Goal: Task Accomplishment & Management: Complete application form

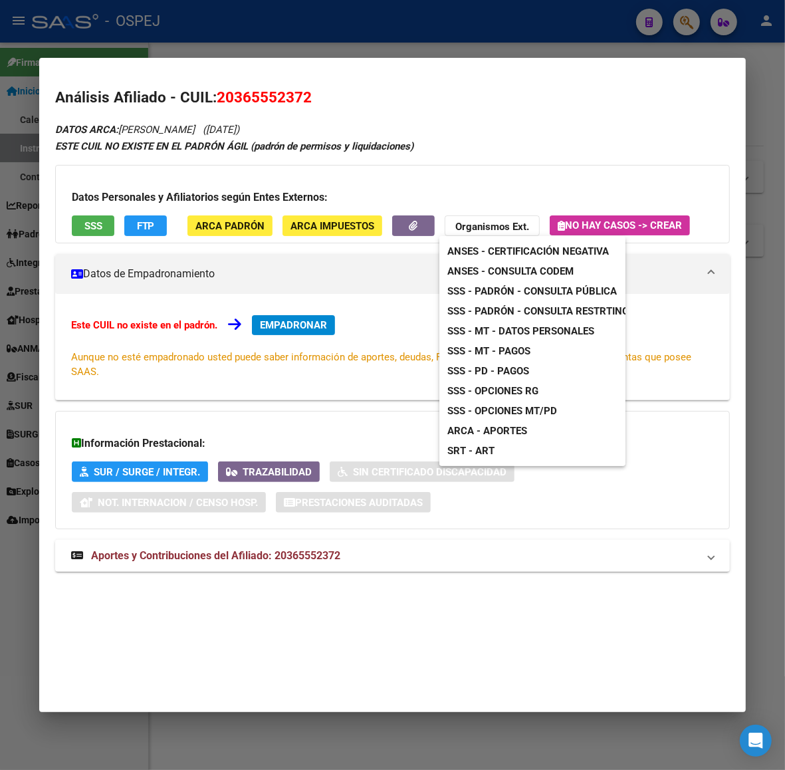
click at [103, 64] on div at bounding box center [392, 385] width 785 height 770
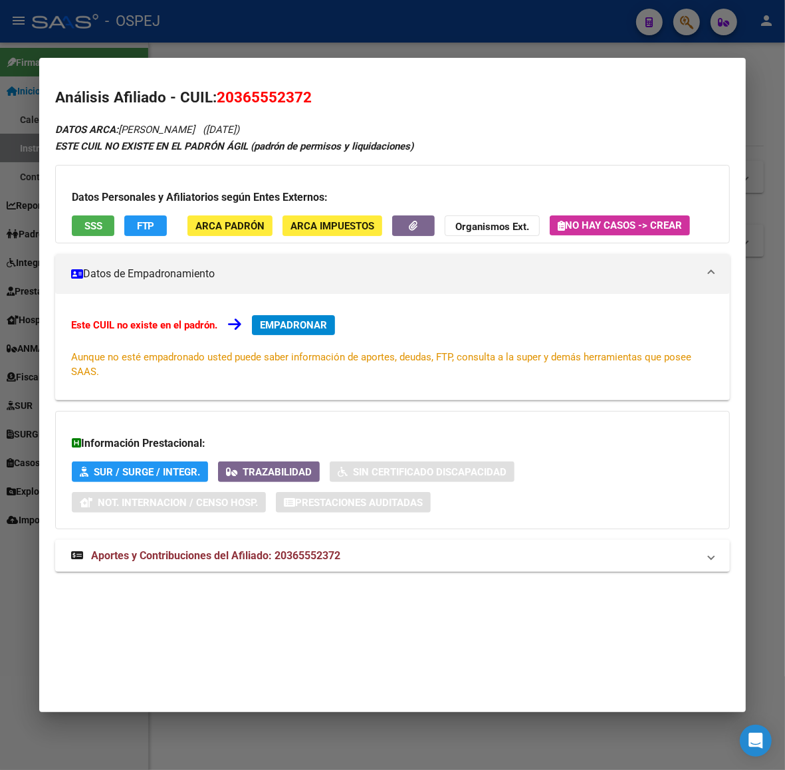
click at [123, 45] on div at bounding box center [392, 385] width 785 height 770
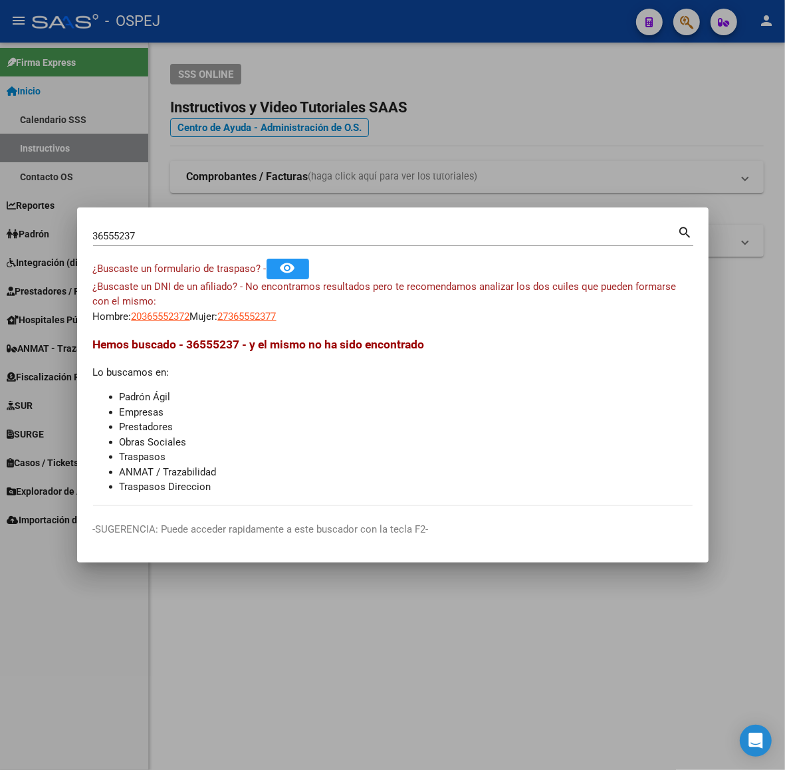
click at [107, 189] on div at bounding box center [392, 385] width 785 height 770
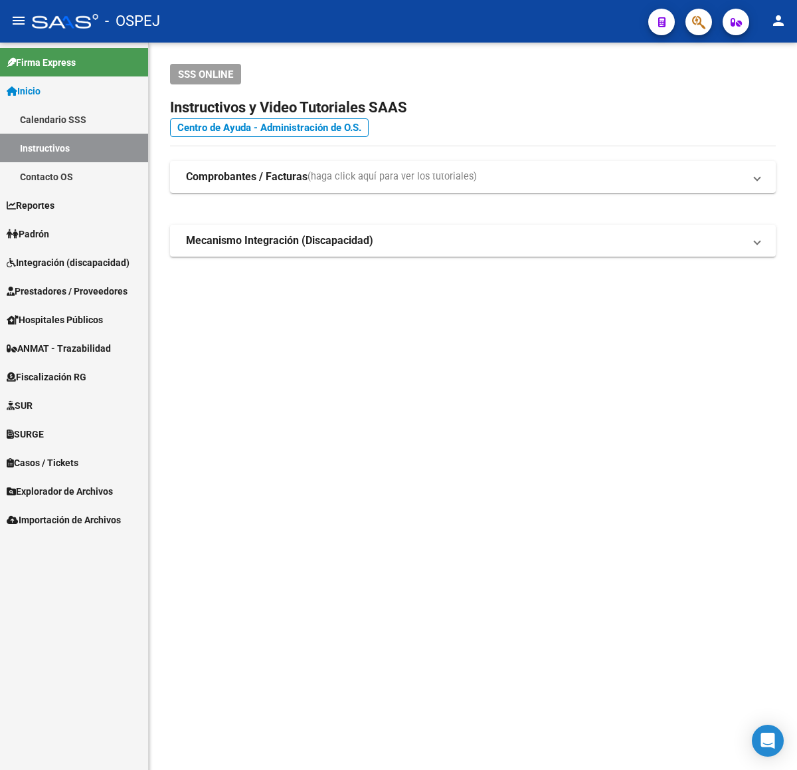
click at [64, 296] on span "Prestadores / Proveedores" at bounding box center [67, 291] width 121 height 15
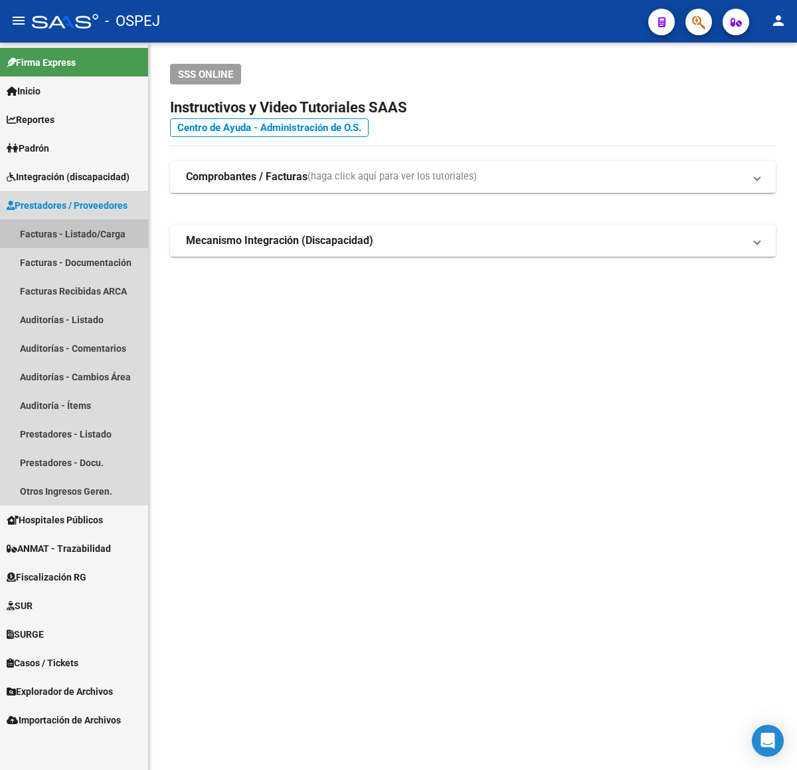
click at [85, 241] on link "Facturas - Listado/Carga" at bounding box center [74, 233] width 148 height 29
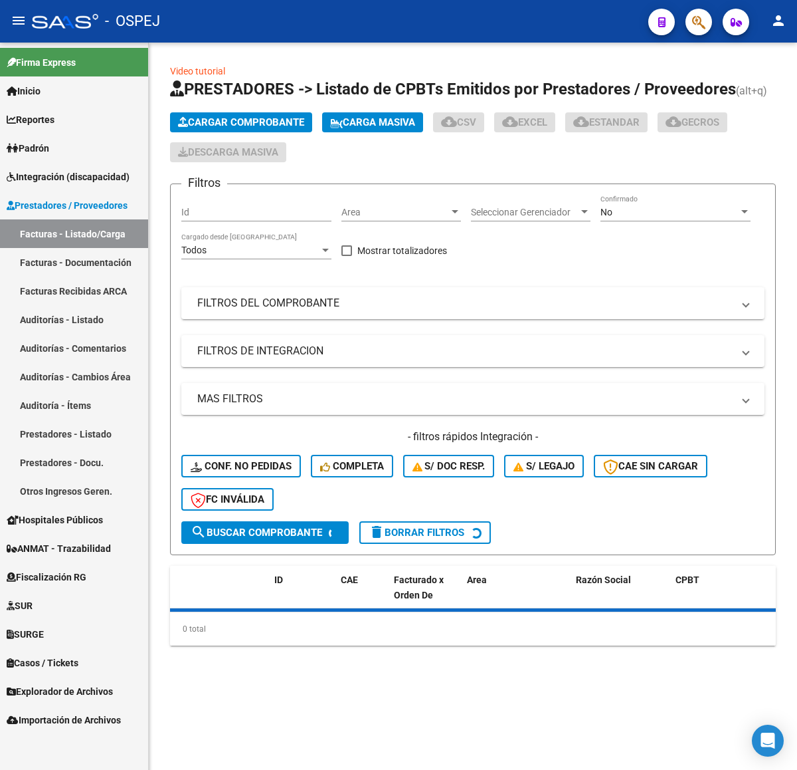
drag, startPoint x: 290, startPoint y: 134, endPoint x: 291, endPoint y: 128, distance: 6.7
click at [290, 134] on div "Cargar Comprobante Carga Masiva cloud_download CSV cloud_download EXCEL cloud_d…" at bounding box center [473, 137] width 606 height 50
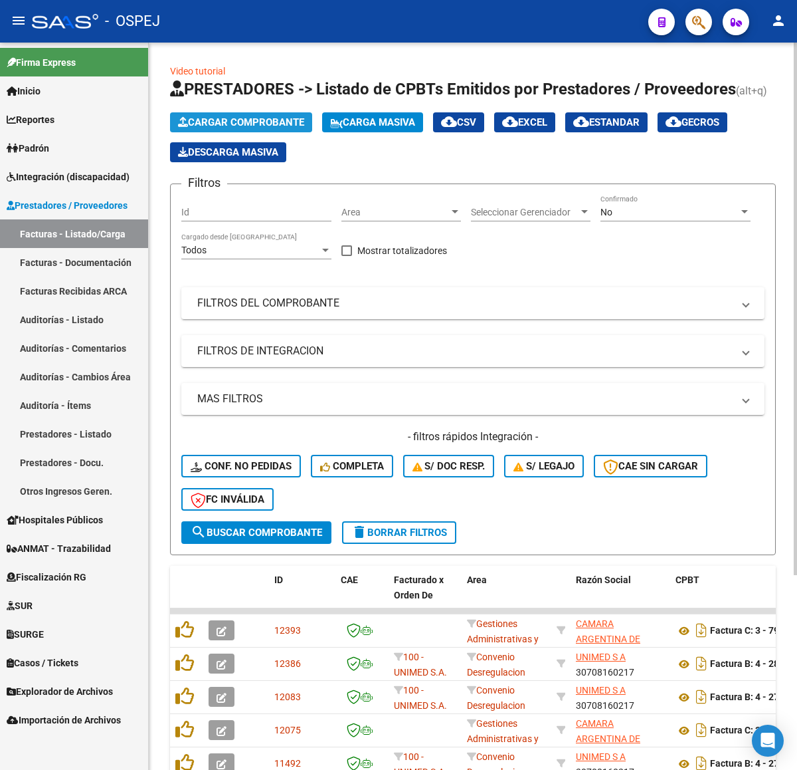
click at [291, 117] on span "Cargar Comprobante" at bounding box center [241, 122] width 126 height 12
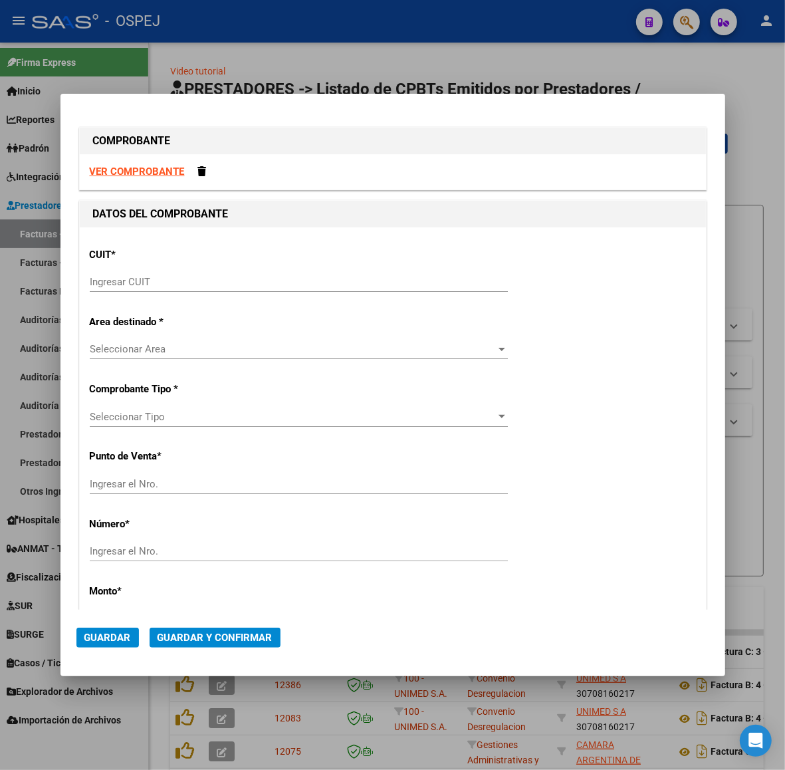
drag, startPoint x: 272, startPoint y: 296, endPoint x: 270, endPoint y: 283, distance: 13.4
click at [272, 287] on div "Ingresar CUIT" at bounding box center [299, 288] width 418 height 33
click at [270, 283] on input "Ingresar CUIT" at bounding box center [299, 282] width 418 height 12
click at [233, 274] on div "Ingresar CUIT" at bounding box center [299, 282] width 418 height 20
click at [229, 288] on input "Ingresar CUIT" at bounding box center [299, 282] width 418 height 12
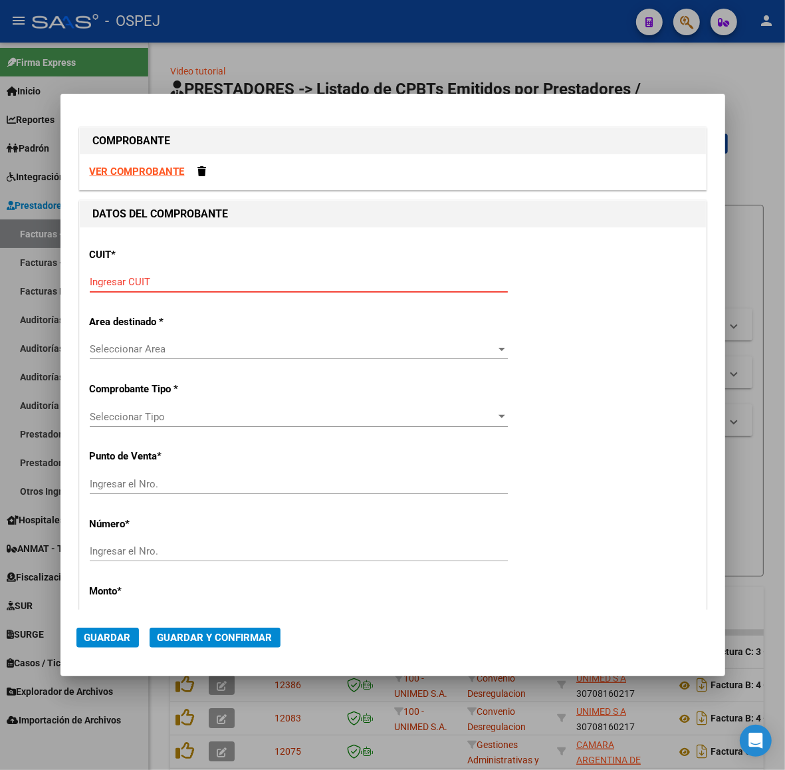
paste input "30-67506844-1"
type input "30-67506844-1"
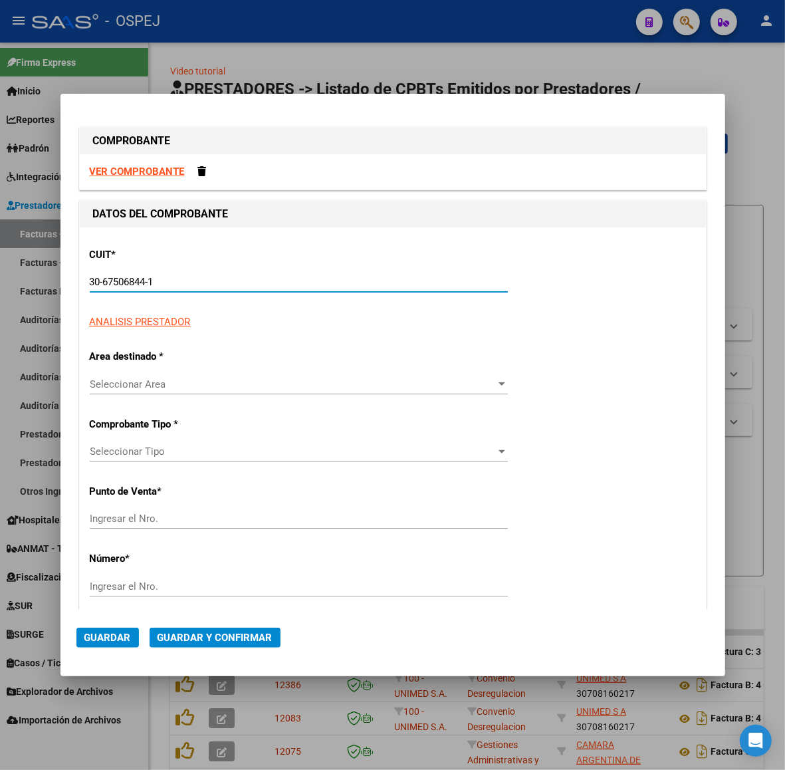
type input "113"
type input "30-67506844-1"
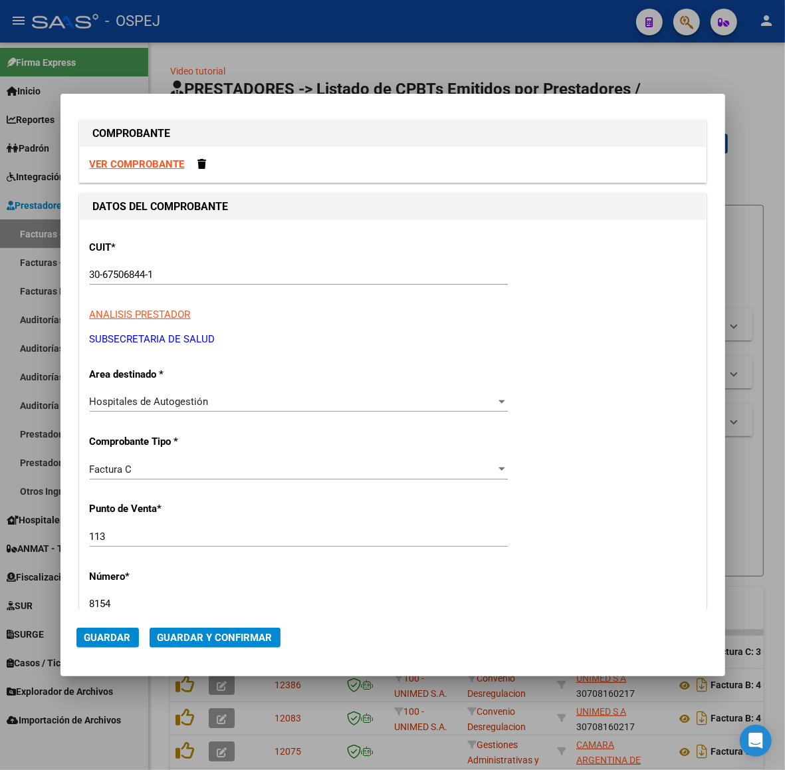
type input "8154"
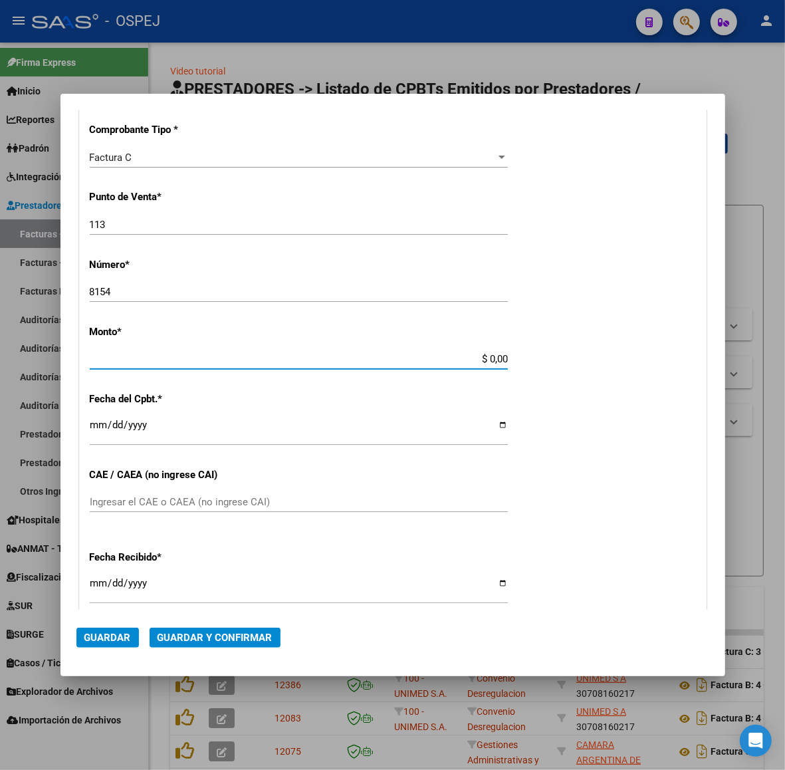
scroll to position [312, 0]
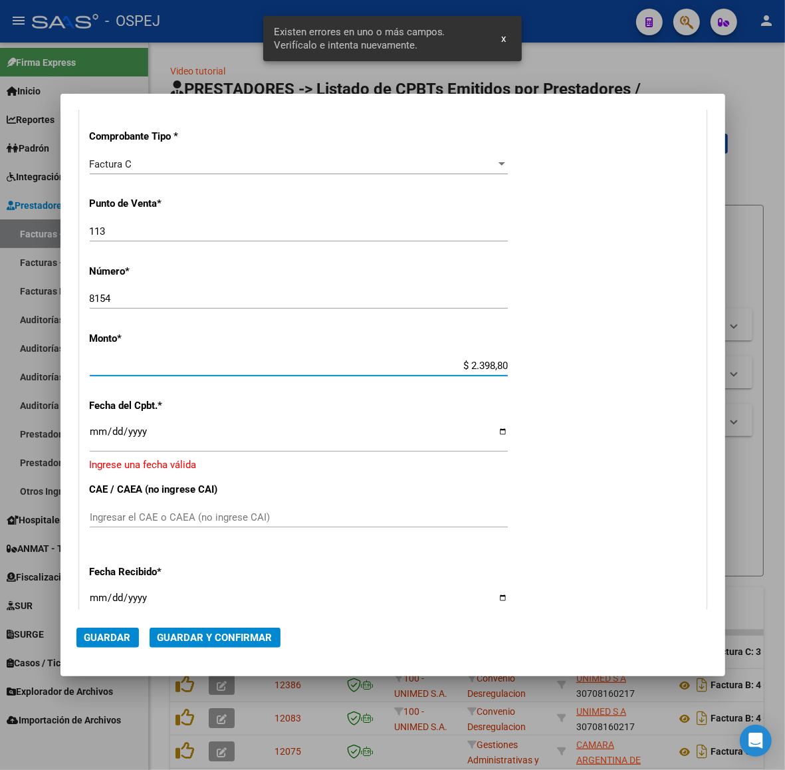
type input "$ 23.988,00"
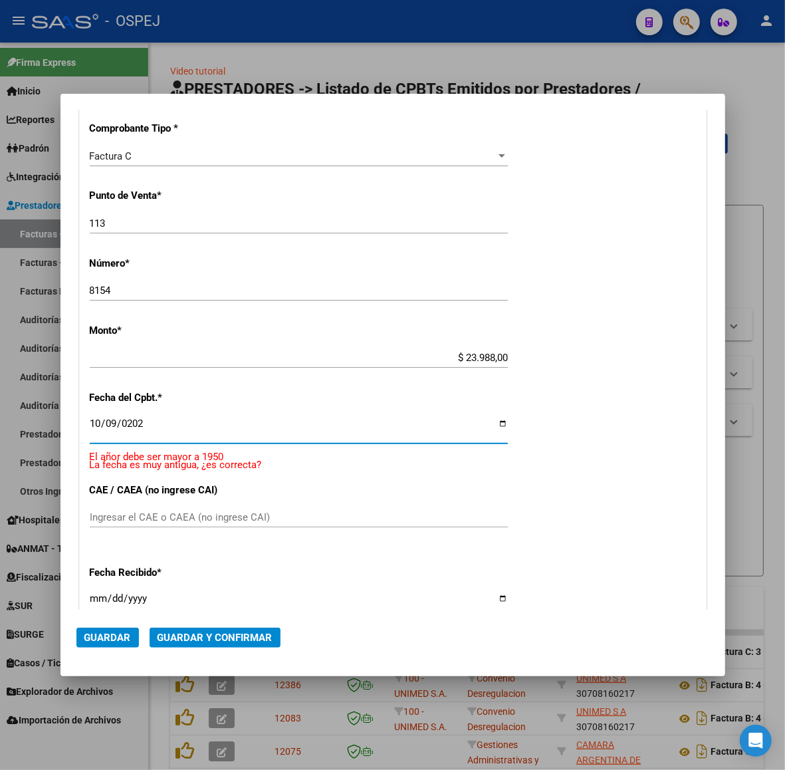
type input "[DATE]"
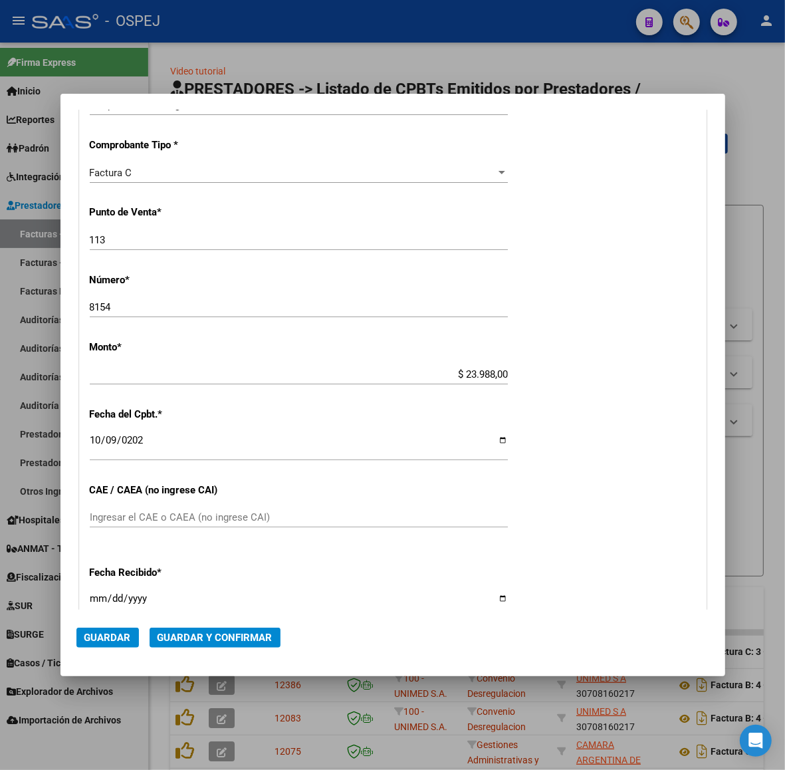
click at [313, 519] on input "Ingresar el CAE o CAEA (no ingrese CAI)" at bounding box center [299, 517] width 418 height 12
paste input "75411239512577"
type input "75411239512577"
click at [250, 637] on span "Guardar y Confirmar" at bounding box center [215, 637] width 115 height 12
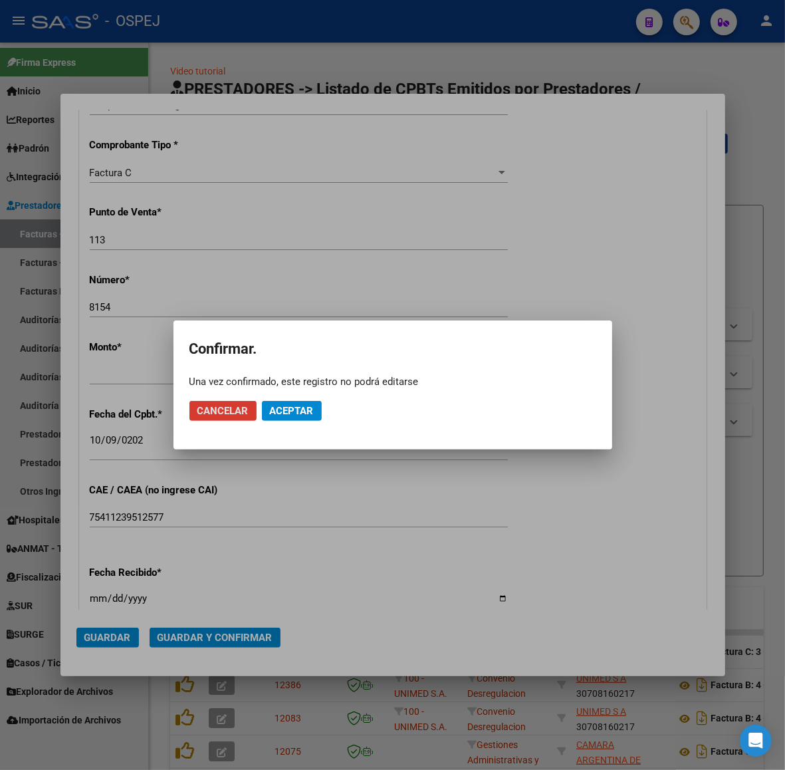
click at [296, 413] on span "Aceptar" at bounding box center [292, 411] width 44 height 12
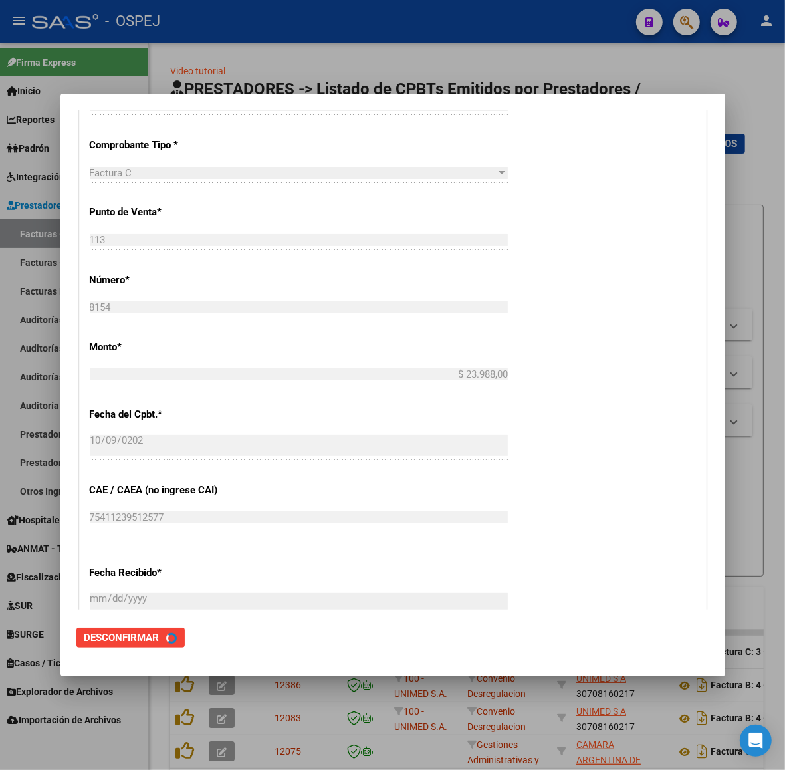
scroll to position [0, 0]
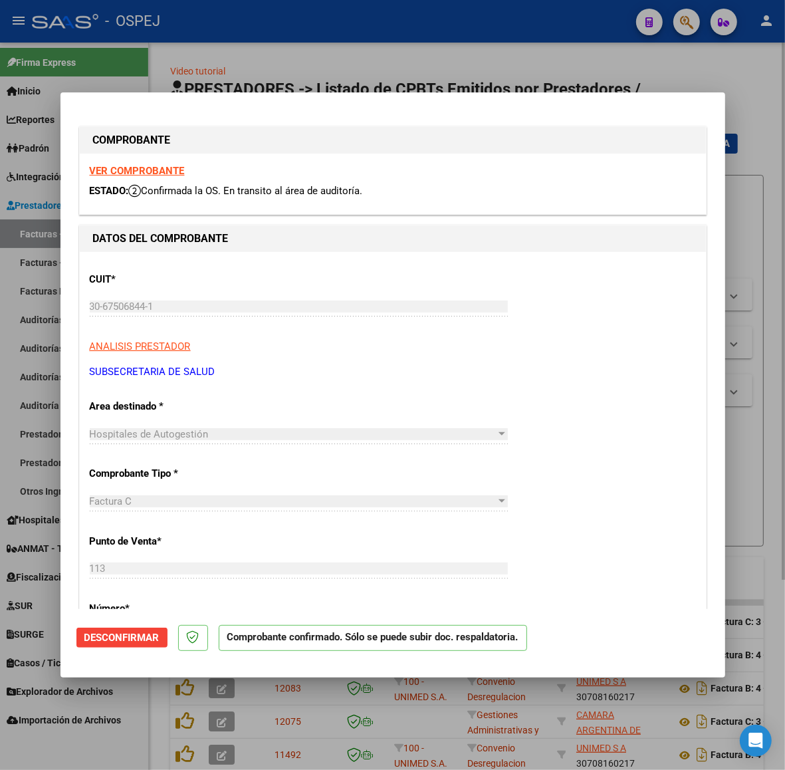
click at [646, 56] on div at bounding box center [392, 385] width 785 height 770
type input "$ 0,00"
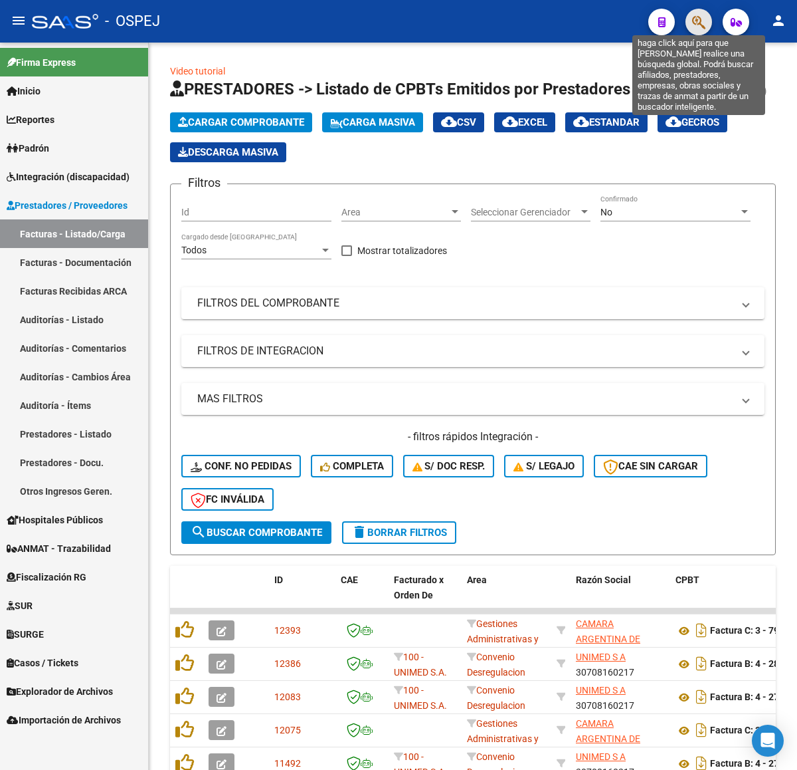
click at [693, 28] on icon "button" at bounding box center [698, 22] width 13 height 15
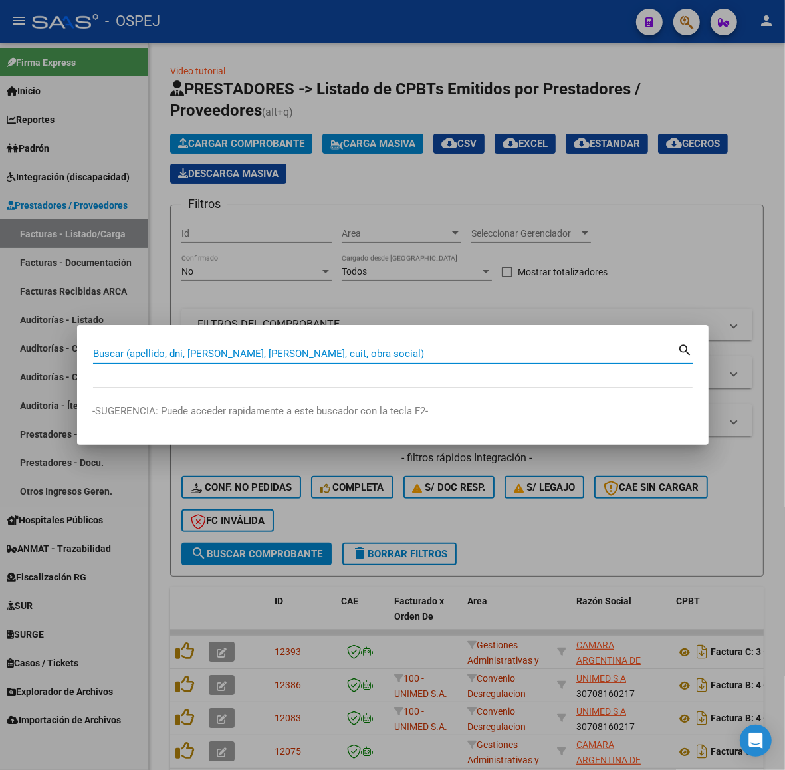
click at [282, 356] on input "Buscar (apellido, dni, [PERSON_NAME], [PERSON_NAME], cuit, obra social)" at bounding box center [385, 354] width 585 height 12
type input "26181314"
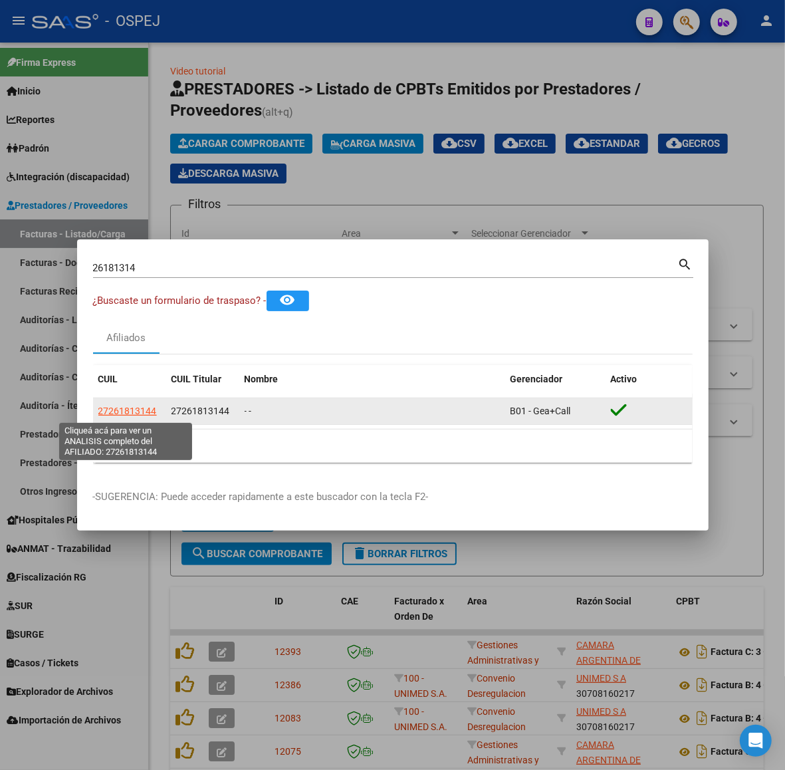
click at [118, 413] on span "27261813144" at bounding box center [127, 410] width 58 height 11
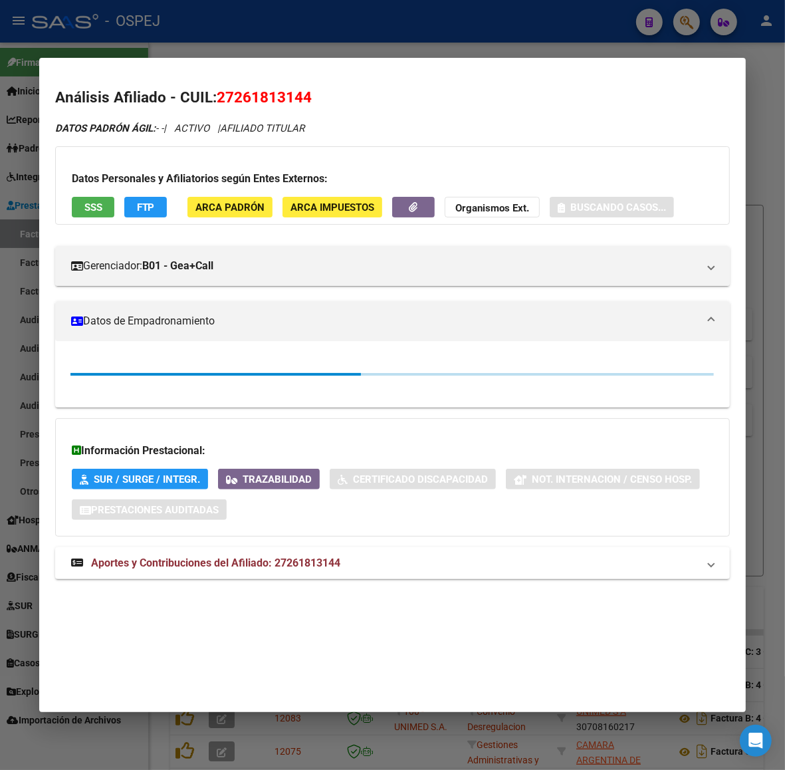
click at [208, 220] on div "Datos Personales y Afiliatorios según Entes Externos: SSS FTP ARCA Padrón ARCA …" at bounding box center [392, 185] width 675 height 78
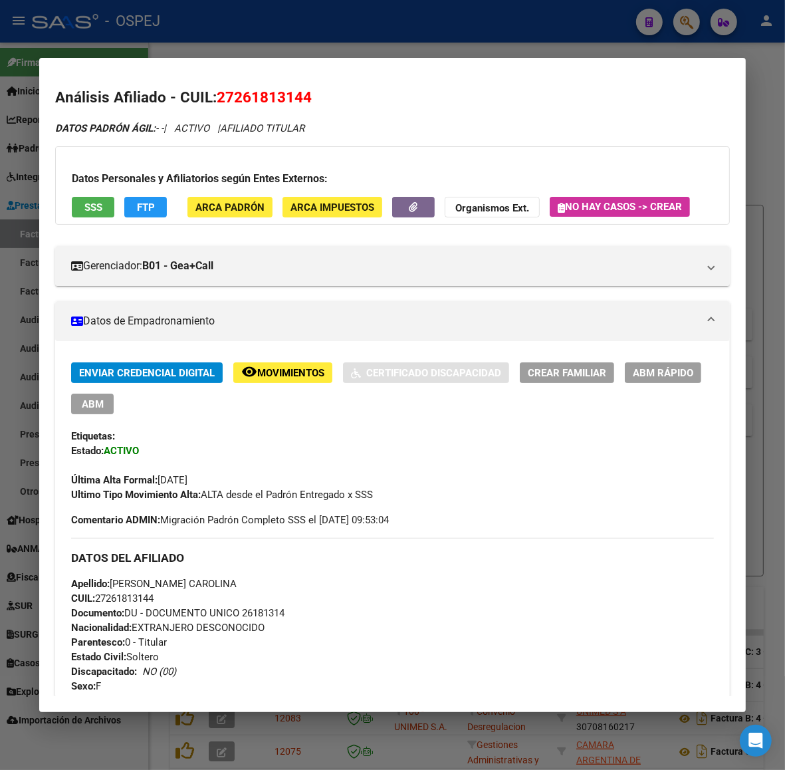
click at [215, 216] on button "ARCA Padrón" at bounding box center [229, 207] width 85 height 21
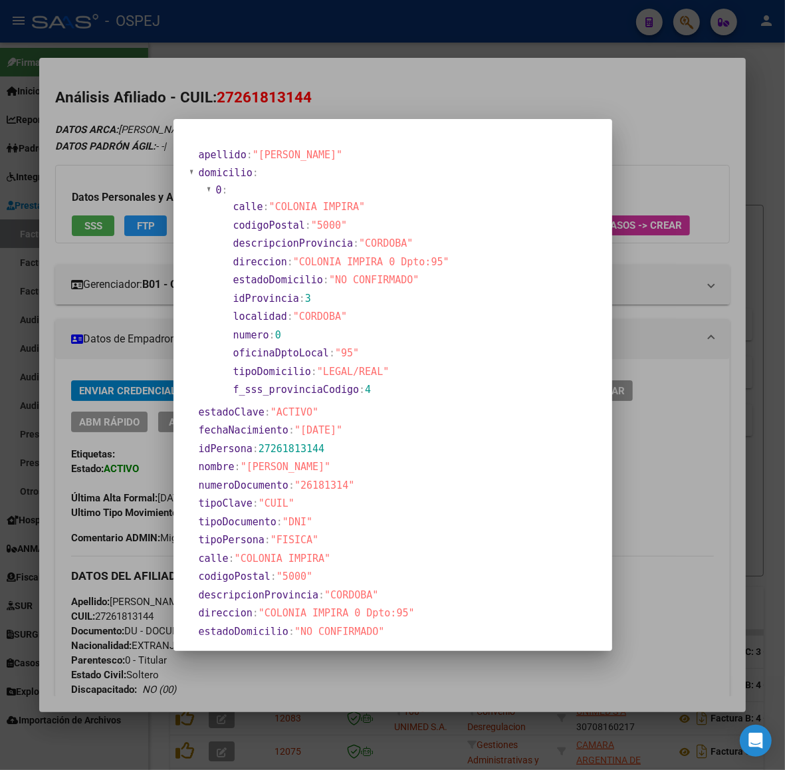
click at [134, 263] on div at bounding box center [392, 385] width 785 height 770
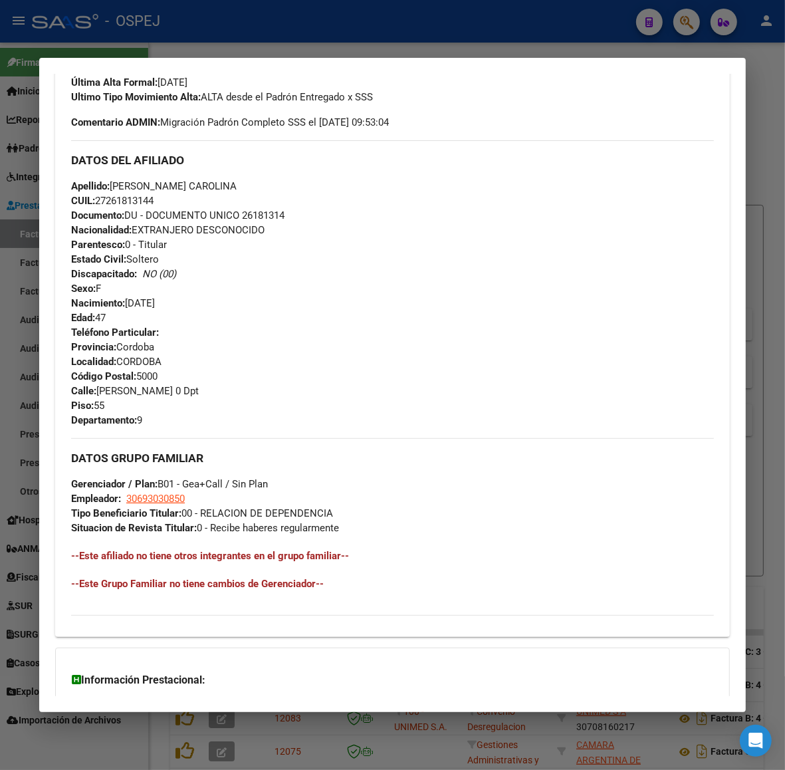
scroll to position [559, 0]
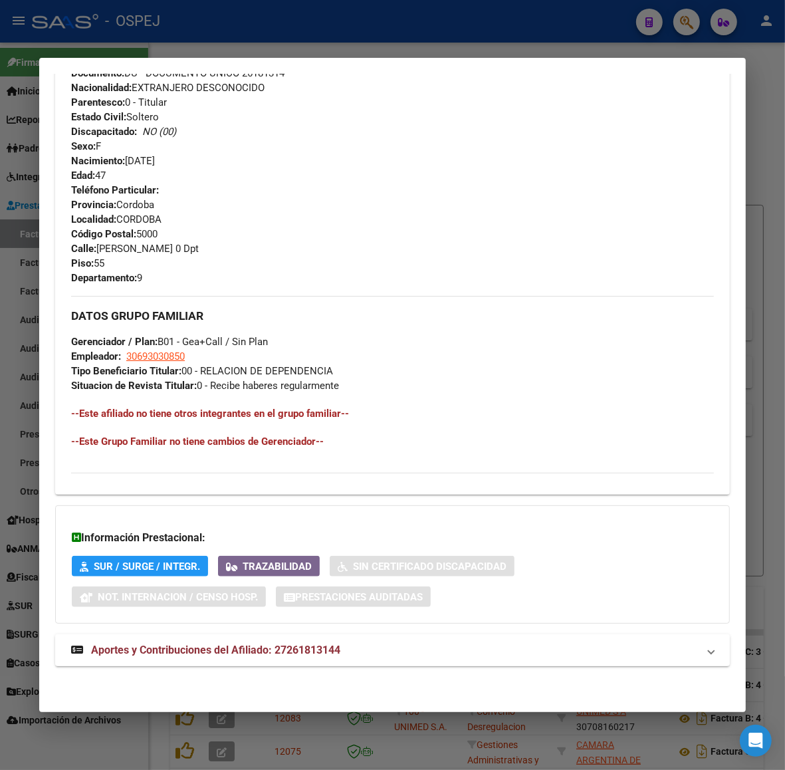
click at [344, 653] on mat-panel-title "Aportes y Contribuciones del Afiliado: 27261813144" at bounding box center [384, 650] width 627 height 16
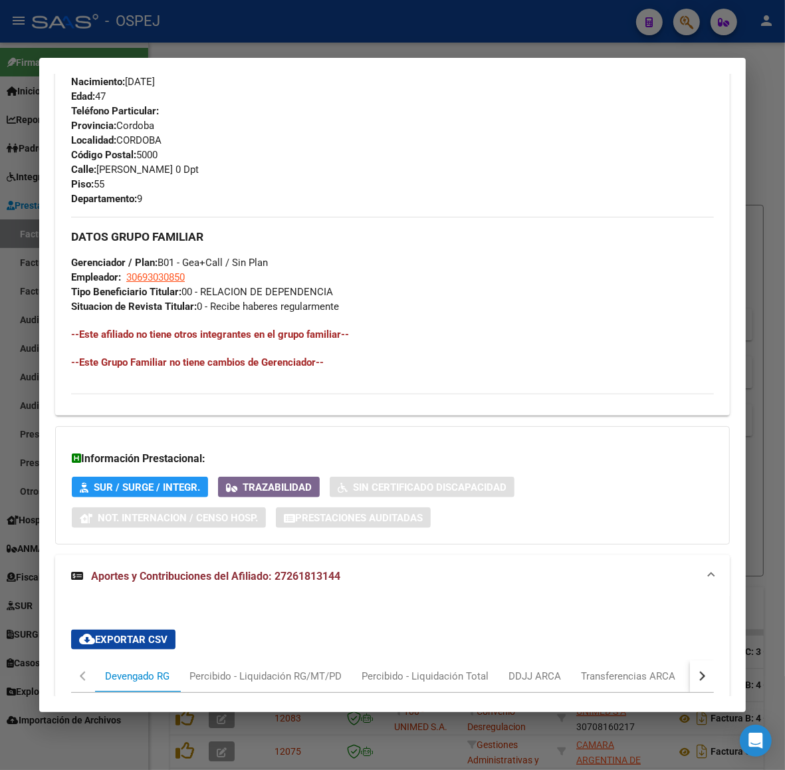
scroll to position [1135, 0]
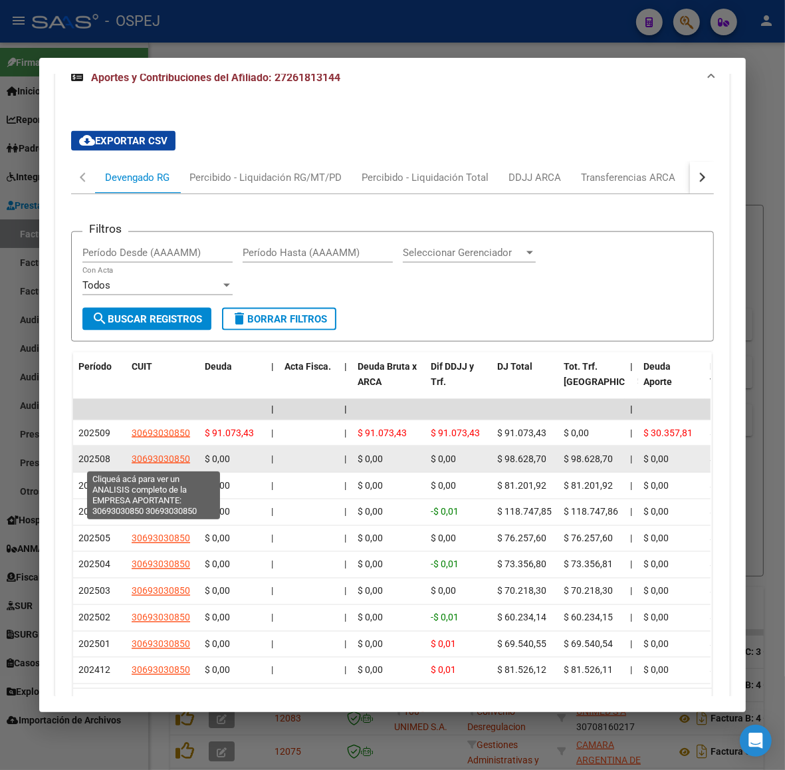
click at [171, 459] on span "30693030850" at bounding box center [161, 458] width 58 height 11
type textarea "30693030850"
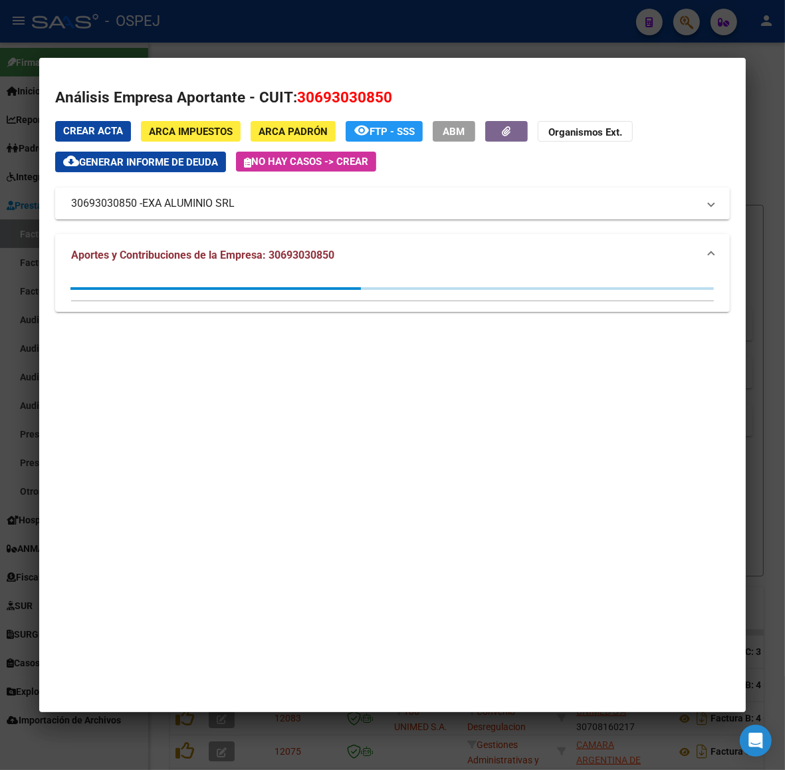
click at [246, 20] on div at bounding box center [392, 385] width 785 height 770
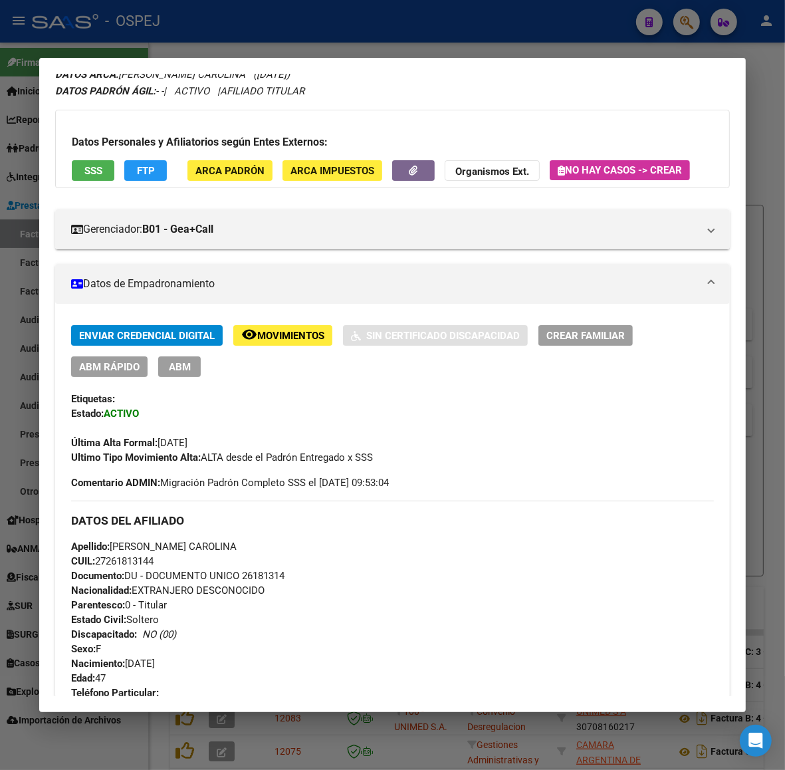
scroll to position [0, 0]
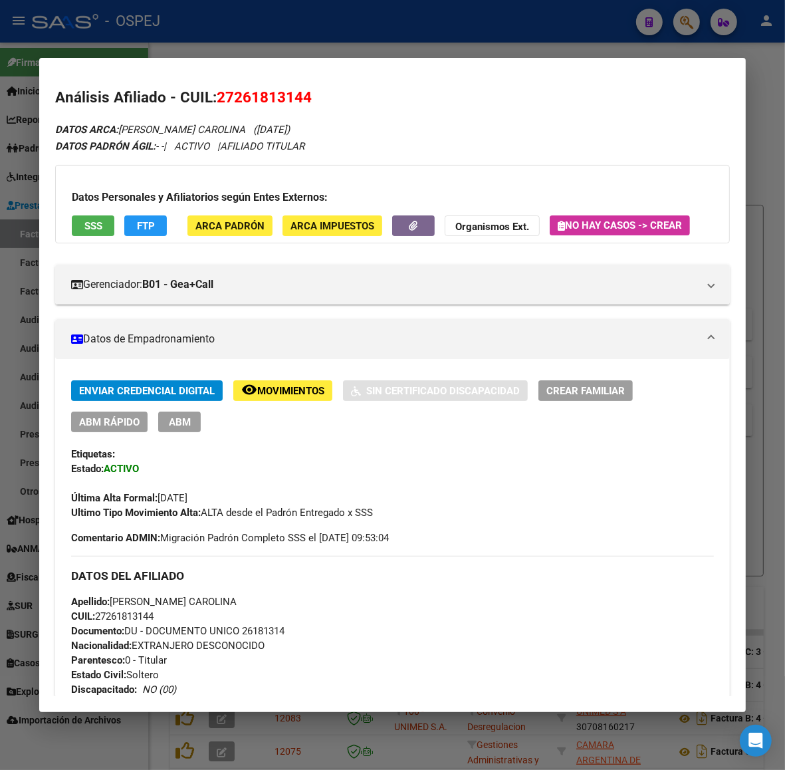
click at [294, 97] on span "27261813144" at bounding box center [264, 96] width 95 height 17
copy span "27261813144"
click at [475, 227] on strong "Organismos Ext." at bounding box center [492, 227] width 74 height 12
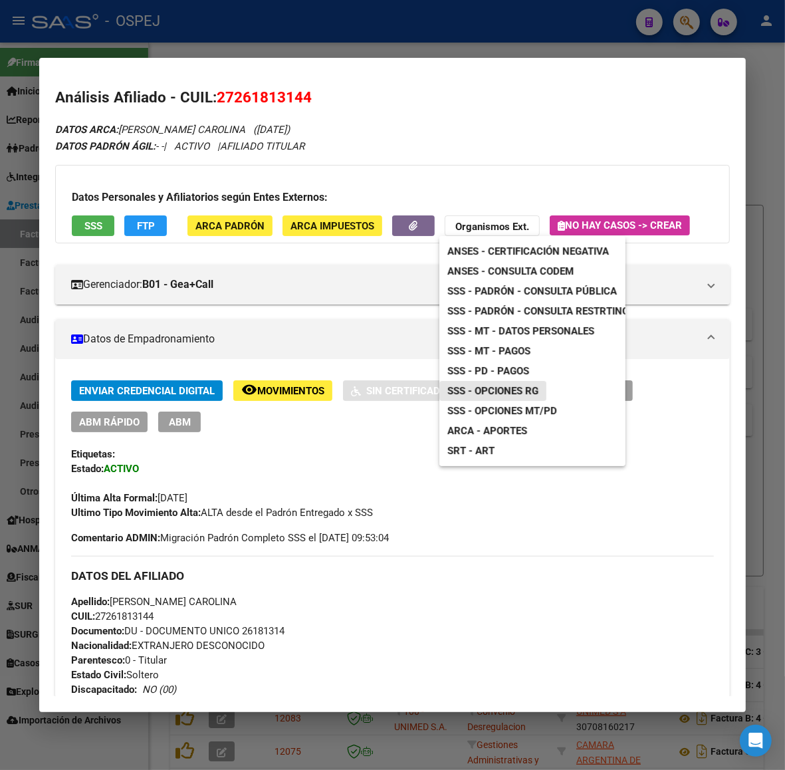
click at [536, 393] on span "SSS - Opciones RG" at bounding box center [492, 391] width 91 height 12
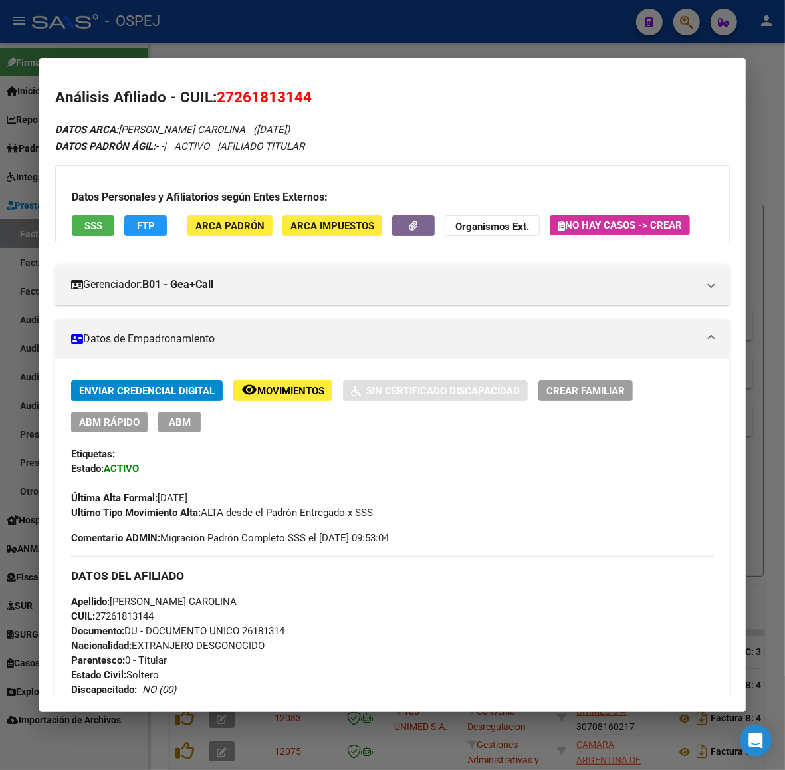
click at [411, 98] on h2 "Análisis Afiliado - CUIL: 27261813144" at bounding box center [392, 97] width 675 height 23
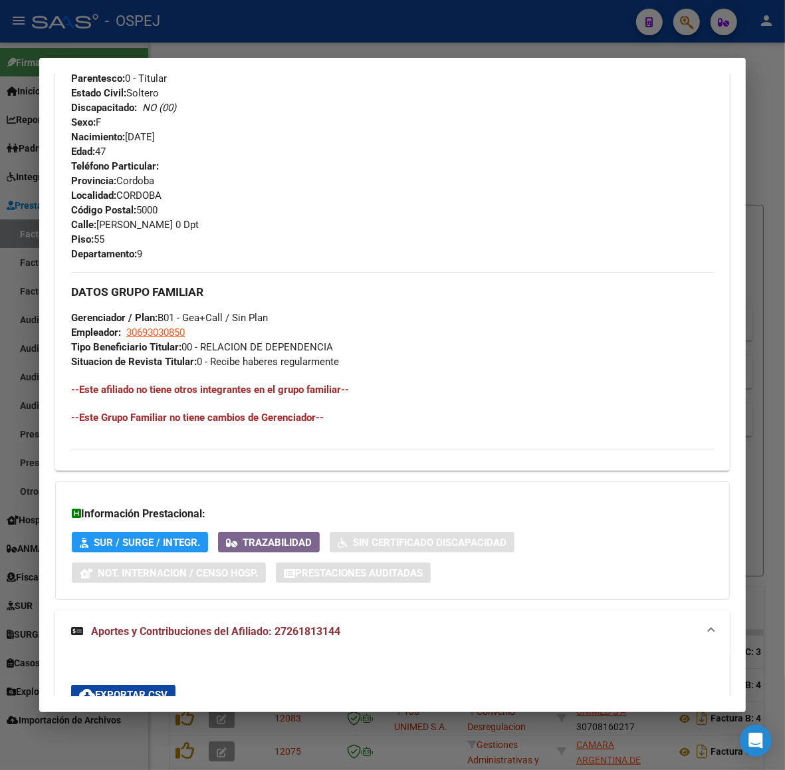
scroll to position [1080, 0]
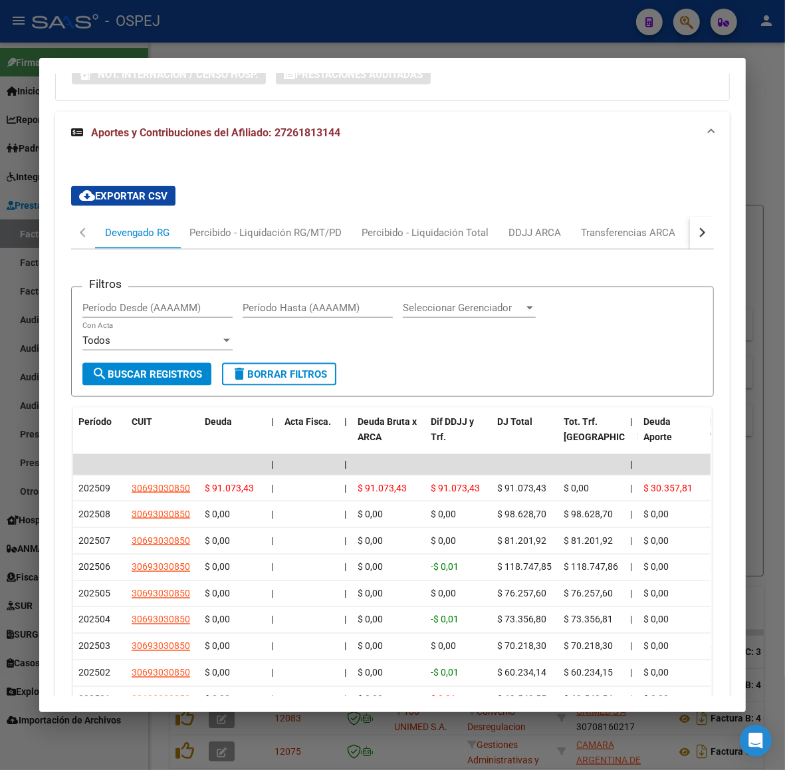
click at [690, 234] on button "button" at bounding box center [702, 233] width 24 height 32
click at [646, 236] on div "ARCA Relaciones Laborales" at bounding box center [614, 232] width 124 height 15
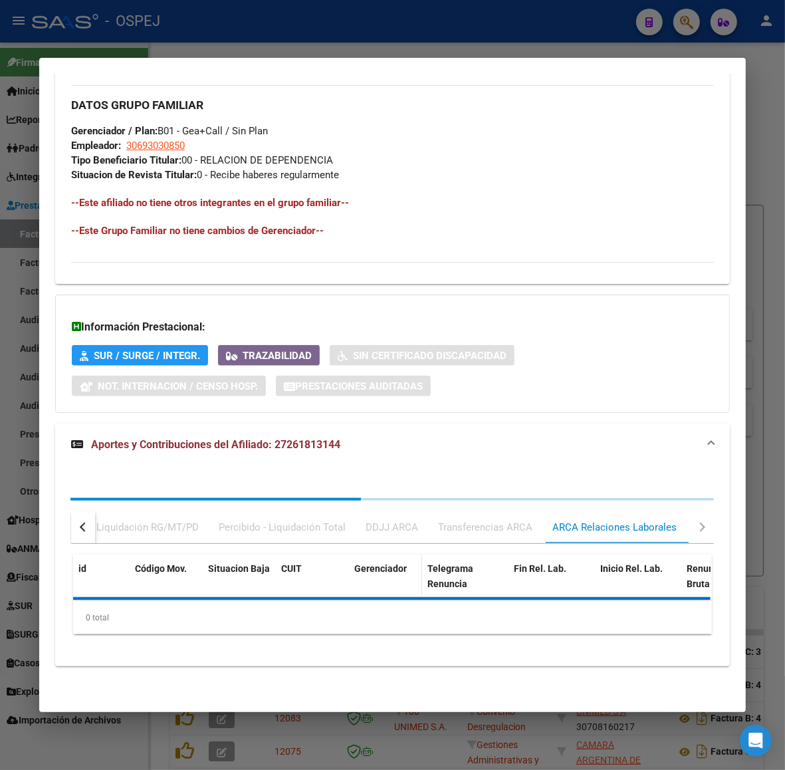
scroll to position [901, 0]
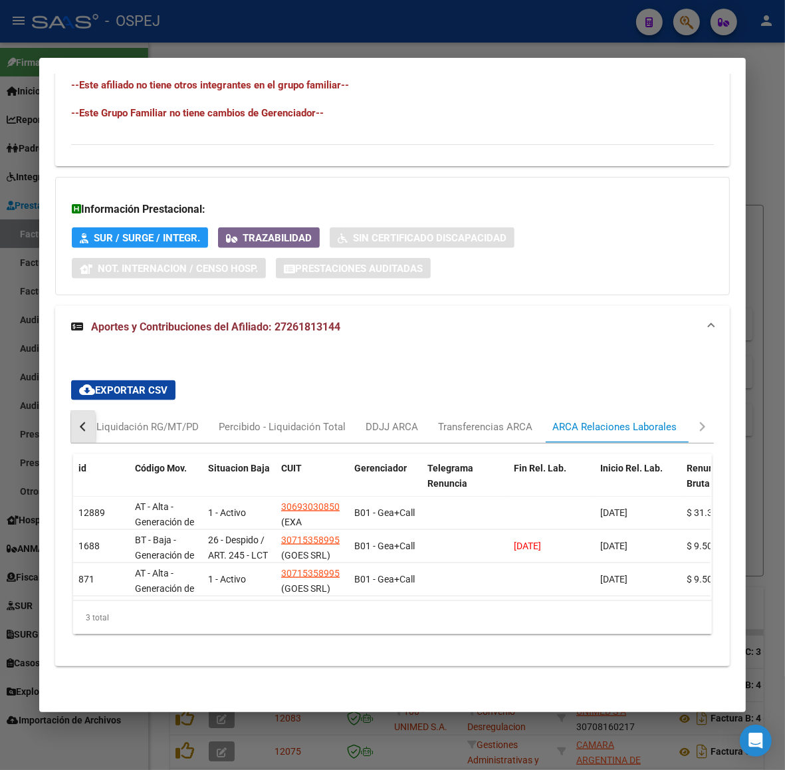
click at [71, 415] on button "button" at bounding box center [83, 427] width 24 height 32
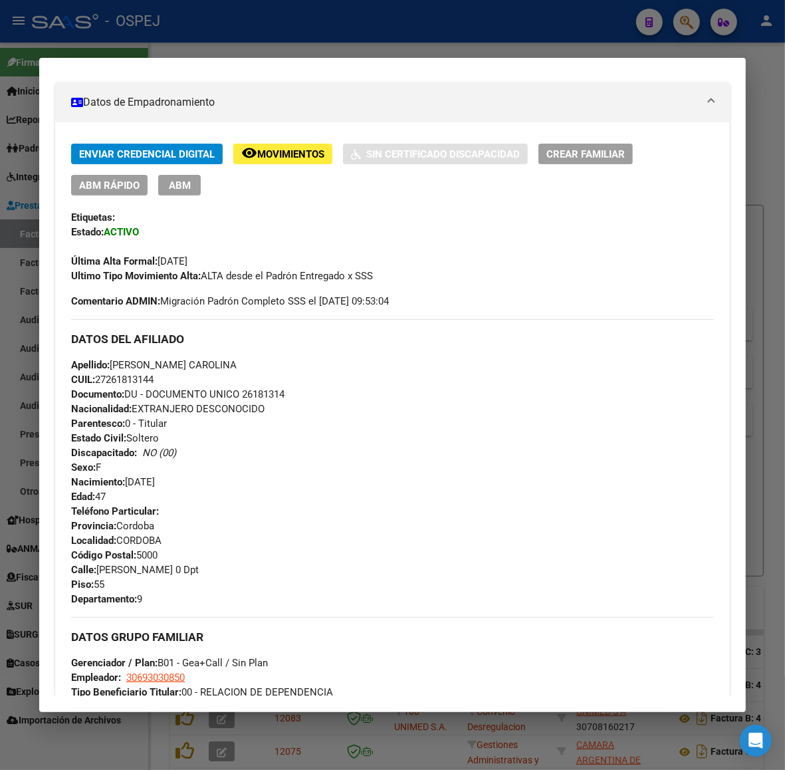
scroll to position [0, 0]
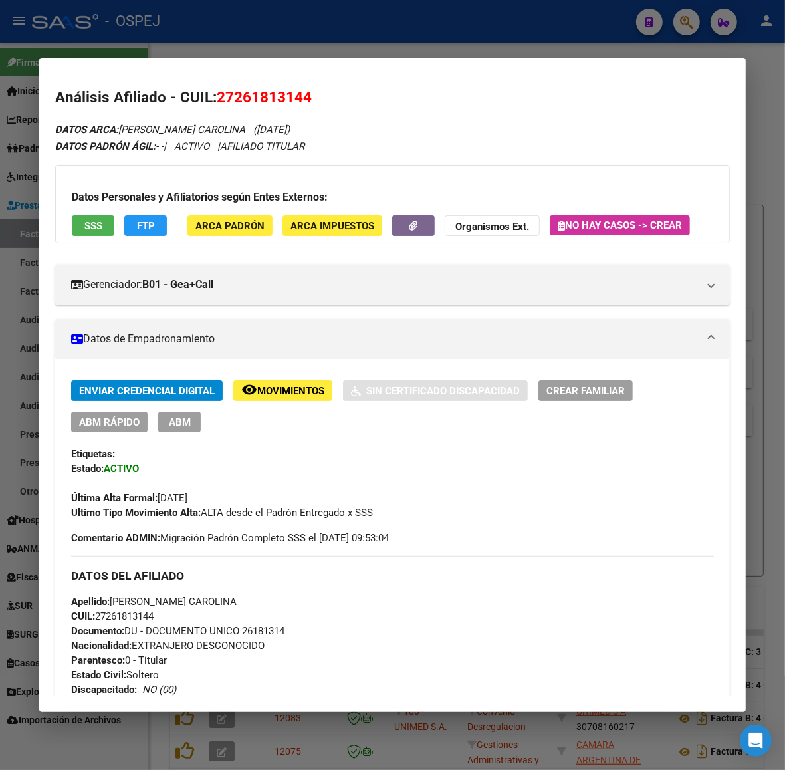
click at [150, 223] on button "FTP" at bounding box center [145, 225] width 43 height 21
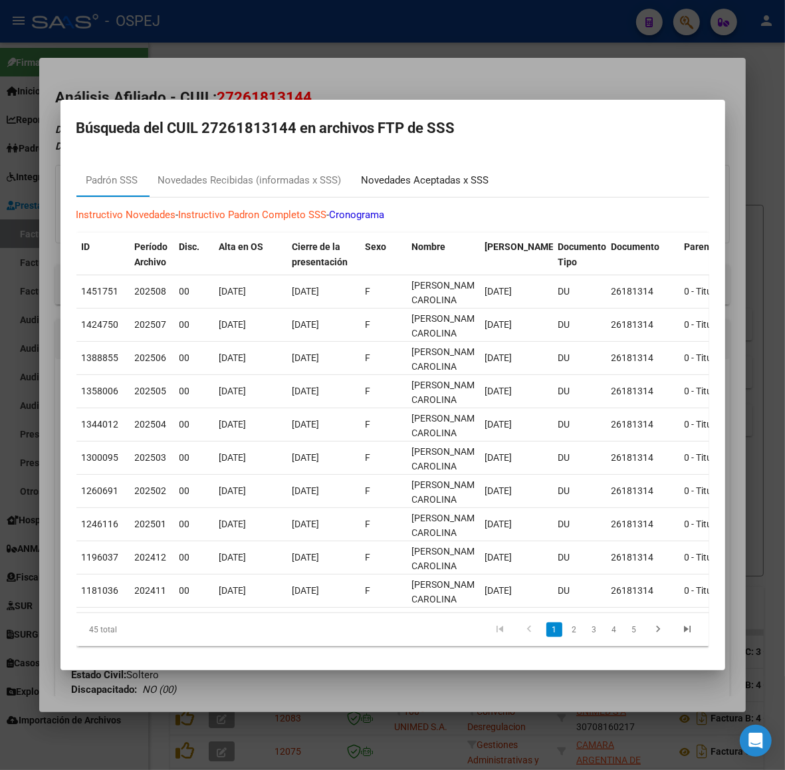
click at [393, 165] on div "Novedades Aceptadas x SSS" at bounding box center [426, 181] width 148 height 32
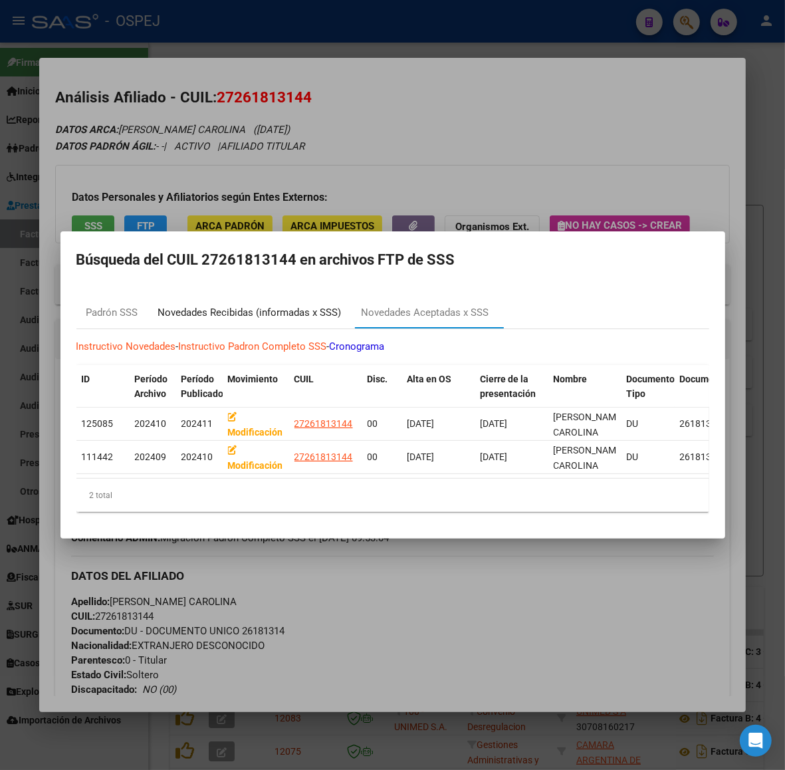
click at [181, 307] on div "Novedades Recibidas (informadas x SSS)" at bounding box center [249, 312] width 183 height 15
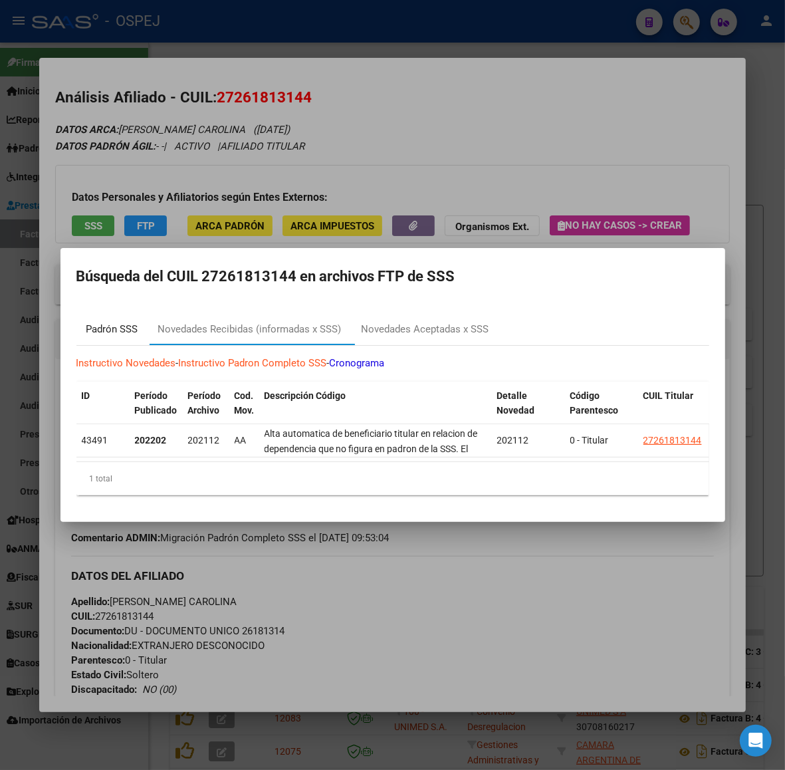
click at [126, 322] on div "Padrón SSS" at bounding box center [112, 329] width 52 height 15
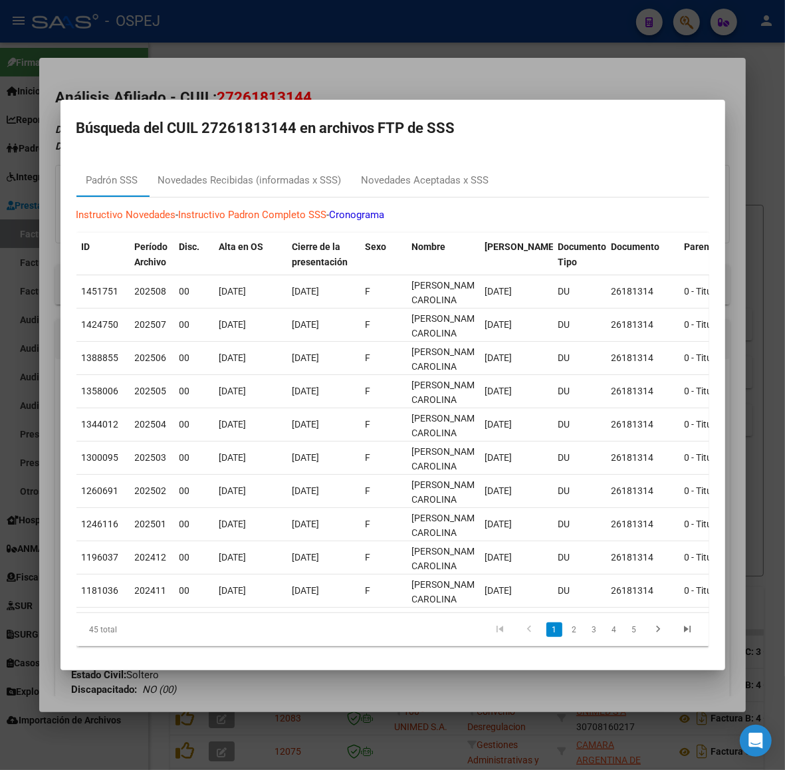
click at [247, 43] on div at bounding box center [392, 385] width 785 height 770
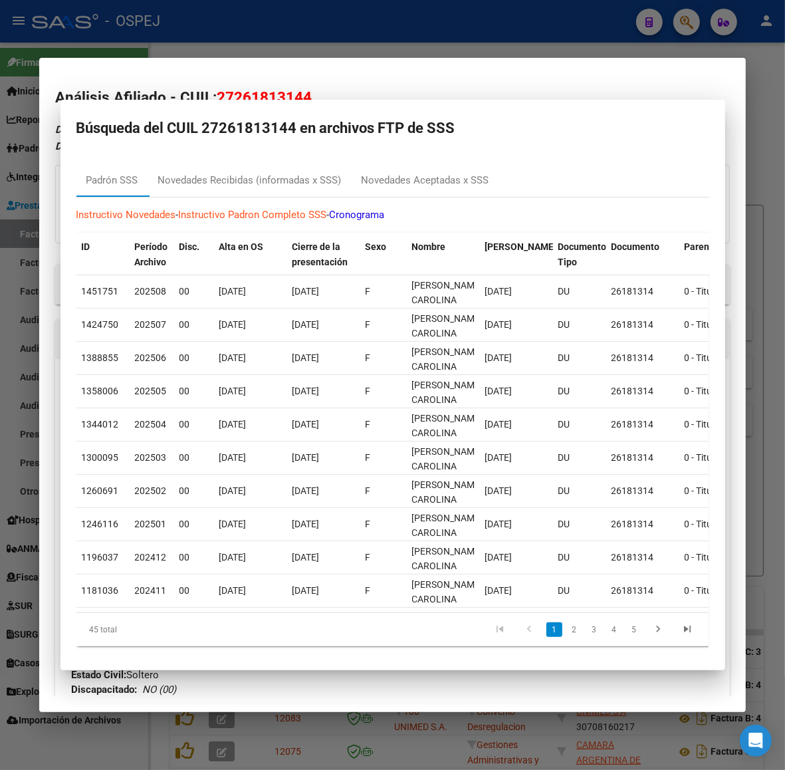
click at [238, 34] on div at bounding box center [392, 385] width 785 height 770
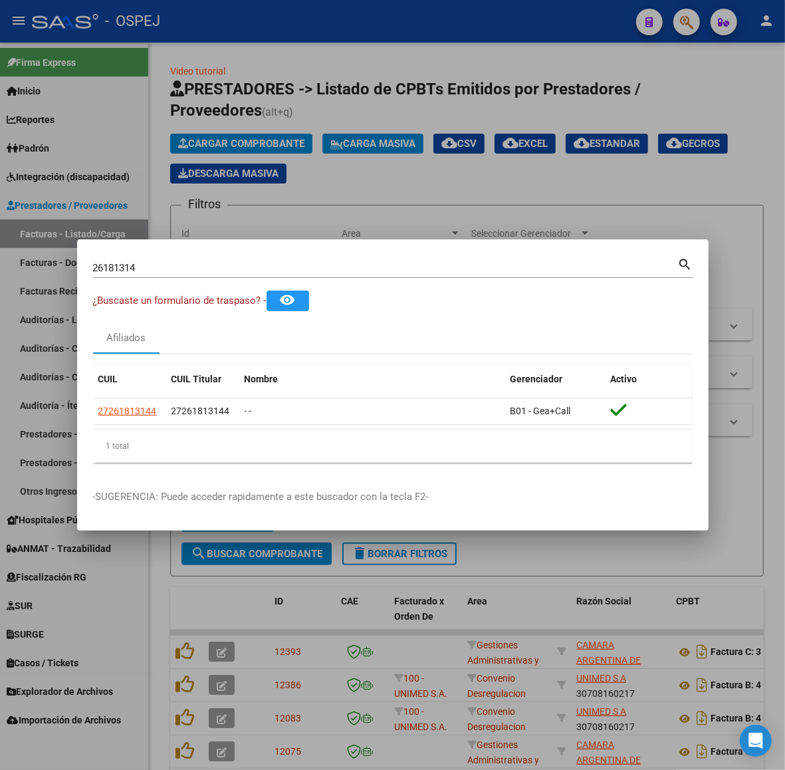
click at [61, 206] on div at bounding box center [392, 385] width 785 height 770
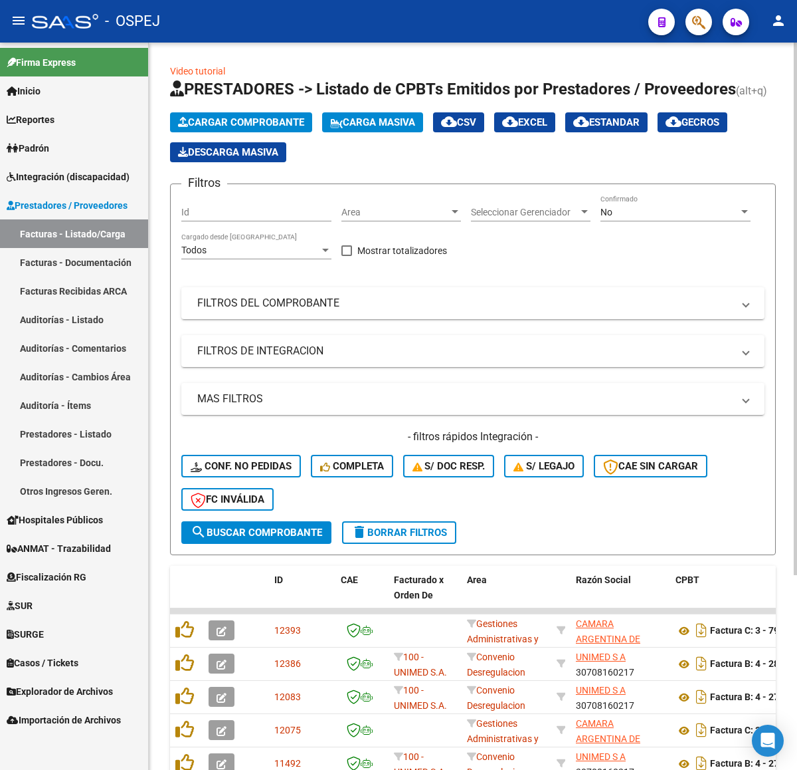
click at [248, 120] on span "Cargar Comprobante" at bounding box center [241, 122] width 126 height 12
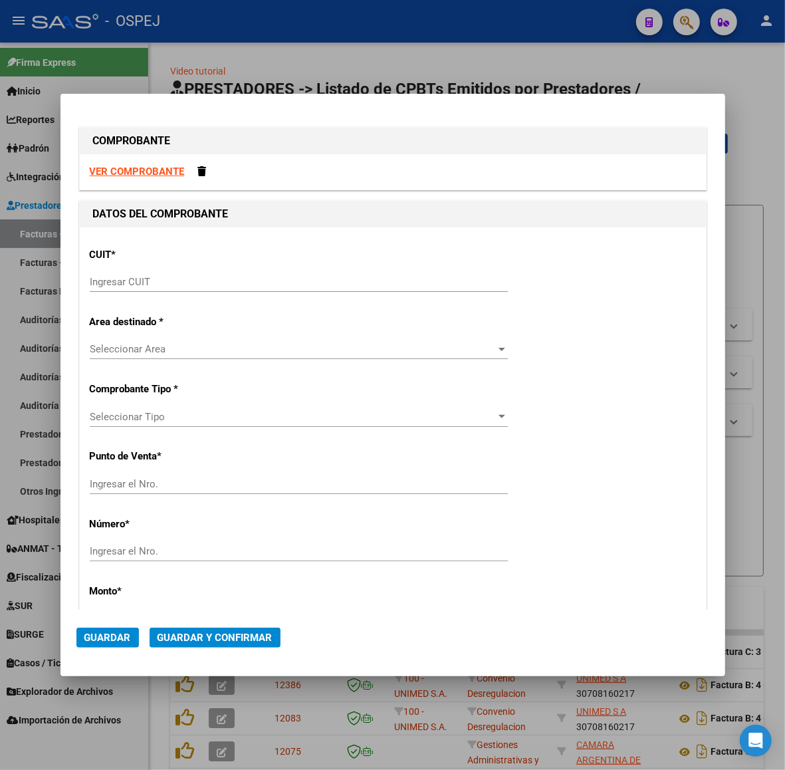
paste input "30-69182284-9"
click at [122, 284] on input "Ingresar CUIT" at bounding box center [299, 282] width 418 height 12
type input "30-69182284-9"
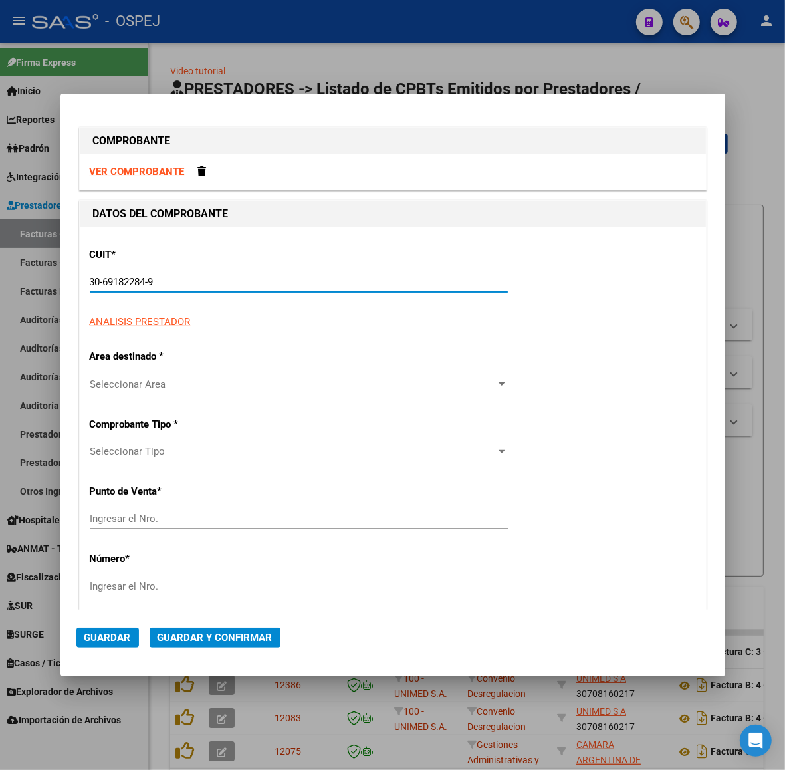
type input "1385"
type input "30-69182284-9"
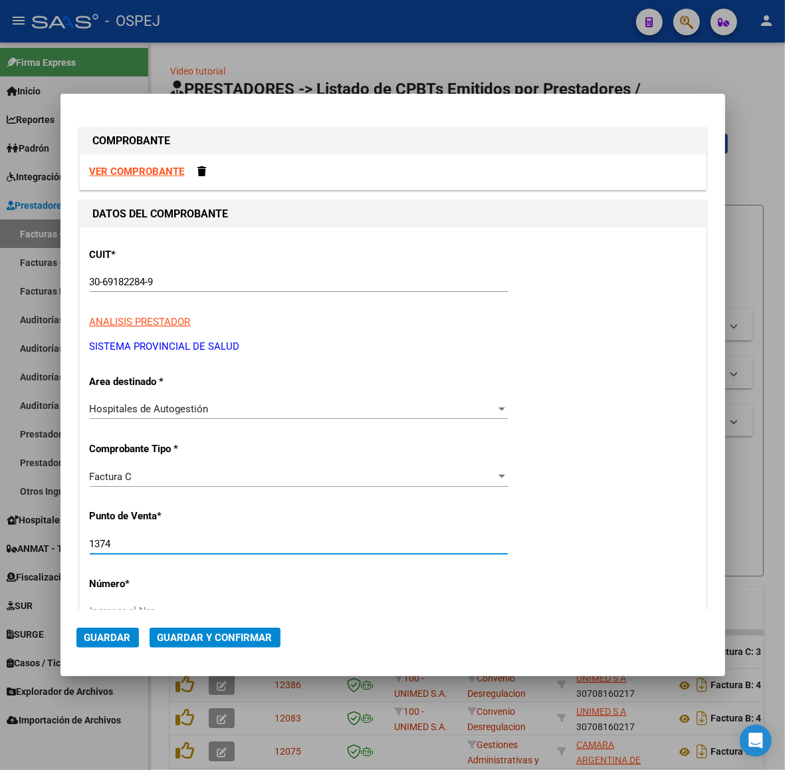
type input "1374"
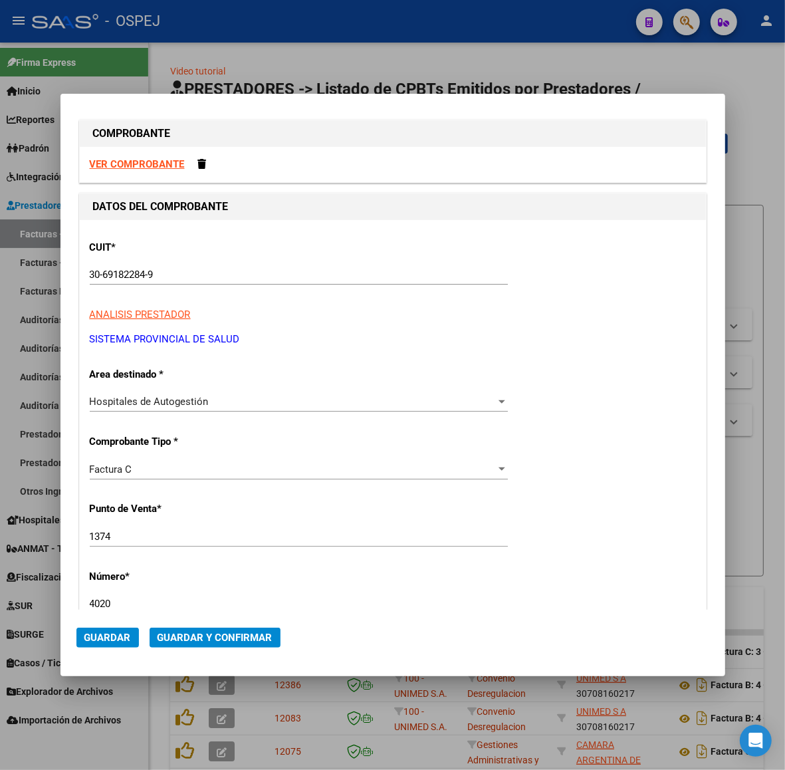
type input "4020"
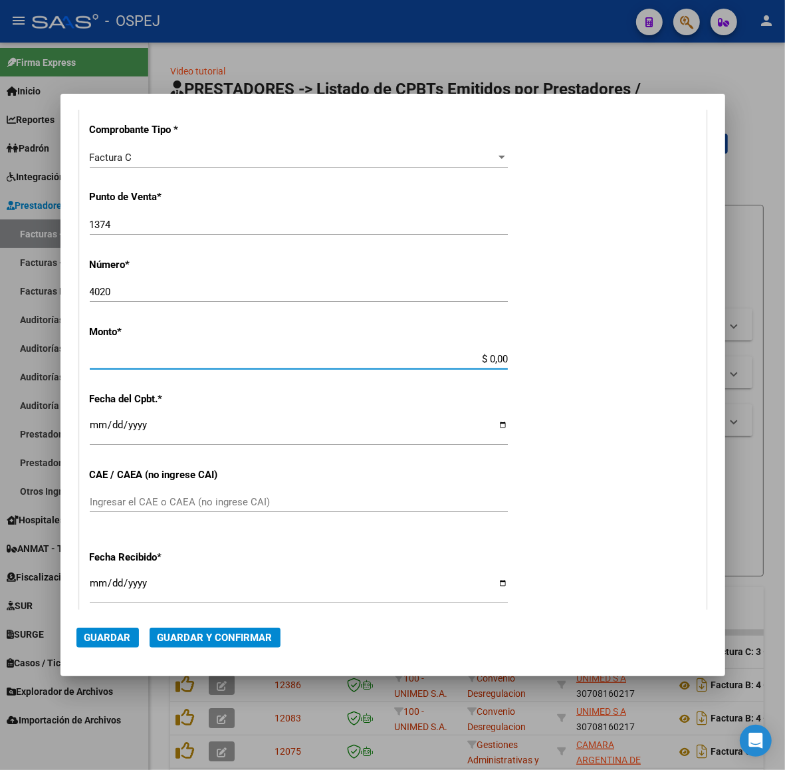
scroll to position [312, 0]
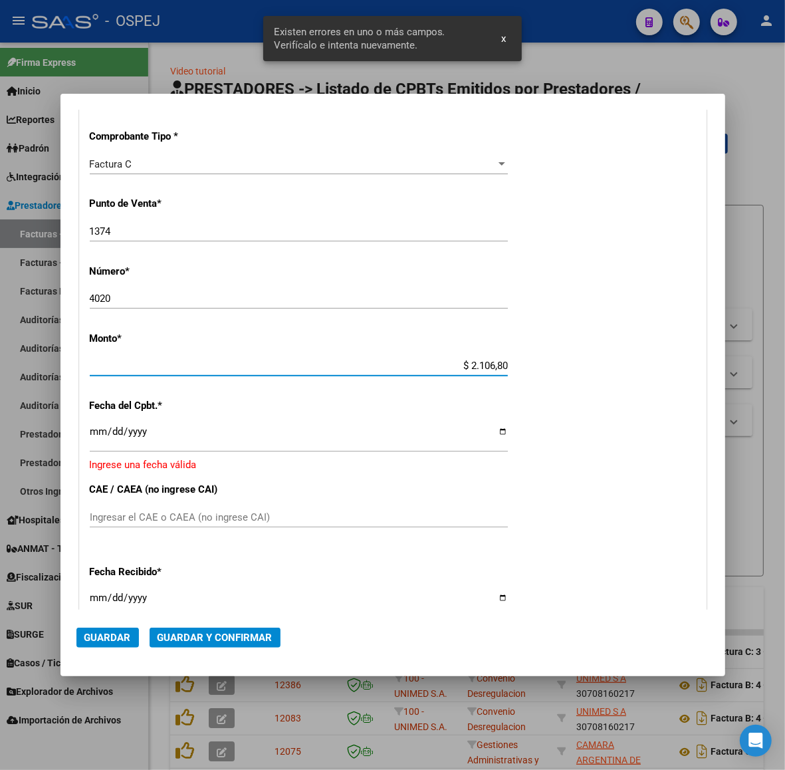
type input "$ 21.068,05"
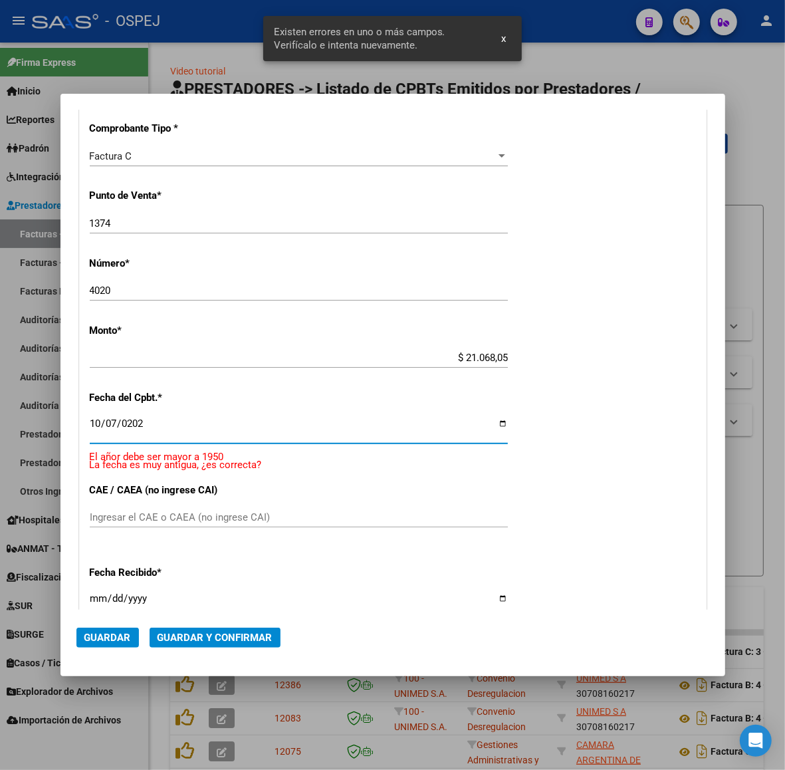
type input "[DATE]"
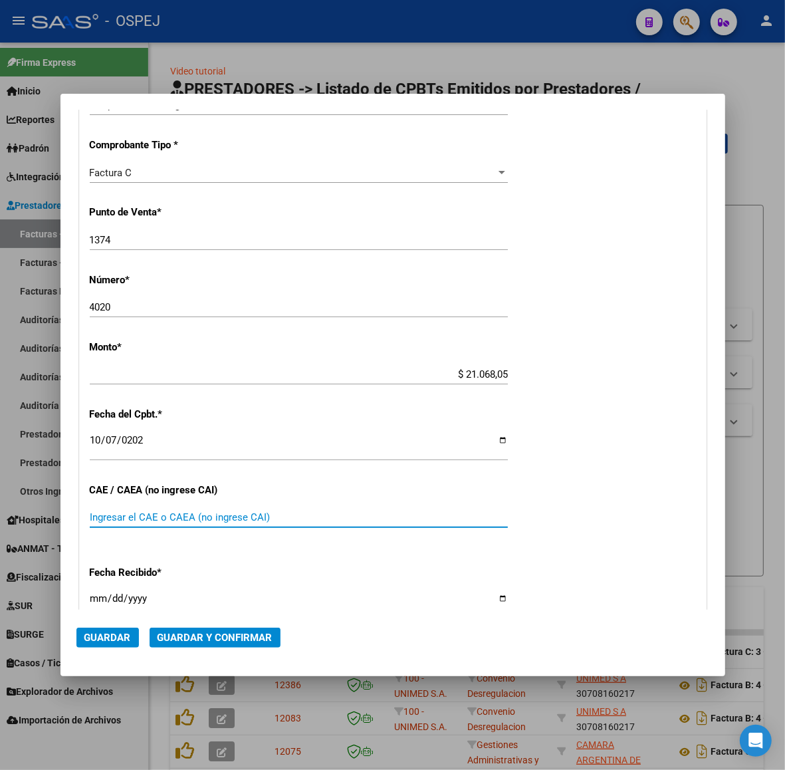
scroll to position [387, 0]
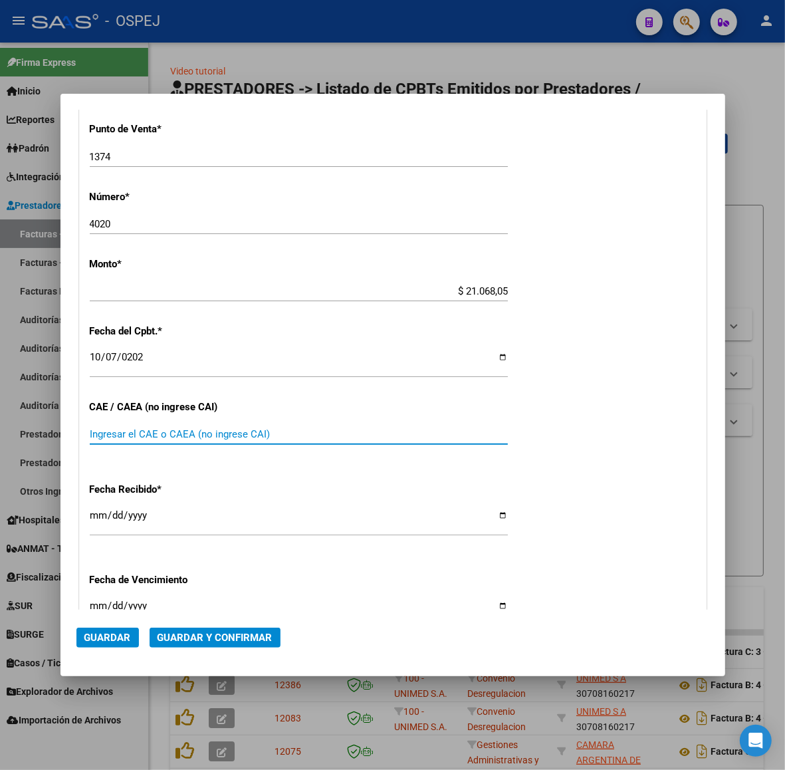
click at [276, 636] on button "Guardar y Confirmar" at bounding box center [215, 637] width 131 height 20
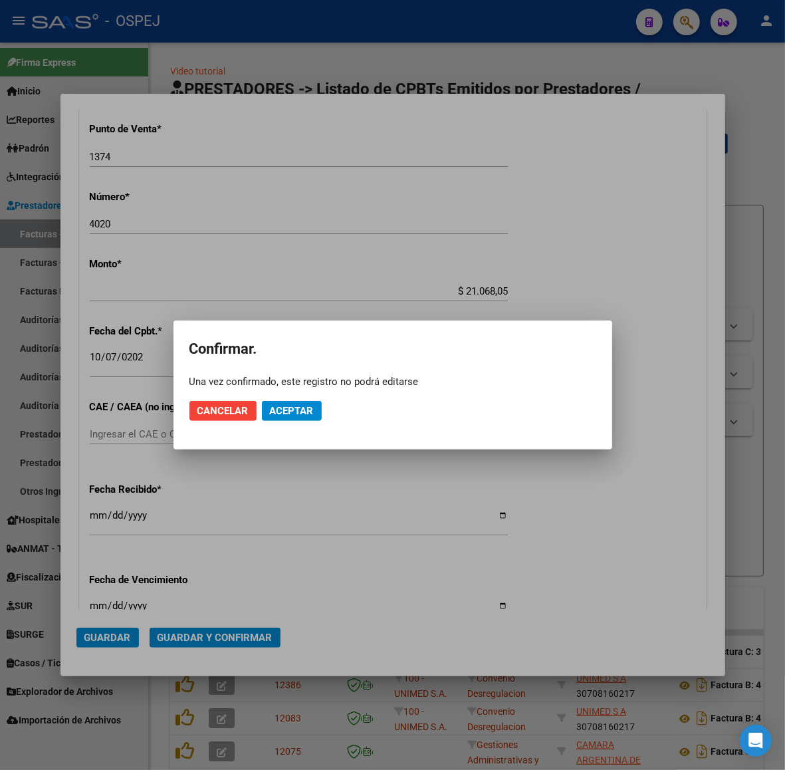
click at [291, 397] on mat-dialog-actions "Cancelar Aceptar" at bounding box center [392, 410] width 407 height 45
click at [291, 407] on span "Aceptar" at bounding box center [292, 411] width 44 height 12
click at [291, 407] on span "Guardar igualmente." at bounding box center [326, 411] width 112 height 12
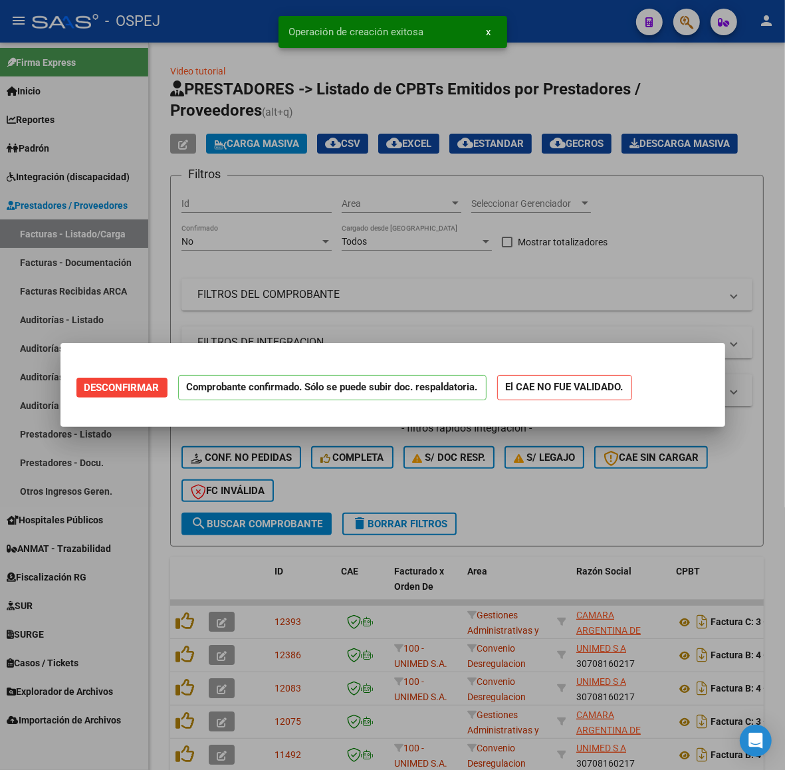
scroll to position [0, 0]
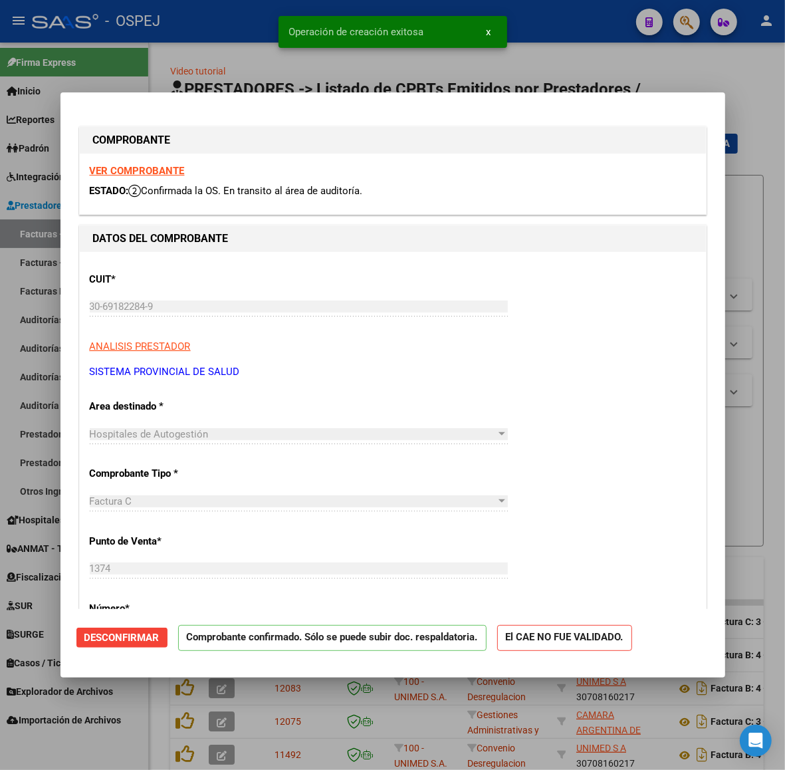
click at [251, 29] on div at bounding box center [392, 385] width 785 height 770
type input "$ 0,00"
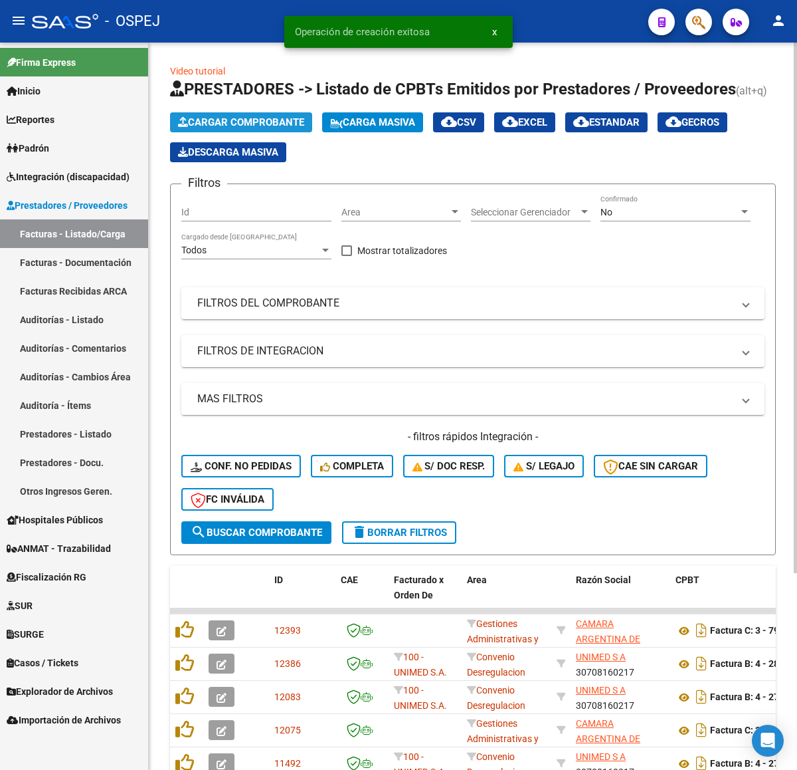
click at [294, 123] on span "Cargar Comprobante" at bounding box center [241, 122] width 126 height 12
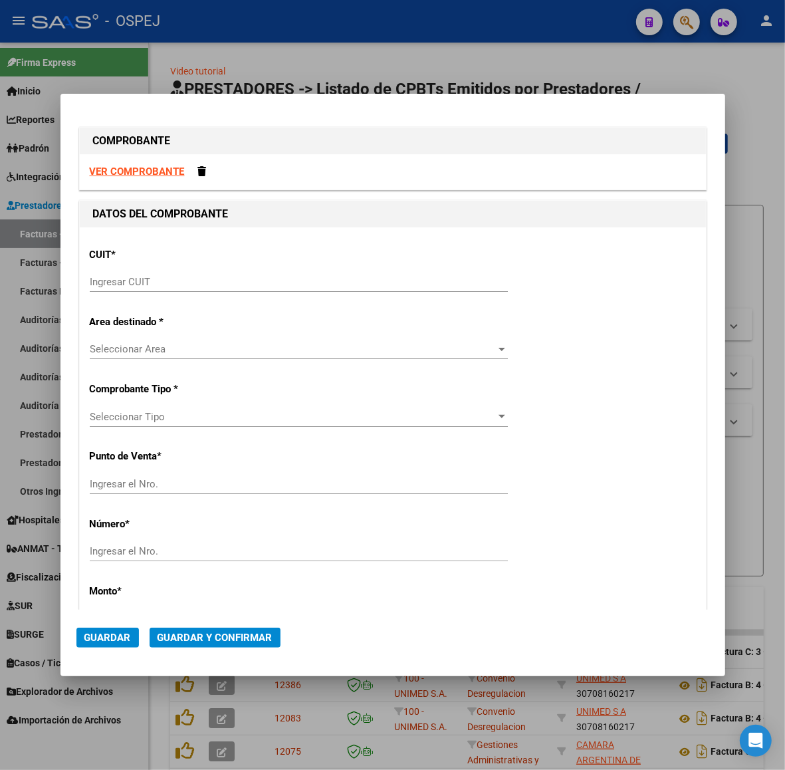
click at [289, 284] on input "Ingresar CUIT" at bounding box center [299, 282] width 418 height 12
click at [144, 269] on div "CUIT * Ingresar CUIT" at bounding box center [393, 270] width 606 height 67
click at [153, 280] on input "Ingresar CUIT" at bounding box center [299, 282] width 418 height 12
paste input "30-69182284-9"
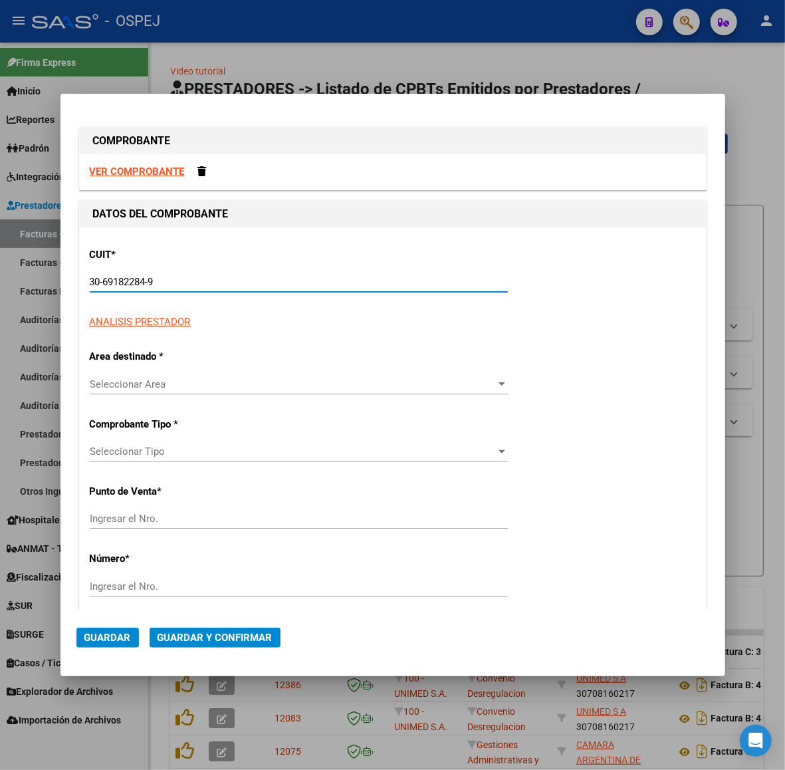
type input "30-69182284-9"
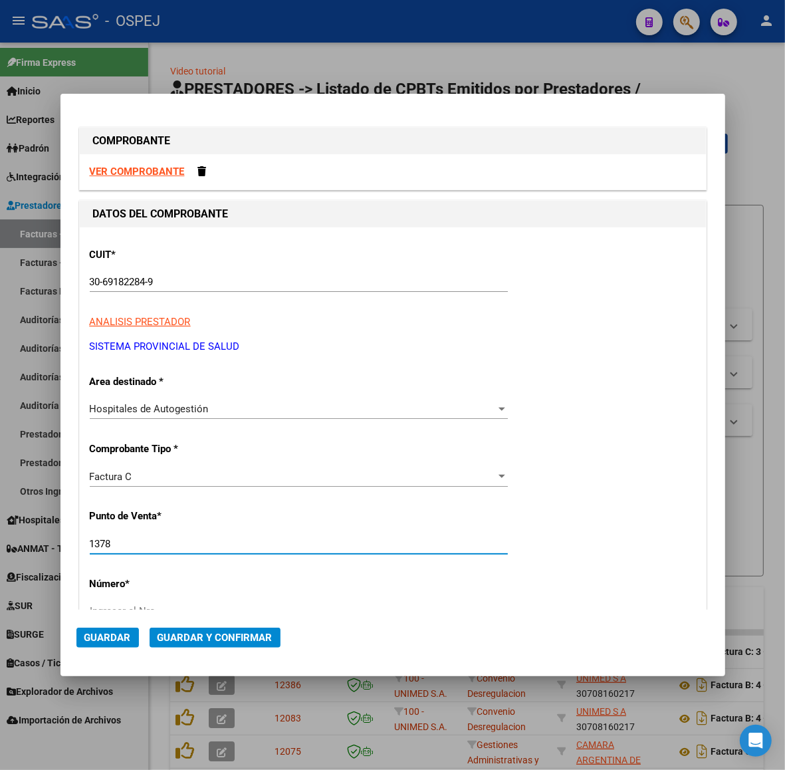
type input "1378"
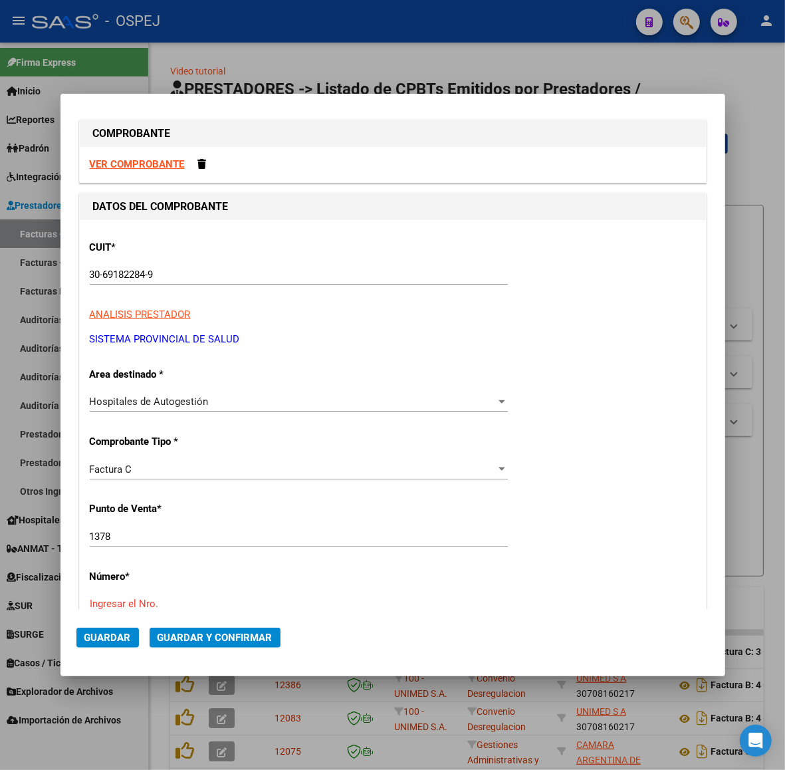
click at [277, 283] on div "30-69182284-9 Ingresar CUIT" at bounding box center [299, 275] width 418 height 20
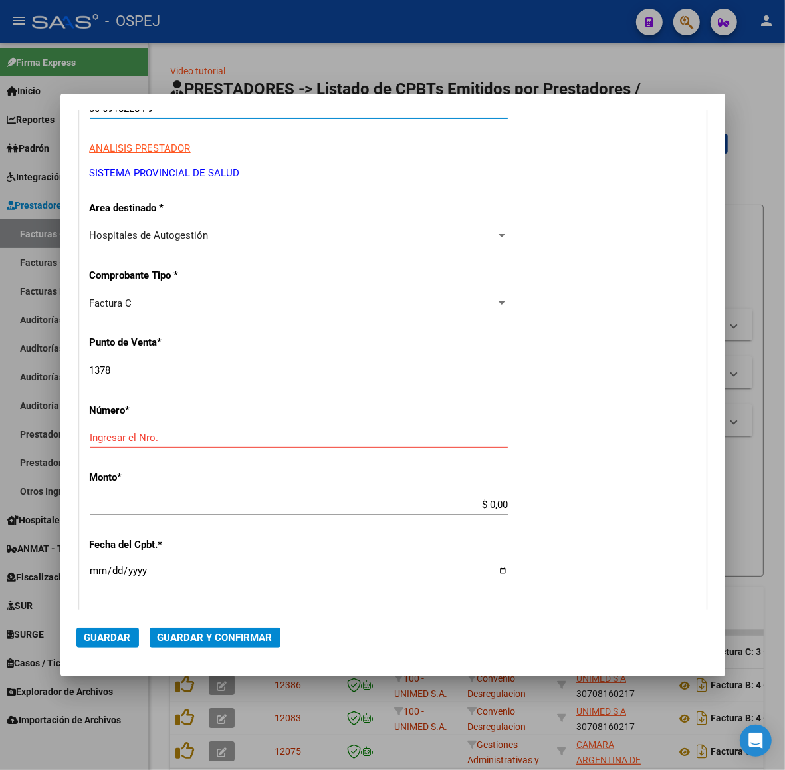
click at [289, 361] on div "1378 Ingresar el Nro." at bounding box center [299, 370] width 418 height 20
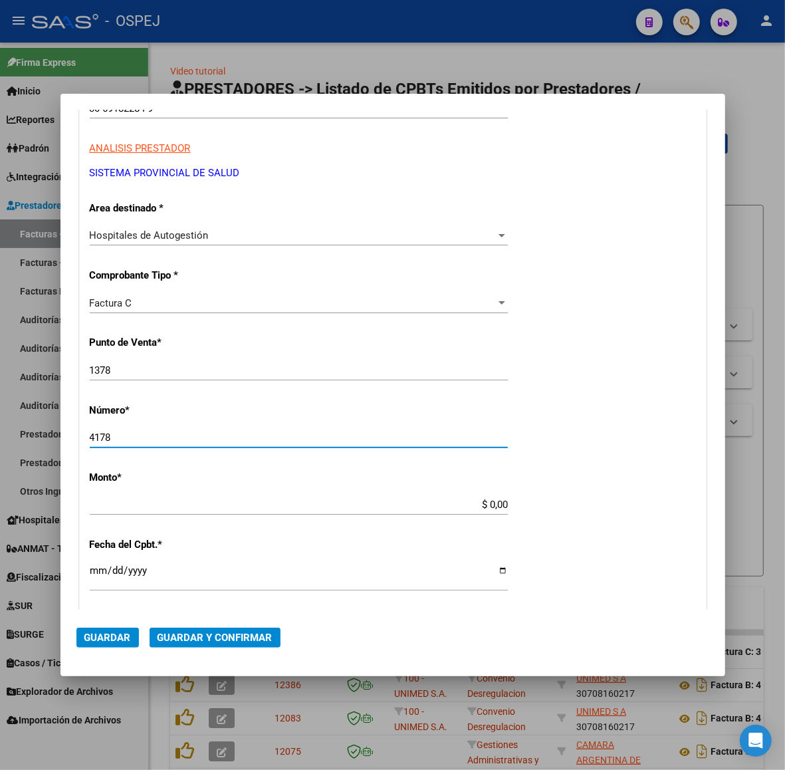
type input "4178"
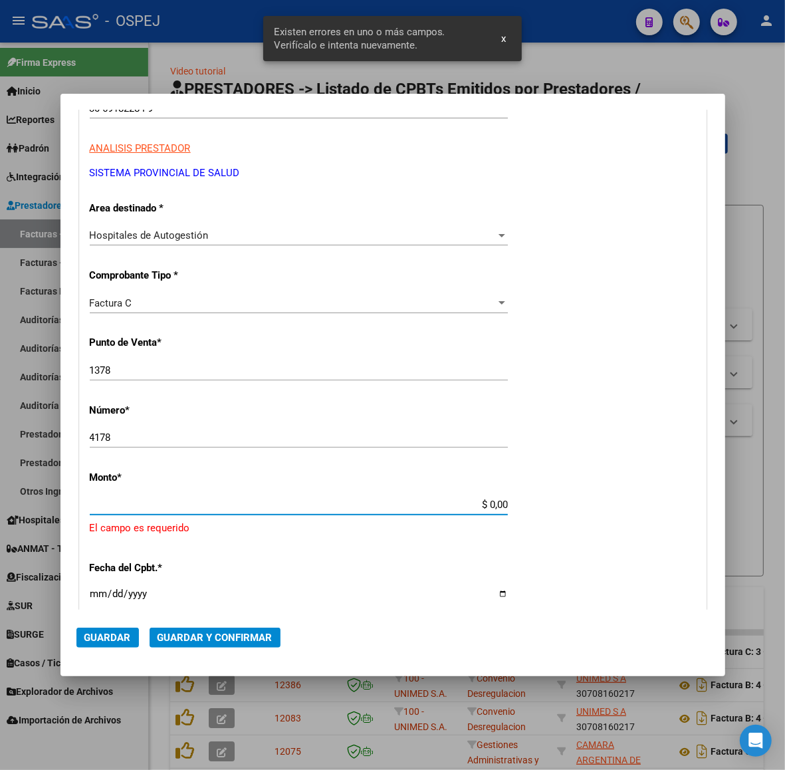
scroll to position [312, 0]
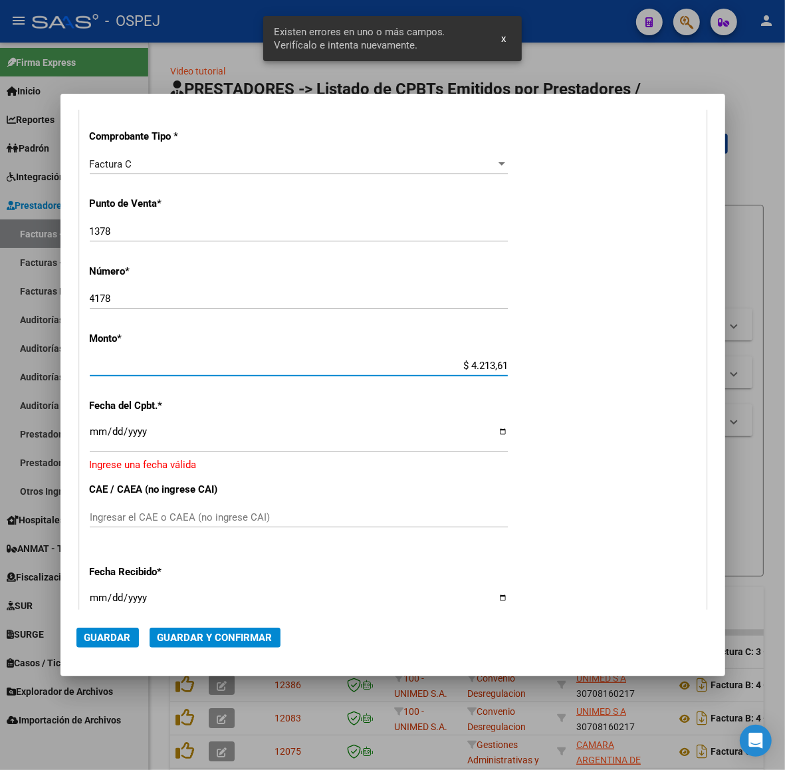
type input "$ 42.136,10"
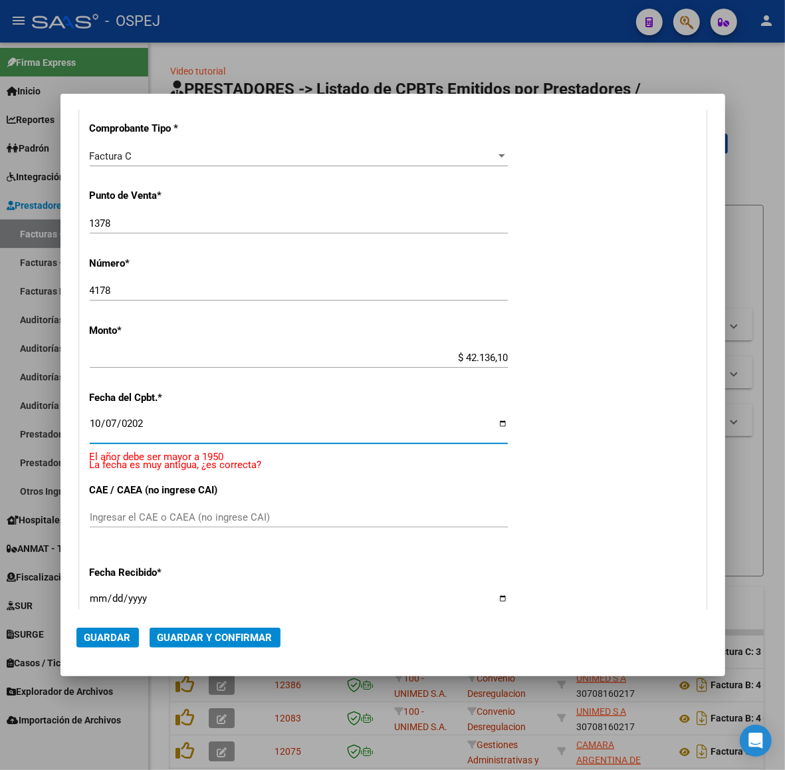
type input "[DATE]"
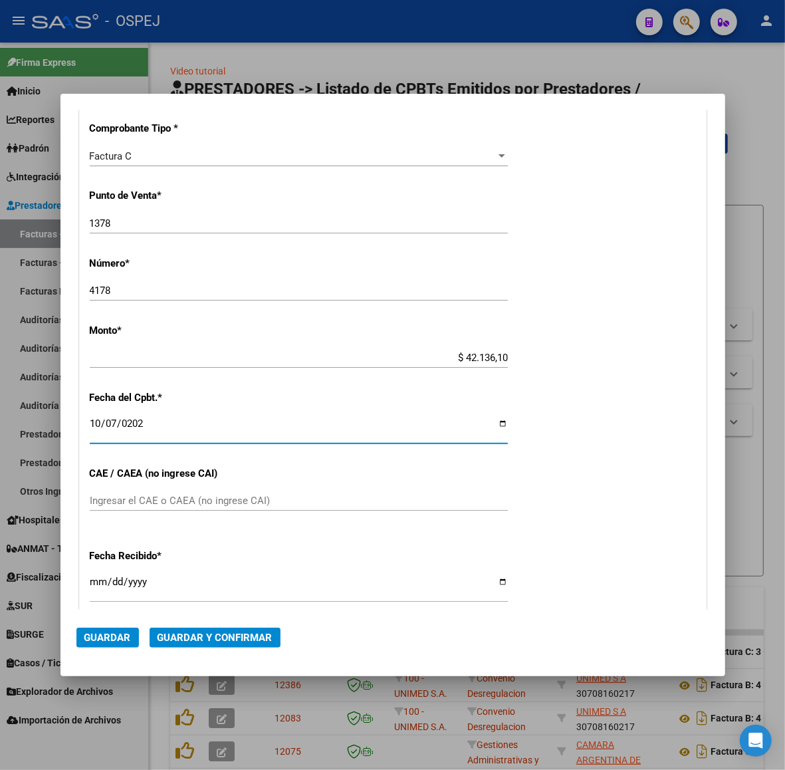
scroll to position [304, 0]
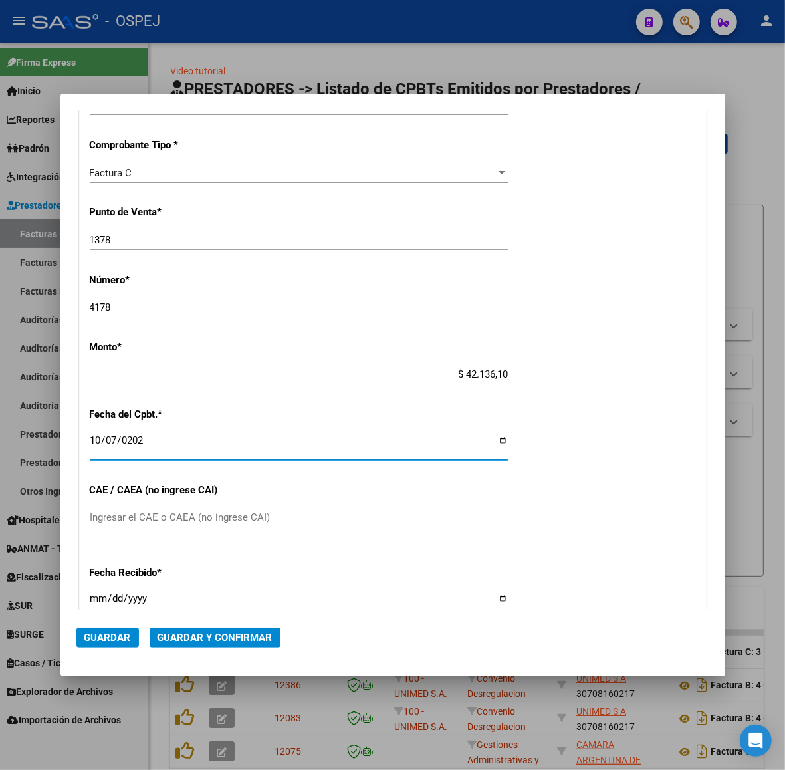
click at [213, 635] on span "Guardar y Confirmar" at bounding box center [215, 637] width 115 height 12
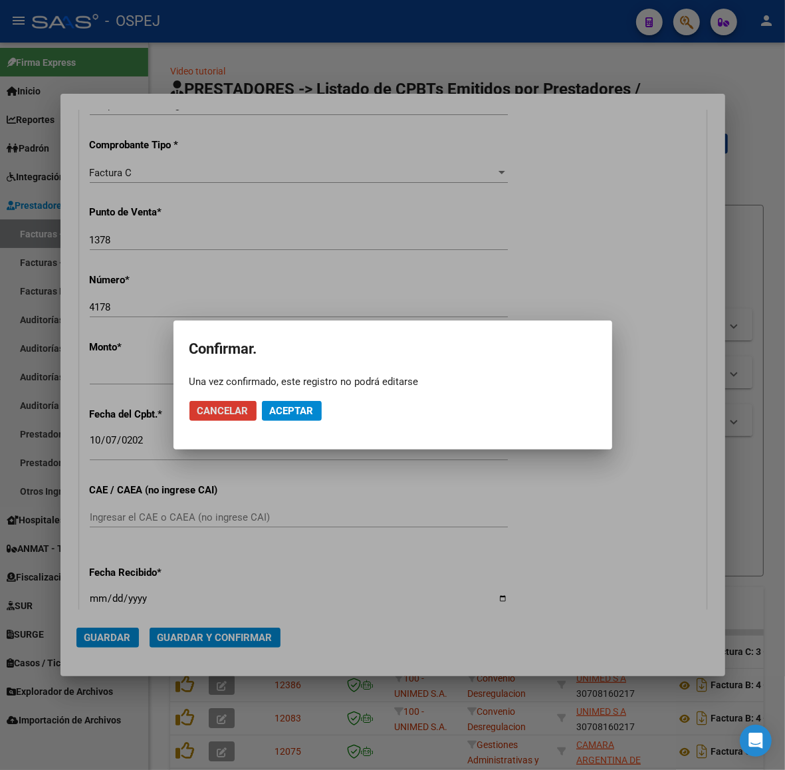
click at [306, 396] on mat-dialog-actions "Cancelar Aceptar" at bounding box center [392, 410] width 407 height 45
click at [301, 405] on span "Aceptar" at bounding box center [292, 411] width 44 height 12
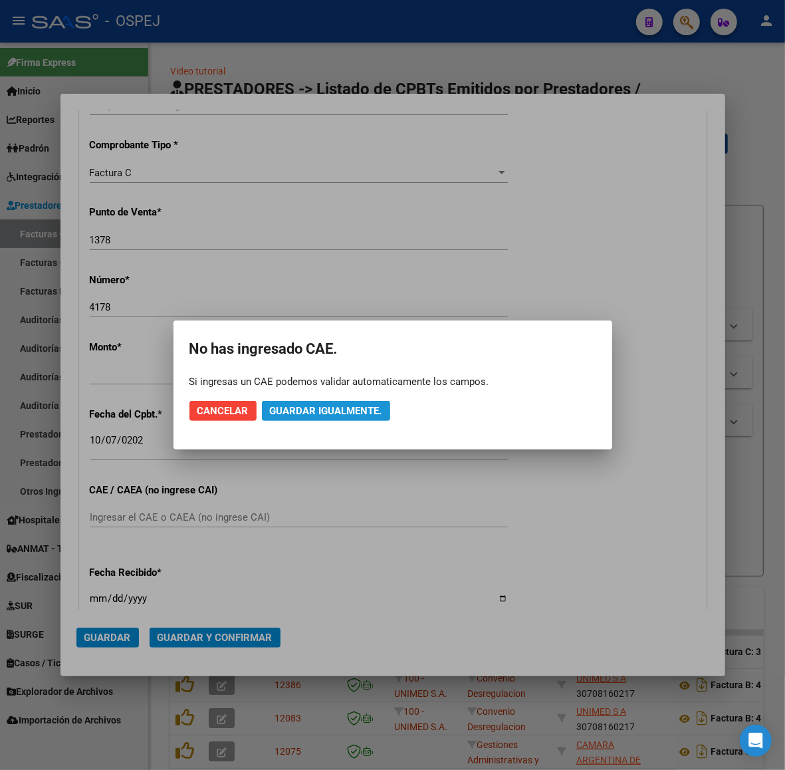
click at [301, 405] on span "Guardar igualmente." at bounding box center [326, 411] width 112 height 12
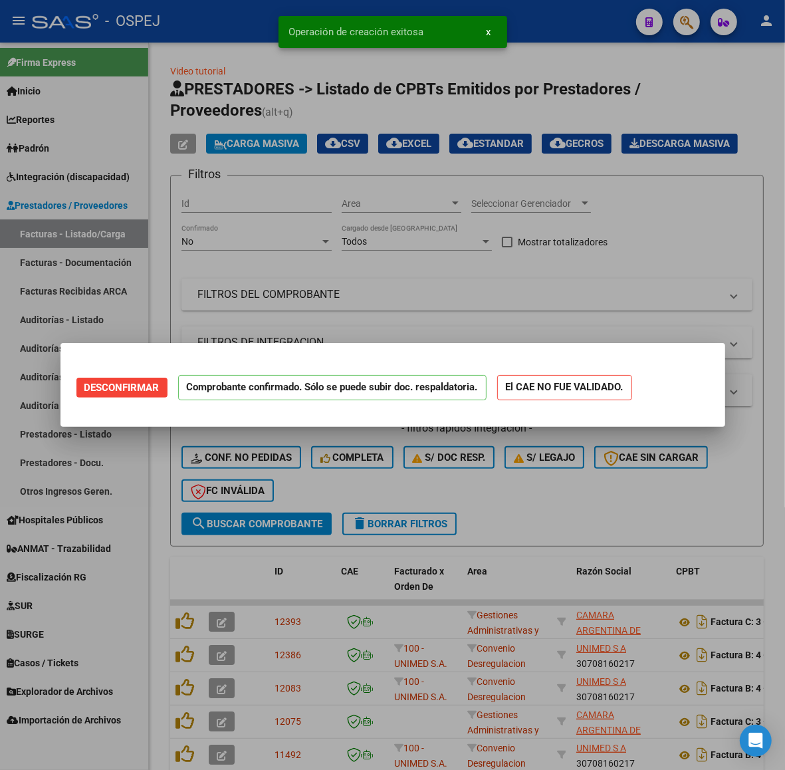
scroll to position [0, 0]
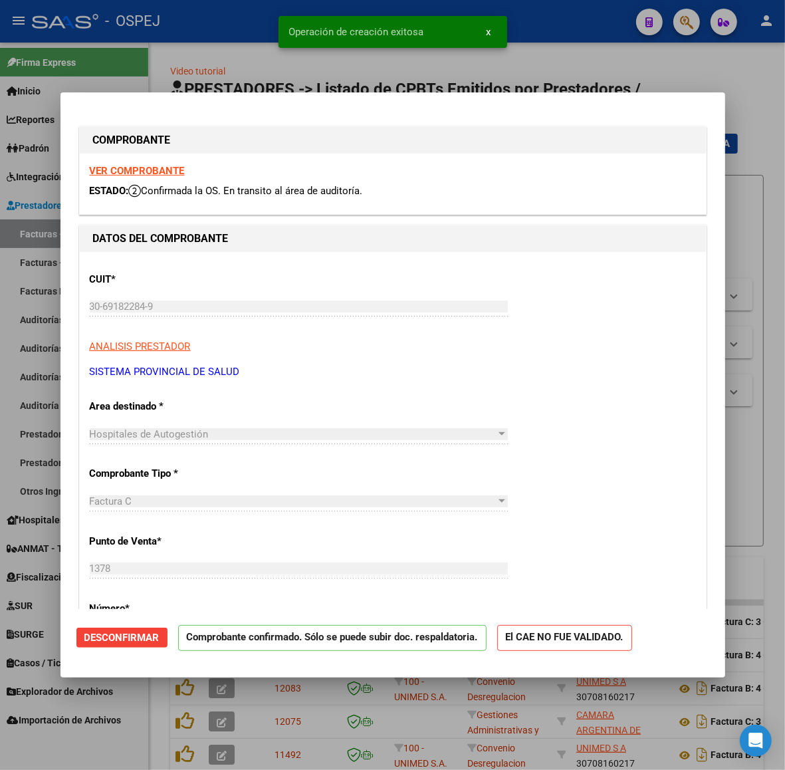
click at [223, 47] on div at bounding box center [392, 385] width 785 height 770
type input "$ 0,00"
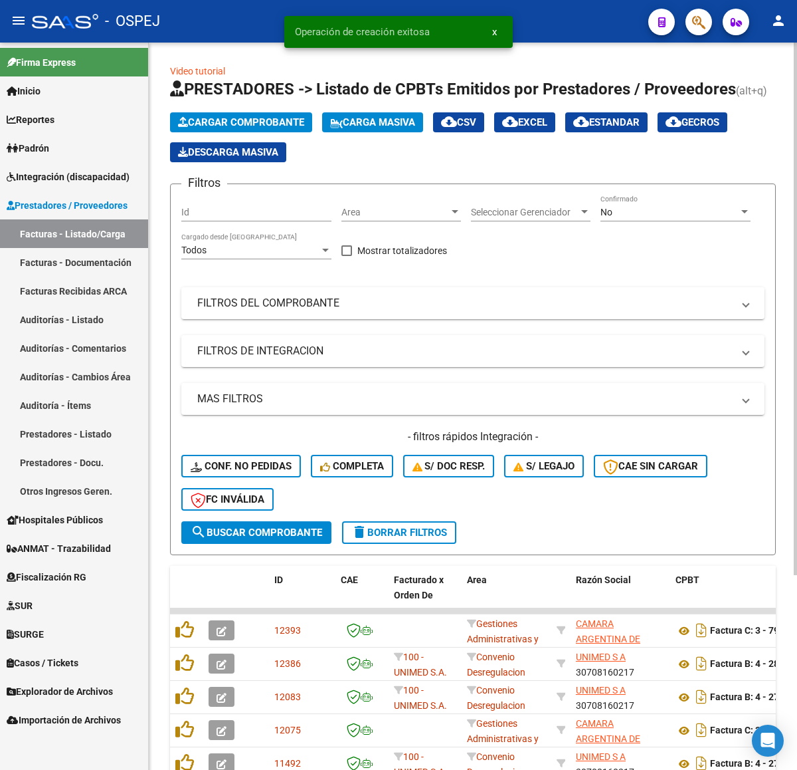
click at [266, 124] on span "Cargar Comprobante" at bounding box center [241, 122] width 126 height 12
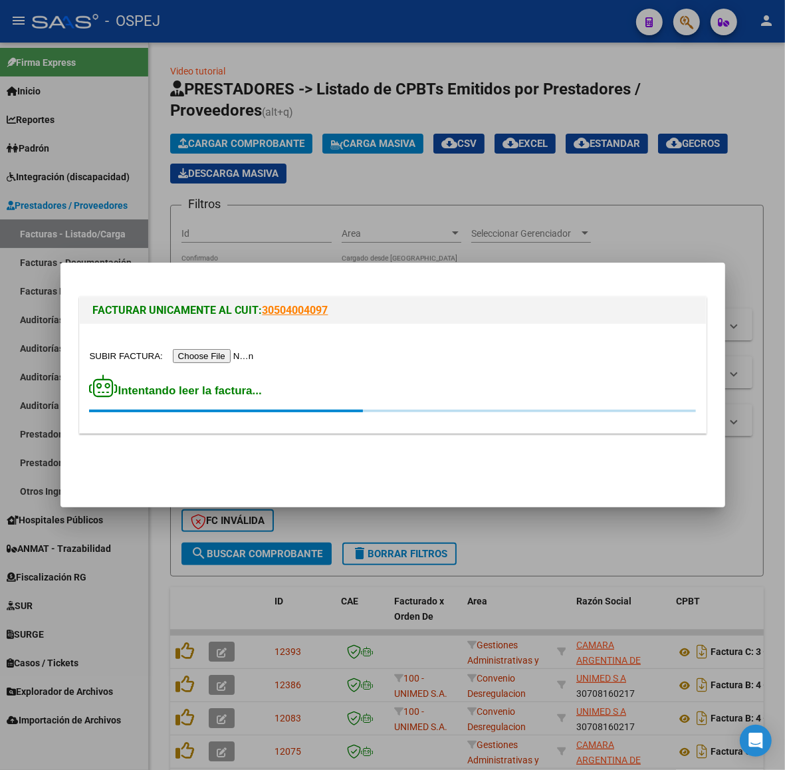
click at [389, 393] on div "Intentando leer la factura..." at bounding box center [393, 393] width 606 height 39
click at [282, 150] on div at bounding box center [392, 385] width 785 height 770
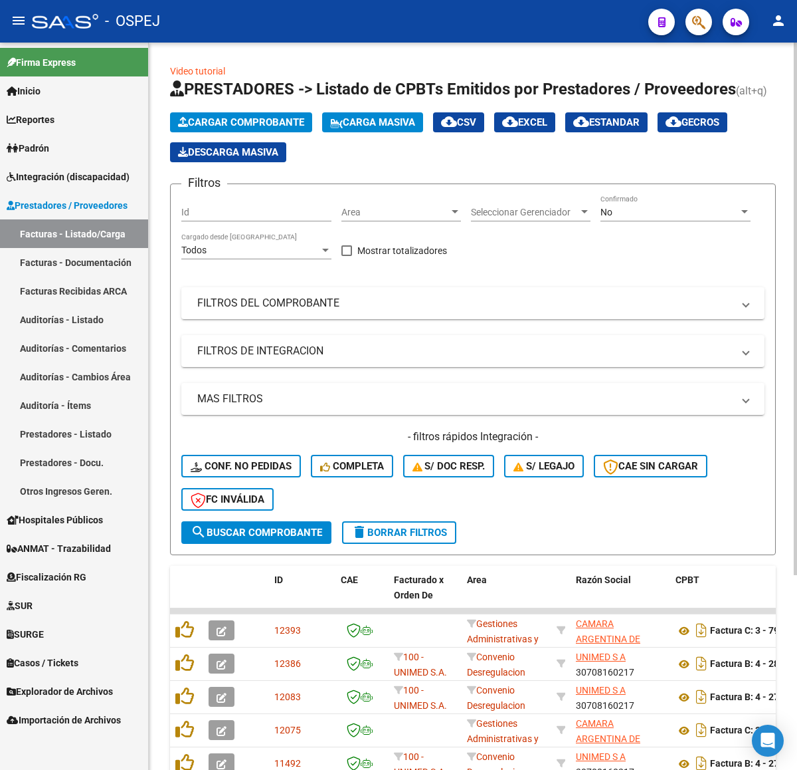
click at [301, 112] on button "Cargar Comprobante" at bounding box center [241, 122] width 142 height 20
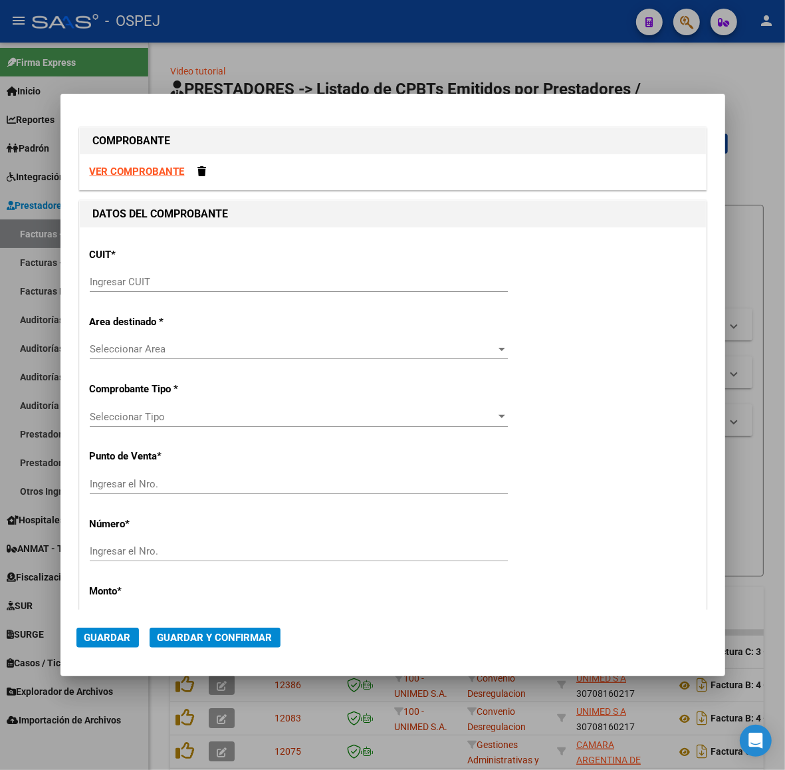
click at [330, 269] on div "CUIT * Ingresar CUIT" at bounding box center [393, 270] width 606 height 67
click at [331, 272] on div "Ingresar CUIT" at bounding box center [299, 282] width 418 height 20
paste input "30-69182284-9"
type input "30-69182284-9"
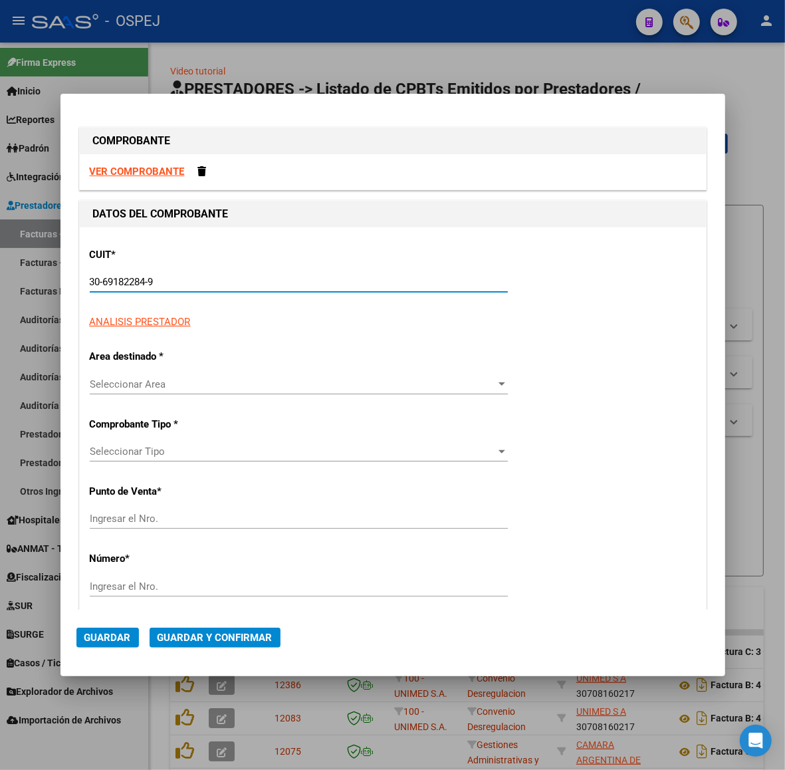
type input "1378"
type input "30-69182284-9"
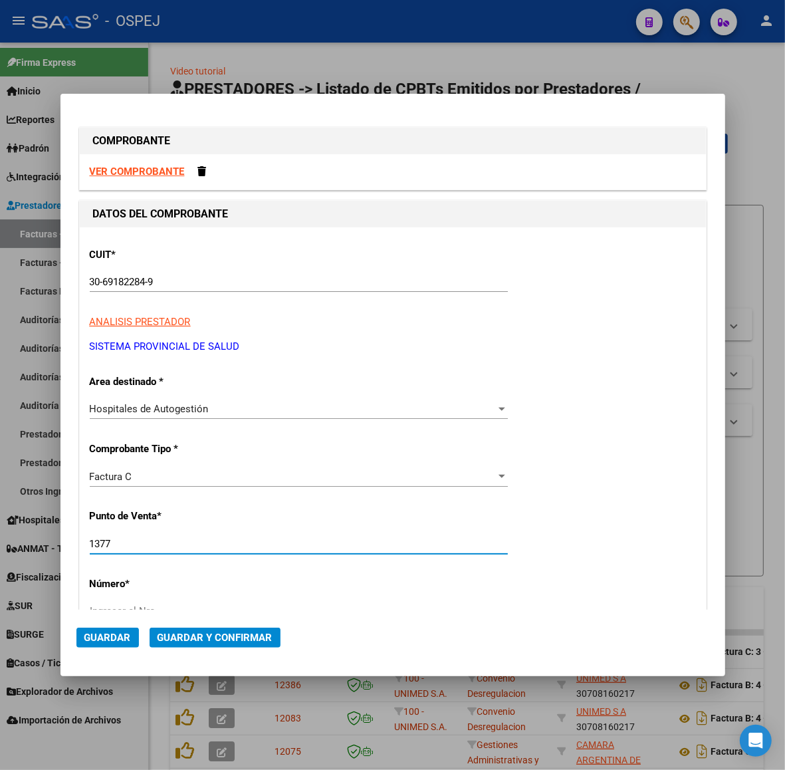
type input "1377"
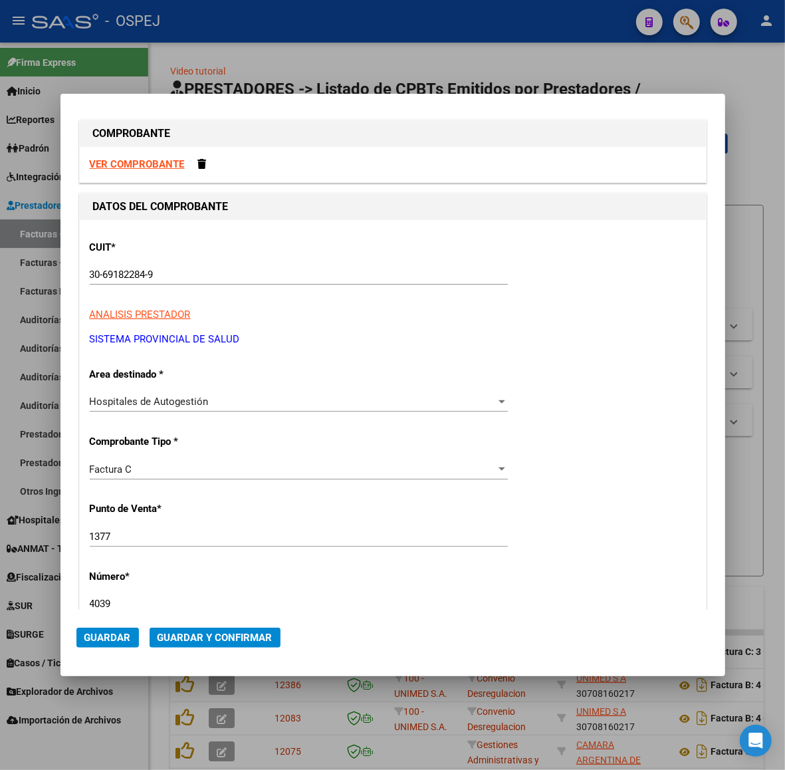
type input "4039"
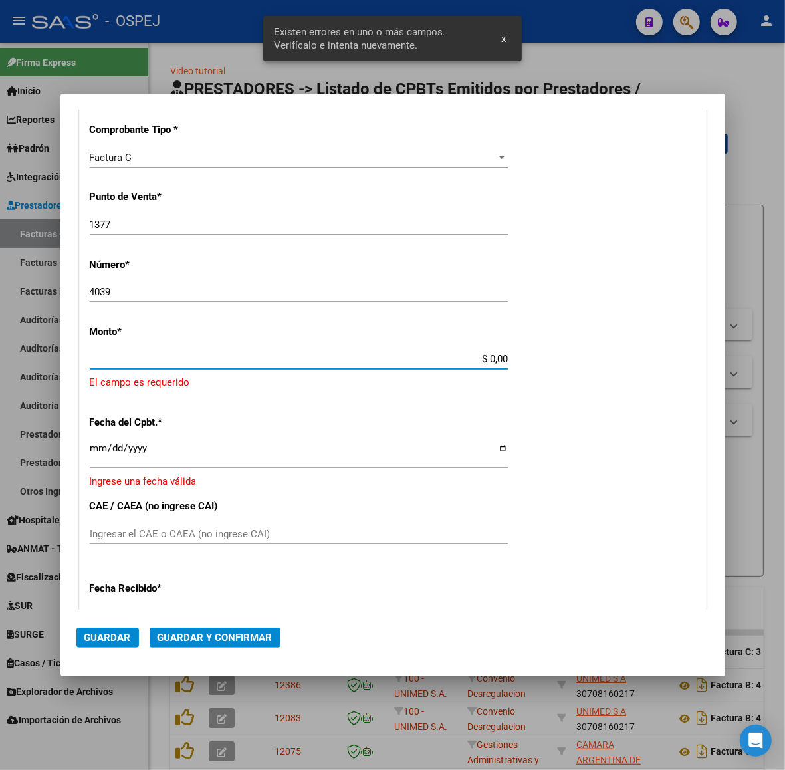
scroll to position [312, 0]
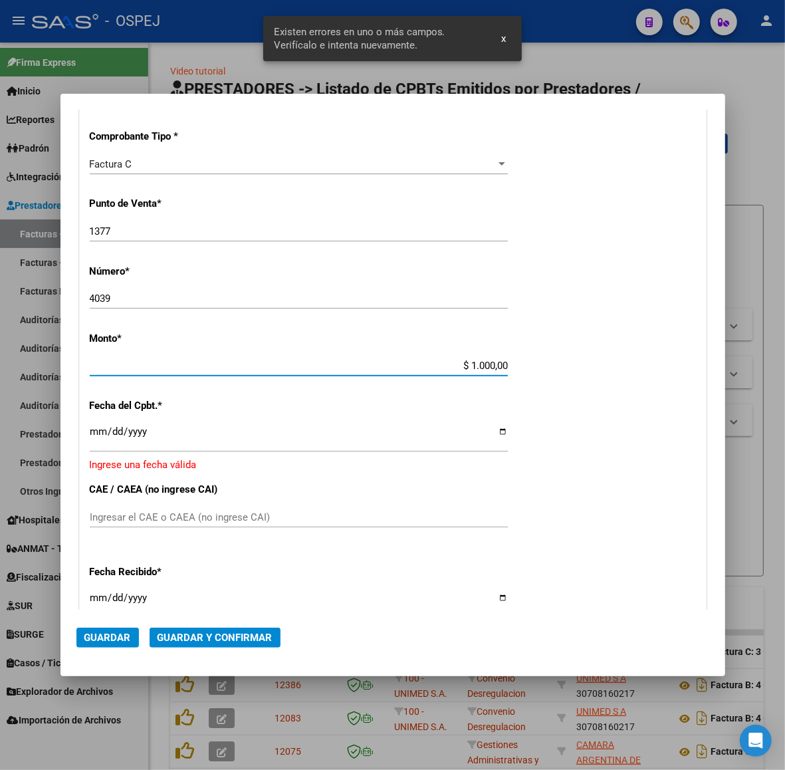
type input "$ 10.000,00"
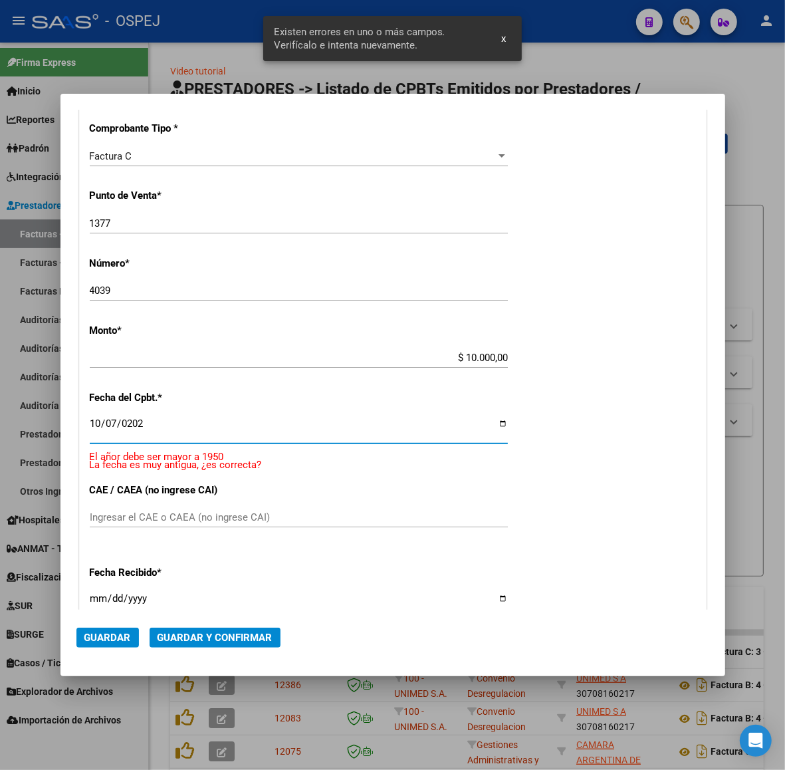
type input "[DATE]"
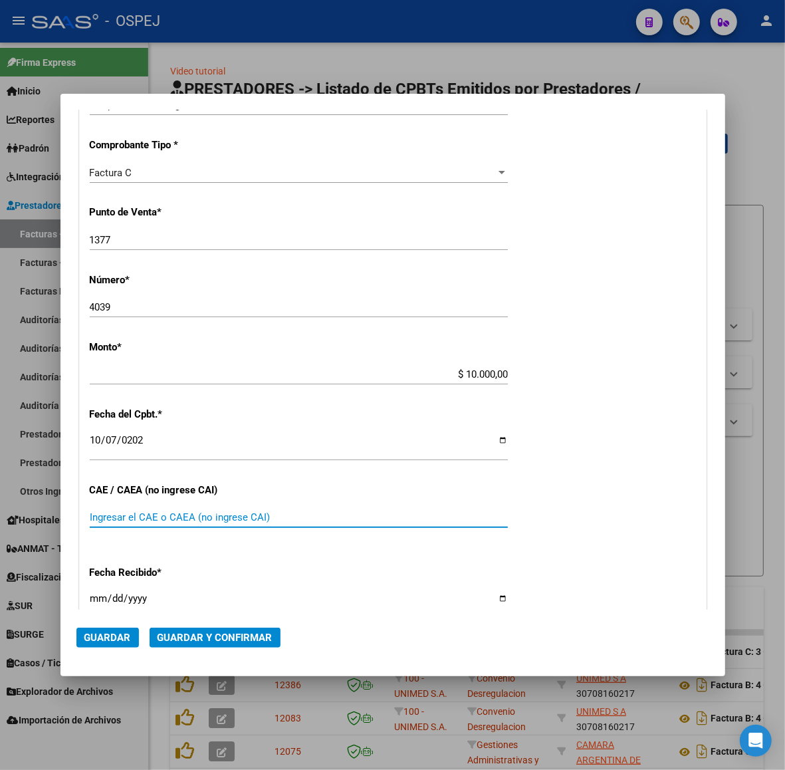
click at [237, 613] on mat-dialog-actions "Guardar Guardar y Confirmar" at bounding box center [392, 634] width 633 height 51
drag, startPoint x: 241, startPoint y: 621, endPoint x: 247, endPoint y: 628, distance: 8.5
click at [243, 623] on mat-dialog-actions "Guardar Guardar y Confirmar" at bounding box center [392, 634] width 633 height 51
click at [247, 628] on button "Guardar y Confirmar" at bounding box center [215, 637] width 131 height 20
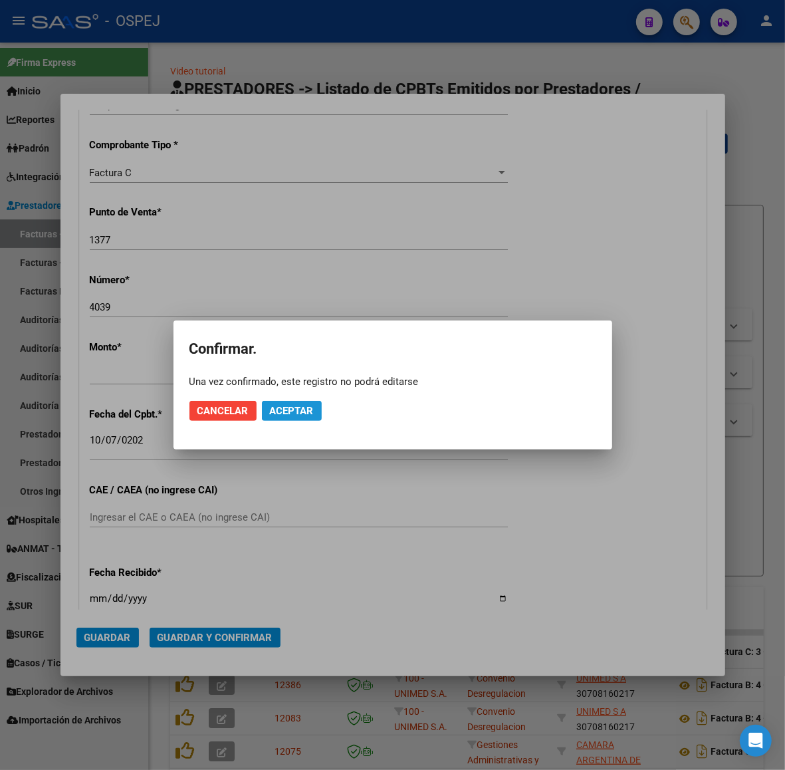
click at [314, 405] on button "Aceptar" at bounding box center [292, 411] width 60 height 20
click at [324, 411] on span "Guardar igualmente." at bounding box center [326, 411] width 112 height 12
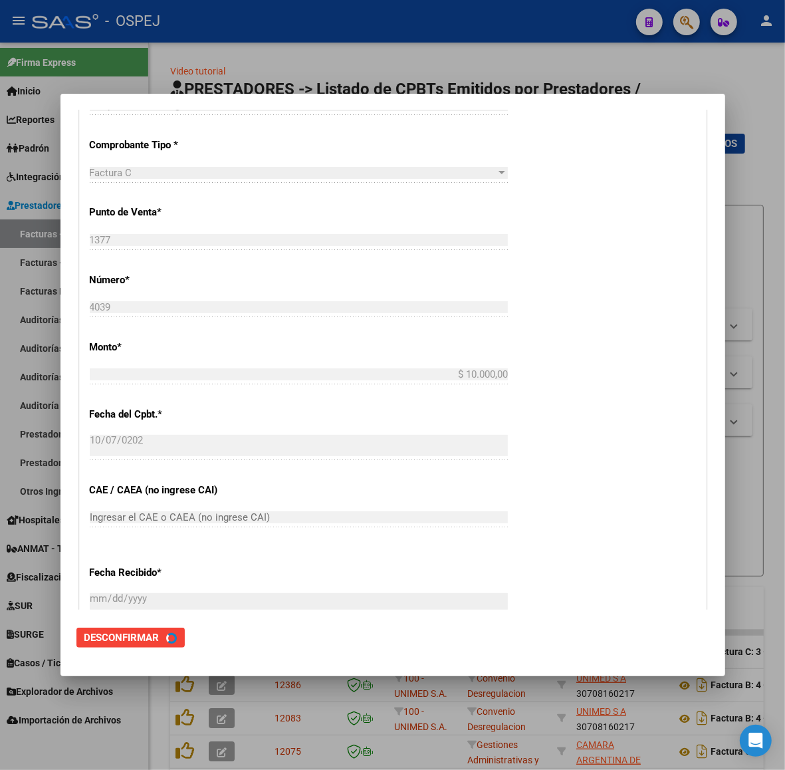
scroll to position [0, 0]
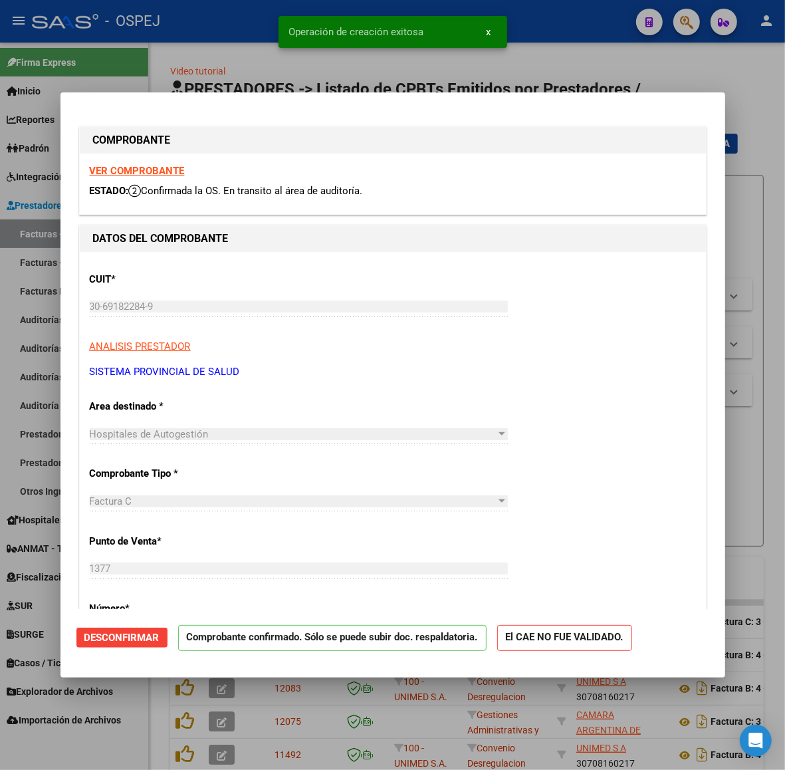
click at [272, 51] on div "Operación de creación exitosa x" at bounding box center [393, 32] width 261 height 64
click at [124, 57] on div at bounding box center [392, 385] width 785 height 770
type input "$ 0,00"
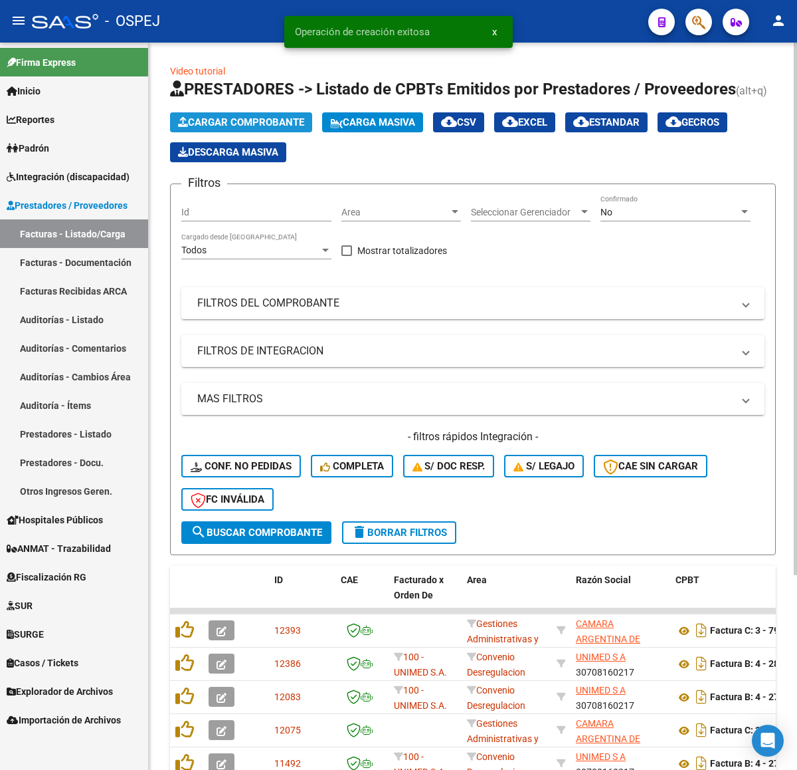
click at [276, 124] on span "Cargar Comprobante" at bounding box center [241, 122] width 126 height 12
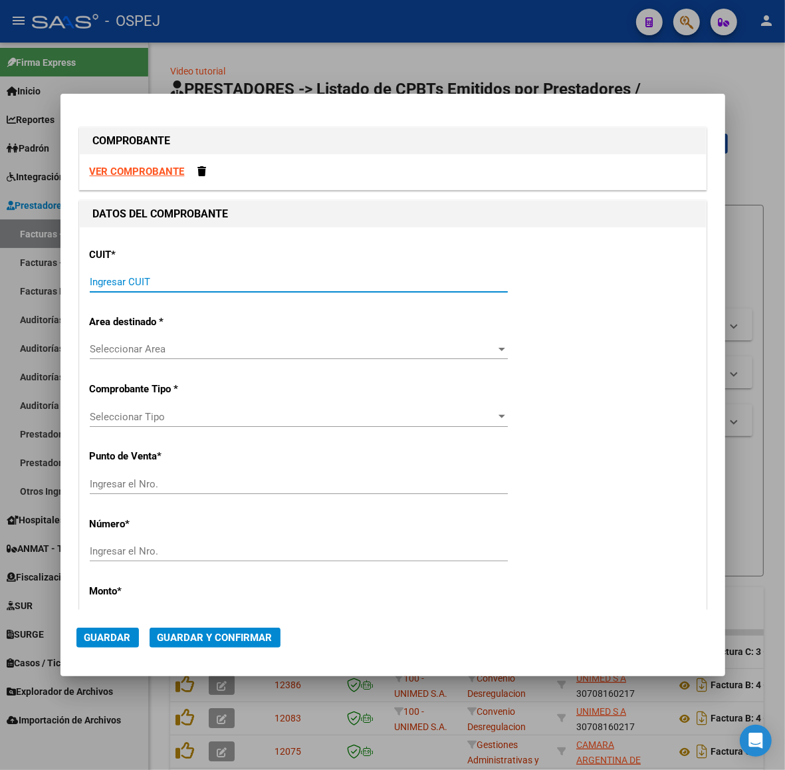
click at [171, 280] on input "Ingresar CUIT" at bounding box center [299, 282] width 418 height 12
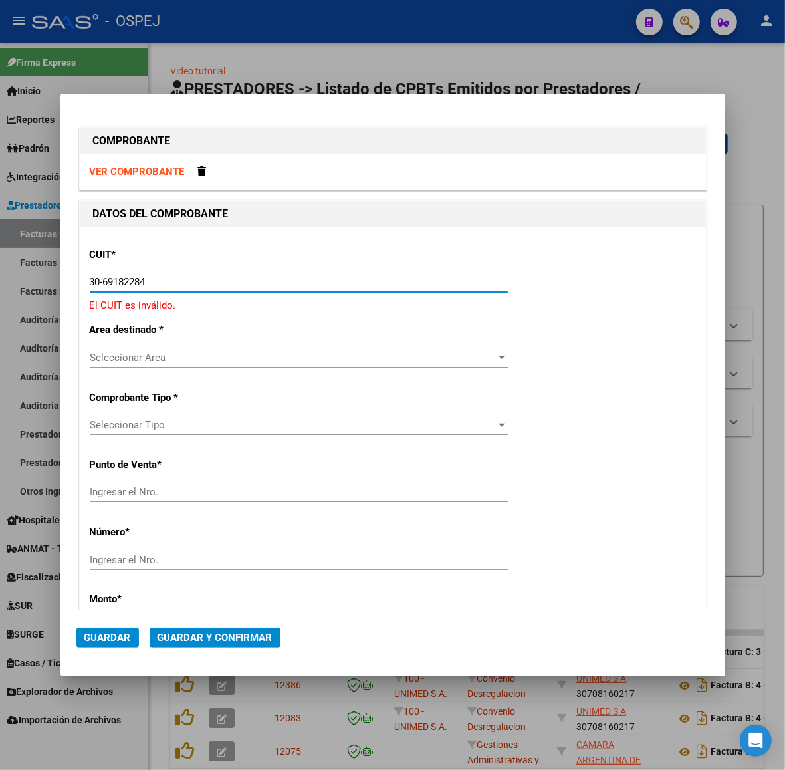
type input "30-69182284-9"
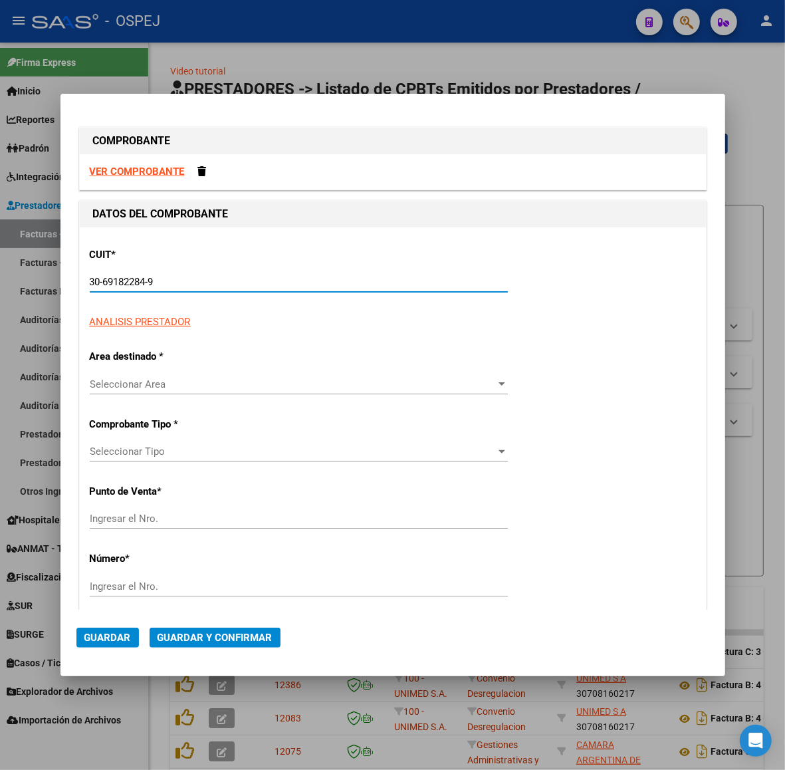
type input "1377"
type input "30-69182284-9"
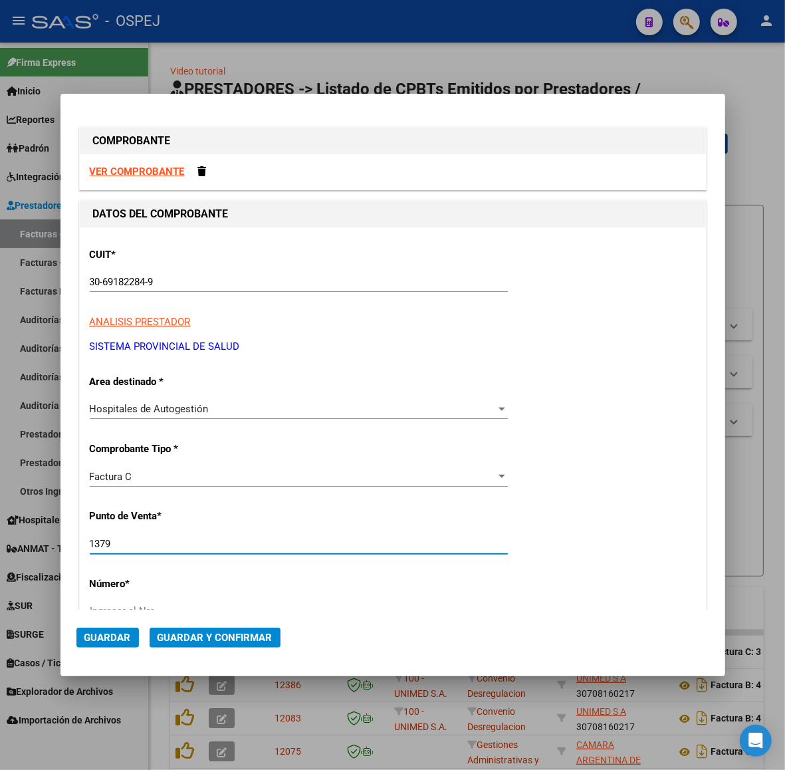
type input "1379"
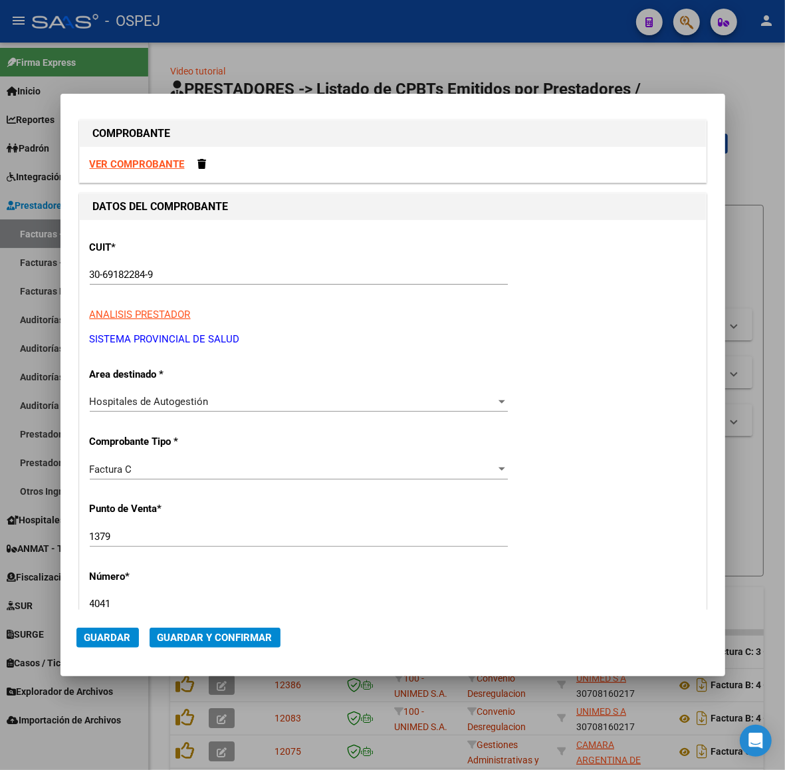
type input "4041"
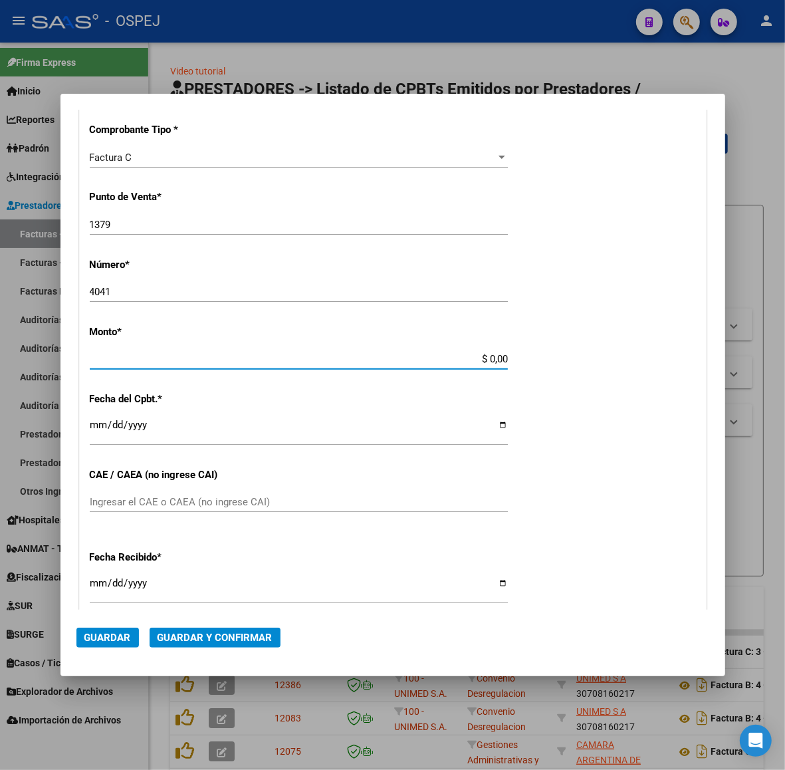
scroll to position [312, 0]
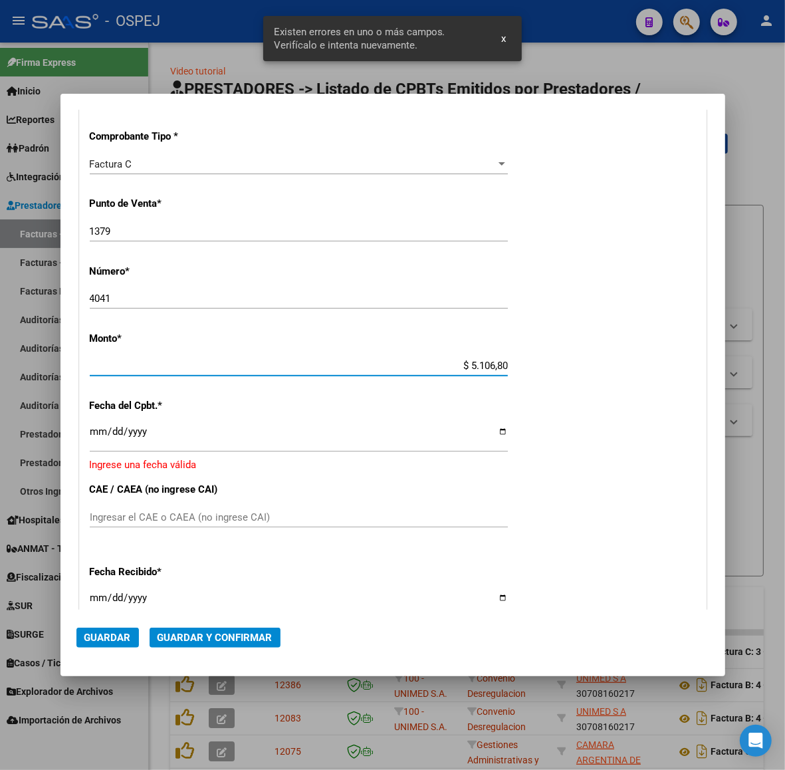
type input "$ 51.068,05"
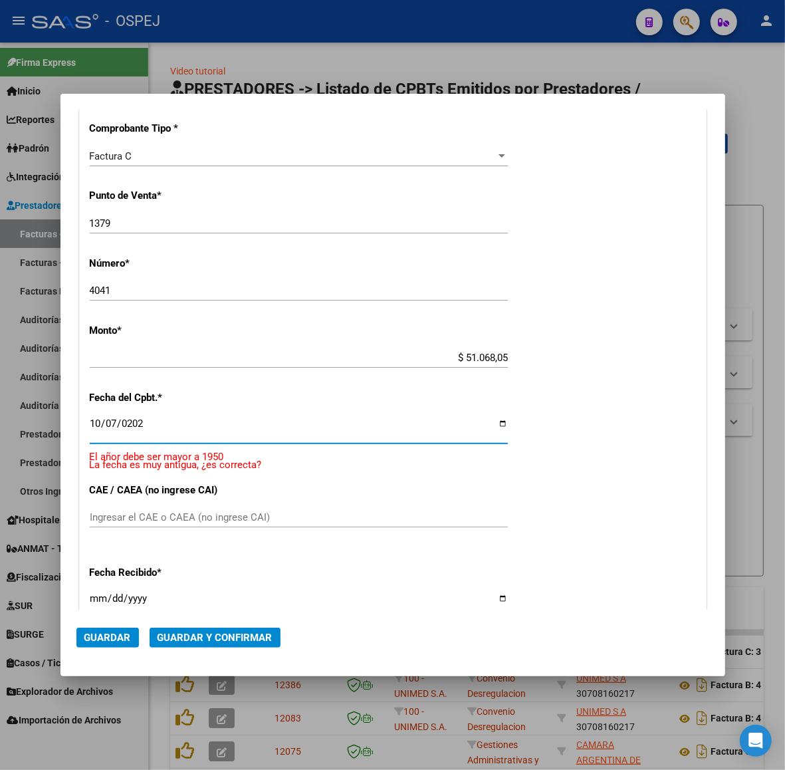
type input "[DATE]"
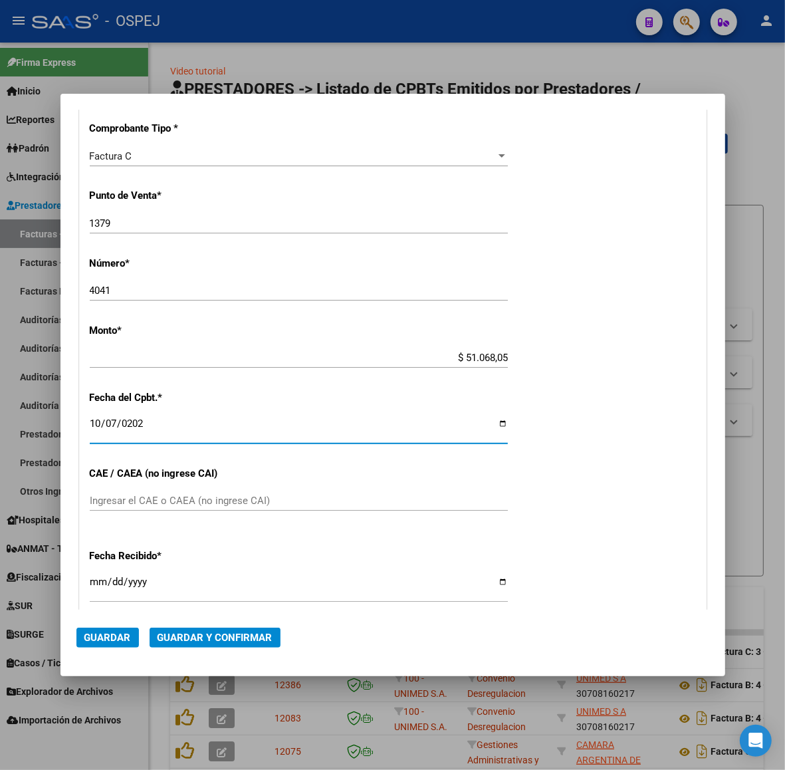
scroll to position [304, 0]
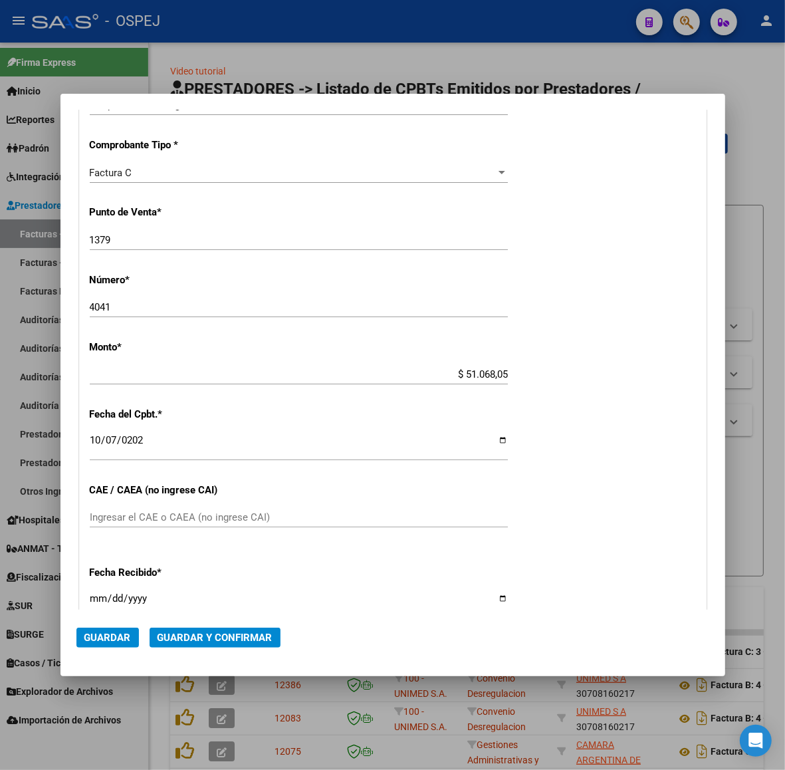
click at [250, 626] on mat-dialog-actions "Guardar Guardar y Confirmar" at bounding box center [392, 634] width 633 height 51
click at [255, 633] on span "Guardar y Confirmar" at bounding box center [215, 637] width 115 height 12
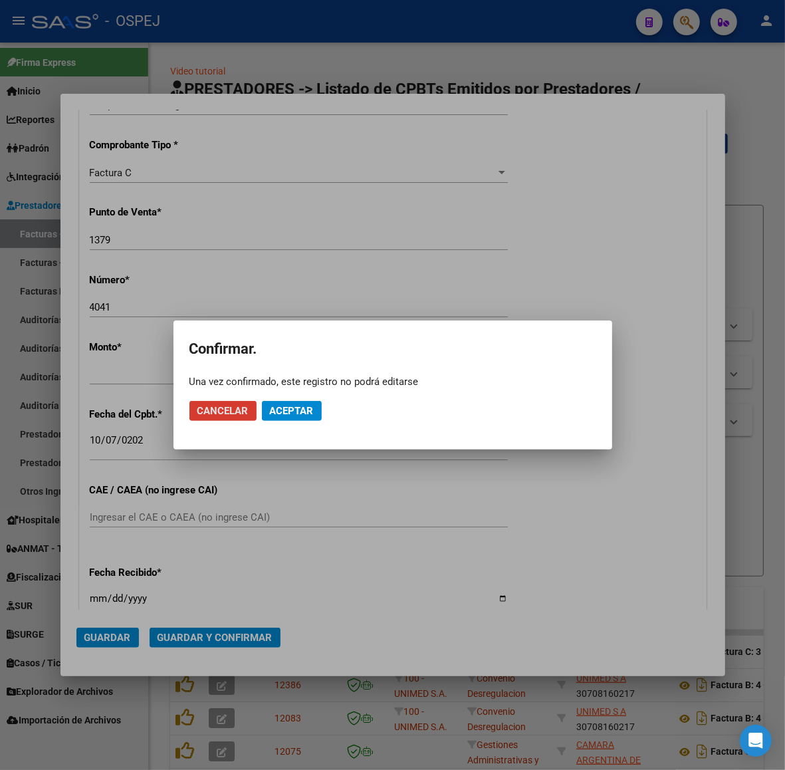
click at [296, 417] on button "Aceptar" at bounding box center [292, 411] width 60 height 20
click at [296, 417] on button "Guardar igualmente." at bounding box center [326, 411] width 128 height 20
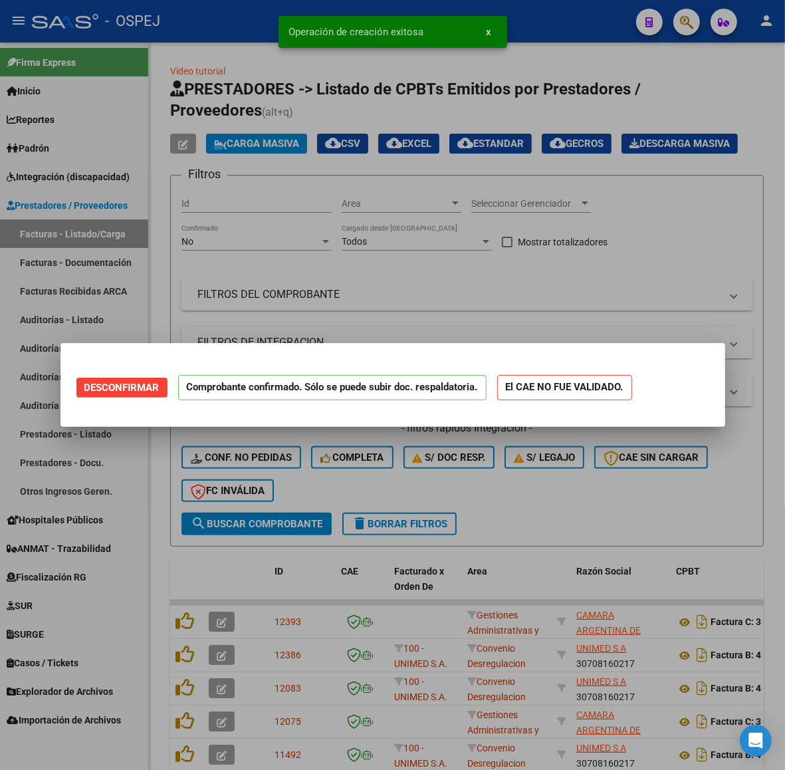
scroll to position [0, 0]
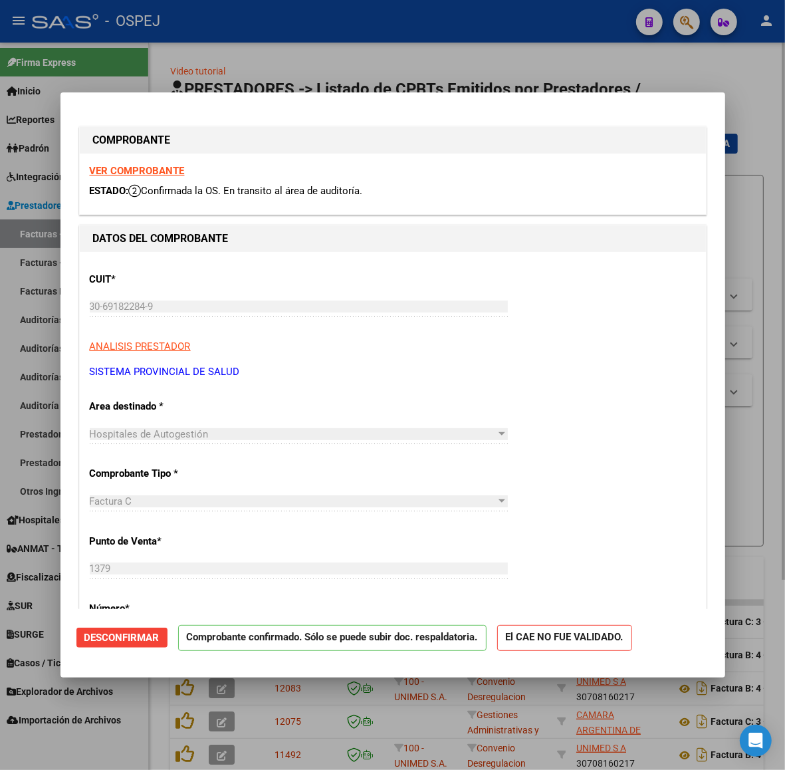
drag, startPoint x: 527, startPoint y: 70, endPoint x: 537, endPoint y: 64, distance: 11.3
click at [527, 70] on div at bounding box center [392, 385] width 785 height 770
type input "$ 0,00"
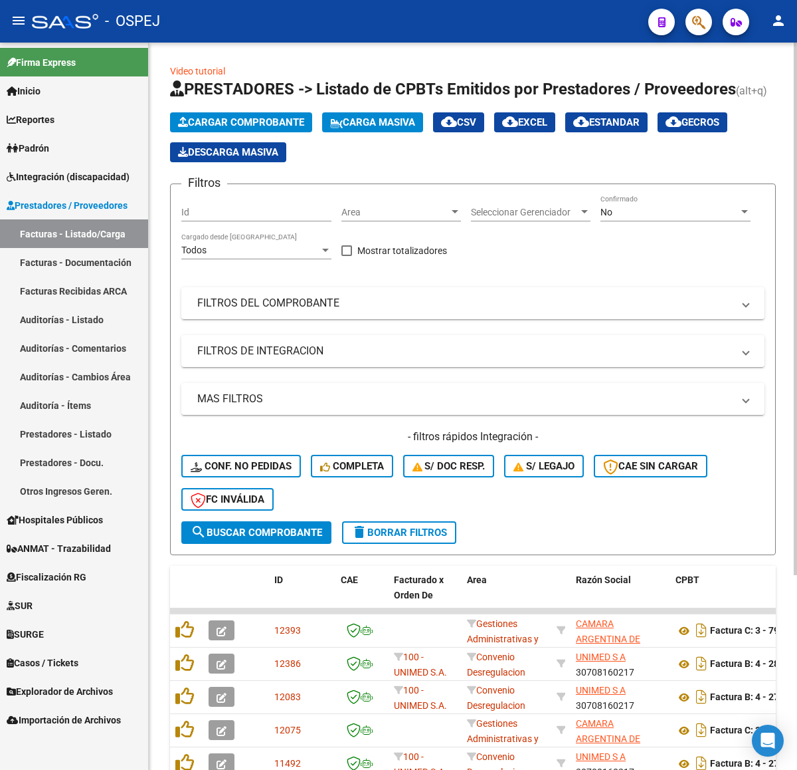
click at [197, 110] on app-list-header "PRESTADORES -> Listado de CPBTs Emitidos por Prestadores / Proveedores (alt+q) …" at bounding box center [473, 316] width 606 height 477
click at [199, 116] on span "Cargar Comprobante" at bounding box center [241, 122] width 126 height 12
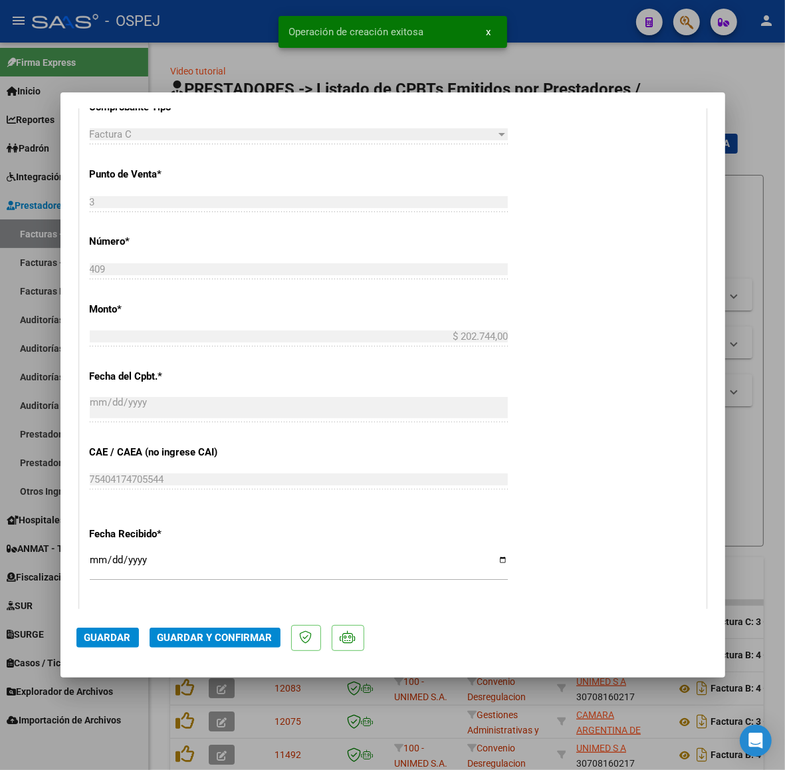
scroll to position [831, 0]
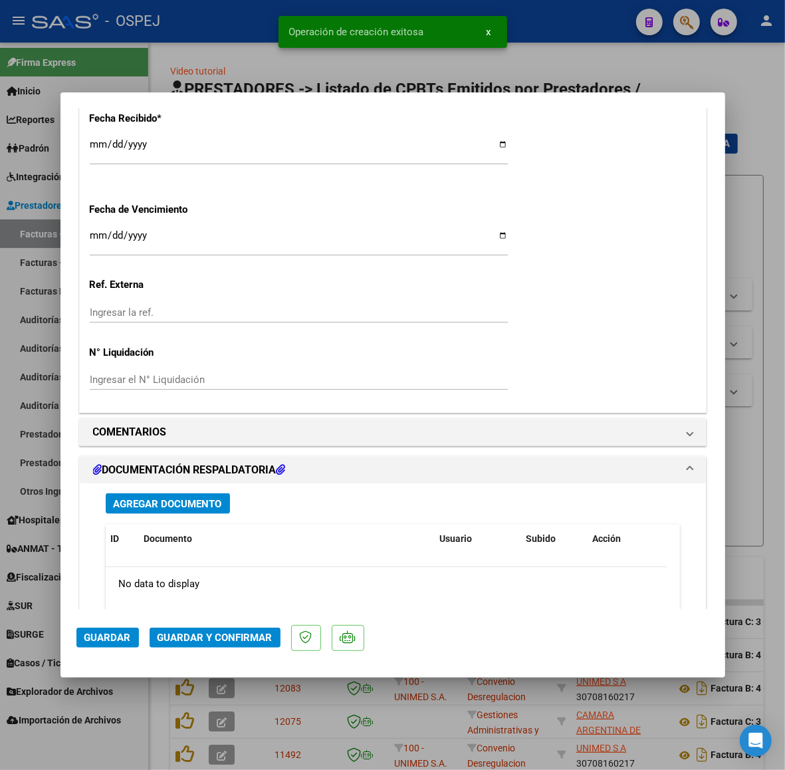
click at [247, 645] on button "Guardar y Confirmar" at bounding box center [215, 637] width 131 height 20
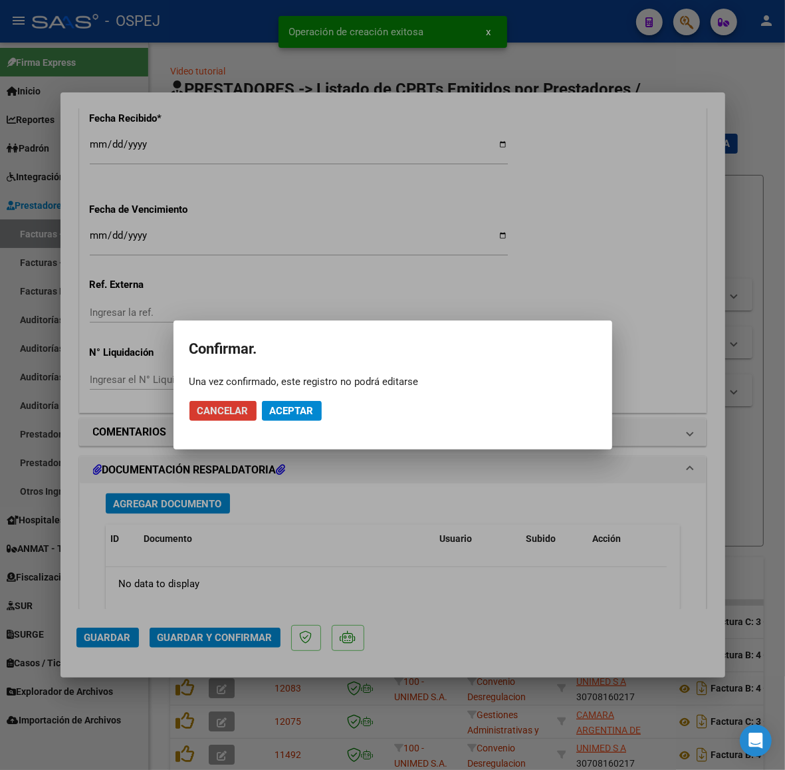
click at [293, 411] on span "Aceptar" at bounding box center [292, 411] width 44 height 12
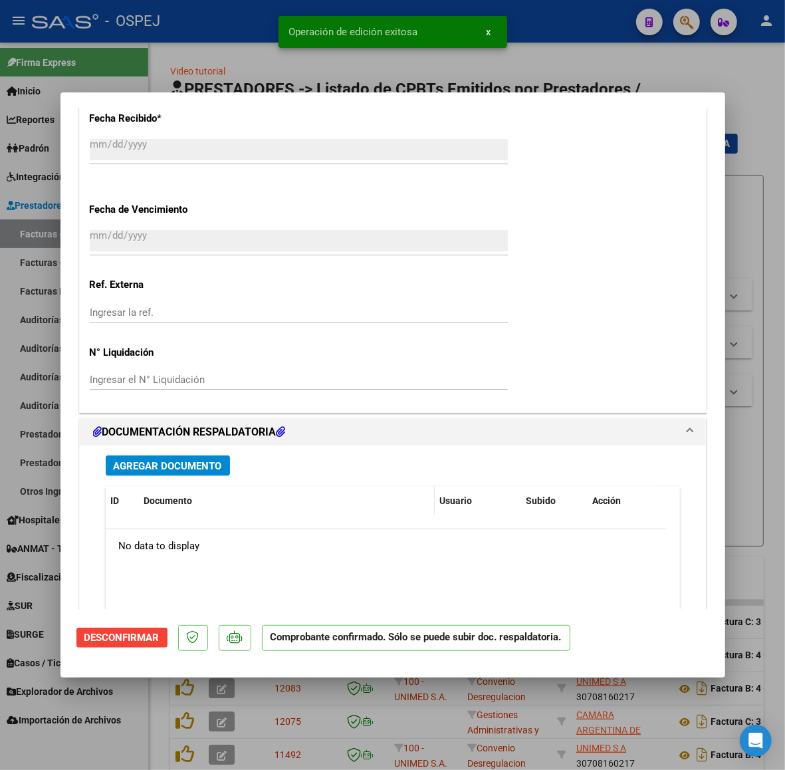
scroll to position [997, 0]
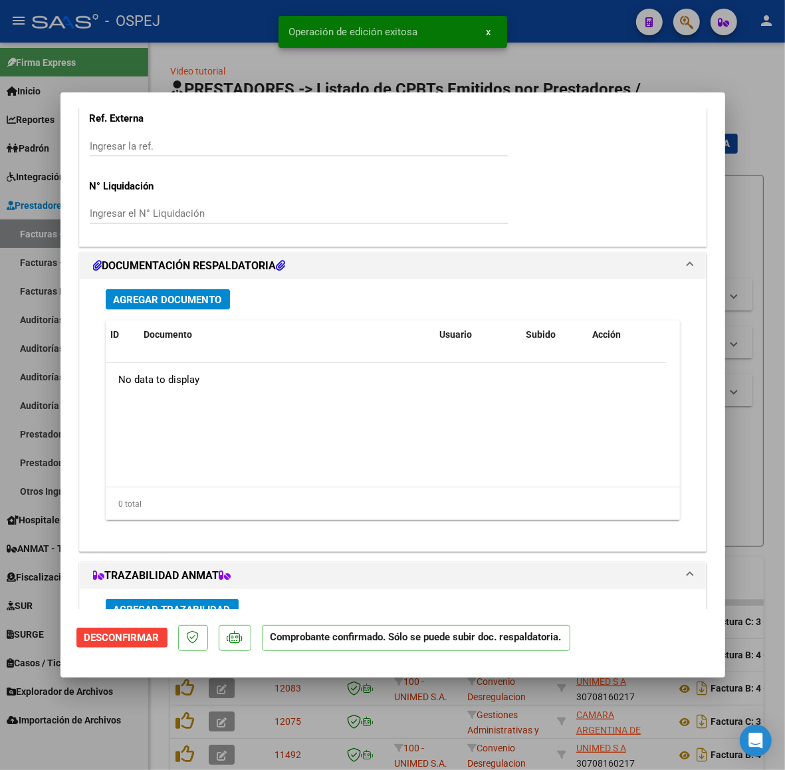
click at [203, 301] on span "Agregar Documento" at bounding box center [168, 300] width 108 height 12
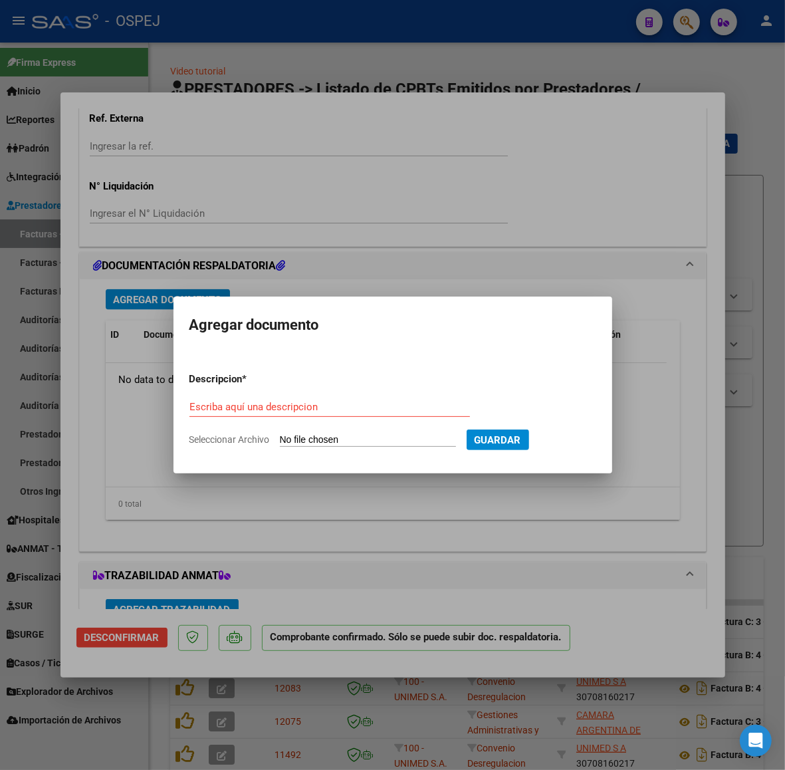
type input "C:\fakepath\JABONES DOC FACT 409.pdf"
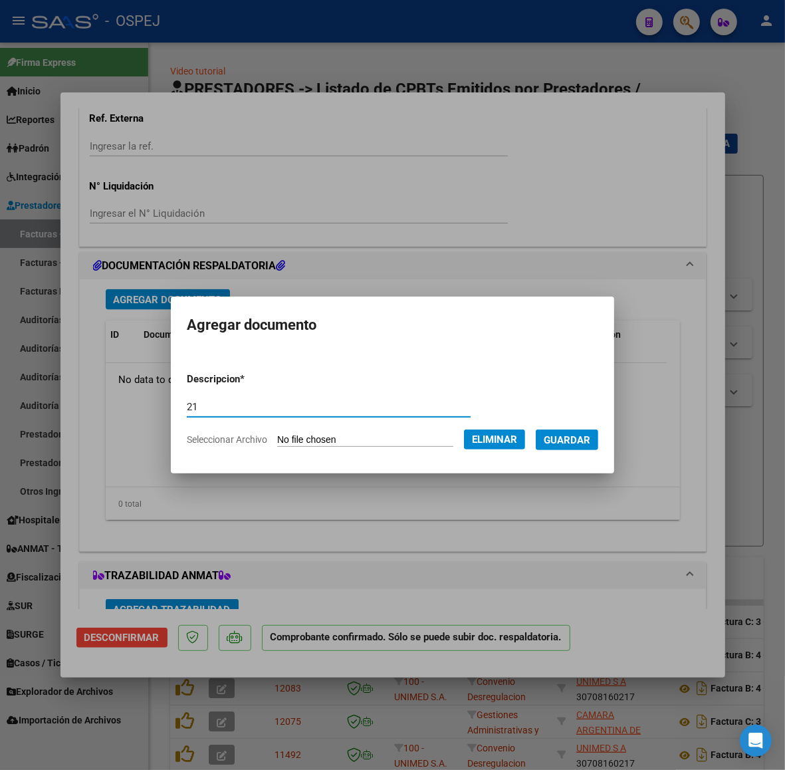
drag, startPoint x: 413, startPoint y: 411, endPoint x: 114, endPoint y: 417, distance: 299.8
click at [114, 417] on div "COMPROBANTE VER COMPROBANTE ESTADO: Confirmada la OS. En transito al área de au…" at bounding box center [392, 385] width 785 height 770
type input "1"
click at [567, 436] on span "Guardar" at bounding box center [567, 440] width 47 height 12
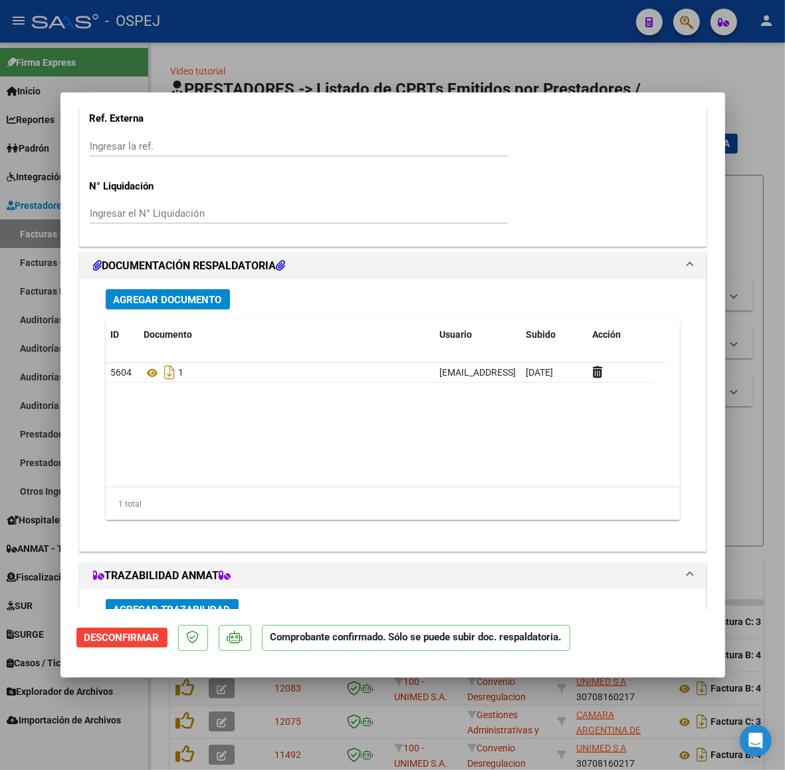
drag, startPoint x: 14, startPoint y: 270, endPoint x: 35, endPoint y: 264, distance: 21.5
click at [14, 270] on div at bounding box center [392, 385] width 785 height 770
type input "$ 0,00"
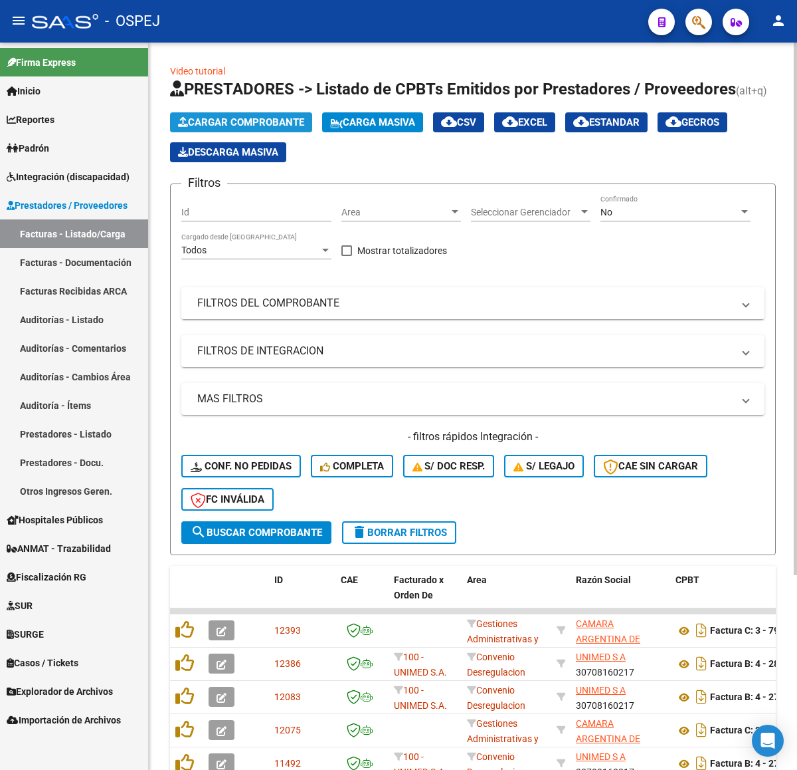
click at [261, 120] on span "Cargar Comprobante" at bounding box center [241, 122] width 126 height 12
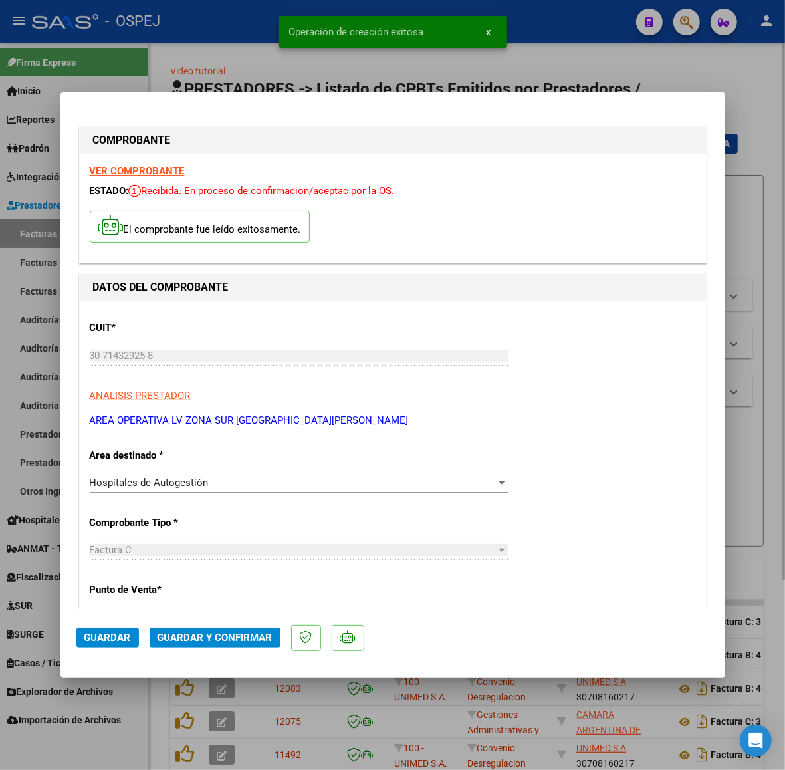
scroll to position [249, 0]
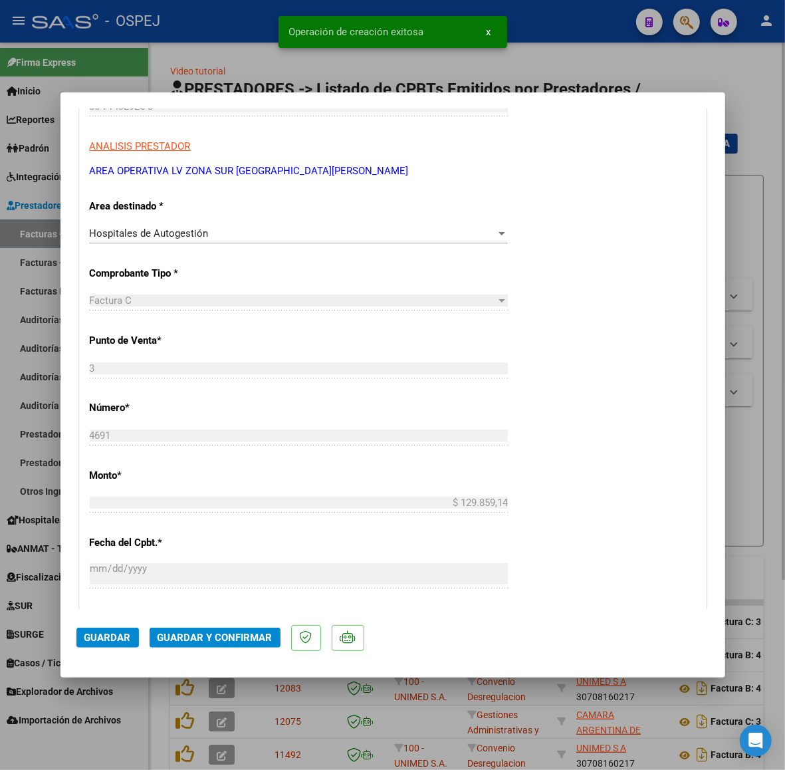
click at [237, 657] on mat-dialog-actions "Guardar Guardar y Confirmar" at bounding box center [392, 635] width 633 height 53
click at [236, 645] on button "Guardar y Confirmar" at bounding box center [215, 637] width 131 height 20
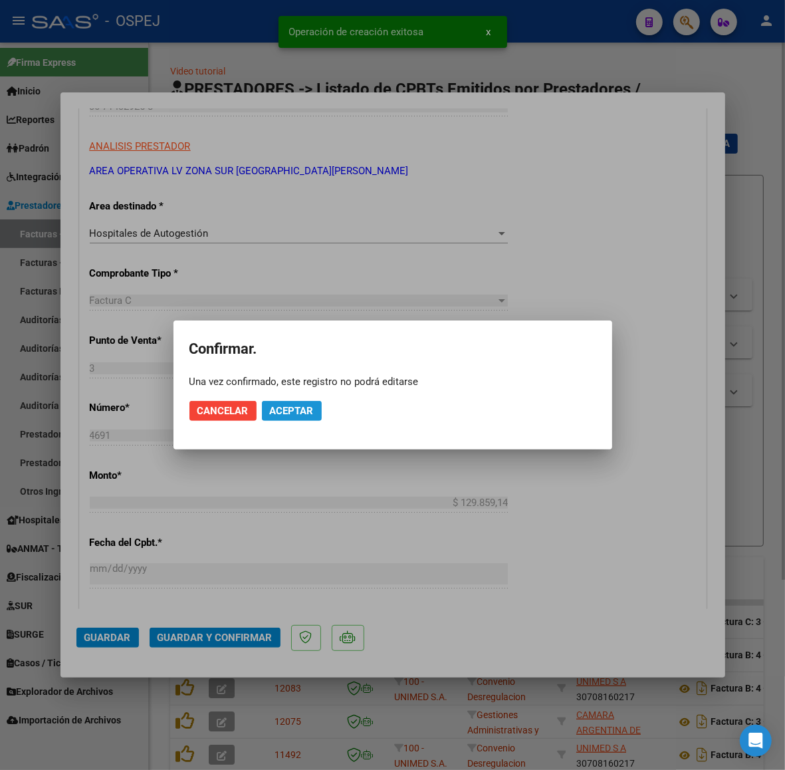
click at [294, 417] on button "Aceptar" at bounding box center [292, 411] width 60 height 20
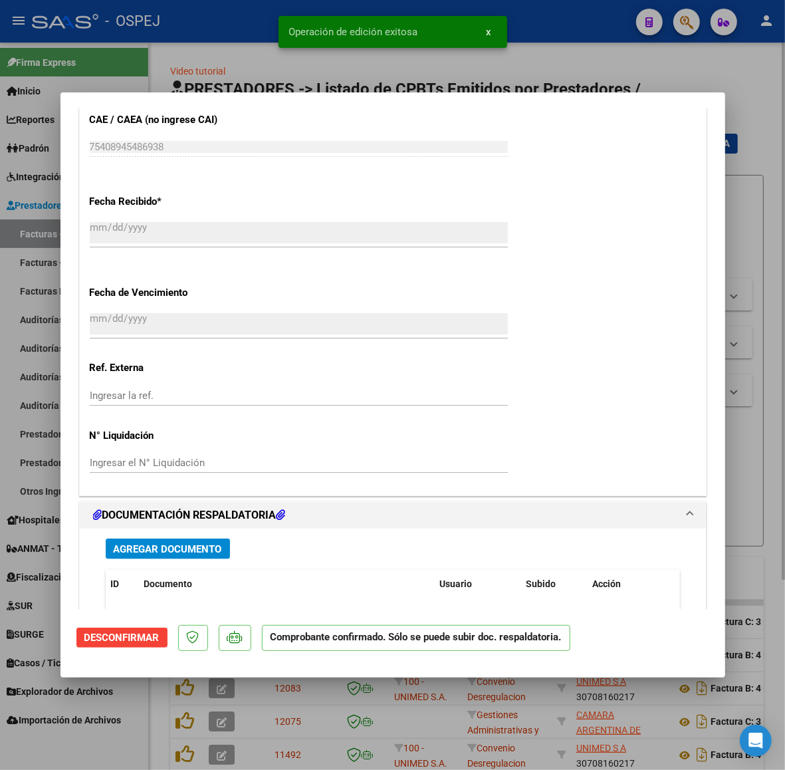
scroll to position [1080, 0]
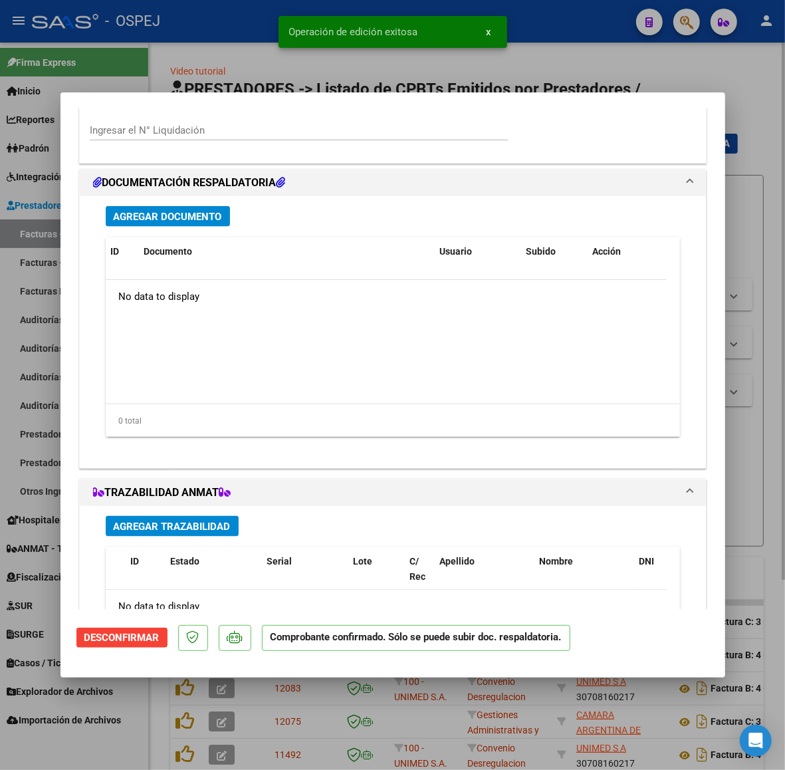
click at [155, 213] on span "Agregar Documento" at bounding box center [168, 217] width 108 height 12
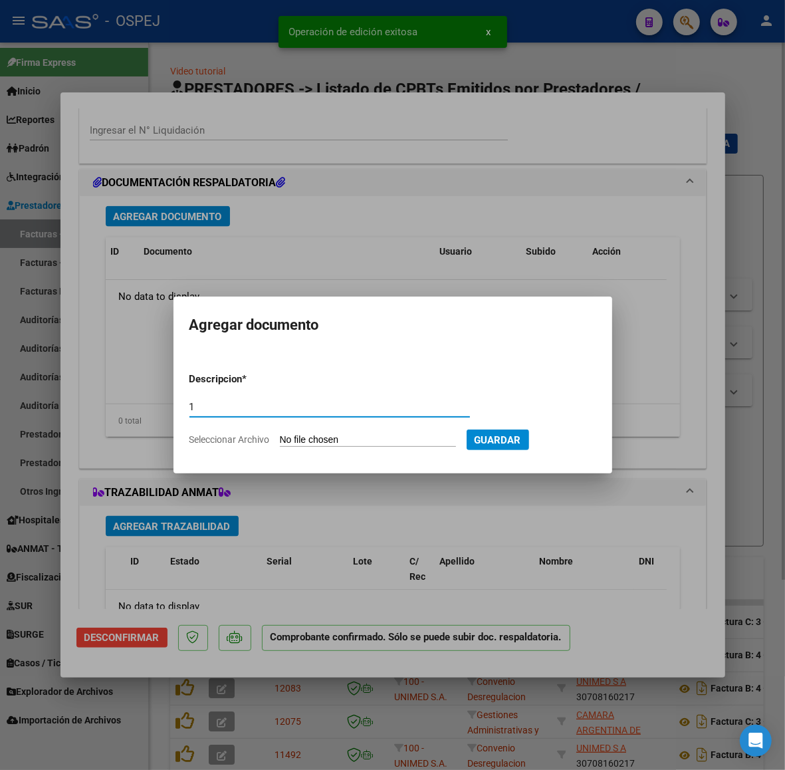
type input "1"
type input "C:\fakepath\facturan4691periodojunio2025110008.zip"
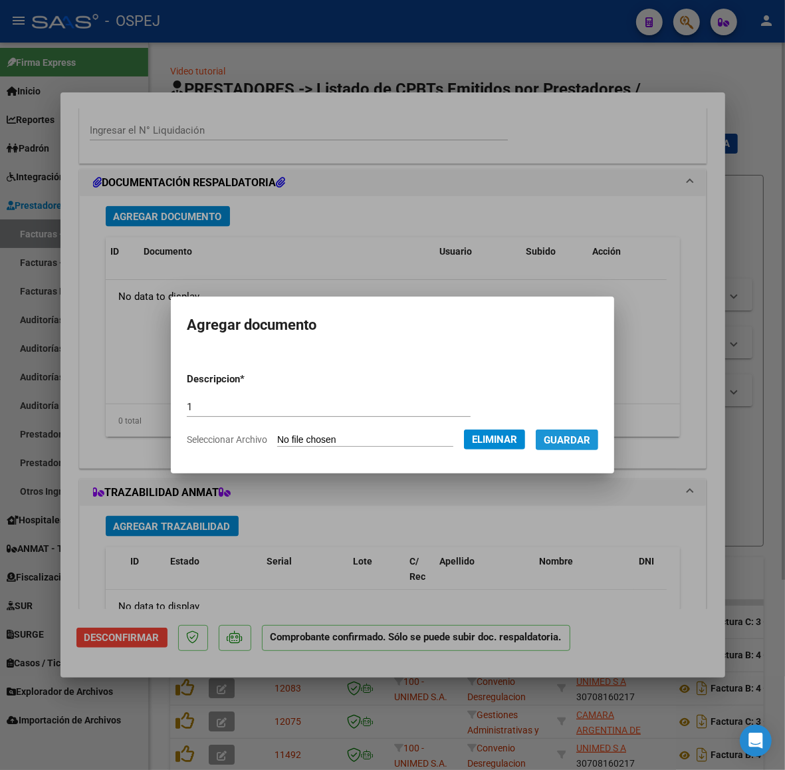
click at [576, 443] on span "Guardar" at bounding box center [567, 440] width 47 height 12
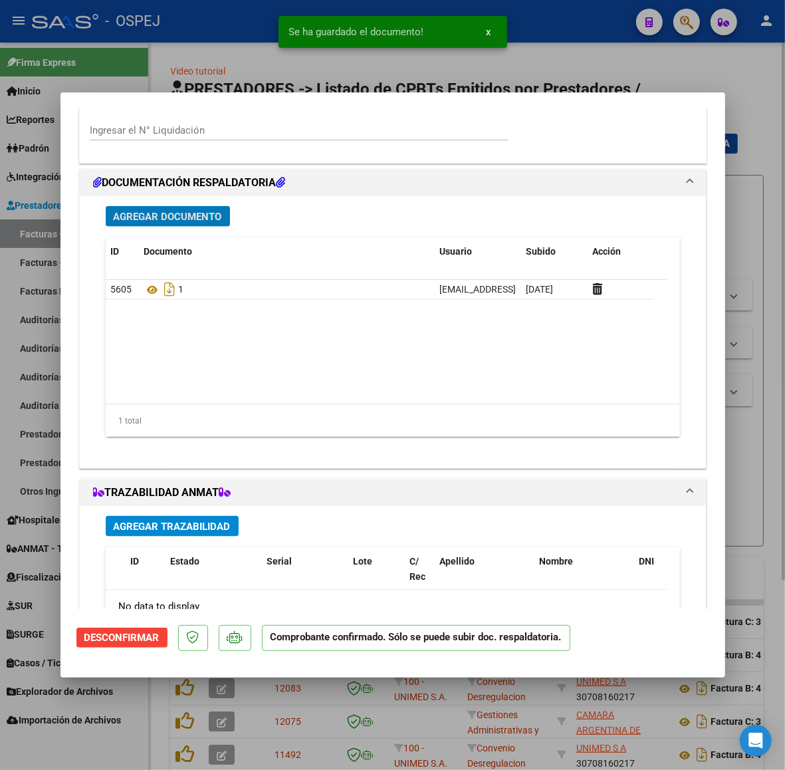
click at [145, 224] on button "Agregar Documento" at bounding box center [168, 216] width 124 height 21
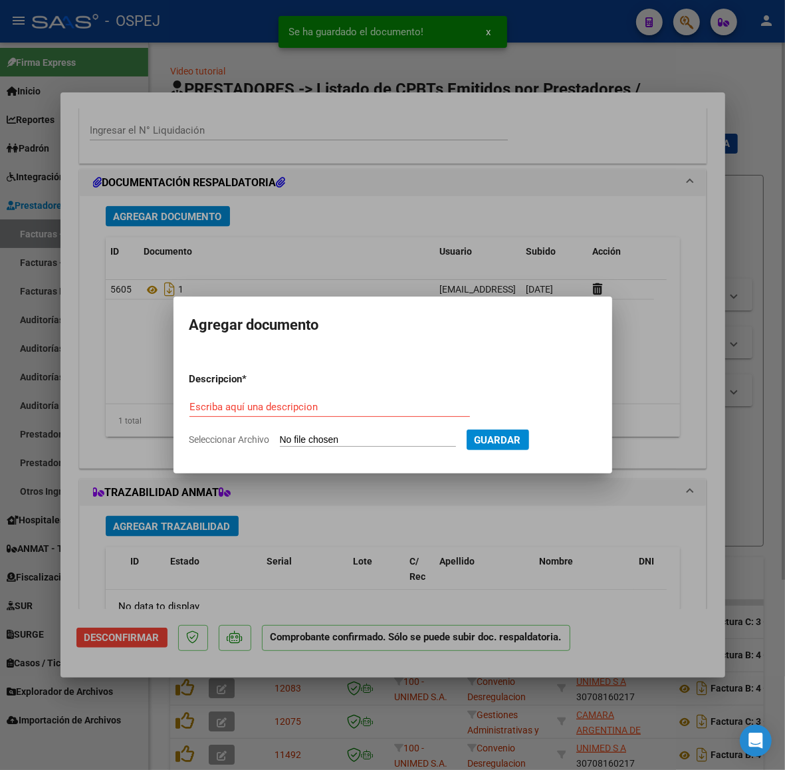
type input "C:\fakepath\PLANILLA 110008 (2).pdf"
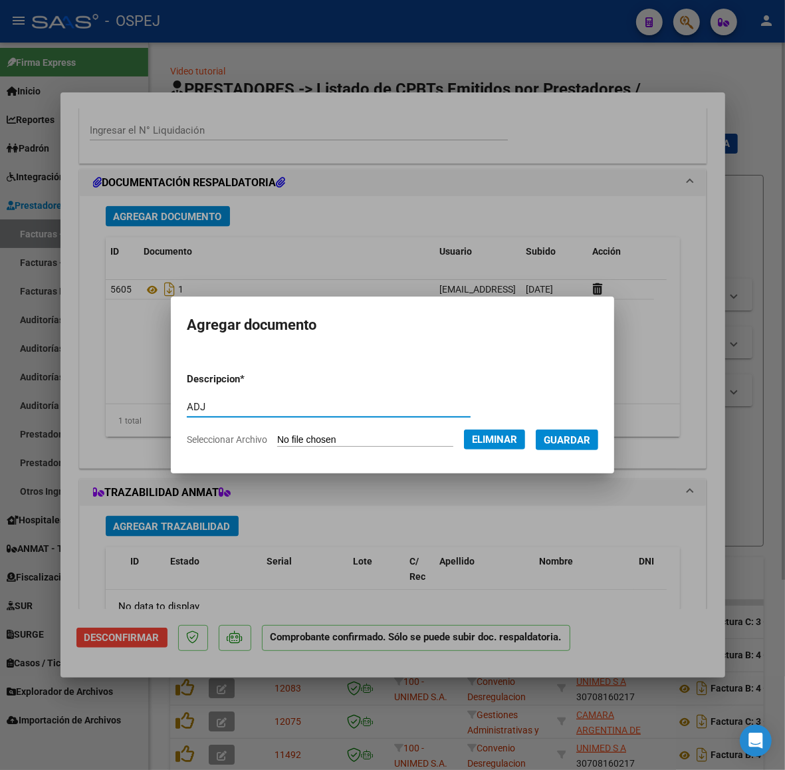
type input "ADJ"
click at [536, 429] on button "Guardar" at bounding box center [567, 439] width 62 height 21
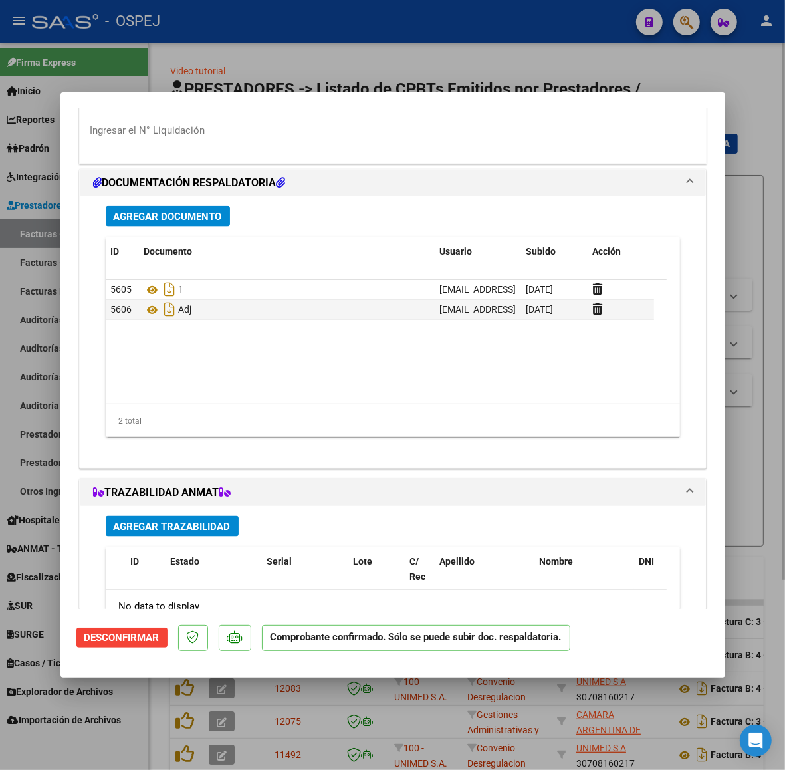
click at [41, 120] on div at bounding box center [392, 385] width 785 height 770
type input "$ 0,00"
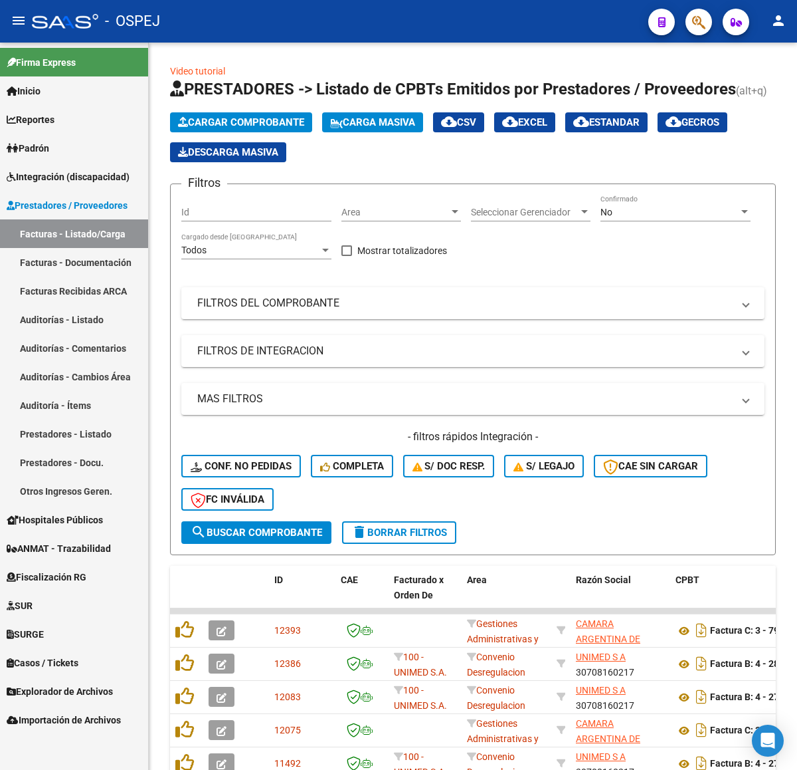
click at [246, 127] on span "Cargar Comprobante" at bounding box center [241, 122] width 126 height 12
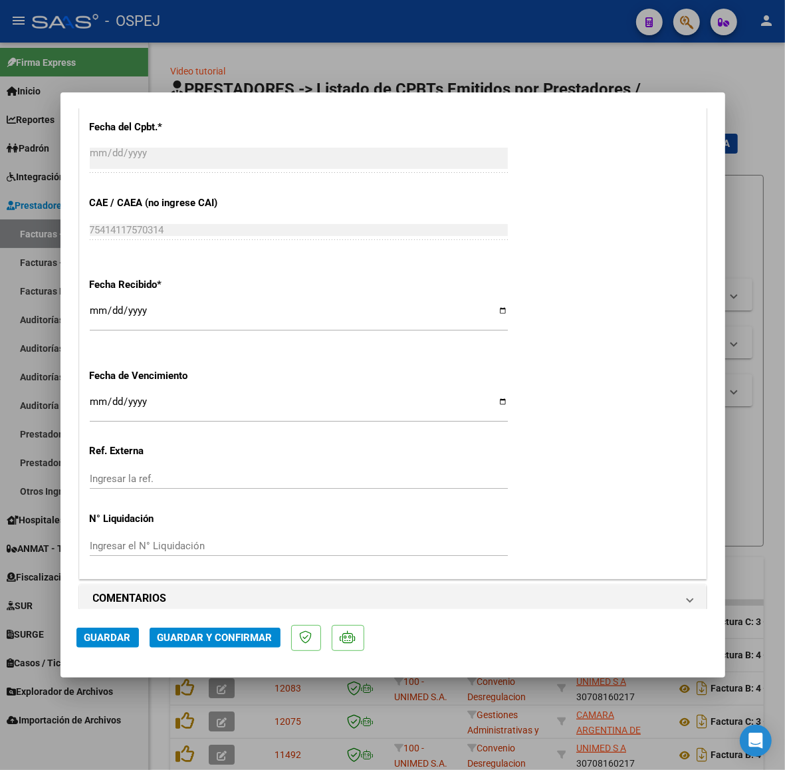
scroll to position [1163, 0]
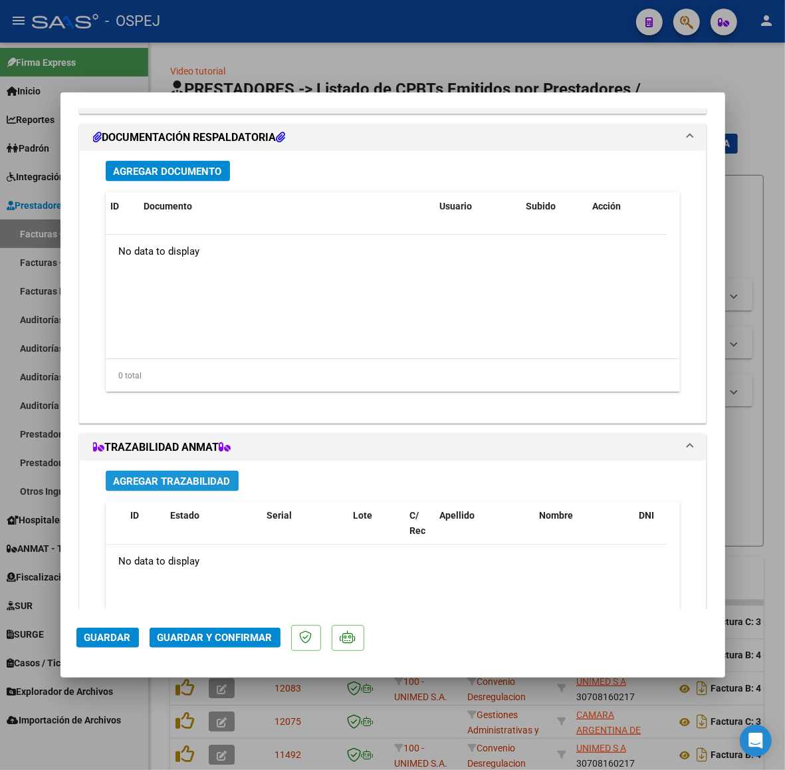
click at [189, 475] on button "Agregar Trazabilidad" at bounding box center [172, 481] width 133 height 21
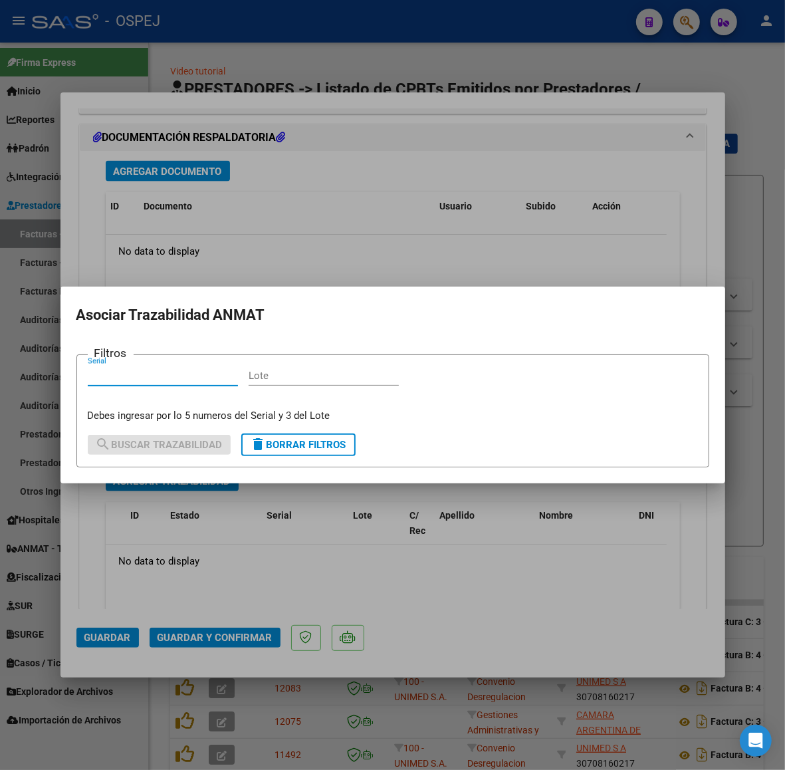
click at [298, 174] on div at bounding box center [392, 385] width 785 height 770
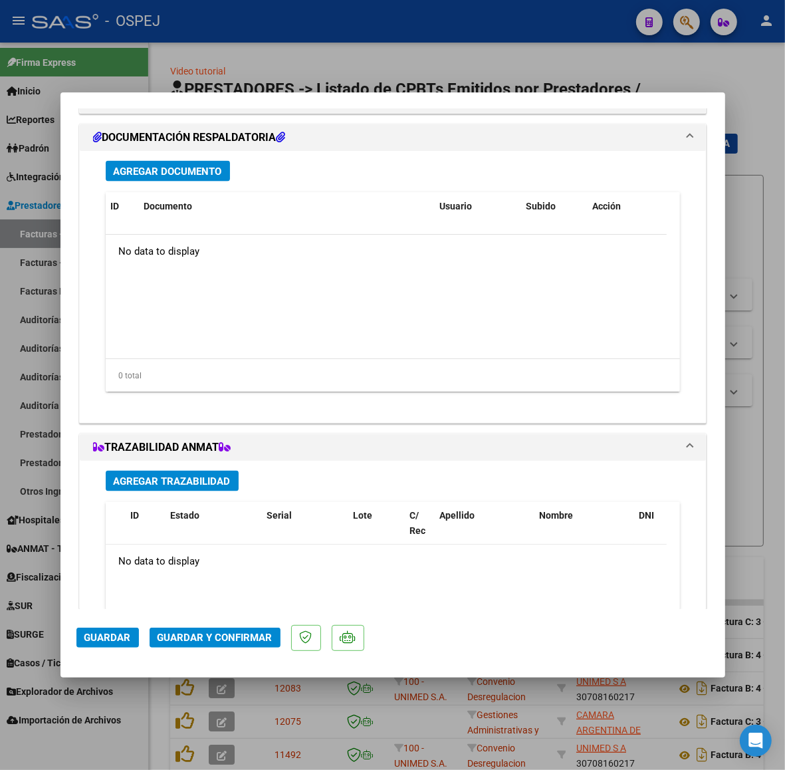
click at [150, 174] on span "Agregar Documento" at bounding box center [168, 171] width 108 height 12
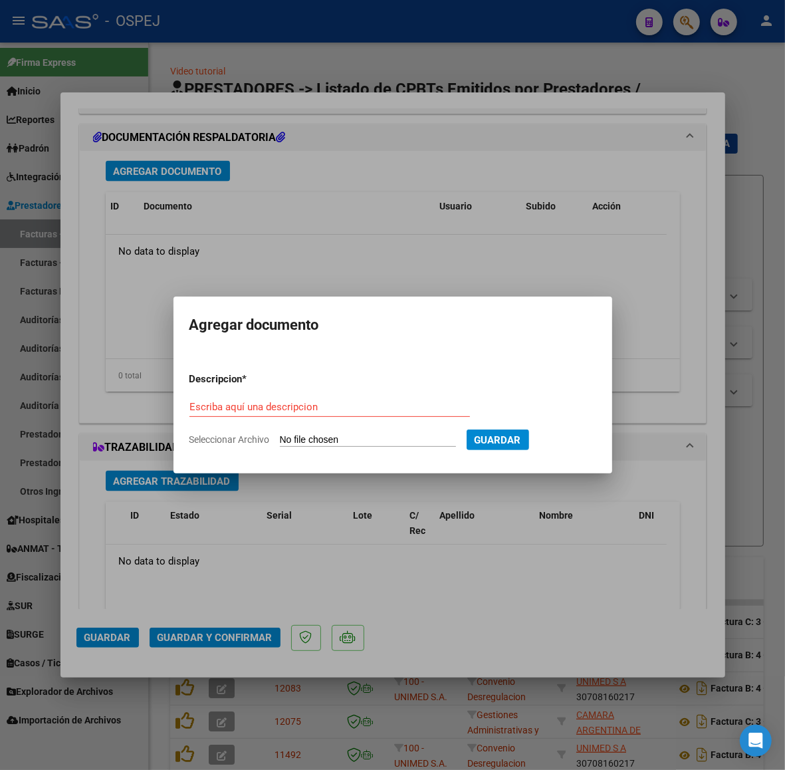
type input "C:\fakepath\Consulta_7304497.pdf"
type input "C:\fakepath\registros_facturacion_20443.zip"
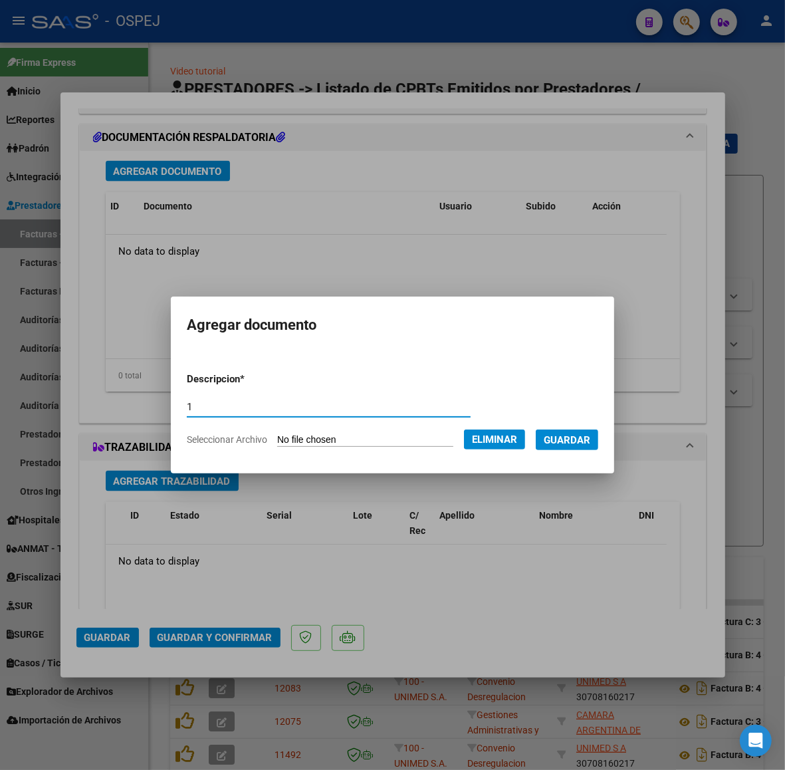
type input "1"
drag, startPoint x: 615, startPoint y: 447, endPoint x: 603, endPoint y: 449, distance: 11.5
click at [614, 450] on mat-dialog-content "Descripcion * 1 Escriba aquí una descripcion Seleccionar Archivo Eliminar Guard…" at bounding box center [392, 404] width 443 height 106
click at [598, 447] on button "Guardar" at bounding box center [567, 439] width 62 height 21
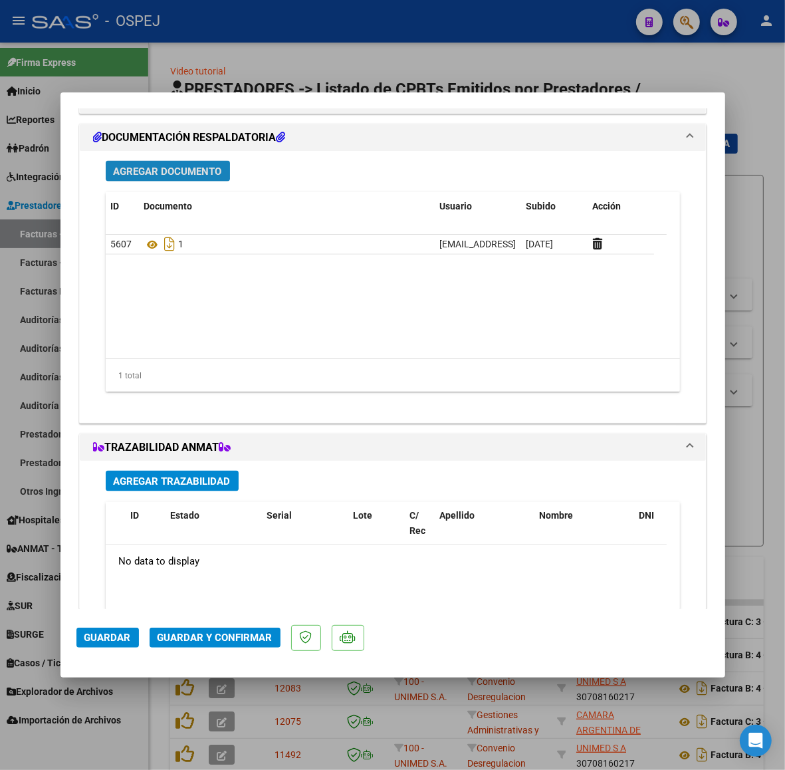
click at [160, 167] on span "Agregar Documento" at bounding box center [168, 171] width 108 height 12
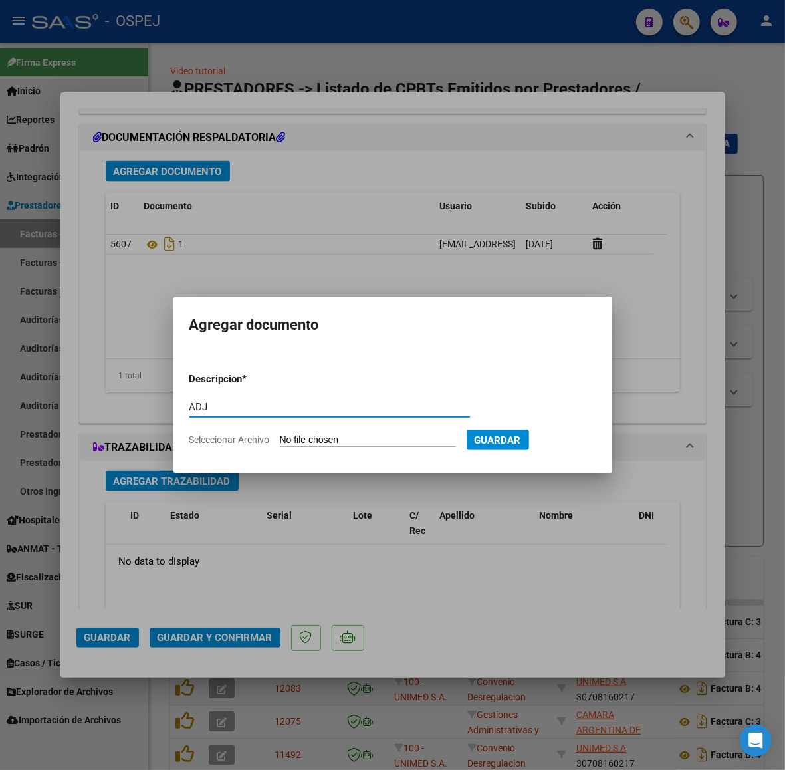
type input "ADJ"
type input "C:\fakepath\detalle_liquidacion_[DATE] (1).csv"
click at [585, 439] on span "Guardar" at bounding box center [567, 440] width 47 height 12
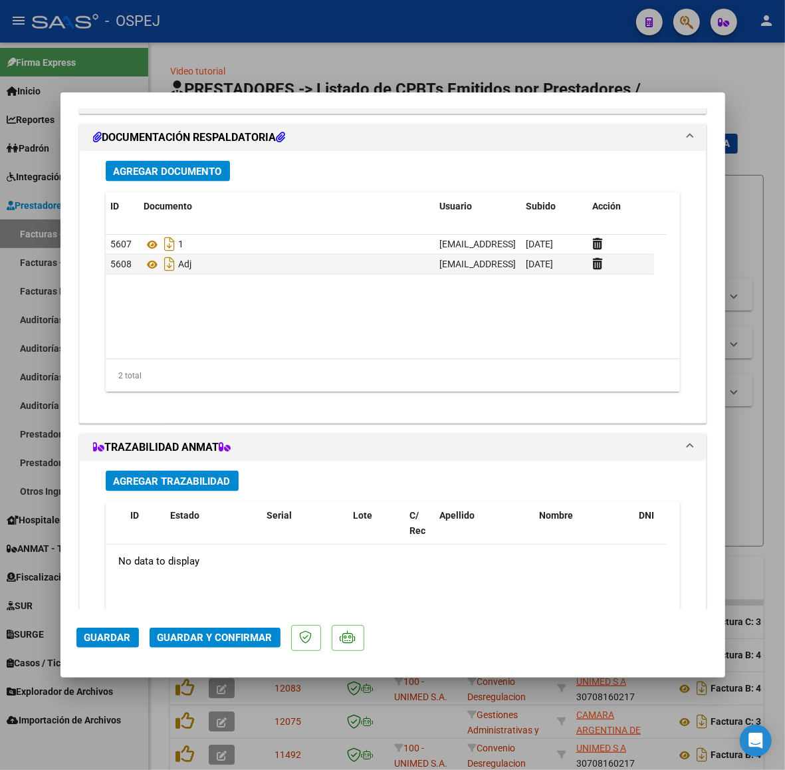
click at [216, 25] on div at bounding box center [392, 385] width 785 height 770
type input "$ 0,00"
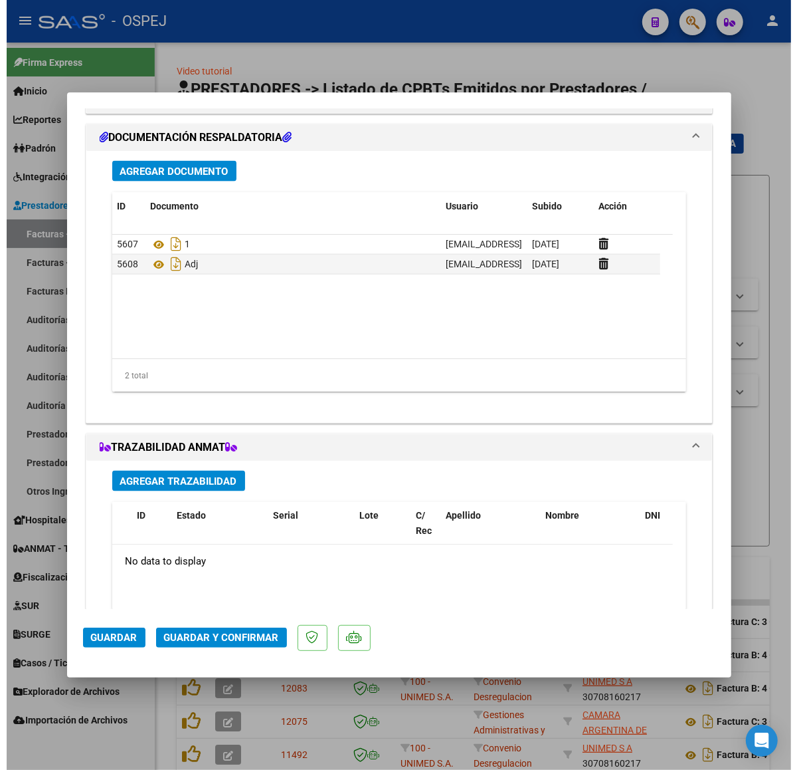
scroll to position [0, 0]
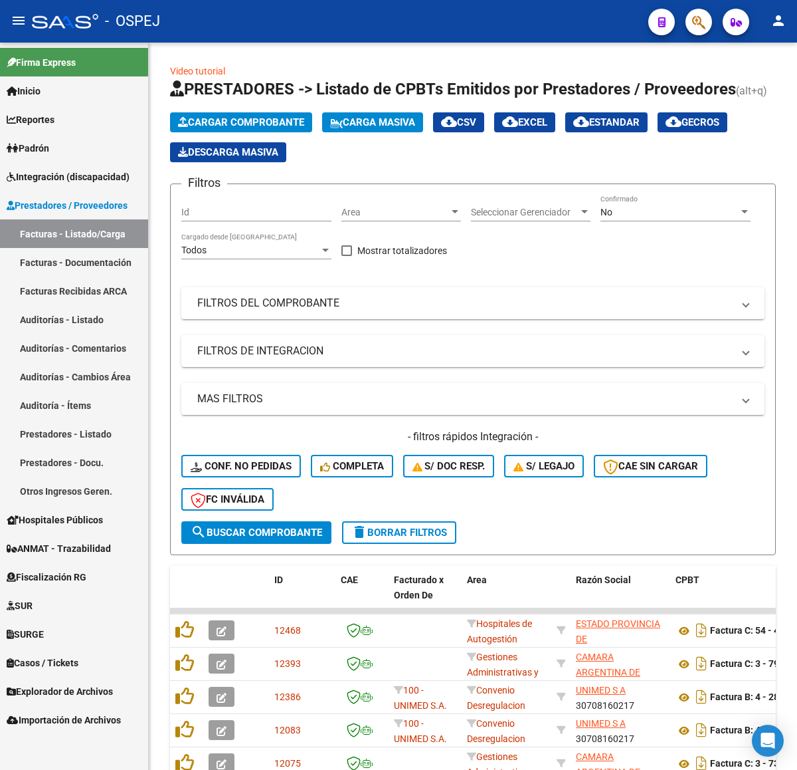
click at [123, 237] on link "Facturas - Listado/Carga" at bounding box center [74, 233] width 148 height 29
click at [352, 314] on mat-expansion-panel-header "FILTROS DEL COMPROBANTE" at bounding box center [473, 303] width 584 height 32
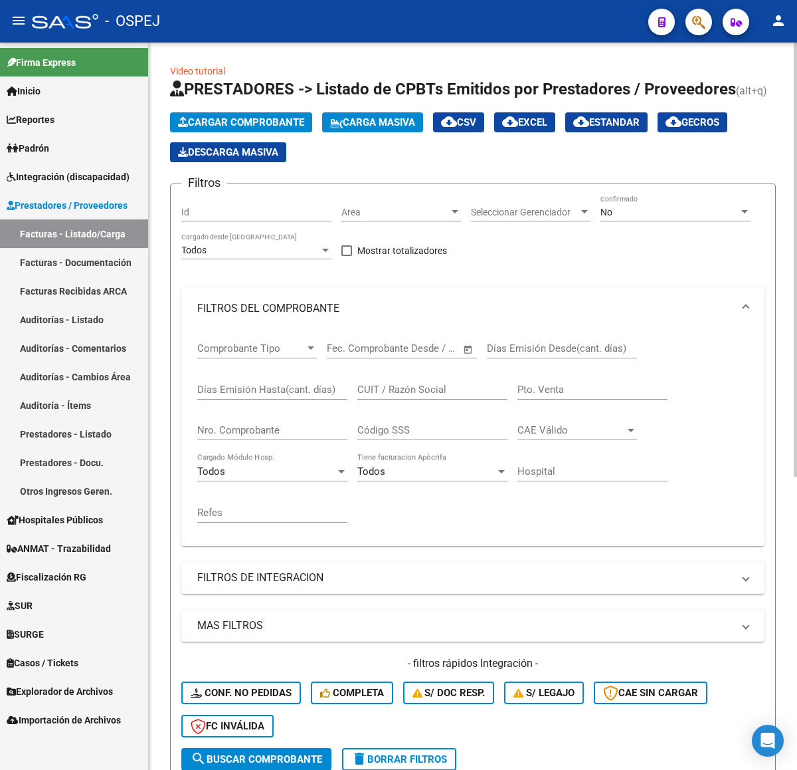
click at [306, 434] on input "Nro. Comprobante" at bounding box center [272, 430] width 150 height 12
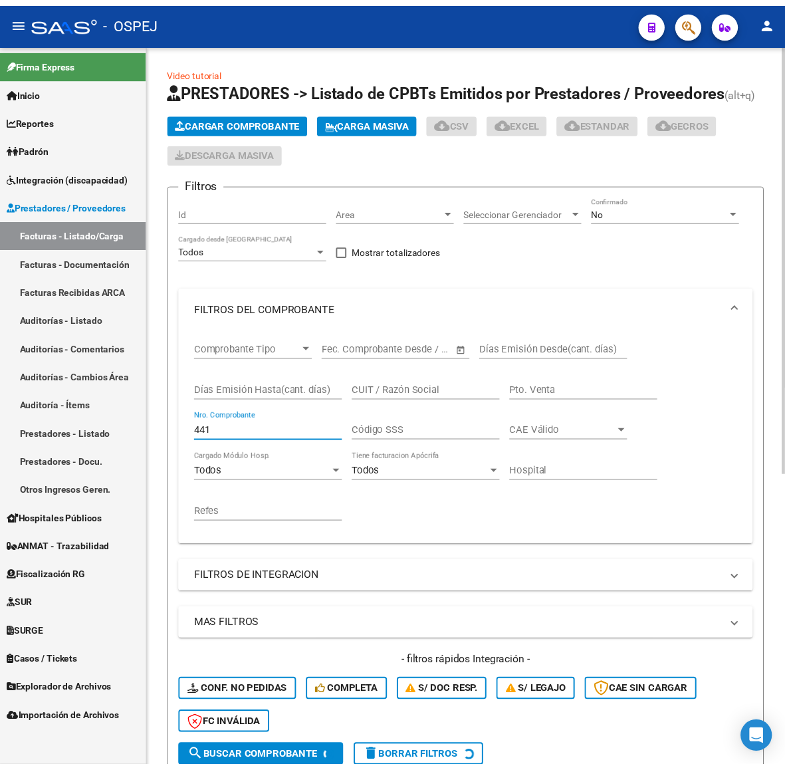
scroll to position [193, 0]
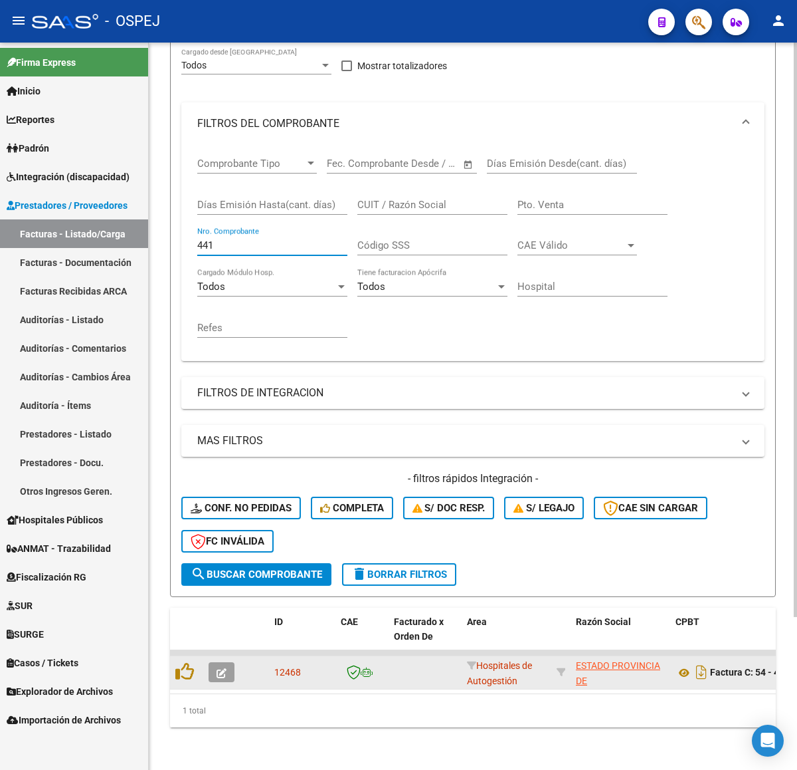
type input "441"
click at [221, 668] on icon "button" at bounding box center [222, 673] width 10 height 10
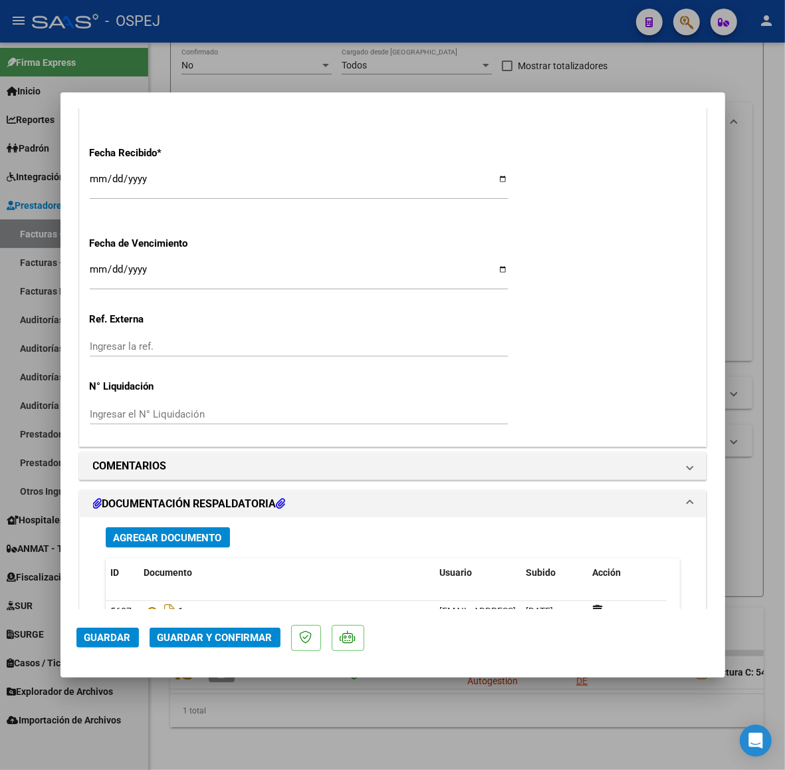
scroll to position [997, 0]
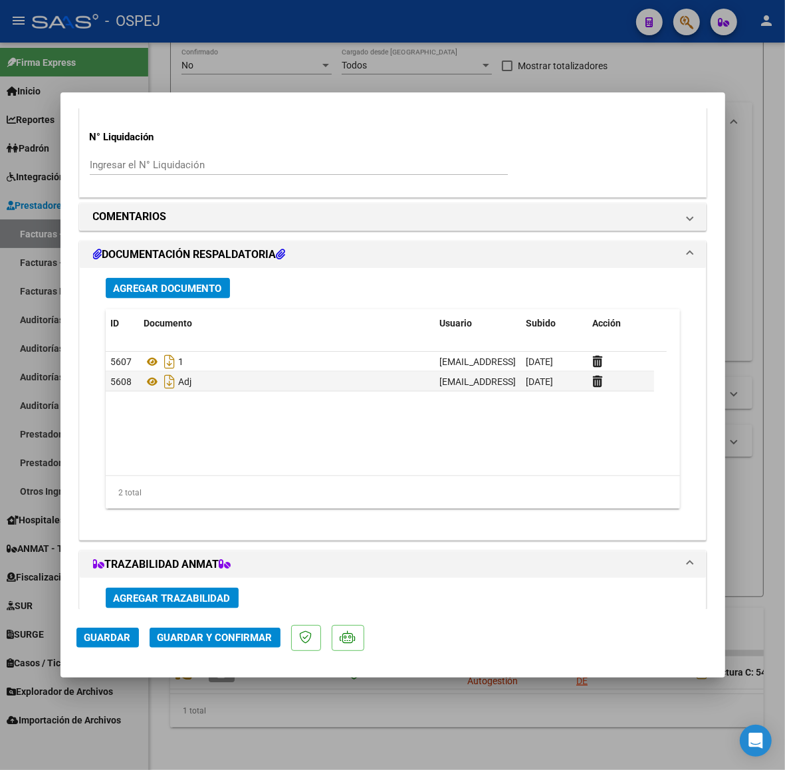
click at [205, 640] on span "Guardar y Confirmar" at bounding box center [215, 637] width 115 height 12
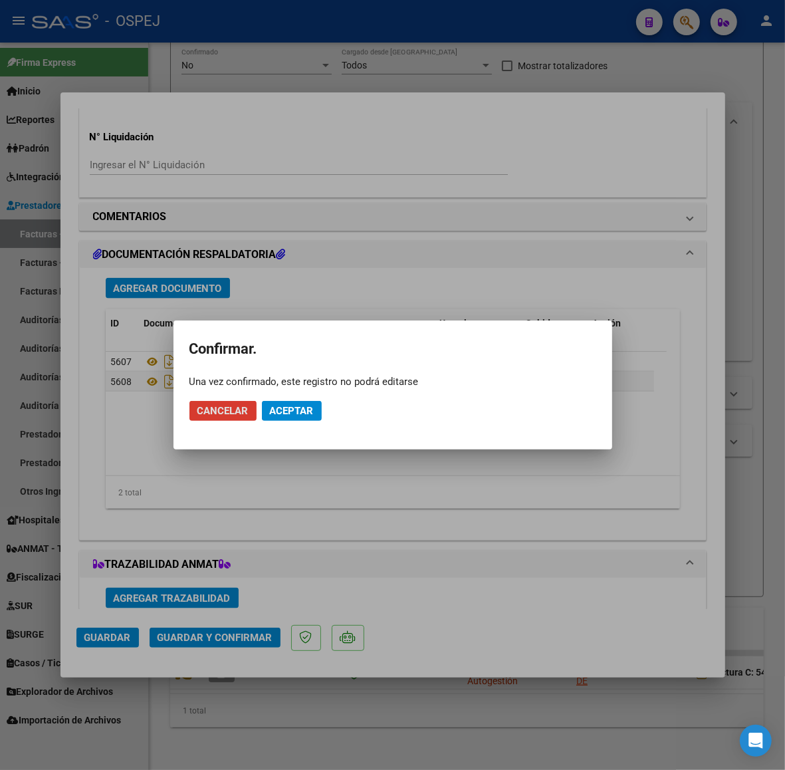
click at [290, 414] on span "Aceptar" at bounding box center [292, 411] width 44 height 12
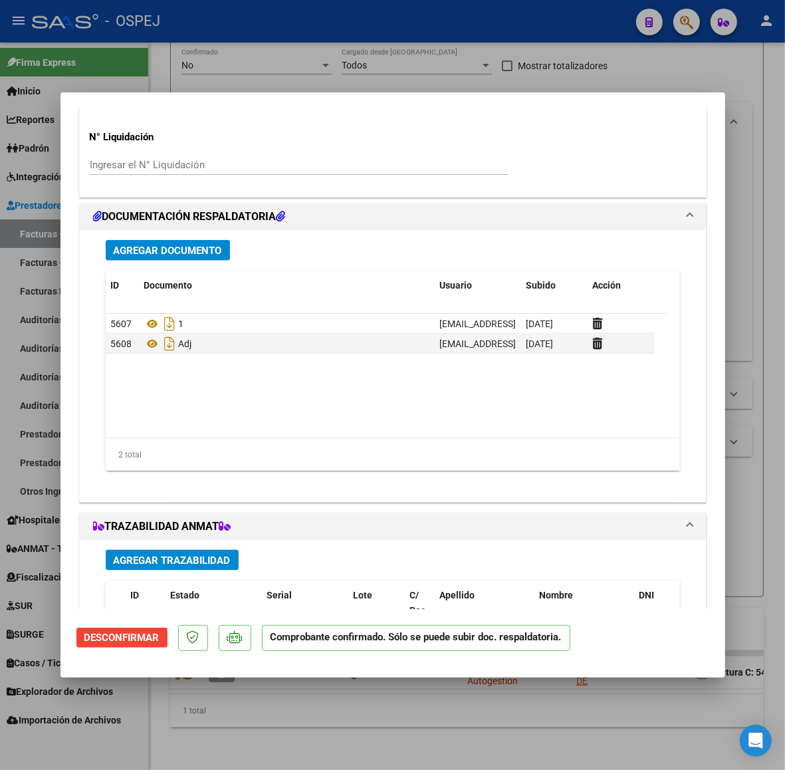
click at [539, 51] on div at bounding box center [392, 385] width 785 height 770
type input "$ 0,00"
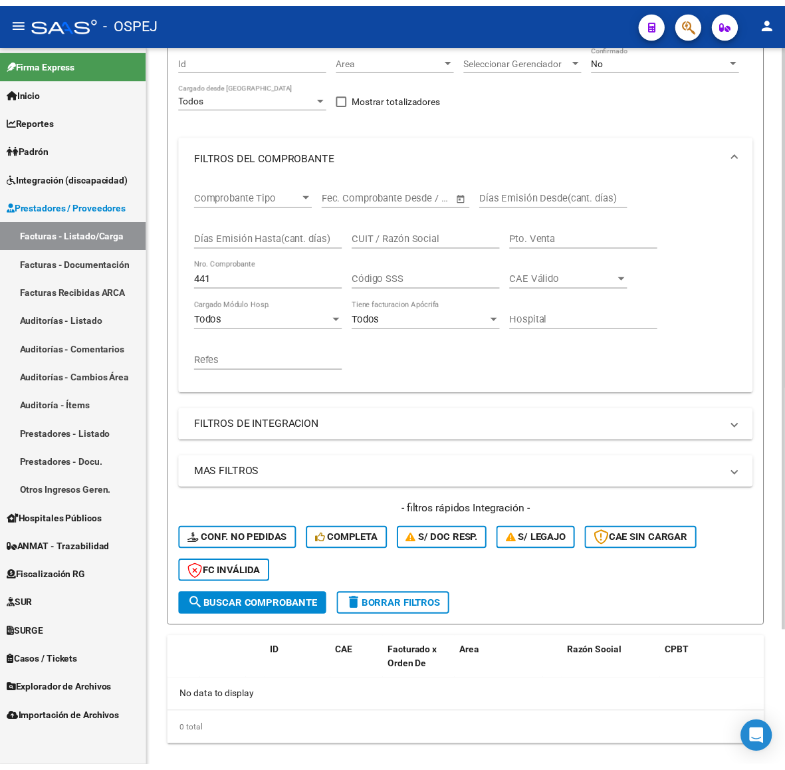
scroll to position [0, 0]
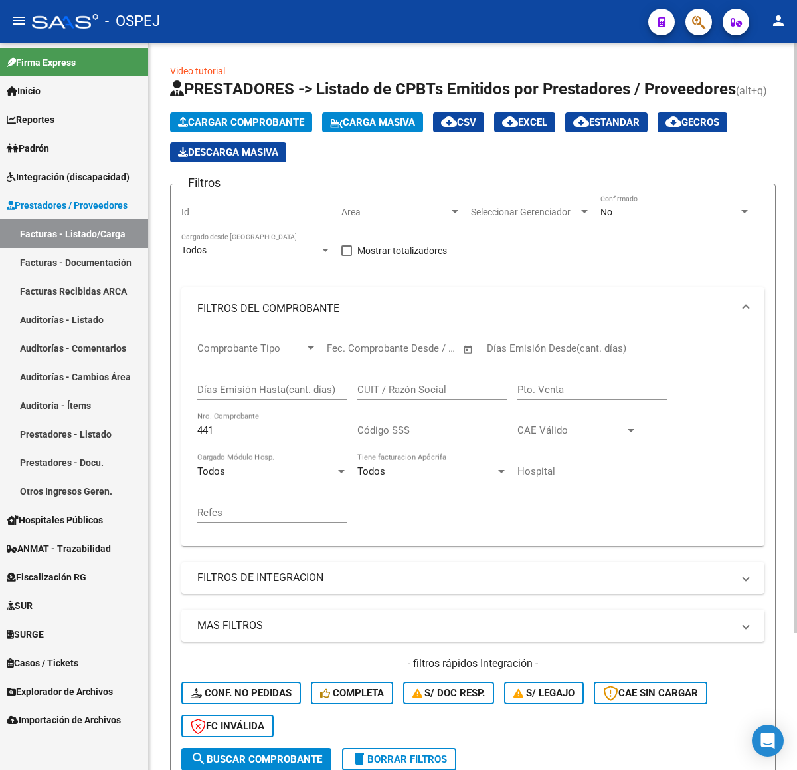
click at [304, 120] on span "Cargar Comprobante" at bounding box center [241, 122] width 126 height 12
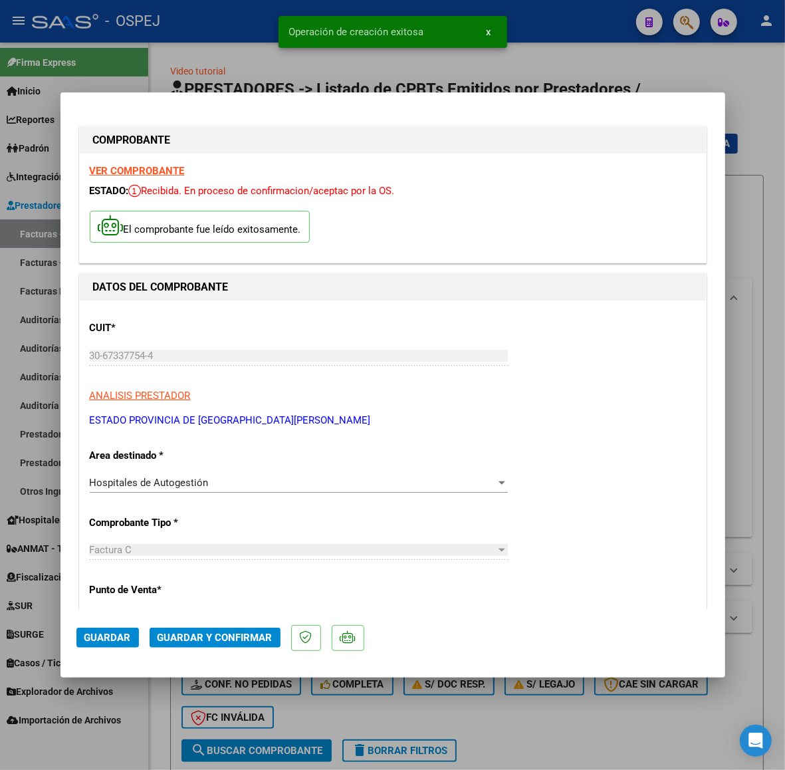
scroll to position [498, 0]
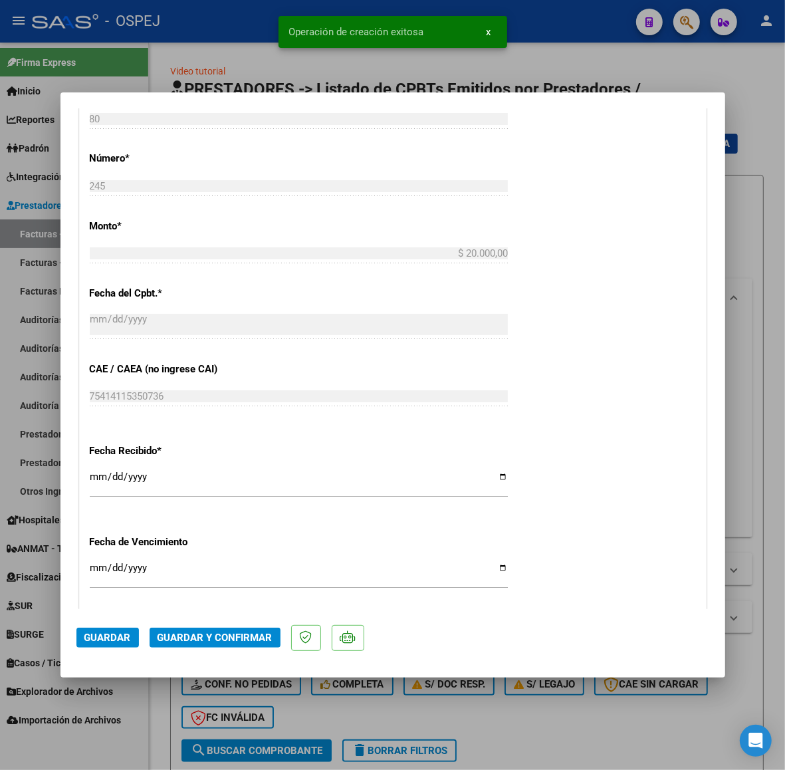
click at [221, 638] on span "Guardar y Confirmar" at bounding box center [215, 637] width 115 height 12
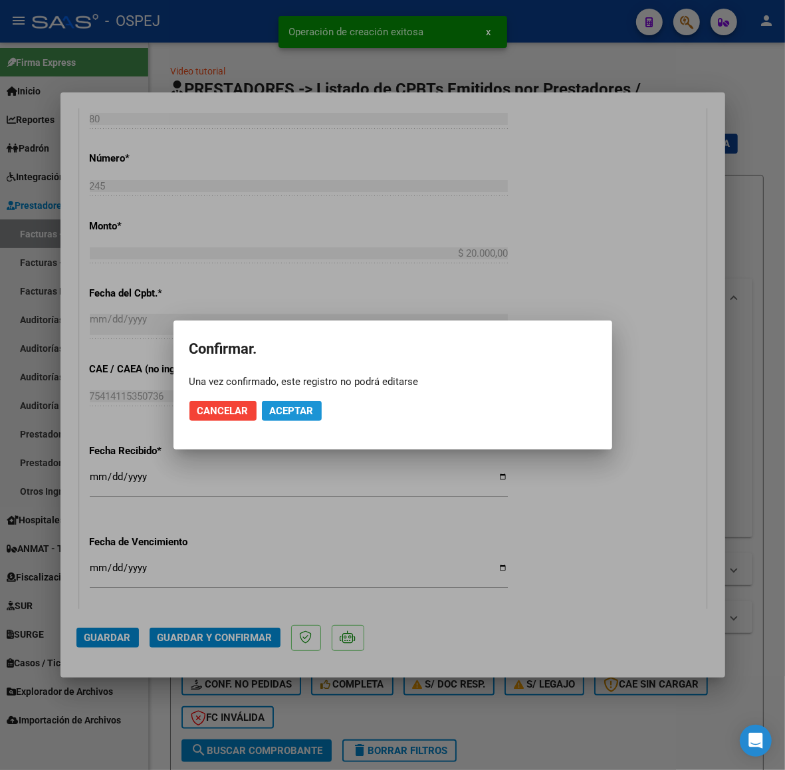
click at [304, 409] on span "Aceptar" at bounding box center [292, 411] width 44 height 12
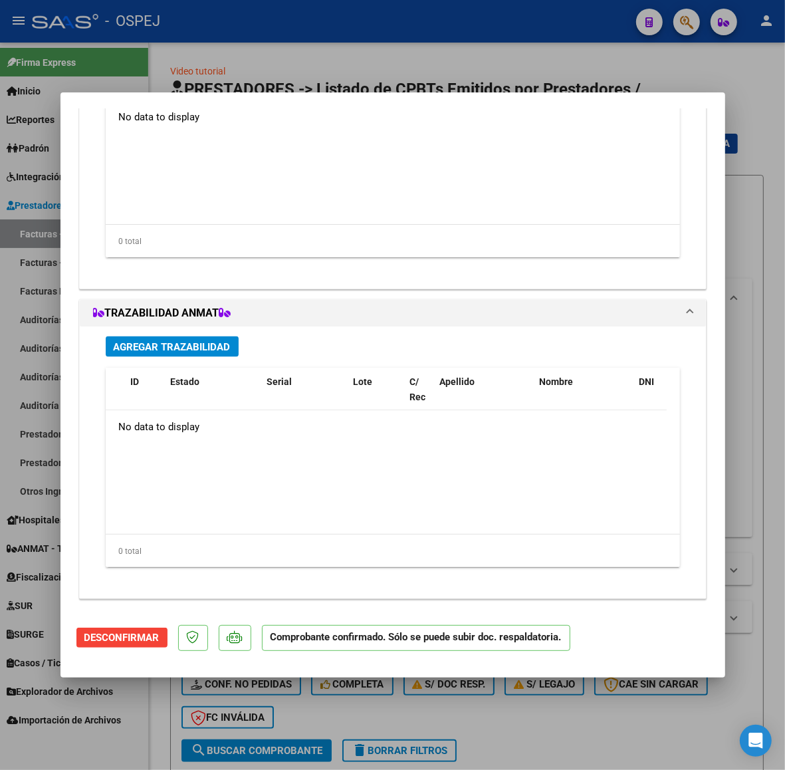
scroll to position [1011, 0]
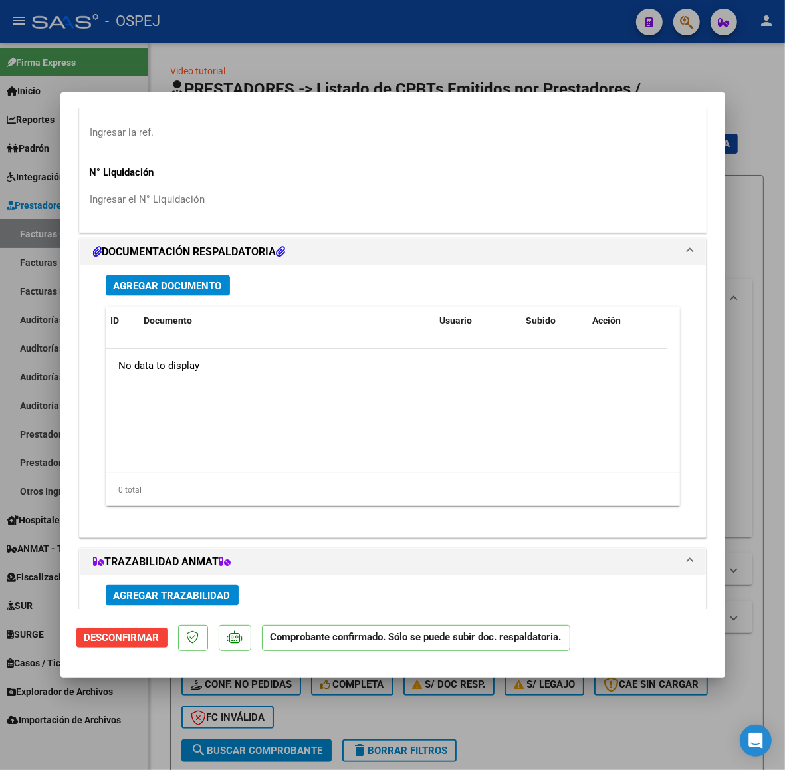
click at [208, 283] on span "Agregar Documento" at bounding box center [168, 286] width 108 height 12
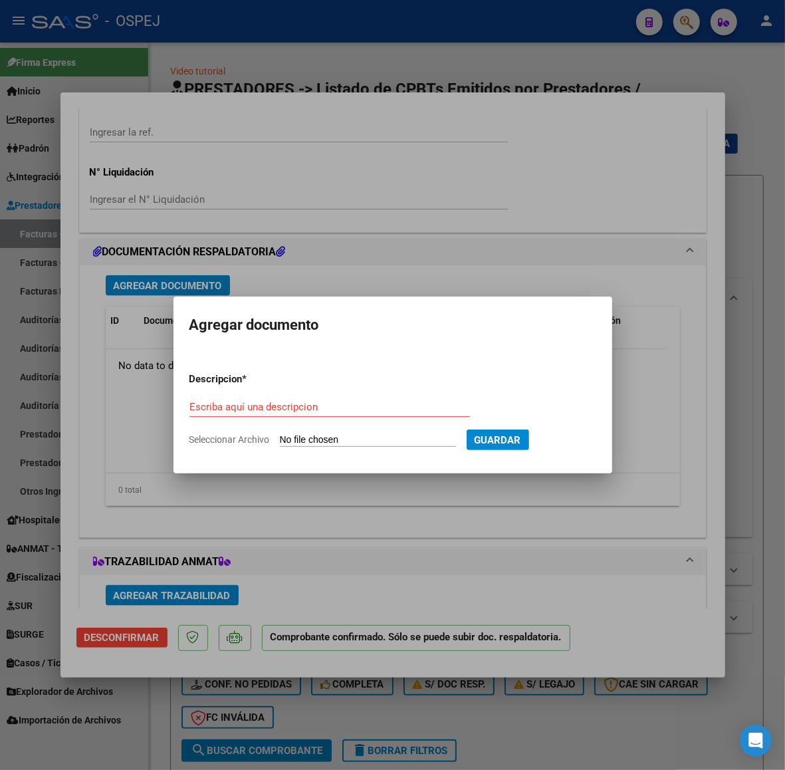
type input "C:\fakepath\Consulta_7361526.pdf"
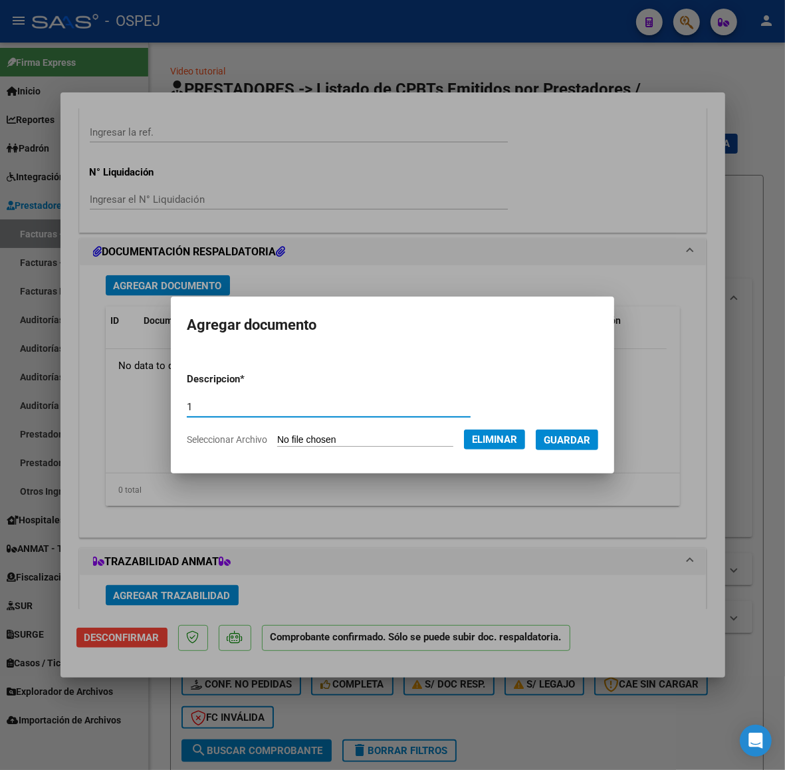
type input "1"
click at [587, 445] on span "Guardar" at bounding box center [567, 440] width 47 height 12
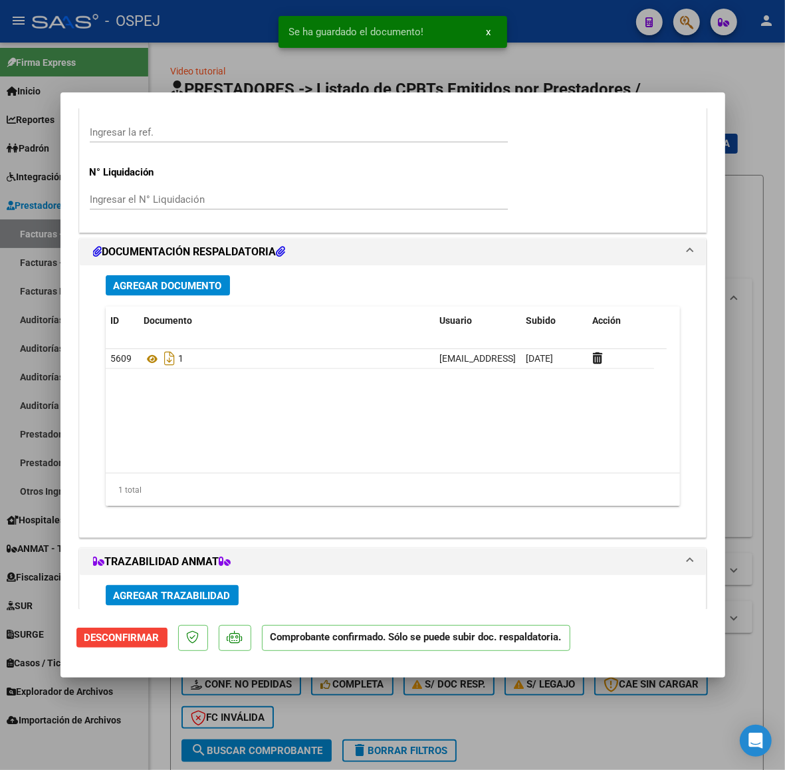
click at [213, 286] on span "Agregar Documento" at bounding box center [168, 286] width 108 height 12
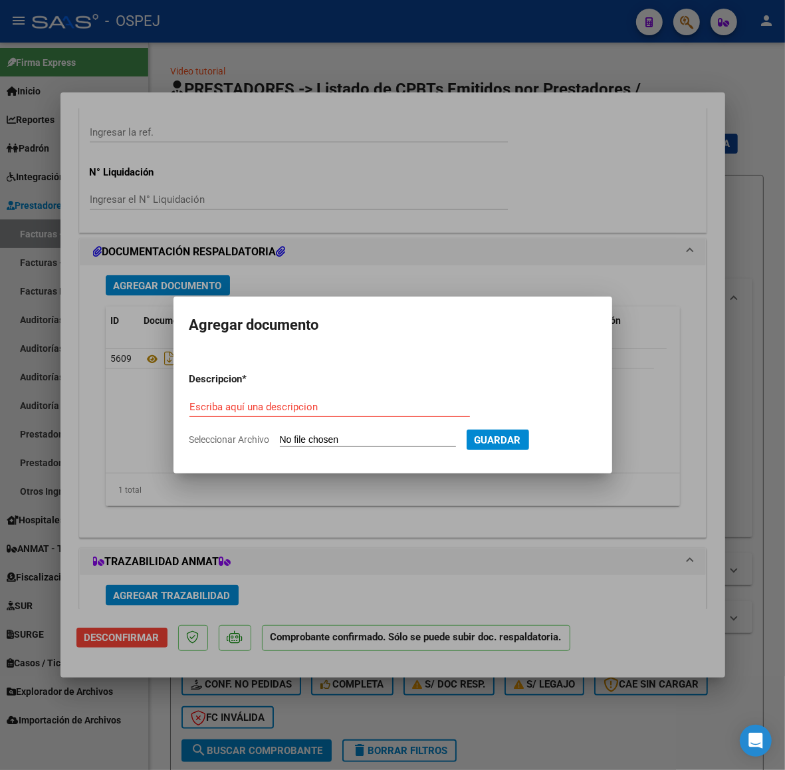
type input "C:\fakepath\Registros a Validar.xls"
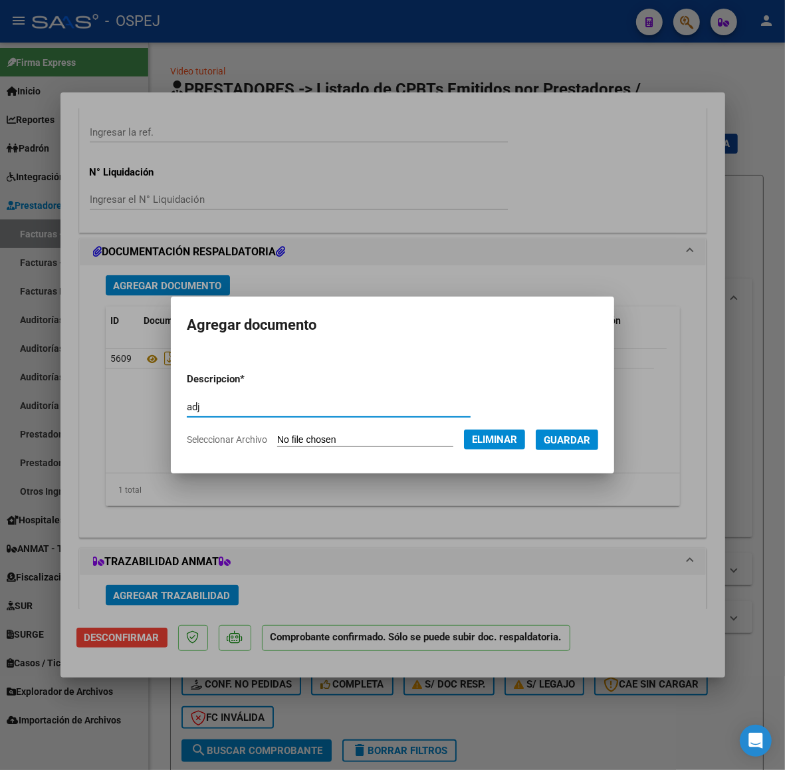
type input "adj"
click at [584, 441] on span "Guardar" at bounding box center [567, 440] width 47 height 12
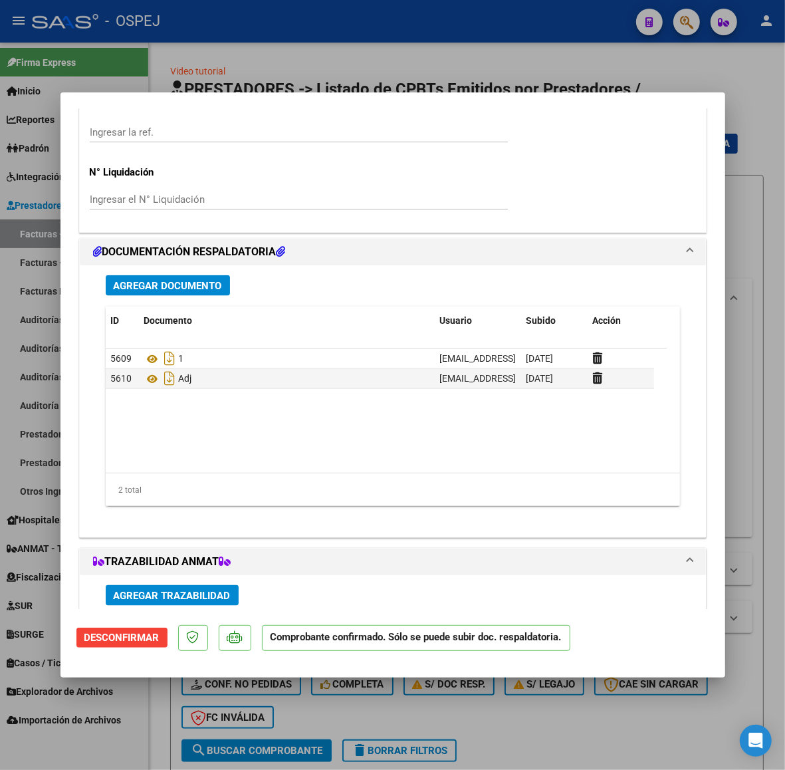
click at [499, 64] on div at bounding box center [392, 385] width 785 height 770
type input "$ 0,00"
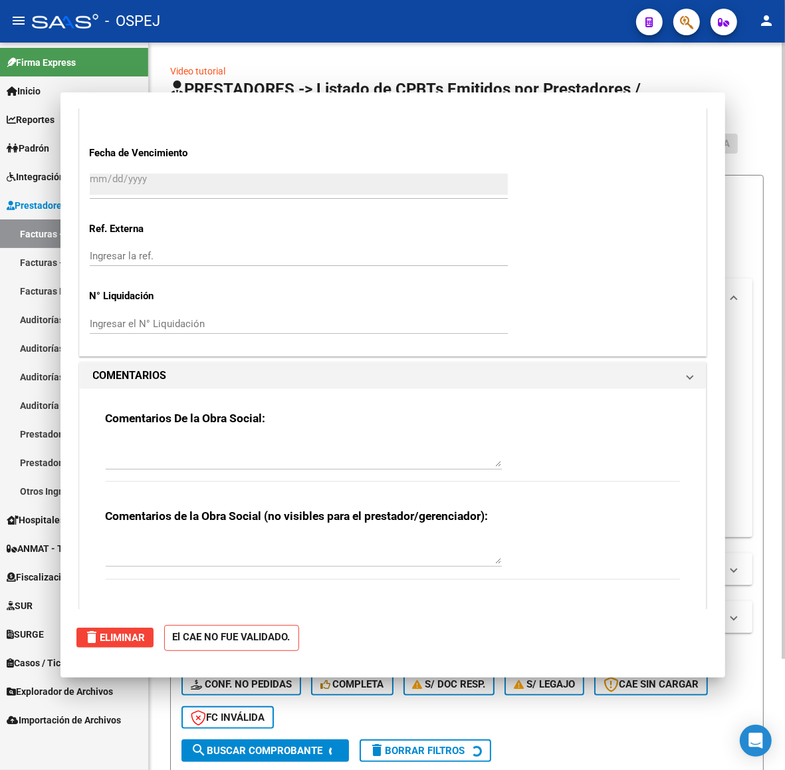
scroll to position [0, 0]
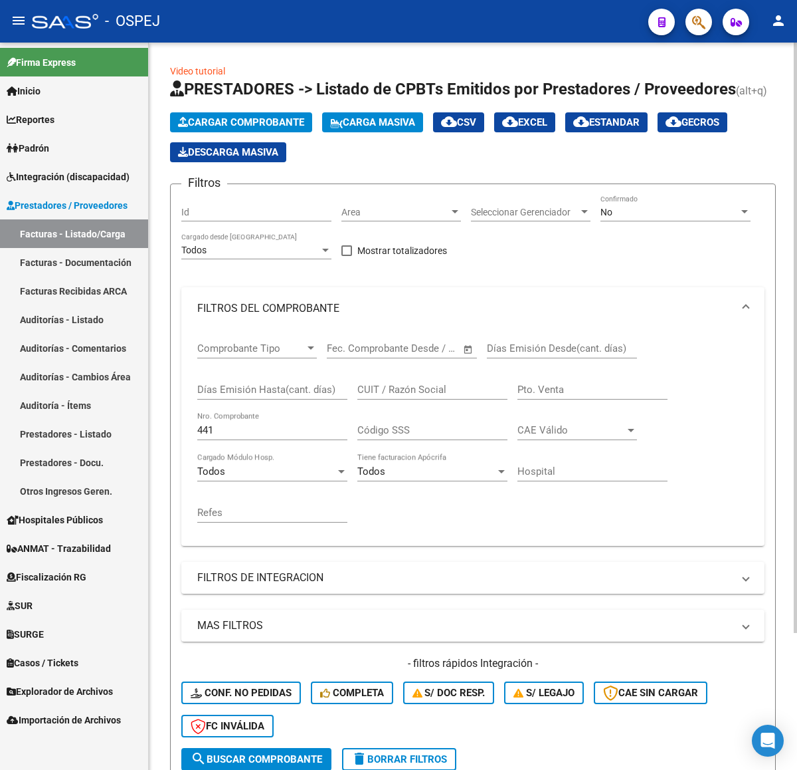
click at [304, 125] on span "Cargar Comprobante" at bounding box center [241, 122] width 126 height 12
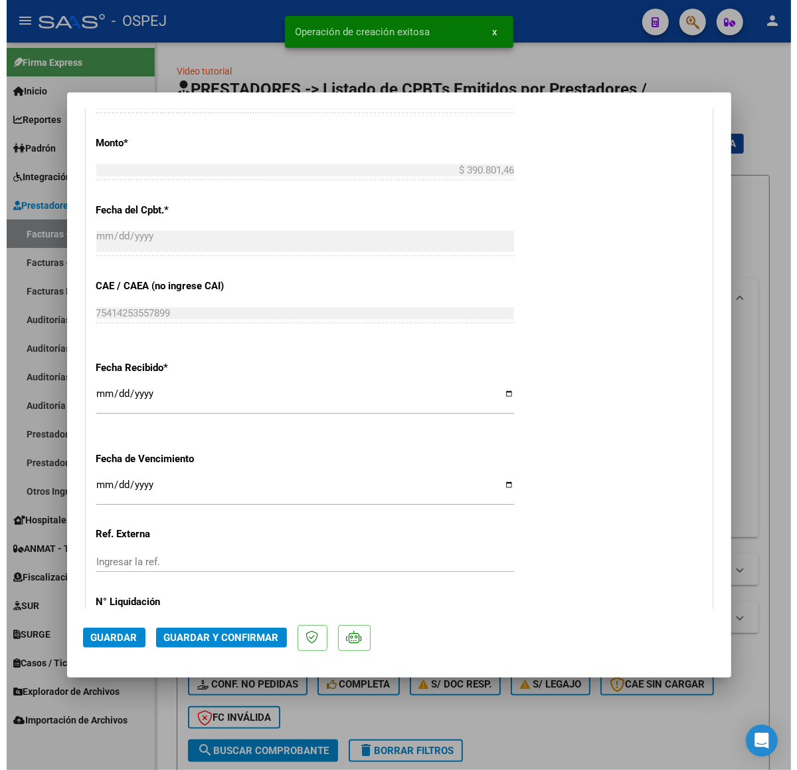
scroll to position [914, 0]
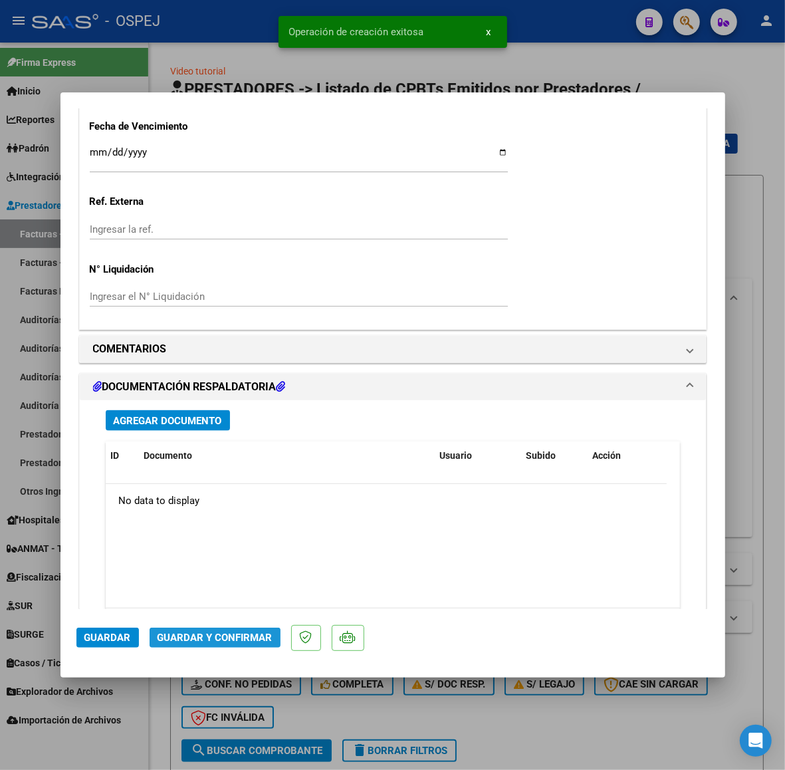
click at [231, 630] on button "Guardar y Confirmar" at bounding box center [215, 637] width 131 height 20
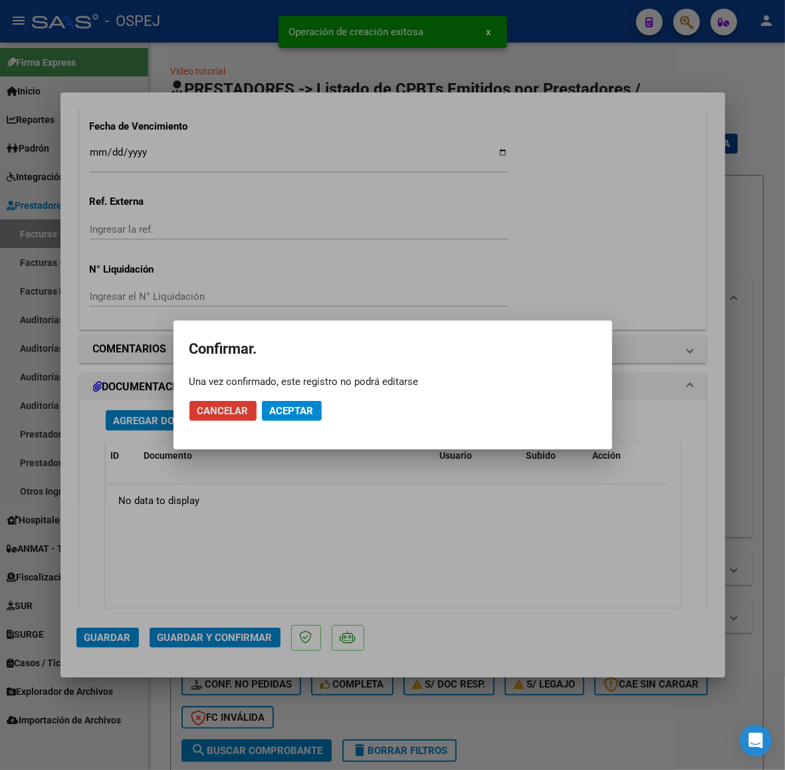
click at [296, 414] on span "Aceptar" at bounding box center [292, 411] width 44 height 12
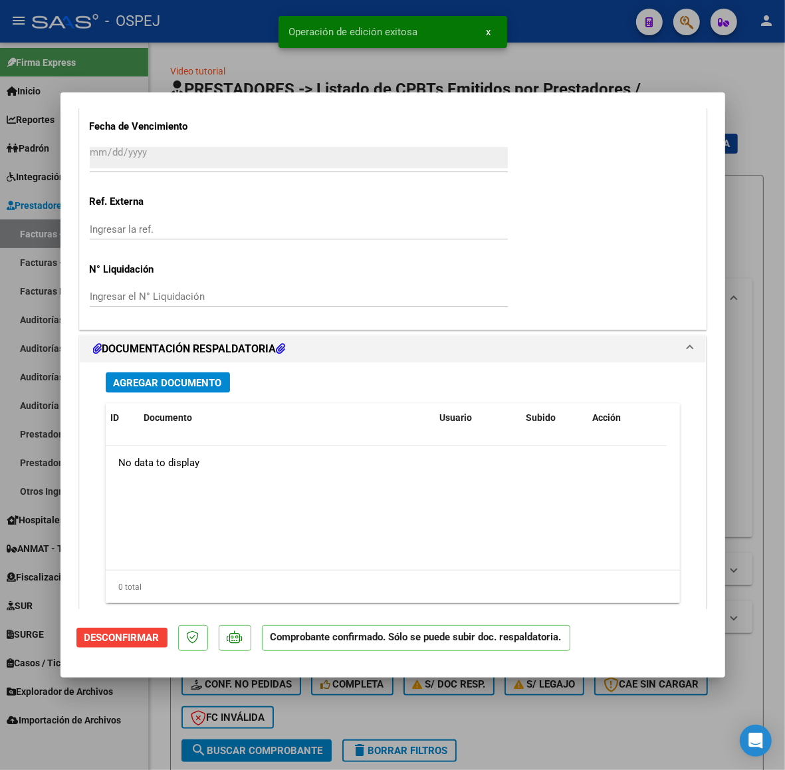
click at [204, 383] on span "Agregar Documento" at bounding box center [168, 383] width 108 height 12
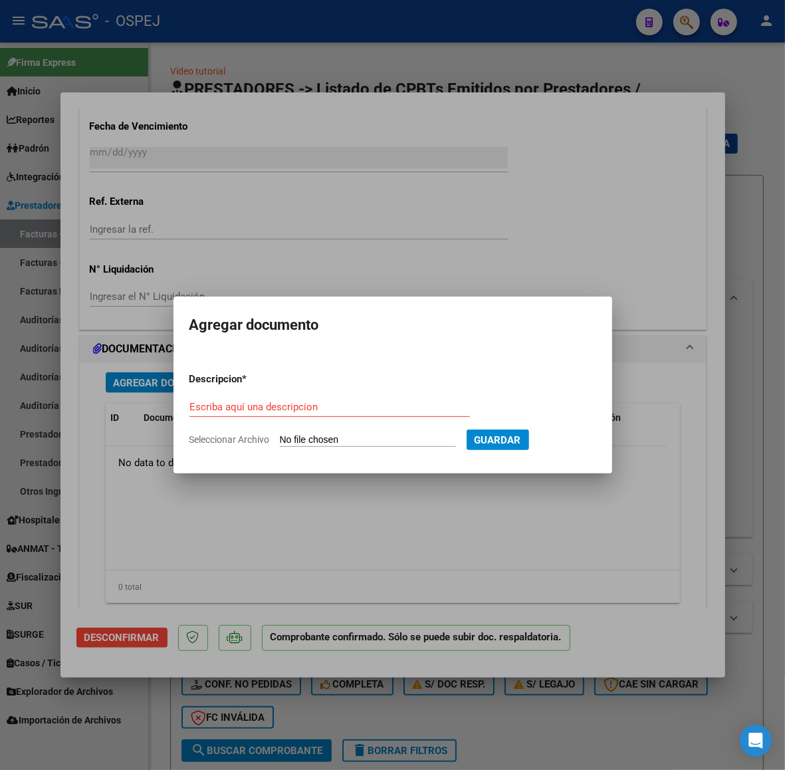
type input "C:\fakepath\Registros a Validar (1).xls"
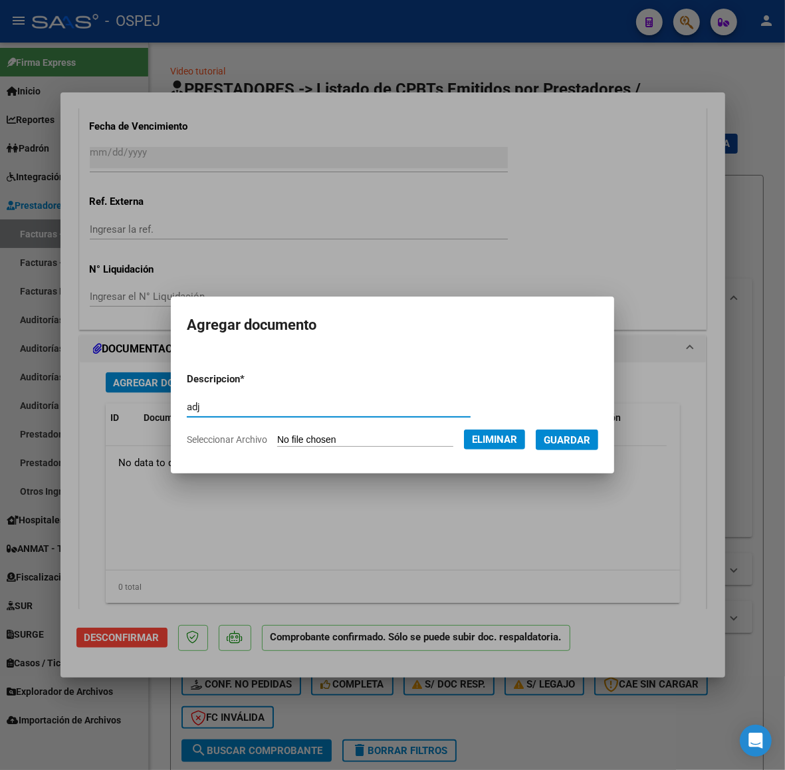
type input "adj"
click at [573, 437] on span "Guardar" at bounding box center [567, 440] width 47 height 12
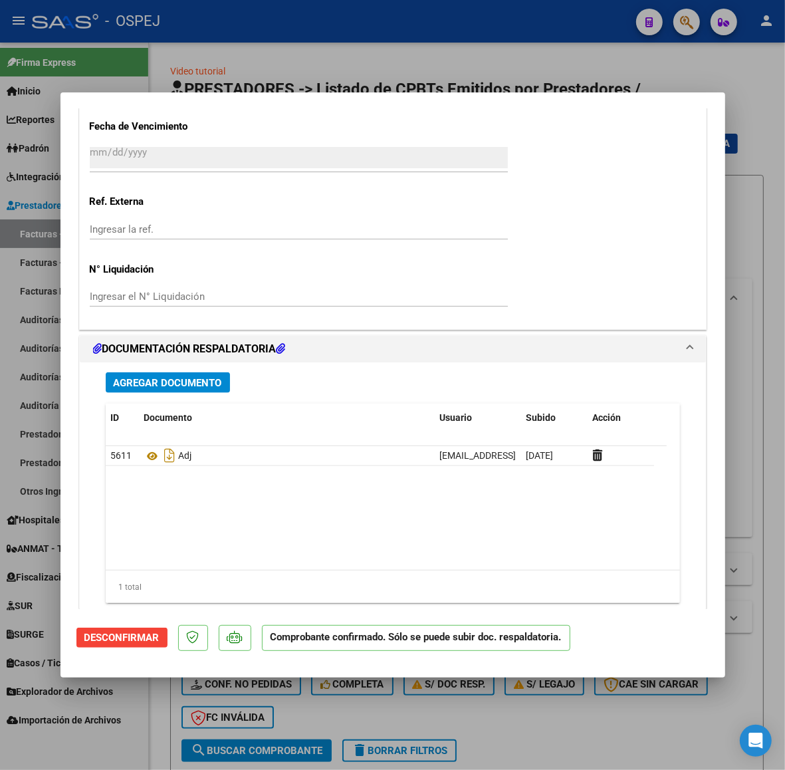
click at [336, 44] on div at bounding box center [392, 385] width 785 height 770
type input "$ 0,00"
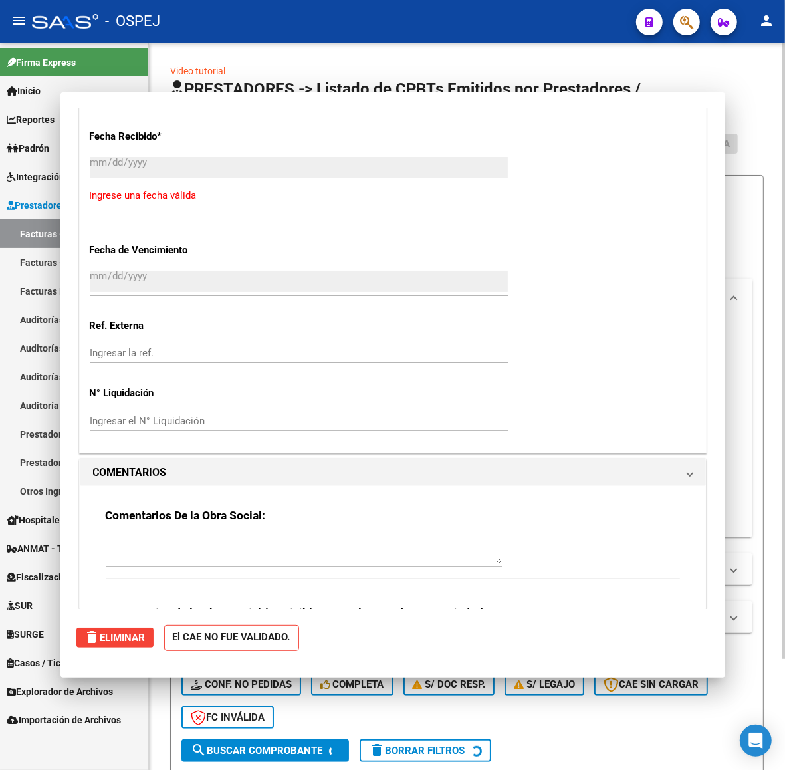
scroll to position [0, 0]
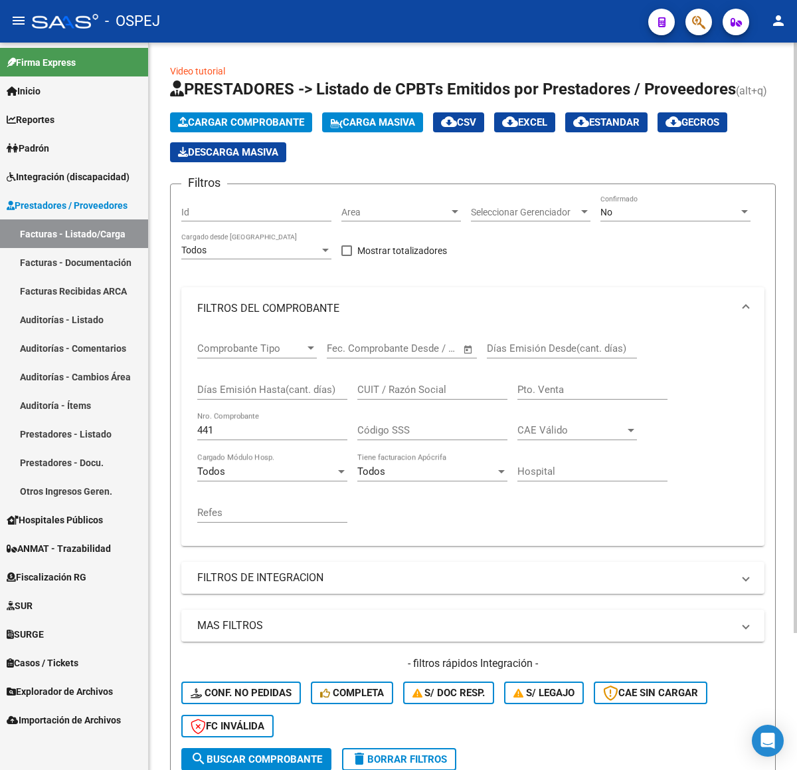
click at [288, 128] on button "Cargar Comprobante" at bounding box center [241, 122] width 142 height 20
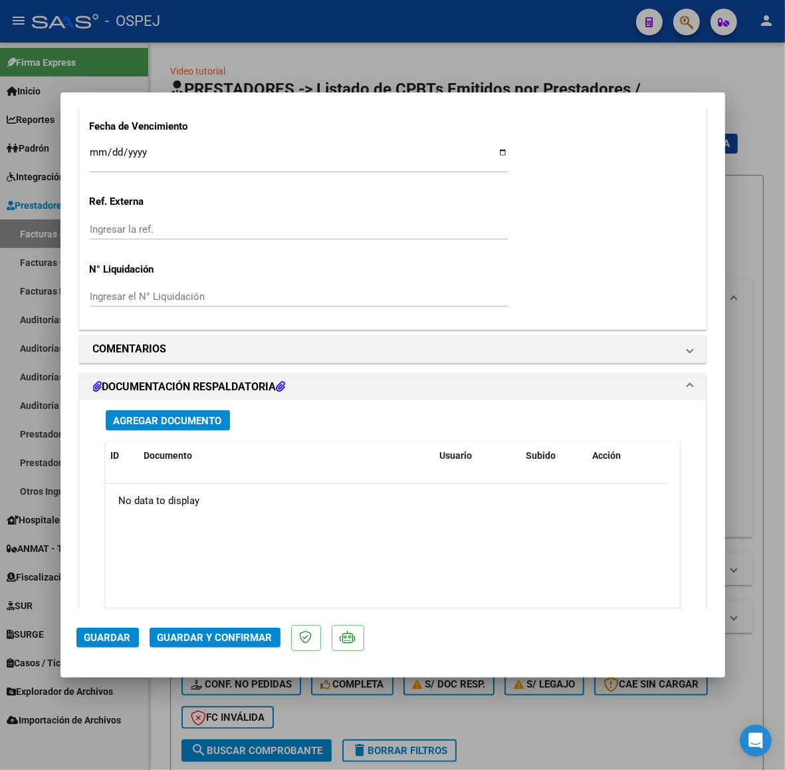
scroll to position [1163, 0]
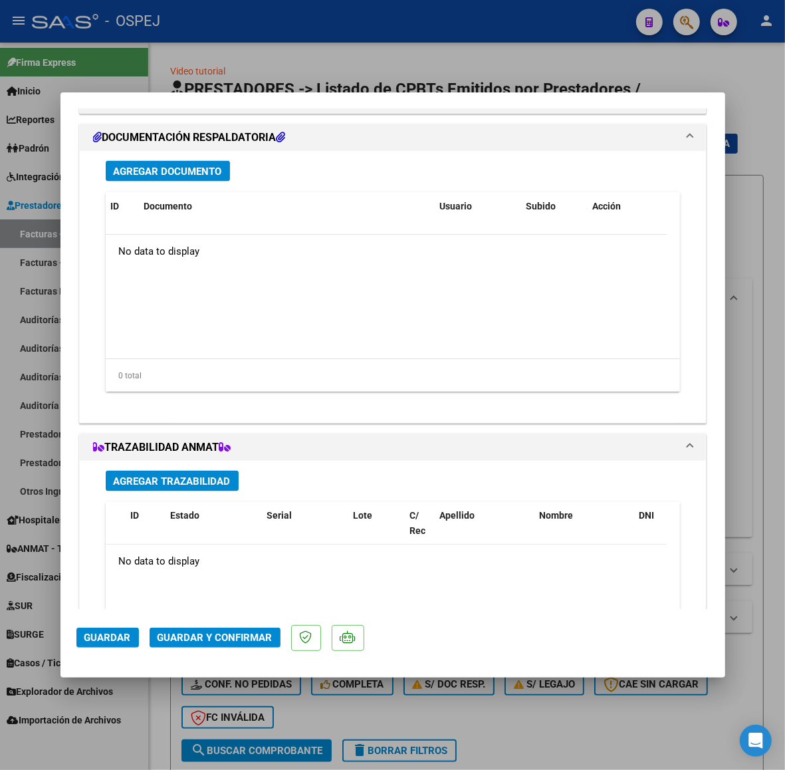
click at [152, 165] on span "Agregar Documento" at bounding box center [168, 171] width 108 height 12
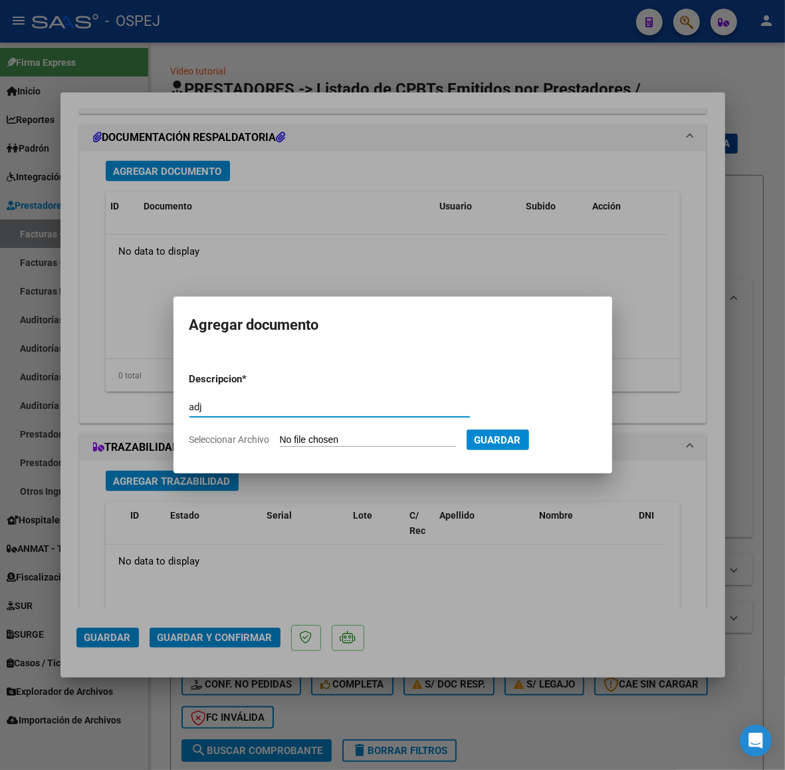
type input "adj"
type input "C:\fakepath\Registros a Validar (2).xls"
click at [572, 443] on span "Guardar" at bounding box center [567, 440] width 47 height 12
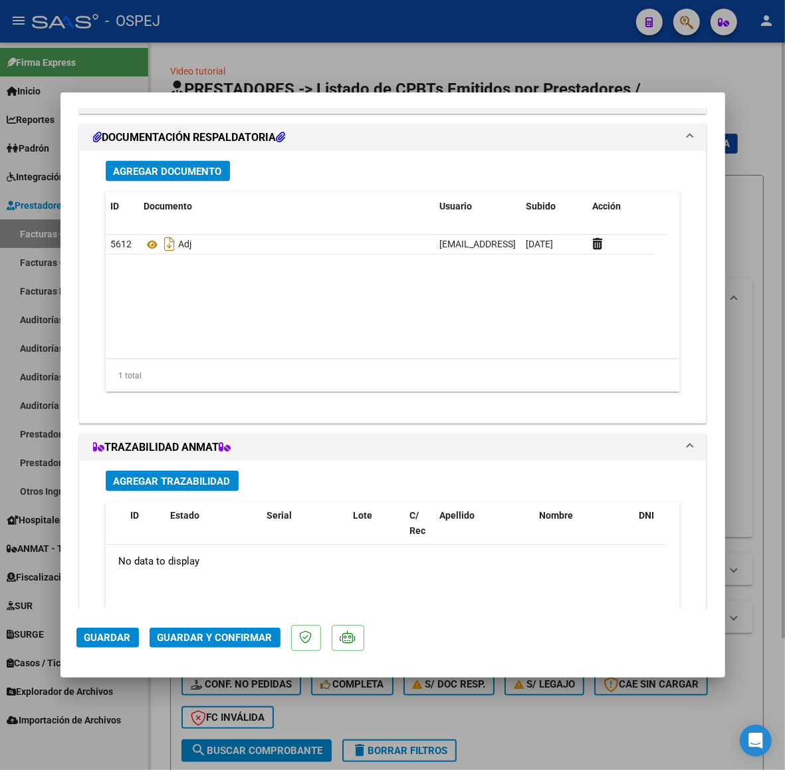
drag, startPoint x: 236, startPoint y: 44, endPoint x: 247, endPoint y: 44, distance: 10.6
click at [236, 44] on div at bounding box center [392, 385] width 785 height 770
type input "$ 0,00"
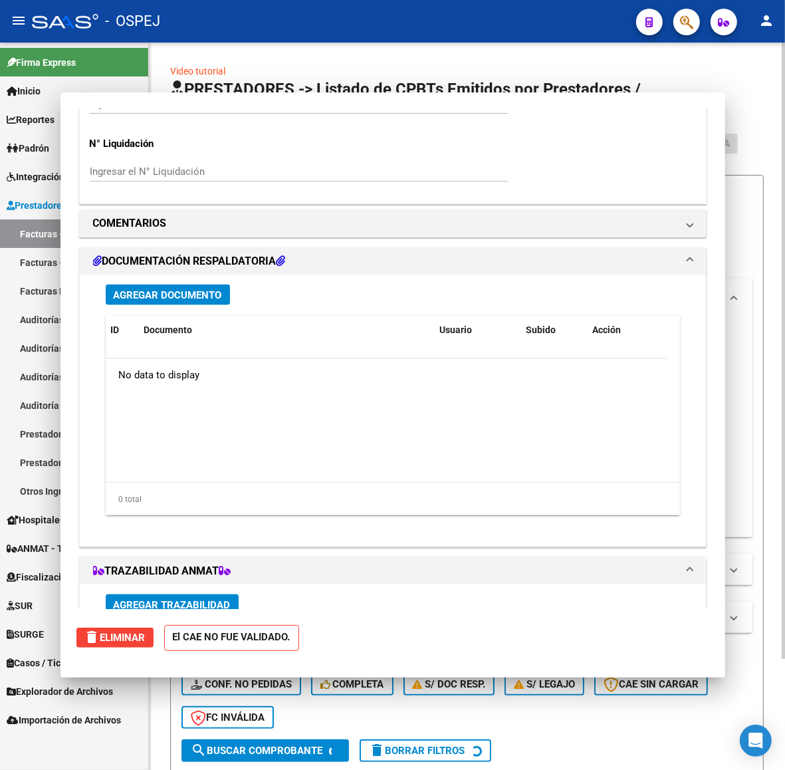
scroll to position [0, 0]
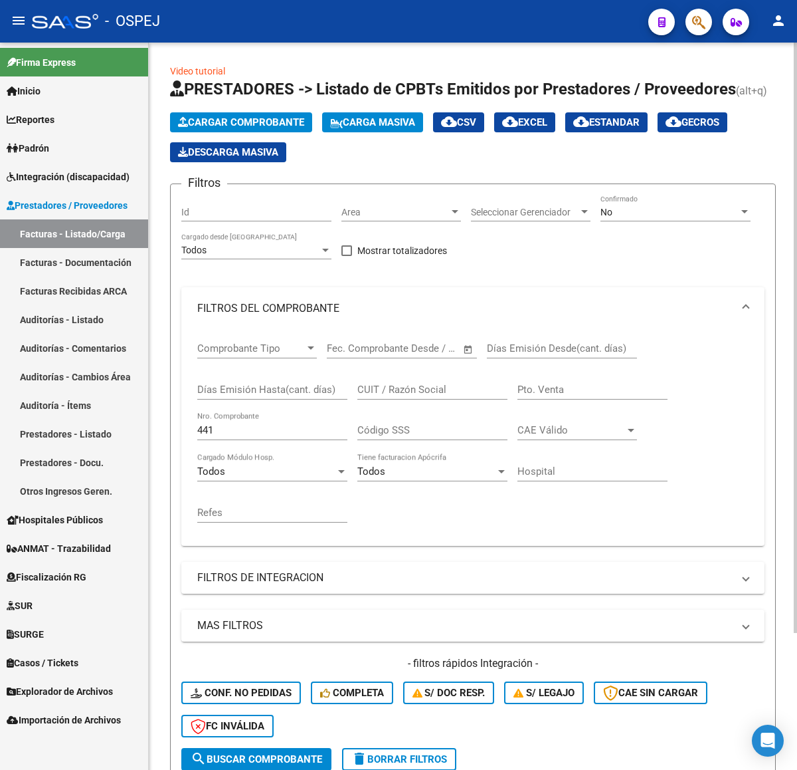
click at [290, 123] on span "Cargar Comprobante" at bounding box center [241, 122] width 126 height 12
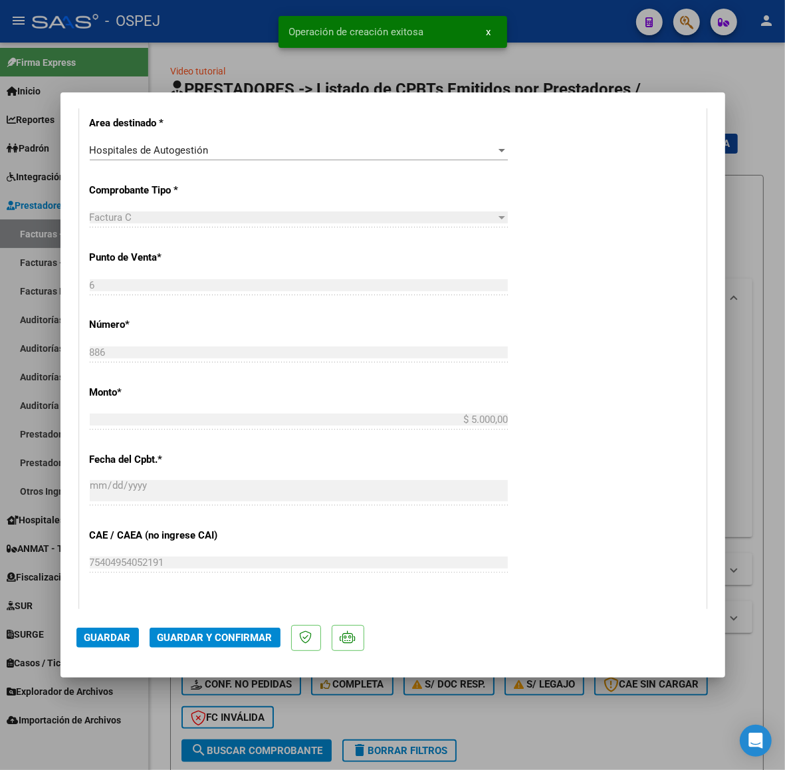
scroll to position [665, 0]
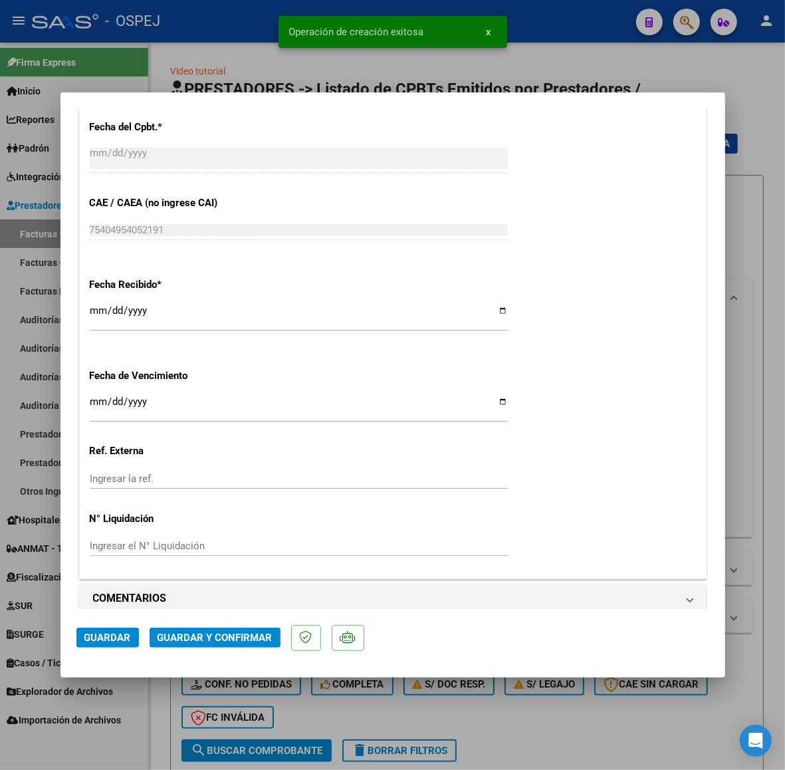
click at [254, 635] on span "Guardar y Confirmar" at bounding box center [215, 637] width 115 height 12
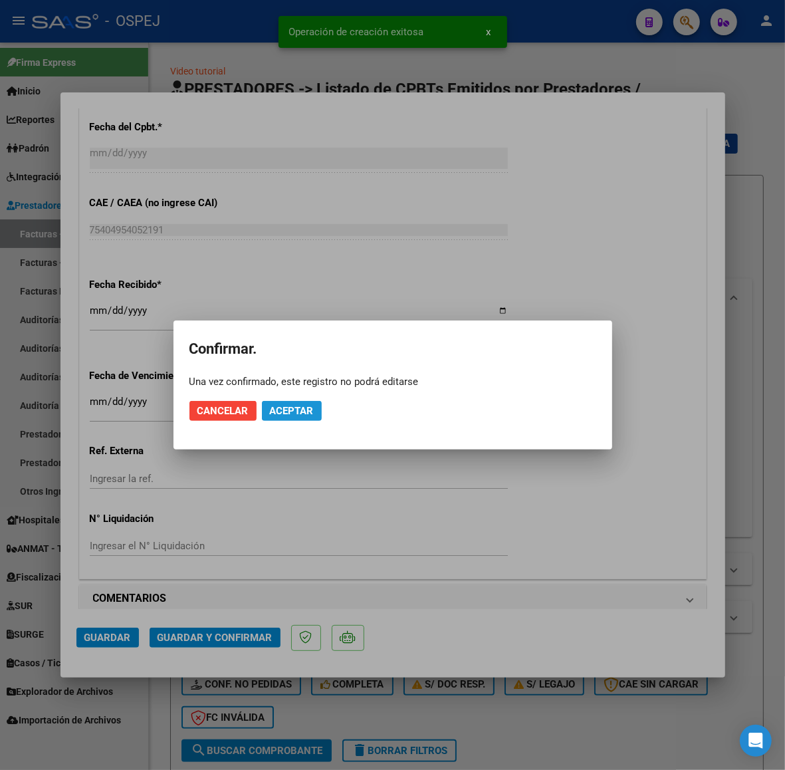
click at [290, 412] on span "Aceptar" at bounding box center [292, 411] width 44 height 12
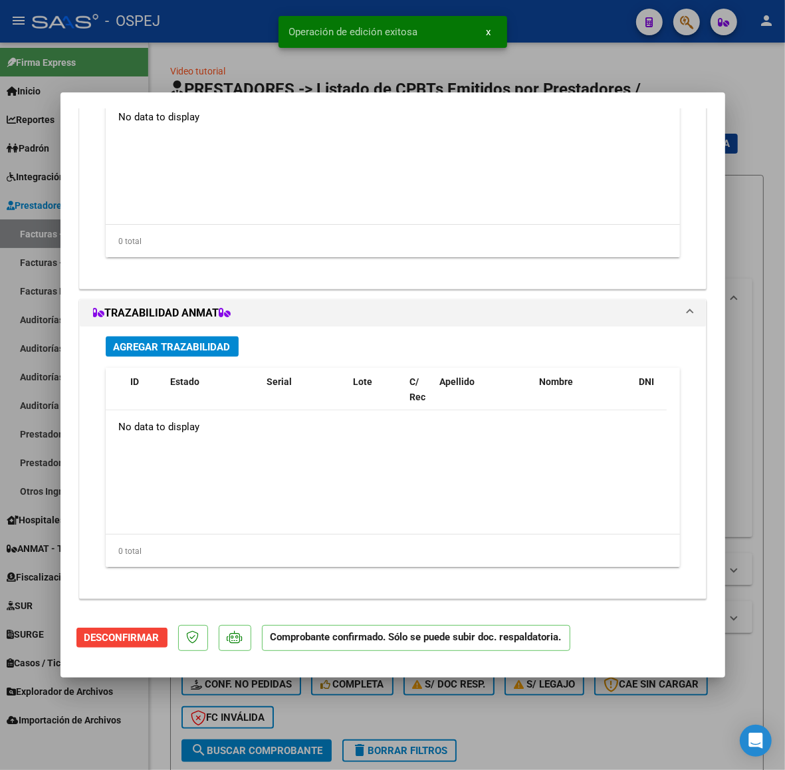
scroll to position [1011, 0]
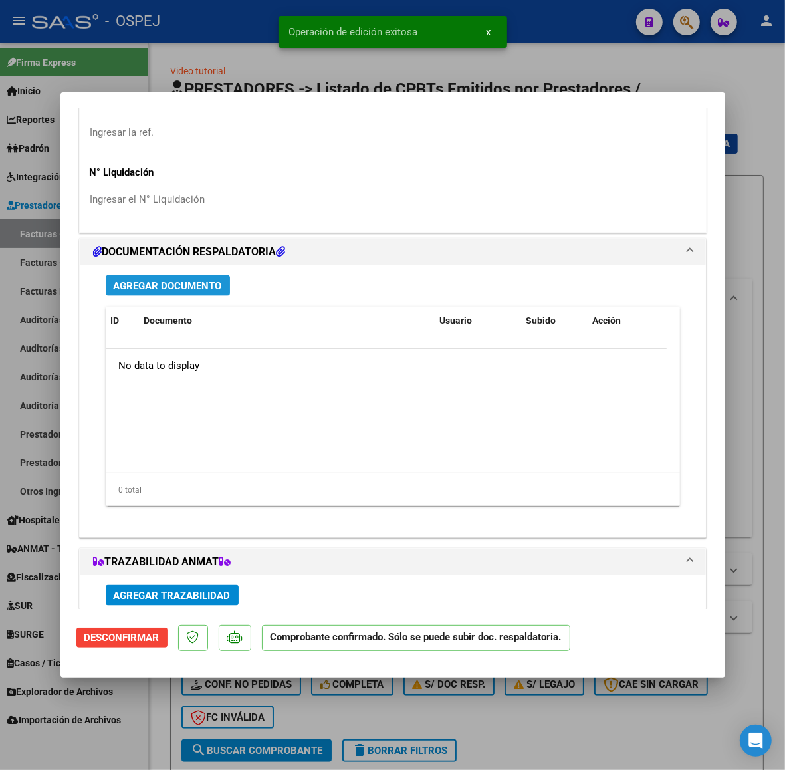
click at [226, 276] on button "Agregar Documento" at bounding box center [168, 285] width 124 height 21
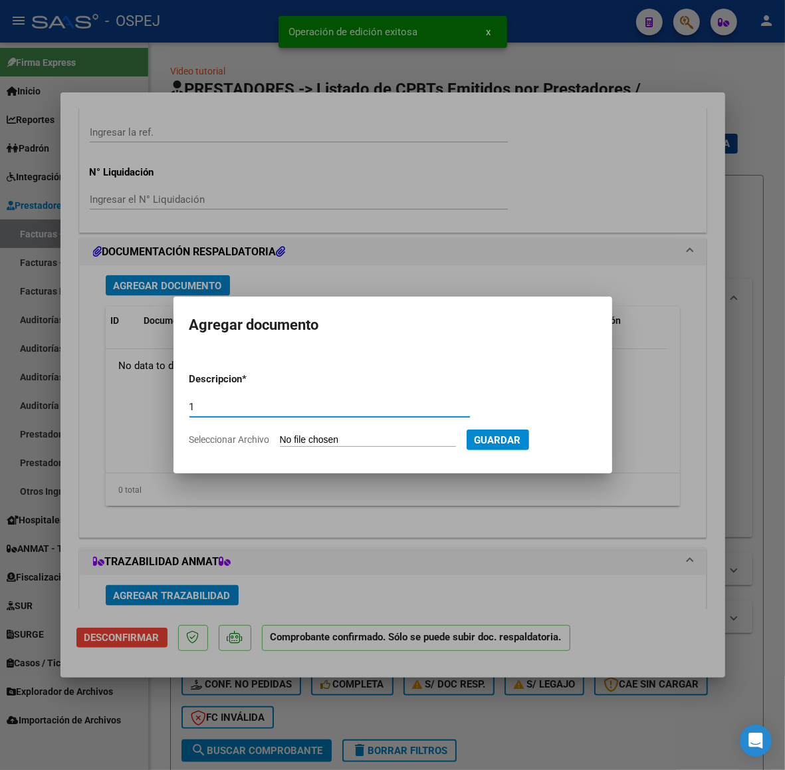
type input "1"
type input "C:\fakepath\Registros a Validar (3).xls"
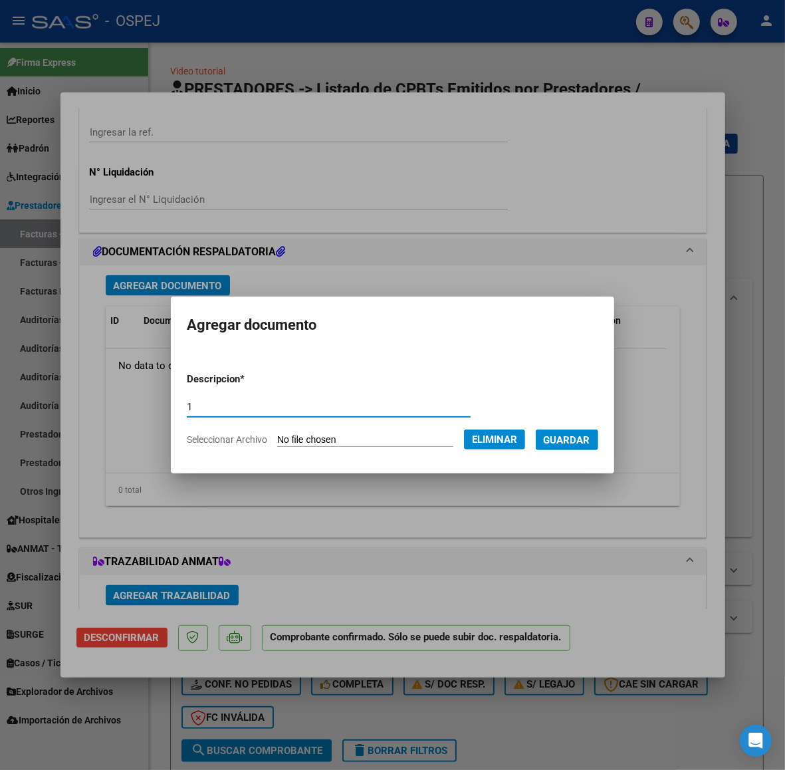
drag, startPoint x: 383, startPoint y: 389, endPoint x: 204, endPoint y: 403, distance: 179.3
click at [204, 403] on input "1" at bounding box center [329, 407] width 284 height 12
type input "adj"
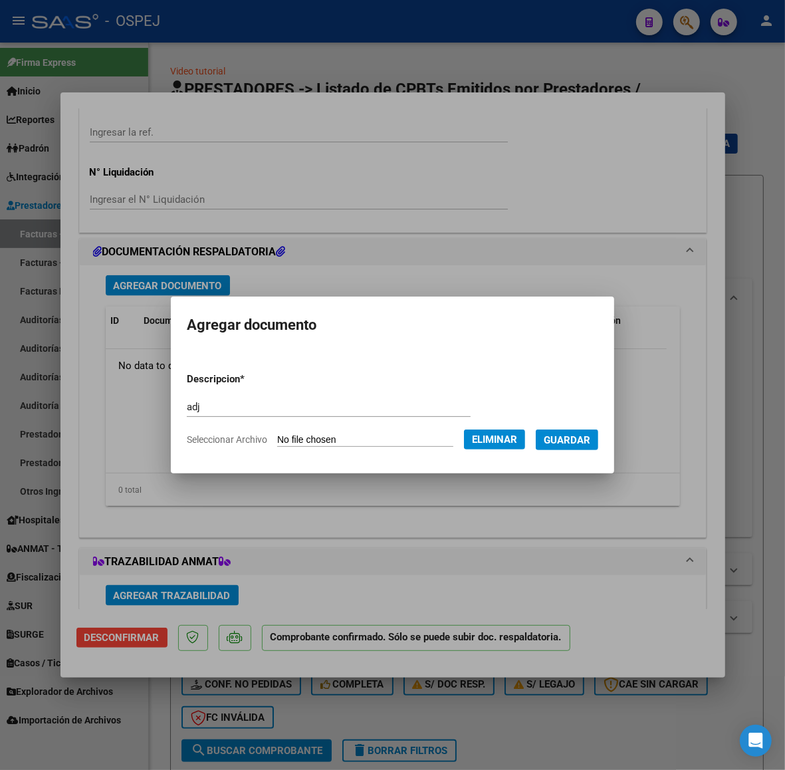
click at [566, 429] on form "Descripcion * adj Escriba aquí una descripcion Seleccionar Archivo Eliminar Gua…" at bounding box center [392, 409] width 411 height 95
click at [566, 439] on span "Guardar" at bounding box center [567, 440] width 47 height 12
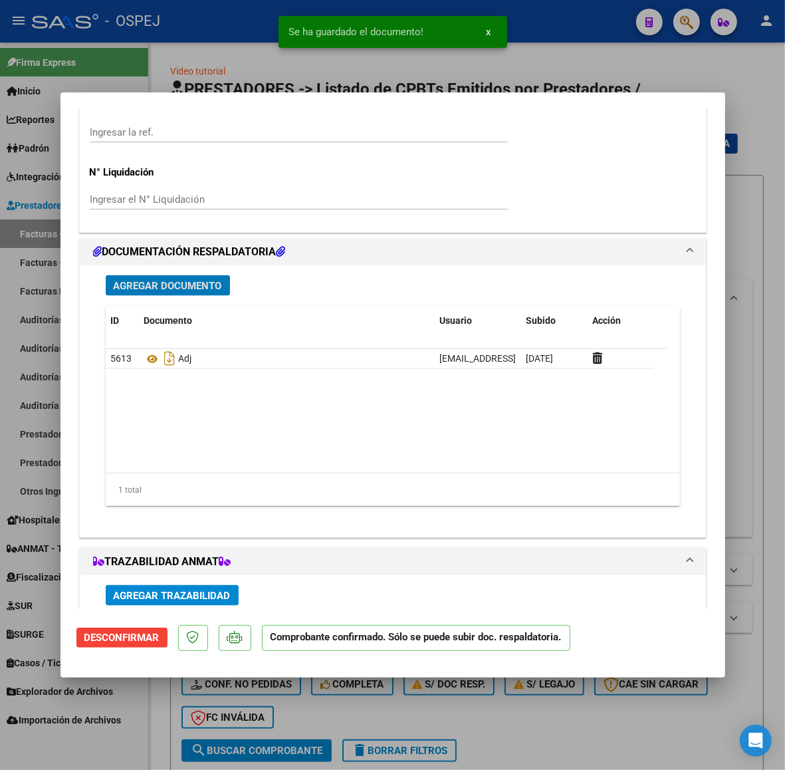
click at [447, 64] on div at bounding box center [392, 385] width 785 height 770
type input "$ 0,00"
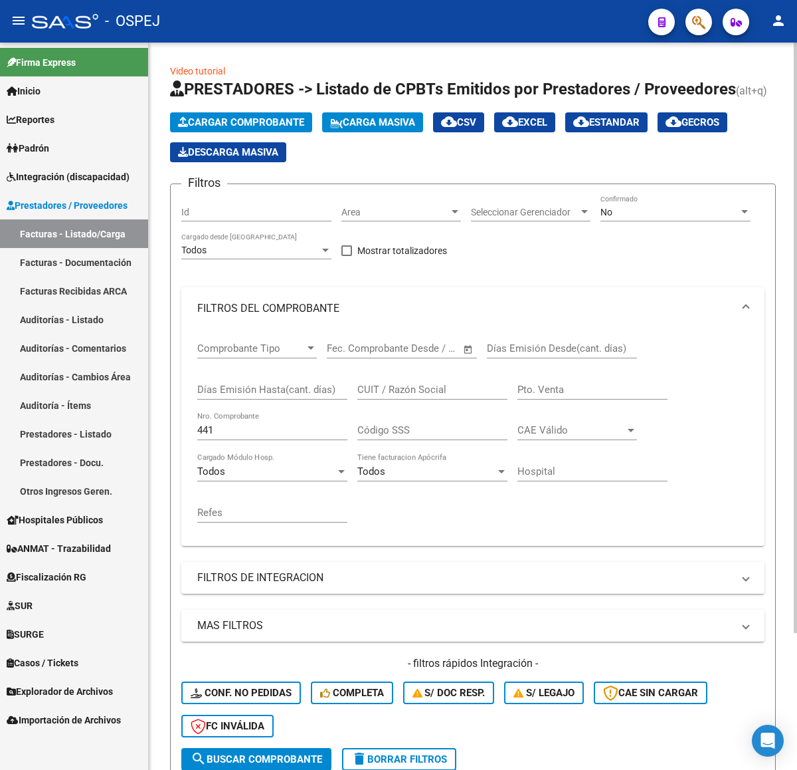
click at [304, 116] on span "Cargar Comprobante" at bounding box center [241, 122] width 126 height 12
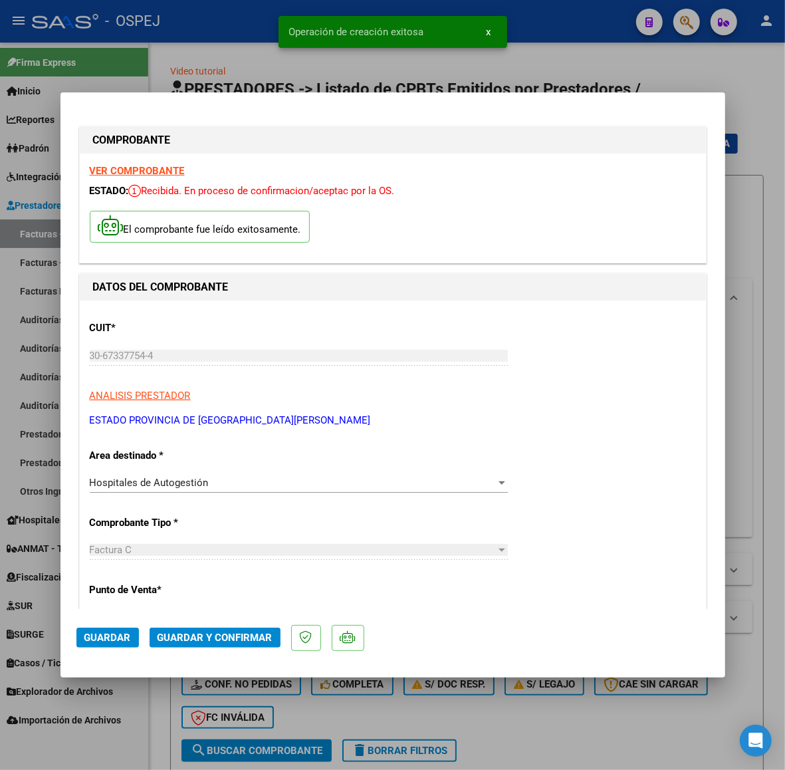
scroll to position [249, 0]
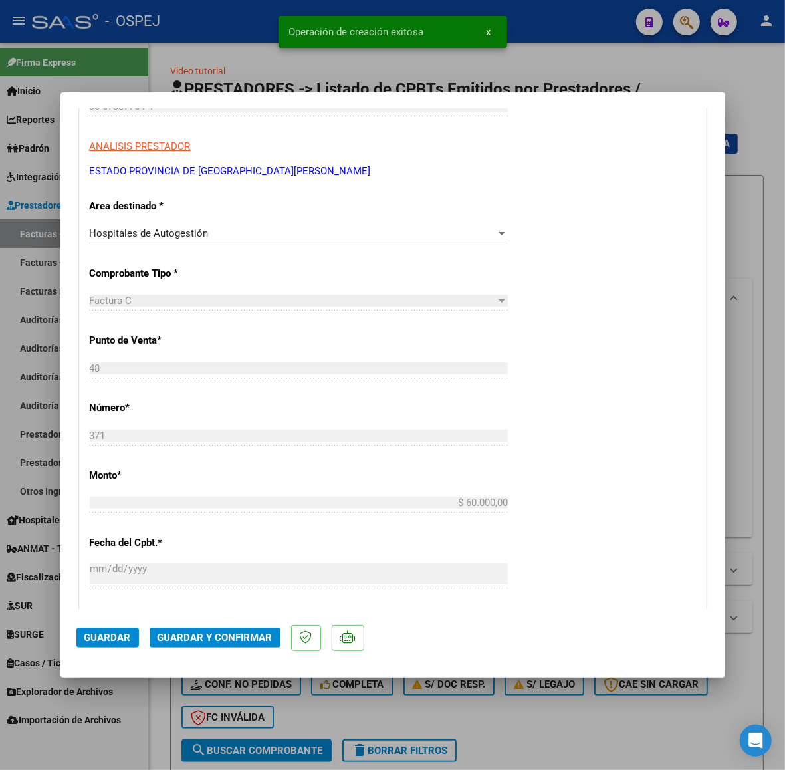
click at [220, 642] on span "Guardar y Confirmar" at bounding box center [215, 637] width 115 height 12
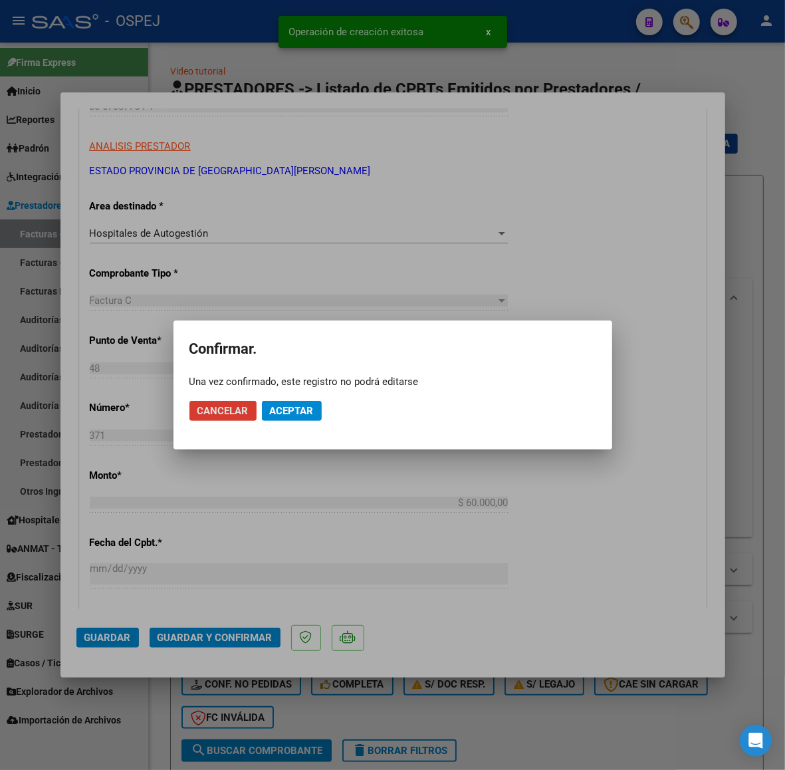
drag, startPoint x: 294, startPoint y: 394, endPoint x: 297, endPoint y: 405, distance: 11.8
click at [297, 403] on mat-dialog-actions "Cancelar Aceptar" at bounding box center [392, 410] width 407 height 45
click at [297, 409] on span "Aceptar" at bounding box center [292, 411] width 44 height 12
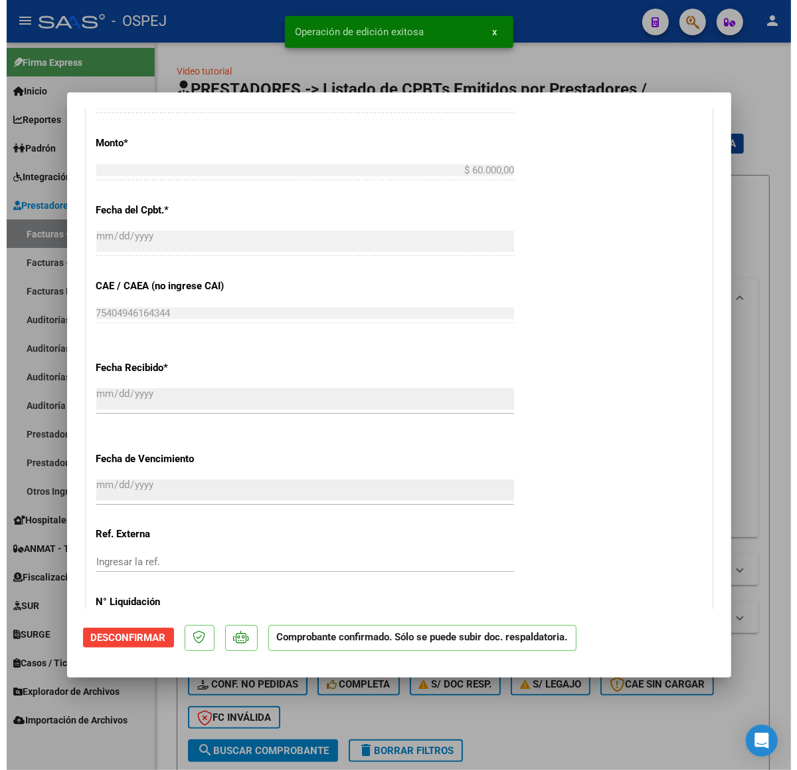
scroll to position [914, 0]
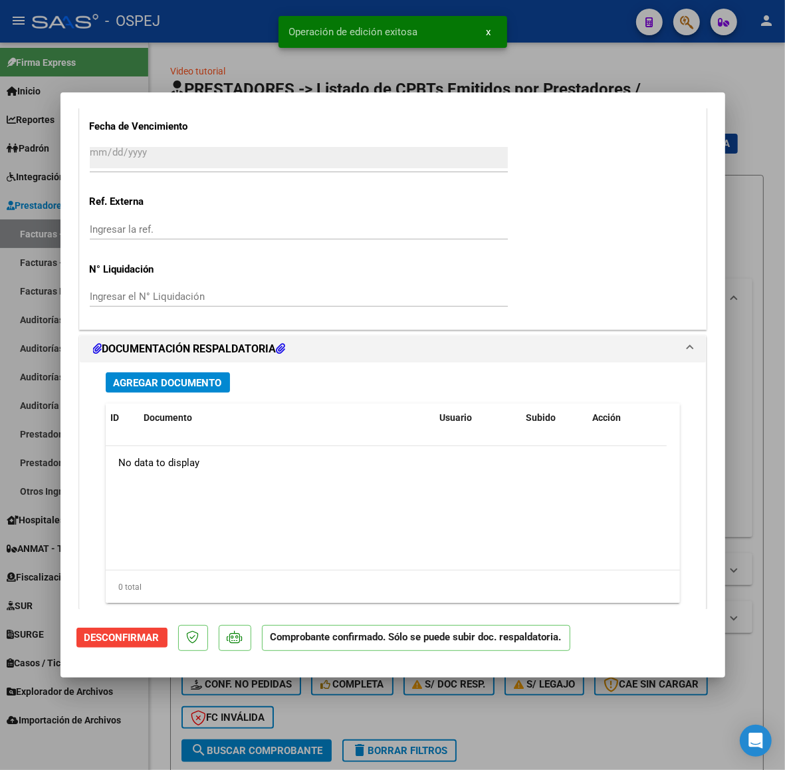
click at [191, 379] on span "Agregar Documento" at bounding box center [168, 383] width 108 height 12
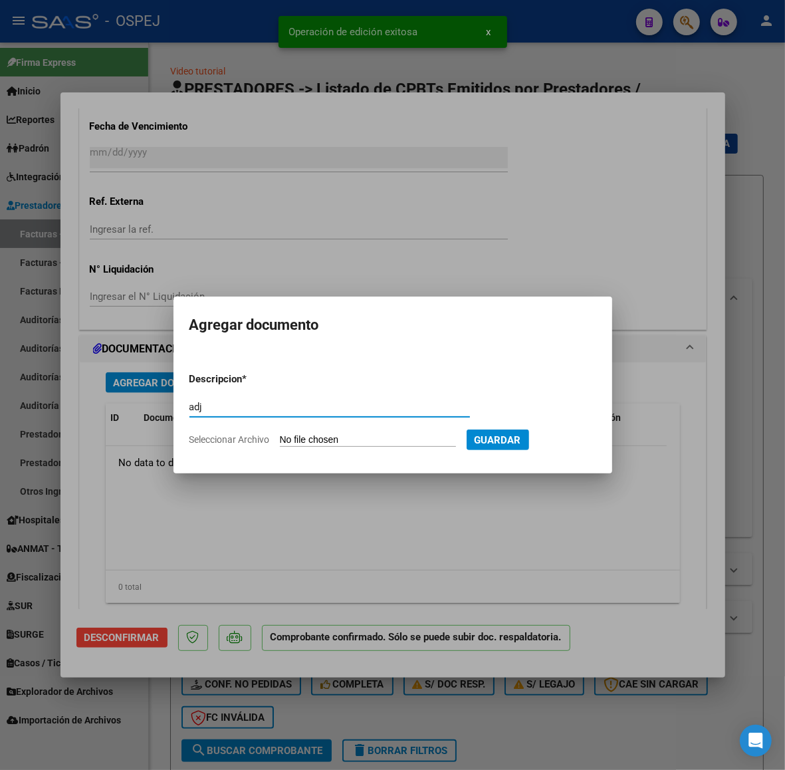
type input "adj"
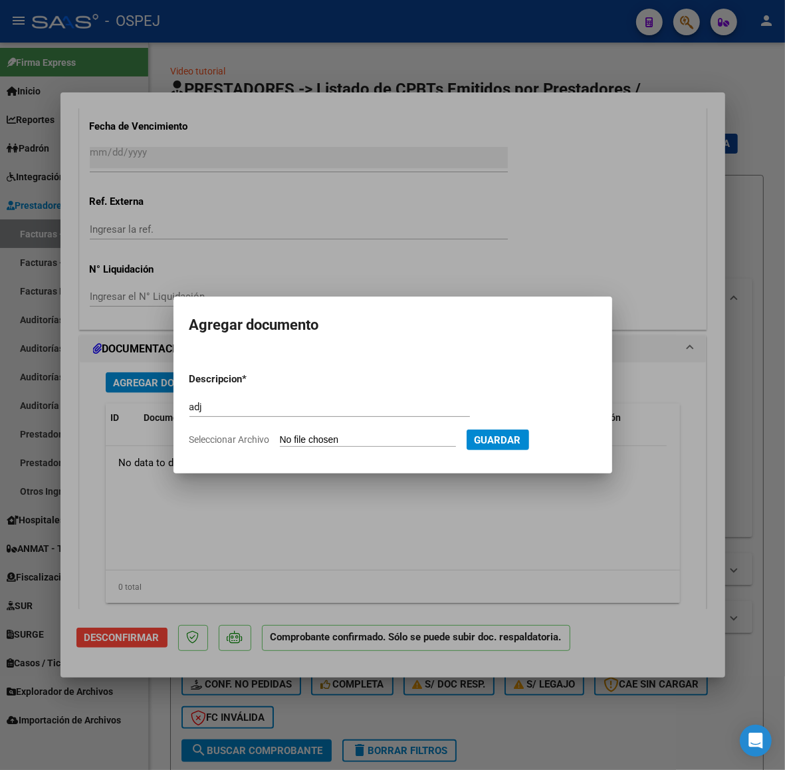
type input "C:\fakepath\Registros a Validar (4).xls"
click at [570, 429] on form "Descripcion * adj Escriba aquí una descripcion Seleccionar Archivo Eliminar Gua…" at bounding box center [392, 409] width 411 height 95
click at [577, 433] on span "Guardar" at bounding box center [567, 439] width 47 height 12
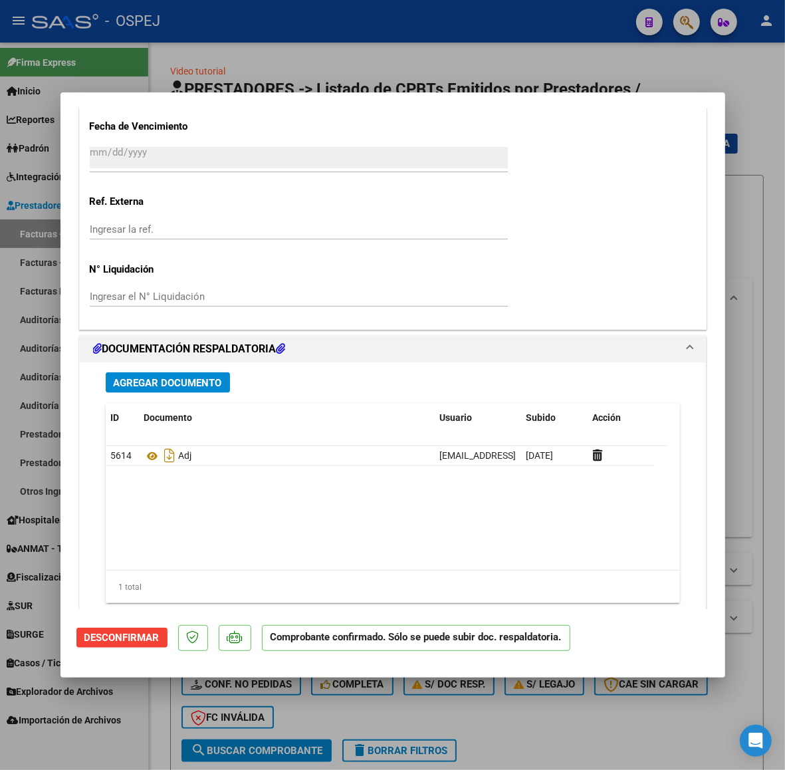
click at [354, 93] on mat-dialog-container "COMPROBANTE VER COMPROBANTE ESTADO: Confirmada la OS. En transito al área de au…" at bounding box center [392, 384] width 665 height 584
click at [352, 68] on div at bounding box center [392, 385] width 785 height 770
type input "$ 0,00"
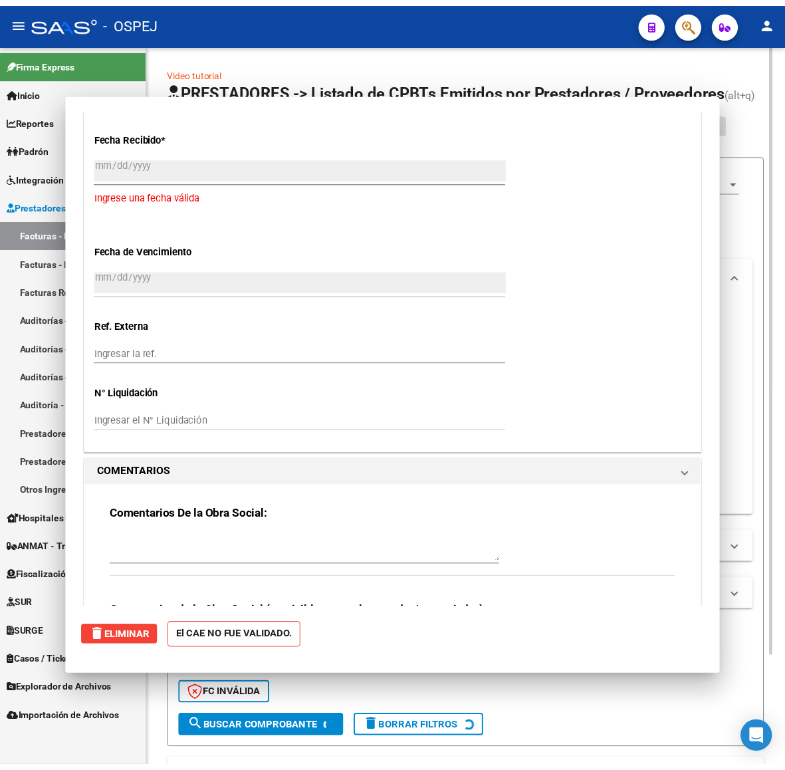
scroll to position [0, 0]
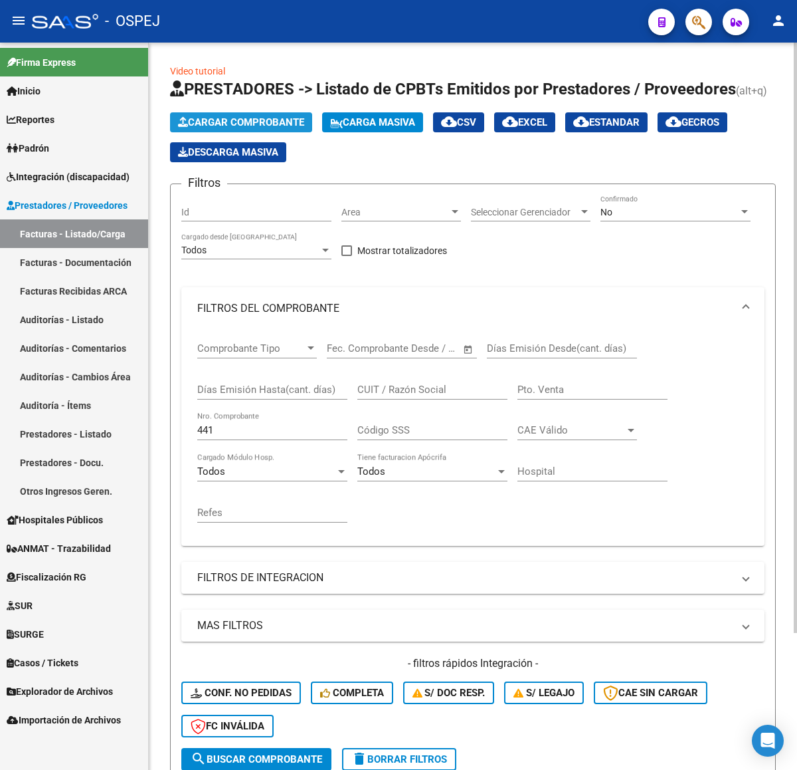
click at [286, 130] on button "Cargar Comprobante" at bounding box center [241, 122] width 142 height 20
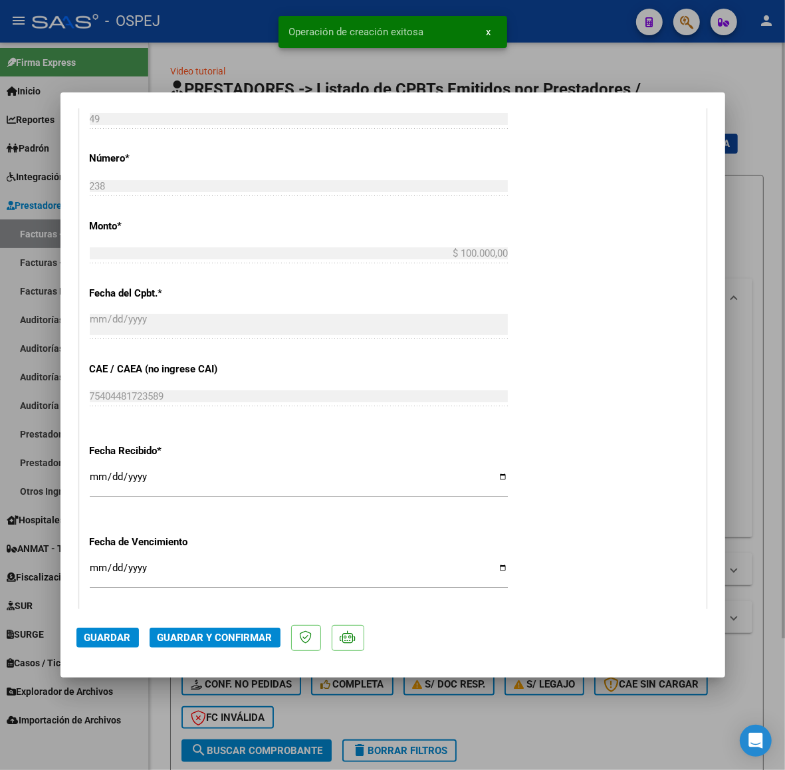
scroll to position [582, 0]
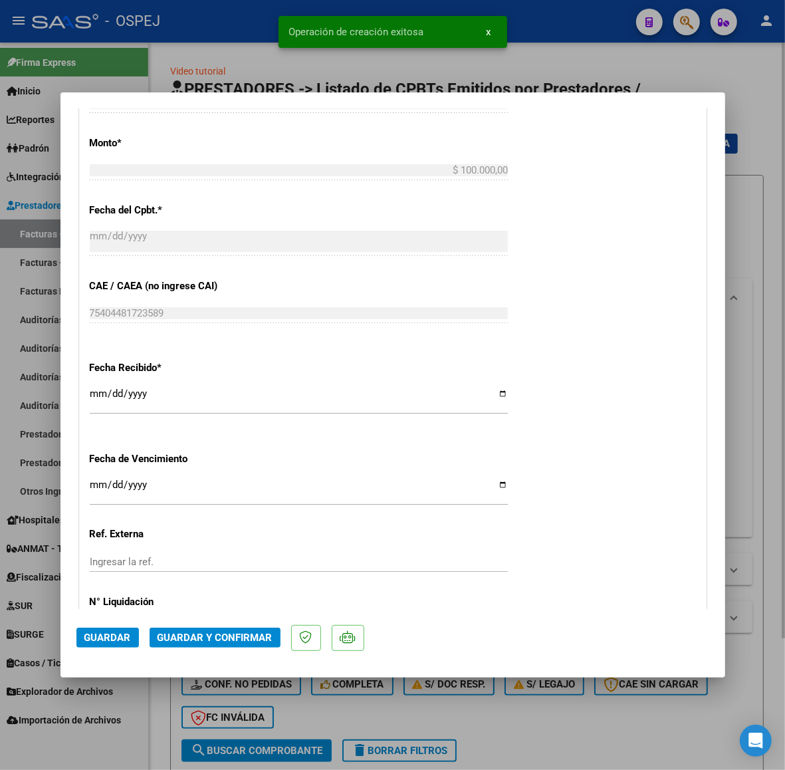
click at [211, 641] on span "Guardar y Confirmar" at bounding box center [215, 637] width 115 height 12
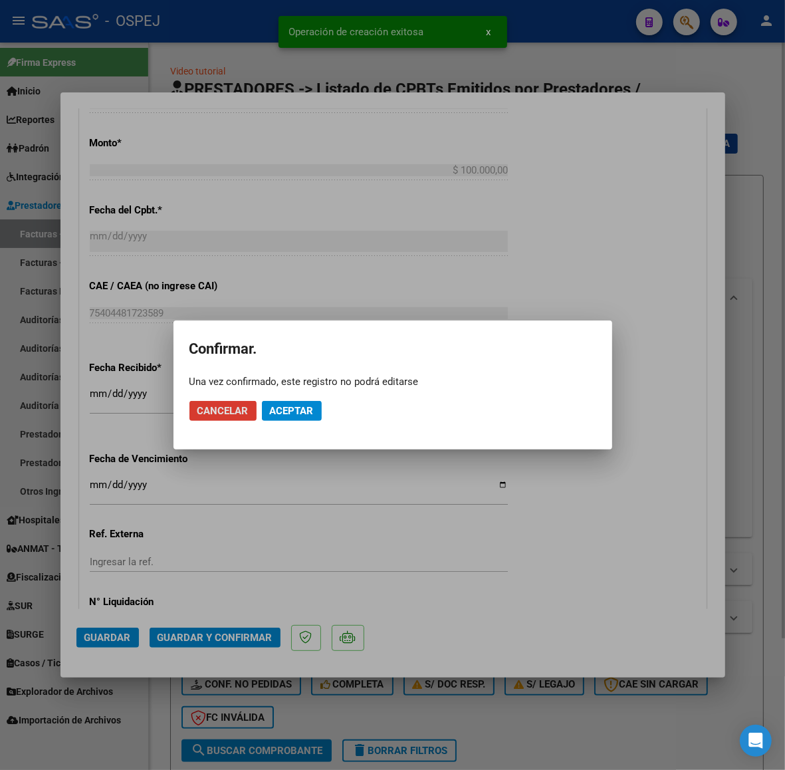
click at [309, 417] on button "Aceptar" at bounding box center [292, 411] width 60 height 20
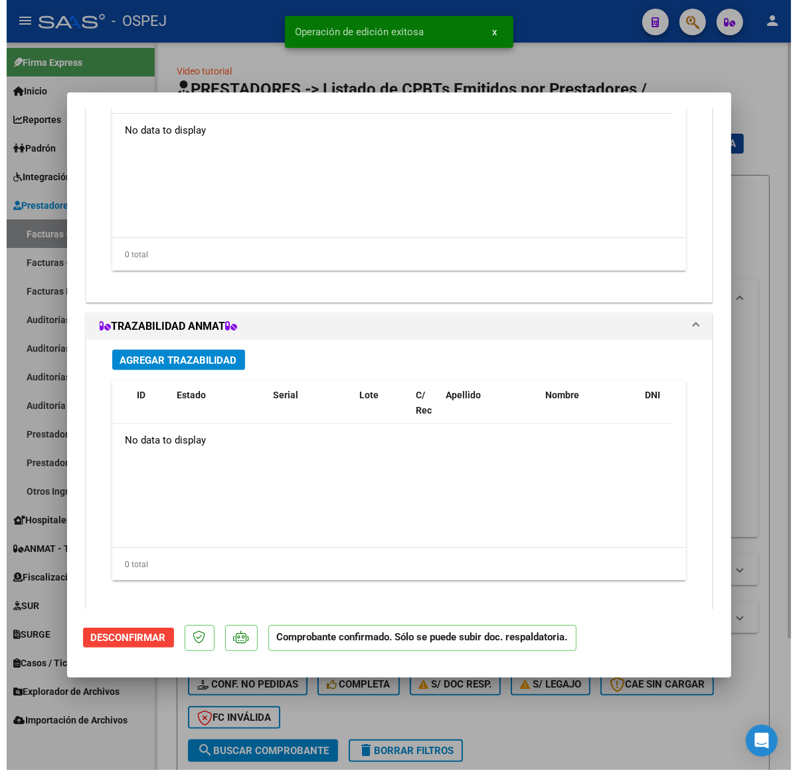
scroll to position [997, 0]
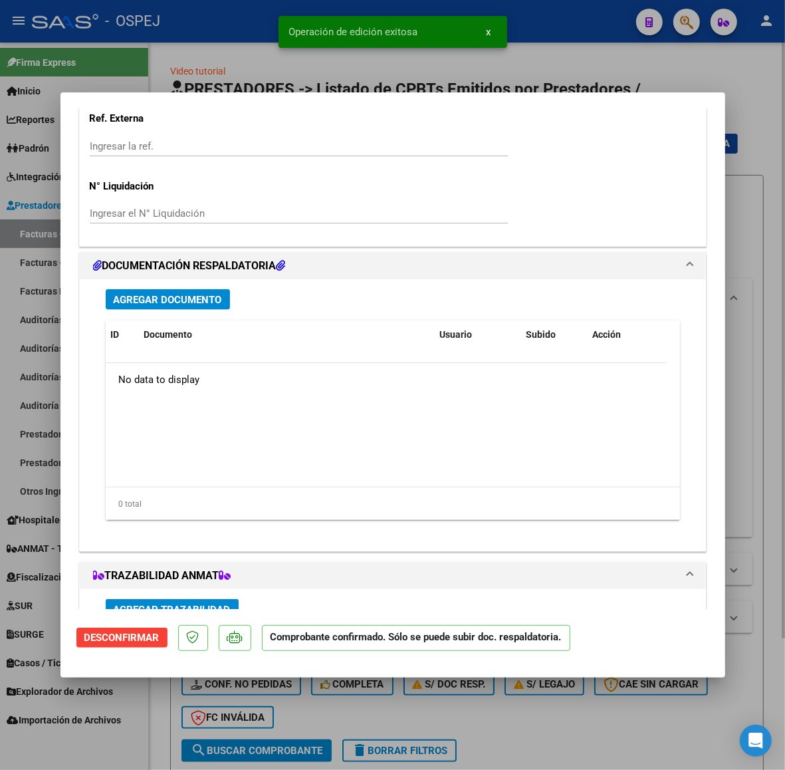
click at [210, 284] on div "Agregar Documento ID Documento Usuario Subido Acción No data to display 0 total…" at bounding box center [393, 409] width 594 height 261
click at [211, 291] on button "Agregar Documento" at bounding box center [168, 299] width 124 height 21
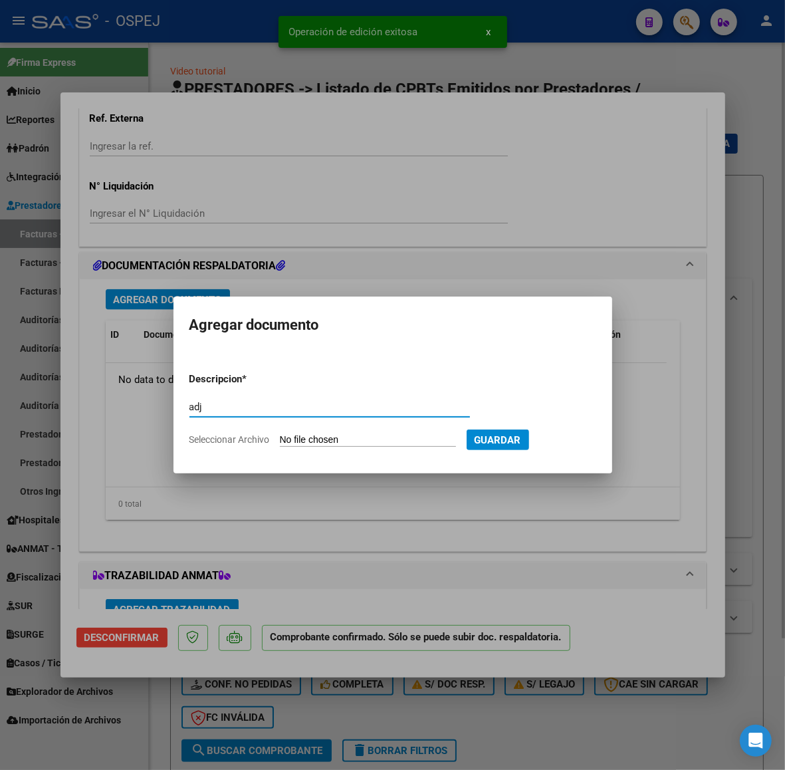
type input "adj"
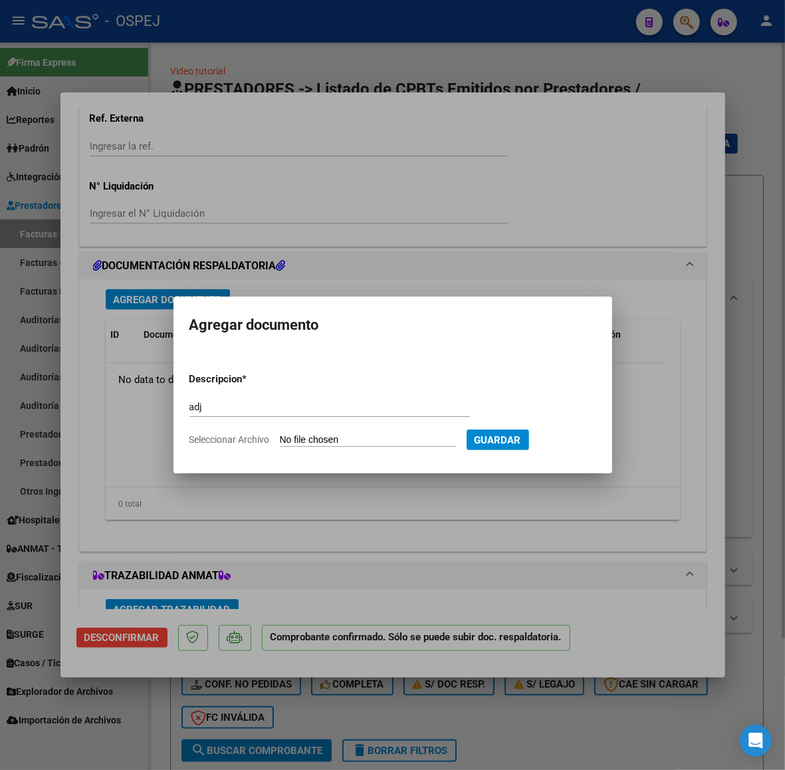
type input "C:\fakepath\Registros a Validar (5).xls"
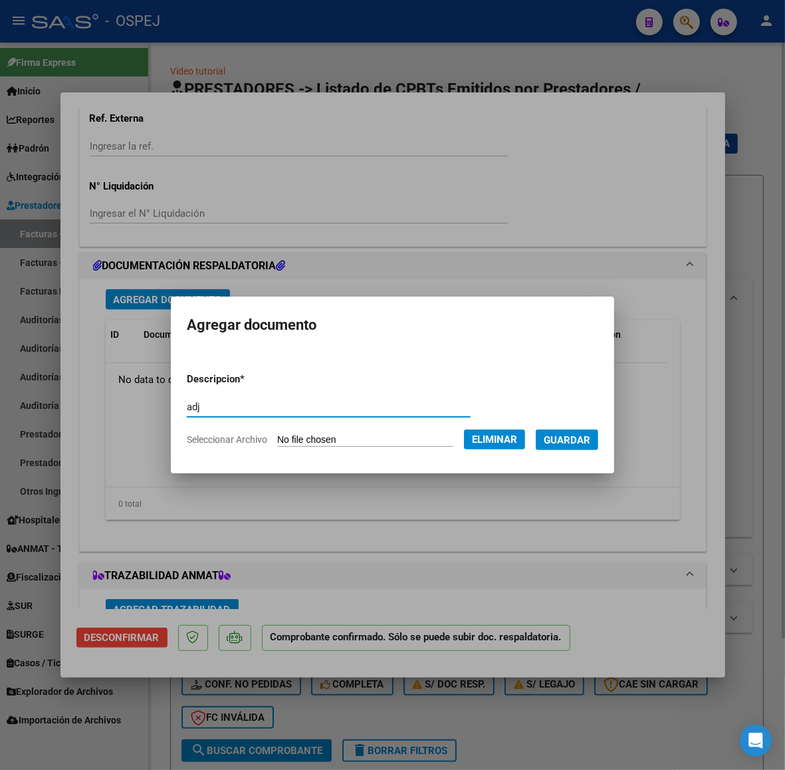
click at [587, 447] on button "Guardar" at bounding box center [567, 439] width 62 height 21
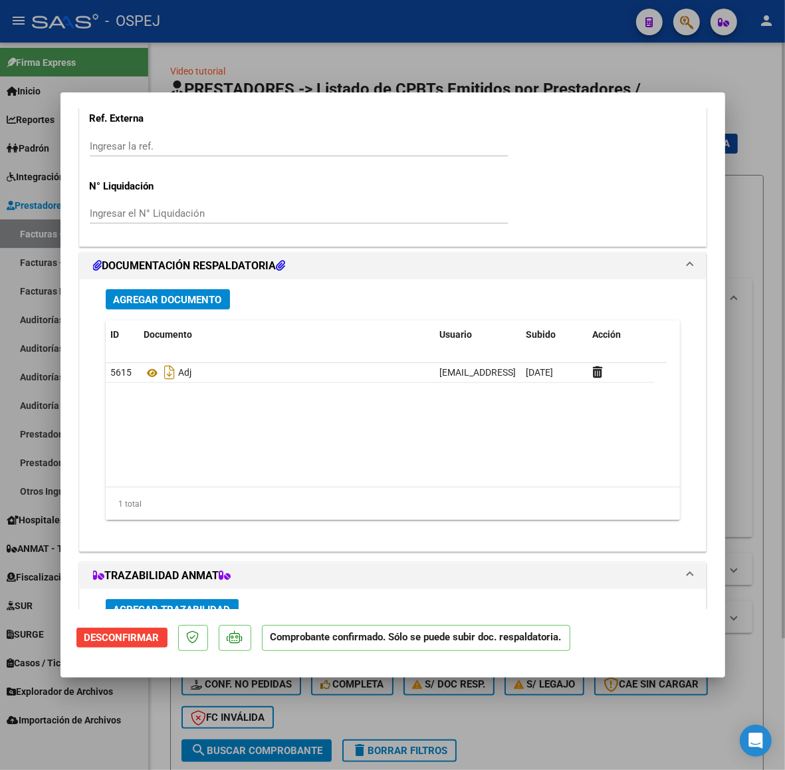
click at [346, 47] on div at bounding box center [392, 385] width 785 height 770
type input "$ 0,00"
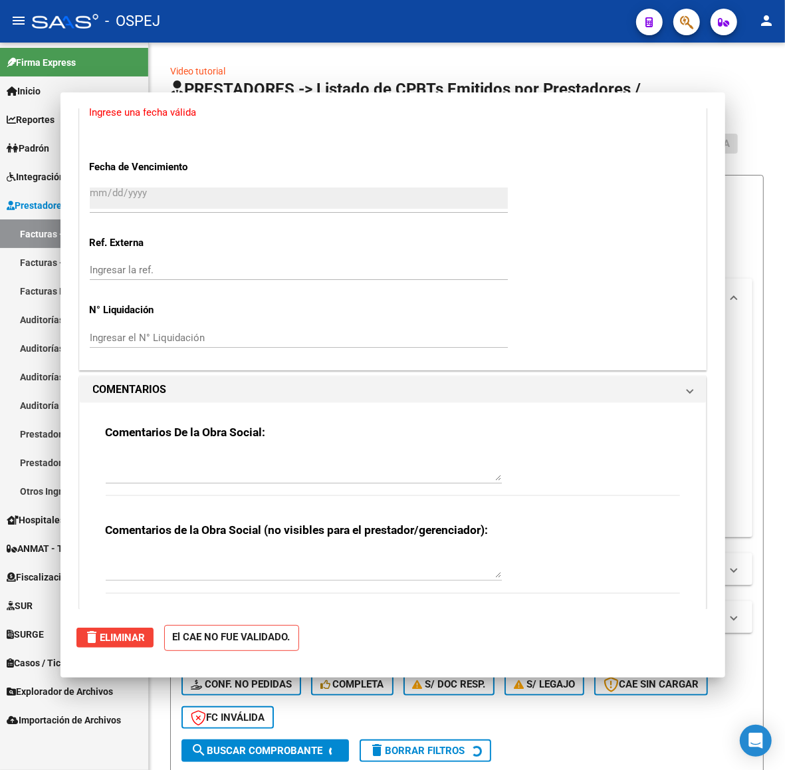
scroll to position [0, 0]
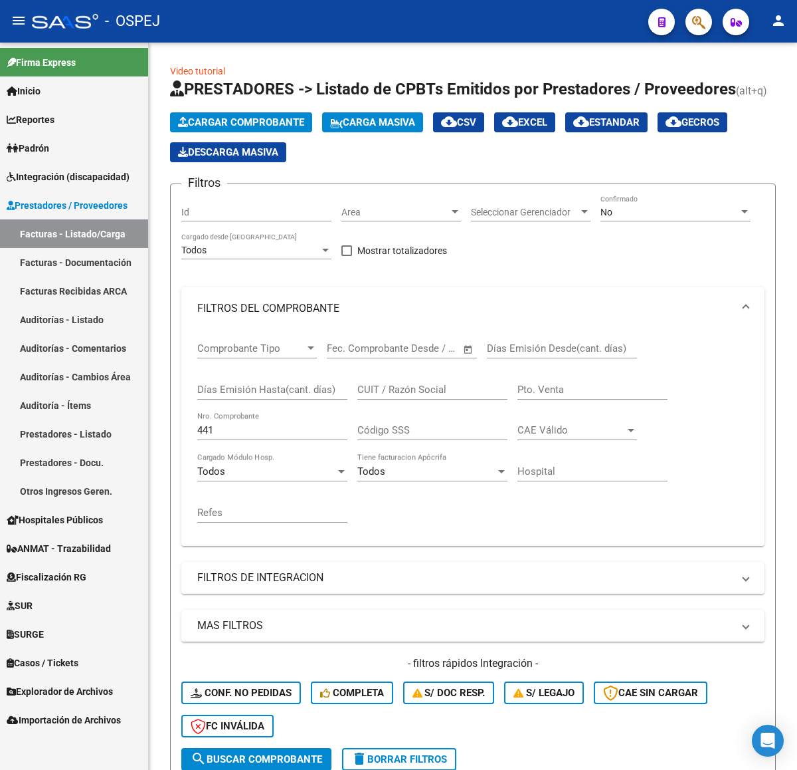
click at [274, 124] on span "Cargar Comprobante" at bounding box center [241, 122] width 126 height 12
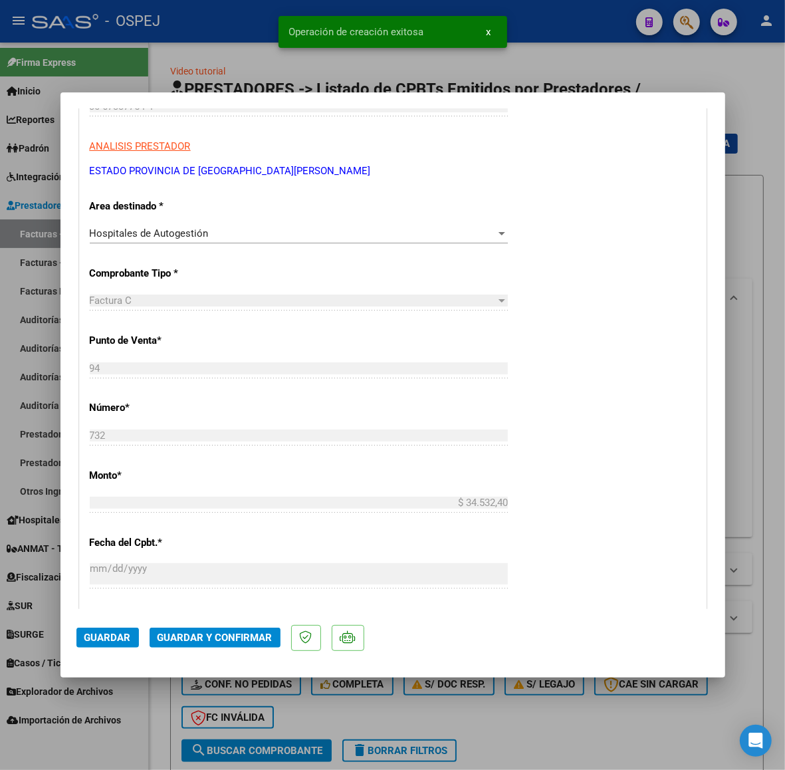
scroll to position [415, 0]
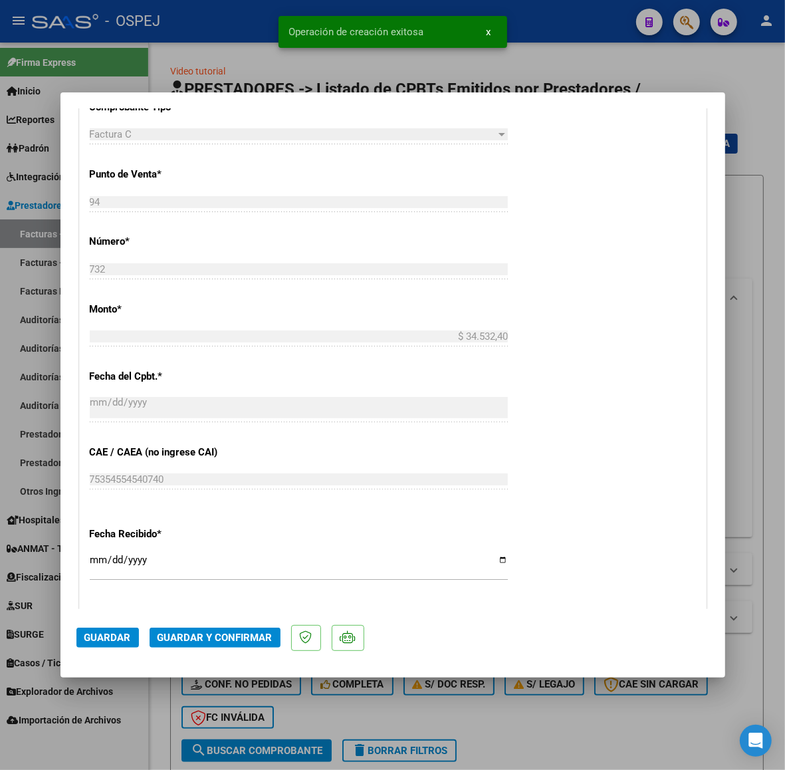
click at [249, 645] on button "Guardar y Confirmar" at bounding box center [215, 637] width 131 height 20
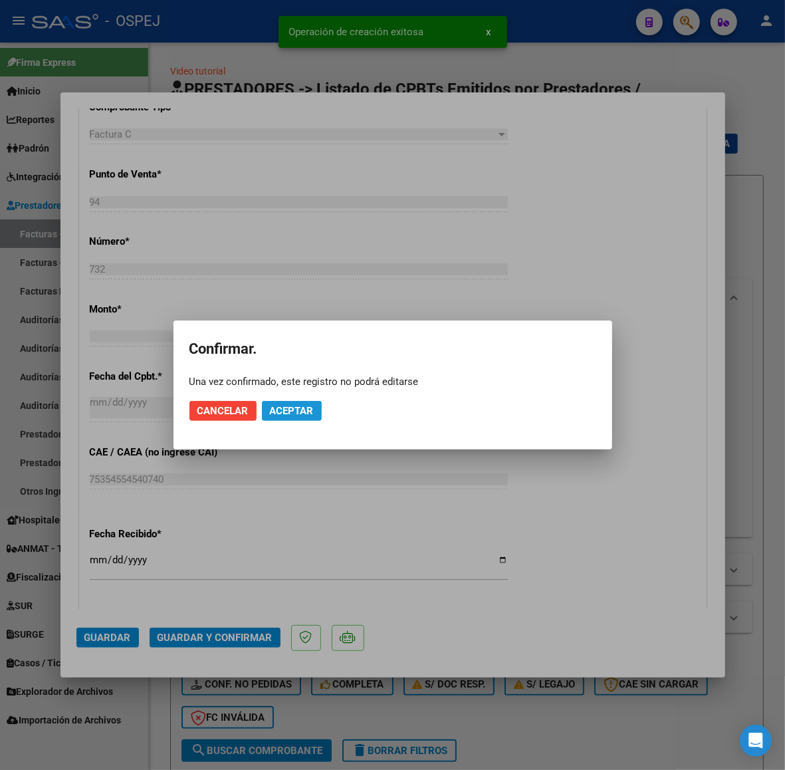
click at [296, 403] on button "Aceptar" at bounding box center [292, 411] width 60 height 20
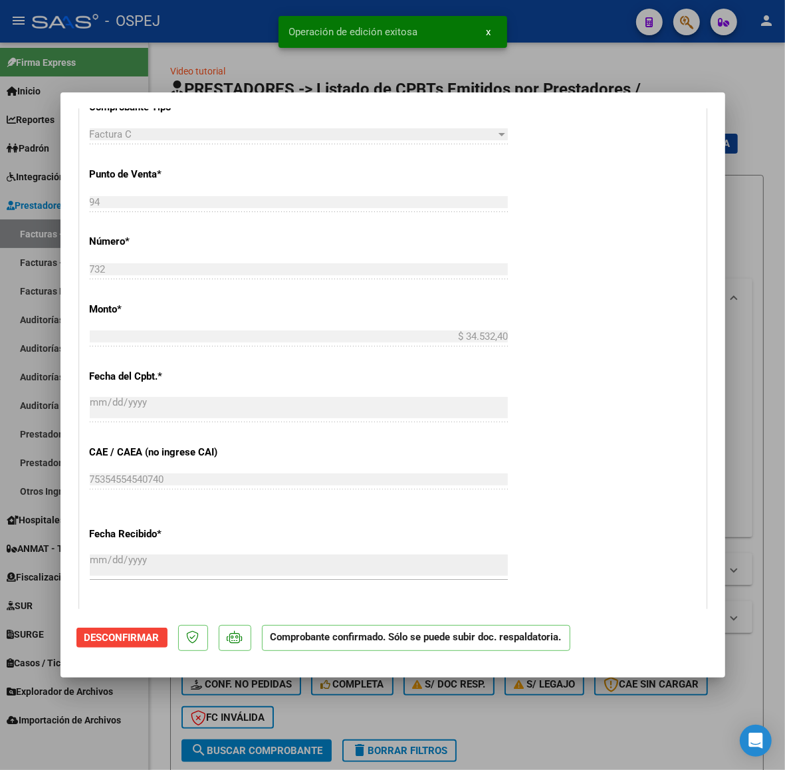
scroll to position [914, 0]
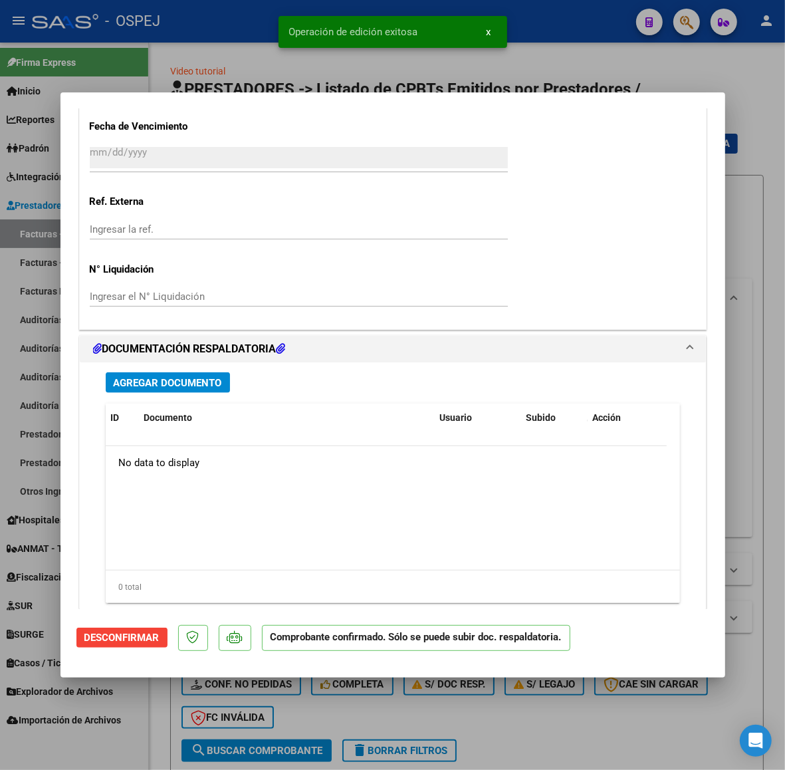
click at [211, 380] on span "Agregar Documento" at bounding box center [168, 383] width 108 height 12
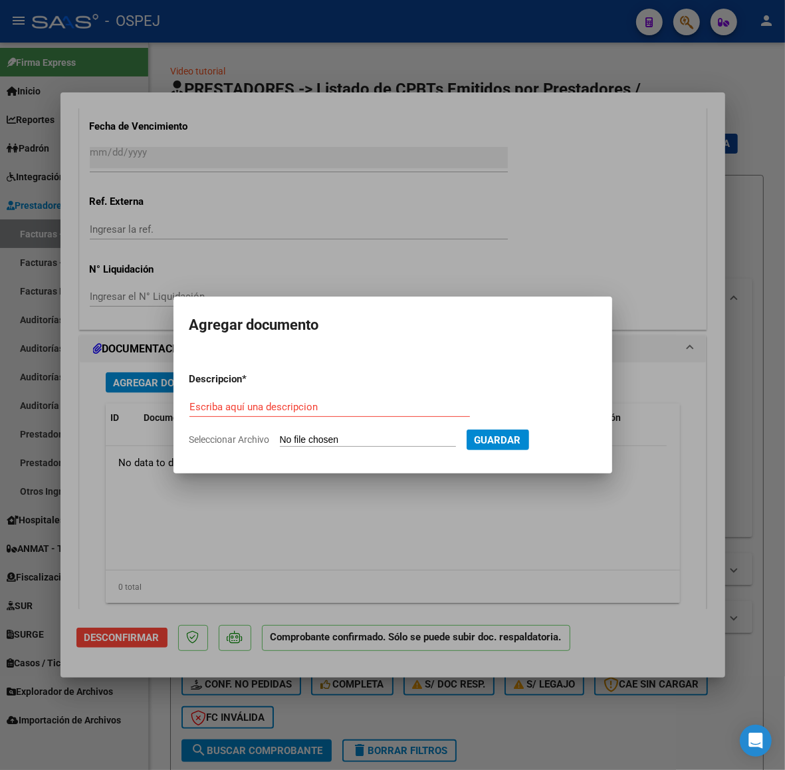
type input "C:\fakepath\Registros.xls"
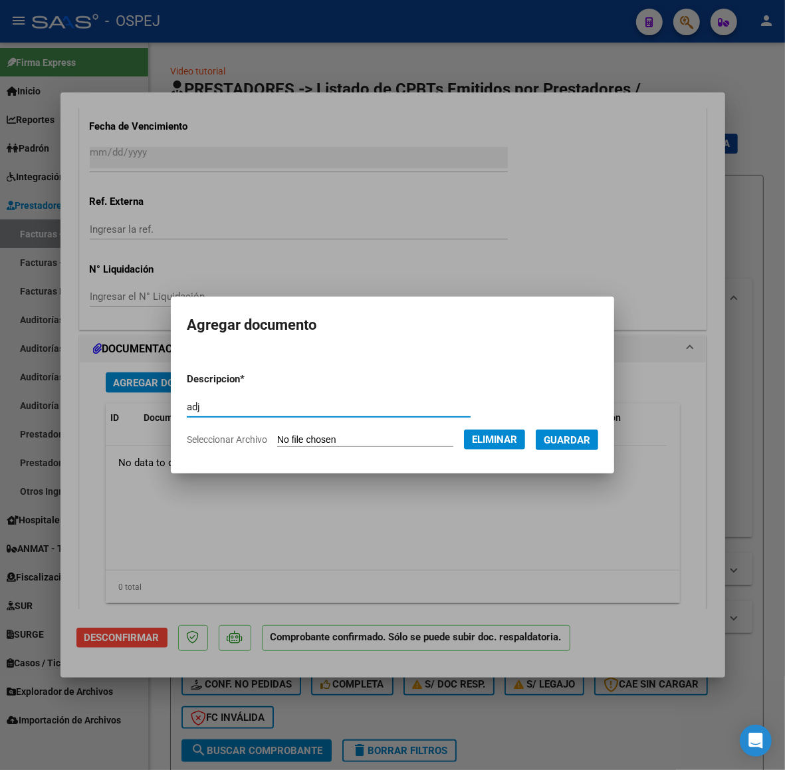
type input "adj"
click at [598, 435] on button "Guardar" at bounding box center [567, 439] width 62 height 21
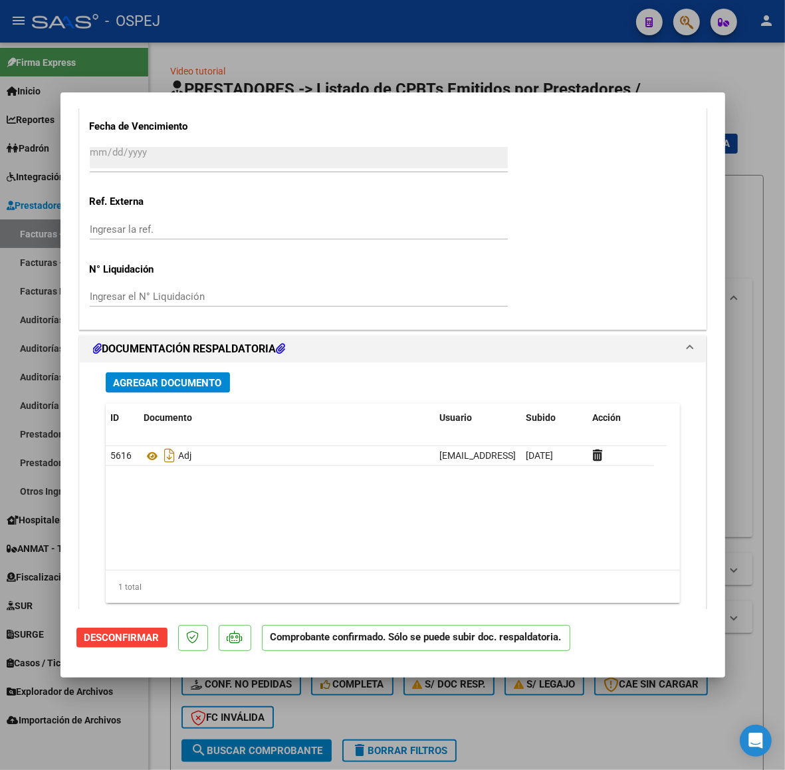
click at [328, 45] on div at bounding box center [392, 385] width 785 height 770
type input "$ 0,00"
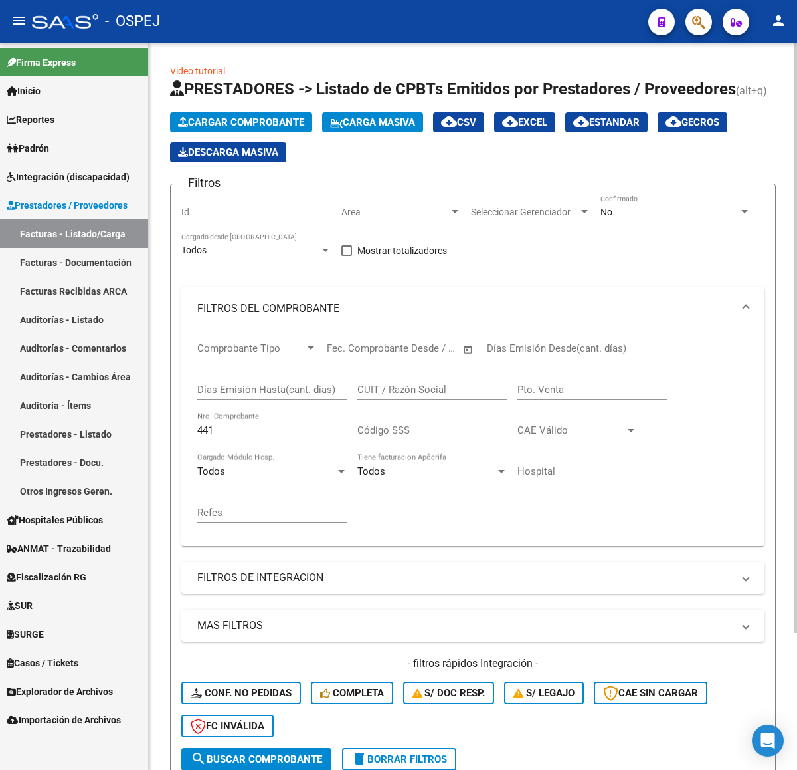
click at [284, 134] on div "Cargar Comprobante Carga Masiva cloud_download CSV cloud_download EXCEL cloud_d…" at bounding box center [473, 137] width 606 height 50
click at [294, 120] on span "Cargar Comprobante" at bounding box center [241, 122] width 126 height 12
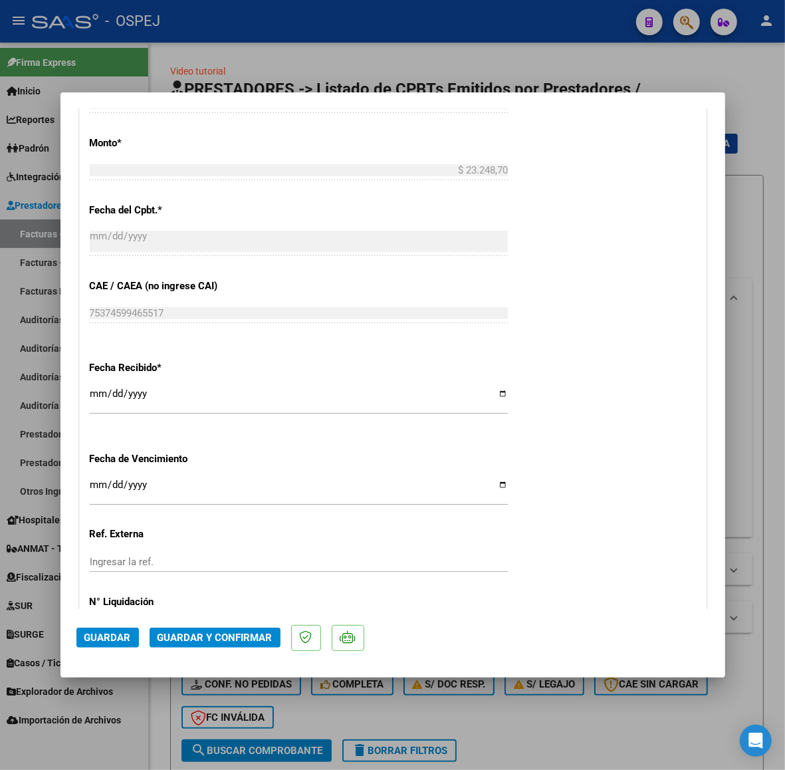
scroll to position [997, 0]
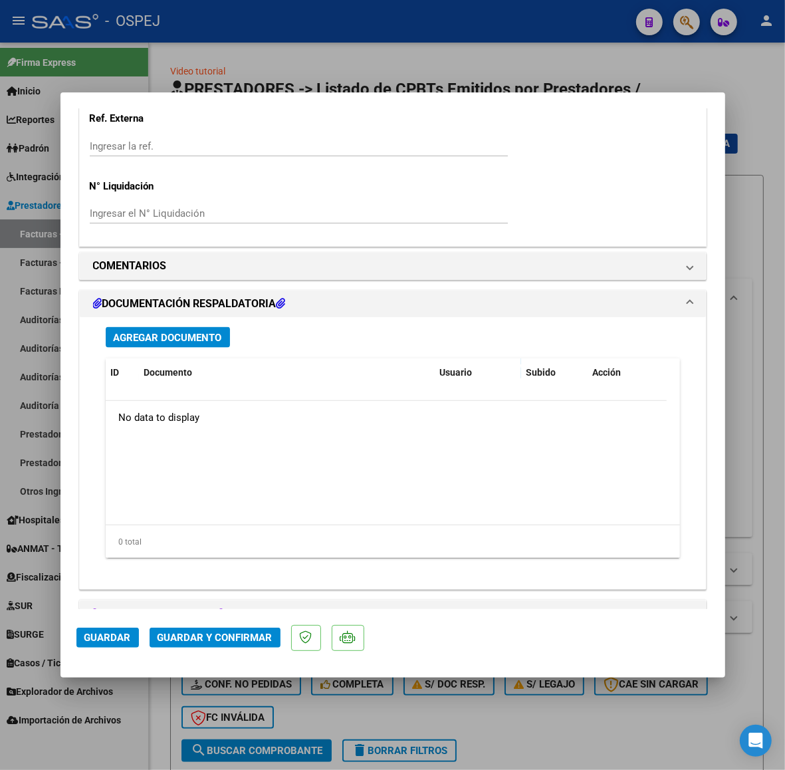
click at [193, 341] on span "Agregar Documento" at bounding box center [168, 338] width 108 height 12
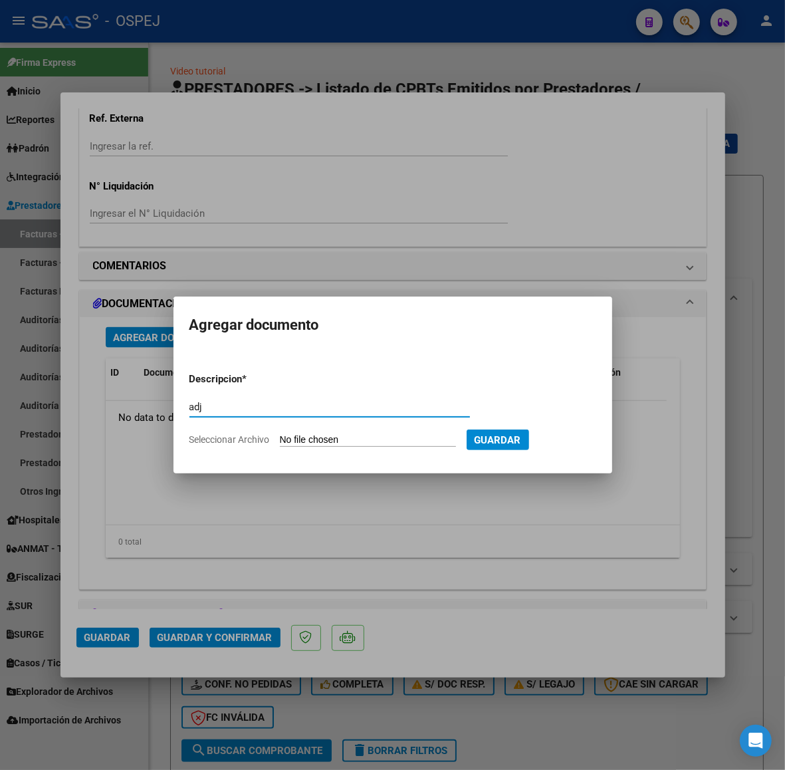
type input "adj"
type input "C:\fakepath\Registros (1).xls"
click at [568, 446] on button "Guardar" at bounding box center [567, 439] width 62 height 21
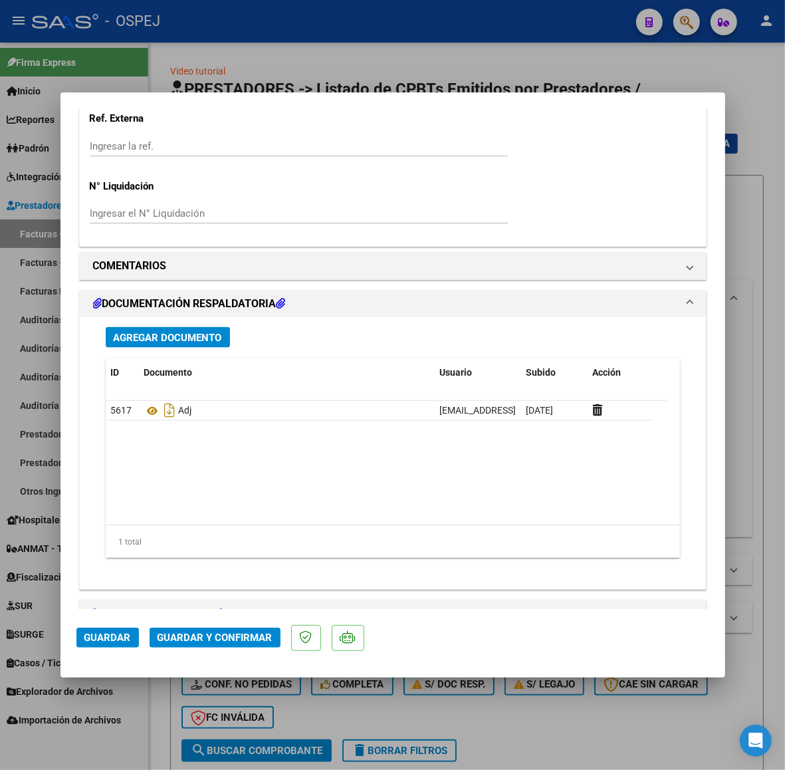
click at [396, 32] on div at bounding box center [392, 385] width 785 height 770
type input "$ 0,00"
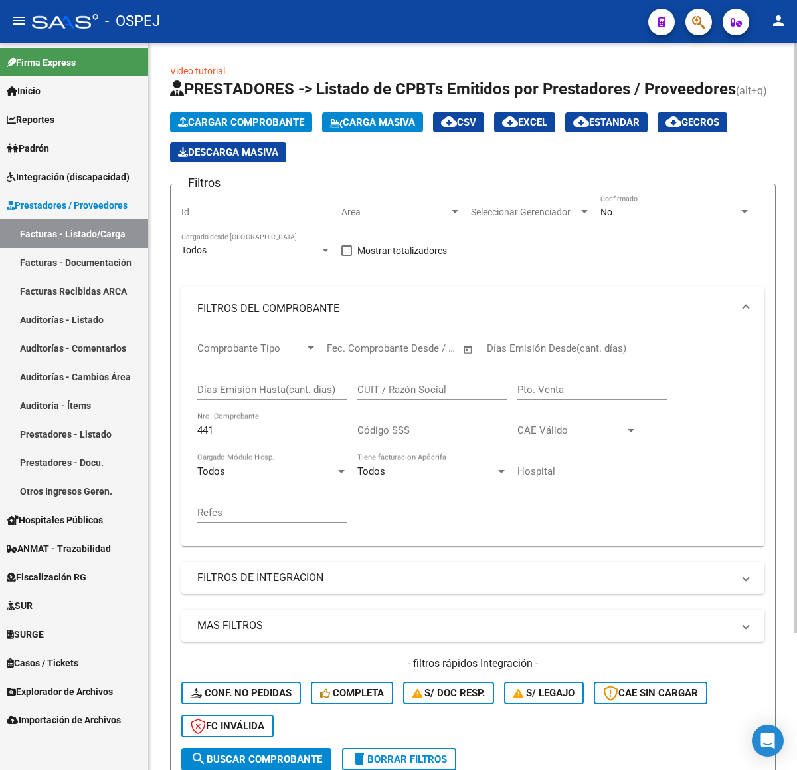
click at [293, 128] on button "Cargar Comprobante" at bounding box center [241, 122] width 142 height 20
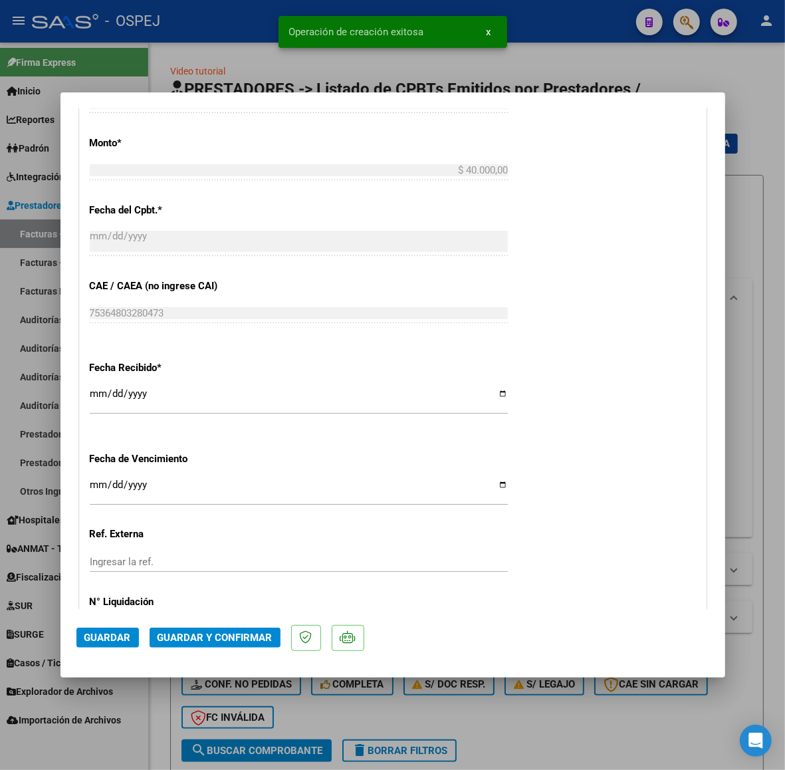
scroll to position [914, 0]
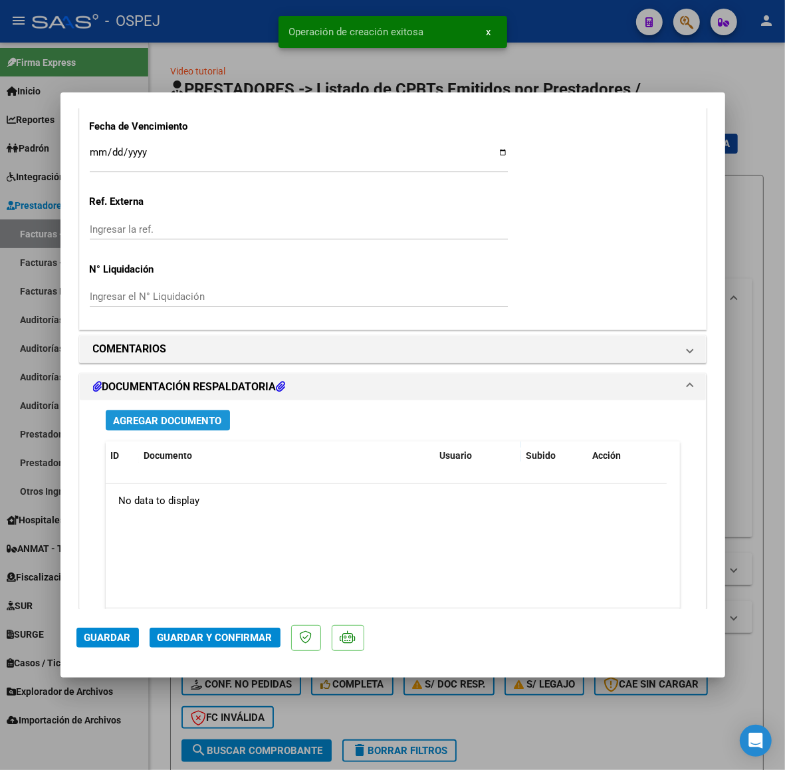
click at [211, 421] on span "Agregar Documento" at bounding box center [168, 421] width 108 height 12
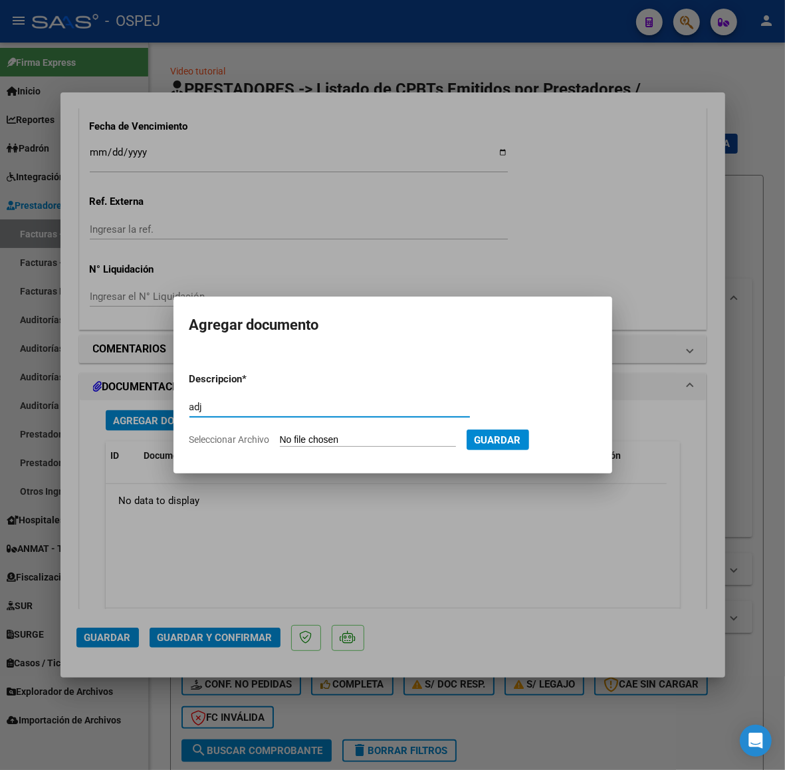
type input "adj"
type input "C:\fakepath\Registros (2).xls"
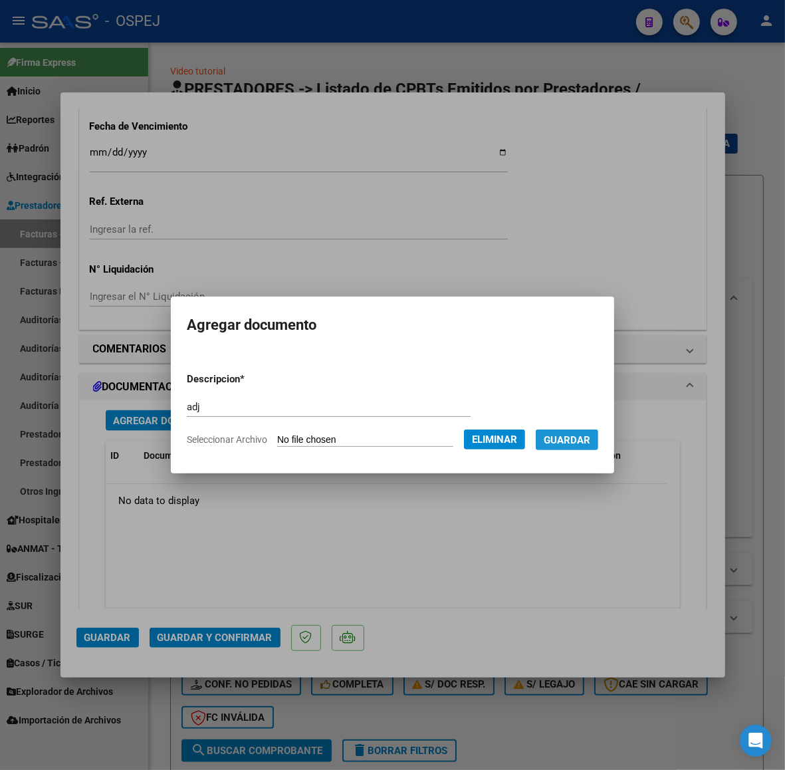
click at [572, 443] on span "Guardar" at bounding box center [567, 440] width 47 height 12
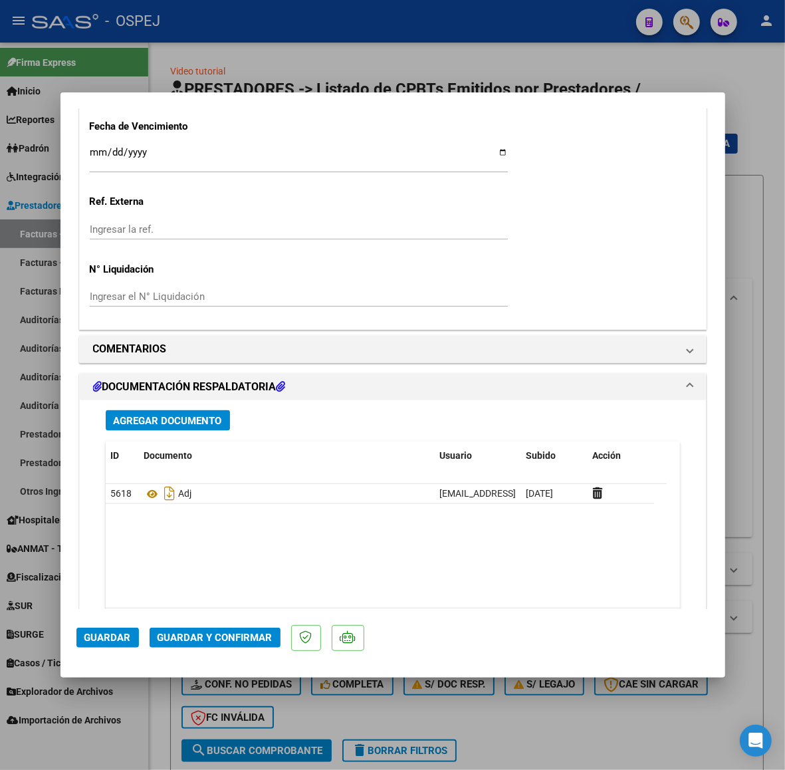
click at [341, 76] on div at bounding box center [392, 385] width 785 height 770
type input "$ 0,00"
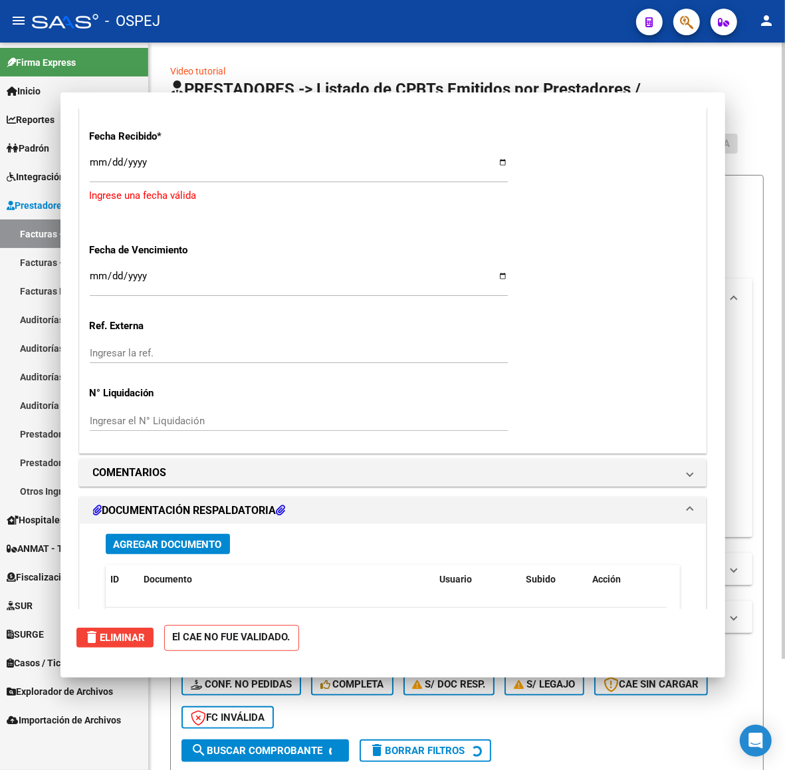
scroll to position [0, 0]
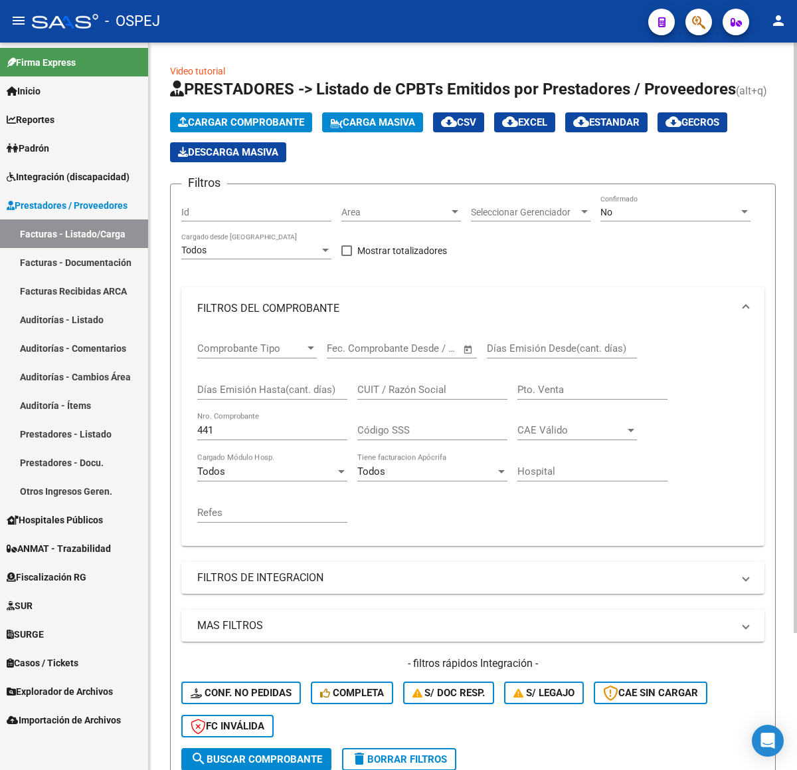
click at [270, 123] on span "Cargar Comprobante" at bounding box center [241, 122] width 126 height 12
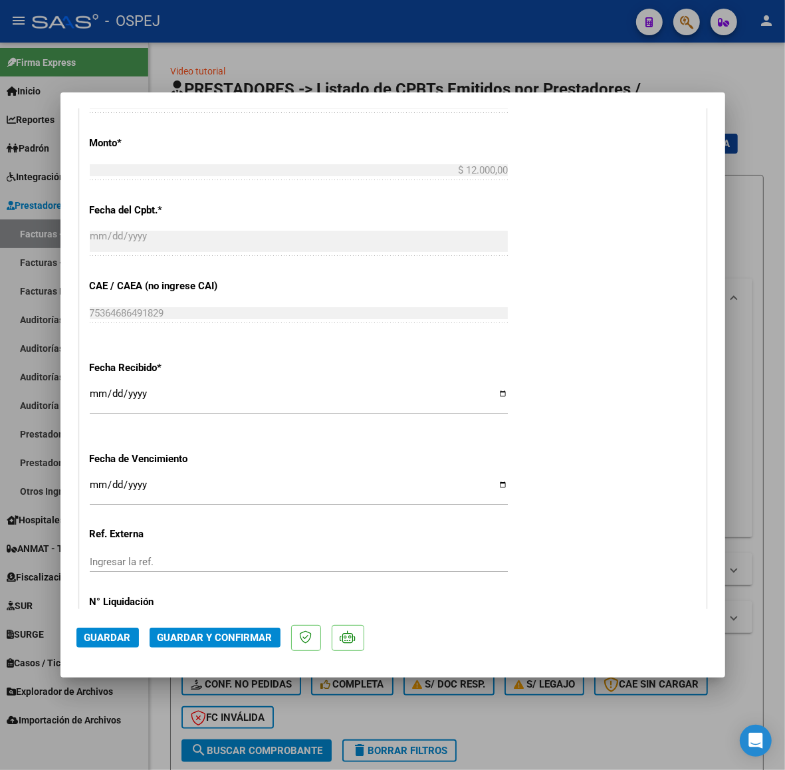
scroll to position [997, 0]
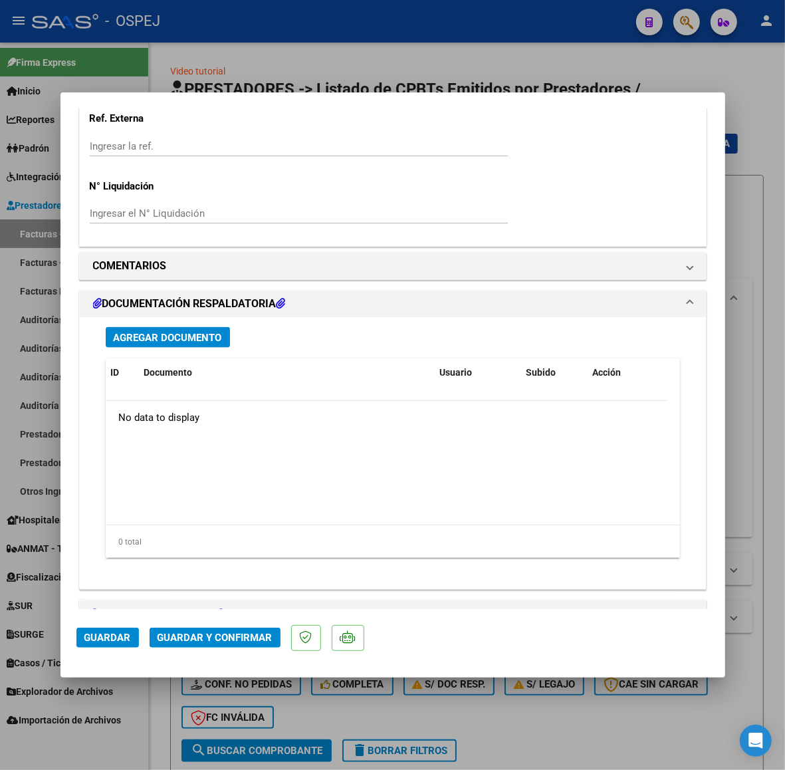
click at [237, 645] on button "Guardar y Confirmar" at bounding box center [215, 637] width 131 height 20
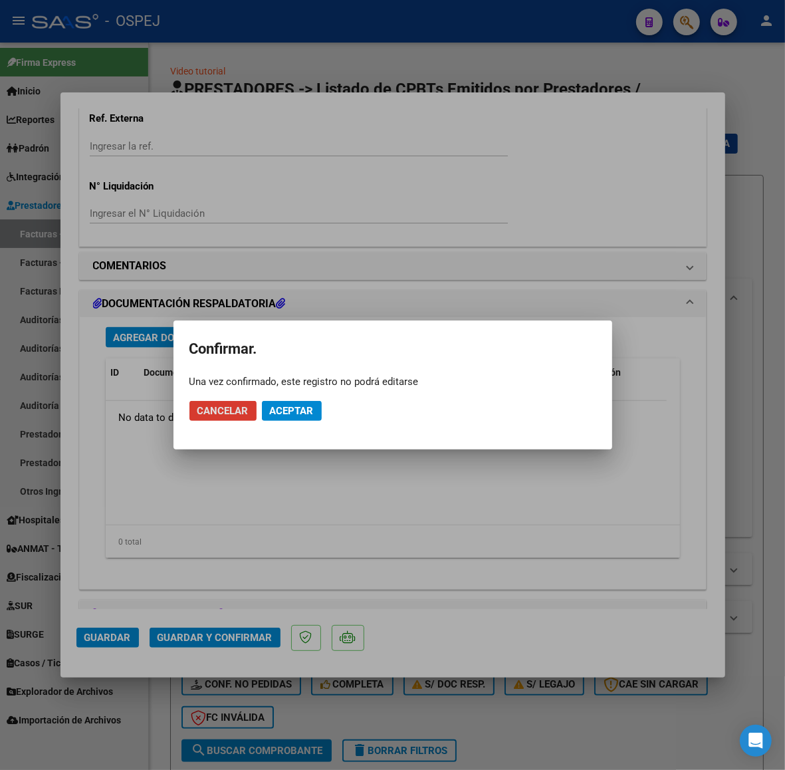
click at [302, 413] on span "Aceptar" at bounding box center [292, 411] width 44 height 12
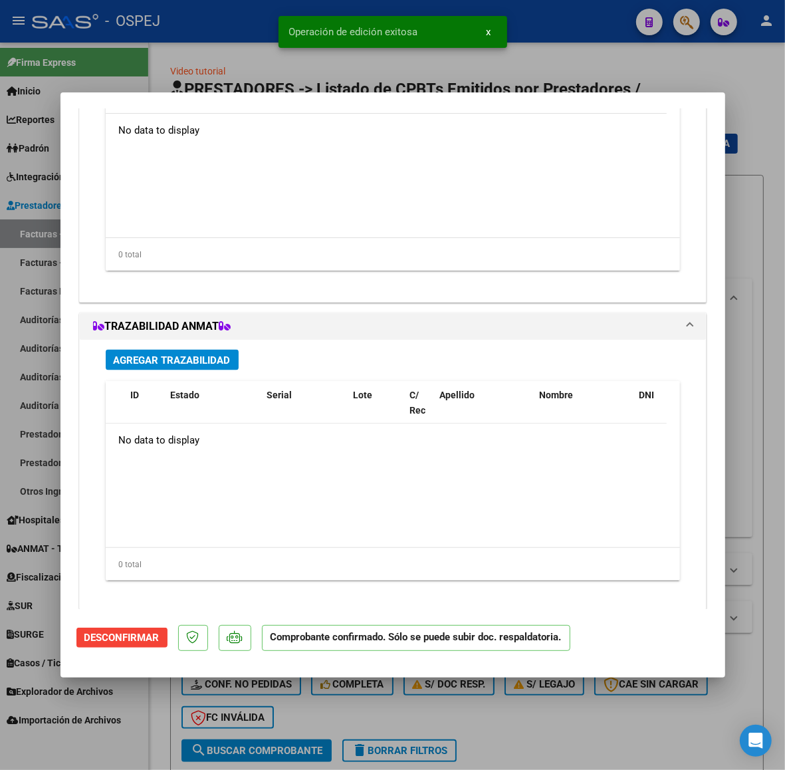
scroll to position [1080, 0]
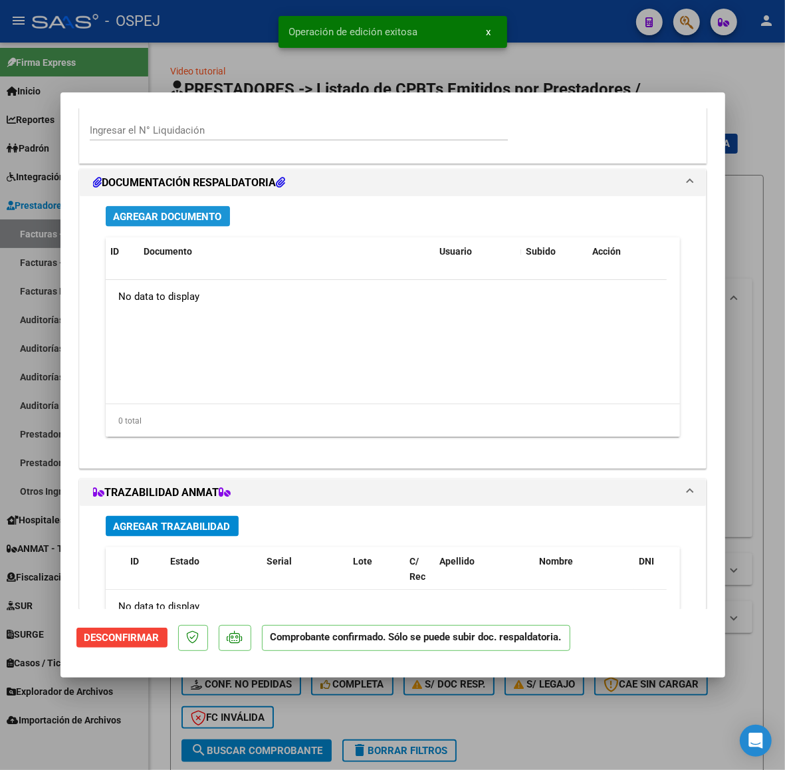
click at [201, 208] on button "Agregar Documento" at bounding box center [168, 216] width 124 height 21
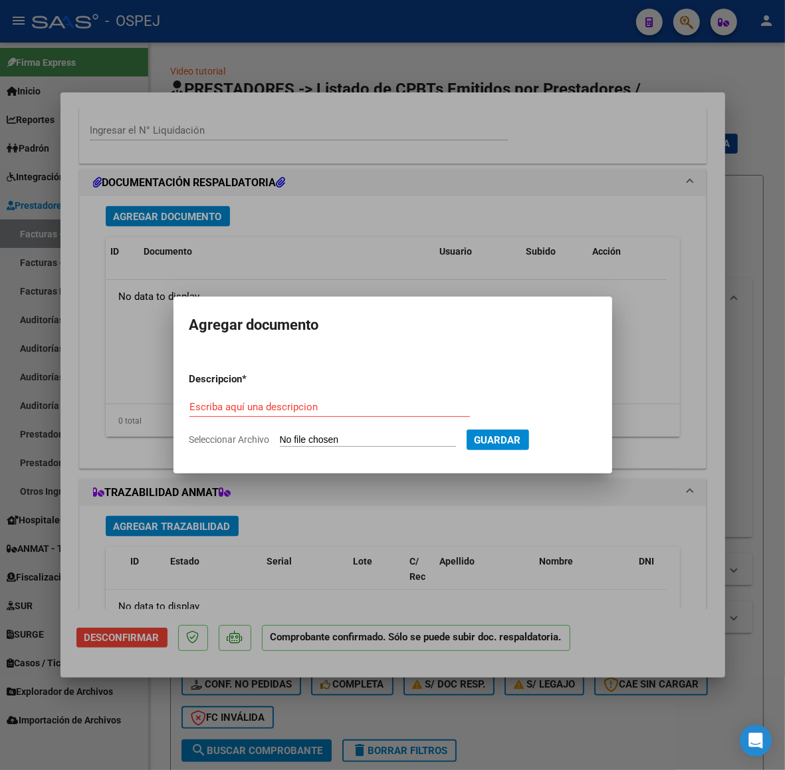
type input "C:\fakepath\Registros (3).xls"
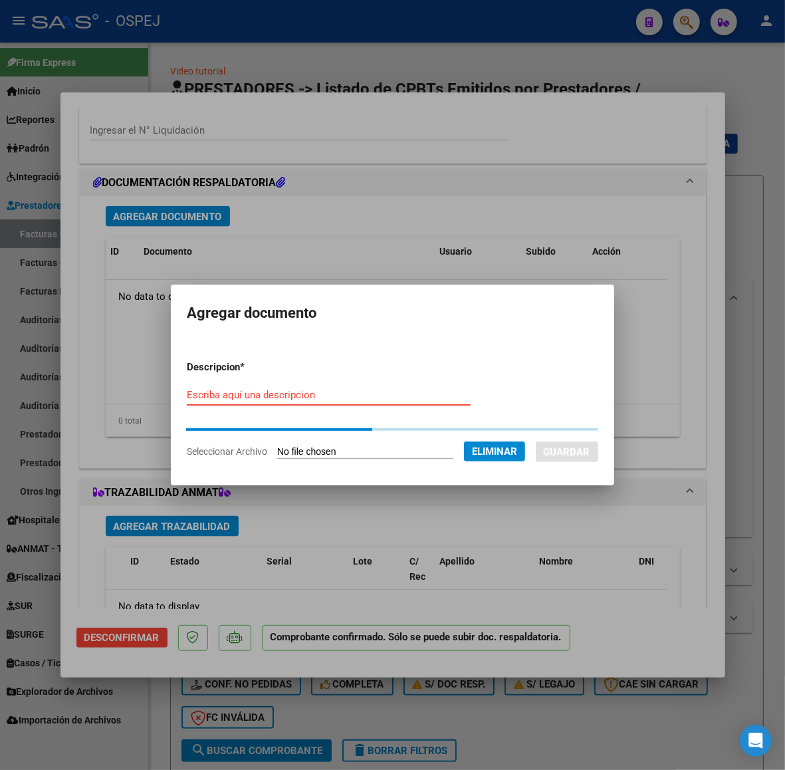
type input "1"
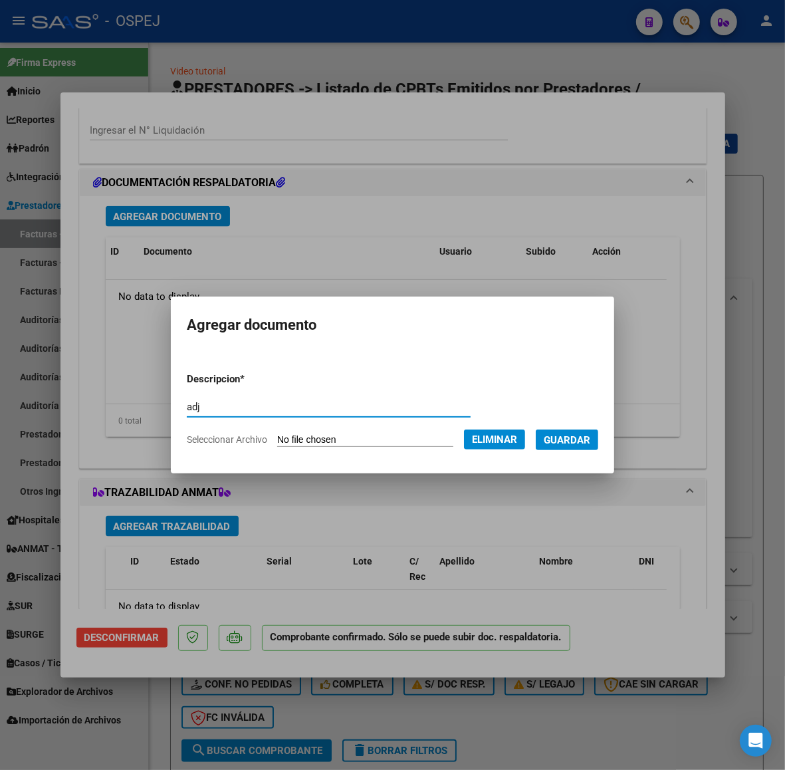
type input "adj"
click at [572, 436] on span "Guardar" at bounding box center [567, 440] width 47 height 12
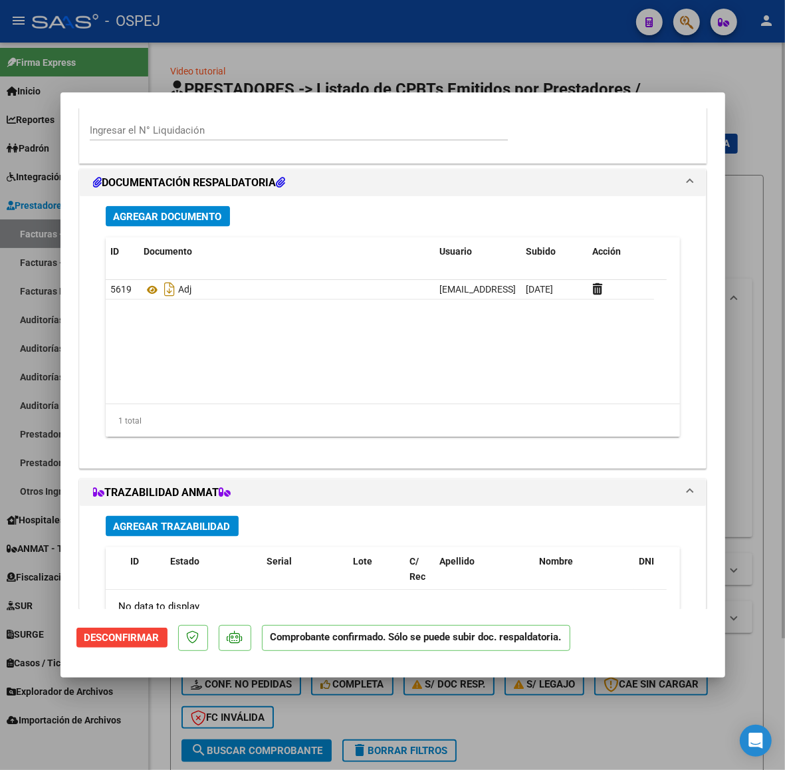
drag, startPoint x: 447, startPoint y: 54, endPoint x: 414, endPoint y: 70, distance: 36.9
click at [447, 54] on div at bounding box center [392, 385] width 785 height 770
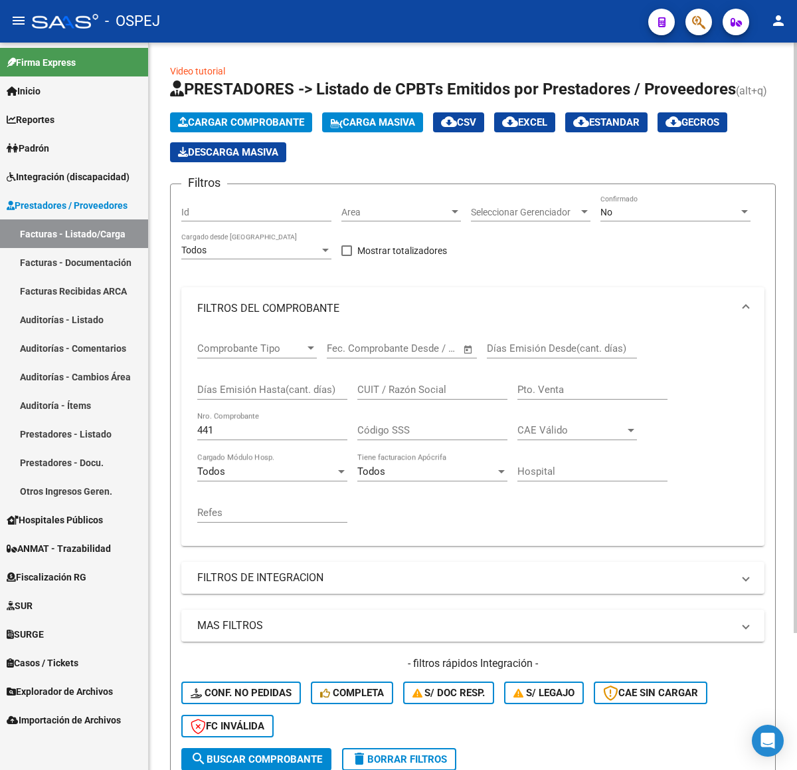
click at [276, 128] on button "Cargar Comprobante" at bounding box center [241, 122] width 142 height 20
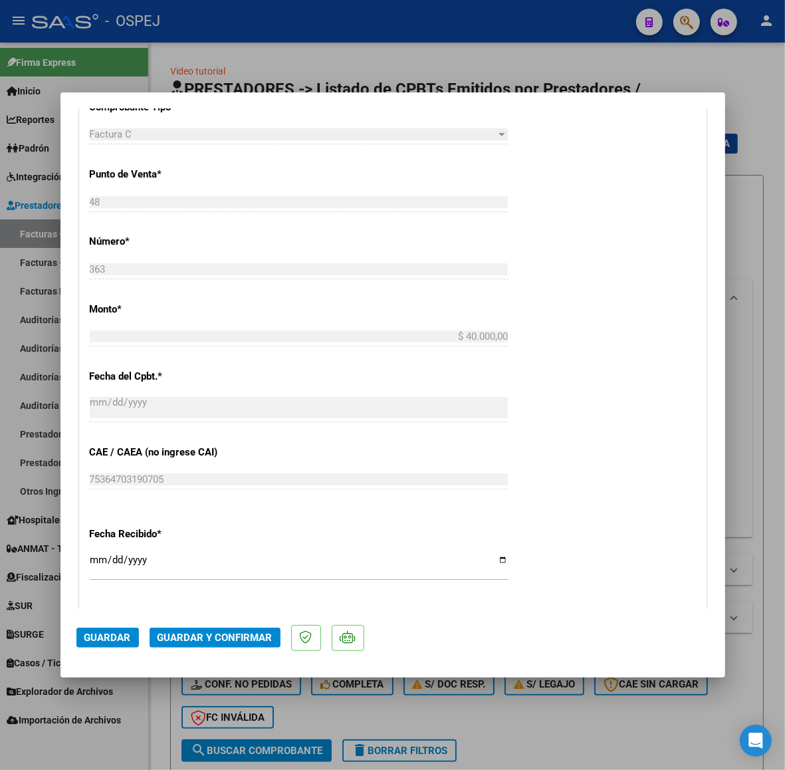
scroll to position [582, 0]
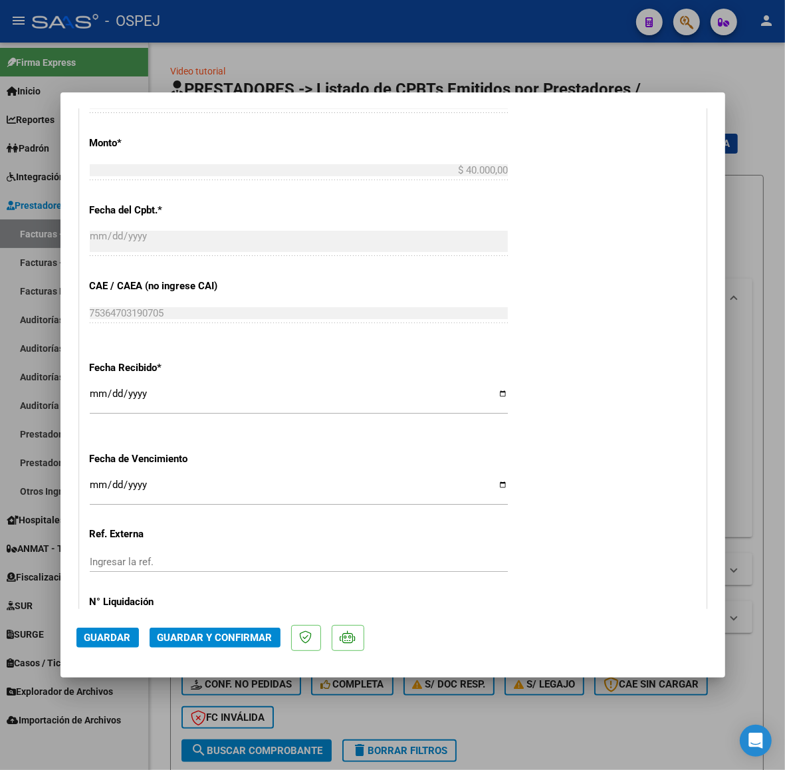
click at [245, 630] on button "Guardar y Confirmar" at bounding box center [215, 637] width 131 height 20
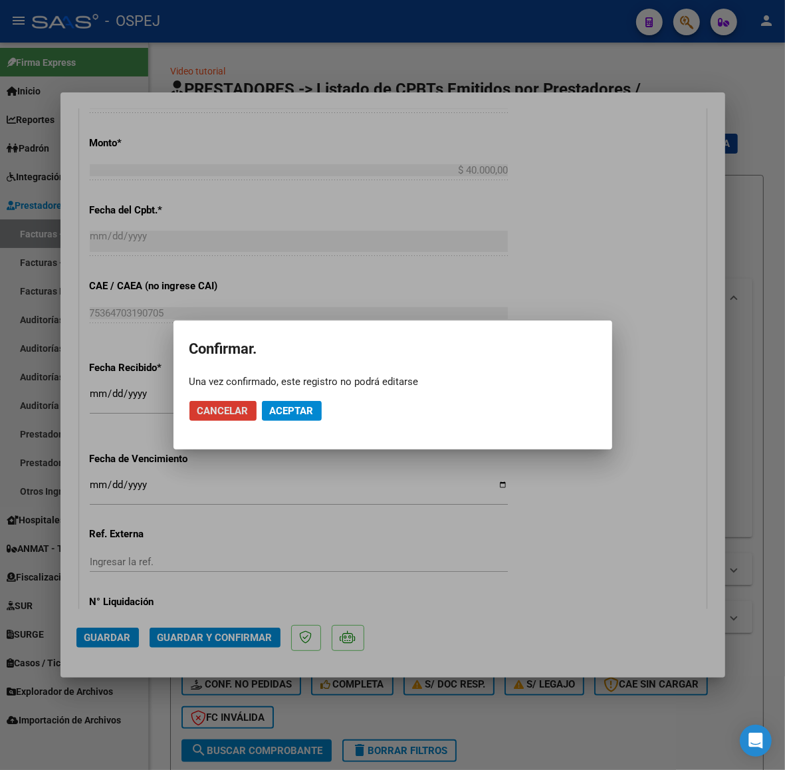
click at [299, 409] on span "Aceptar" at bounding box center [292, 411] width 44 height 12
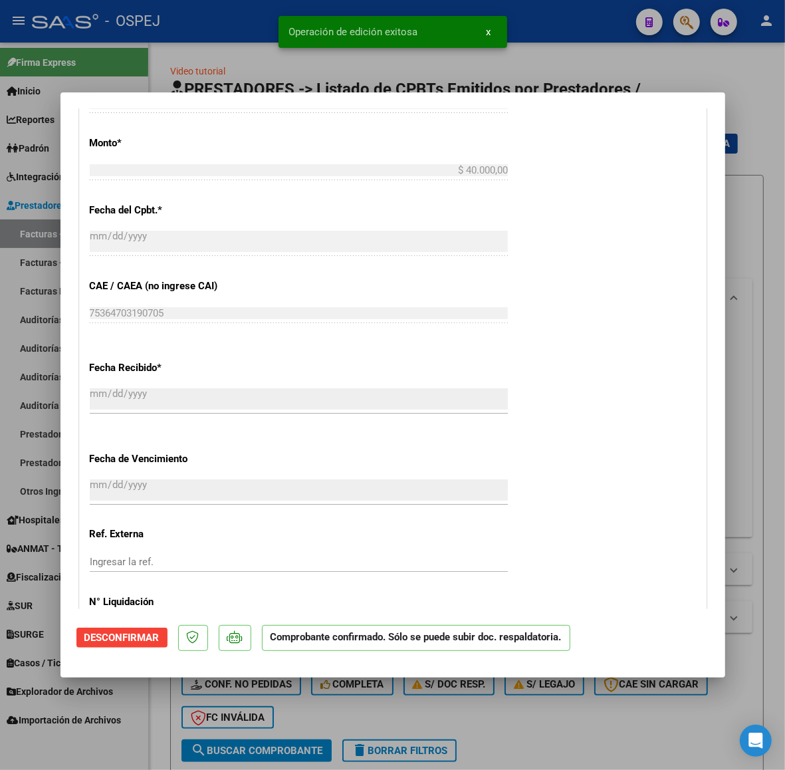
scroll to position [1080, 0]
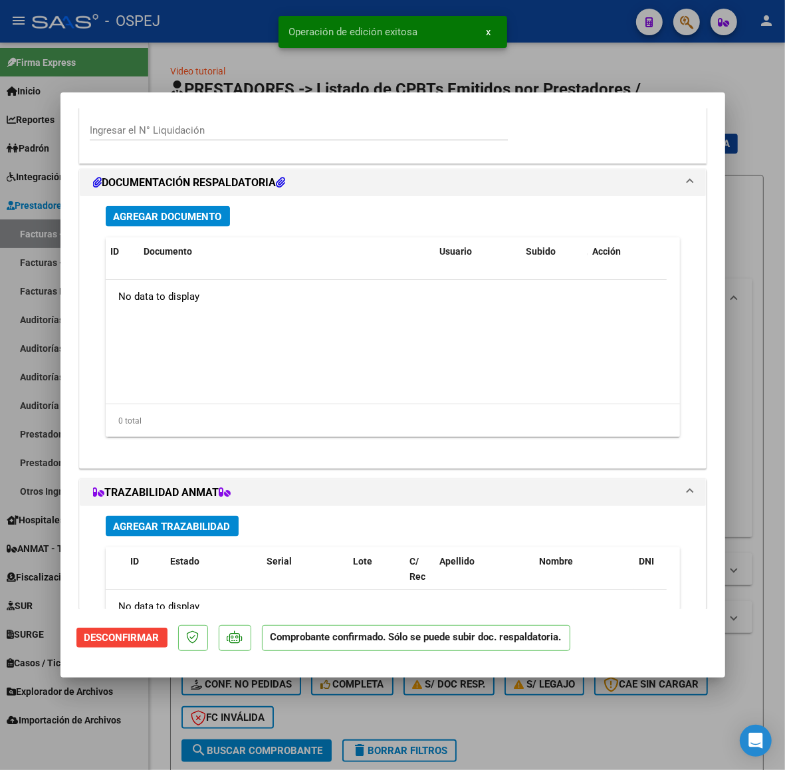
click at [188, 206] on button "Agregar Documento" at bounding box center [168, 216] width 124 height 21
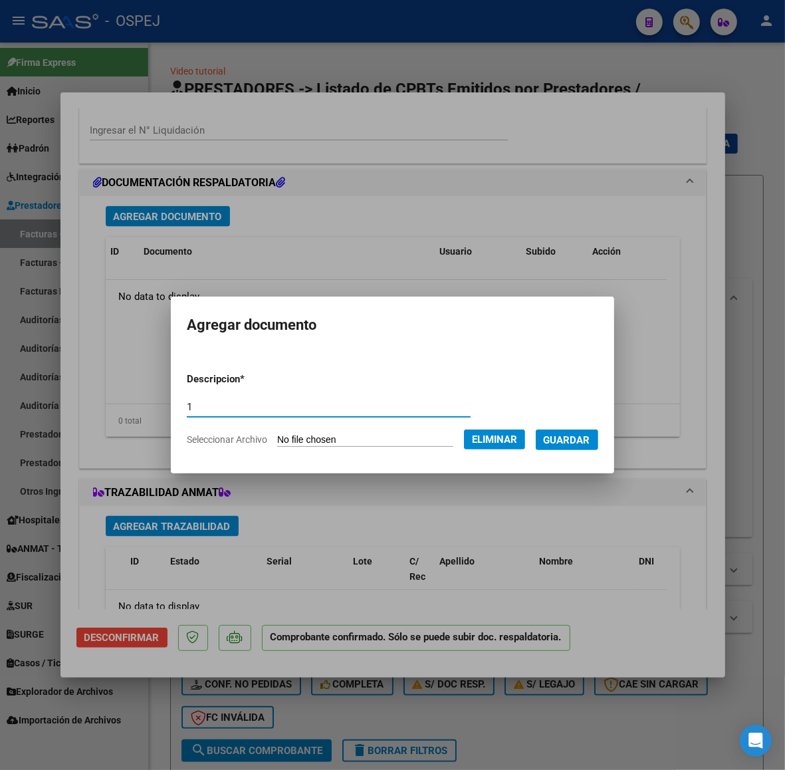
click at [590, 442] on span "Guardar" at bounding box center [567, 440] width 47 height 12
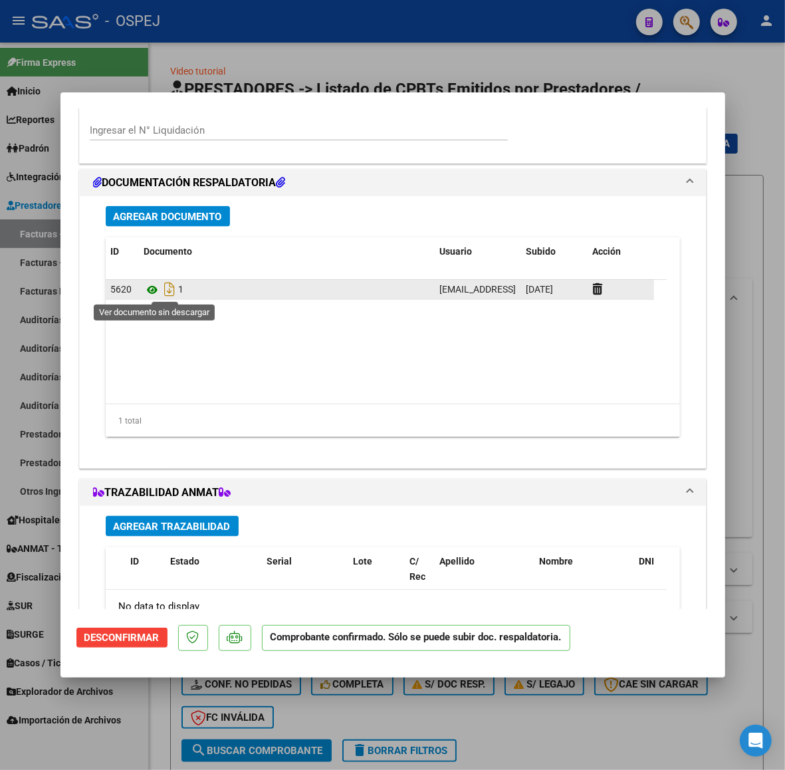
click at [150, 294] on icon at bounding box center [152, 290] width 17 height 16
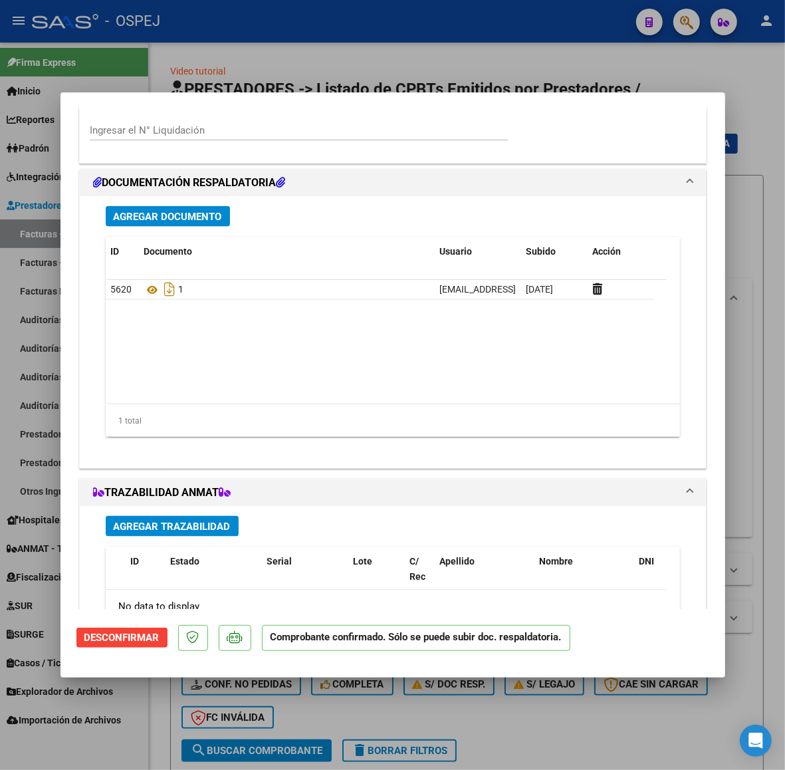
click at [688, 17] on div at bounding box center [392, 385] width 785 height 770
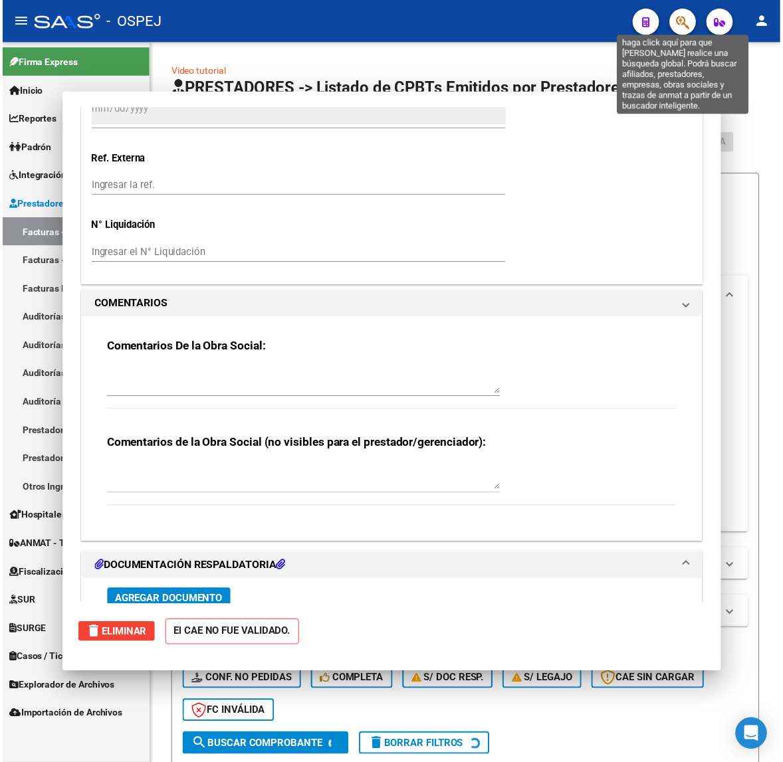
scroll to position [0, 0]
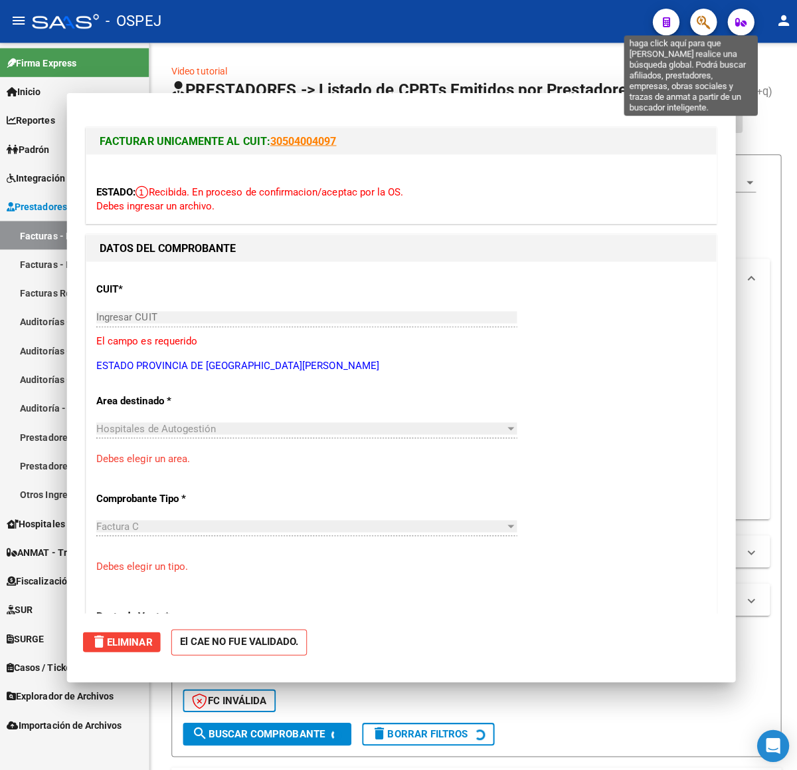
click at [688, 17] on button "button" at bounding box center [699, 22] width 27 height 27
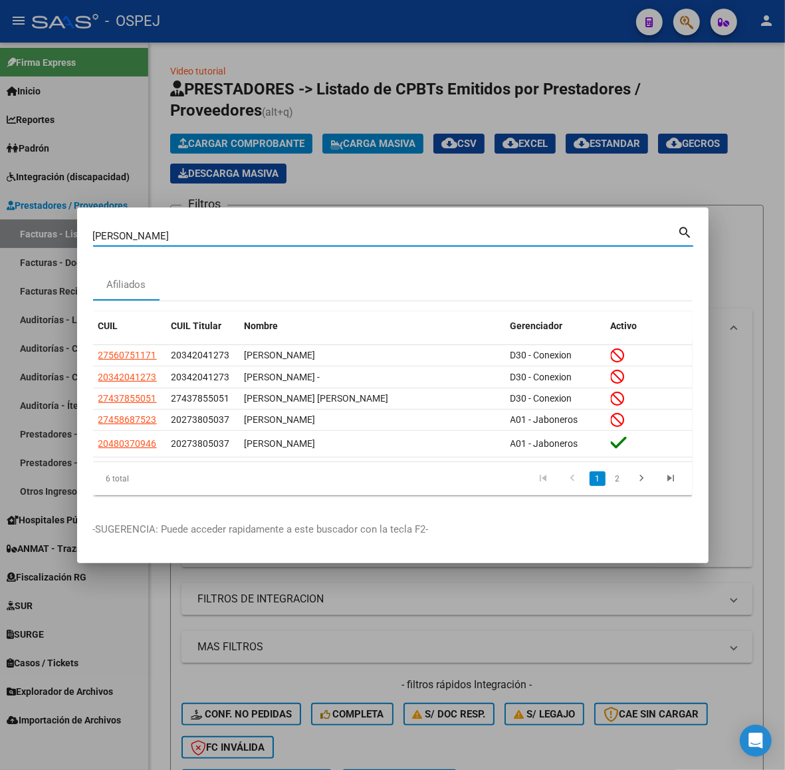
click at [155, 241] on input "[PERSON_NAME]" at bounding box center [385, 236] width 585 height 12
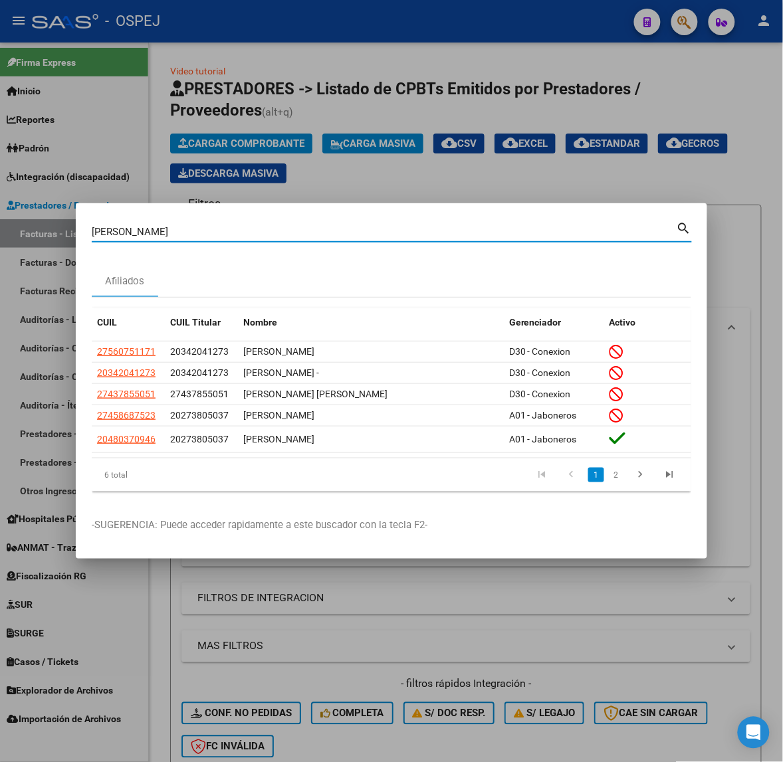
click at [171, 227] on input "[PERSON_NAME]" at bounding box center [384, 232] width 585 height 12
click at [120, 237] on input "[PERSON_NAME]" at bounding box center [384, 232] width 585 height 12
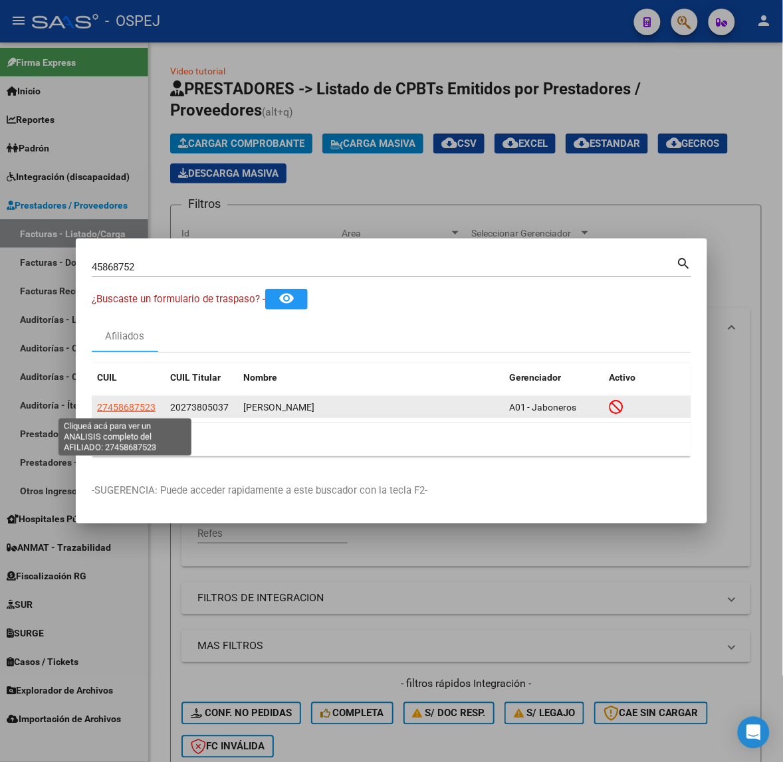
click at [145, 403] on span "27458687523" at bounding box center [126, 407] width 58 height 11
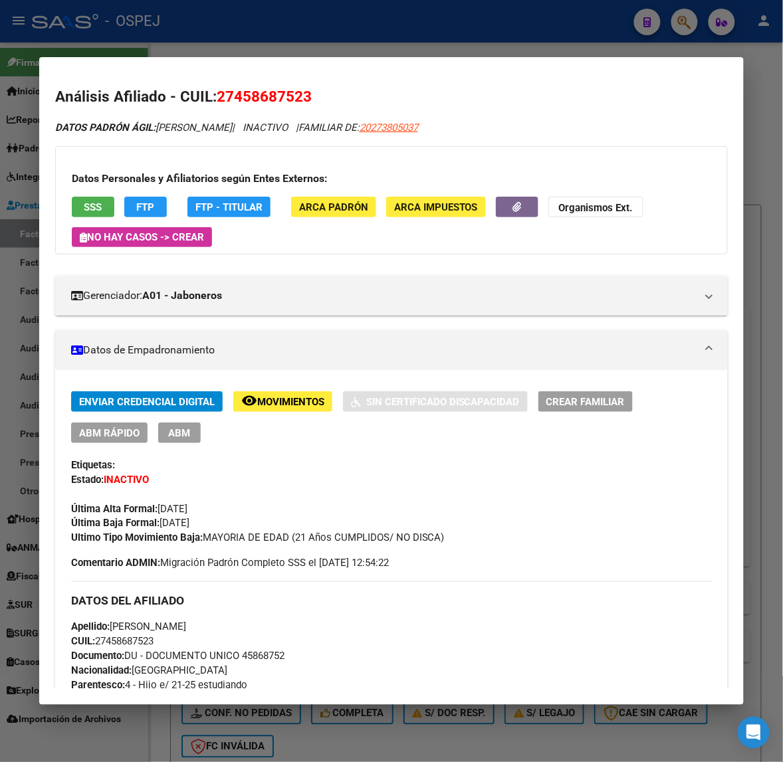
click at [110, 433] on span "ABM Rápido" at bounding box center [109, 433] width 60 height 12
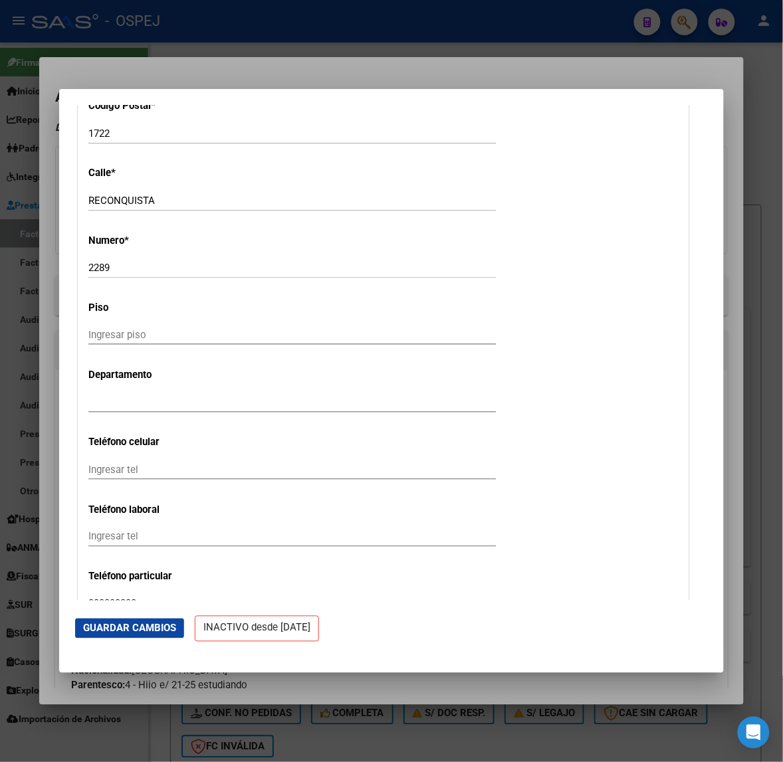
scroll to position [1828, 0]
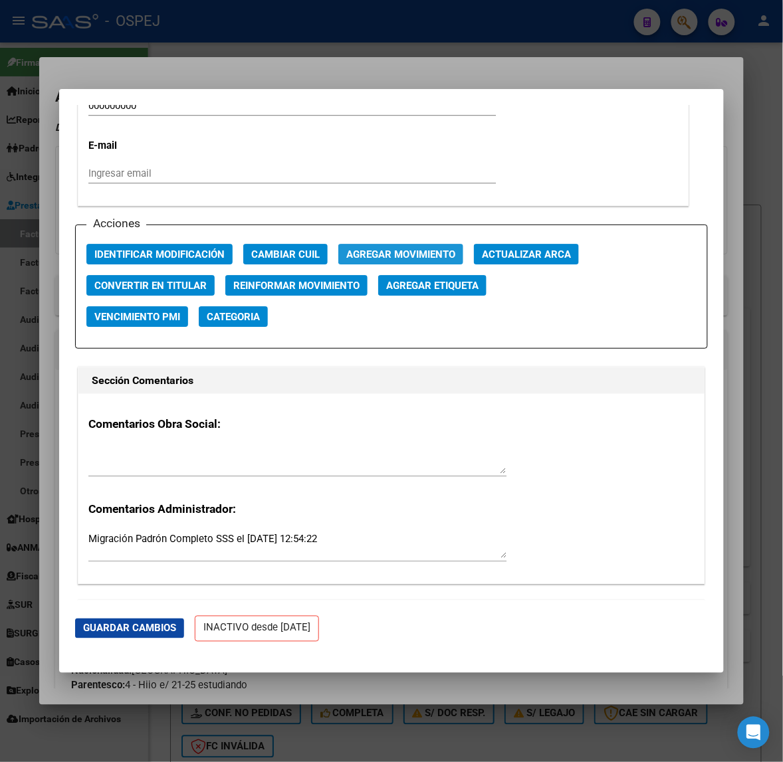
click at [393, 251] on span "Agregar Movimiento" at bounding box center [400, 255] width 109 height 12
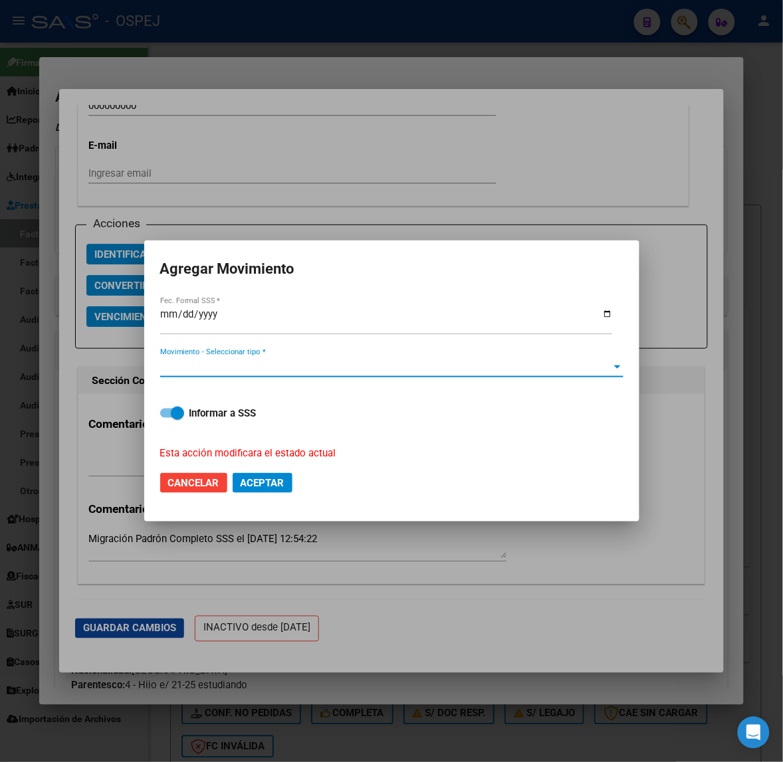
click at [246, 367] on span "Movimiento - Seleccionar tipo *" at bounding box center [385, 367] width 451 height 12
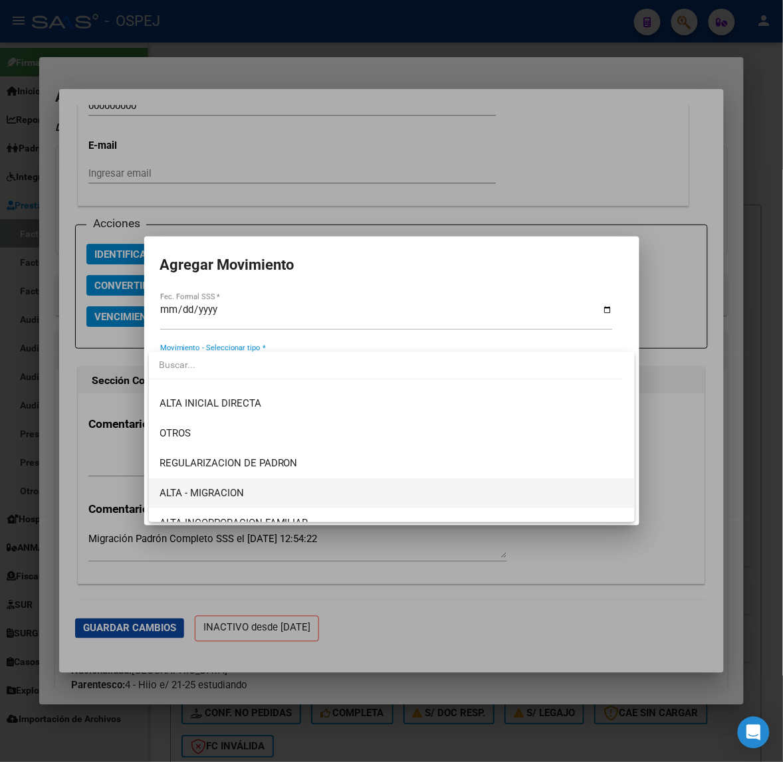
scroll to position [166, 0]
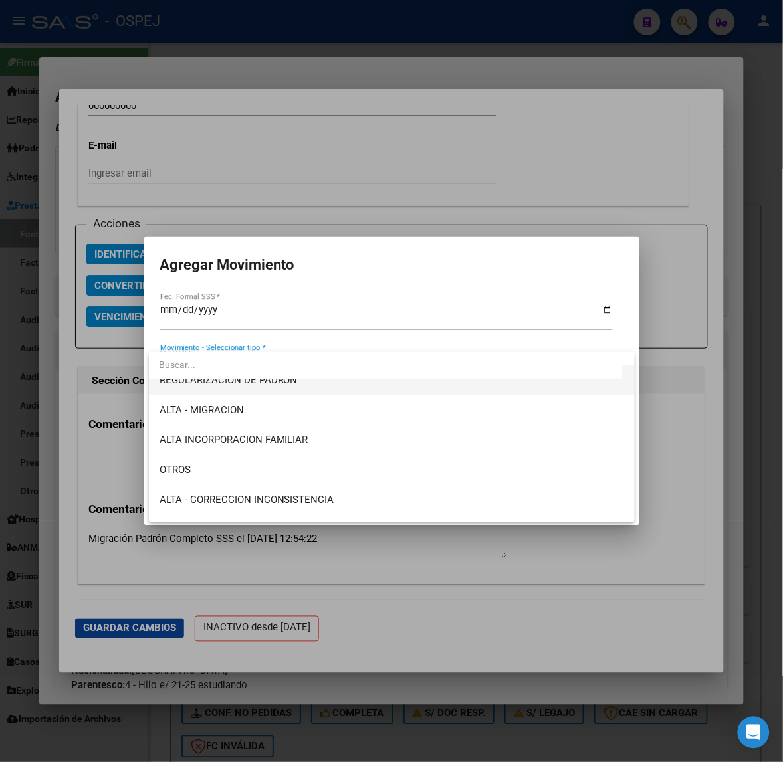
click at [316, 392] on span "REGULARIZACION DE PADRON" at bounding box center [391, 381] width 465 height 30
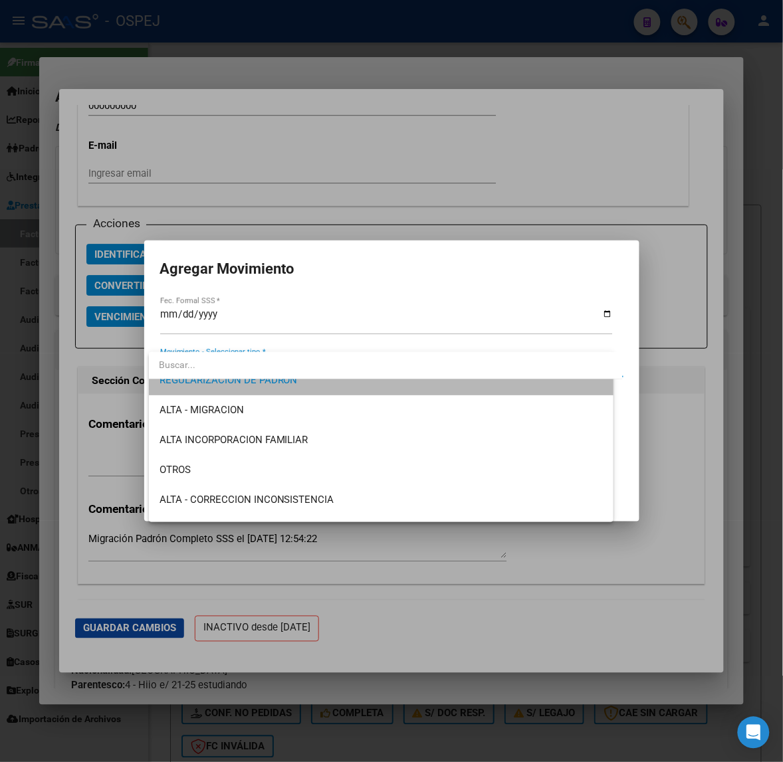
scroll to position [150, 0]
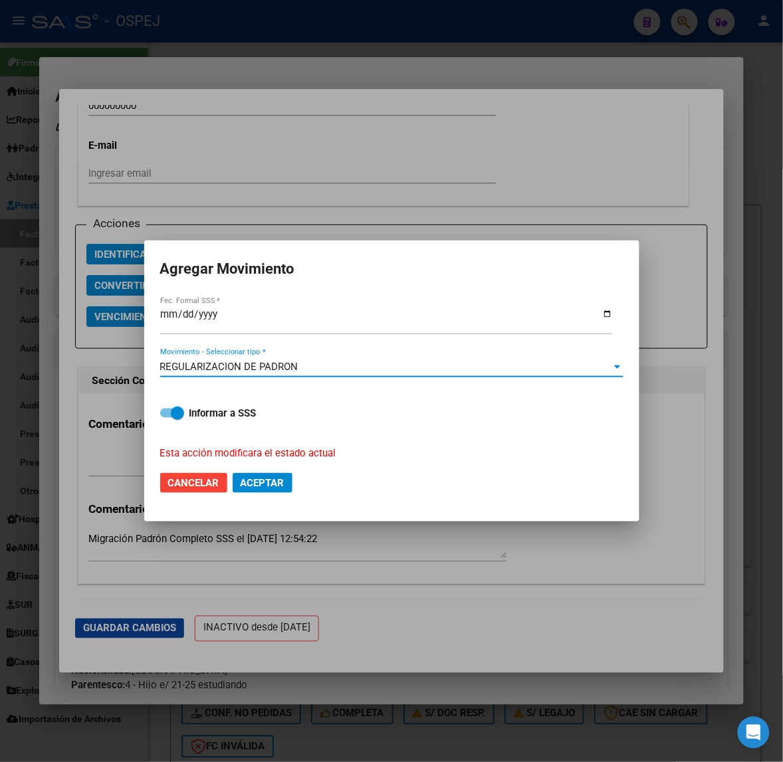
click at [284, 474] on button "Aceptar" at bounding box center [263, 483] width 60 height 20
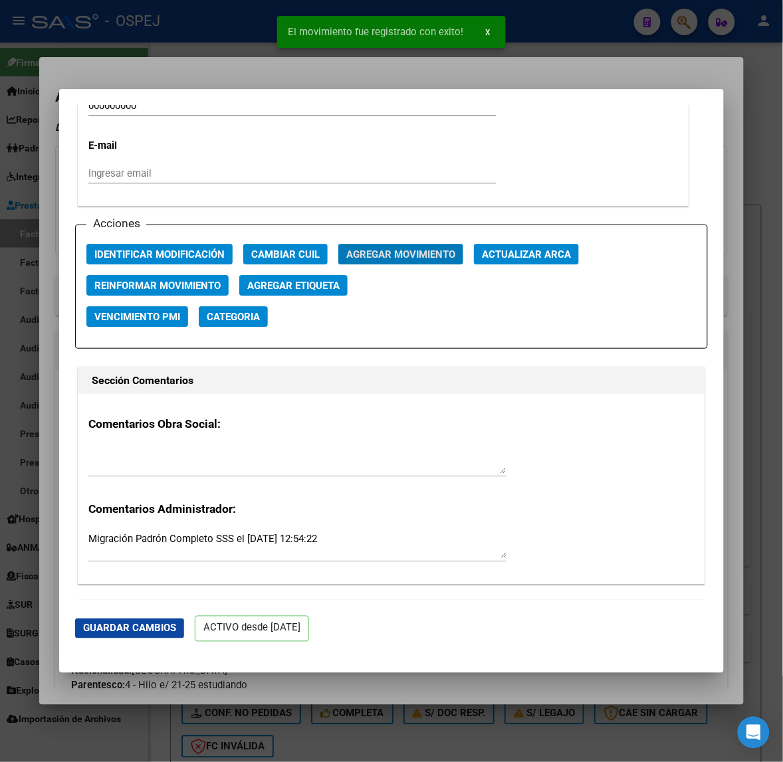
click at [445, 251] on span "Agregar Movimiento" at bounding box center [400, 255] width 109 height 12
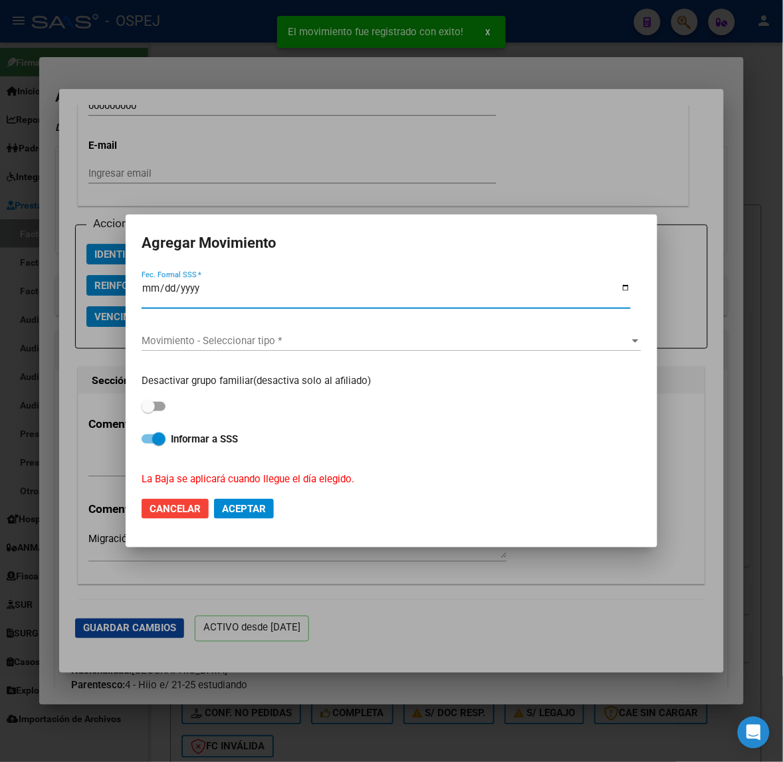
click at [215, 335] on span "Movimiento - Seleccionar tipo *" at bounding box center [386, 341] width 488 height 12
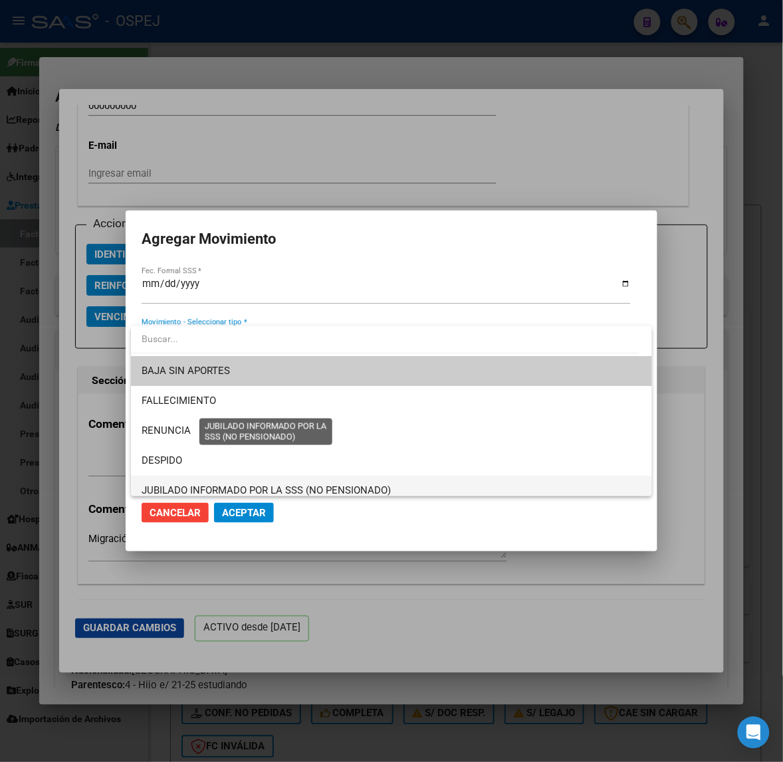
scroll to position [166, 0]
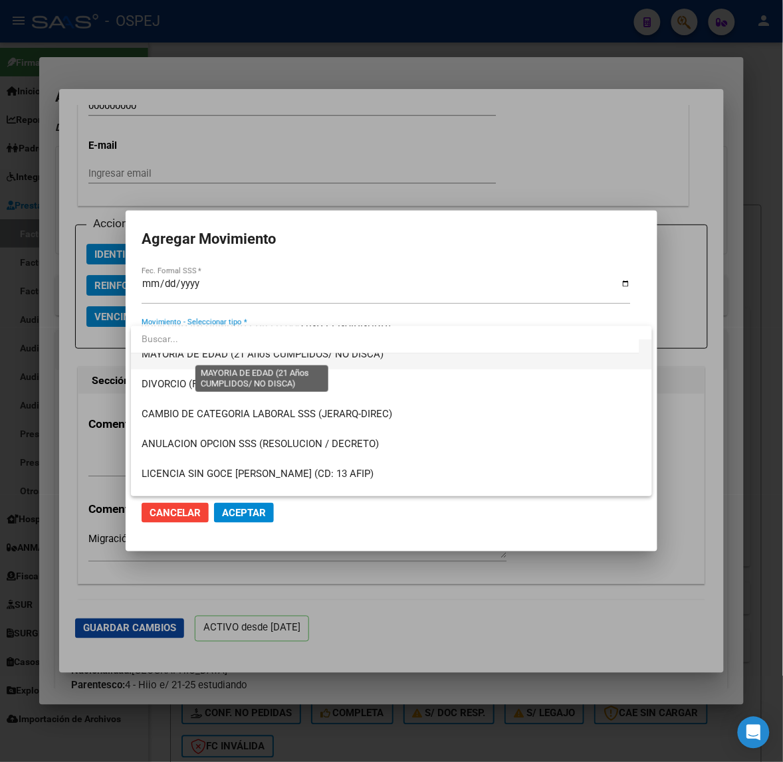
click at [358, 359] on span "MAYORIA DE EDAD (21 Años CUMPLIDOS/ NO DISCA)" at bounding box center [263, 354] width 242 height 12
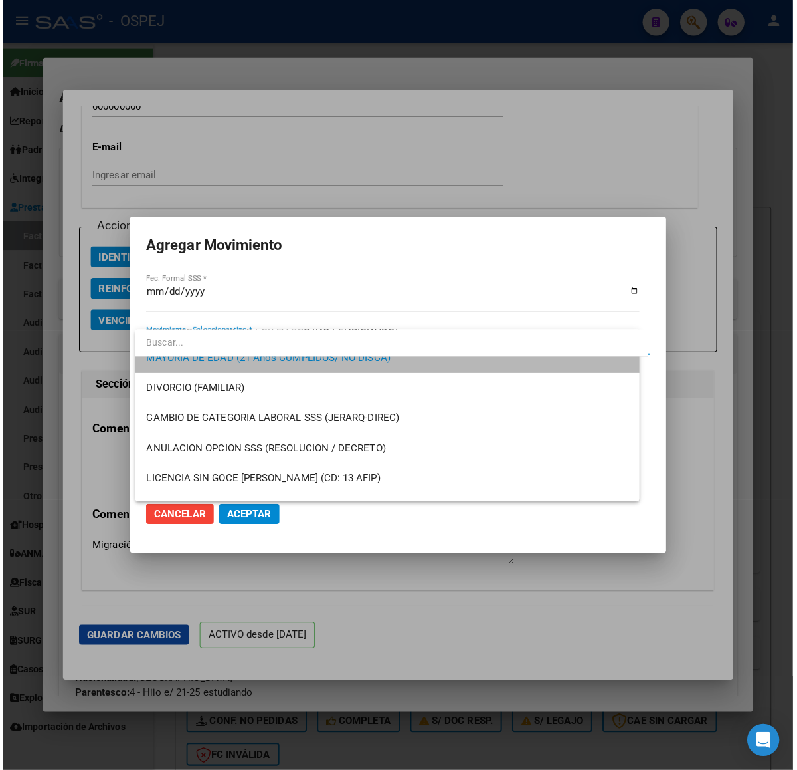
scroll to position [150, 0]
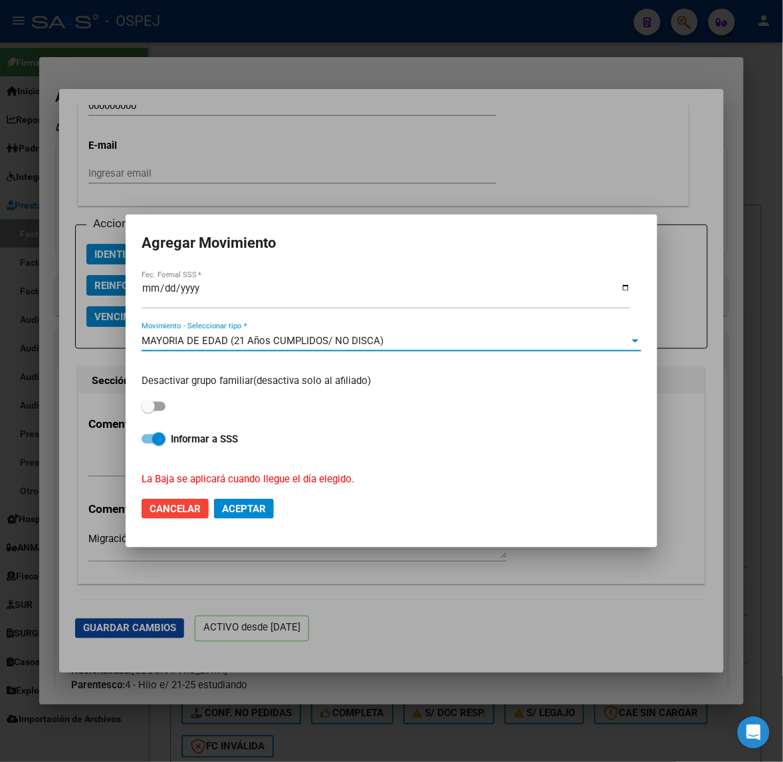
click at [253, 504] on span "Aceptar" at bounding box center [244, 509] width 44 height 12
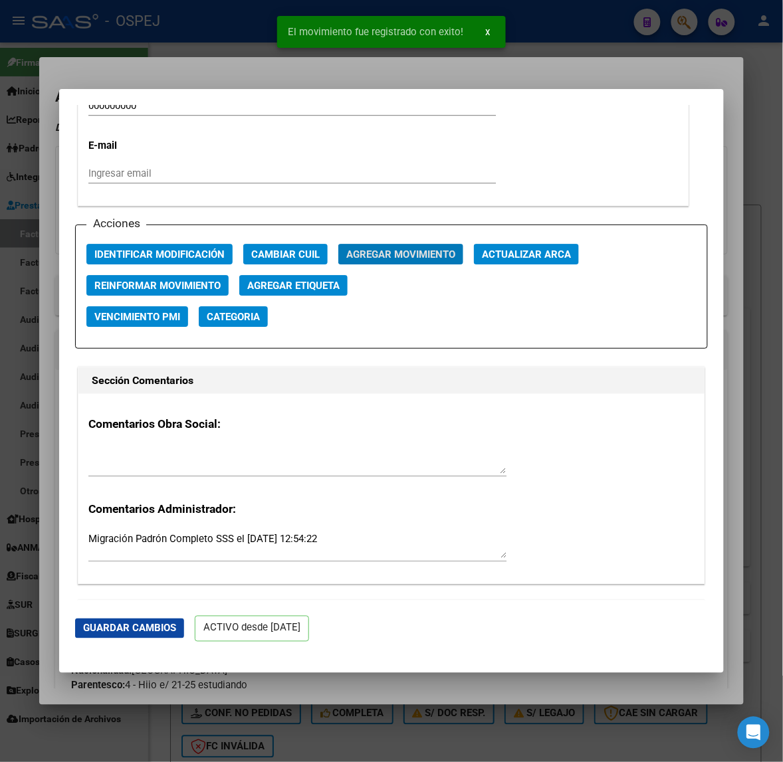
click at [147, 76] on div at bounding box center [391, 381] width 783 height 762
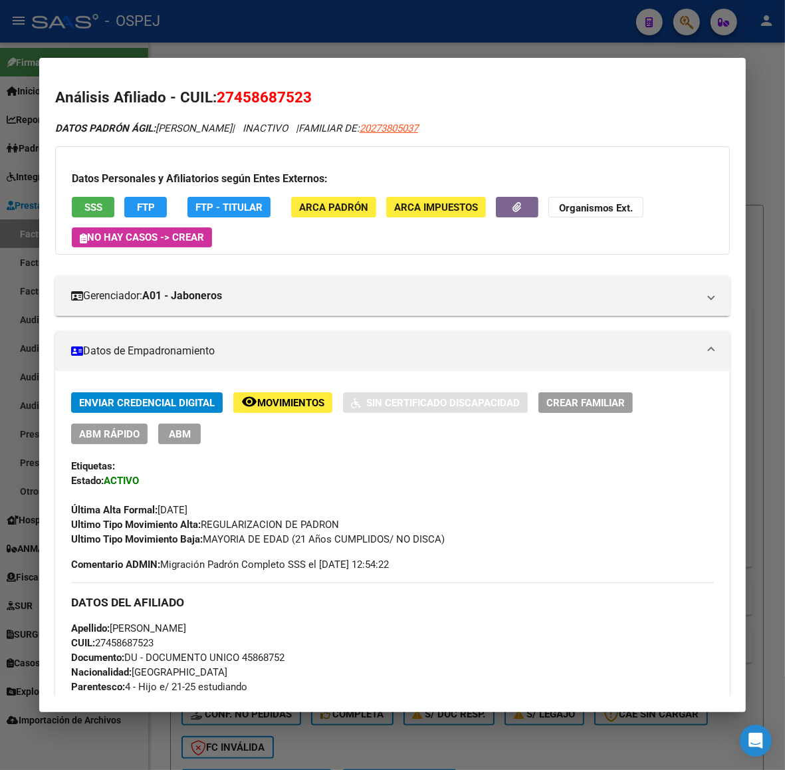
drag, startPoint x: 366, startPoint y: 24, endPoint x: 383, endPoint y: 1, distance: 28.6
click at [367, 24] on div at bounding box center [392, 385] width 785 height 770
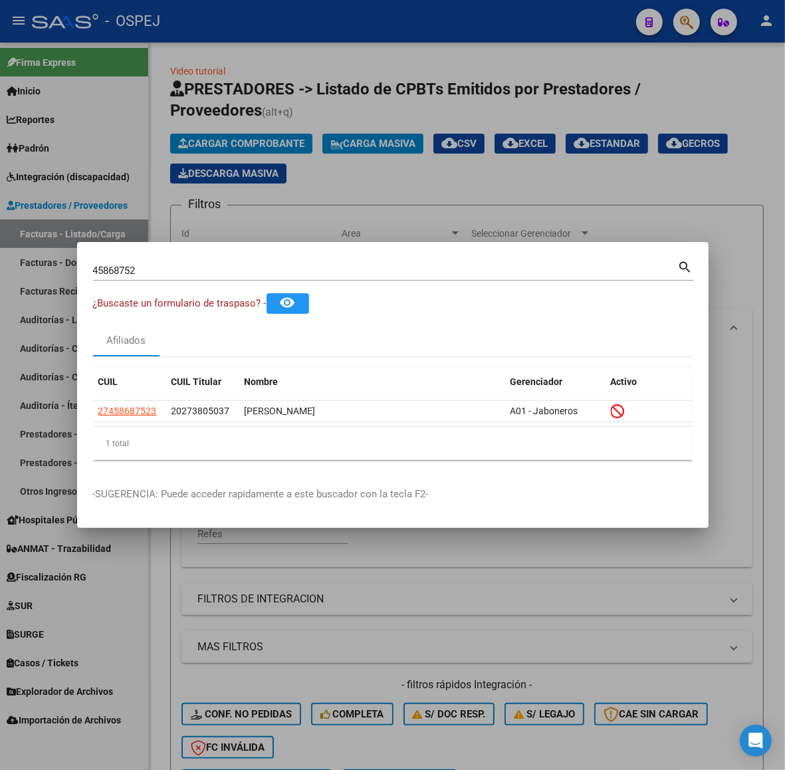
click at [270, 87] on div at bounding box center [392, 385] width 785 height 770
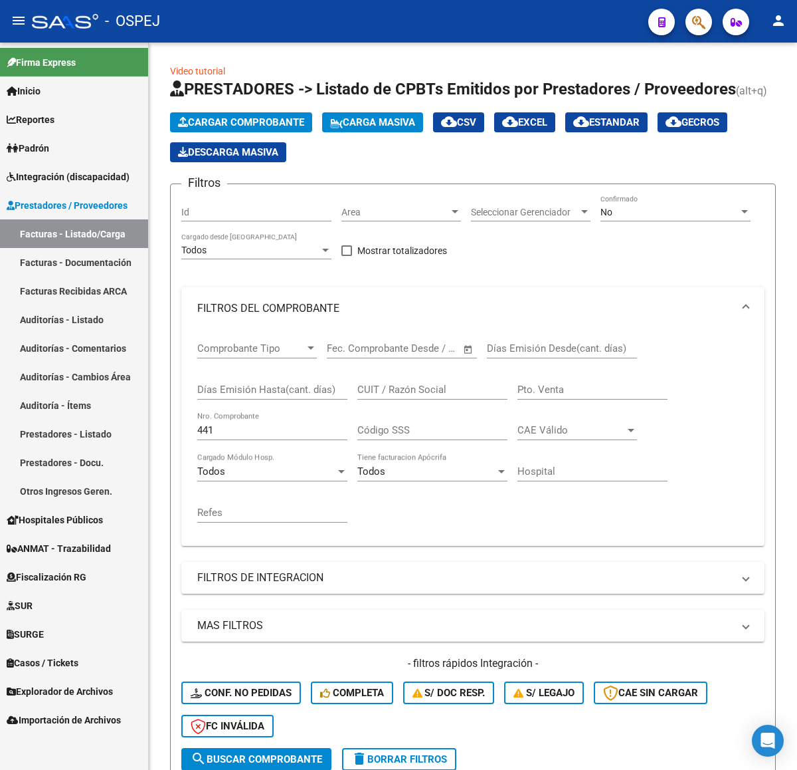
drag, startPoint x: 207, startPoint y: 433, endPoint x: 132, endPoint y: 436, distance: 75.1
click at [133, 437] on mat-sidenav-container "Firma Express Inicio Calendario SSS Instructivos Contacto OS Reportes Ingresos …" at bounding box center [398, 406] width 797 height 727
click at [67, 320] on link "Auditorías - Listado" at bounding box center [74, 319] width 148 height 29
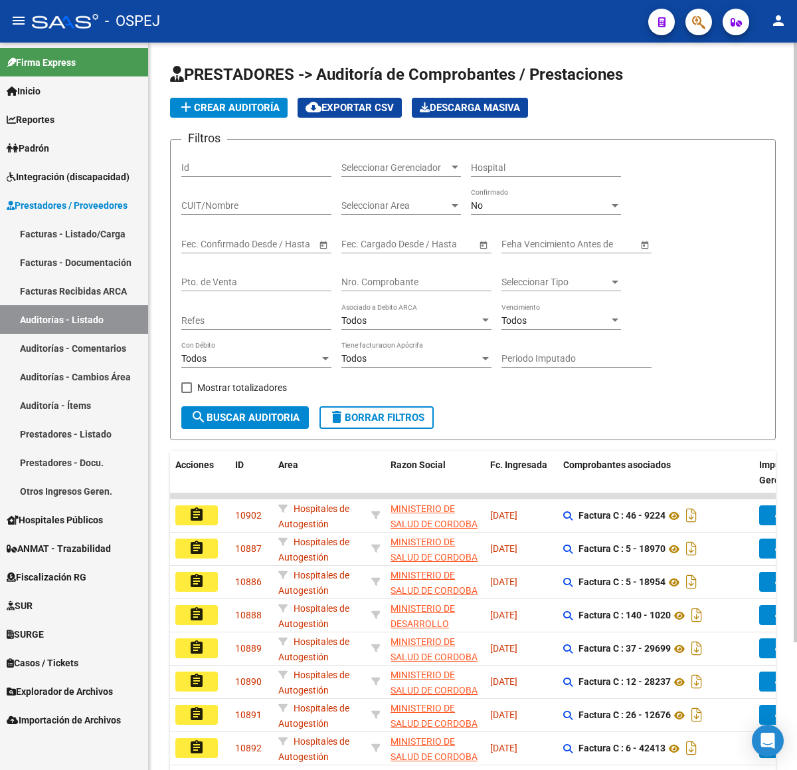
click at [265, 118] on app-list-header "PRESTADORES -> Auditoría de Comprobantes / Prestaciones add Crear Auditoría clo…" at bounding box center [473, 252] width 606 height 376
click at [265, 108] on span "add Crear Auditoría" at bounding box center [229, 108] width 102 height 12
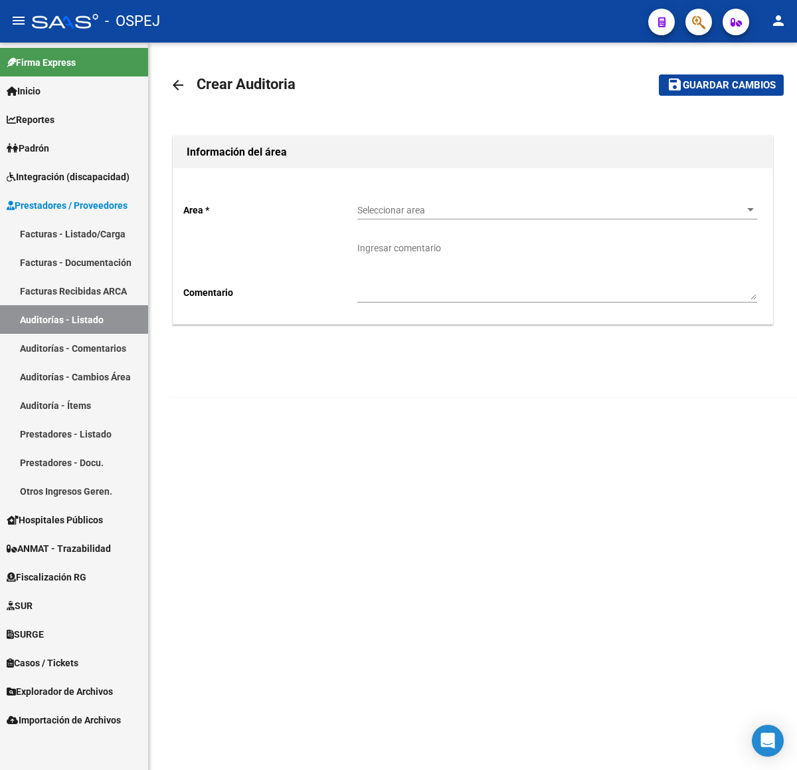
click at [186, 86] on link "arrow_back" at bounding box center [183, 84] width 27 height 31
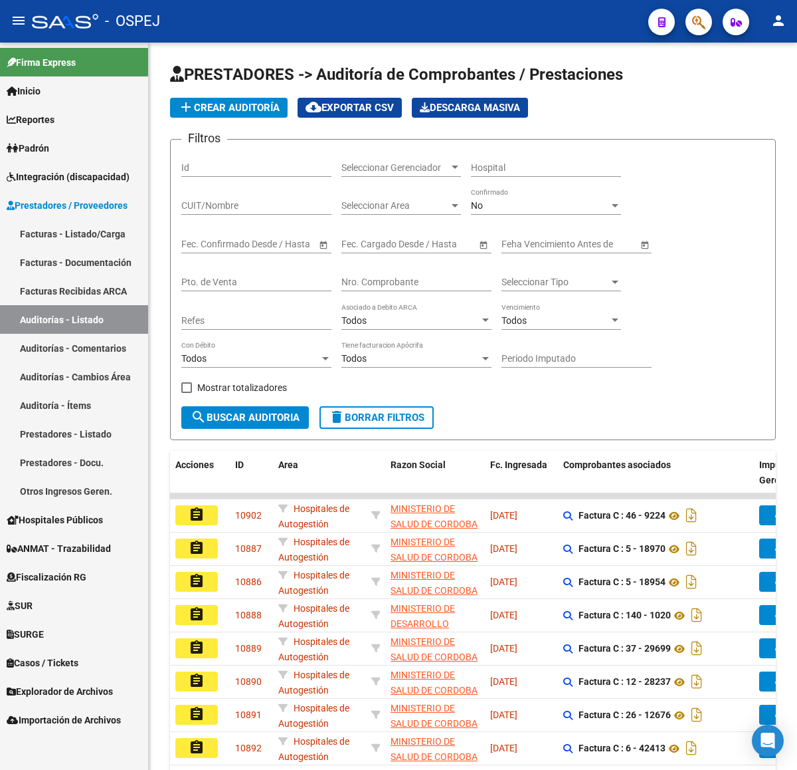
click at [420, 279] on input "Nro. Comprobante" at bounding box center [417, 281] width 150 height 11
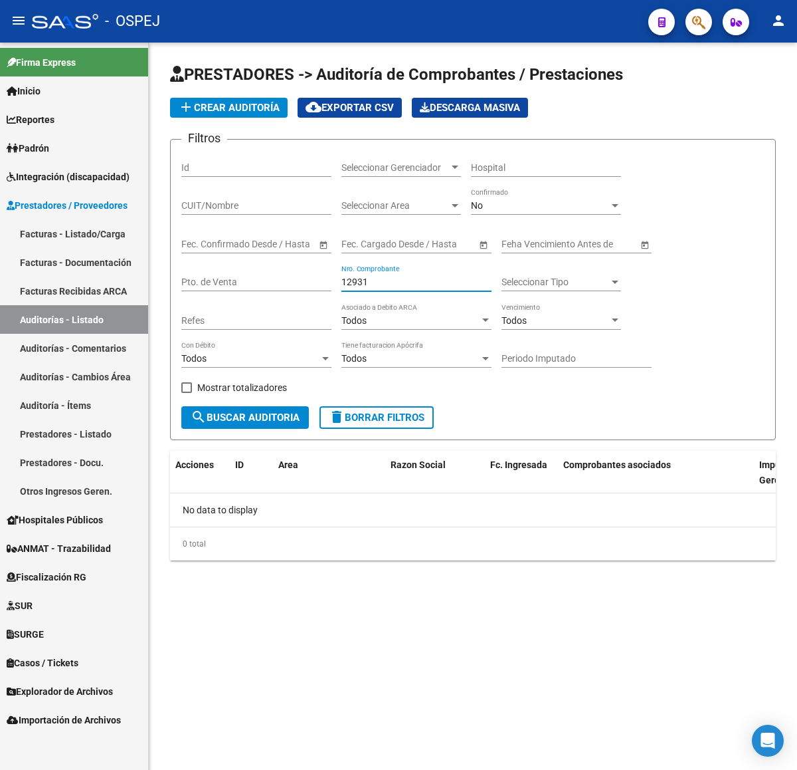
drag, startPoint x: 367, startPoint y: 282, endPoint x: 314, endPoint y: 289, distance: 53.6
click at [314, 289] on div "Filtros Id Seleccionar Gerenciador Seleccionar Gerenciador Hospital CUIT/Nombre…" at bounding box center [473, 278] width 584 height 256
click at [237, 102] on span "add Crear Auditoría" at bounding box center [229, 108] width 102 height 12
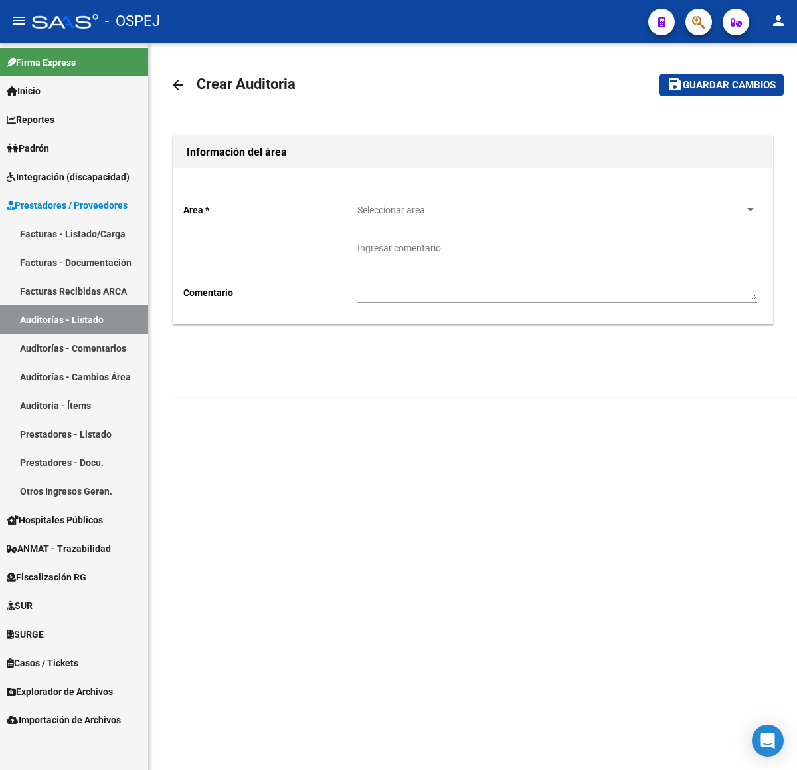
click at [397, 205] on span "Seleccionar area" at bounding box center [552, 210] width 388 height 11
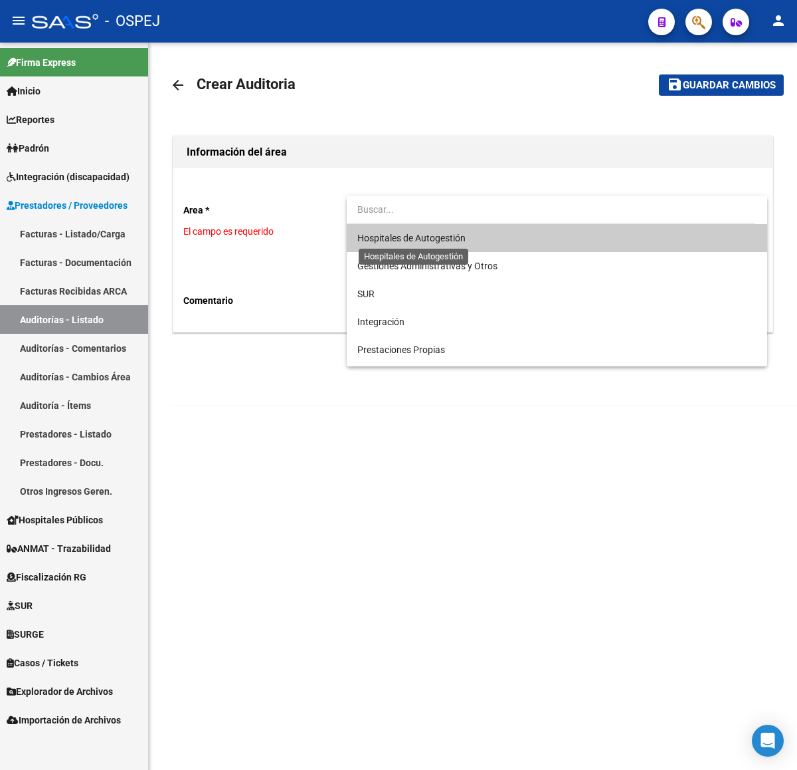
click at [401, 243] on span "Hospitales de Autogestión" at bounding box center [412, 238] width 108 height 11
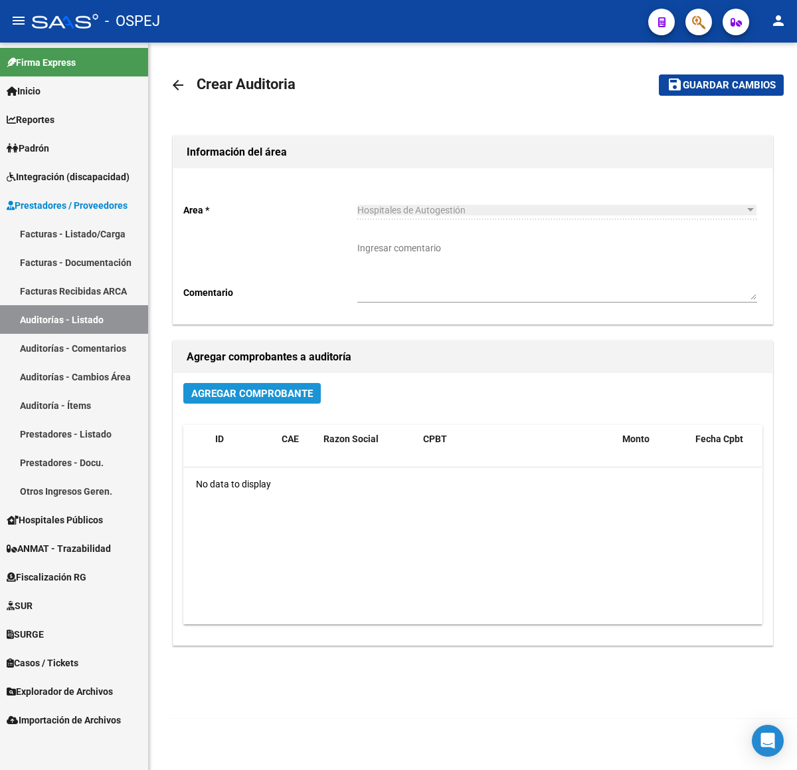
click at [251, 399] on span "Agregar Comprobante" at bounding box center [252, 393] width 122 height 12
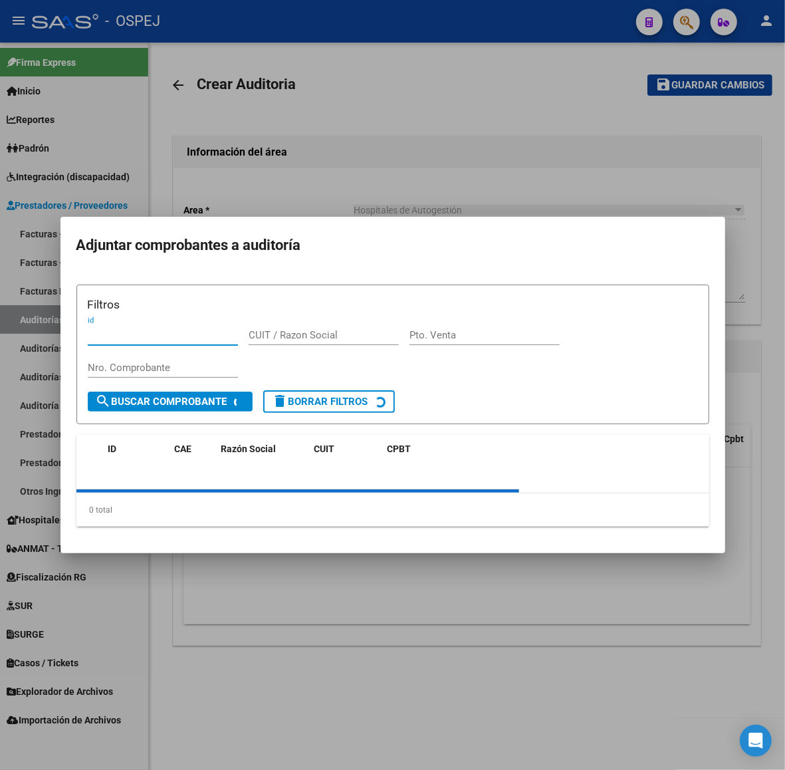
paste input "12931"
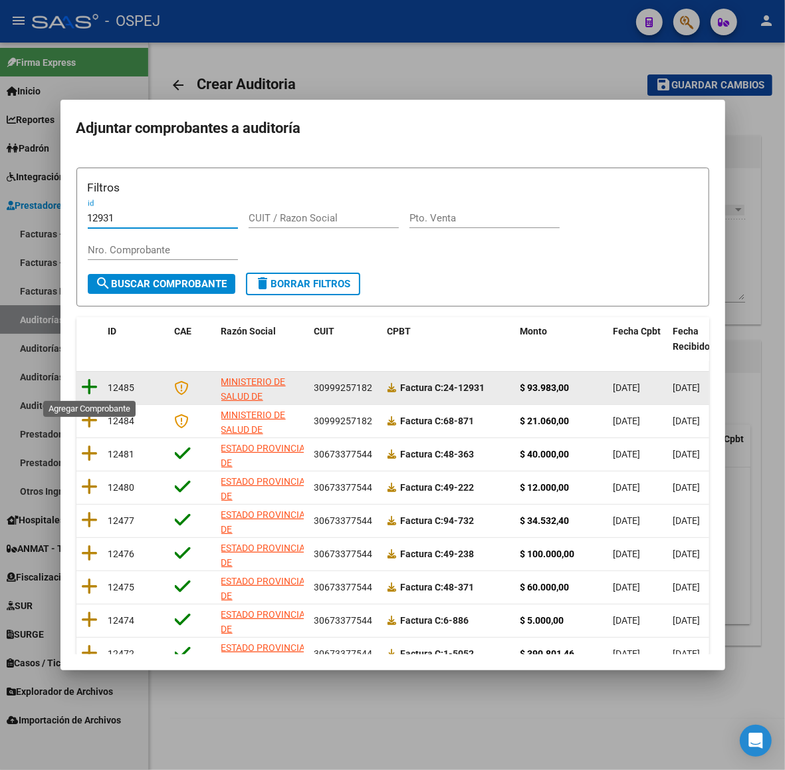
click at [88, 380] on icon at bounding box center [90, 386] width 17 height 19
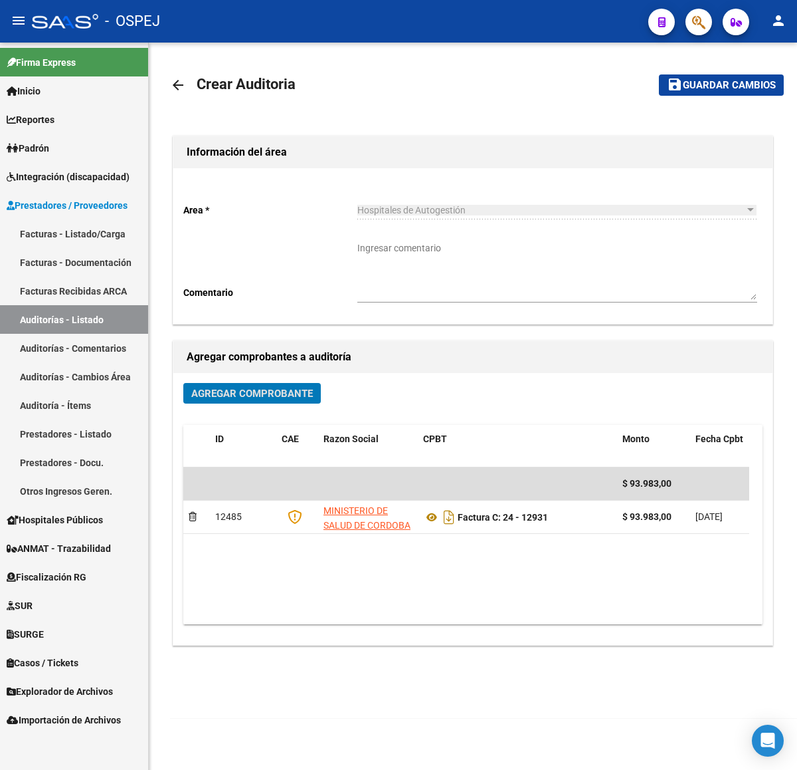
click at [738, 91] on button "save Guardar cambios" at bounding box center [721, 84] width 125 height 21
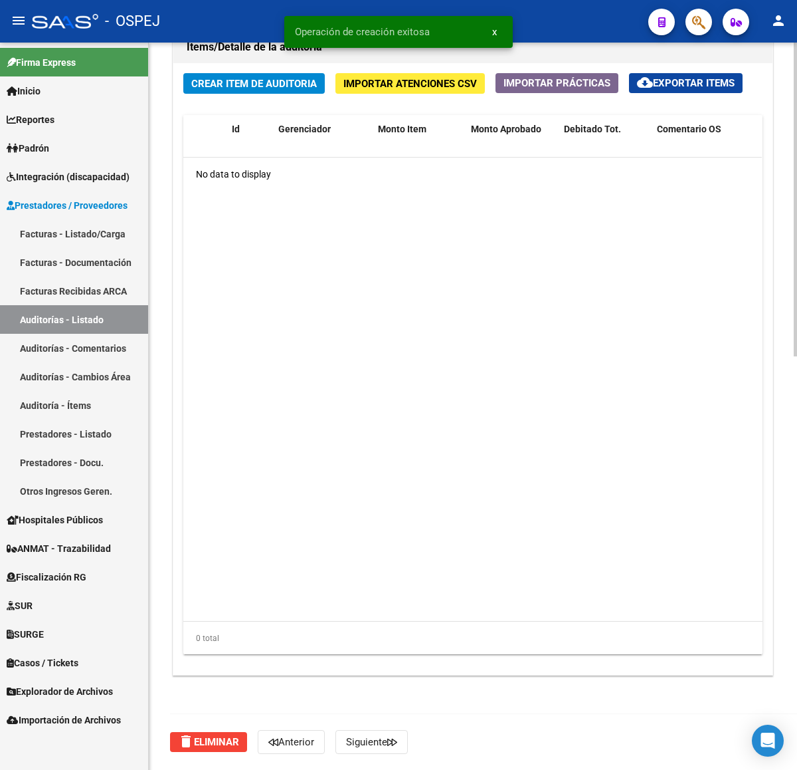
scroll to position [459, 0]
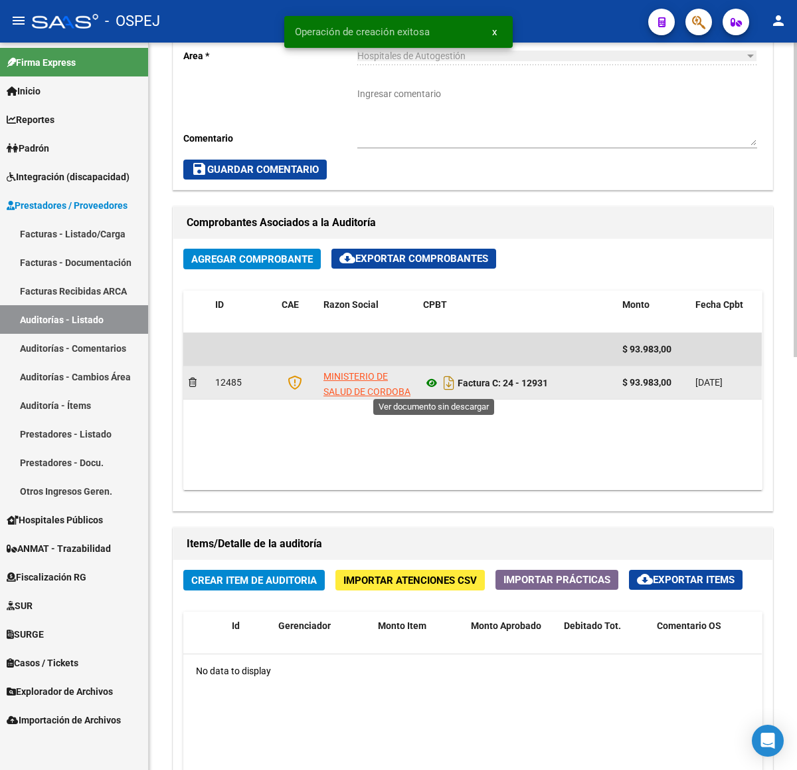
click at [429, 387] on icon at bounding box center [431, 383] width 17 height 16
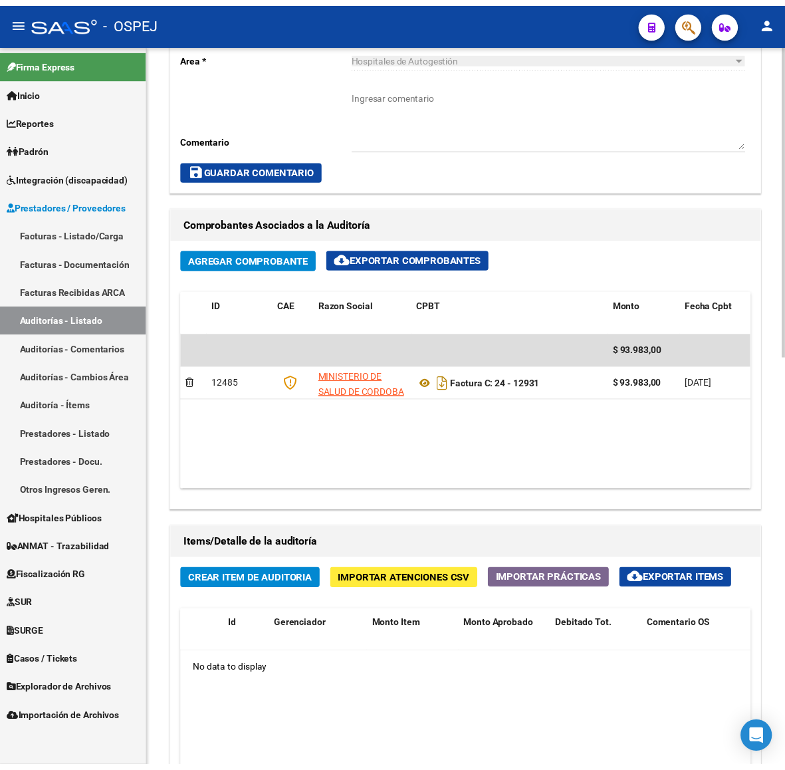
scroll to position [792, 0]
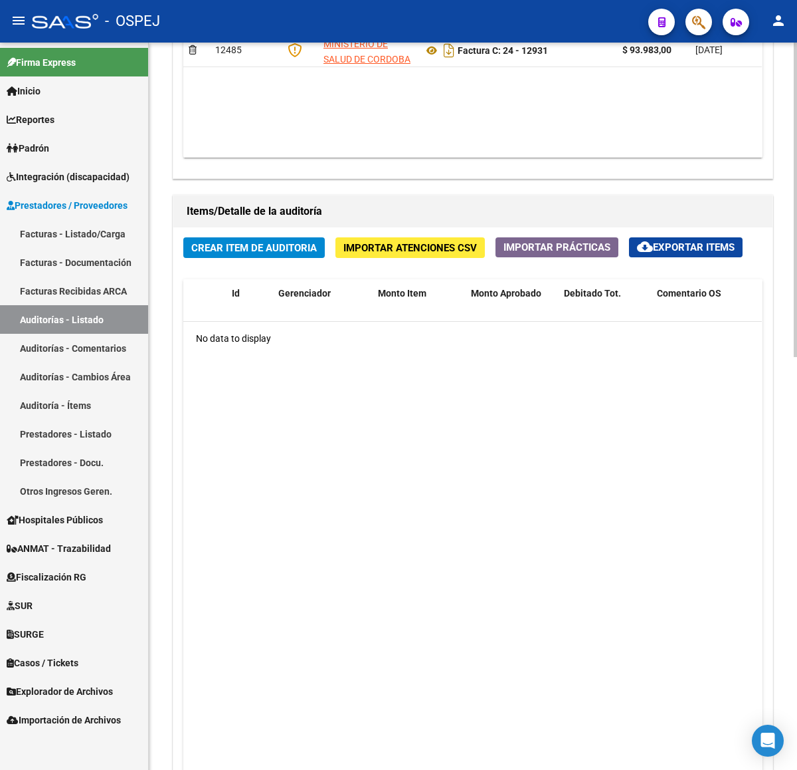
click at [282, 254] on span "Crear Item de Auditoria" at bounding box center [254, 248] width 126 height 12
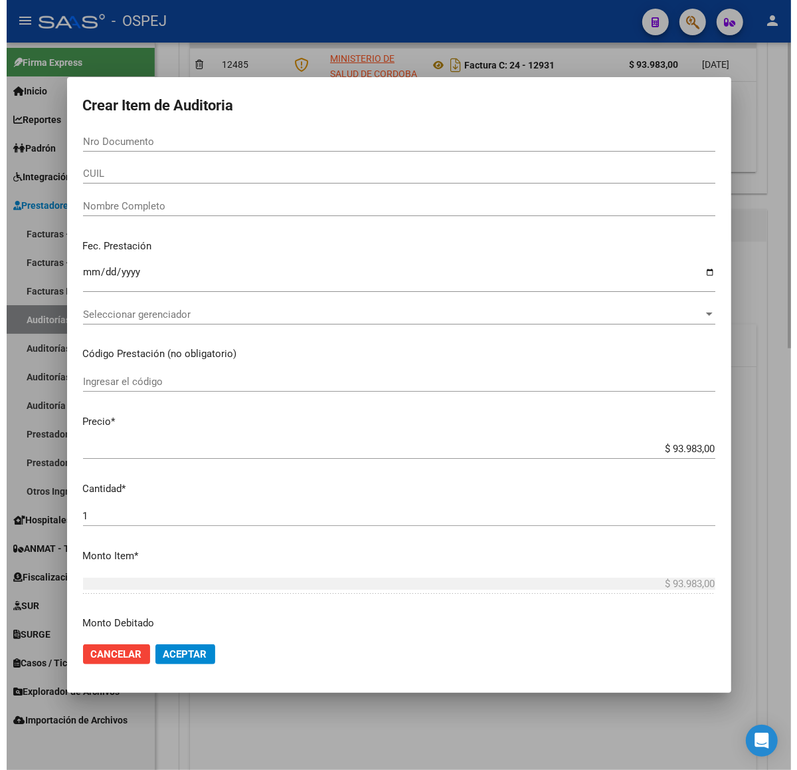
scroll to position [805, 0]
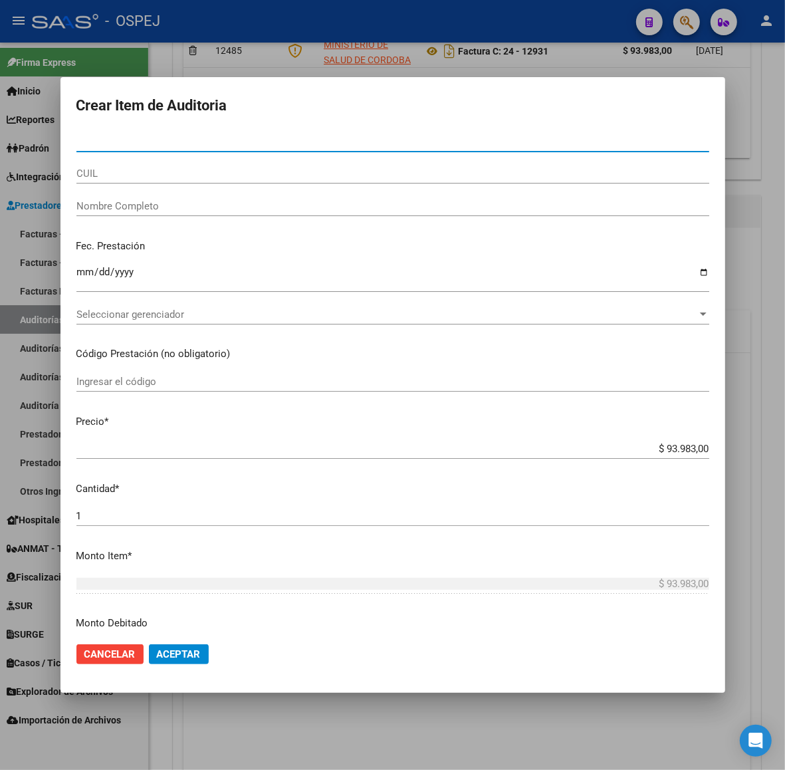
click at [435, 61] on div at bounding box center [392, 385] width 785 height 770
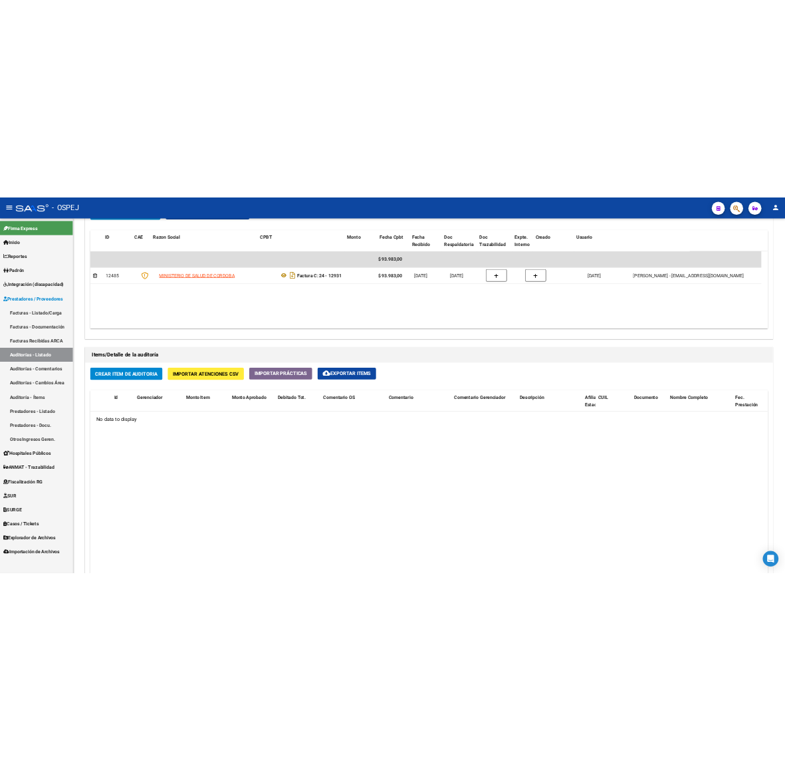
scroll to position [731, 0]
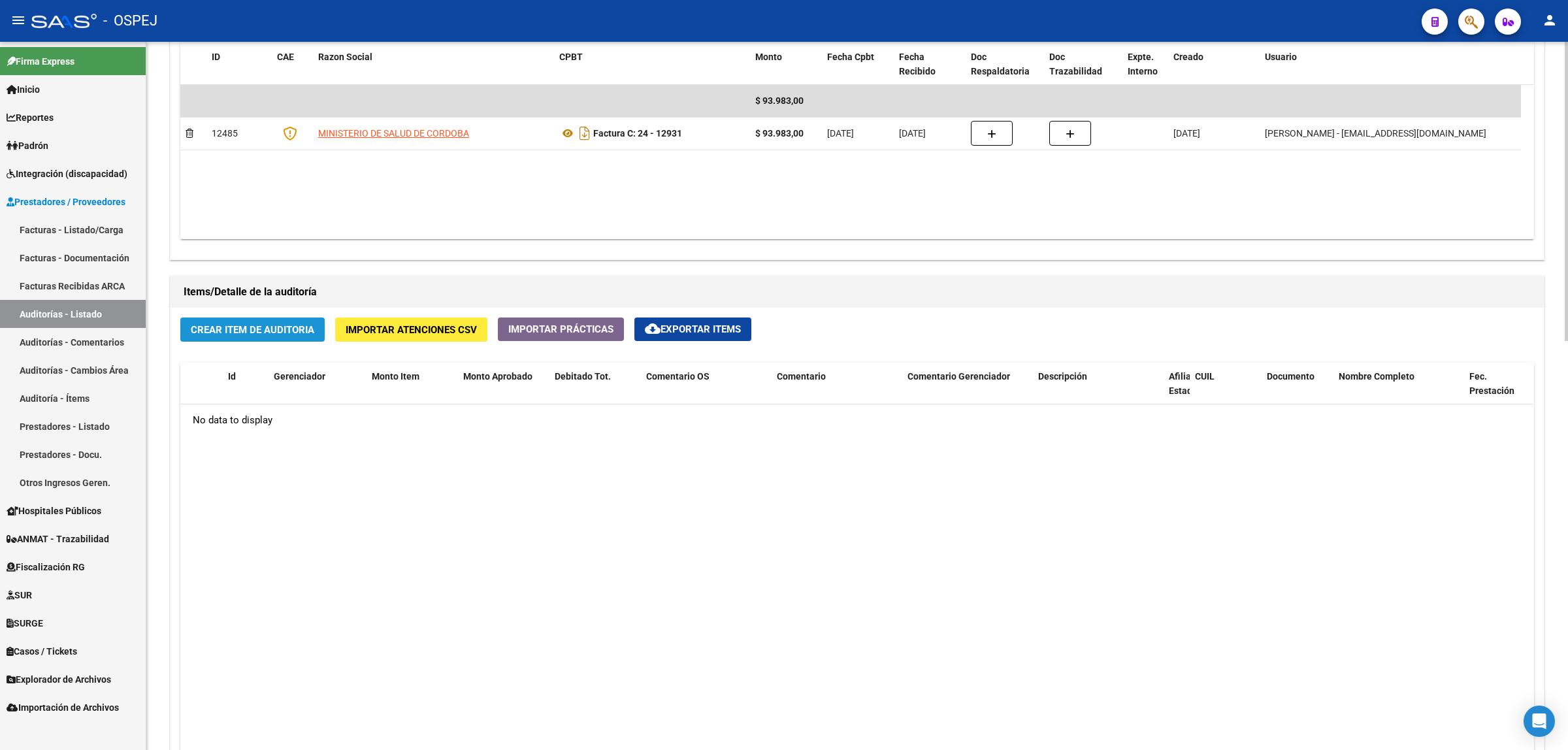
click at [291, 328] on span "Crear Item de Auditoria" at bounding box center [253, 330] width 124 height 12
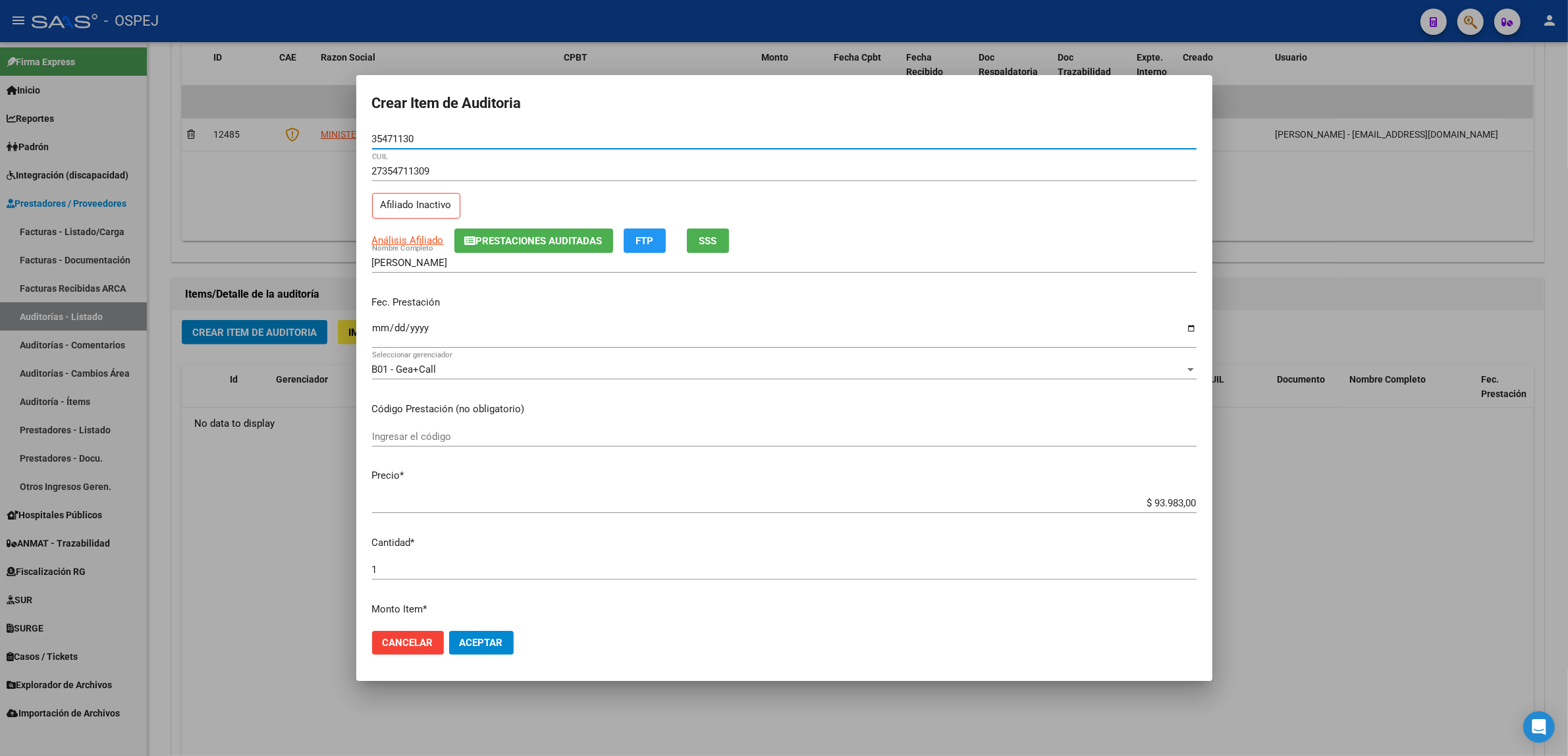
click at [777, 502] on input "$ 93.983,00" at bounding box center [784, 503] width 825 height 12
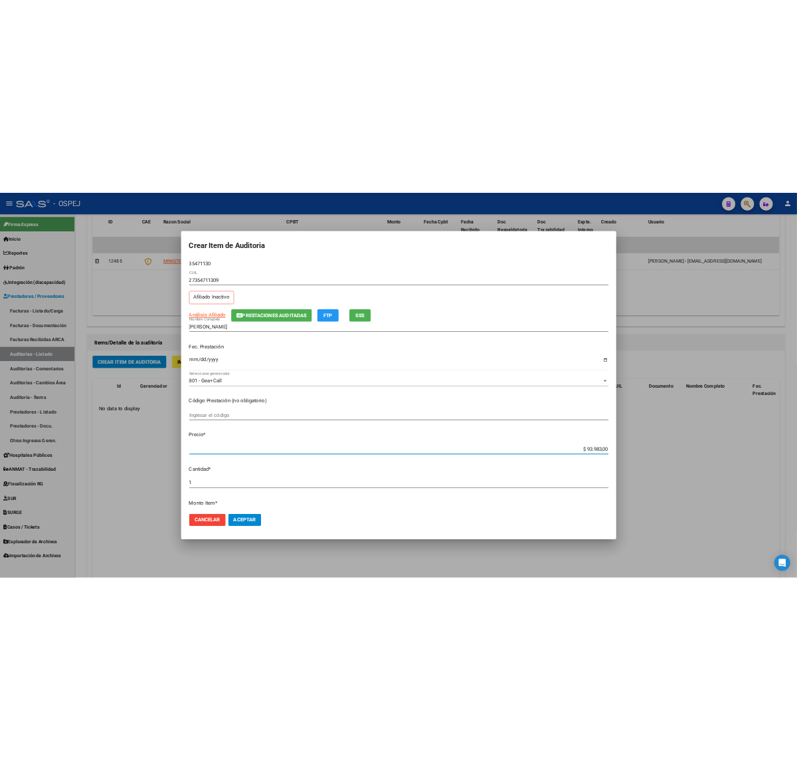
scroll to position [723, 0]
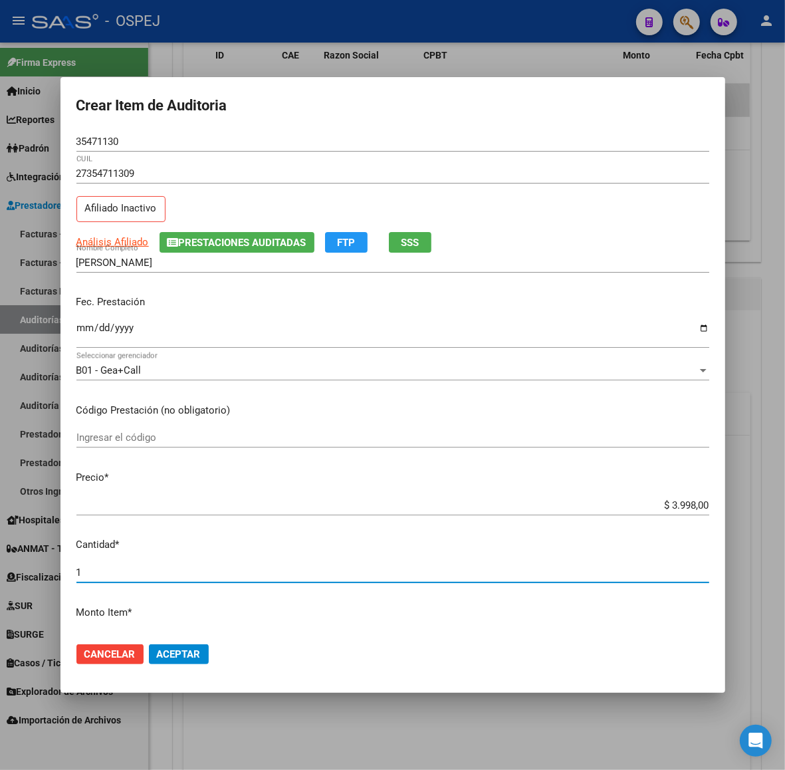
drag, startPoint x: 492, startPoint y: 573, endPoint x: 327, endPoint y: 572, distance: 165.5
click at [366, 577] on input "1" at bounding box center [392, 572] width 633 height 12
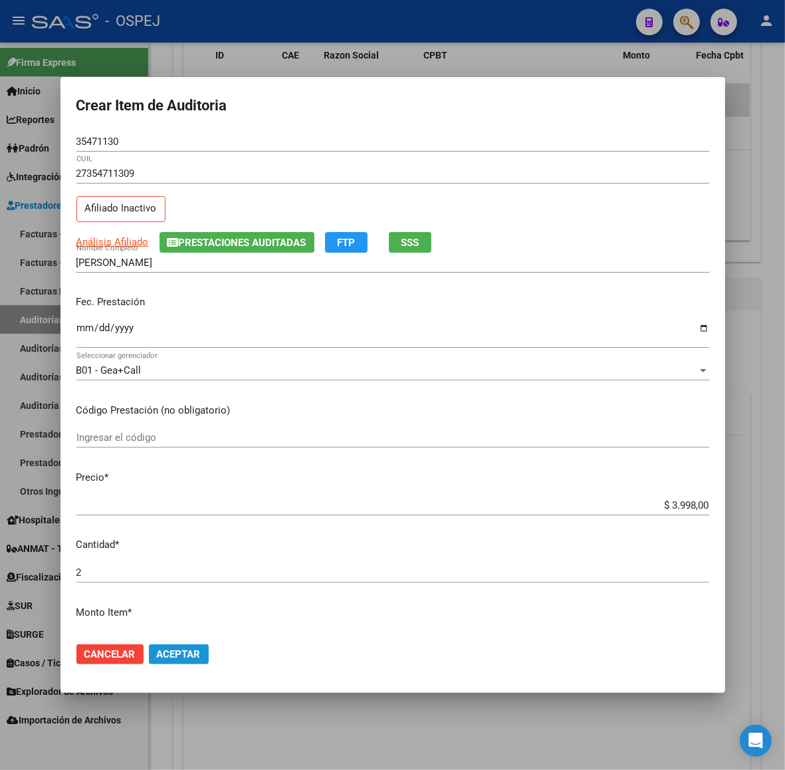
click at [188, 659] on span "Aceptar" at bounding box center [179, 654] width 44 height 12
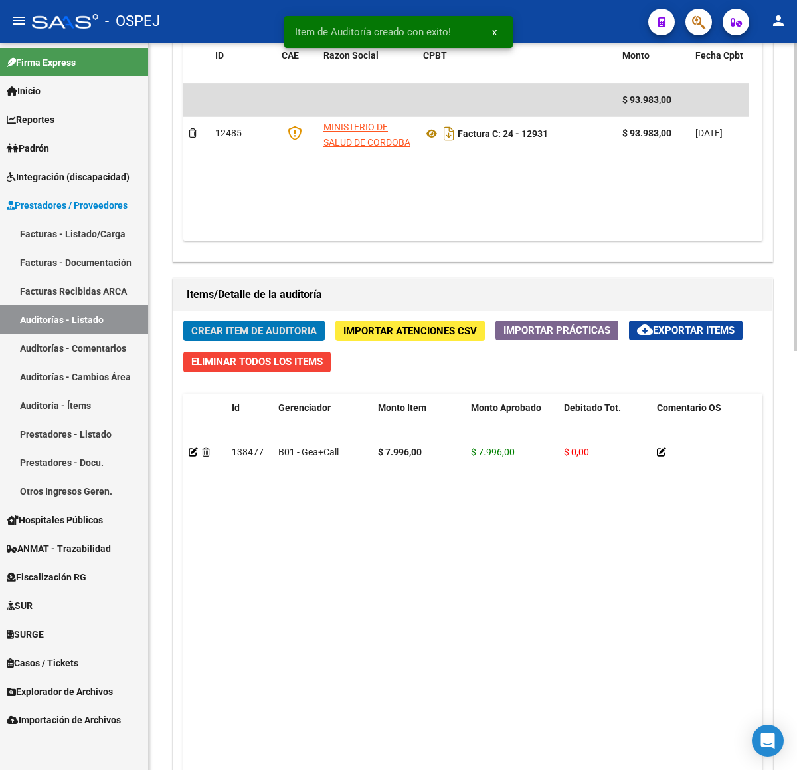
click at [257, 337] on span "Crear Item de Auditoria" at bounding box center [254, 331] width 126 height 12
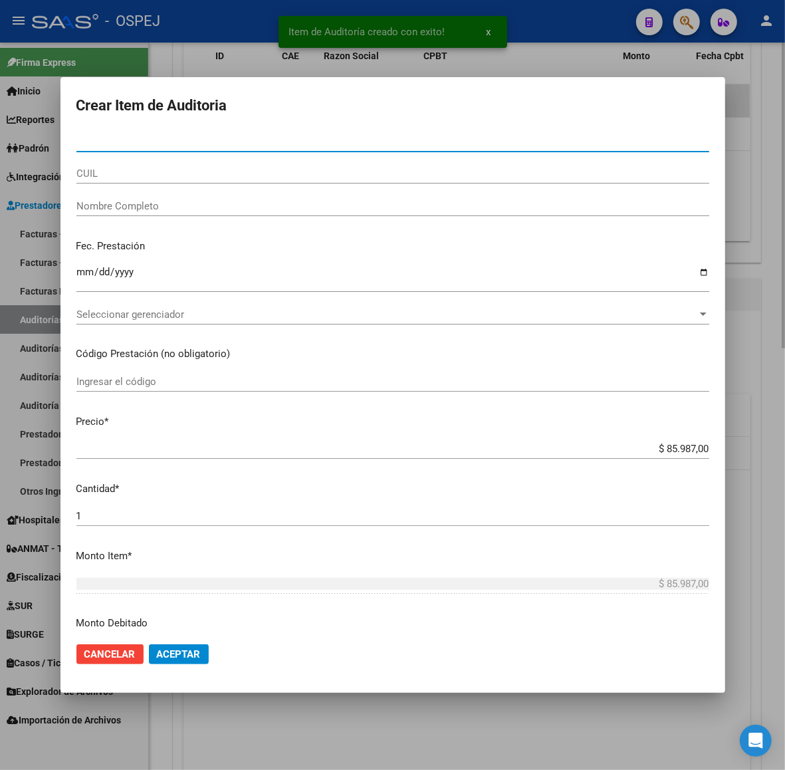
paste input "12931"
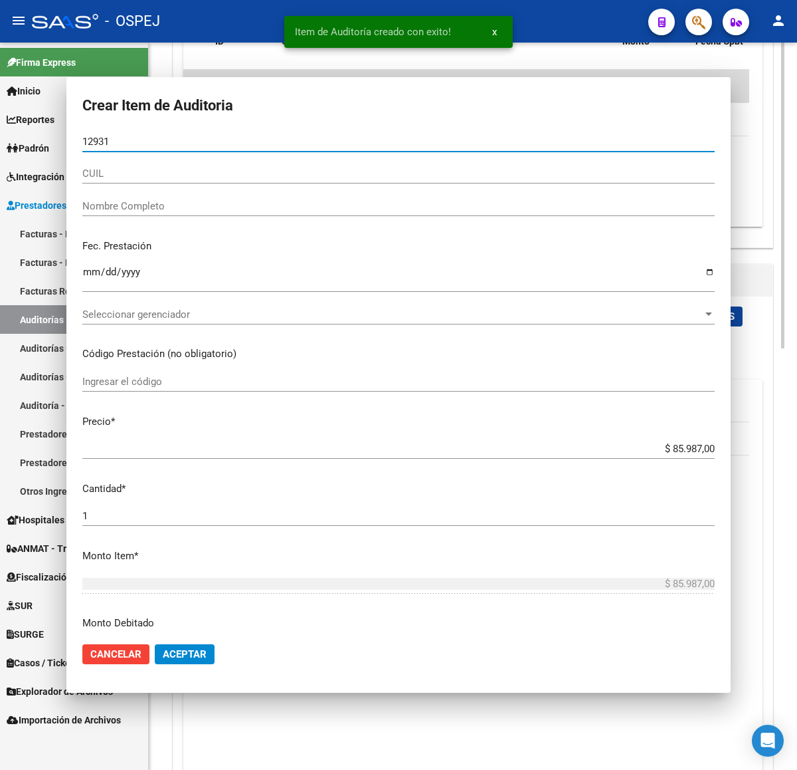
scroll to position [709, 0]
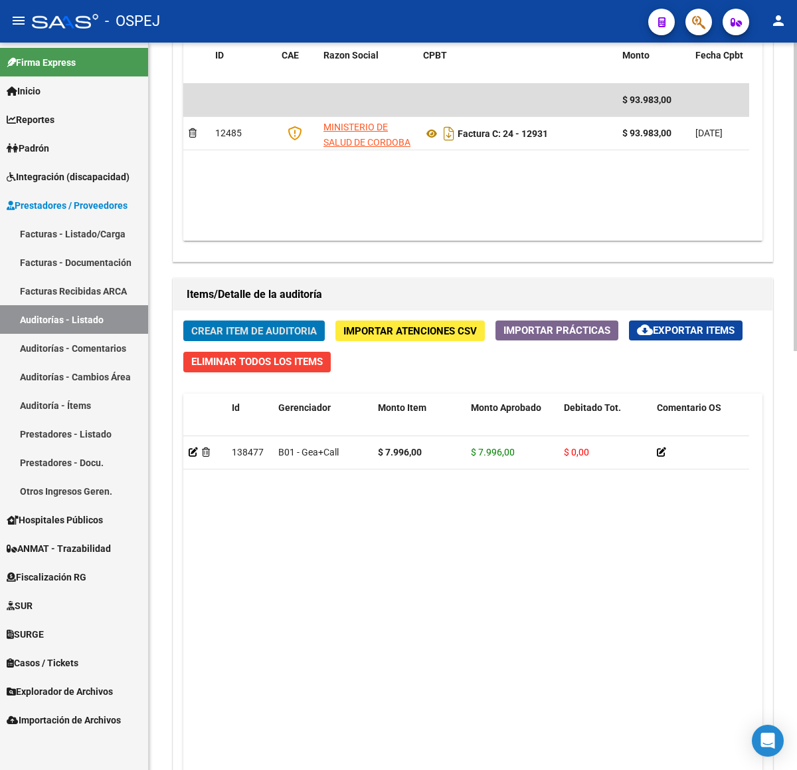
click at [266, 366] on span "Eliminar Todos los Items" at bounding box center [257, 362] width 132 height 12
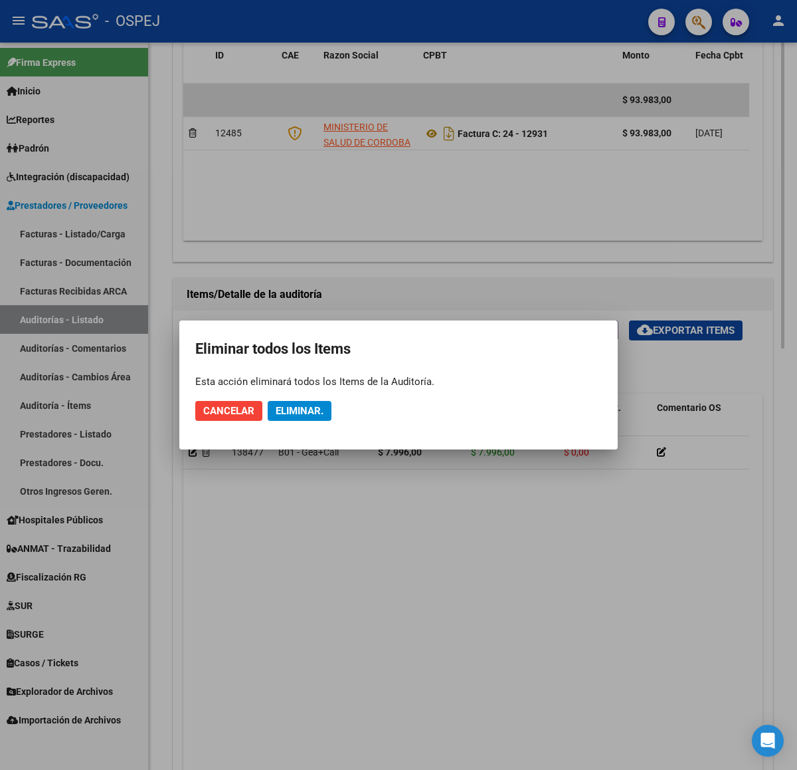
scroll to position [723, 0]
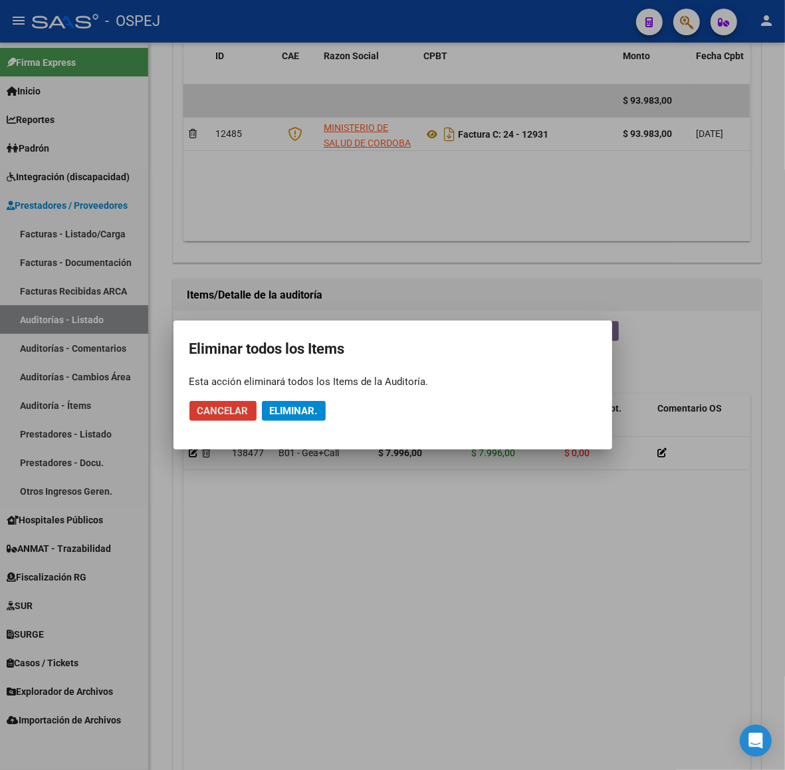
click at [225, 414] on span "Cancelar" at bounding box center [222, 411] width 51 height 12
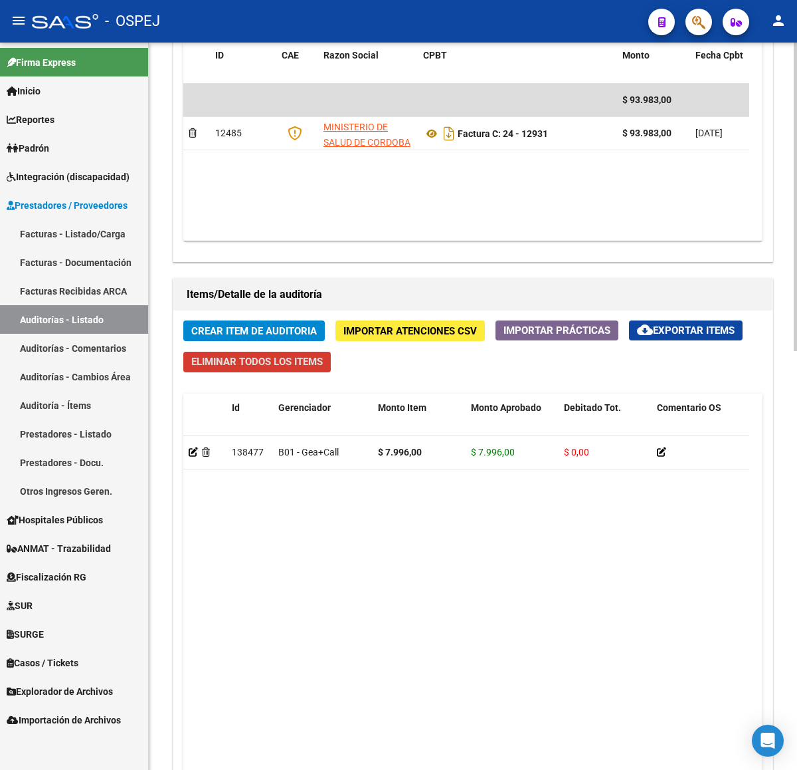
click at [284, 331] on span "Crear Item de Auditoria" at bounding box center [254, 331] width 126 height 12
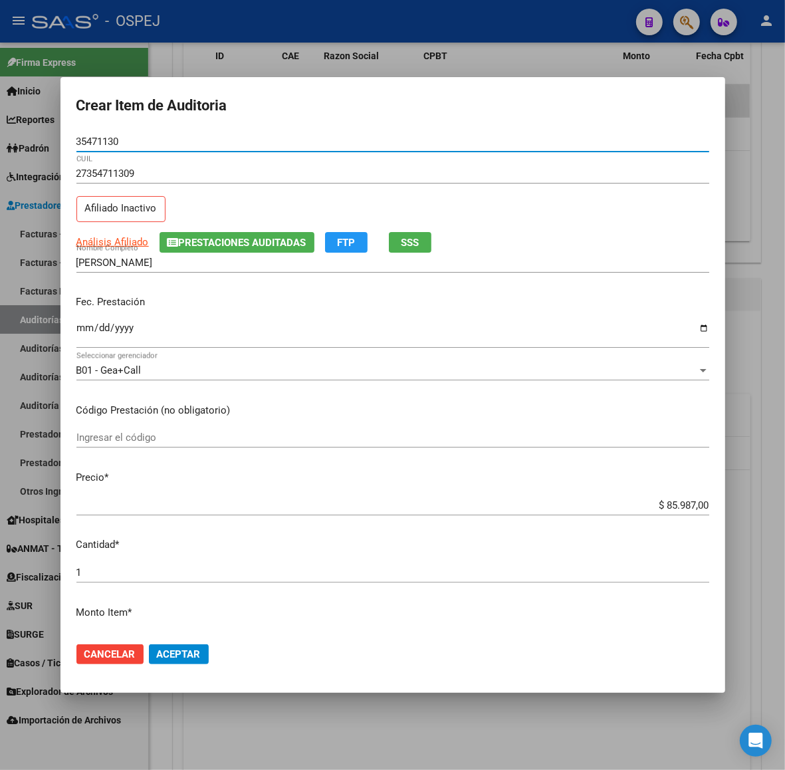
click at [683, 512] on div "$ 85.987,00 Ingresar el precio" at bounding box center [392, 505] width 633 height 20
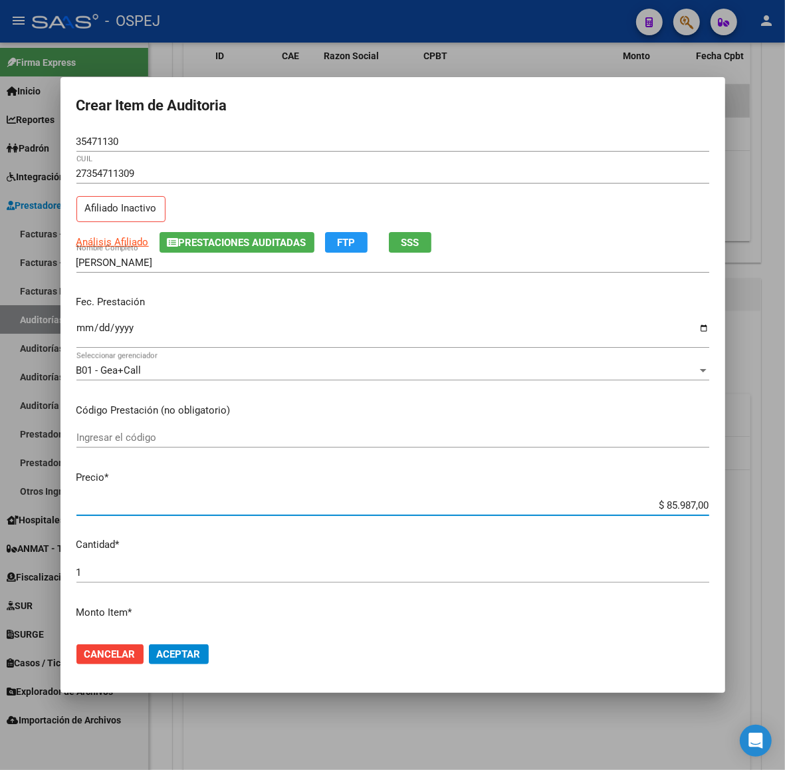
click at [680, 500] on input "$ 85.987,00" at bounding box center [392, 505] width 633 height 12
click at [183, 640] on mat-dialog-actions "Cancelar Aceptar" at bounding box center [392, 653] width 633 height 45
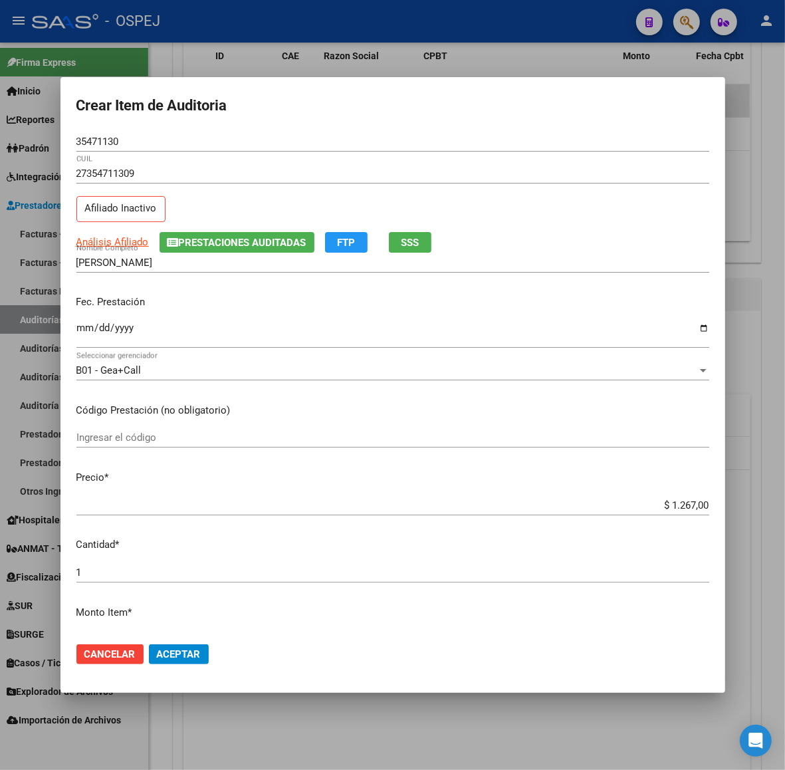
click at [180, 657] on span "Aceptar" at bounding box center [179, 654] width 44 height 12
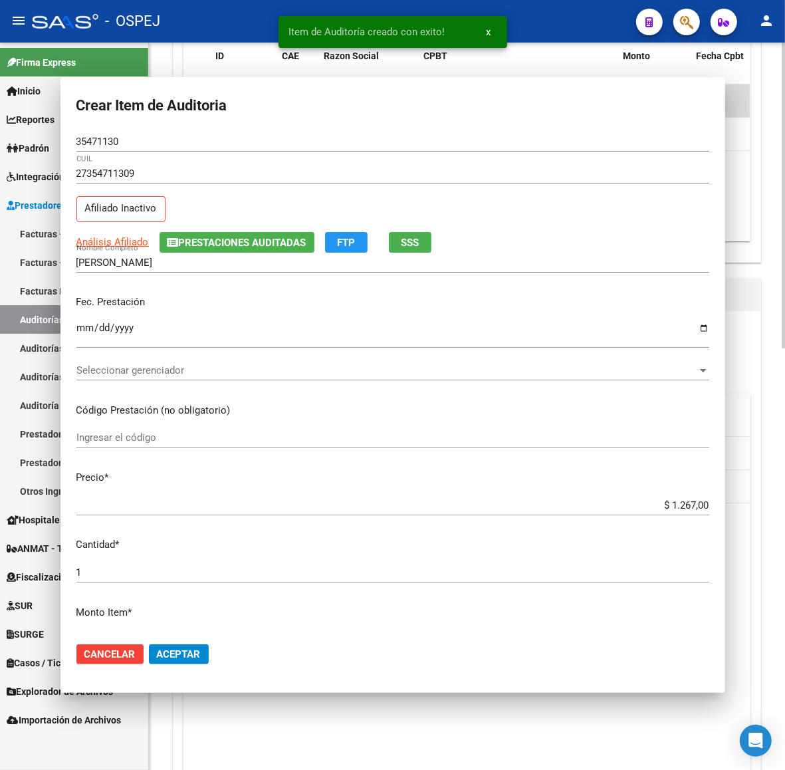
scroll to position [709, 0]
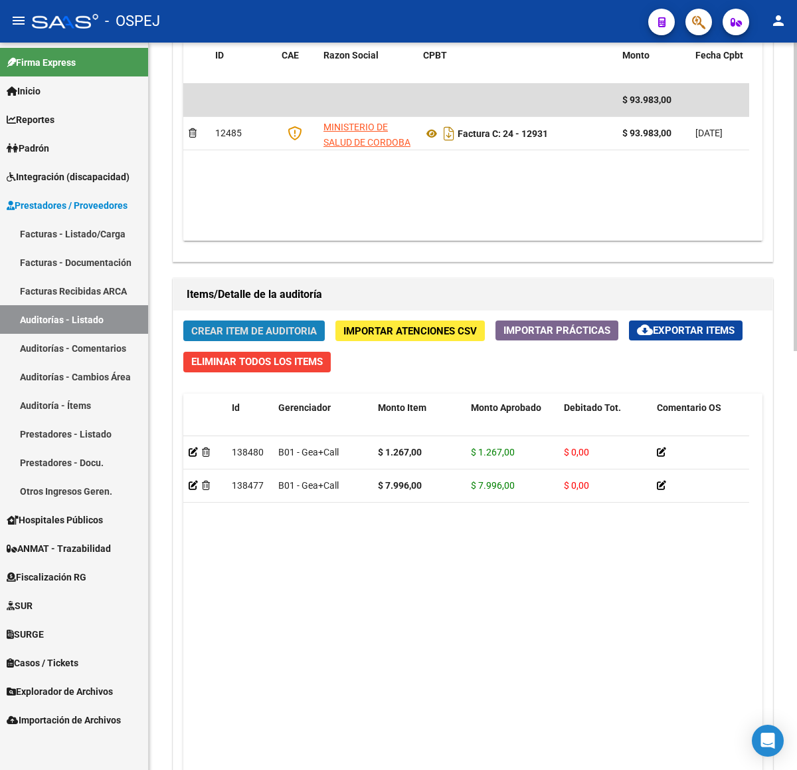
click at [296, 336] on span "Crear Item de Auditoria" at bounding box center [254, 331] width 126 height 12
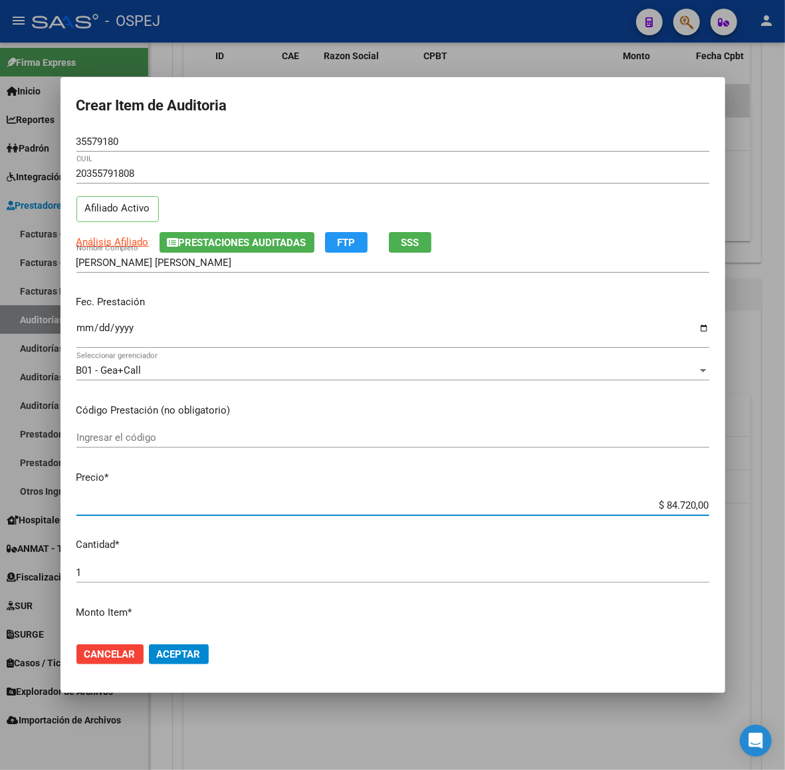
click at [673, 499] on input "$ 84.720,00" at bounding box center [392, 505] width 633 height 12
click at [675, 500] on input "$ 84.720,00" at bounding box center [392, 505] width 633 height 12
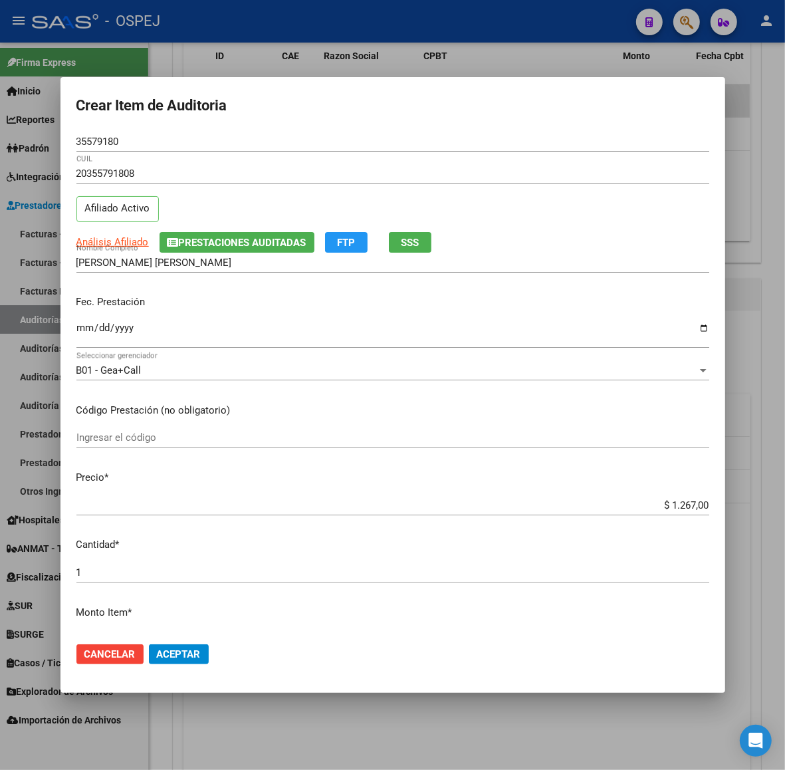
click at [189, 638] on mat-dialog-actions "Cancelar Aceptar" at bounding box center [392, 653] width 633 height 45
click at [189, 643] on mat-dialog-actions "Cancelar Aceptar" at bounding box center [392, 653] width 633 height 45
click at [190, 644] on button "Aceptar" at bounding box center [179, 654] width 60 height 20
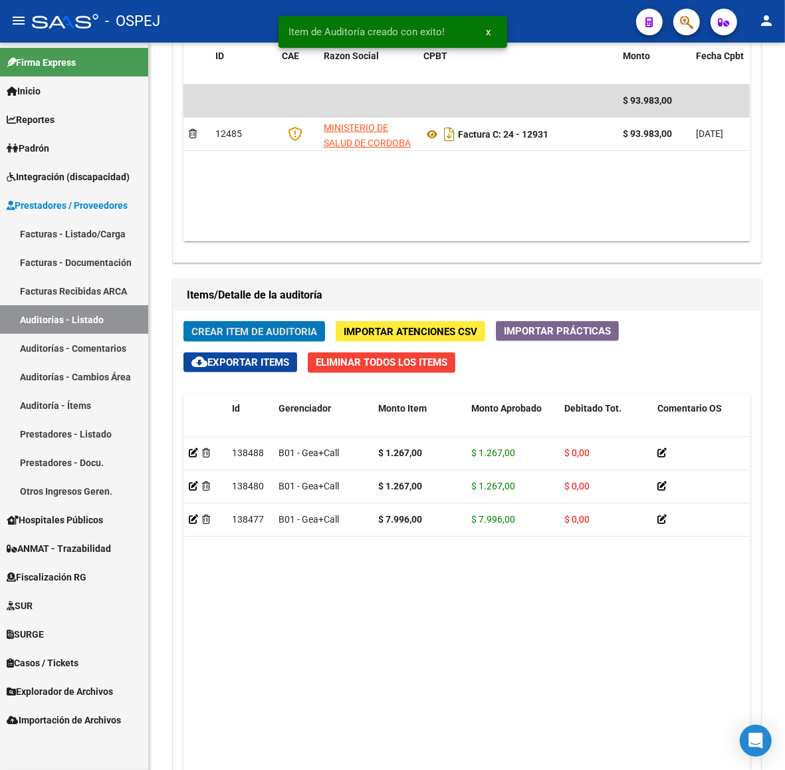
scroll to position [709, 0]
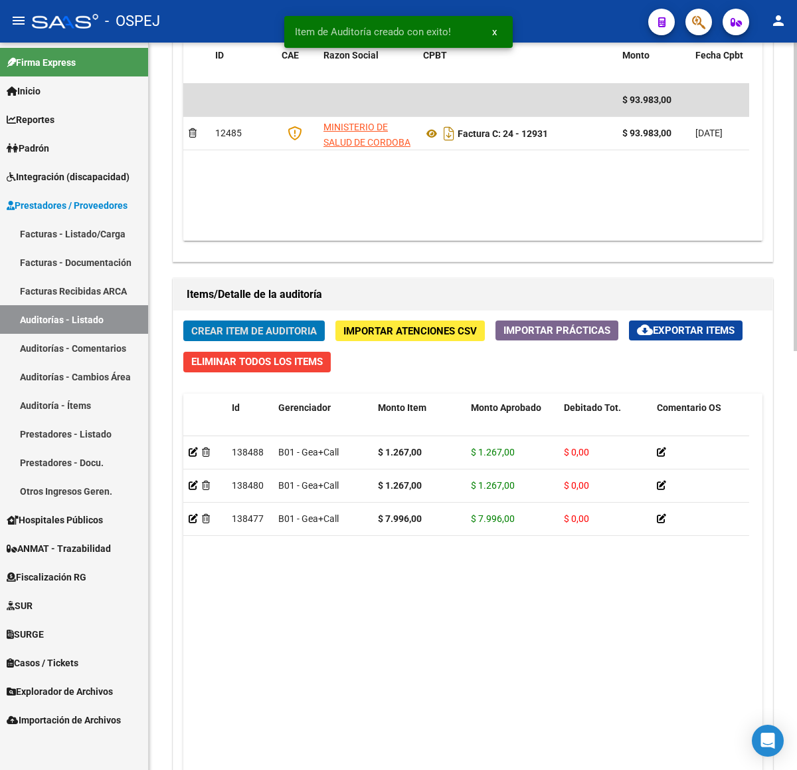
click at [272, 324] on button "Crear Item de Auditoria" at bounding box center [254, 330] width 142 height 21
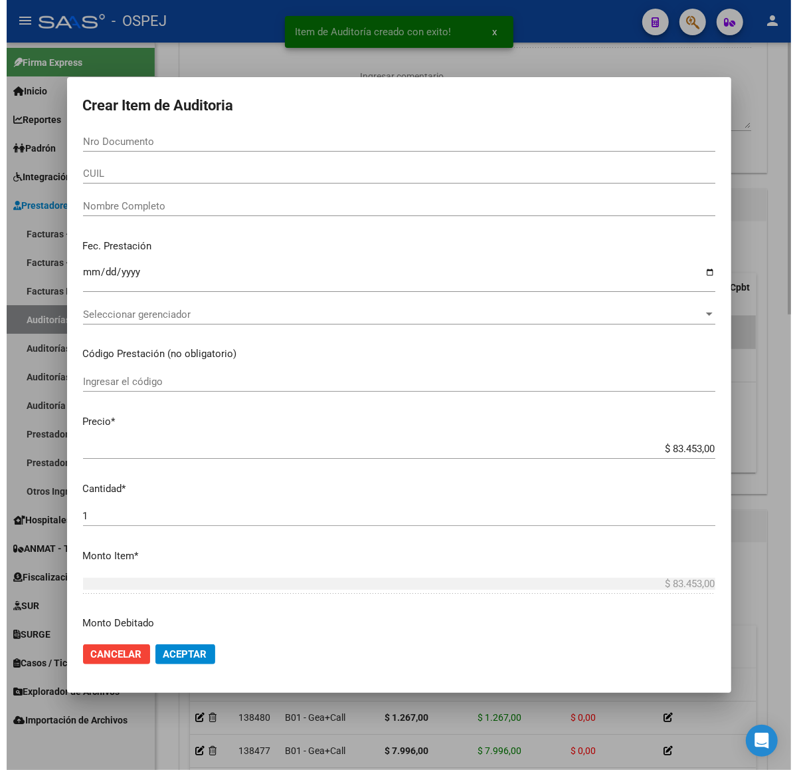
scroll to position [941, 0]
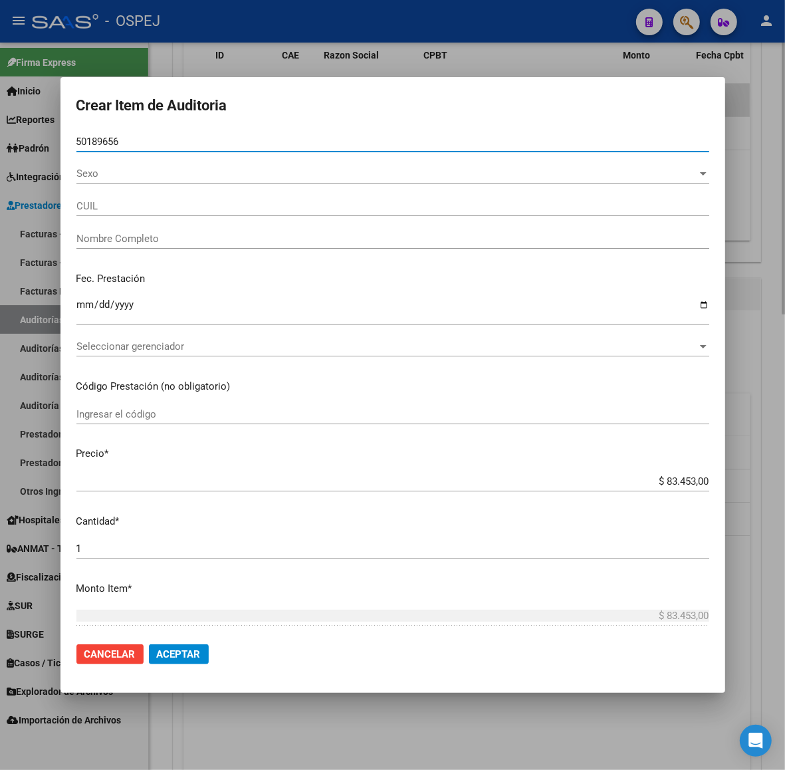
click at [149, 644] on button "Aceptar" at bounding box center [179, 654] width 60 height 20
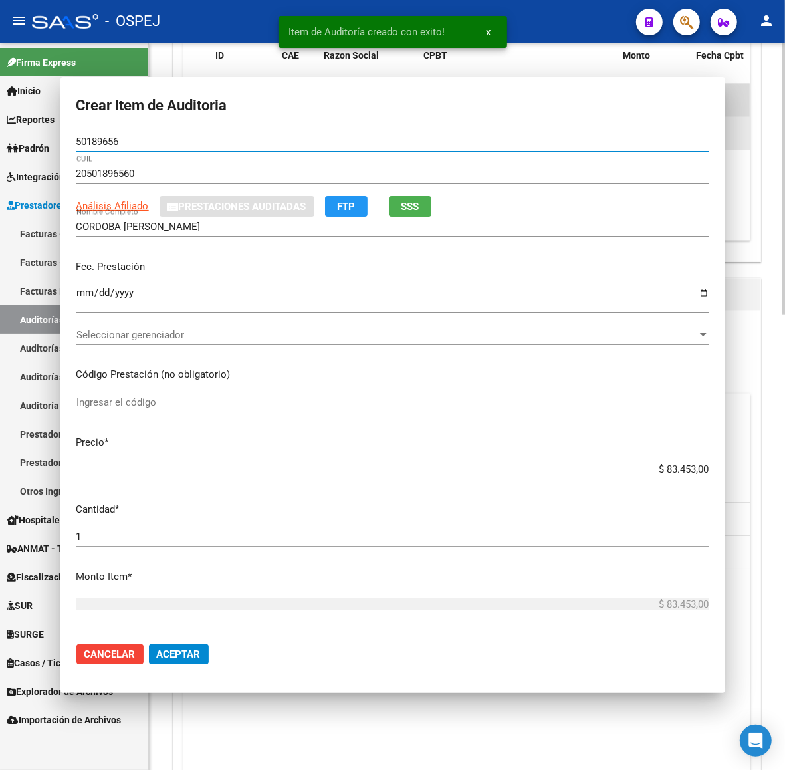
scroll to position [709, 0]
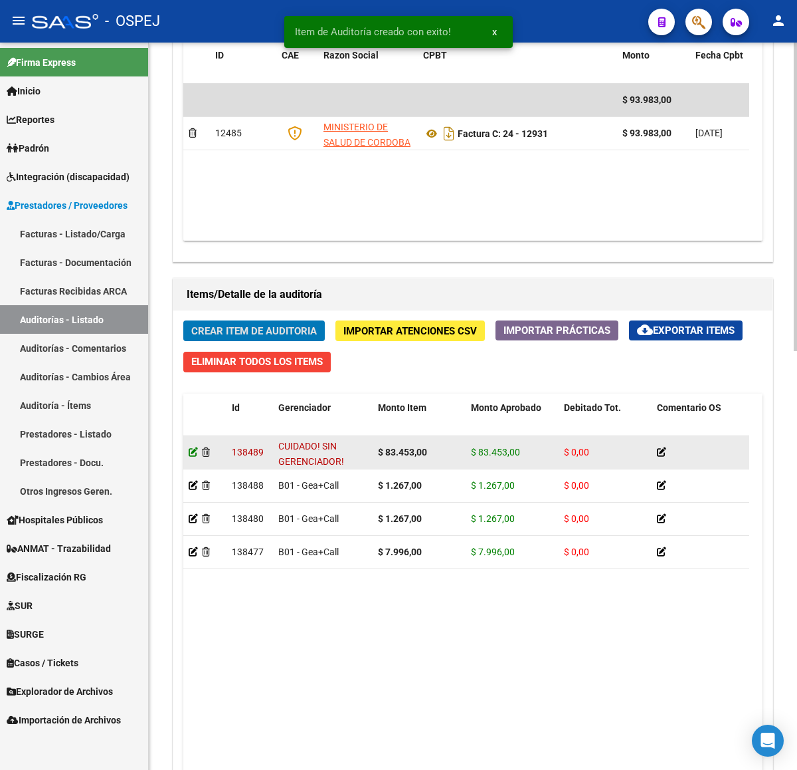
click at [194, 456] on icon at bounding box center [193, 451] width 9 height 9
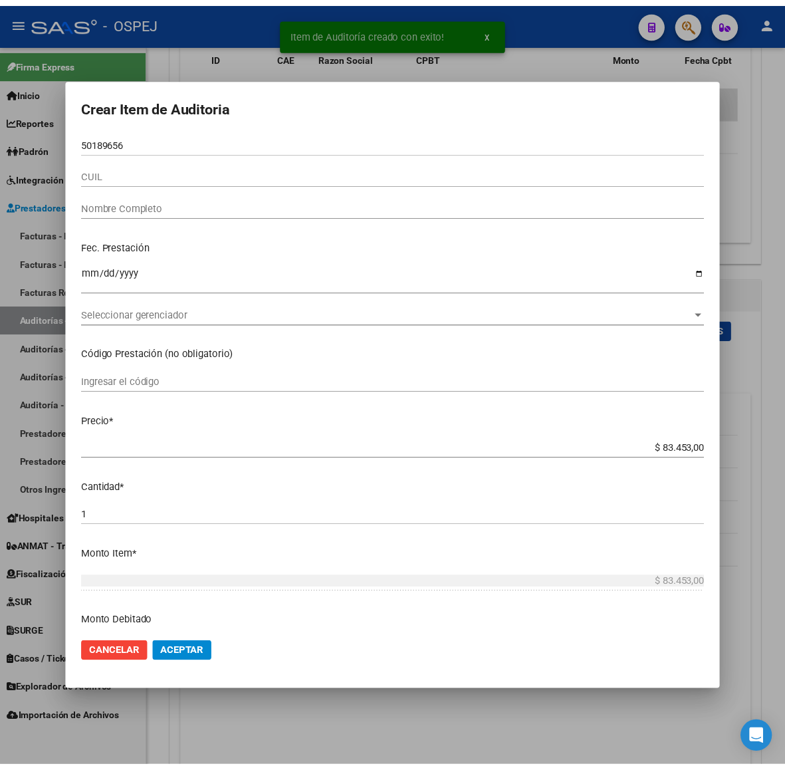
scroll to position [941, 0]
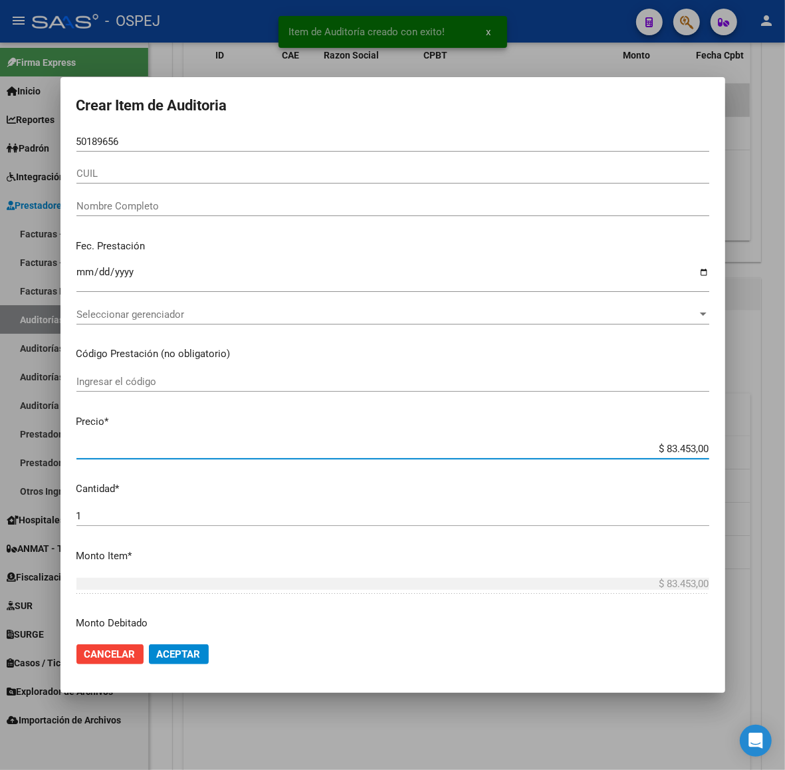
click at [679, 453] on input "$ 83.453,00" at bounding box center [392, 449] width 633 height 12
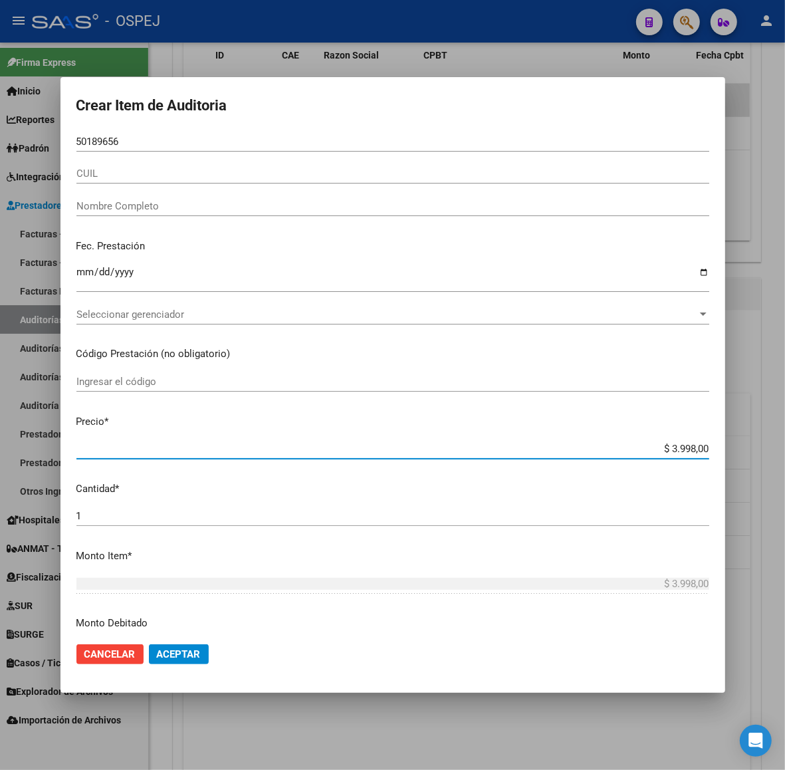
click at [190, 651] on span "Aceptar" at bounding box center [179, 654] width 44 height 12
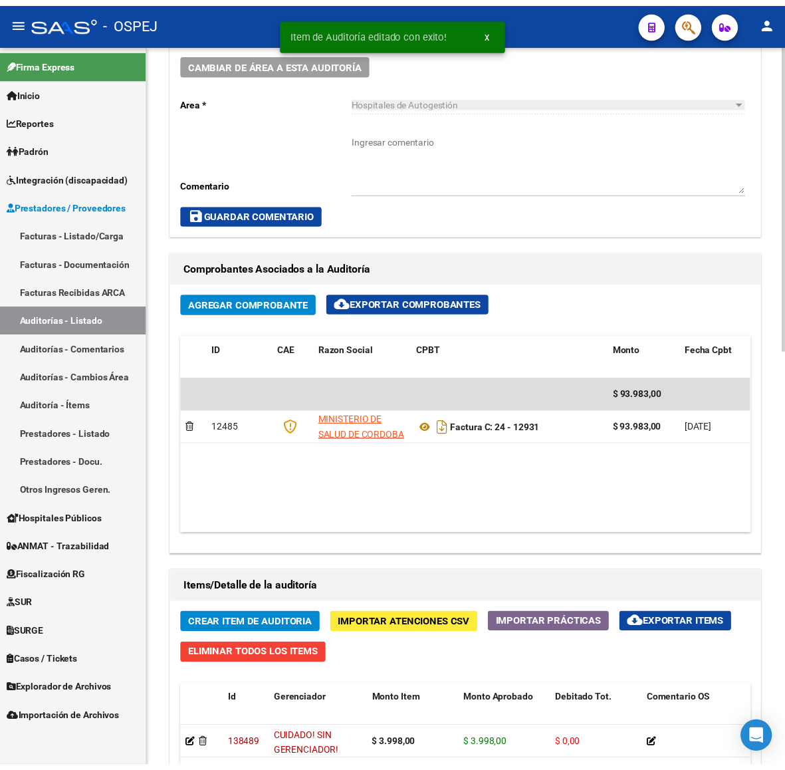
scroll to position [831, 0]
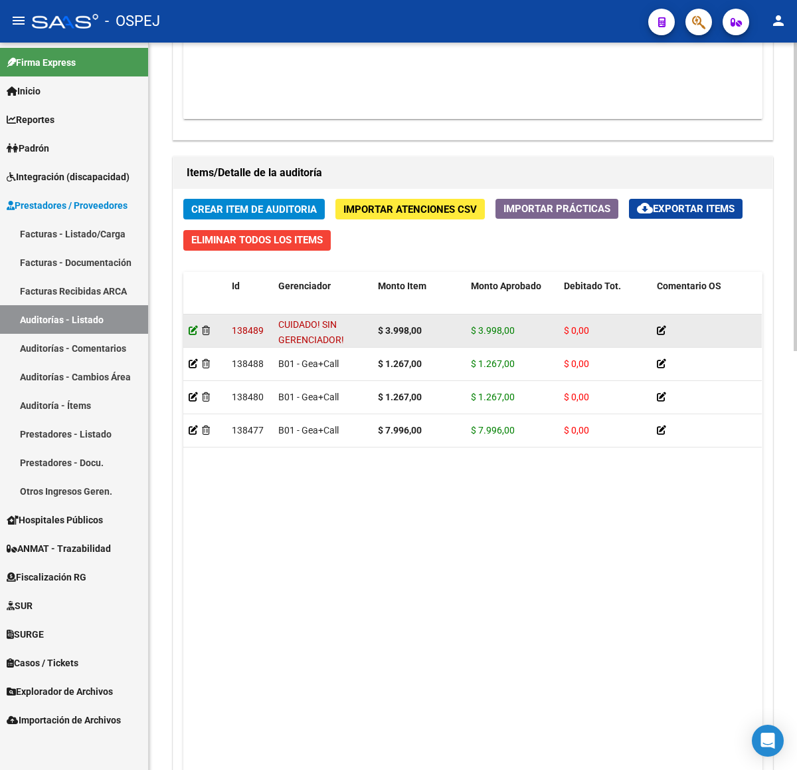
click at [193, 331] on icon at bounding box center [193, 330] width 9 height 9
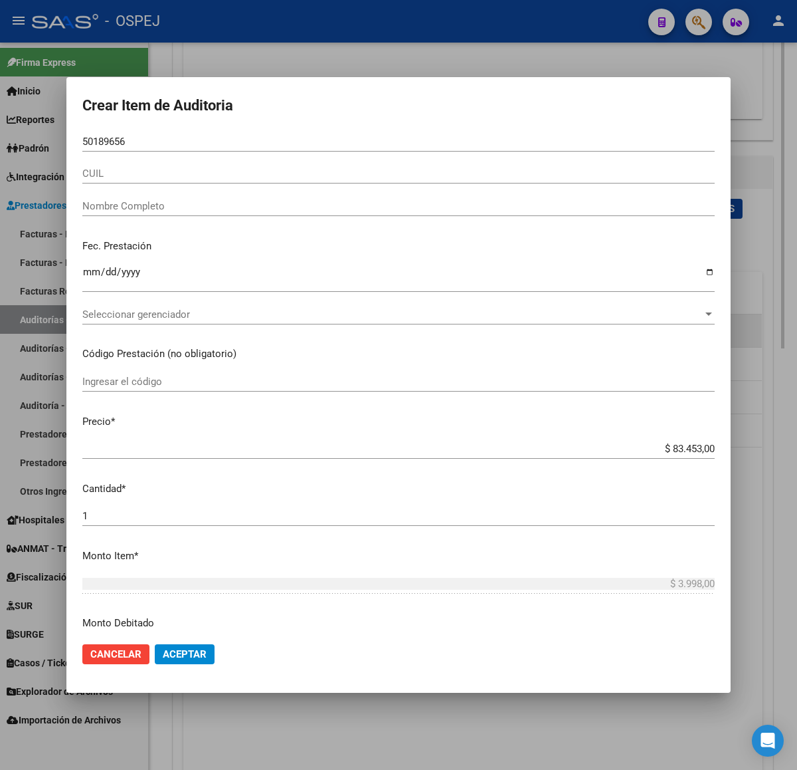
scroll to position [845, 0]
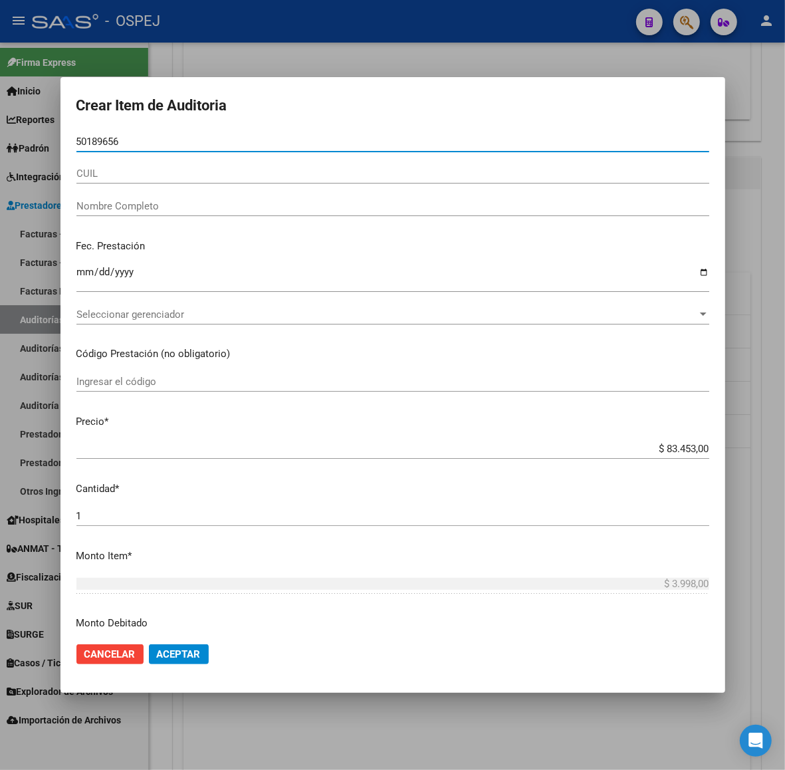
click at [117, 138] on input "50189656" at bounding box center [392, 142] width 633 height 12
click at [530, 32] on div at bounding box center [392, 385] width 785 height 770
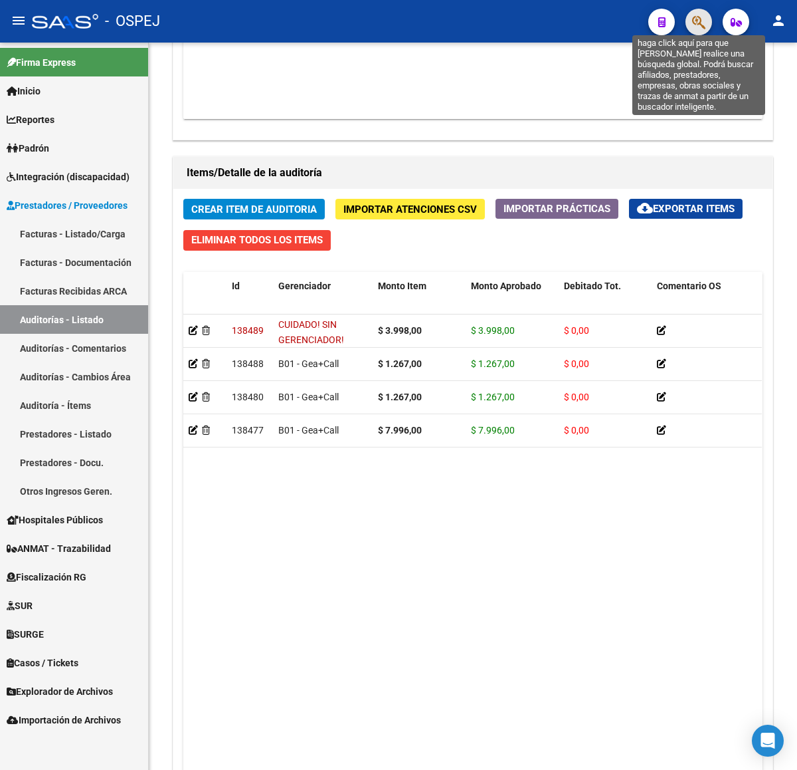
click at [696, 15] on icon "button" at bounding box center [698, 22] width 13 height 15
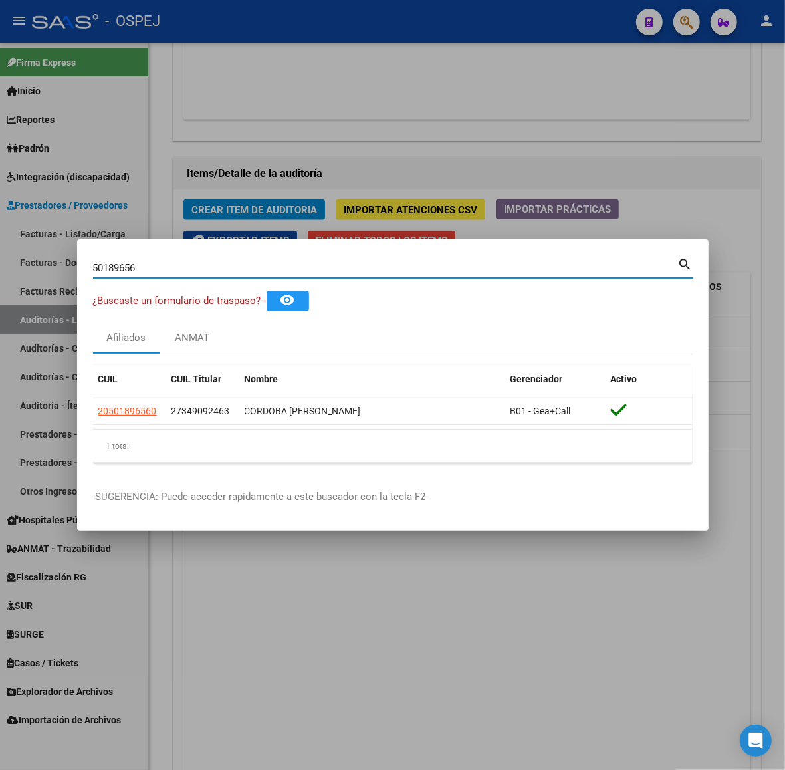
click at [509, 144] on div at bounding box center [392, 385] width 785 height 770
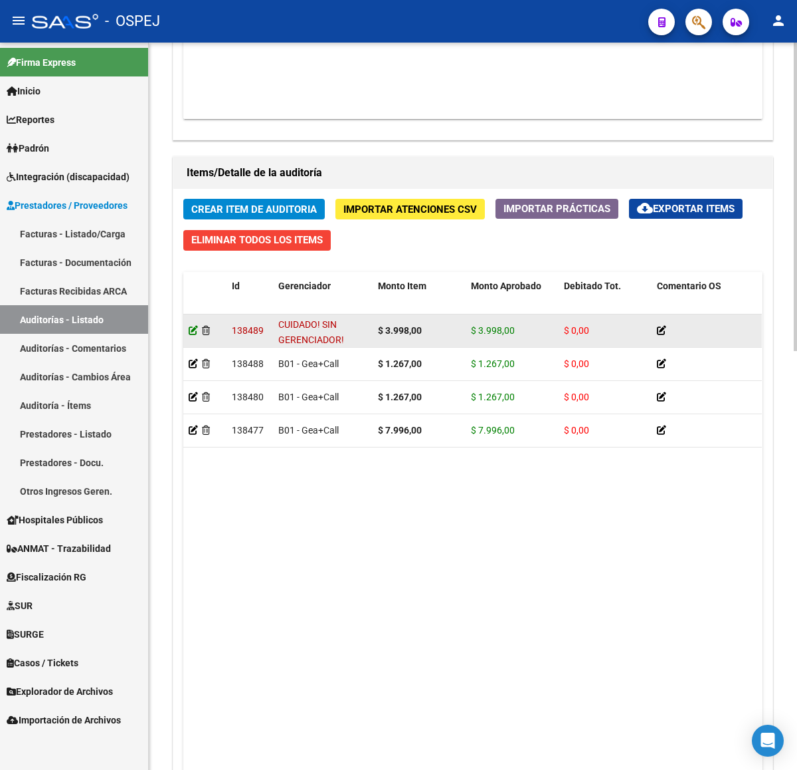
click at [193, 334] on icon at bounding box center [193, 330] width 9 height 9
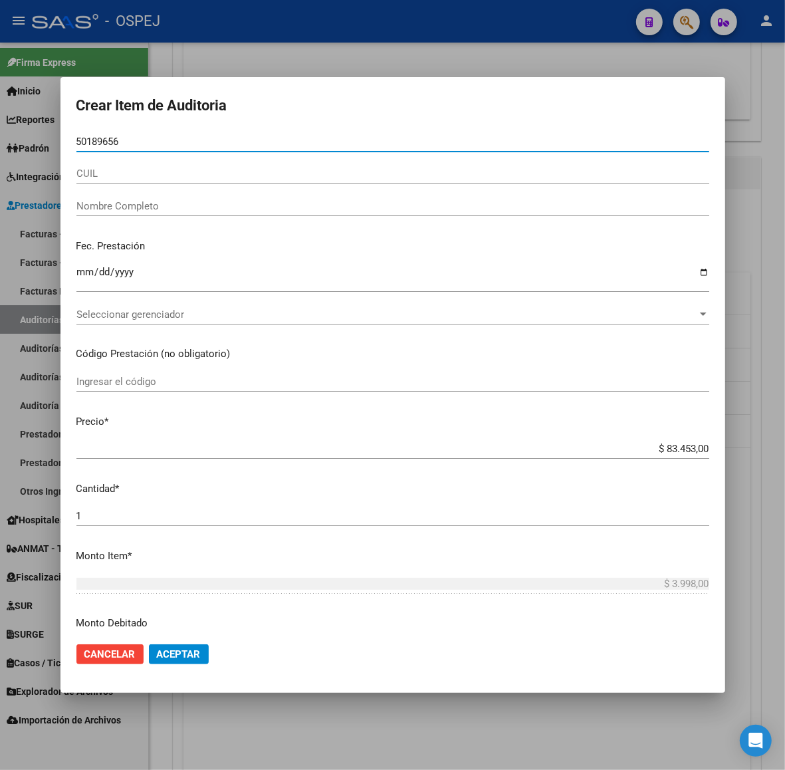
drag, startPoint x: 136, startPoint y: 144, endPoint x: 0, endPoint y: 158, distance: 137.0
click at [0, 158] on div "Crear Item de Auditoria 50189656 Nro Documento CUIL Nombre Completo Fec. Presta…" at bounding box center [392, 385] width 785 height 770
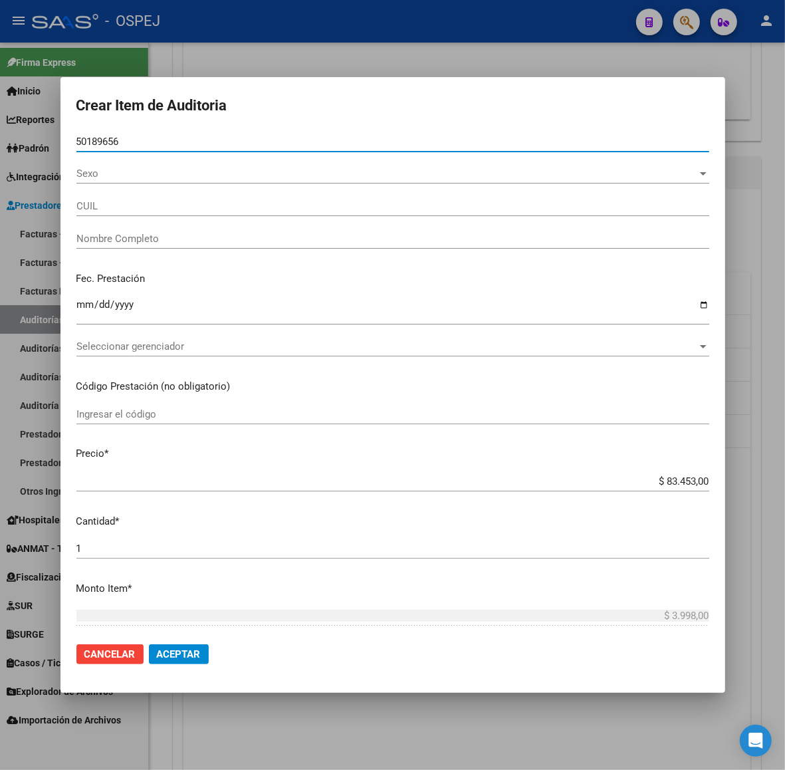
click at [154, 176] on span "Sexo" at bounding box center [386, 173] width 621 height 12
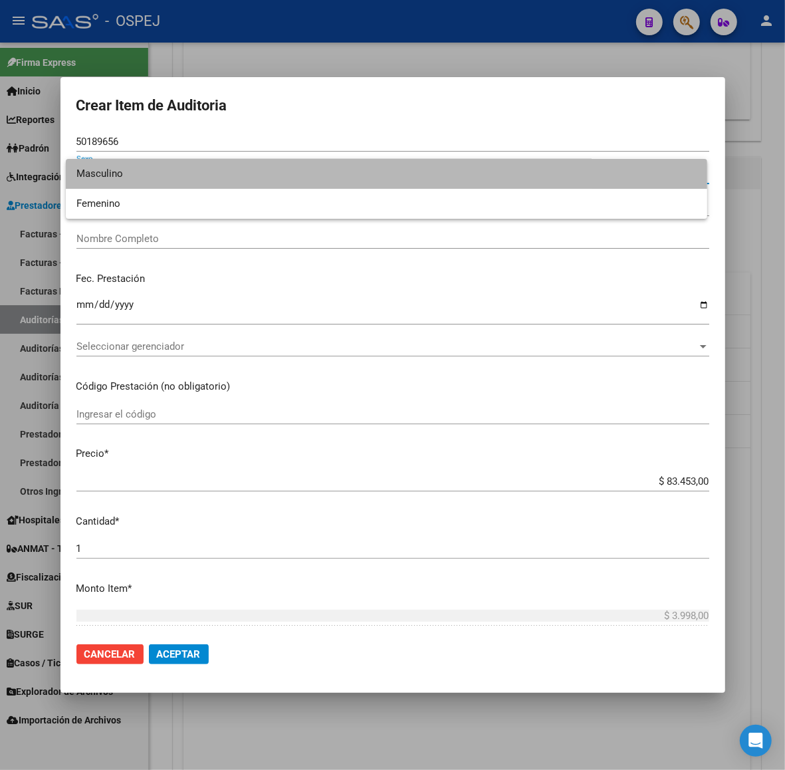
click at [143, 185] on span "Masculino" at bounding box center [386, 174] width 620 height 30
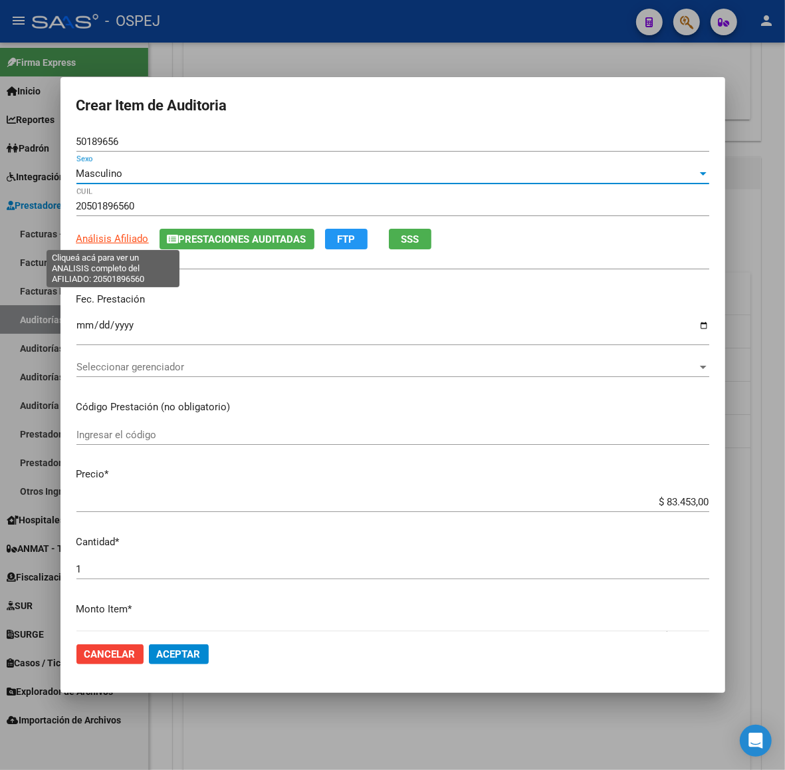
click at [123, 239] on span "Análisis Afiliado" at bounding box center [112, 239] width 72 height 12
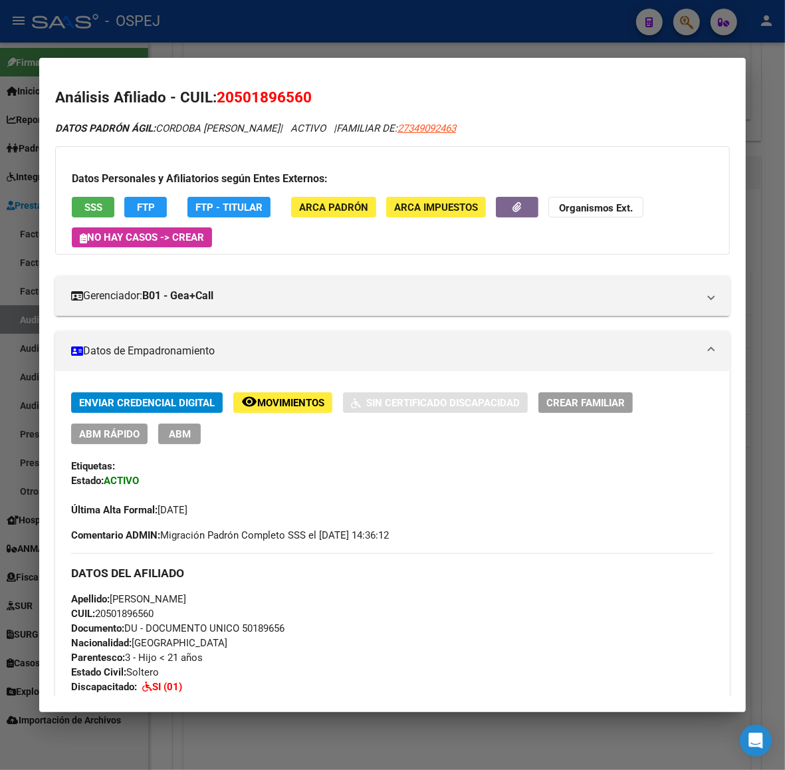
click at [506, 33] on div at bounding box center [392, 385] width 785 height 770
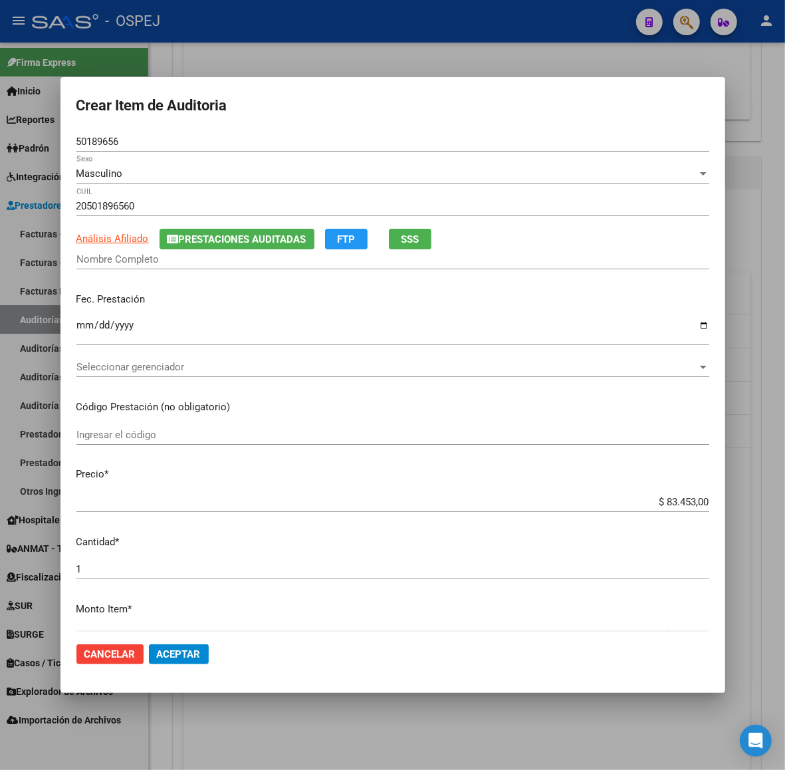
click at [114, 243] on span "Análisis Afiliado" at bounding box center [112, 239] width 72 height 12
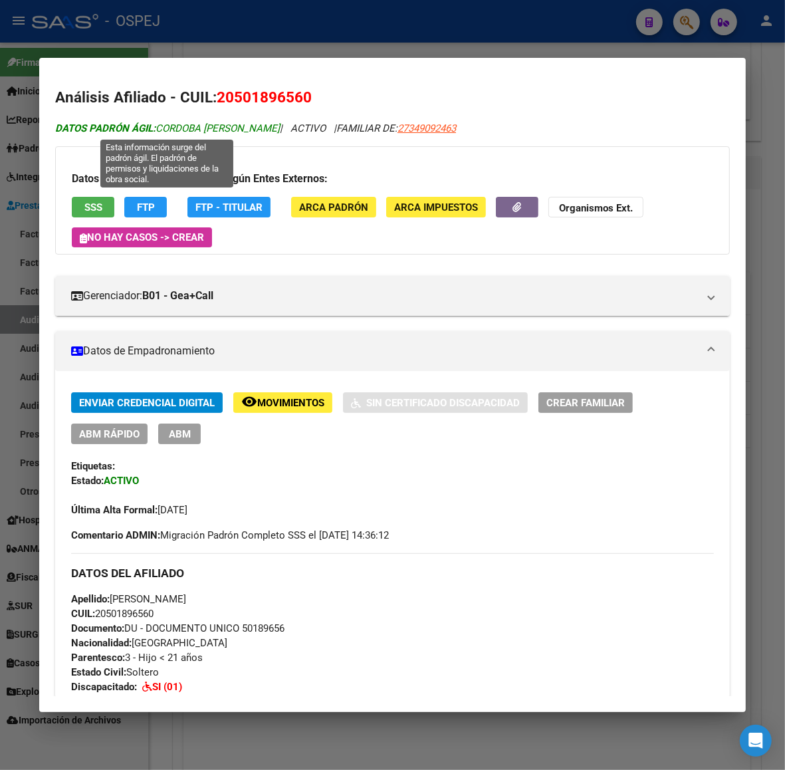
drag, startPoint x: 282, startPoint y: 133, endPoint x: 154, endPoint y: 126, distance: 129.1
click at [154, 126] on span "DATOS PADRÓN ÁGIL: CORDOBA [PERSON_NAME]" at bounding box center [167, 128] width 225 height 12
copy span "CORDOBA [PERSON_NAME]"
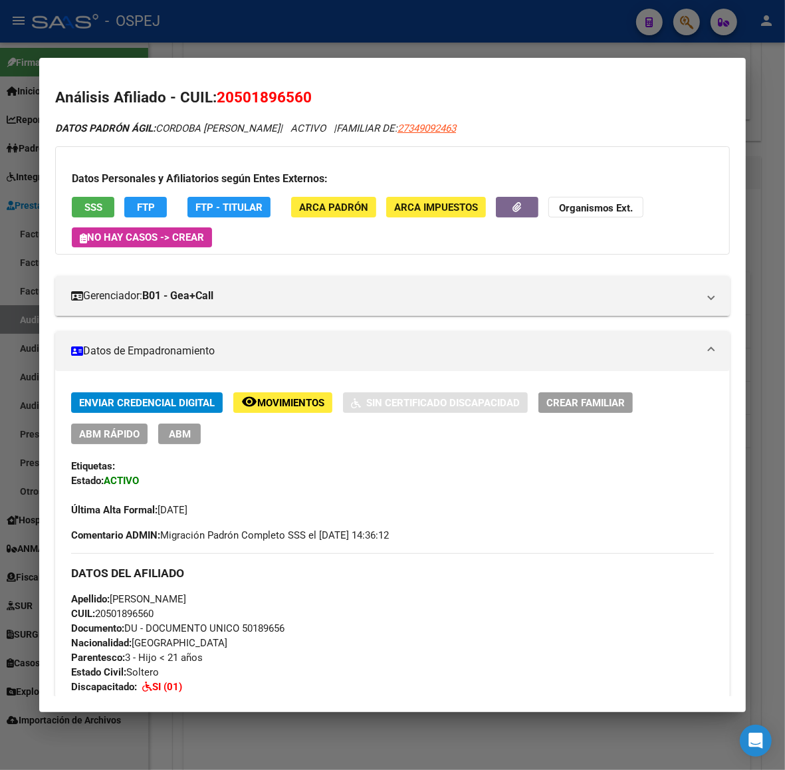
click at [23, 64] on div at bounding box center [392, 385] width 785 height 770
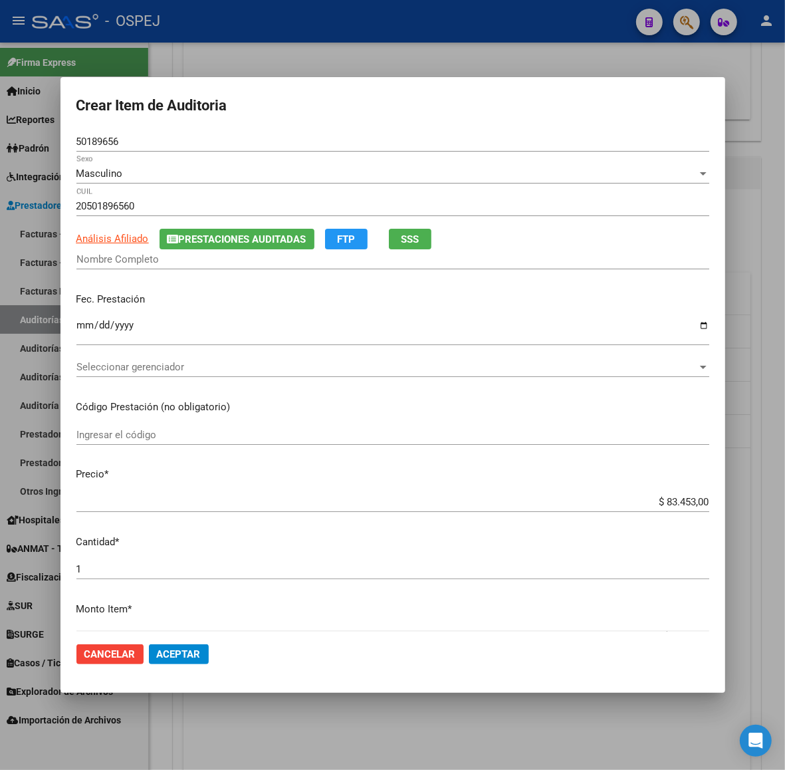
click at [221, 261] on input "Nombre Completo" at bounding box center [392, 259] width 633 height 12
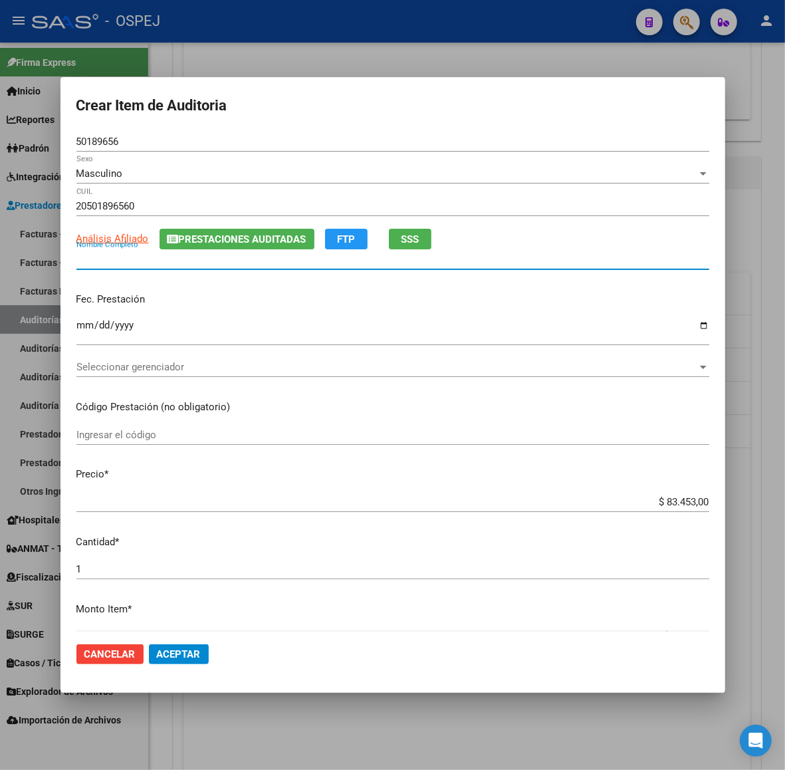
paste input "CORDOBA [PERSON_NAME]"
click at [171, 372] on span "Seleccionar gerenciador" at bounding box center [386, 367] width 621 height 12
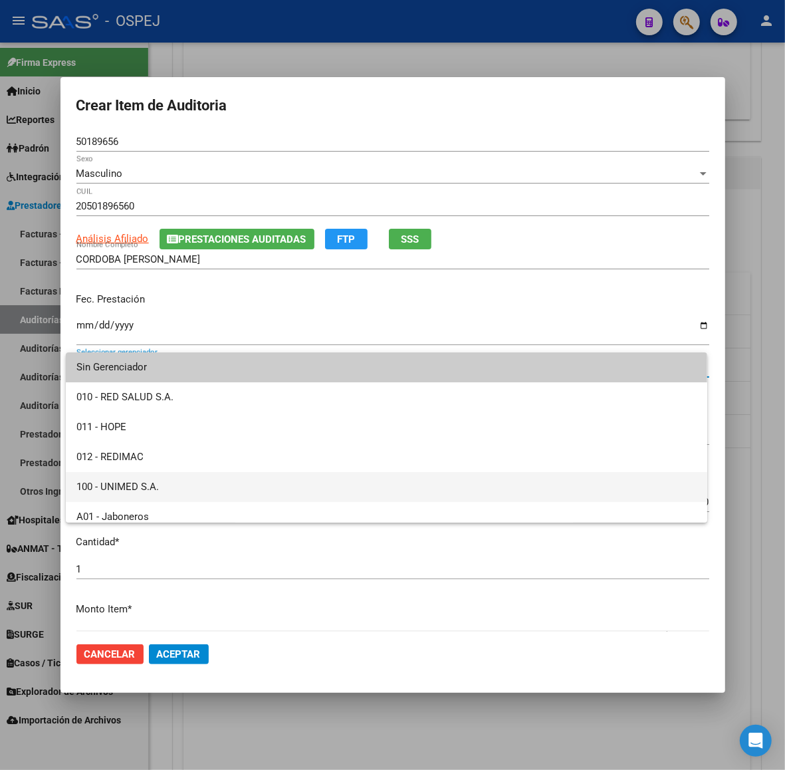
scroll to position [83, 0]
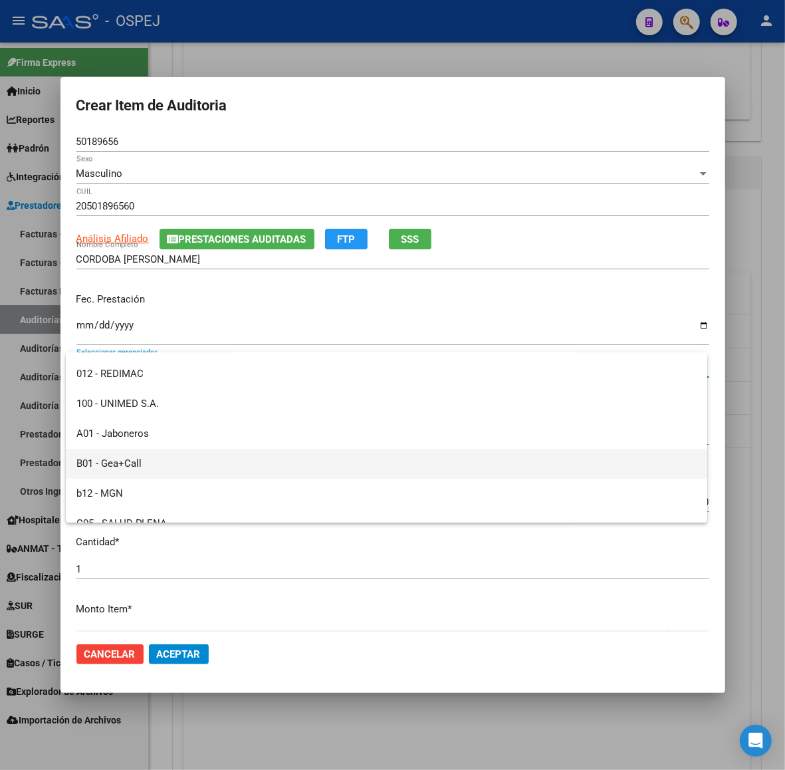
click at [181, 457] on span "B01 - Gea+Call" at bounding box center [386, 464] width 620 height 30
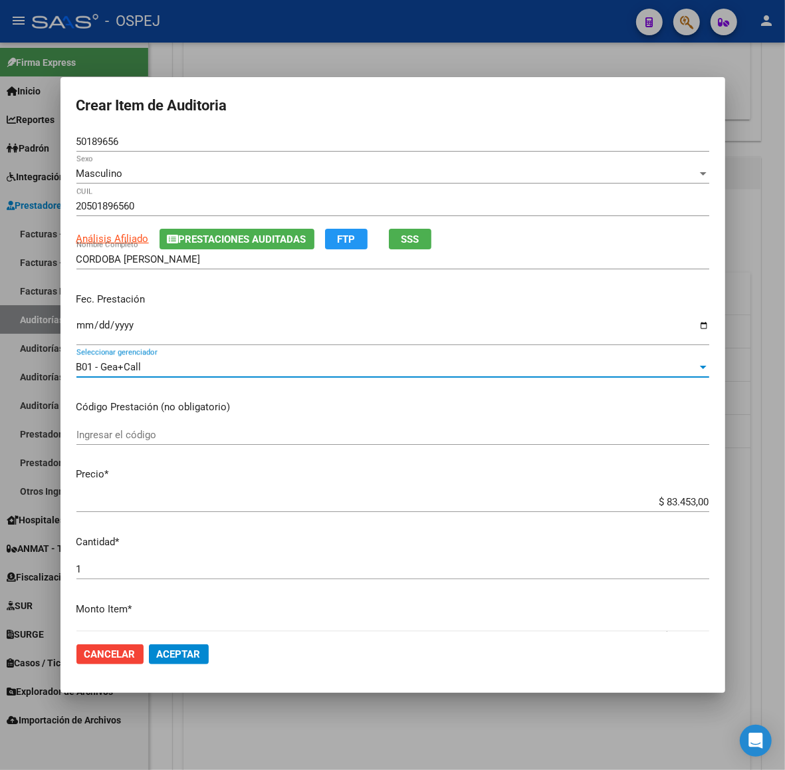
click at [197, 645] on button "Aceptar" at bounding box center [179, 654] width 60 height 20
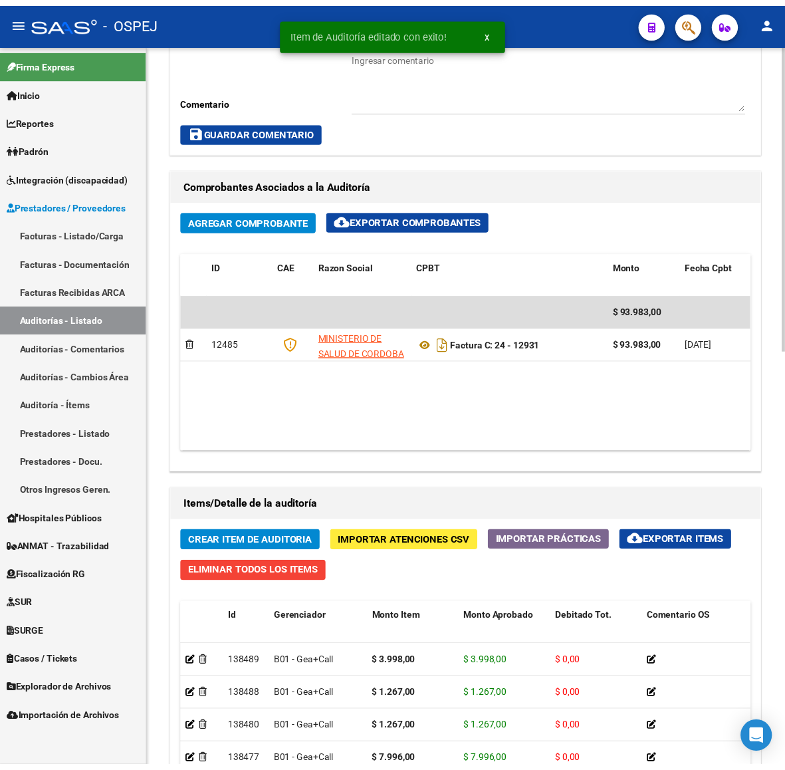
scroll to position [831, 0]
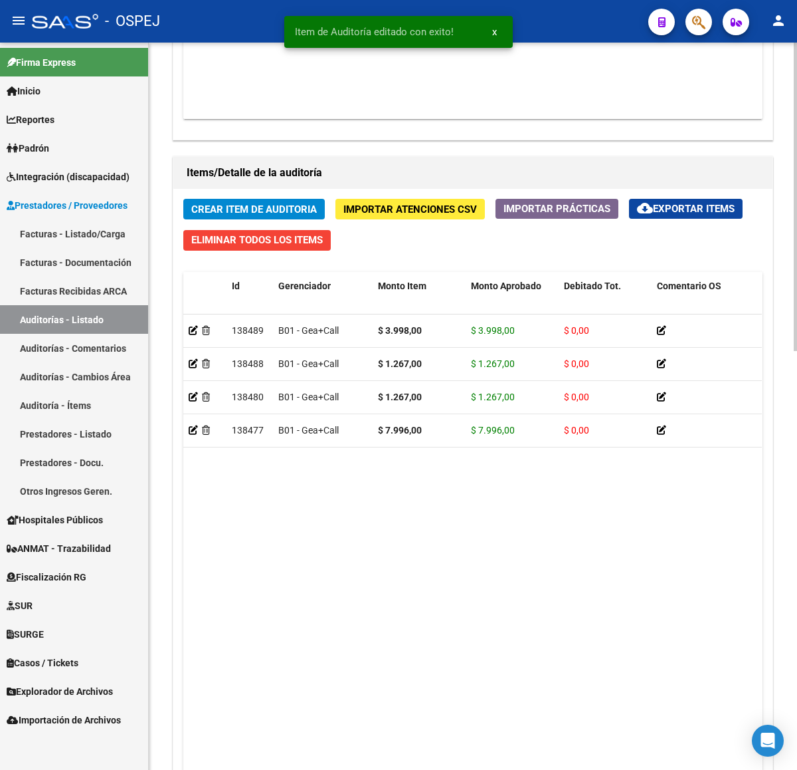
click at [255, 215] on span "Crear Item de Auditoria" at bounding box center [254, 209] width 126 height 12
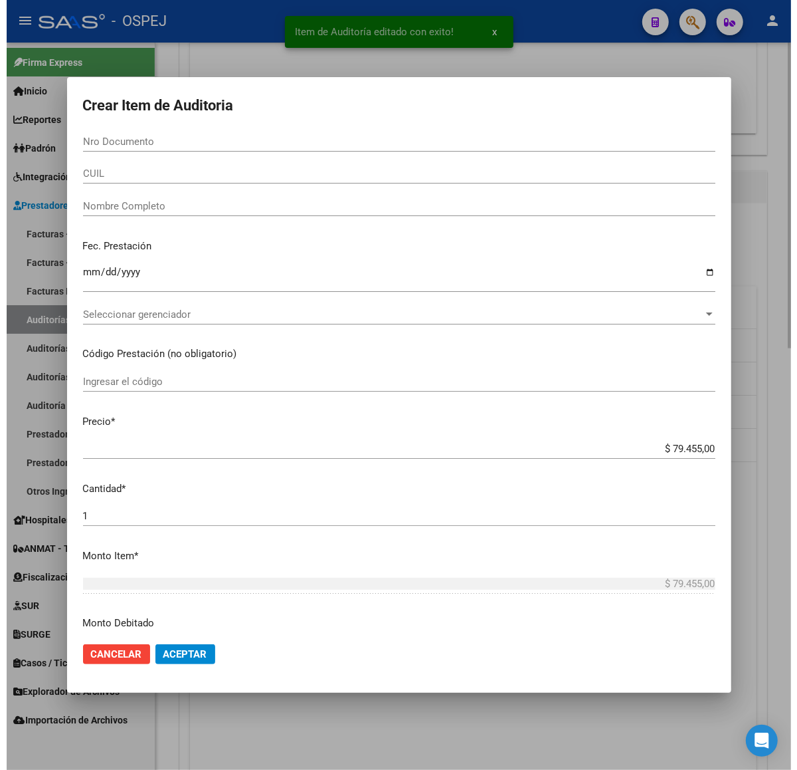
scroll to position [845, 0]
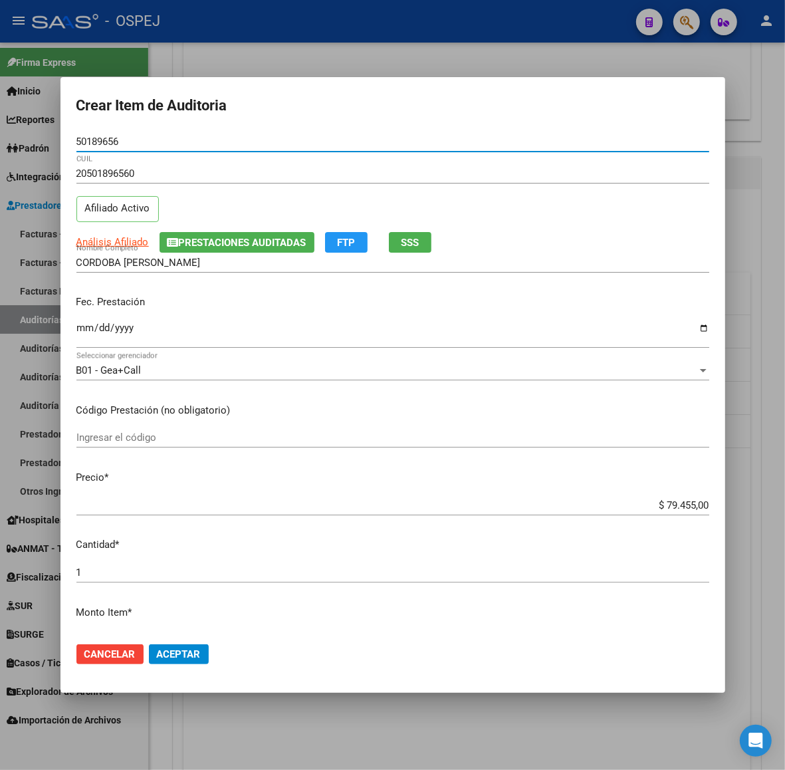
click at [673, 505] on input "$ 79.455,00" at bounding box center [392, 505] width 633 height 12
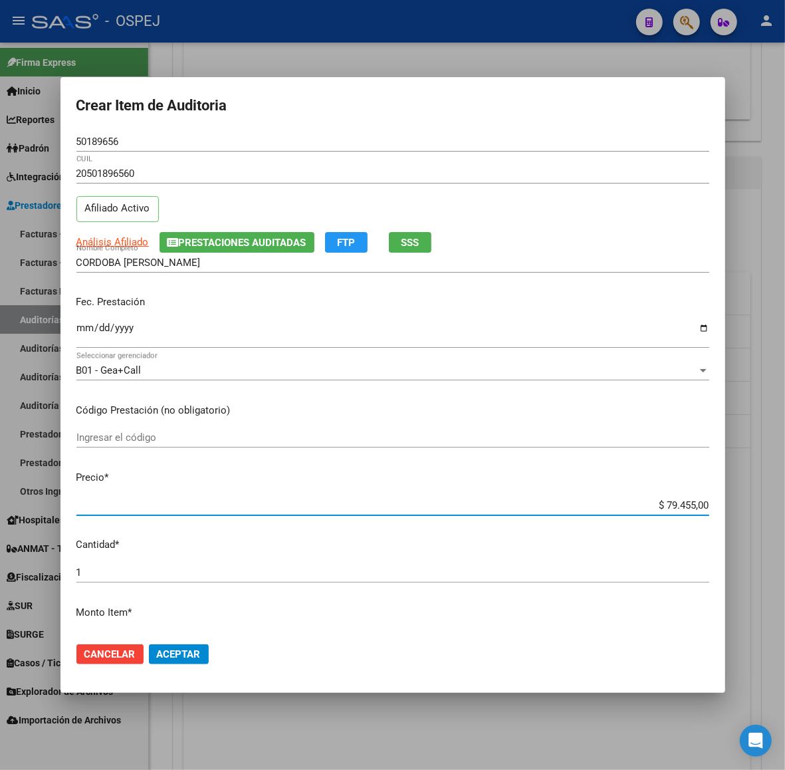
click at [673, 505] on input "$ 79.455,00" at bounding box center [392, 505] width 633 height 12
click at [181, 646] on button "Aceptar" at bounding box center [179, 654] width 60 height 20
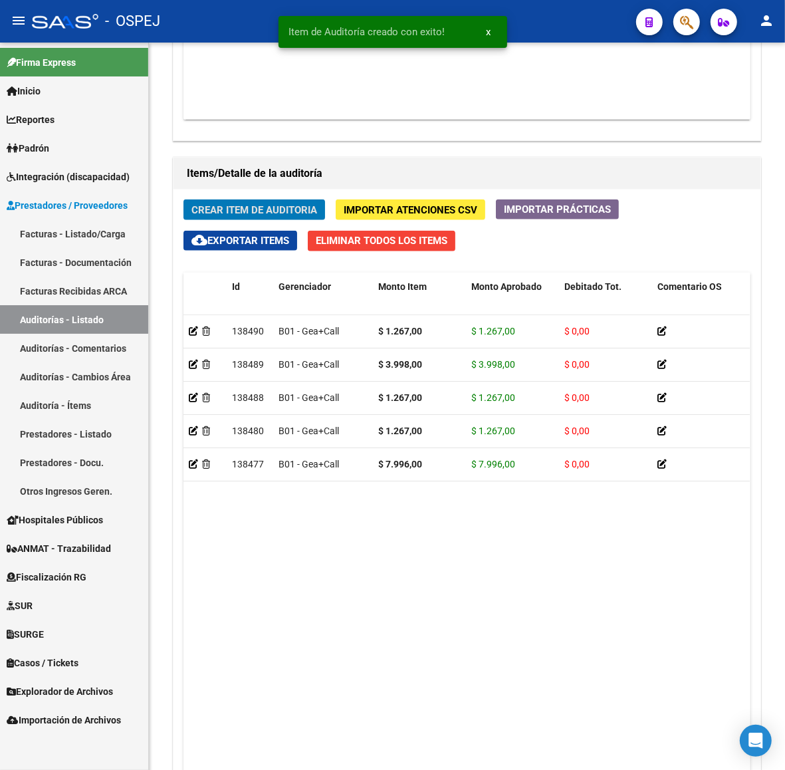
scroll to position [831, 0]
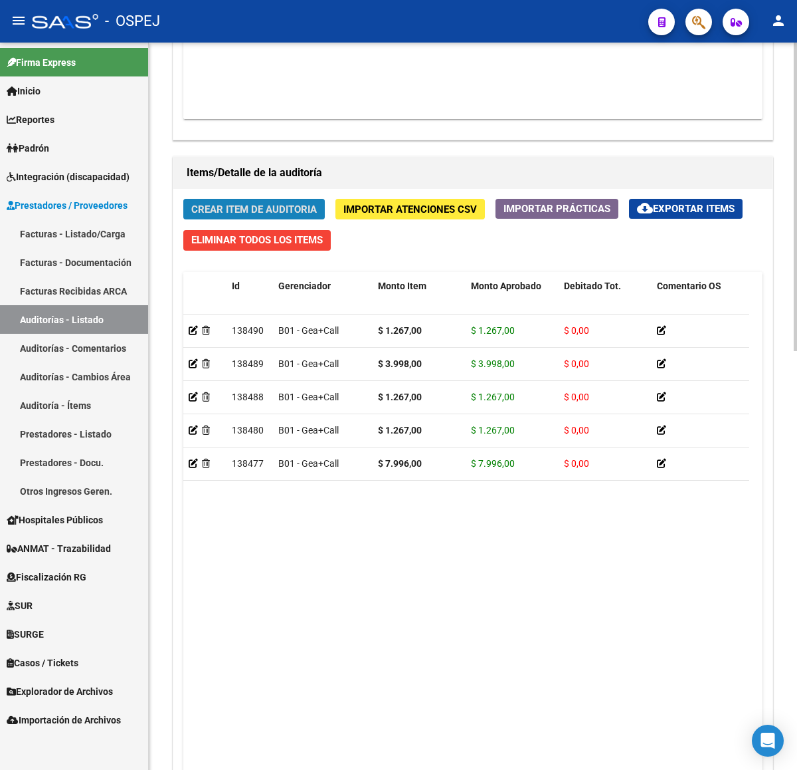
click at [304, 213] on span "Crear Item de Auditoria" at bounding box center [254, 209] width 126 height 12
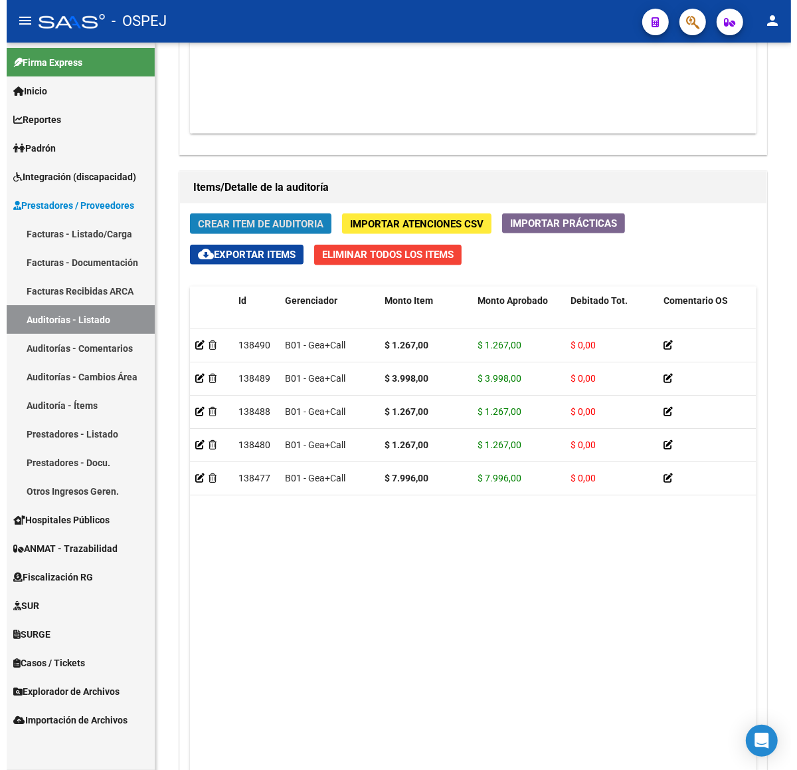
scroll to position [845, 0]
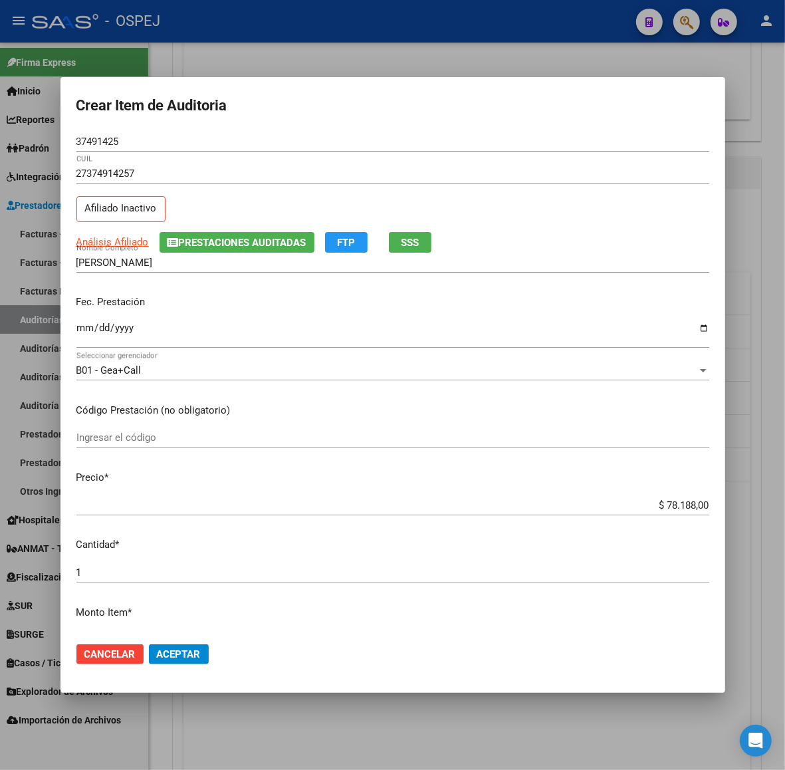
click at [660, 498] on div "$ 78.188,00 Ingresar el precio" at bounding box center [392, 505] width 633 height 20
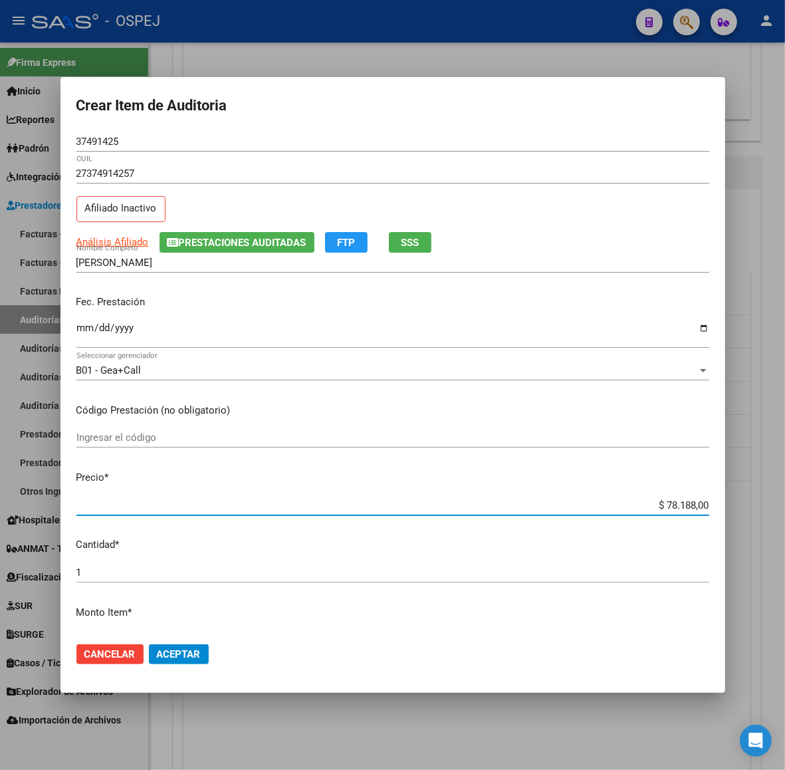
click at [662, 504] on input "$ 78.188,00" at bounding box center [392, 505] width 633 height 12
paste input "27.959"
click at [155, 647] on button "Aceptar" at bounding box center [179, 654] width 60 height 20
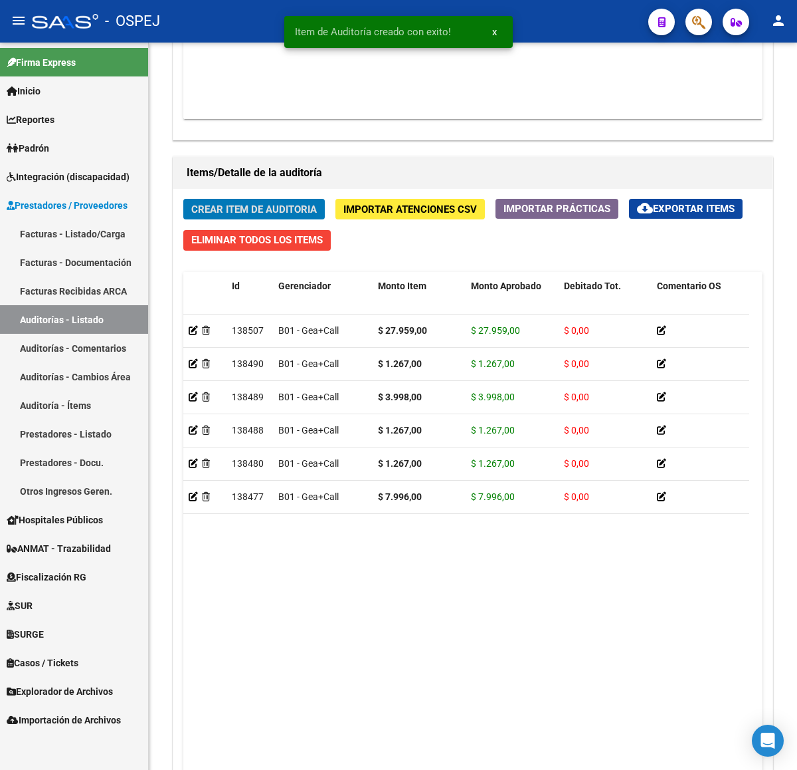
click at [183, 199] on button "Crear Item de Auditoria" at bounding box center [254, 209] width 142 height 21
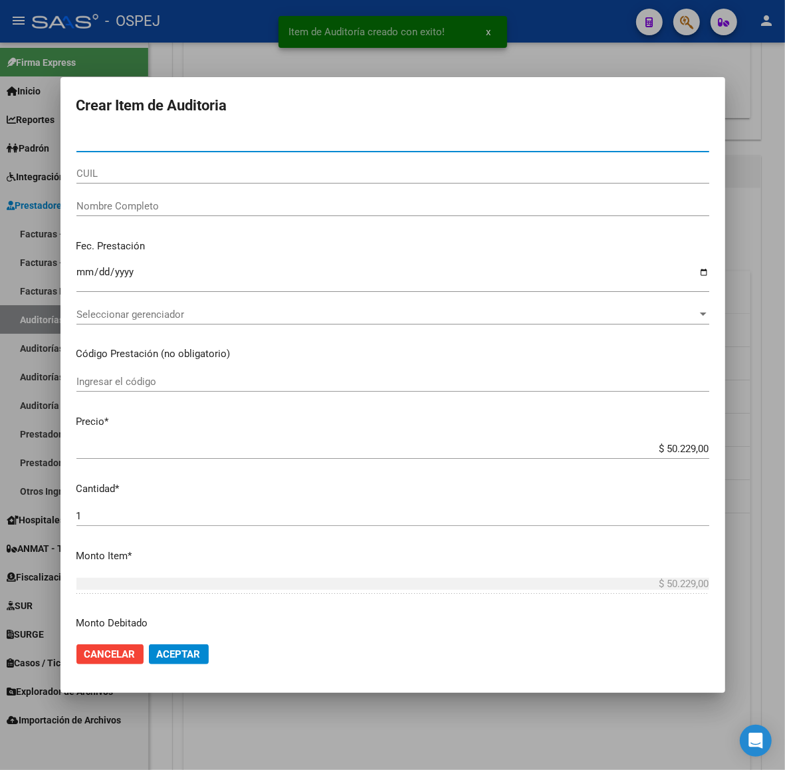
paste input "27.959"
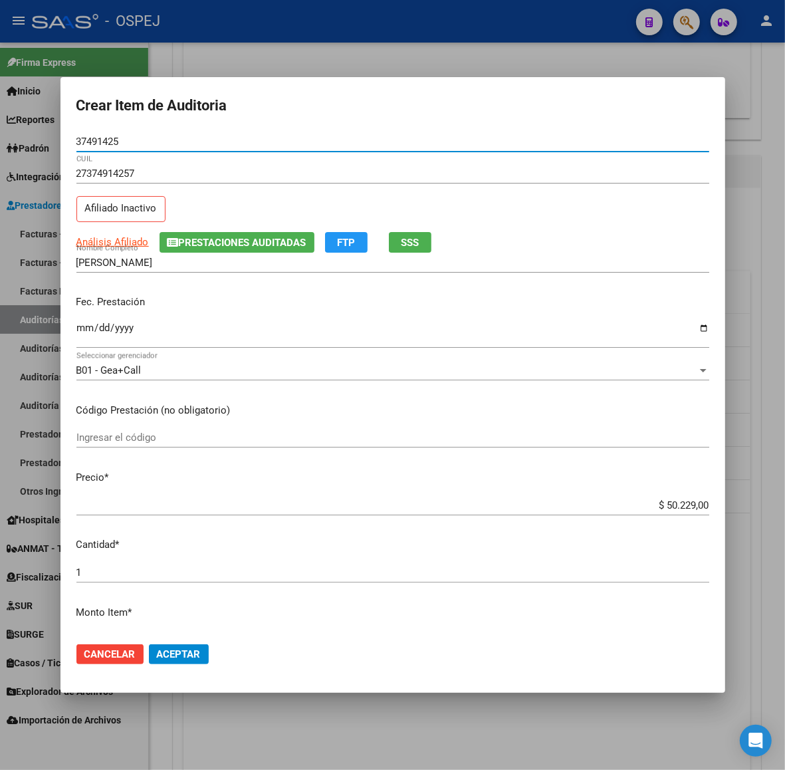
click at [677, 489] on mat-dialog-content "37491425 Nro Documento 27374914257 CUIL Afiliado Inactivo Análisis Afiliado Pre…" at bounding box center [392, 382] width 665 height 500
click at [679, 506] on input "$ 50.229,00" at bounding box center [392, 505] width 633 height 12
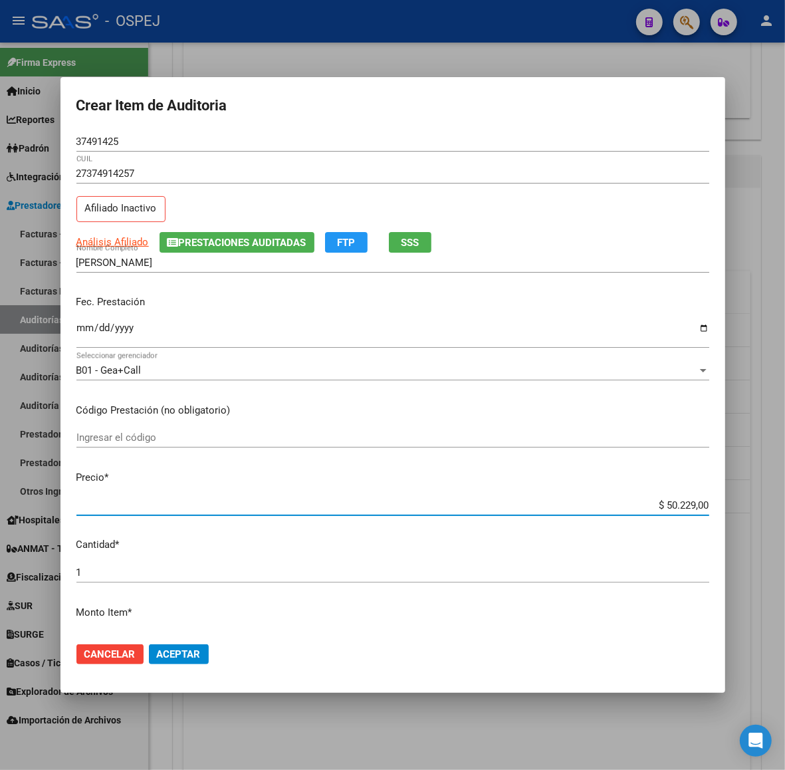
click at [679, 506] on input "$ 50.229,00" at bounding box center [392, 505] width 633 height 12
click at [199, 653] on span "Aceptar" at bounding box center [179, 654] width 44 height 12
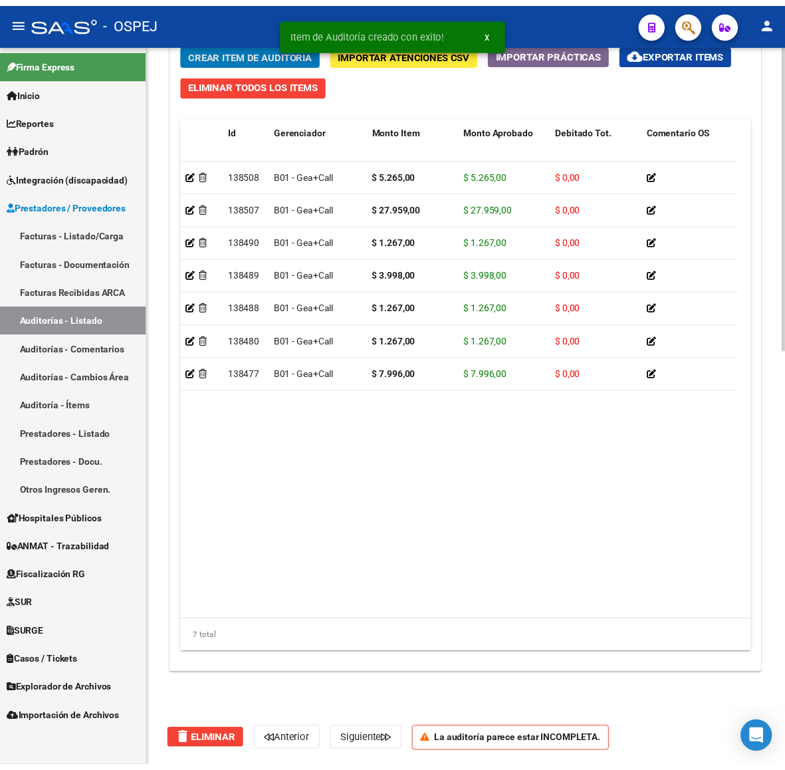
scroll to position [831, 0]
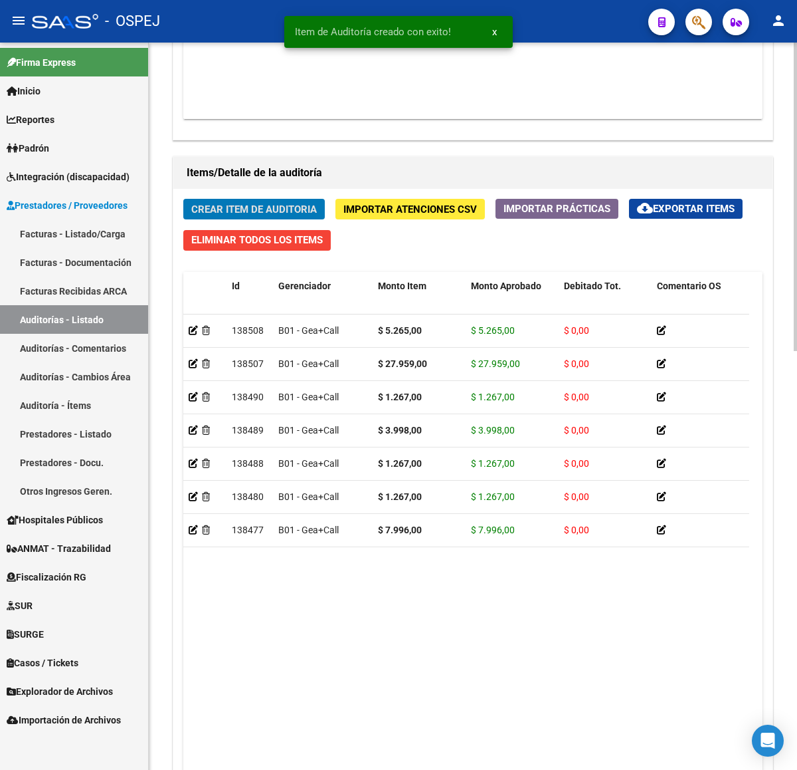
click at [306, 221] on div "Crear Item de Auditoria Importar Atenciones CSV Importar Prácticas cloud_downlo…" at bounding box center [472, 510] width 599 height 643
click at [304, 206] on span "Crear Item de Auditoria" at bounding box center [254, 209] width 126 height 12
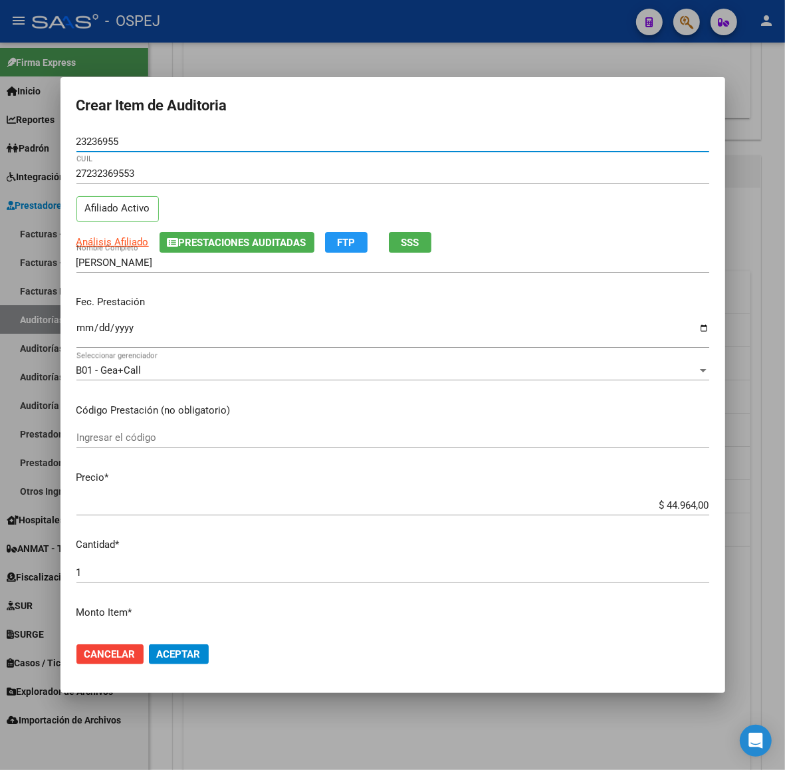
click at [686, 504] on input "$ 44.964,00" at bounding box center [392, 505] width 633 height 12
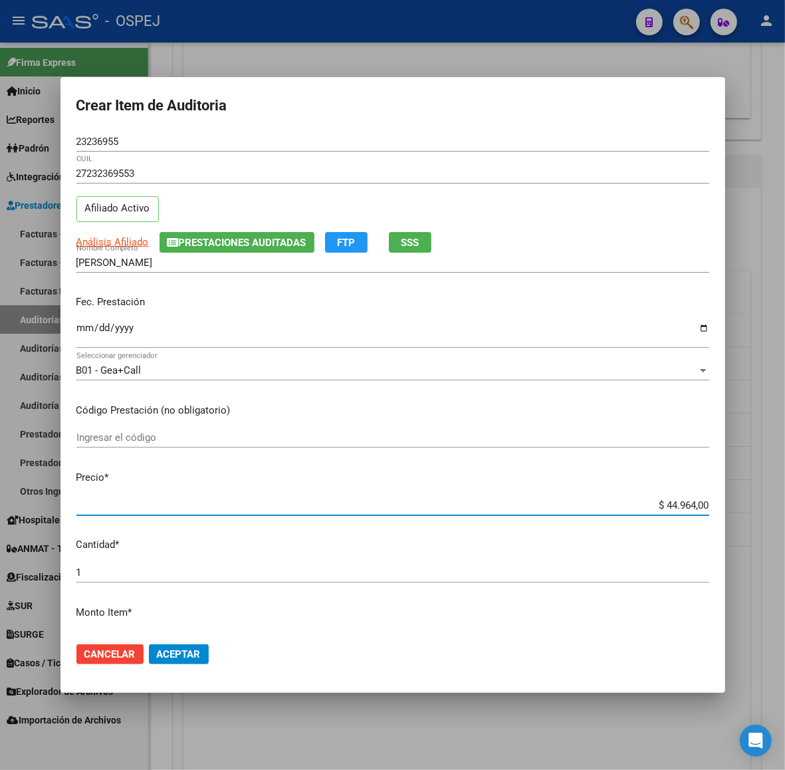
click at [686, 504] on input "$ 44.964,00" at bounding box center [392, 505] width 633 height 12
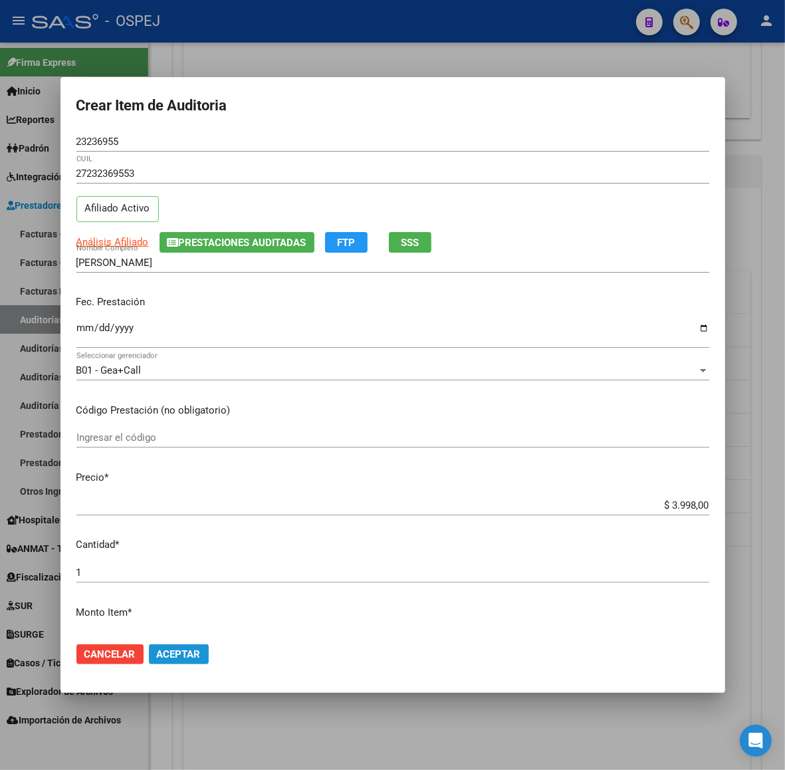
click at [153, 659] on button "Aceptar" at bounding box center [179, 654] width 60 height 20
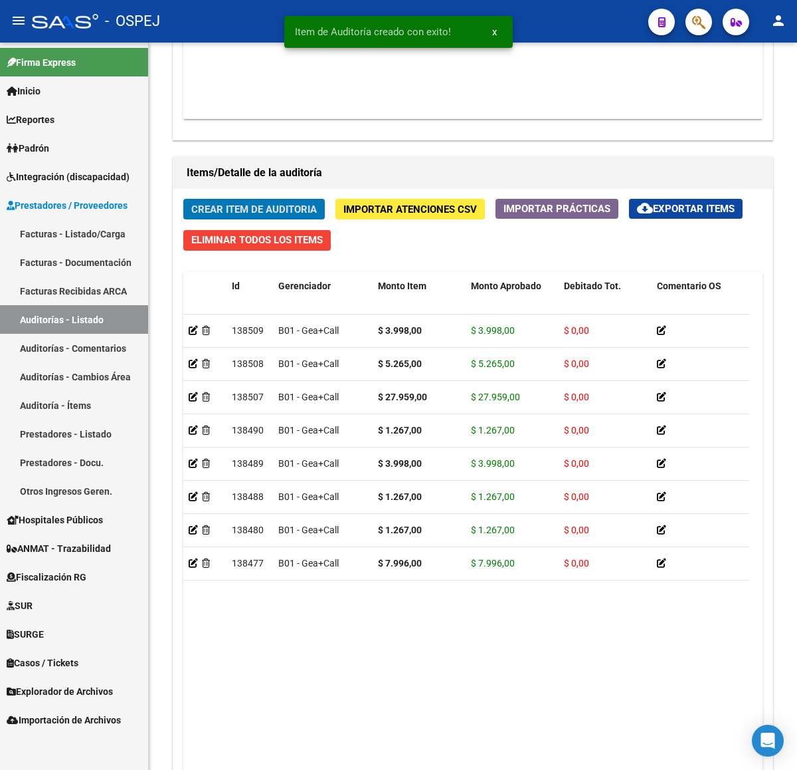
click at [183, 199] on button "Crear Item de Auditoria" at bounding box center [254, 209] width 142 height 21
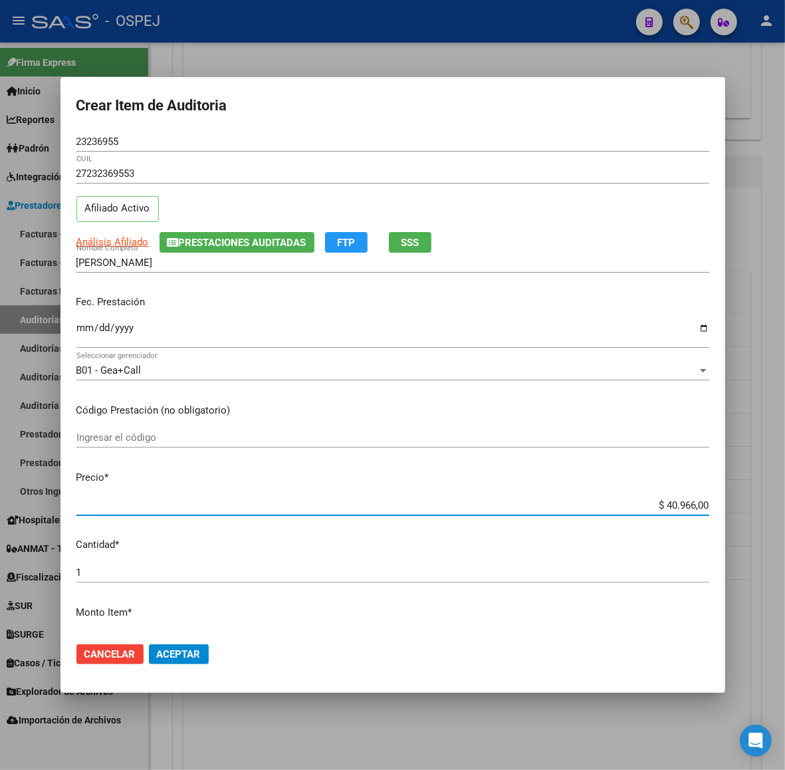
click at [679, 502] on input "$ 40.966,00" at bounding box center [392, 505] width 633 height 12
click at [173, 661] on button "Aceptar" at bounding box center [179, 654] width 60 height 20
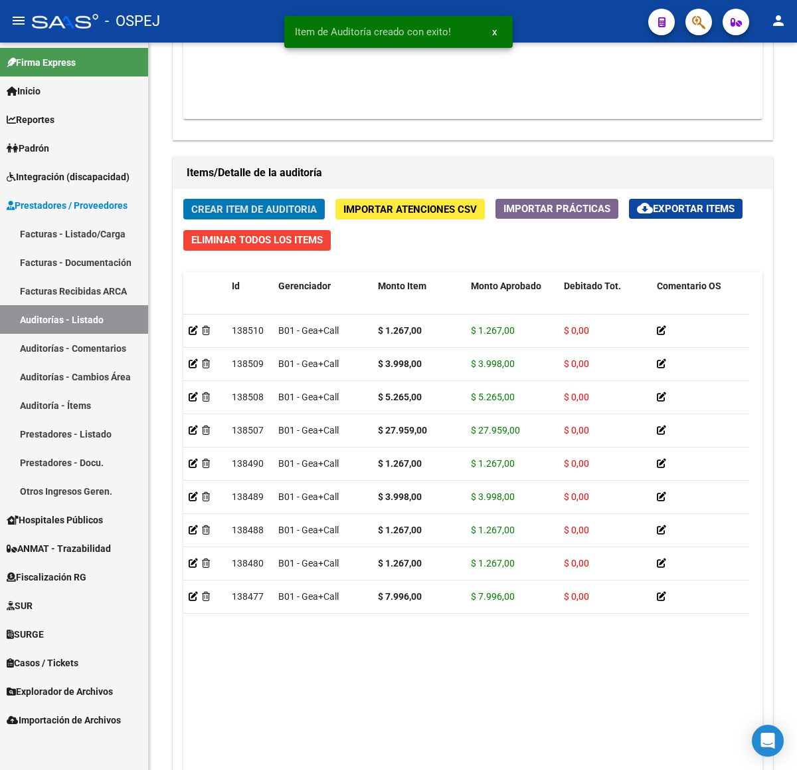
click at [183, 199] on button "Crear Item de Auditoria" at bounding box center [254, 209] width 142 height 21
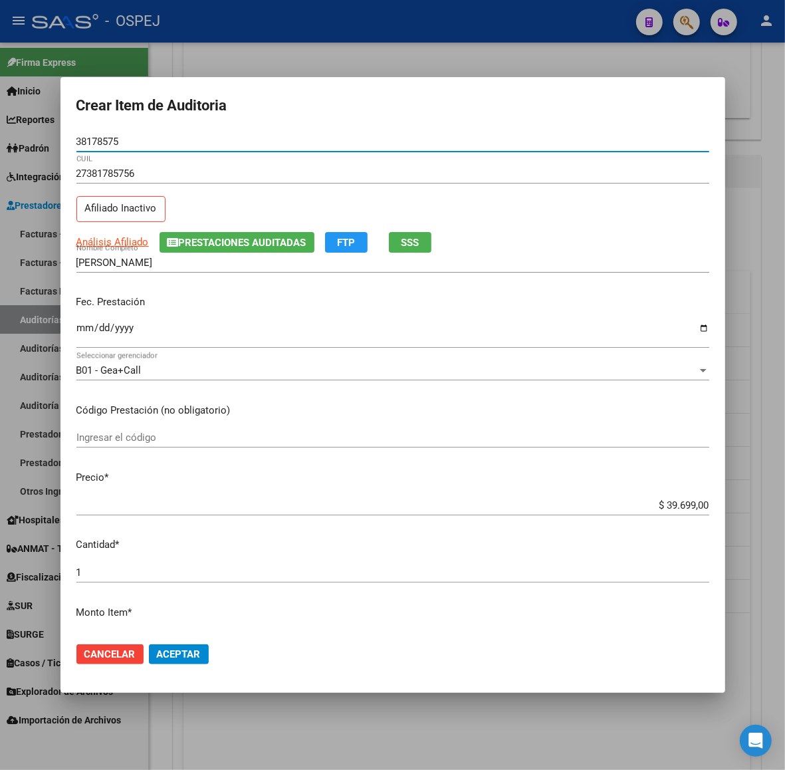
click at [690, 510] on input "$ 39.699,00" at bounding box center [392, 505] width 633 height 12
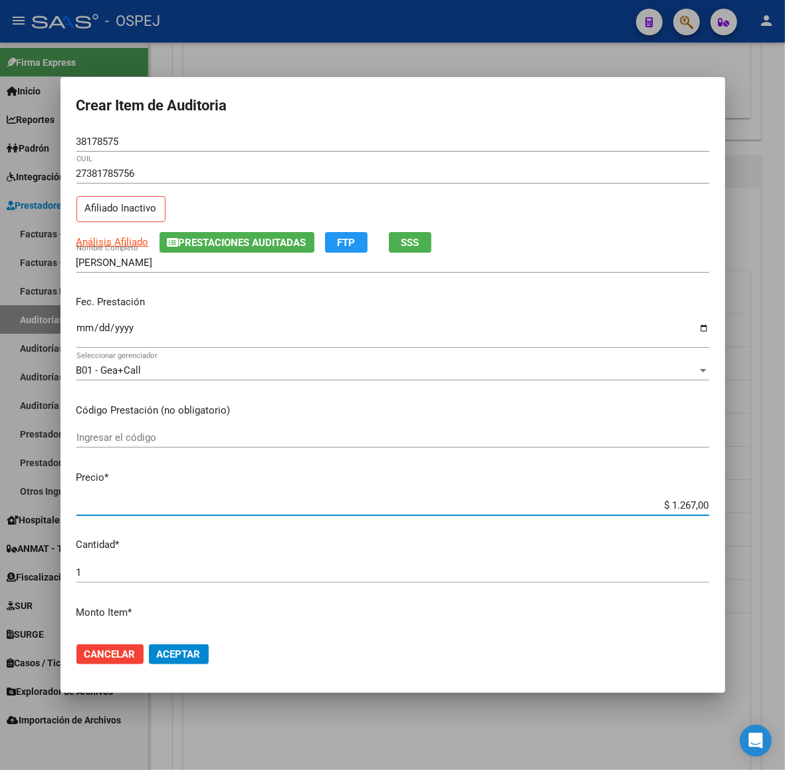
click at [199, 652] on span "Aceptar" at bounding box center [179, 654] width 44 height 12
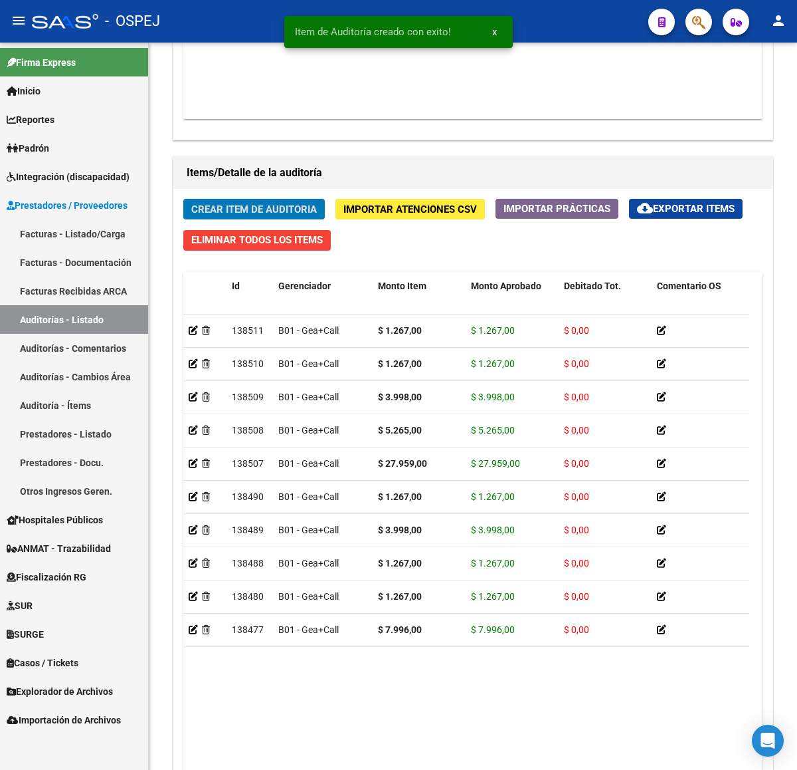
click at [183, 199] on button "Crear Item de Auditoria" at bounding box center [254, 209] width 142 height 21
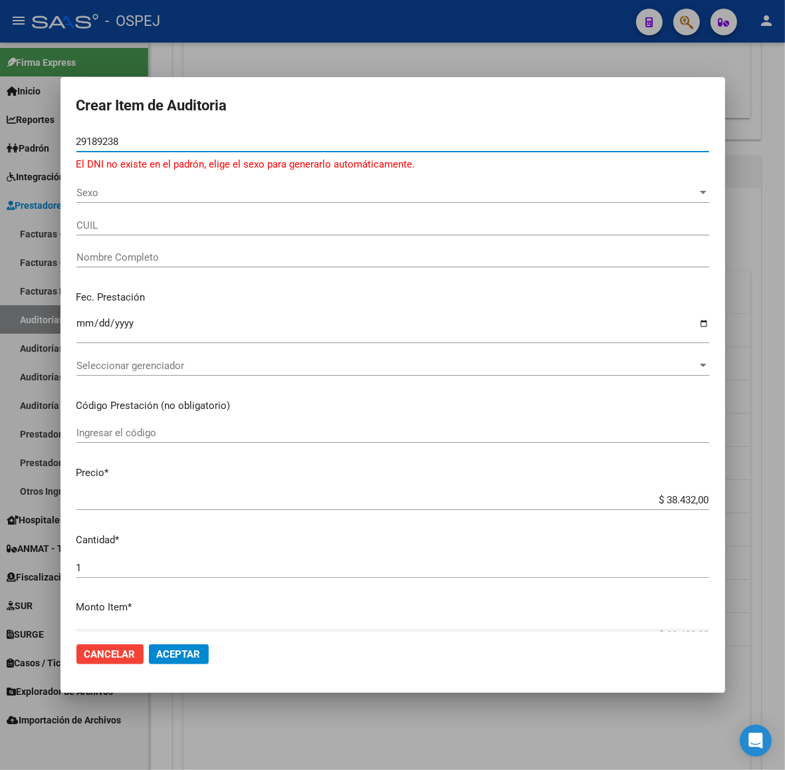
click at [97, 132] on div "29189238 Nro Documento" at bounding box center [392, 142] width 633 height 20
click at [103, 141] on input "29189238" at bounding box center [392, 142] width 633 height 12
click at [170, 195] on span "Sexo" at bounding box center [386, 193] width 621 height 12
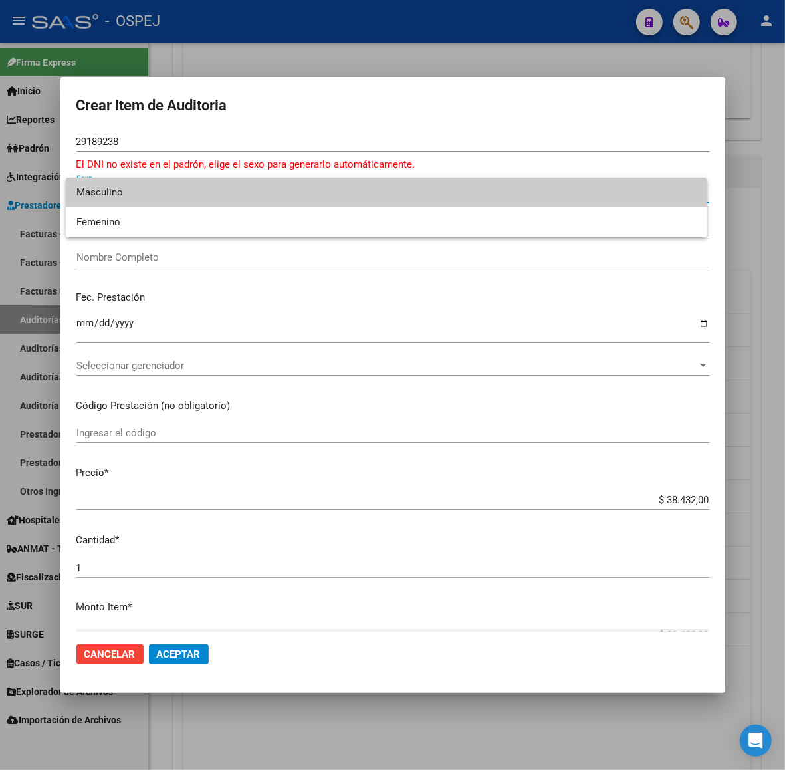
click at [153, 193] on span "Masculino" at bounding box center [386, 192] width 620 height 30
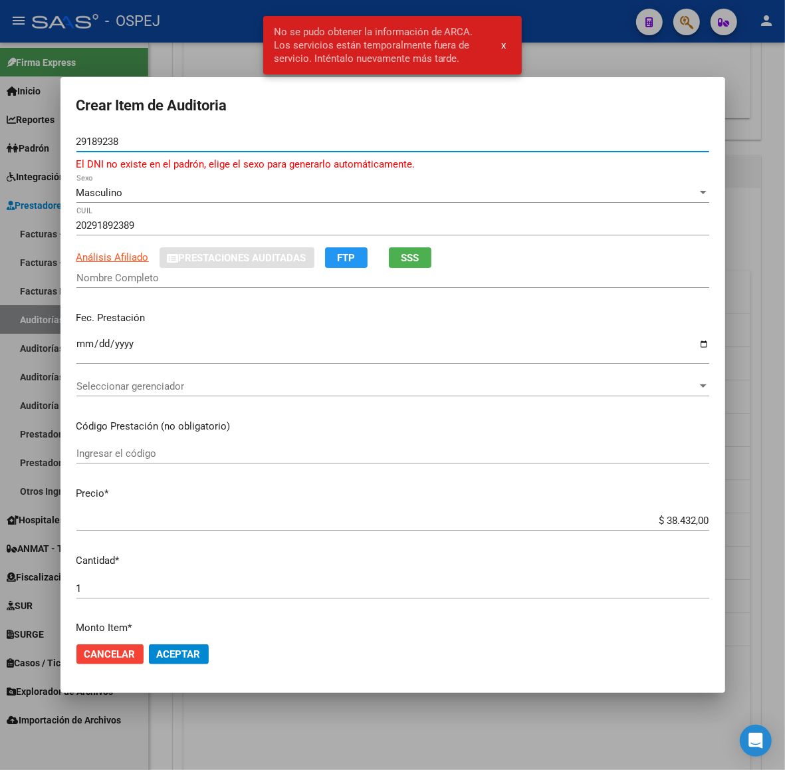
click at [88, 138] on input "29189238" at bounding box center [392, 142] width 633 height 12
click at [193, 52] on div at bounding box center [392, 385] width 785 height 770
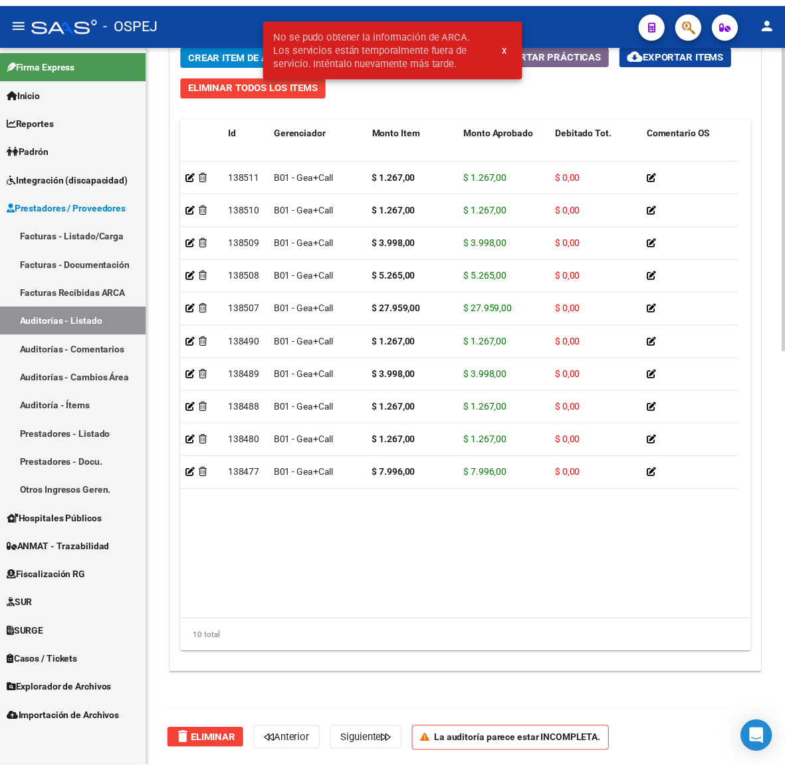
scroll to position [831, 0]
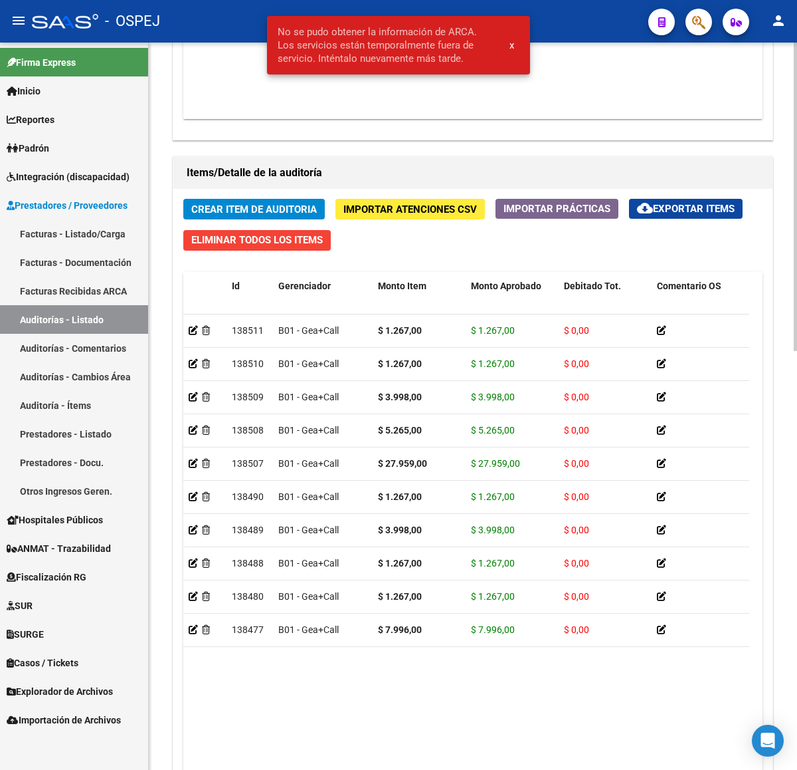
click at [266, 204] on span "Crear Item de Auditoria" at bounding box center [254, 209] width 126 height 12
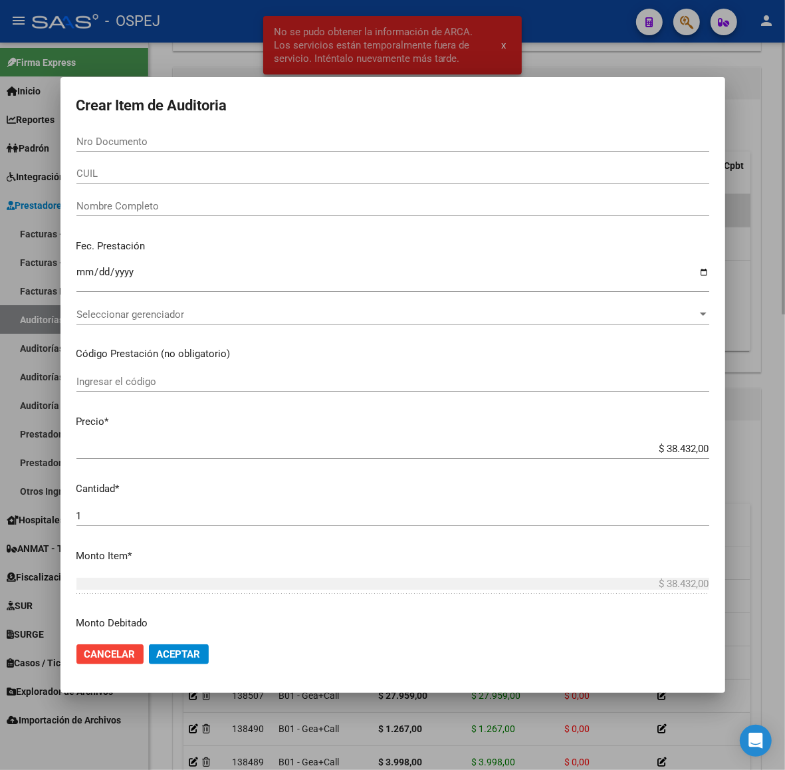
scroll to position [1063, 0]
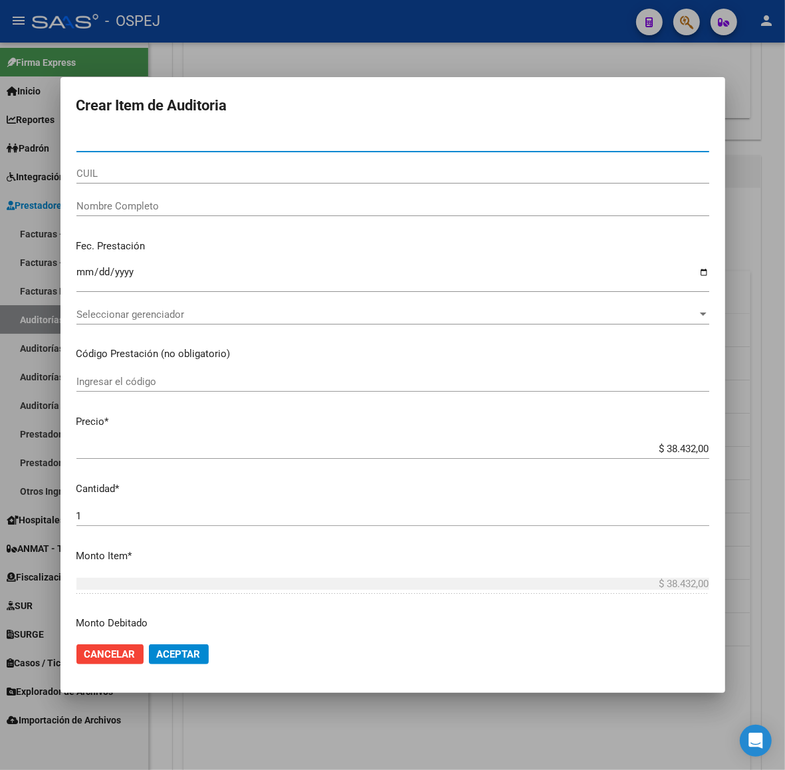
paste input "29189238"
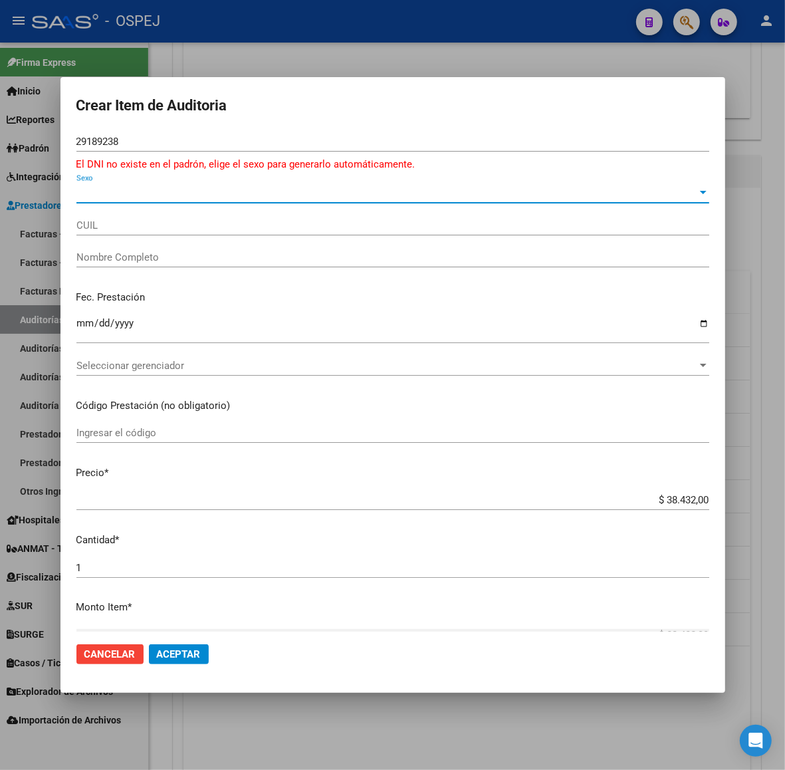
click at [174, 197] on span "Sexo" at bounding box center [386, 193] width 621 height 12
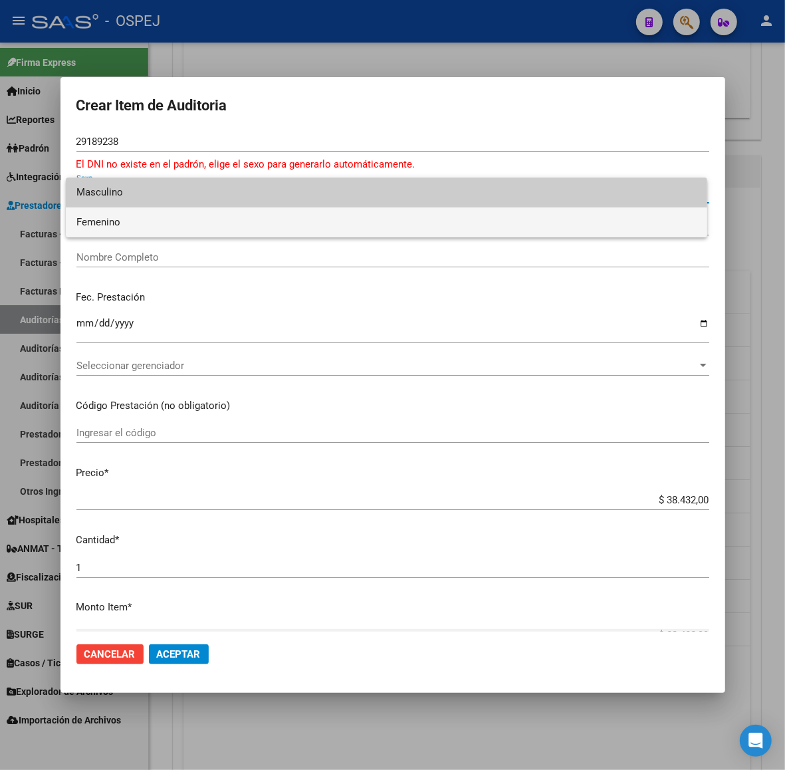
click at [135, 218] on span "Femenino" at bounding box center [386, 222] width 620 height 30
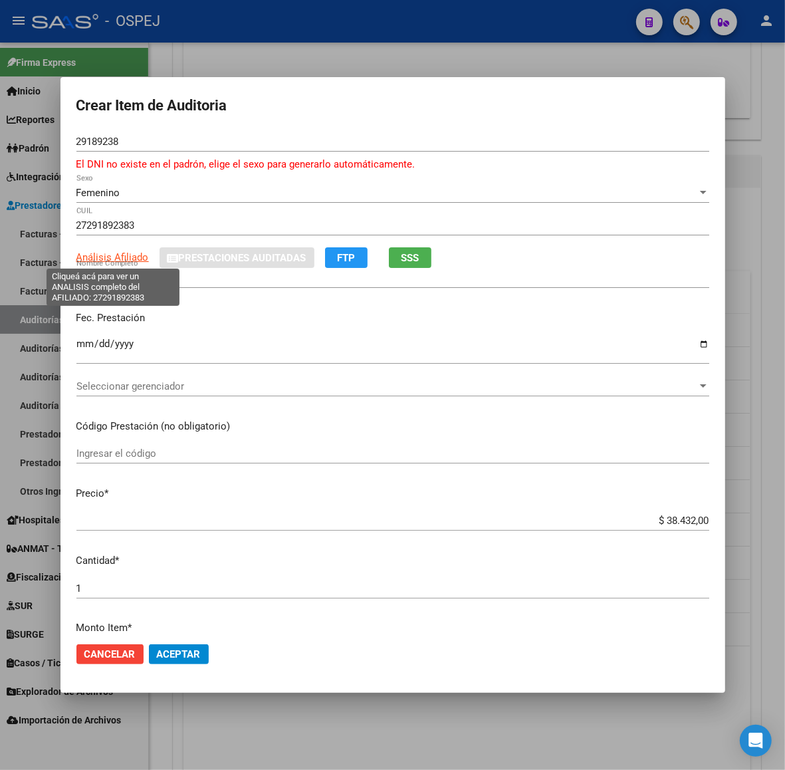
click at [90, 251] on span "Análisis Afiliado" at bounding box center [112, 257] width 72 height 12
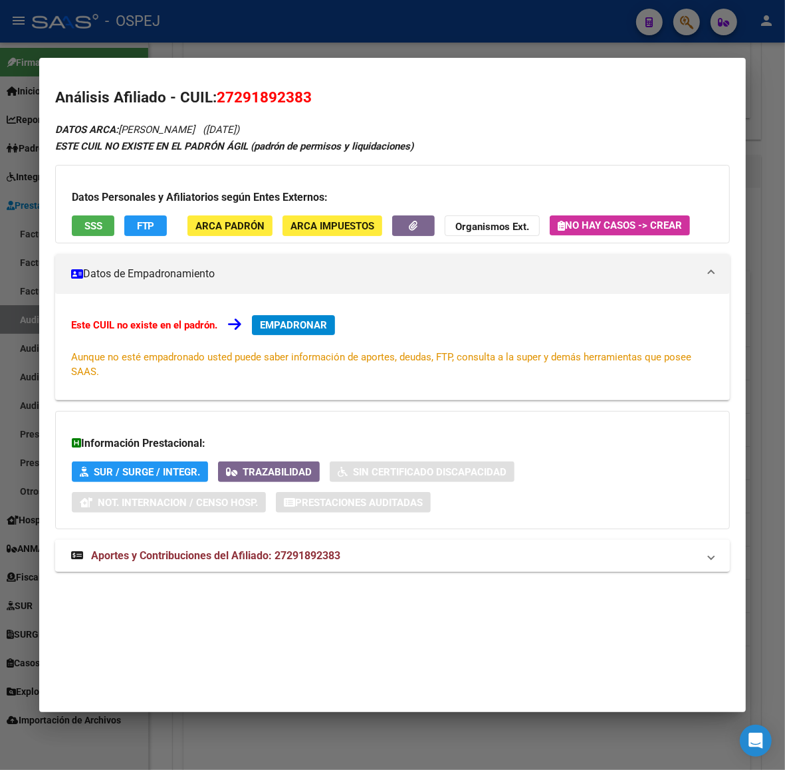
click at [296, 566] on mat-expansion-panel-header "Aportes y Contribuciones del Afiliado: 27291892383" at bounding box center [392, 556] width 675 height 32
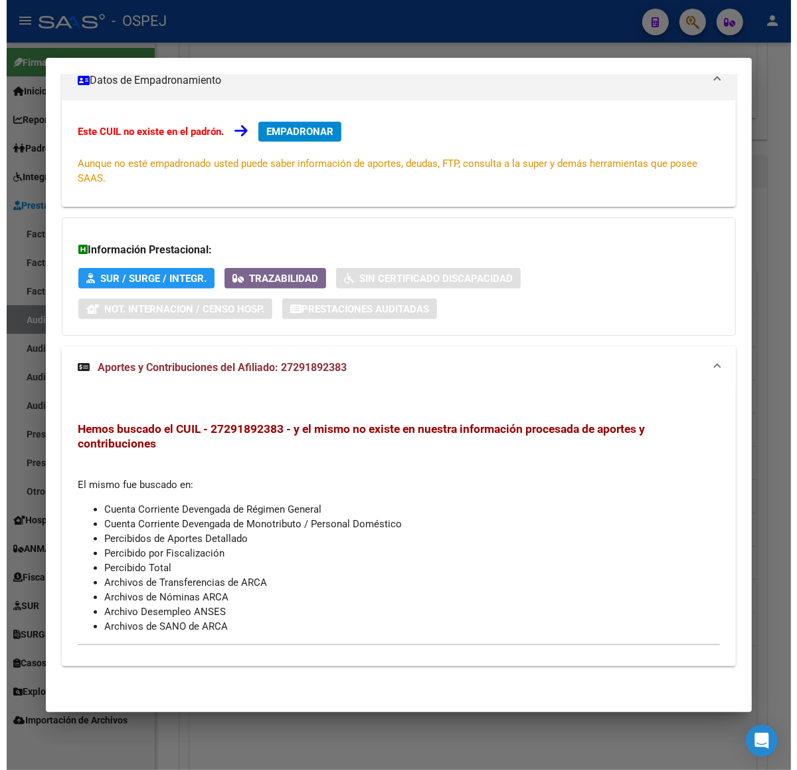
scroll to position [0, 0]
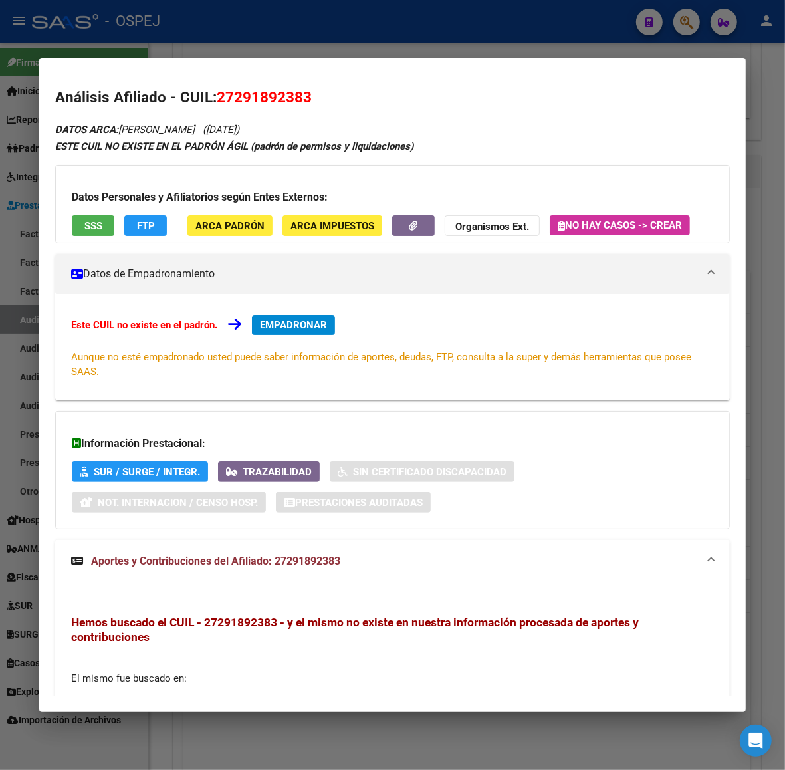
click at [241, 74] on mat-dialog-content "Análisis Afiliado - CUIL: 27291892383 DATOS ARCA: [PERSON_NAME] ([DATE]) ESTE C…" at bounding box center [392, 385] width 706 height 622
click at [246, 86] on h2 "Análisis Afiliado - CUIL: 27291892383" at bounding box center [392, 97] width 675 height 23
drag, startPoint x: 246, startPoint y: 85, endPoint x: 247, endPoint y: 94, distance: 9.3
click at [247, 90] on h2 "Análisis Afiliado - CUIL: 27291892383" at bounding box center [392, 97] width 675 height 23
copy span "27291892383"
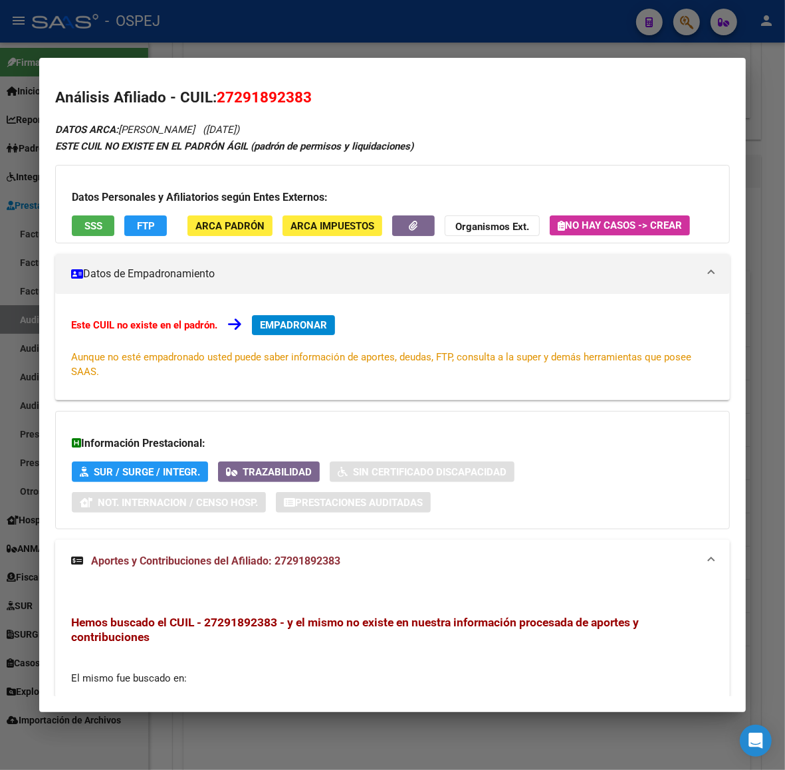
click at [462, 228] on strong "Organismos Ext." at bounding box center [492, 227] width 74 height 12
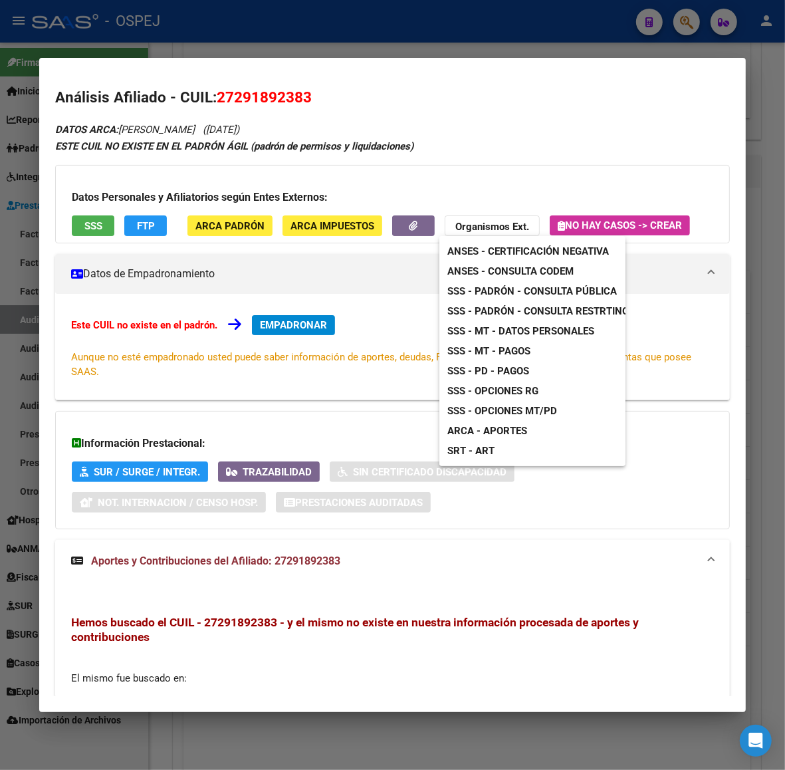
click at [98, 218] on div at bounding box center [392, 385] width 785 height 770
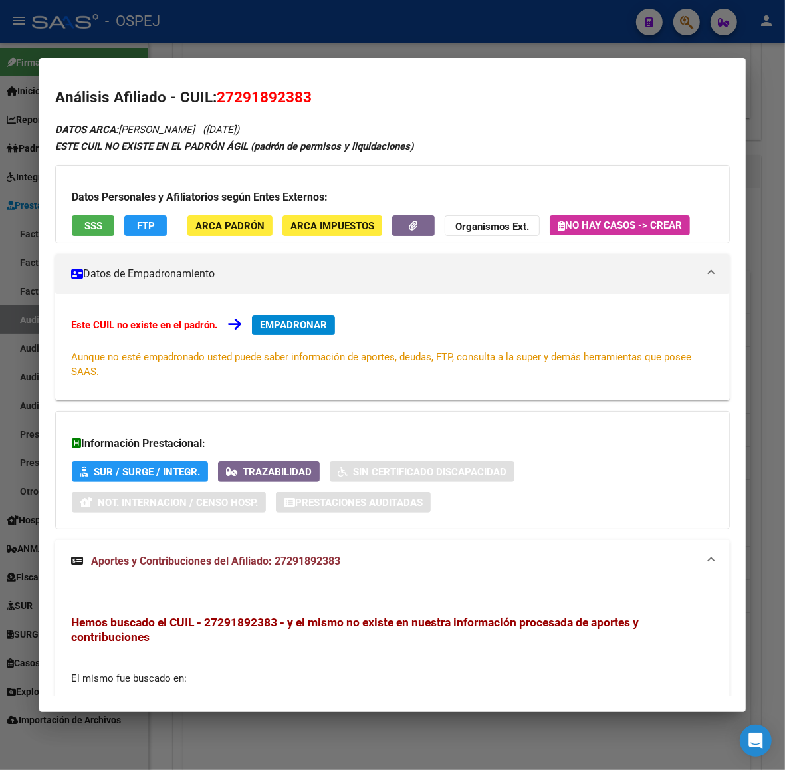
click at [98, 218] on button "SSS" at bounding box center [93, 225] width 43 height 21
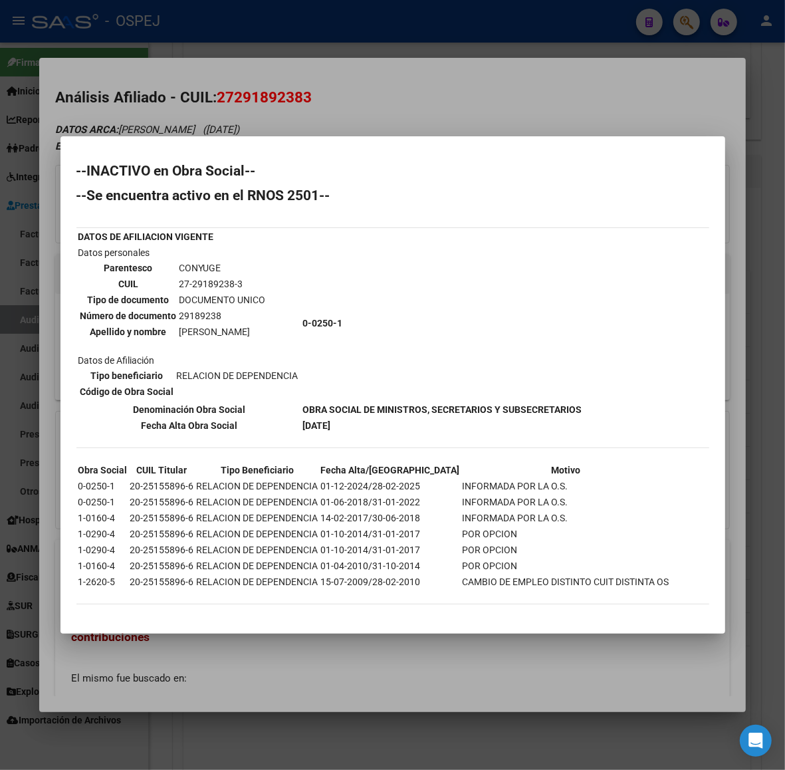
click at [1, 340] on div at bounding box center [392, 385] width 785 height 770
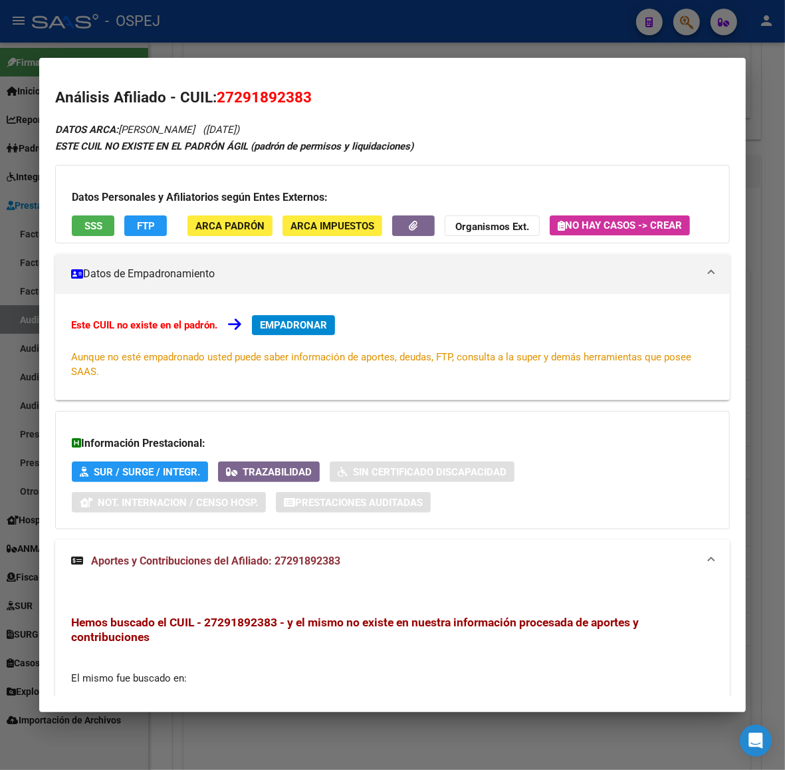
click at [189, 29] on div at bounding box center [392, 385] width 785 height 770
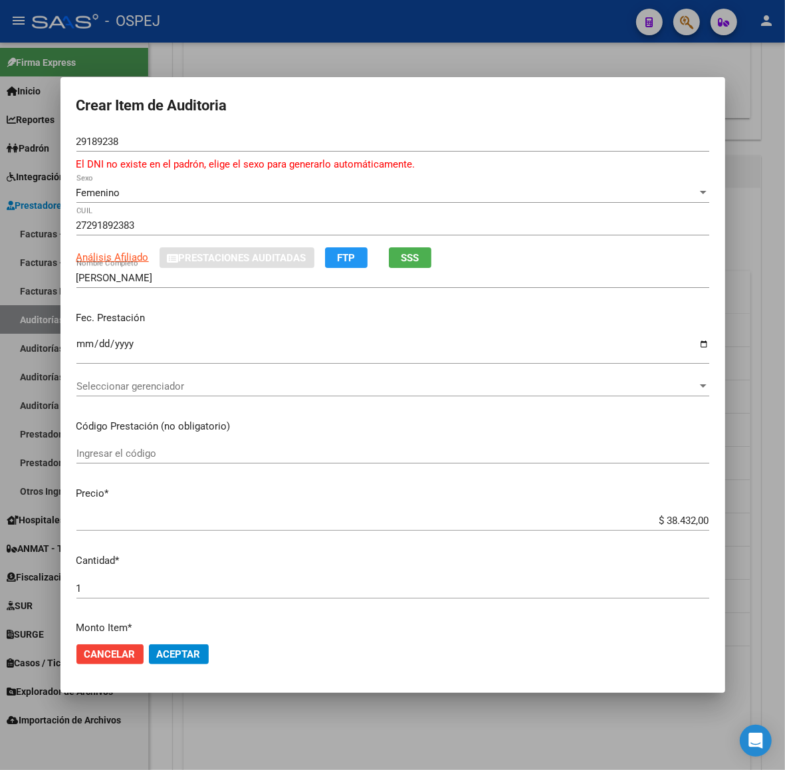
click at [181, 45] on div at bounding box center [392, 385] width 785 height 770
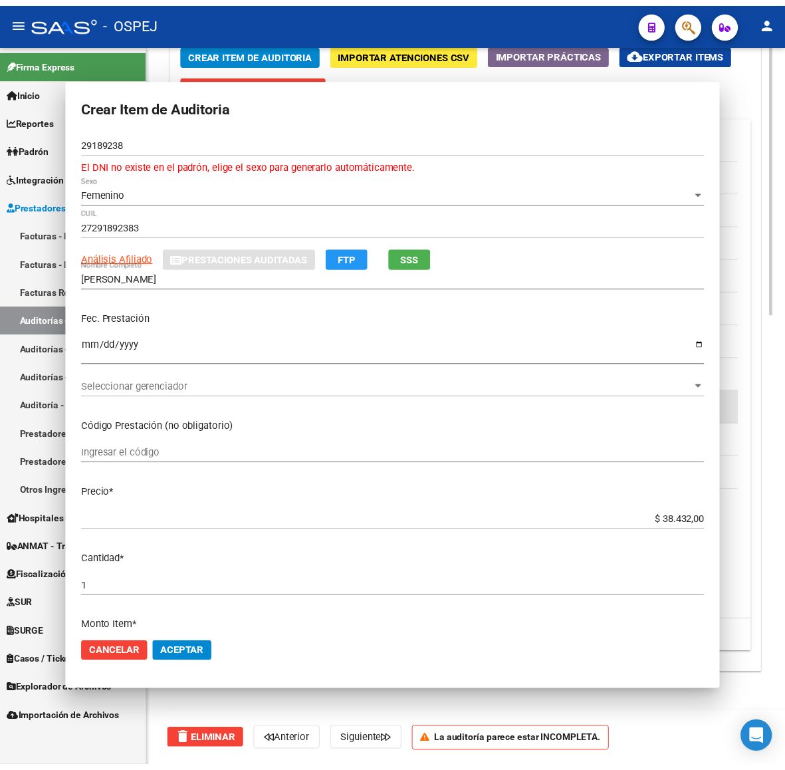
scroll to position [831, 0]
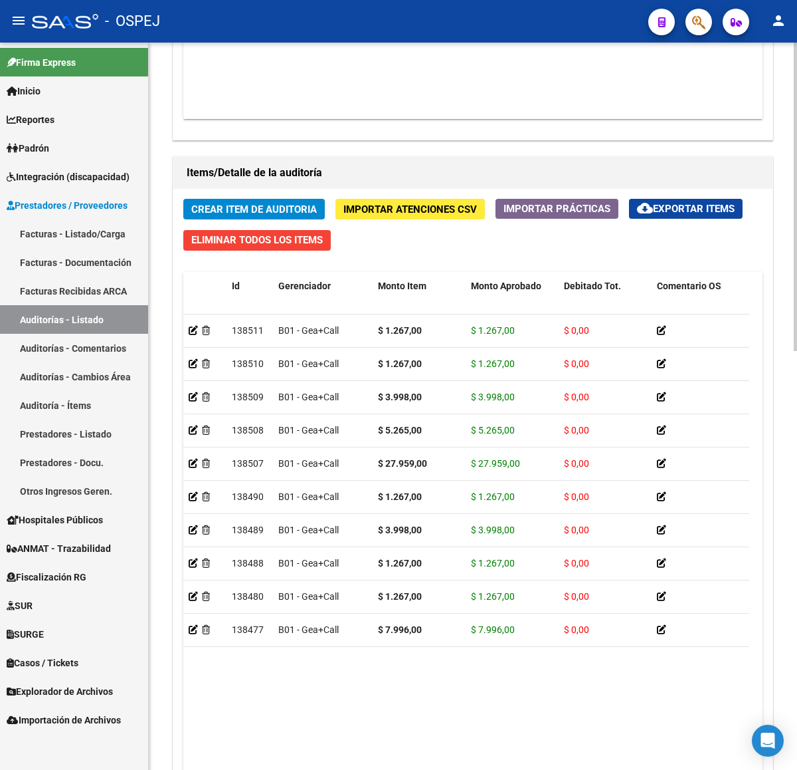
click at [260, 223] on div "Crear Item de Auditoria Importar Atenciones CSV Importar Prácticas cloud_downlo…" at bounding box center [472, 510] width 599 height 643
click at [261, 215] on span "Crear Item de Auditoria" at bounding box center [254, 209] width 126 height 12
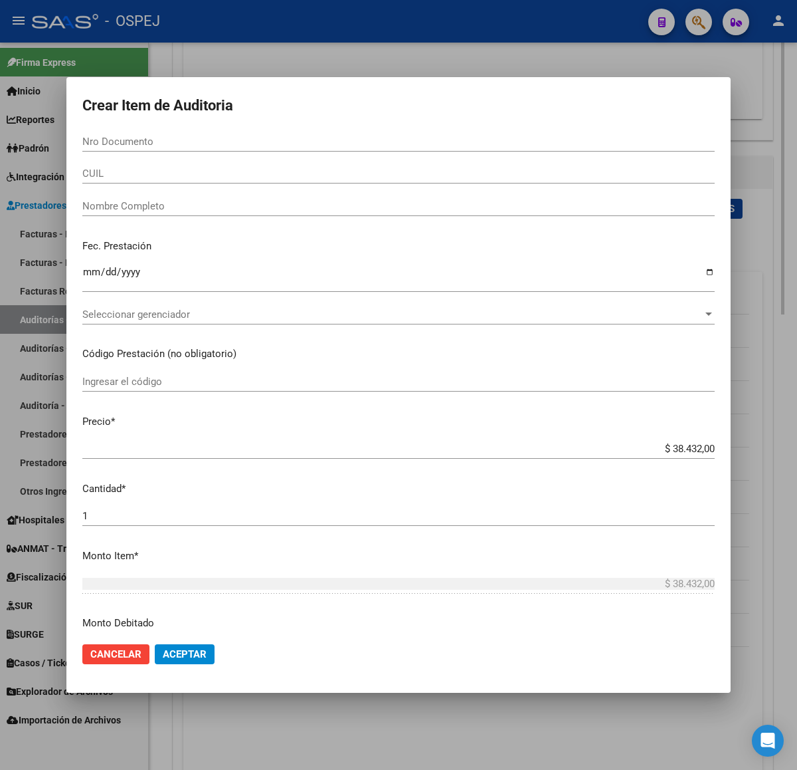
scroll to position [1063, 0]
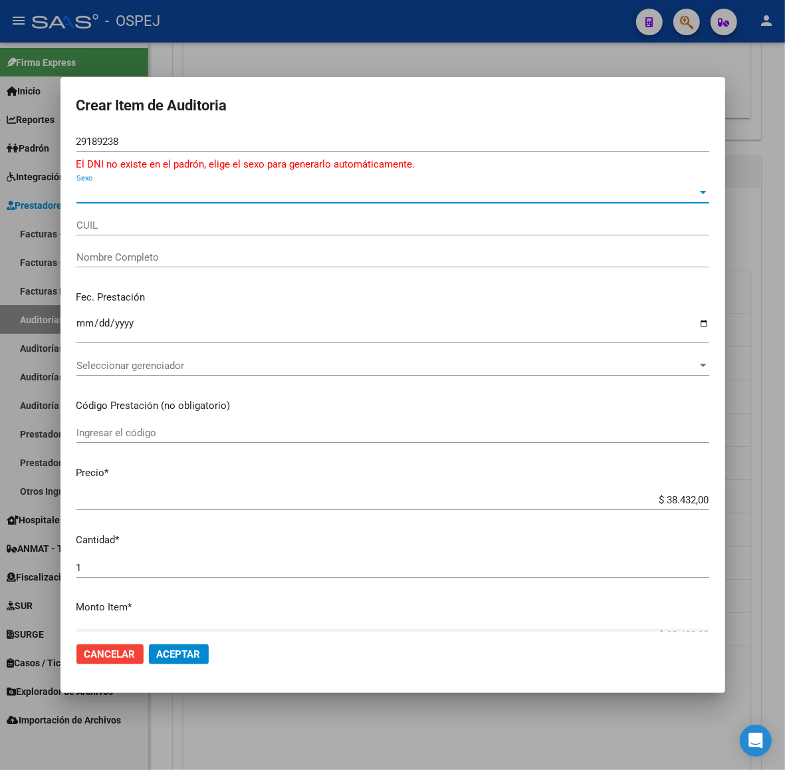
click at [165, 187] on span "Sexo" at bounding box center [386, 193] width 621 height 12
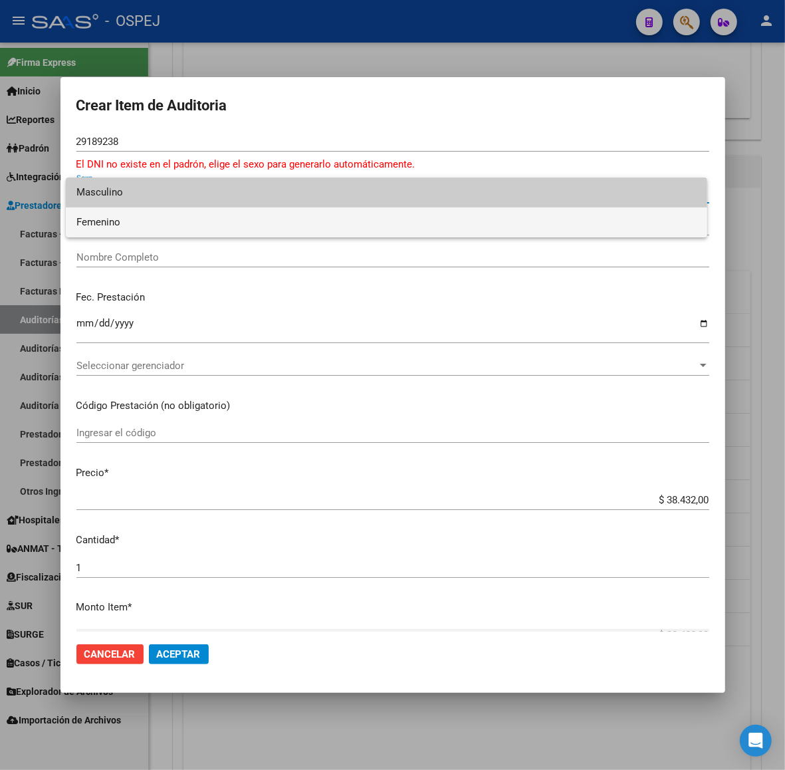
click at [146, 224] on span "Femenino" at bounding box center [386, 222] width 620 height 30
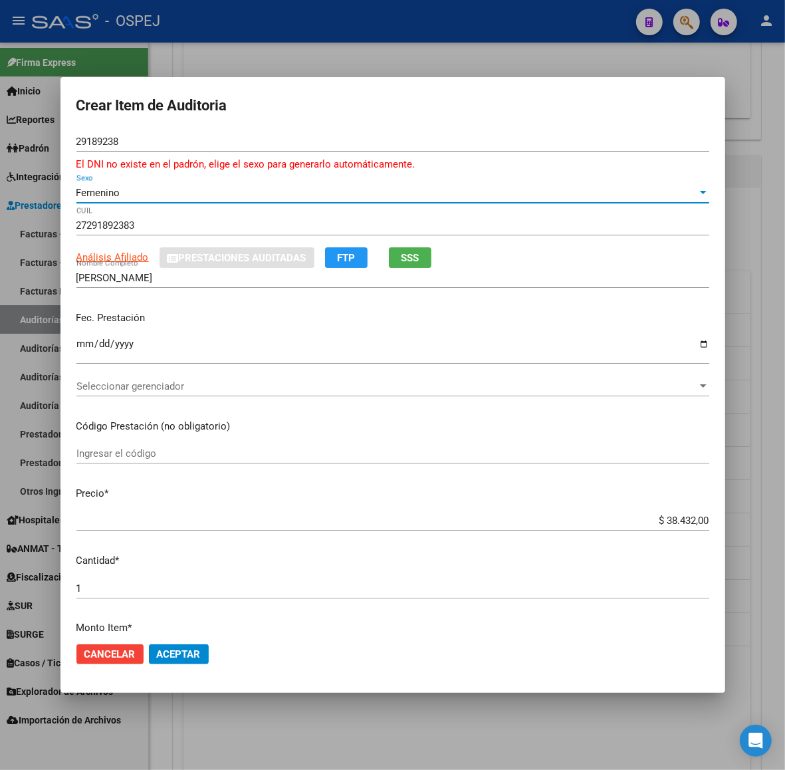
click at [113, 391] on span "Seleccionar gerenciador" at bounding box center [386, 386] width 621 height 12
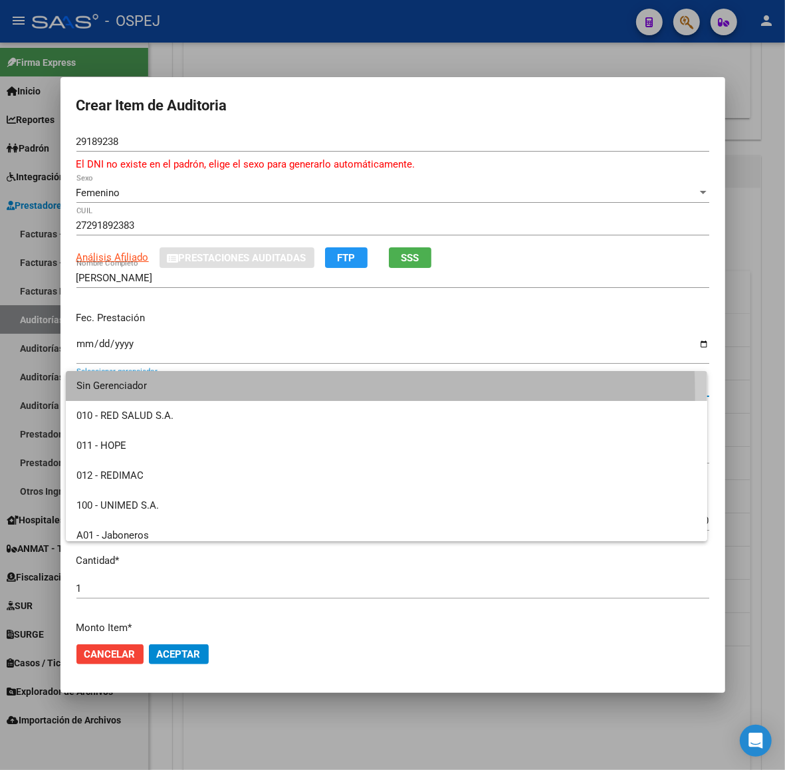
click at [150, 396] on span "Sin Gerenciador" at bounding box center [386, 386] width 620 height 30
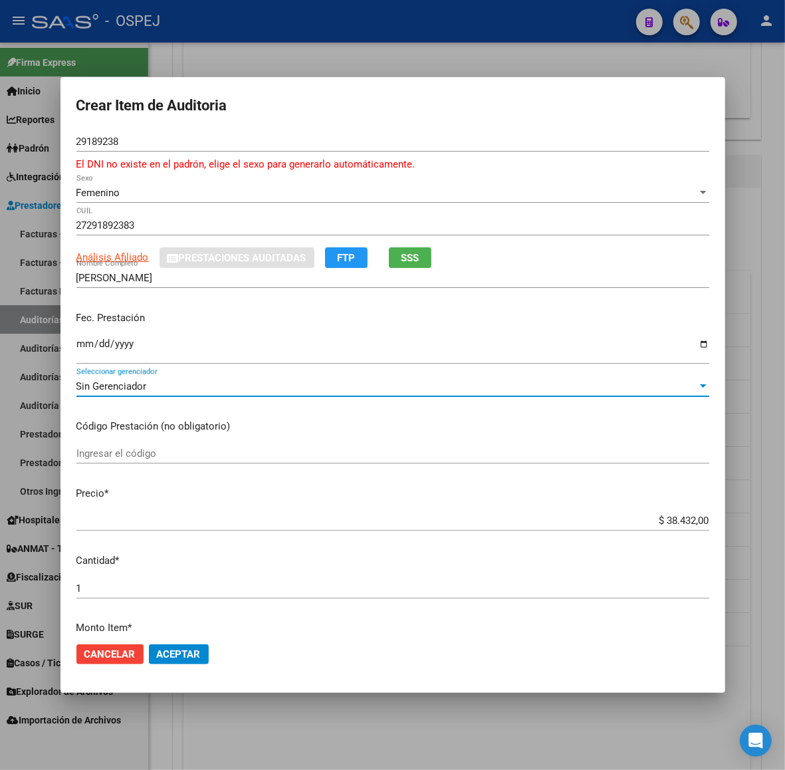
click at [686, 515] on input "$ 38.432,00" at bounding box center [392, 520] width 633 height 12
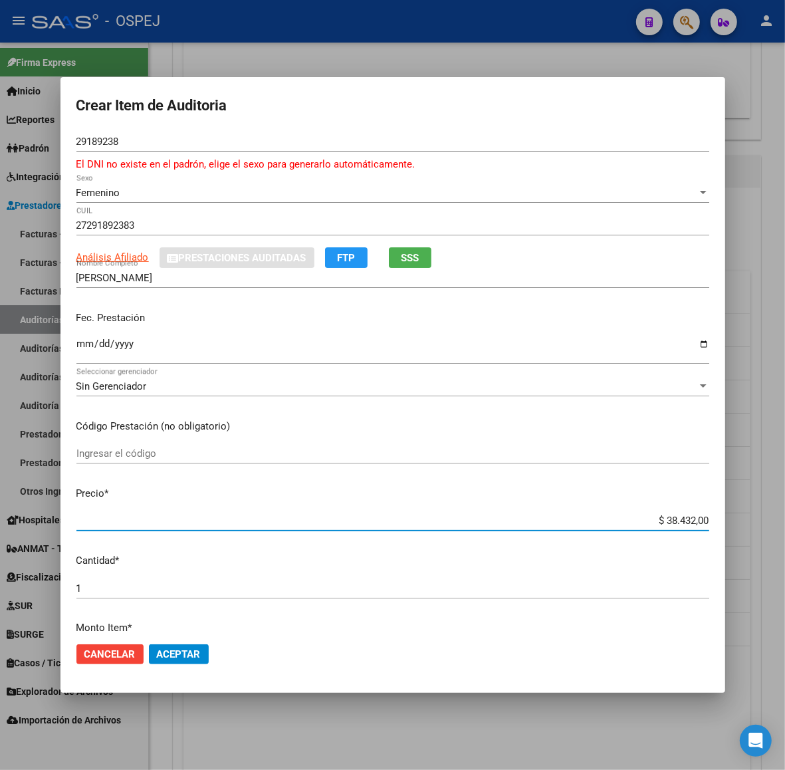
click at [686, 515] on input "$ 38.432,00" at bounding box center [392, 520] width 633 height 12
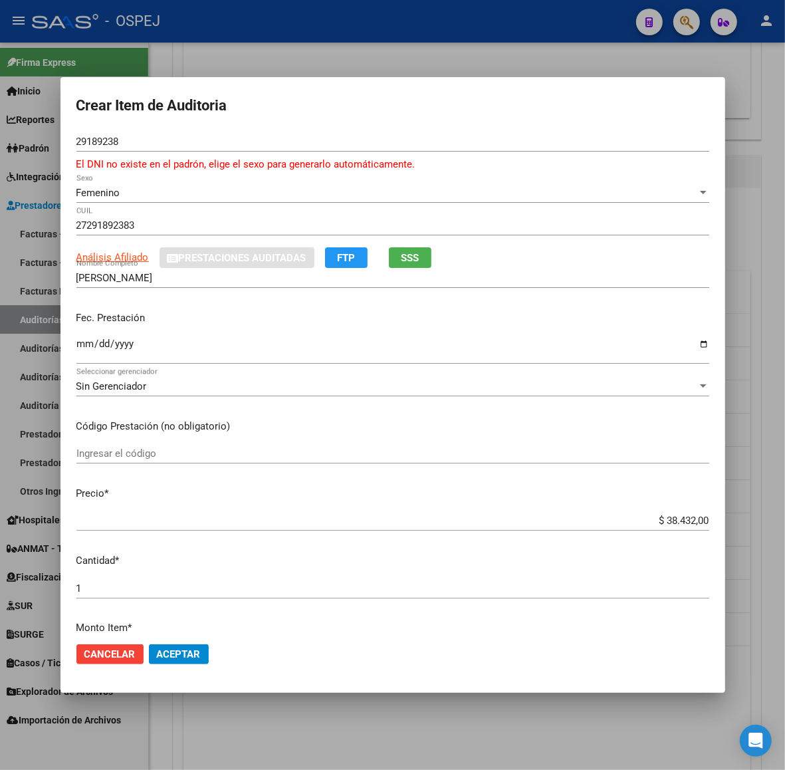
click at [676, 515] on input "$ 38.432,00" at bounding box center [392, 520] width 633 height 12
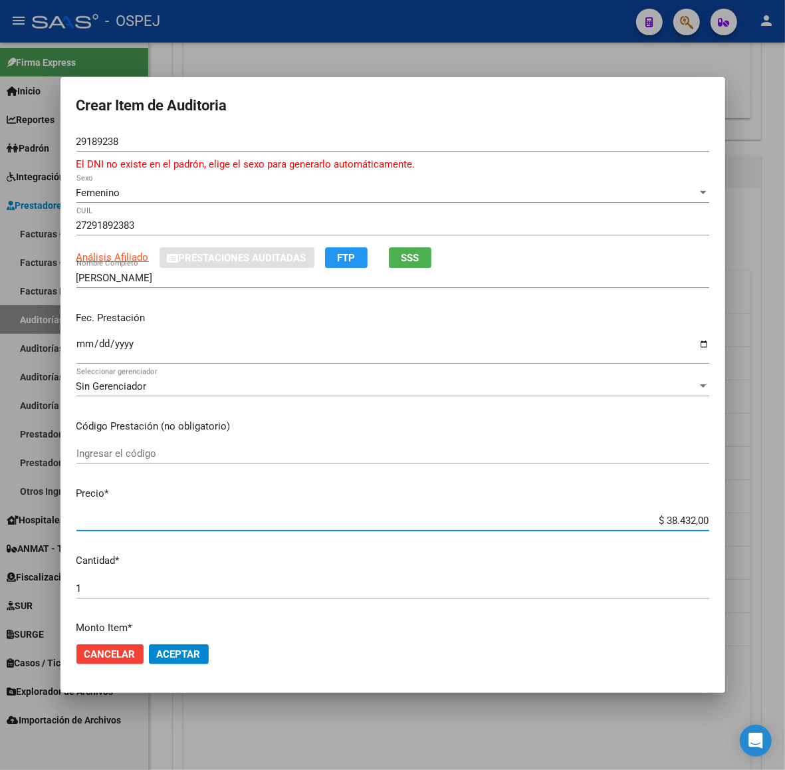
click at [676, 515] on input "$ 38.432,00" at bounding box center [392, 520] width 633 height 12
paste input "17.759"
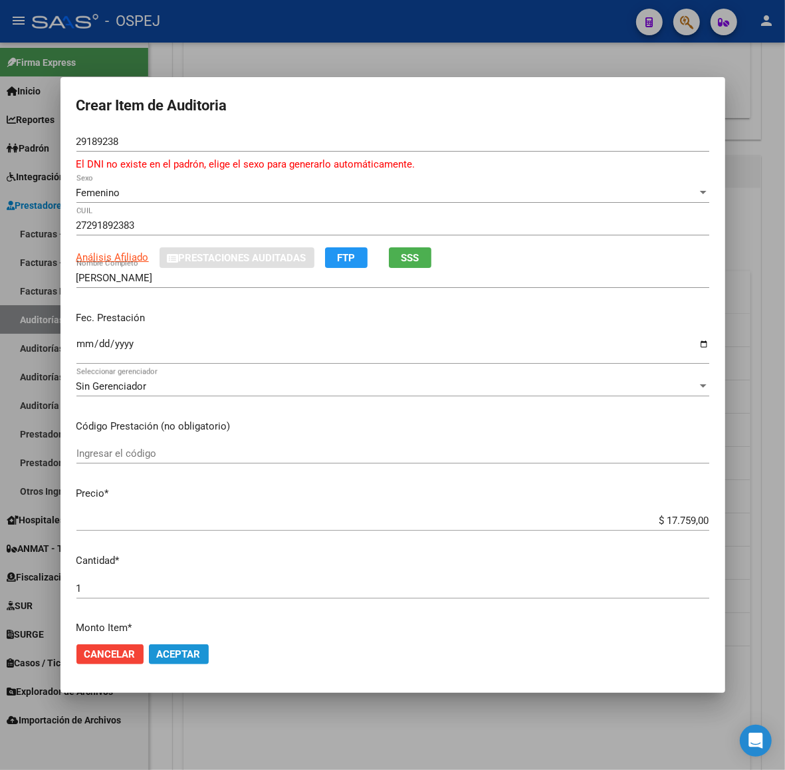
click at [193, 651] on span "Aceptar" at bounding box center [179, 654] width 44 height 12
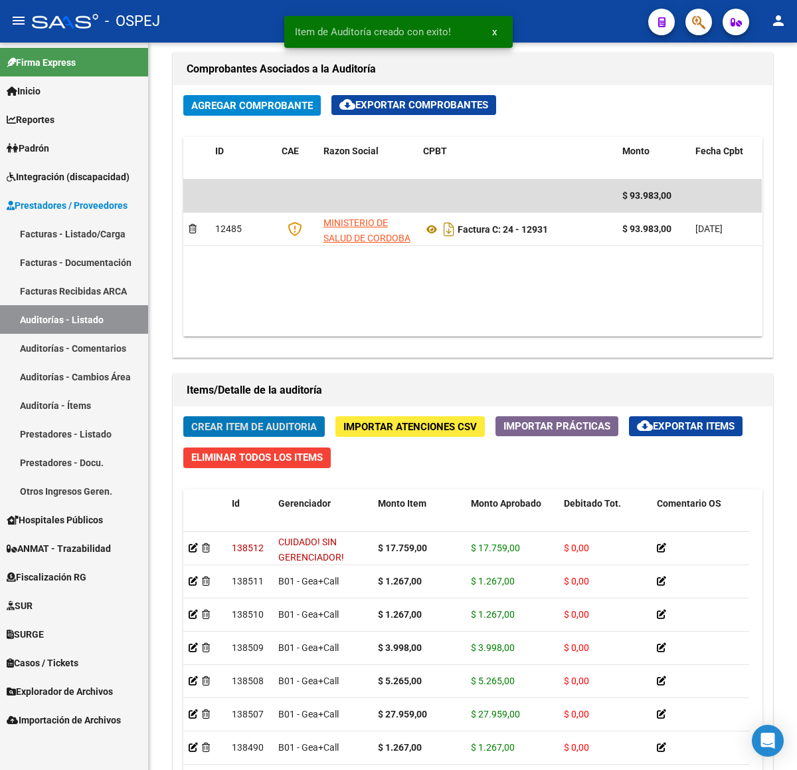
click at [183, 416] on button "Crear Item de Auditoria" at bounding box center [254, 426] width 142 height 21
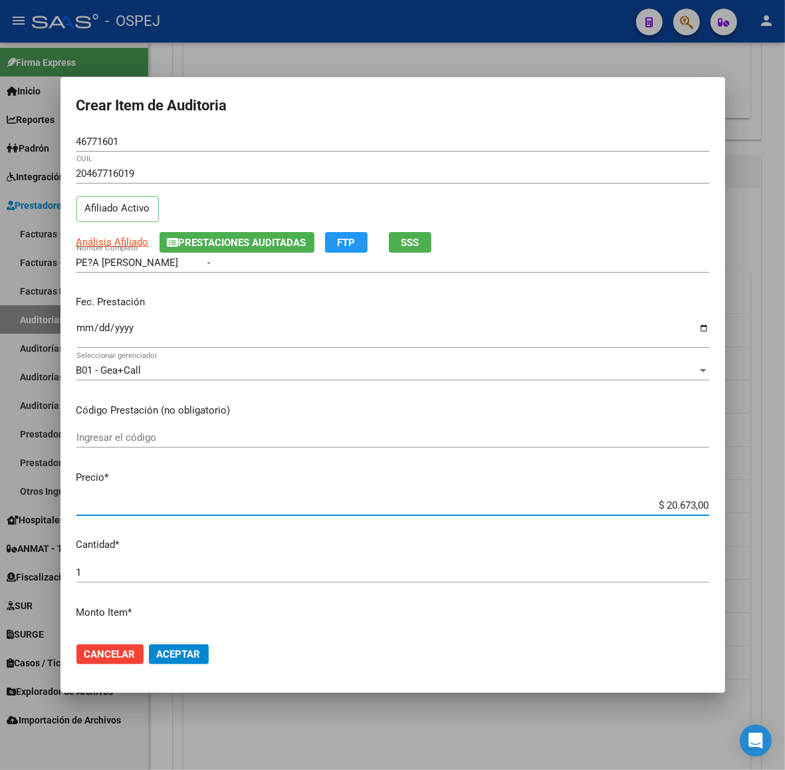
click at [687, 507] on input "$ 20.673,00" at bounding box center [392, 505] width 633 height 12
click at [670, 507] on input "$ 3.998,00" at bounding box center [392, 505] width 633 height 12
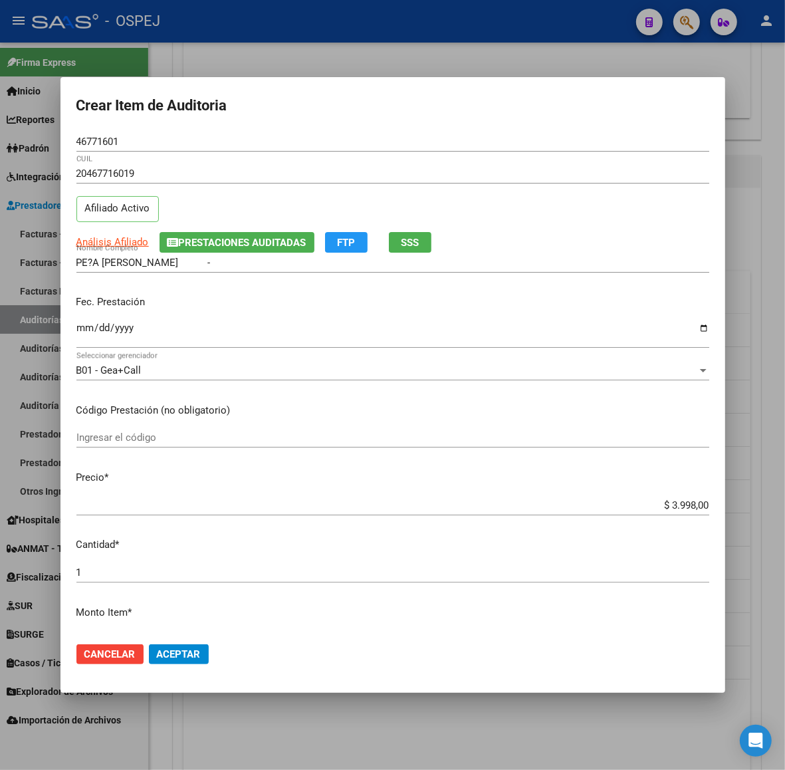
click at [675, 502] on input "$ 3.998,00" at bounding box center [392, 505] width 633 height 12
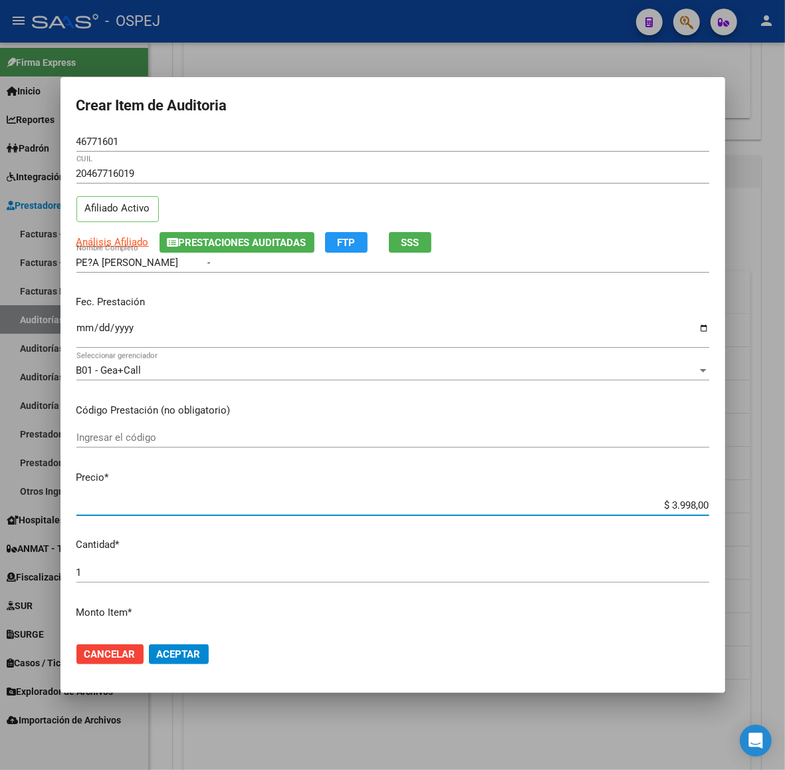
click at [675, 502] on input "$ 3.998,00" at bounding box center [392, 505] width 633 height 12
click at [196, 656] on span "Aceptar" at bounding box center [179, 654] width 44 height 12
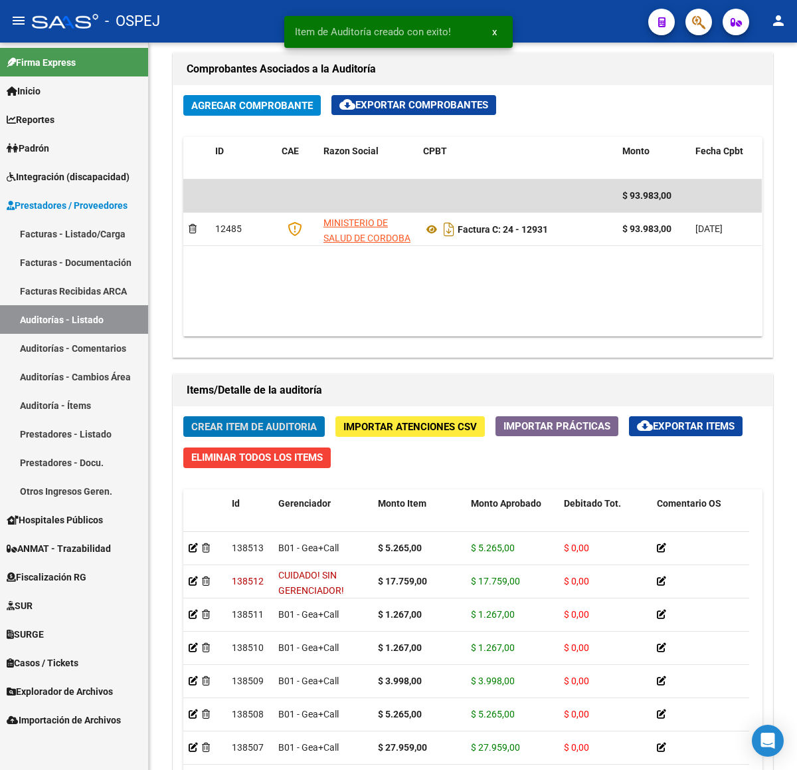
click at [183, 416] on button "Crear Item de Auditoria" at bounding box center [254, 426] width 142 height 21
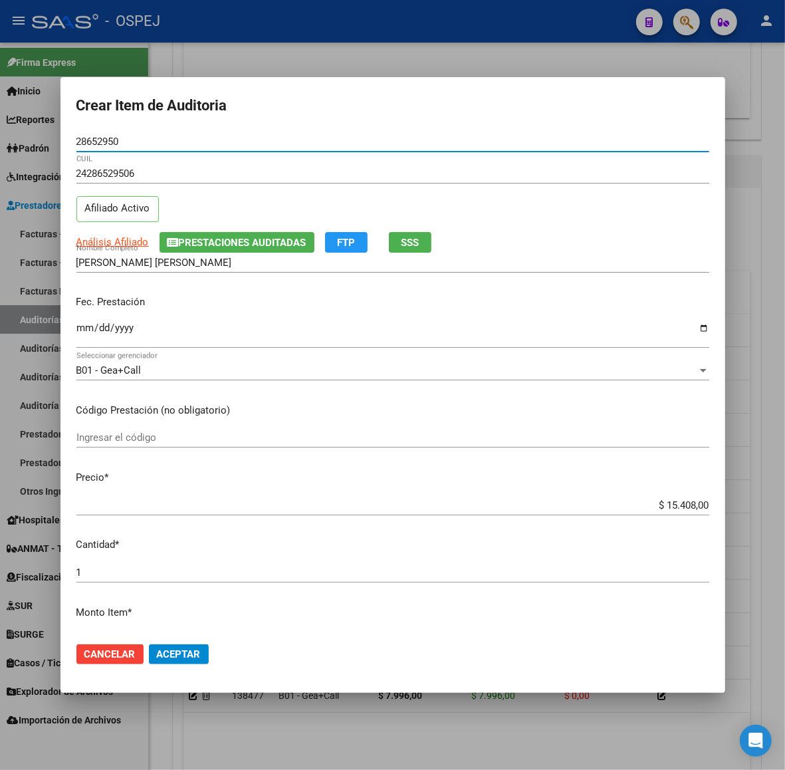
click at [650, 493] on mat-dialog-content "28652950 Nro Documento 24286529506 CUIL Afiliado Activo Análisis Afiliado Prest…" at bounding box center [392, 382] width 665 height 500
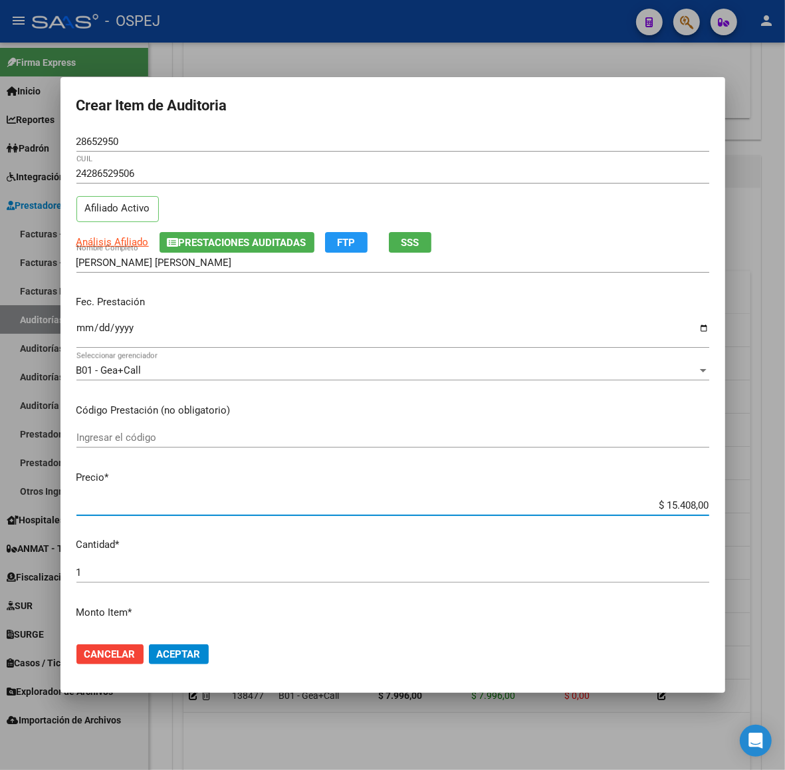
click at [669, 506] on input "$ 15.408,00" at bounding box center [392, 505] width 633 height 12
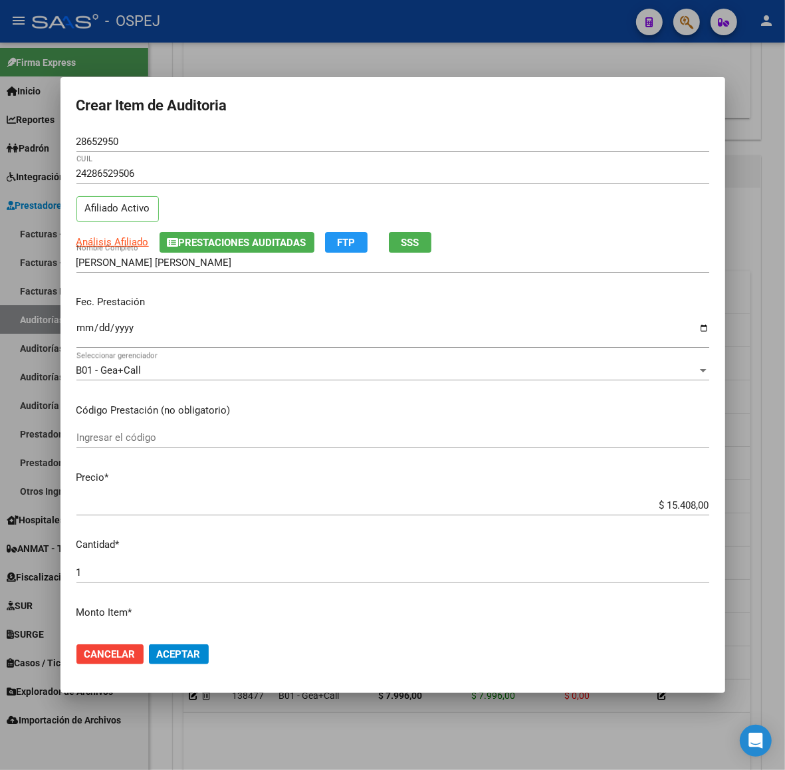
click at [670, 506] on input "$ 15.408,00" at bounding box center [392, 505] width 633 height 12
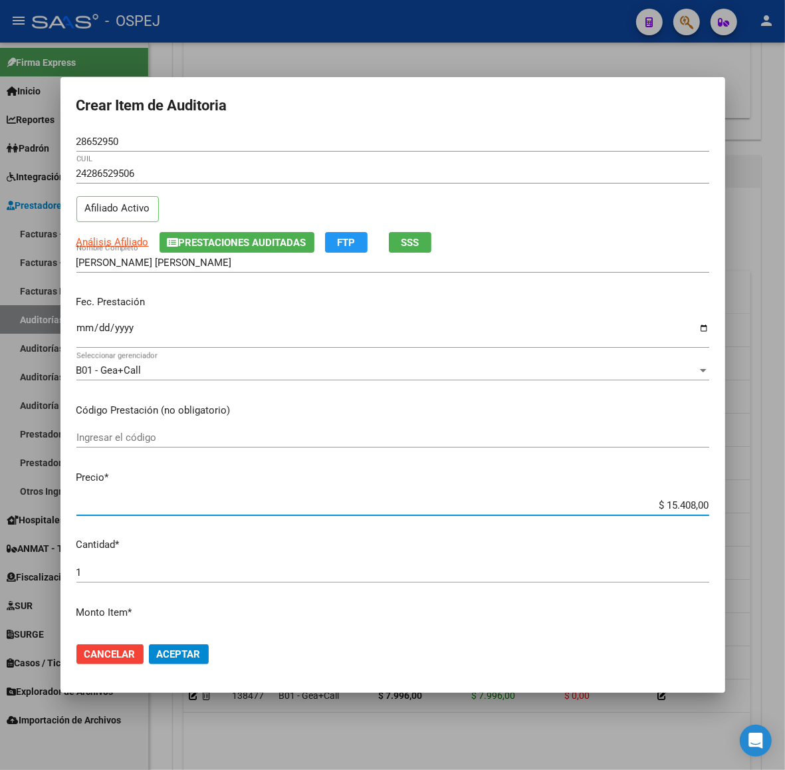
click at [670, 506] on input "$ 15.408,00" at bounding box center [392, 505] width 633 height 12
paste input "8.876"
click at [180, 657] on span "Aceptar" at bounding box center [179, 654] width 44 height 12
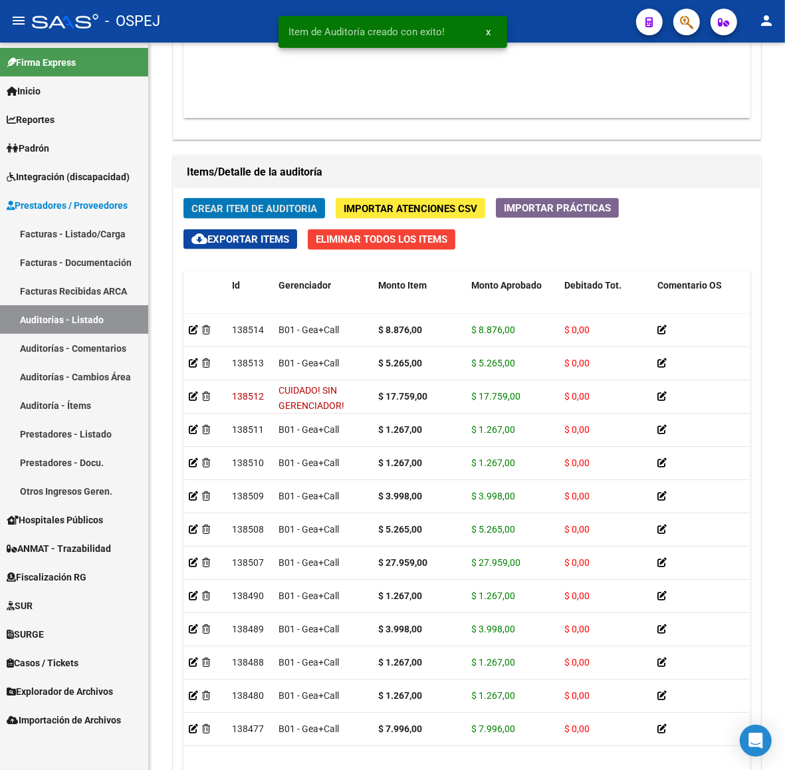
scroll to position [831, 0]
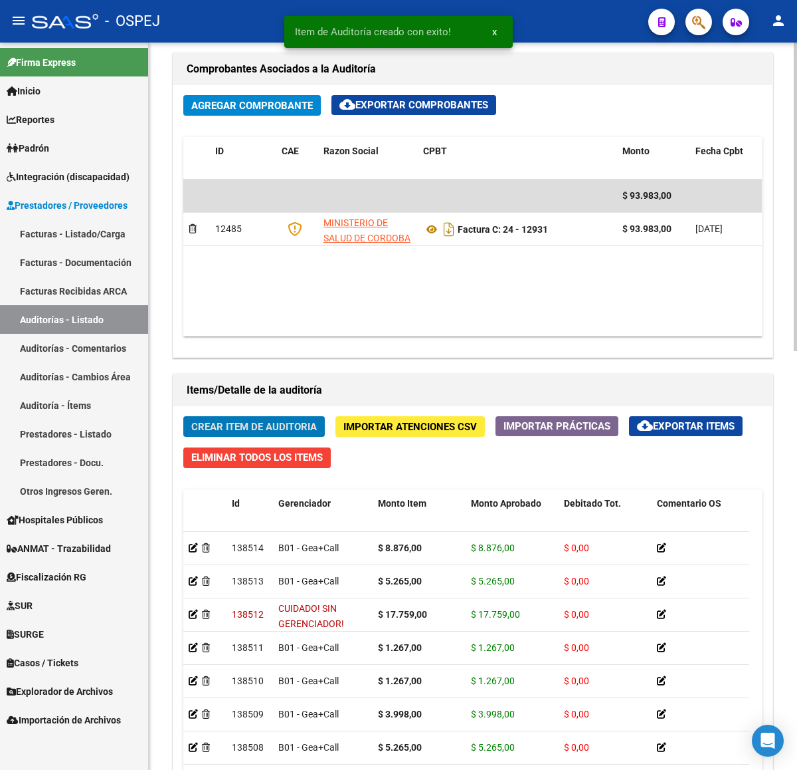
click at [299, 421] on span "Crear Item de Auditoria" at bounding box center [254, 427] width 126 height 12
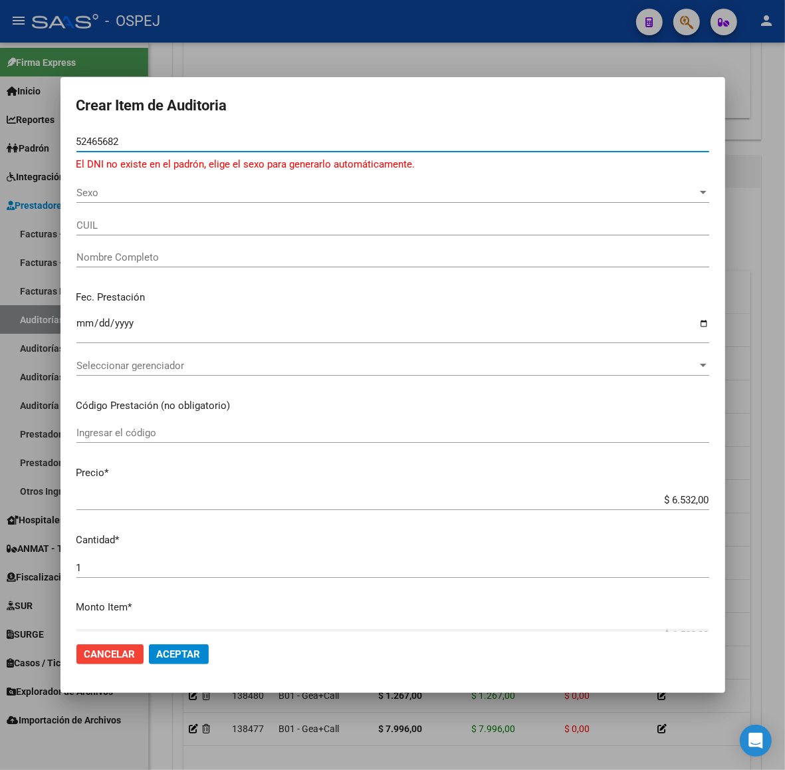
click at [286, 179] on div "52465682 Nro Documento El DNI no existe en el padrón, elige el sexo para genera…" at bounding box center [392, 157] width 633 height 51
click at [274, 197] on span "Sexo" at bounding box center [386, 193] width 621 height 12
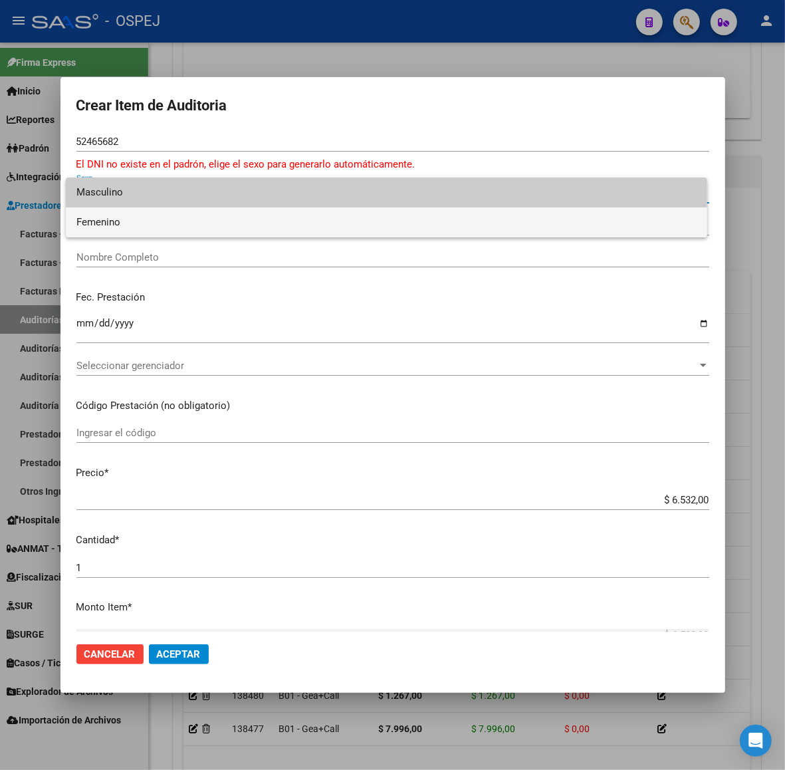
click at [226, 220] on span "Femenino" at bounding box center [386, 222] width 620 height 30
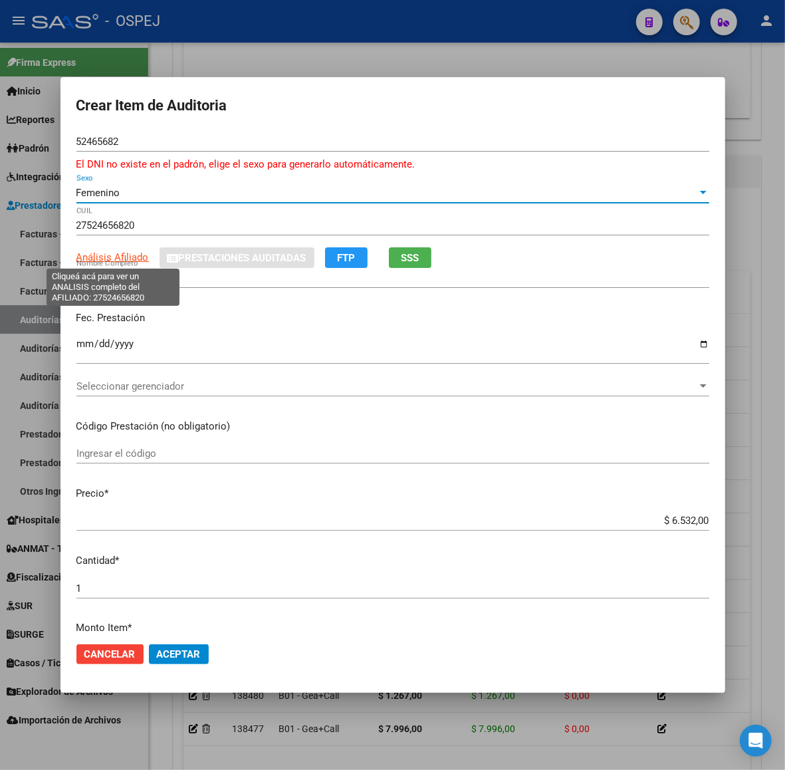
click at [138, 253] on span "Análisis Afiliado" at bounding box center [112, 257] width 72 height 12
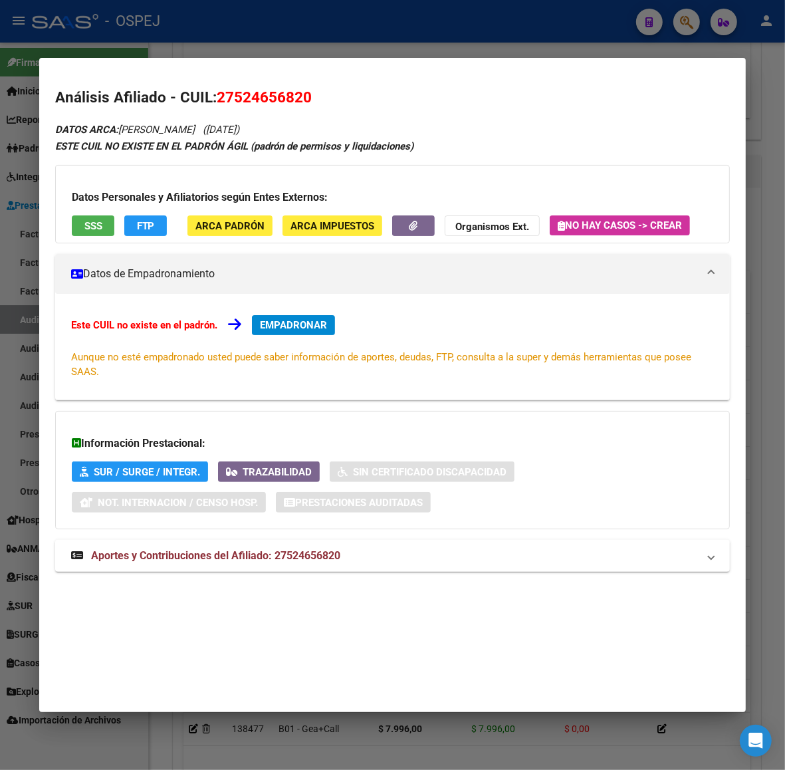
click at [78, 204] on h3 "Datos Personales y Afiliatorios según Entes Externos:" at bounding box center [392, 197] width 641 height 16
click at [84, 223] on span "SSS" at bounding box center [93, 226] width 18 height 12
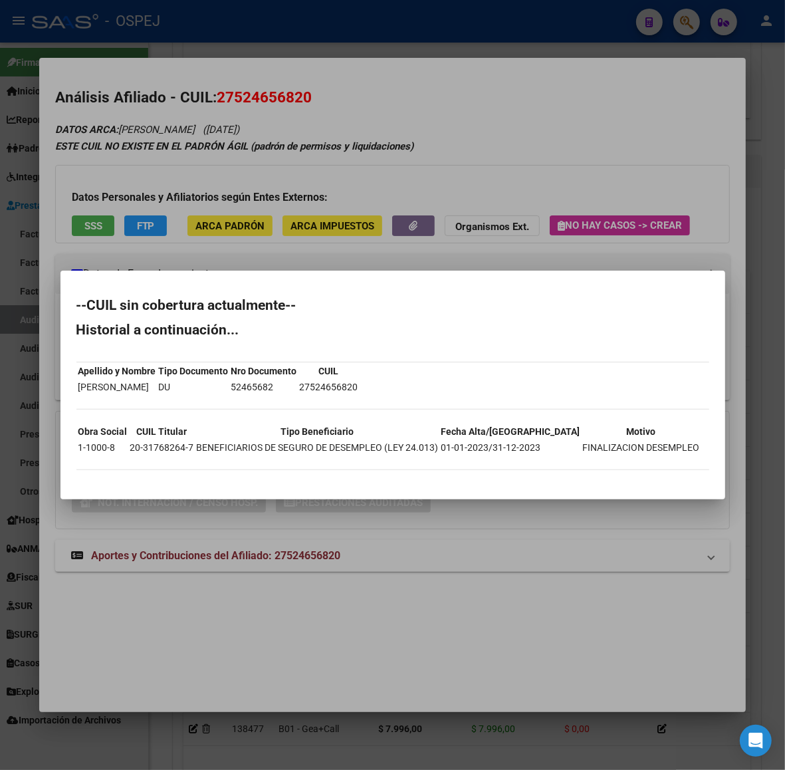
click at [100, 98] on div at bounding box center [392, 385] width 785 height 770
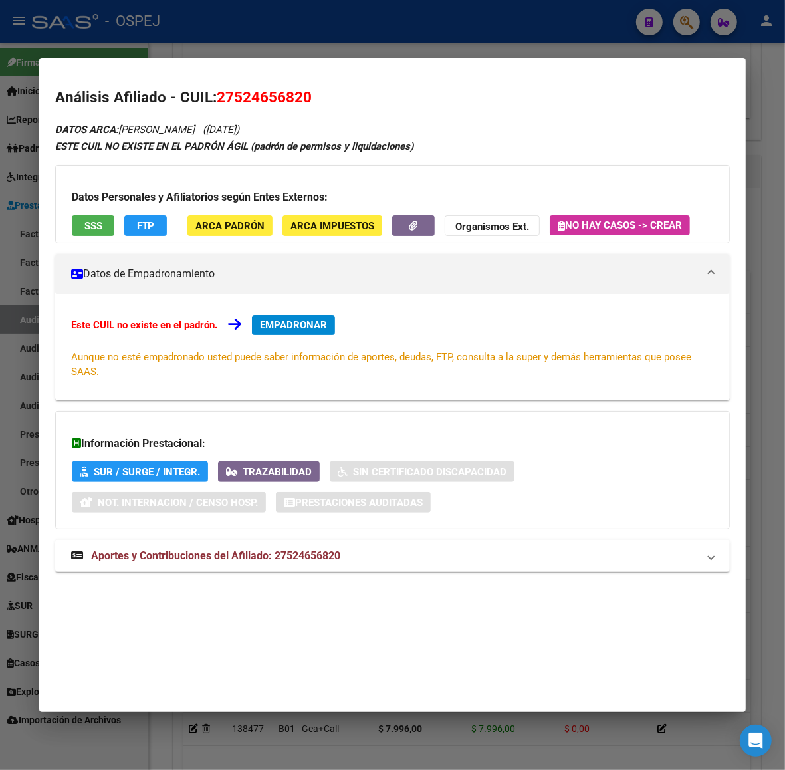
click at [161, 42] on div at bounding box center [392, 385] width 785 height 770
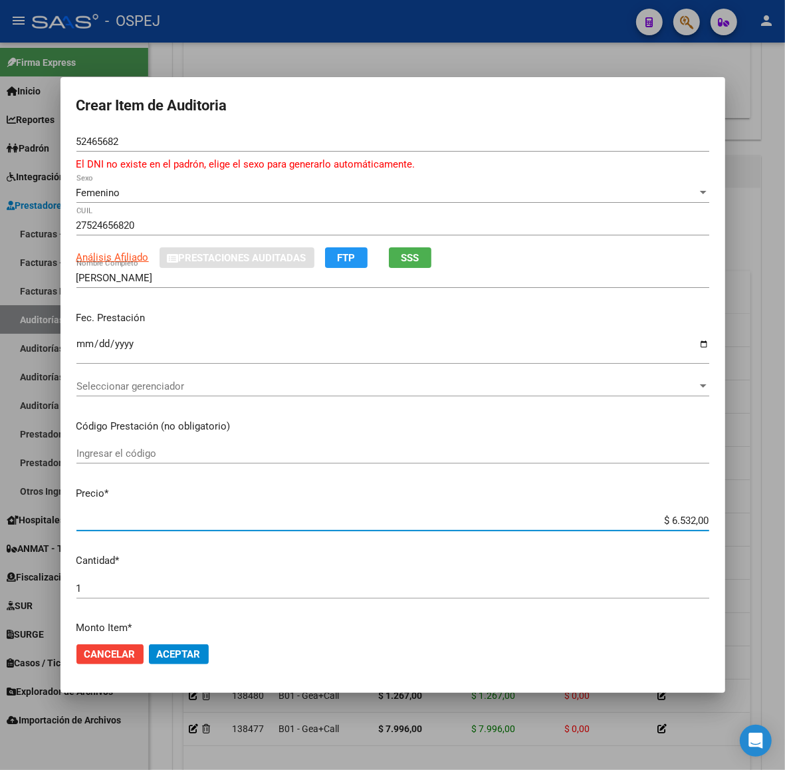
click at [675, 515] on input "$ 6.532,00" at bounding box center [392, 520] width 633 height 12
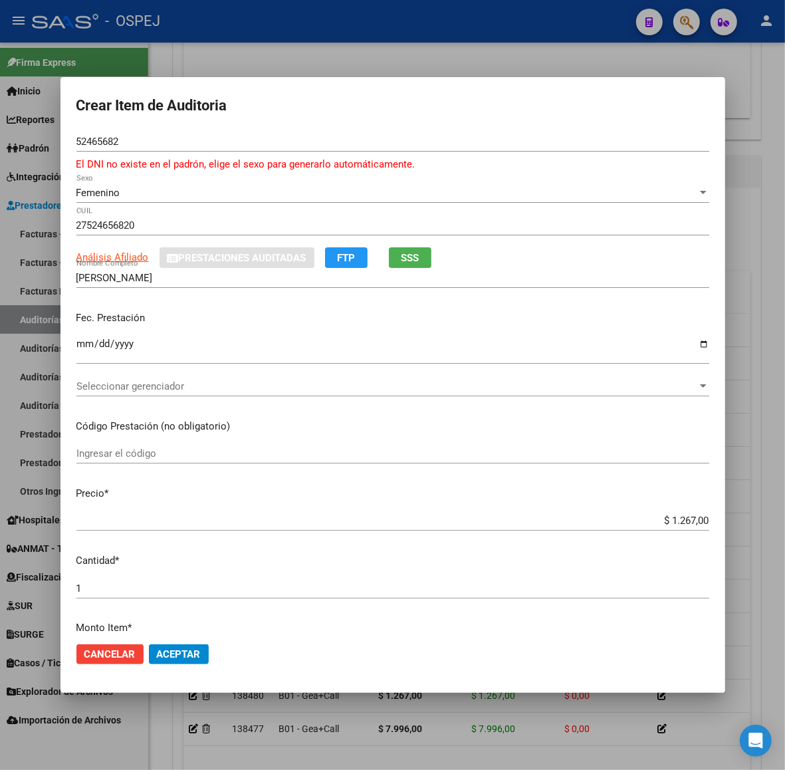
click at [206, 643] on mat-dialog-actions "Cancelar Aceptar" at bounding box center [392, 653] width 633 height 45
click at [203, 648] on button "Aceptar" at bounding box center [179, 654] width 60 height 20
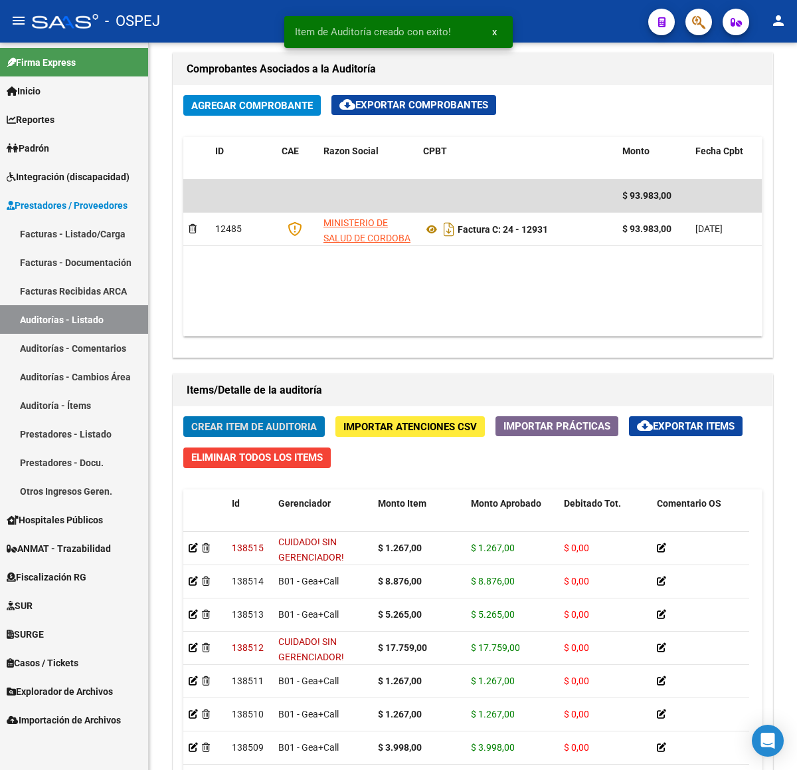
click at [183, 416] on button "Crear Item de Auditoria" at bounding box center [254, 426] width 142 height 21
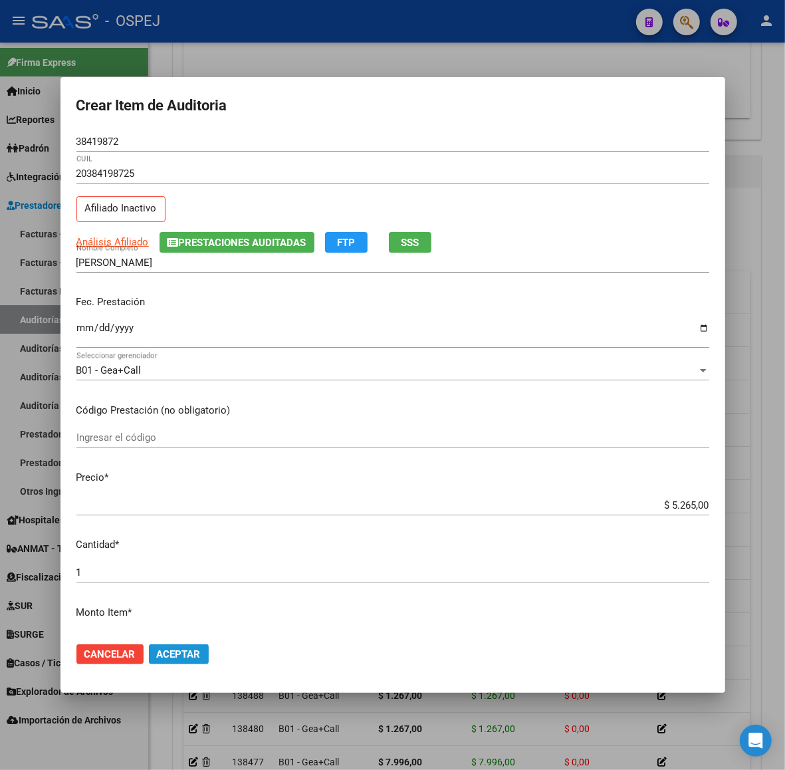
click at [188, 650] on span "Aceptar" at bounding box center [179, 654] width 44 height 12
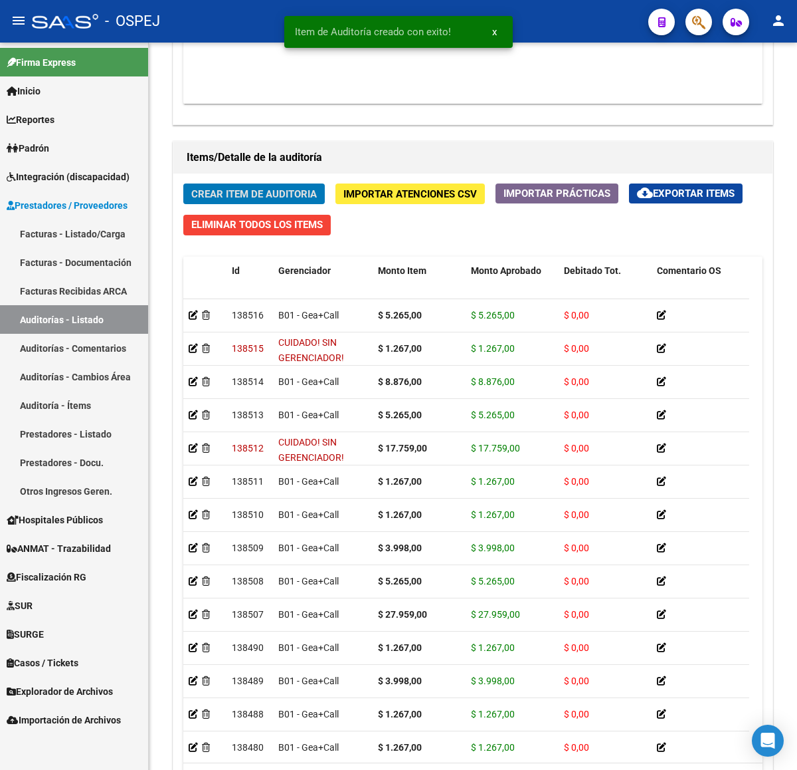
scroll to position [831, 0]
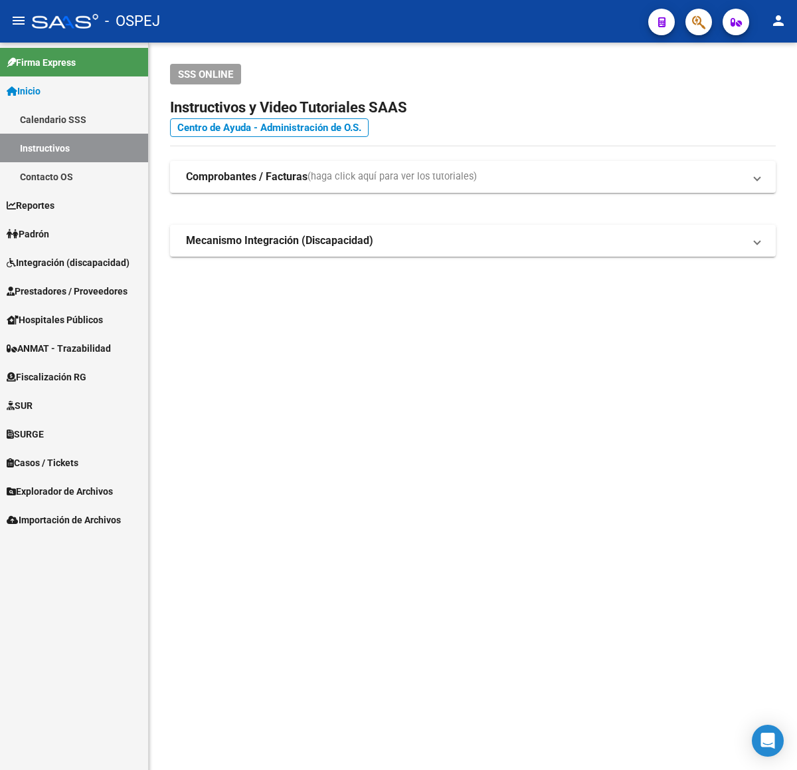
click at [683, 25] on div at bounding box center [693, 21] width 37 height 27
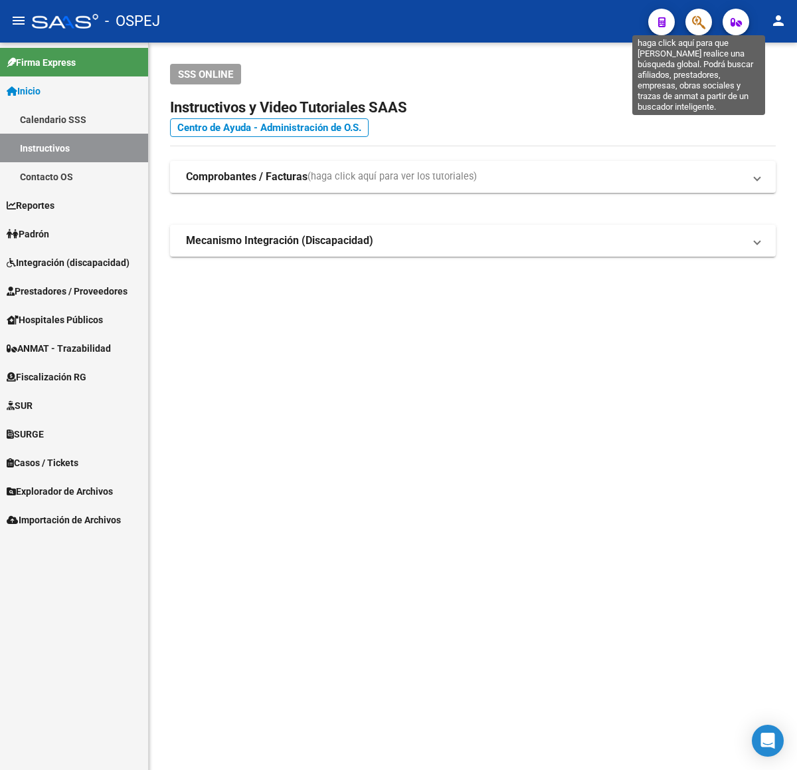
click at [695, 19] on icon "button" at bounding box center [698, 22] width 13 height 15
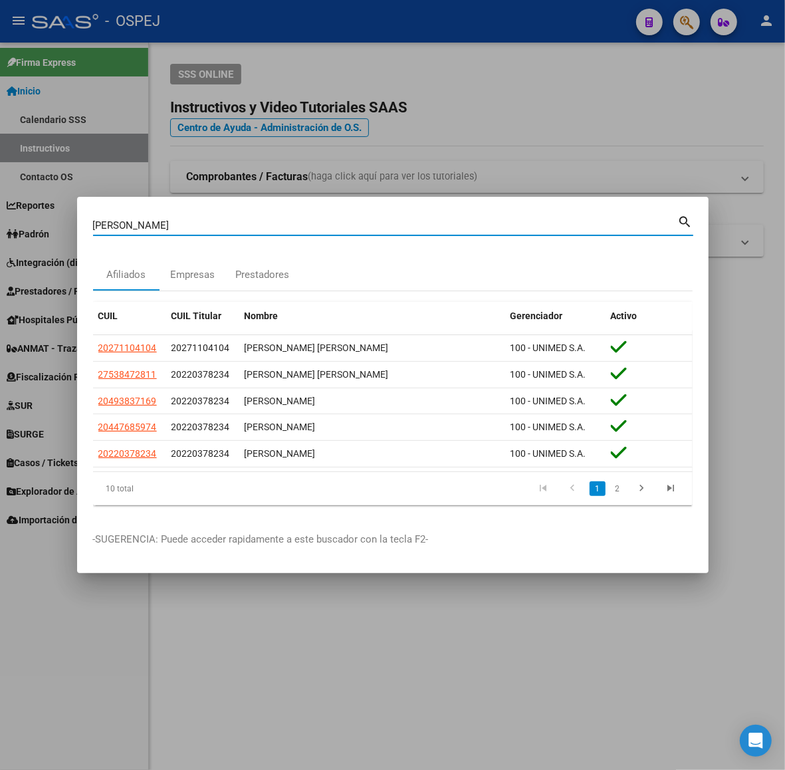
click at [276, 228] on input "PETRE" at bounding box center [385, 225] width 585 height 12
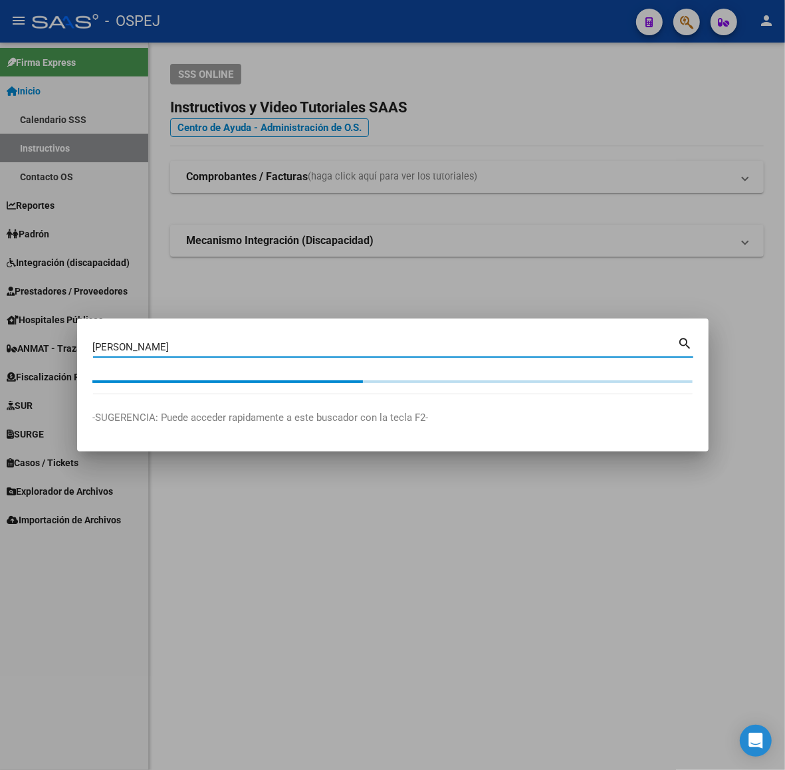
type input "PETRE"
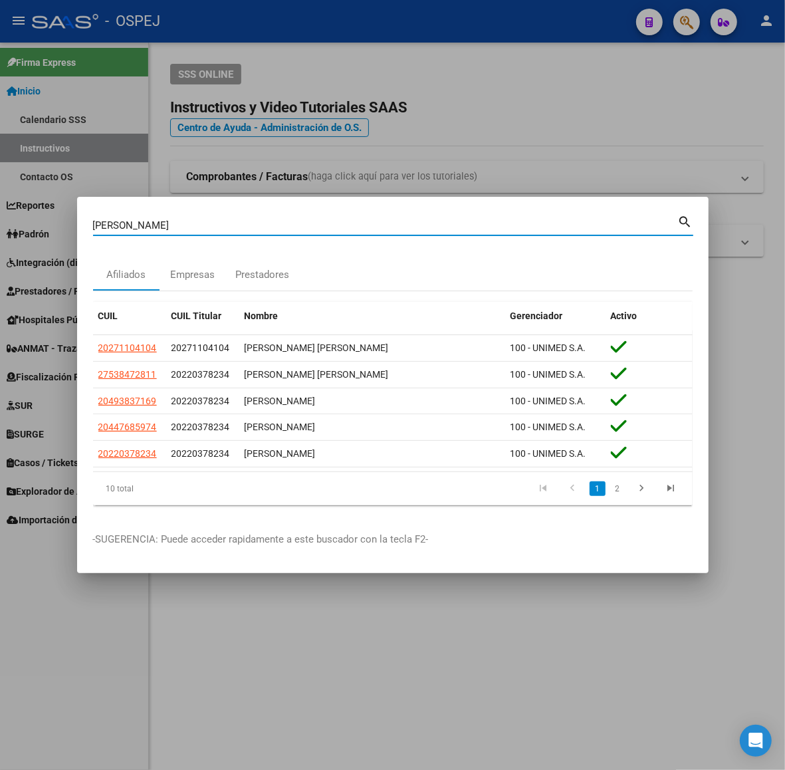
click at [626, 495] on li "2" at bounding box center [617, 488] width 20 height 23
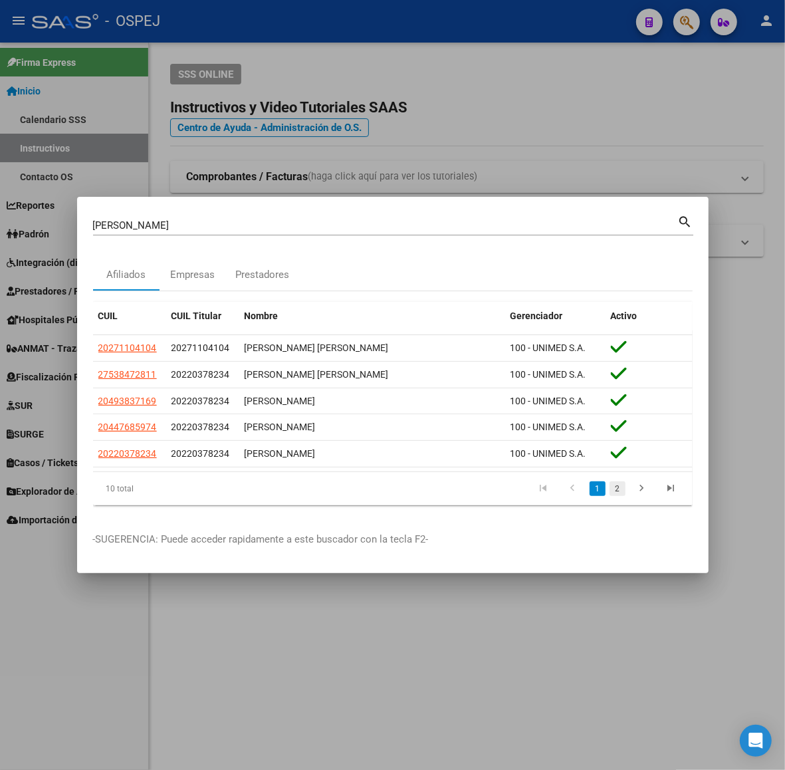
click at [622, 492] on link "2" at bounding box center [617, 488] width 16 height 15
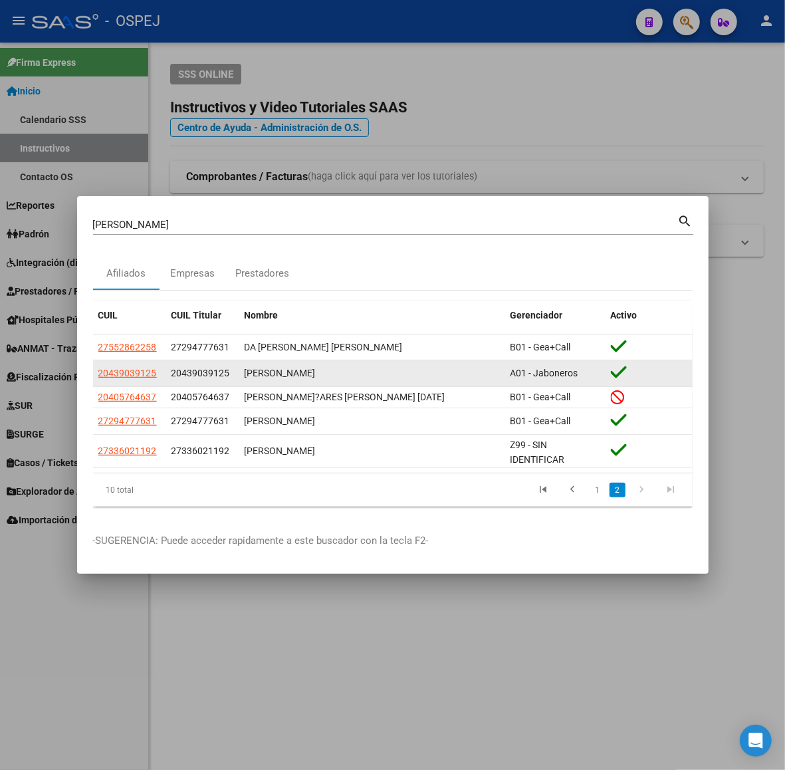
click at [207, 377] on span "20439039125" at bounding box center [200, 373] width 58 height 11
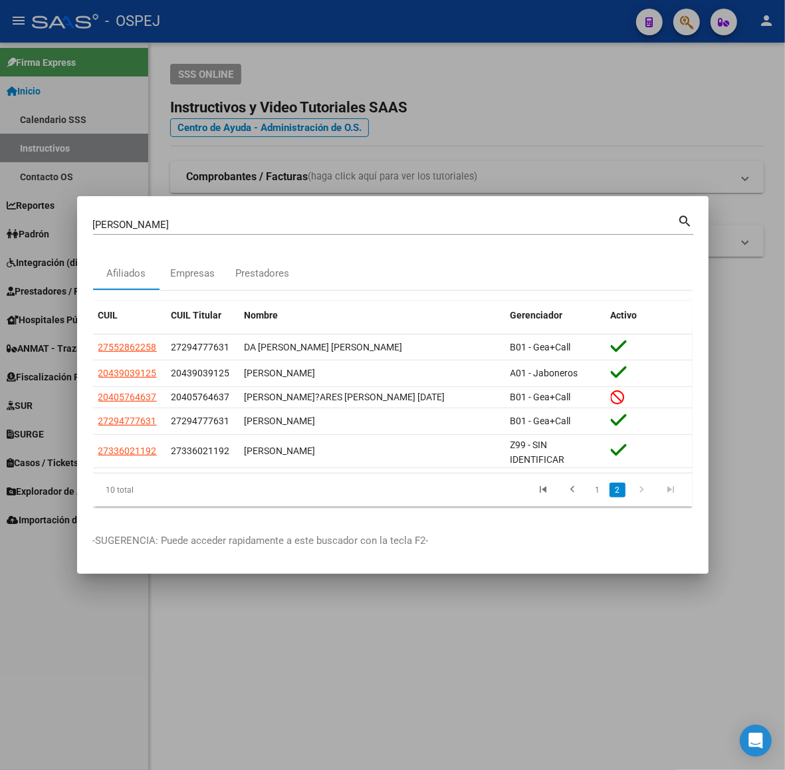
copy span "20439039125"
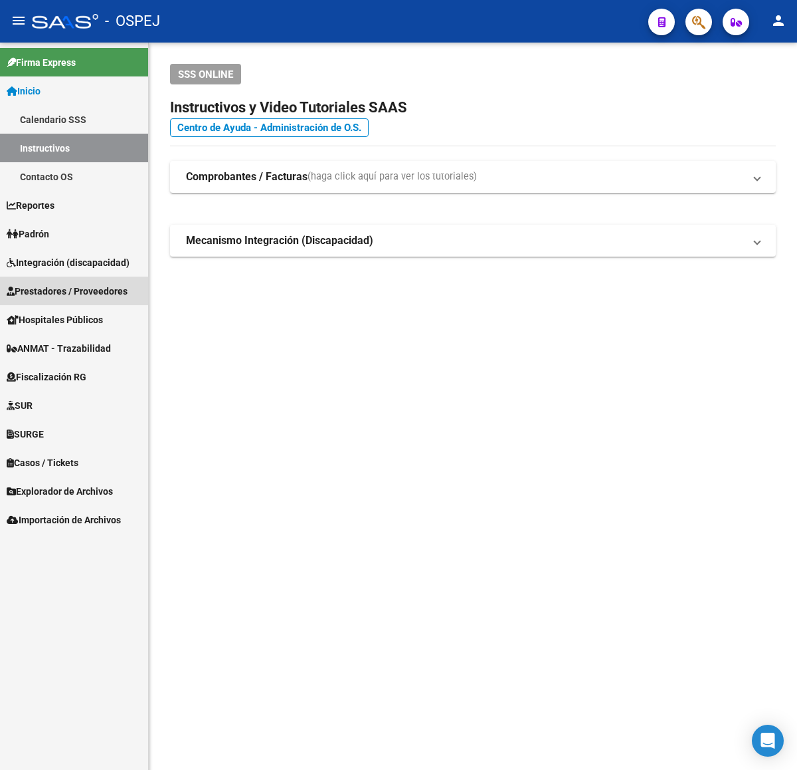
click at [52, 292] on span "Prestadores / Proveedores" at bounding box center [67, 291] width 121 height 15
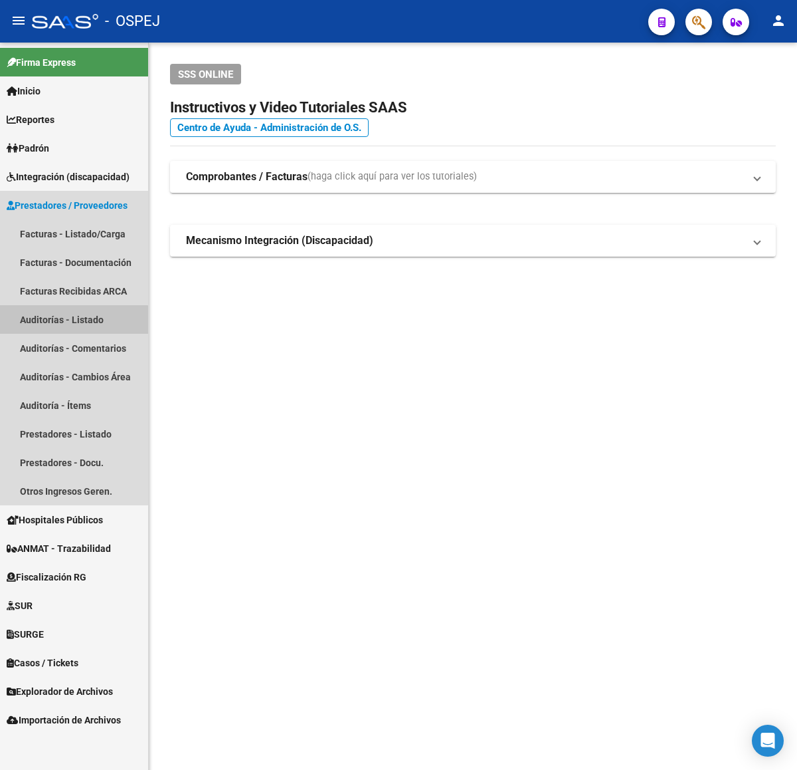
click at [58, 330] on link "Auditorías - Listado" at bounding box center [74, 319] width 148 height 29
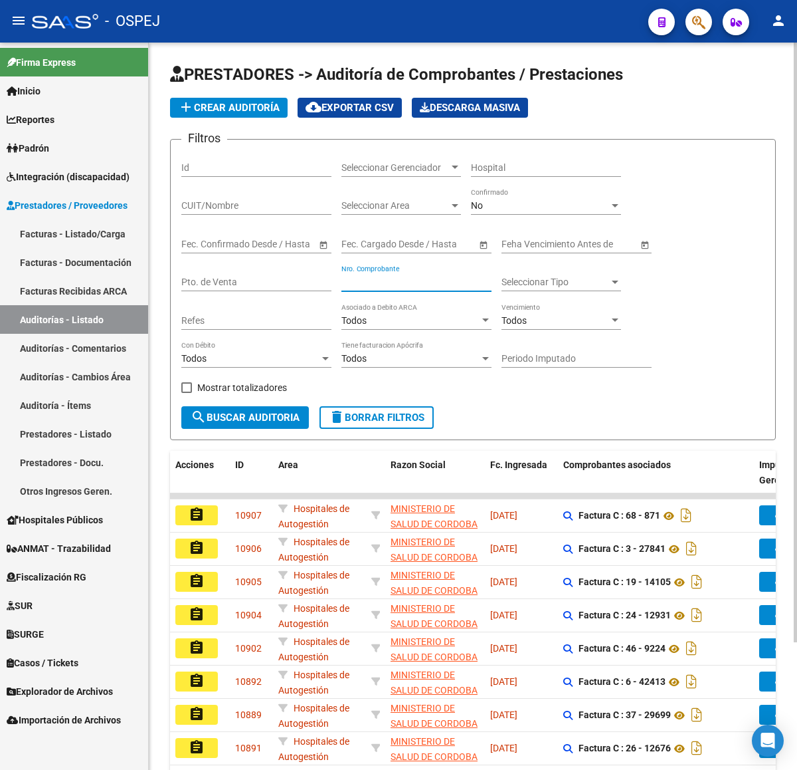
click at [390, 280] on input "Nro. Comprobante" at bounding box center [417, 281] width 150 height 11
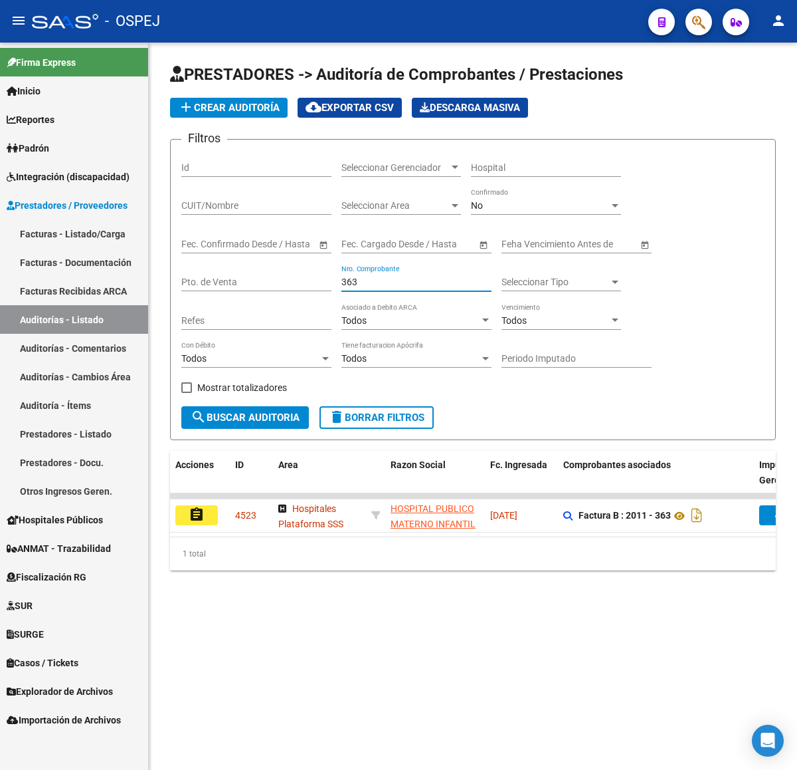
type input "363"
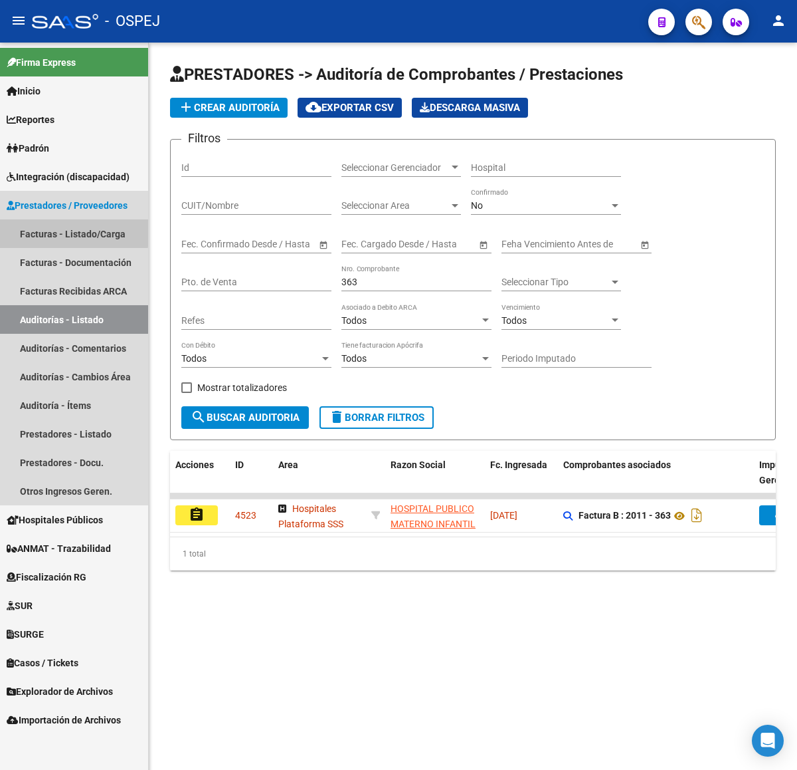
click at [60, 231] on link "Facturas - Listado/Carga" at bounding box center [74, 233] width 148 height 29
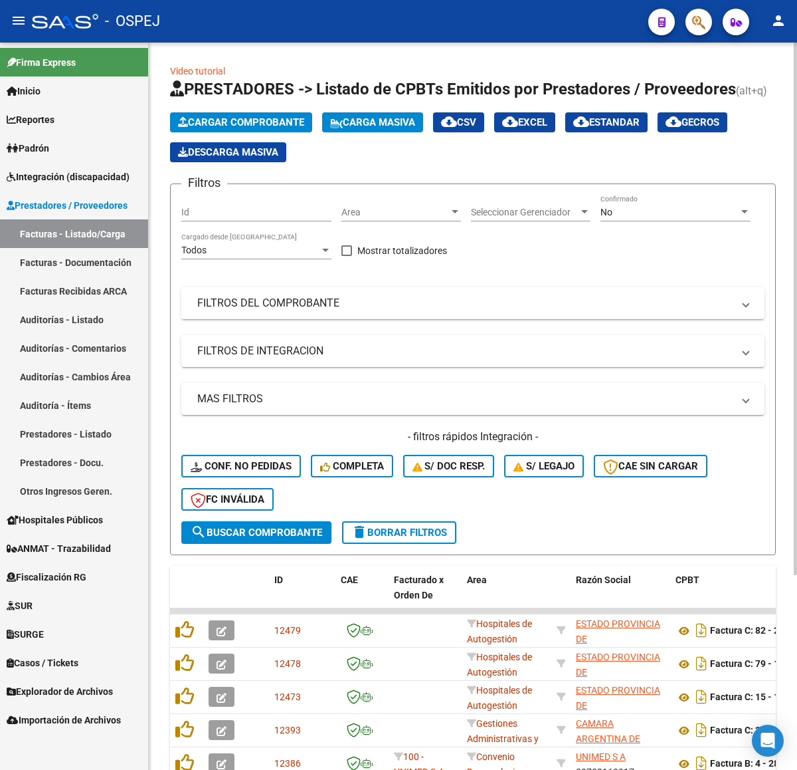
click at [293, 292] on mat-expansion-panel-header "FILTROS DEL COMPROBANTE" at bounding box center [473, 303] width 584 height 32
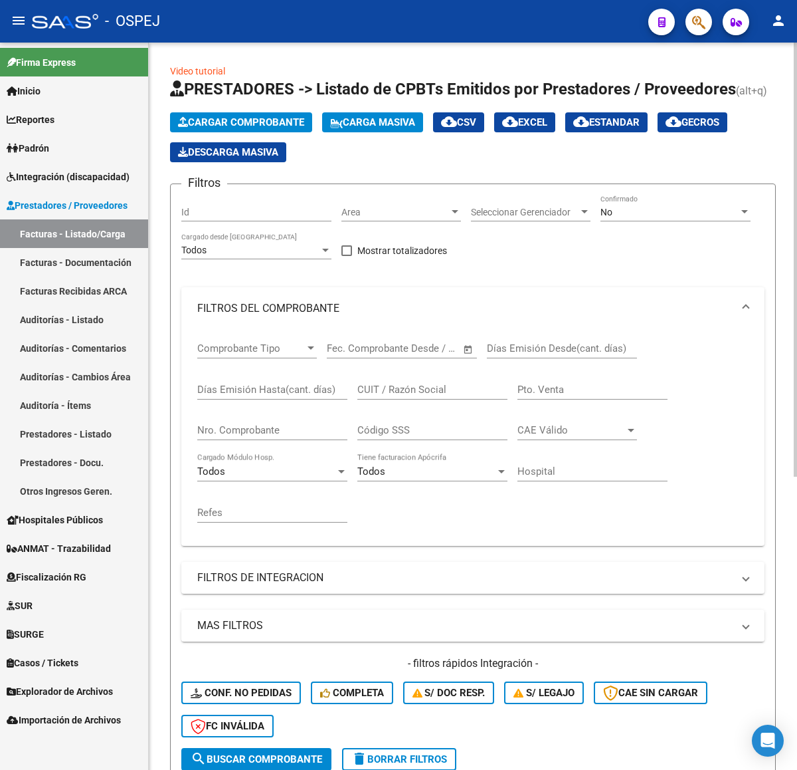
click at [655, 213] on div "No" at bounding box center [670, 212] width 138 height 11
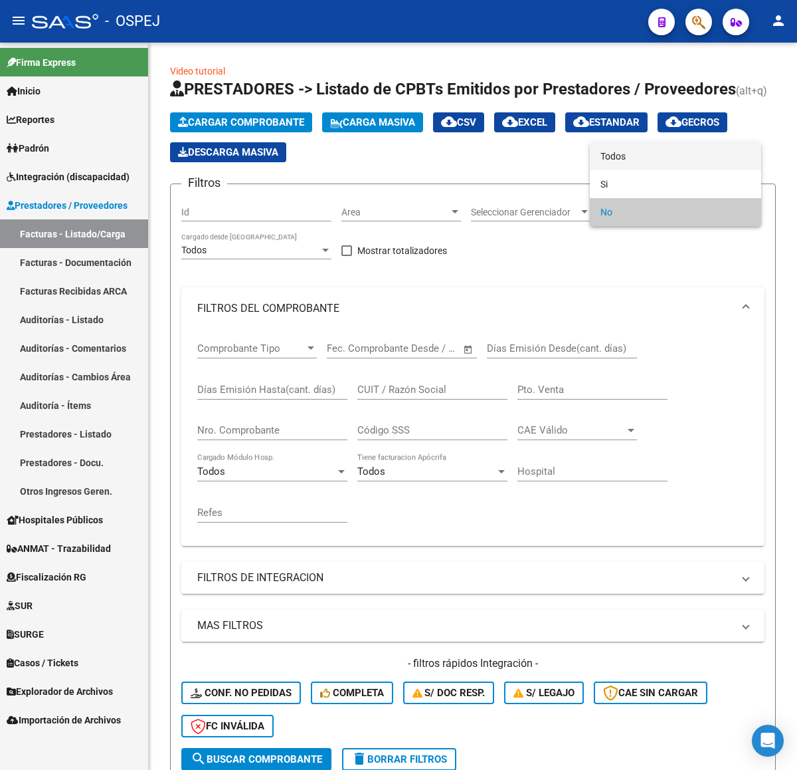
click at [615, 148] on span "Todos" at bounding box center [676, 156] width 150 height 28
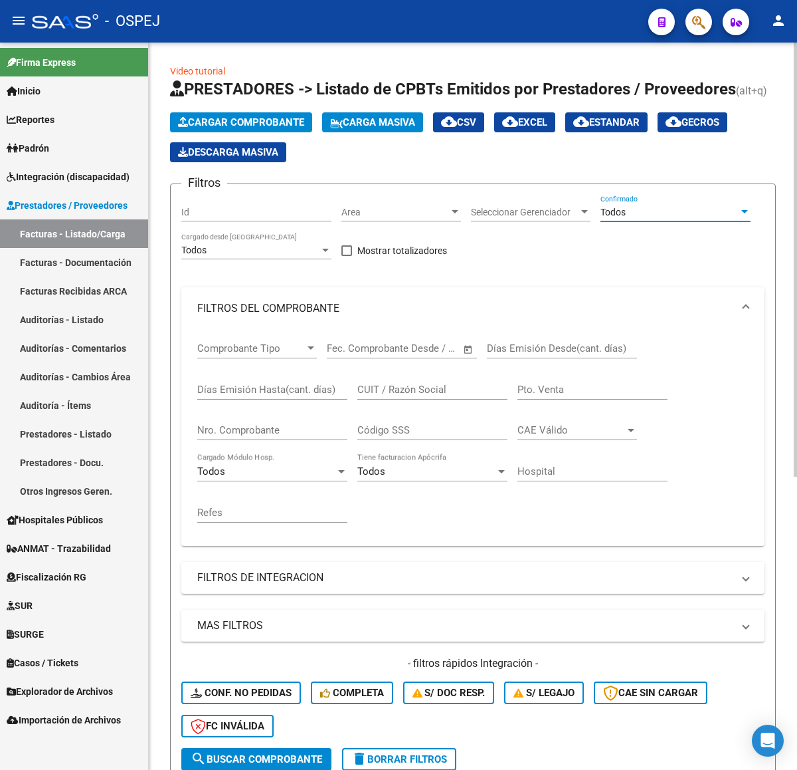
click at [300, 434] on input "Nro. Comprobante" at bounding box center [272, 430] width 150 height 12
type input "363"
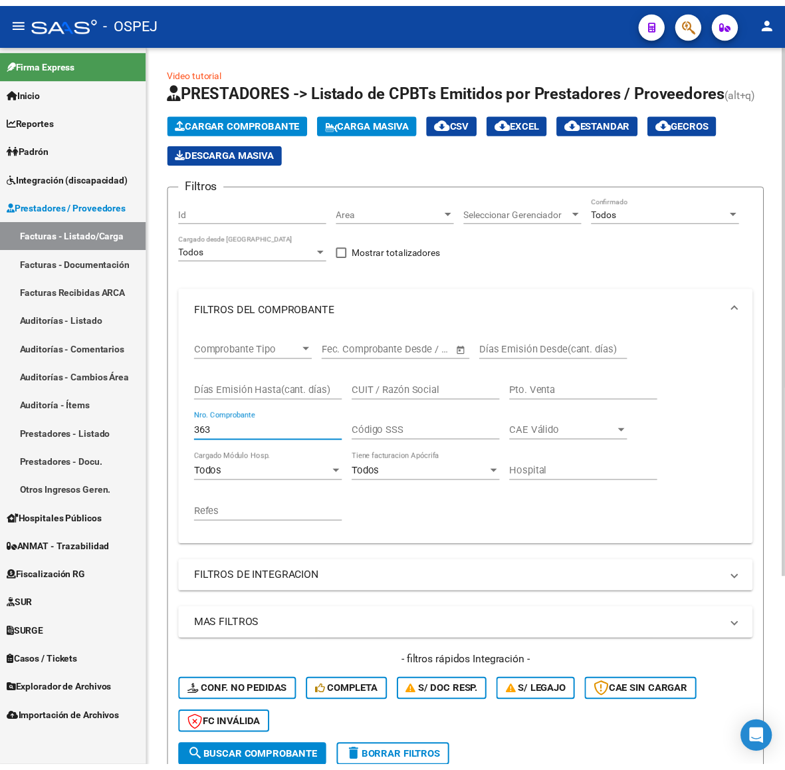
scroll to position [259, 0]
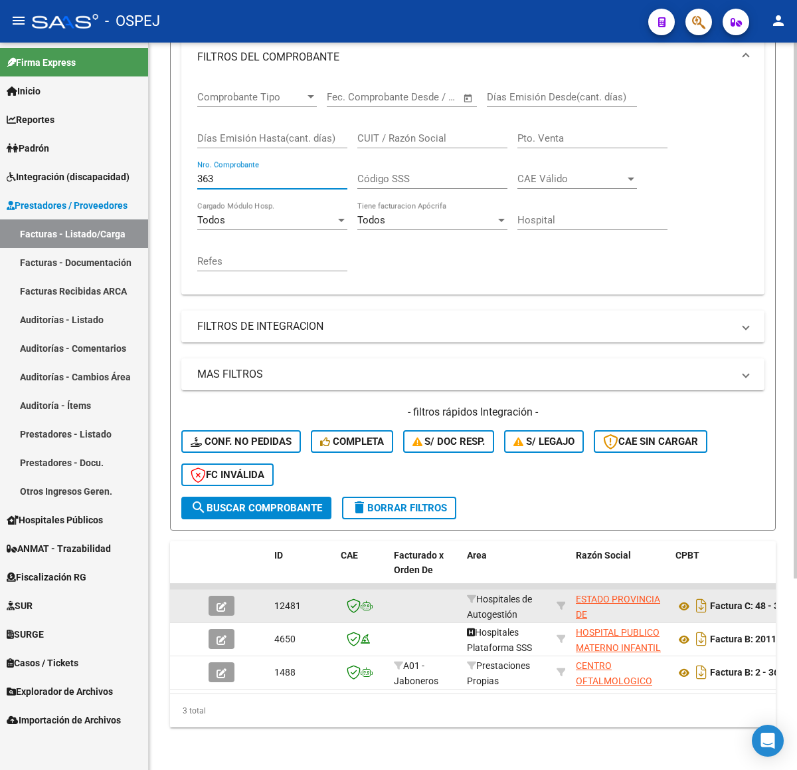
click at [221, 595] on button "button" at bounding box center [222, 605] width 26 height 20
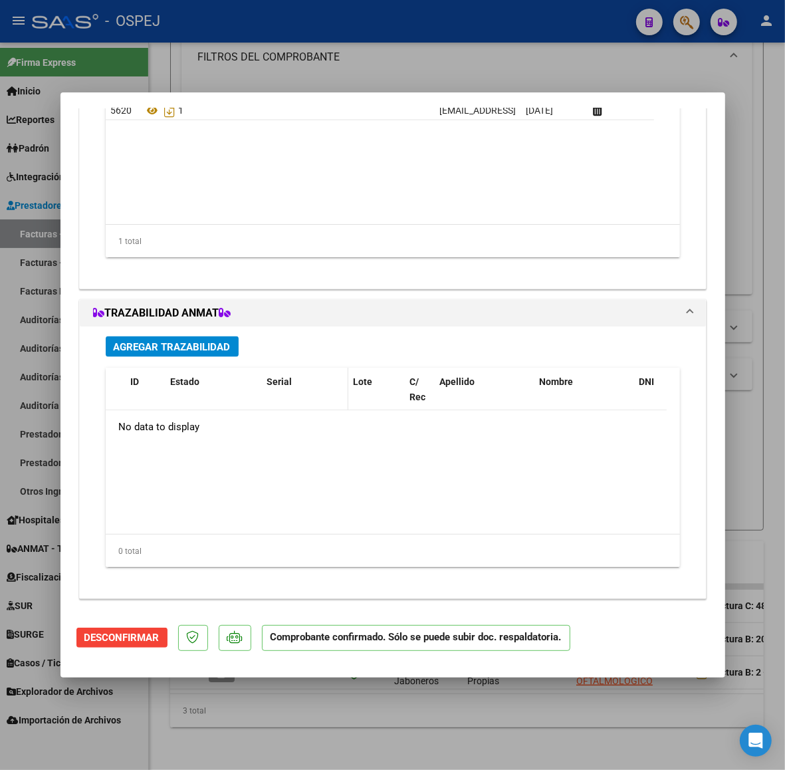
scroll to position [879, 0]
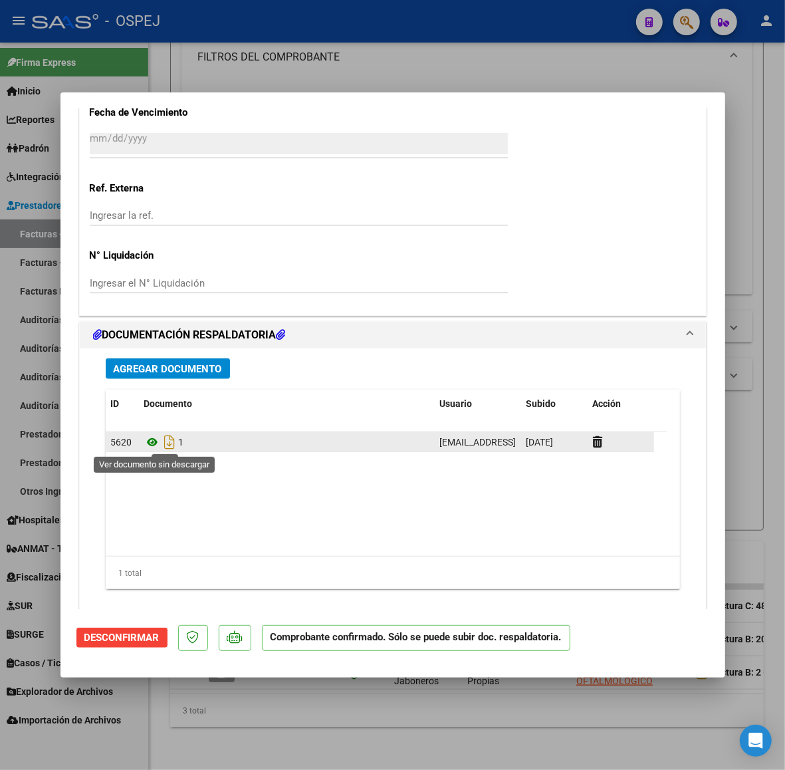
click at [146, 443] on icon at bounding box center [152, 442] width 17 height 16
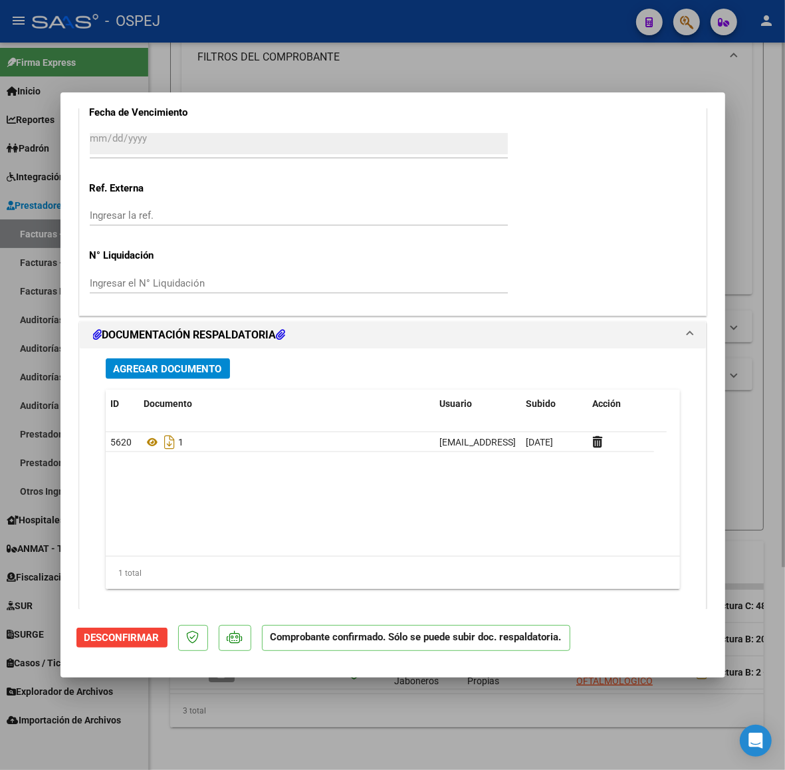
click at [346, 84] on div at bounding box center [392, 385] width 785 height 770
type input "$ 0,00"
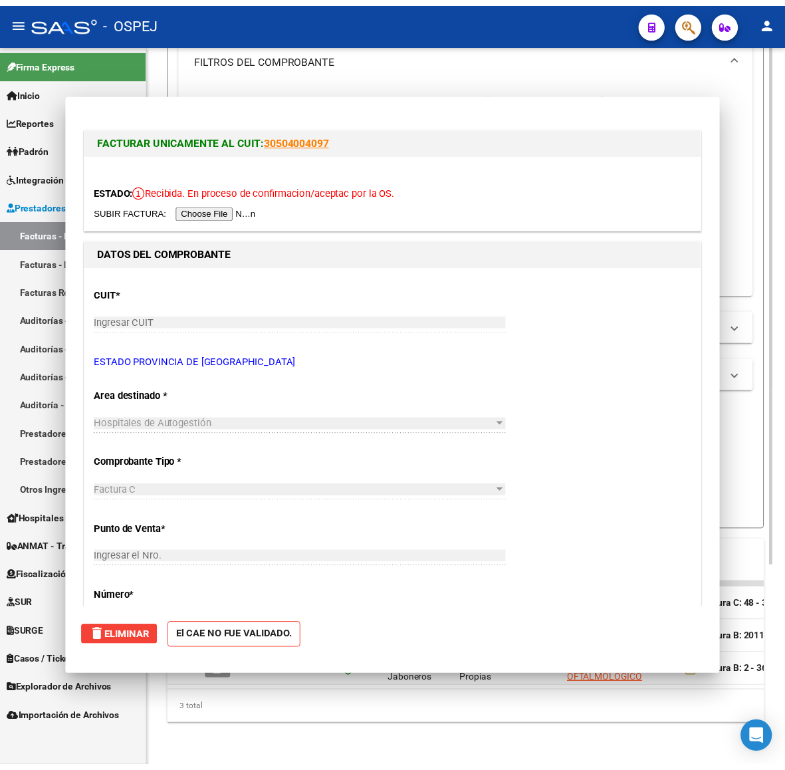
scroll to position [0, 0]
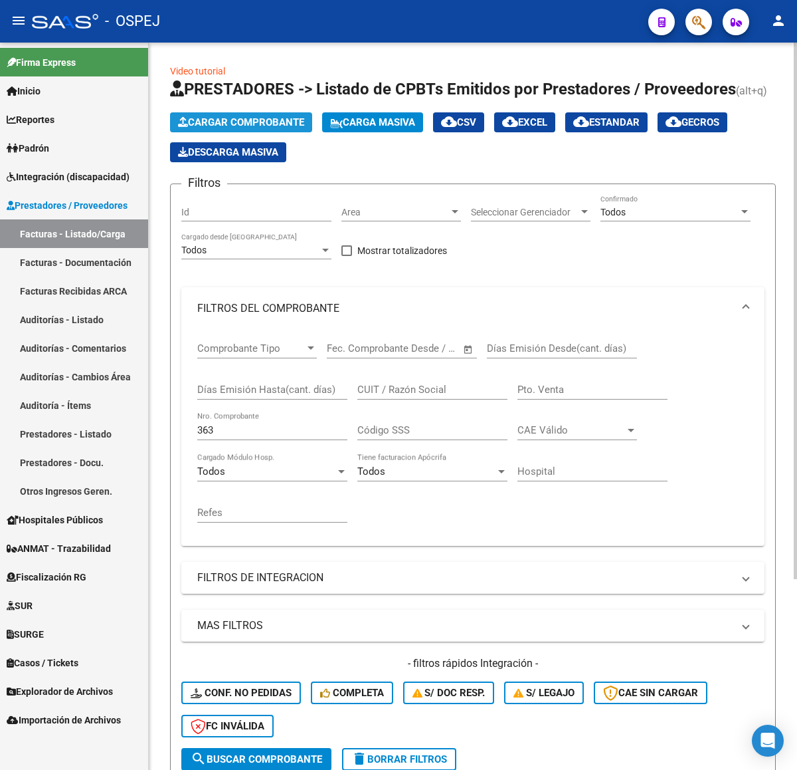
click at [241, 125] on span "Cargar Comprobante" at bounding box center [241, 122] width 126 height 12
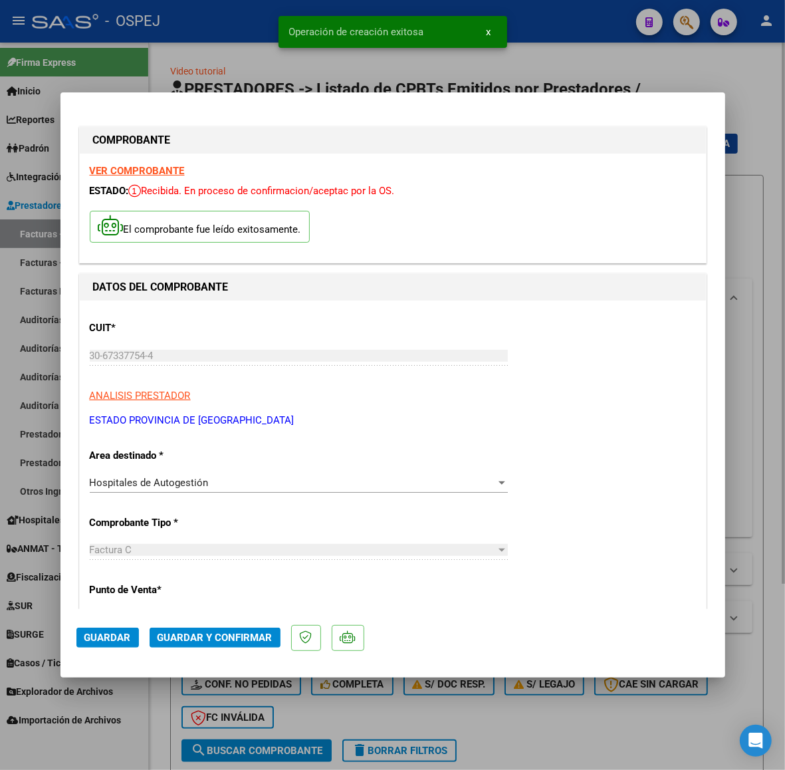
scroll to position [332, 0]
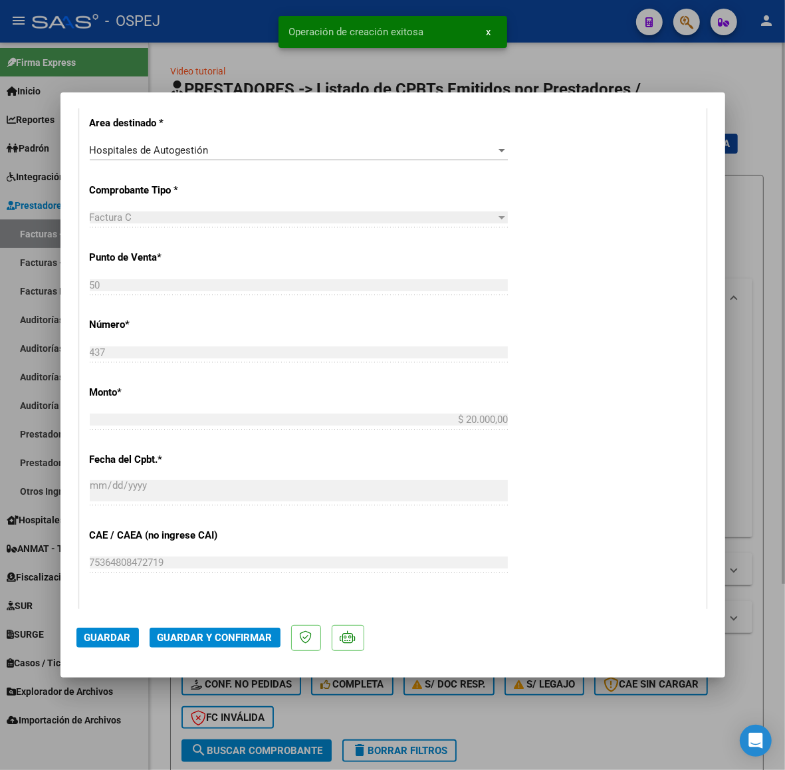
click at [243, 633] on span "Guardar y Confirmar" at bounding box center [215, 637] width 115 height 12
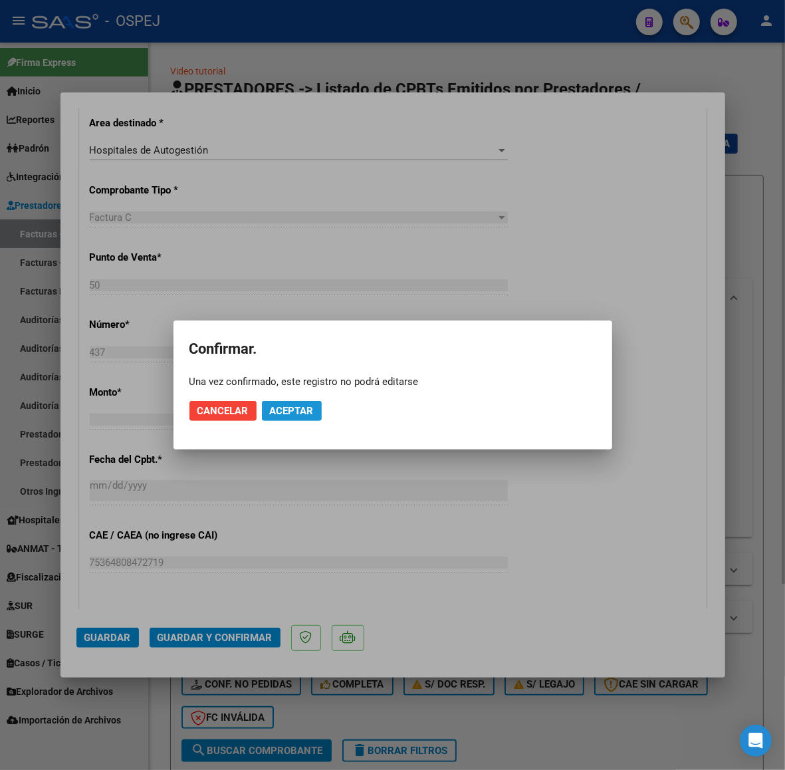
click at [311, 403] on button "Aceptar" at bounding box center [292, 411] width 60 height 20
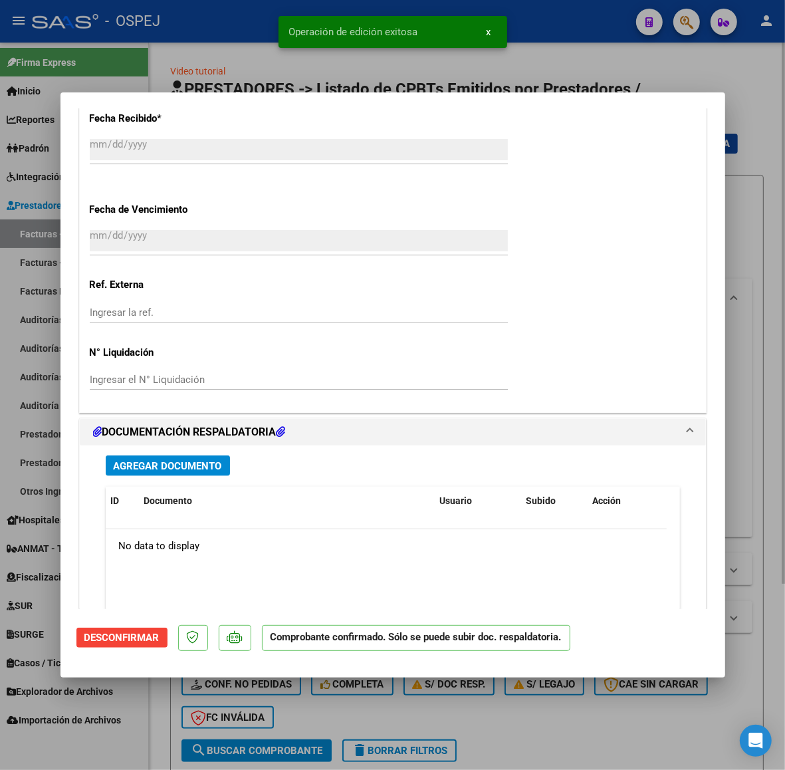
scroll to position [1163, 0]
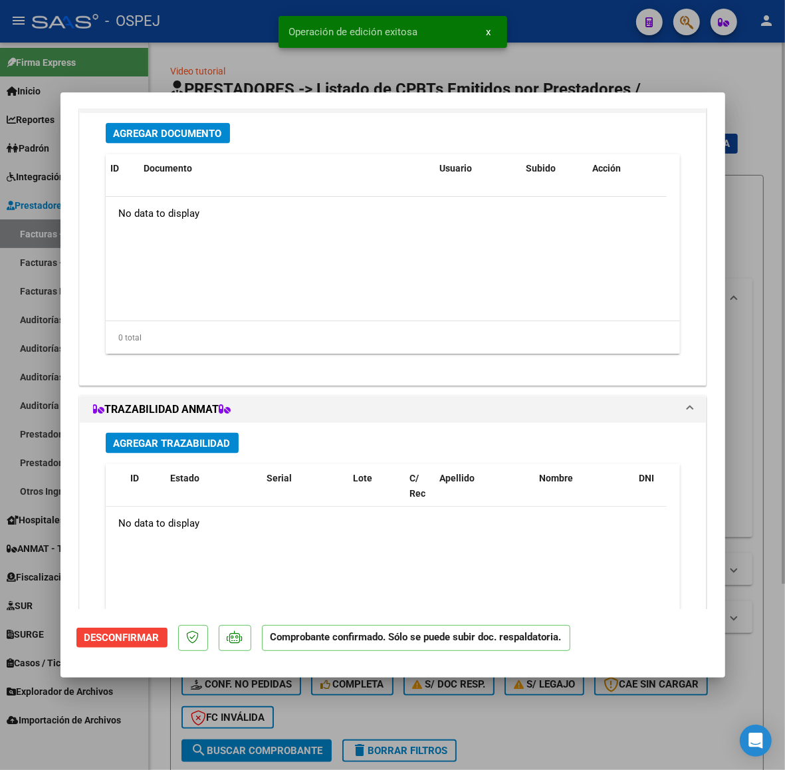
click at [178, 127] on span "Agregar Documento" at bounding box center [168, 133] width 108 height 12
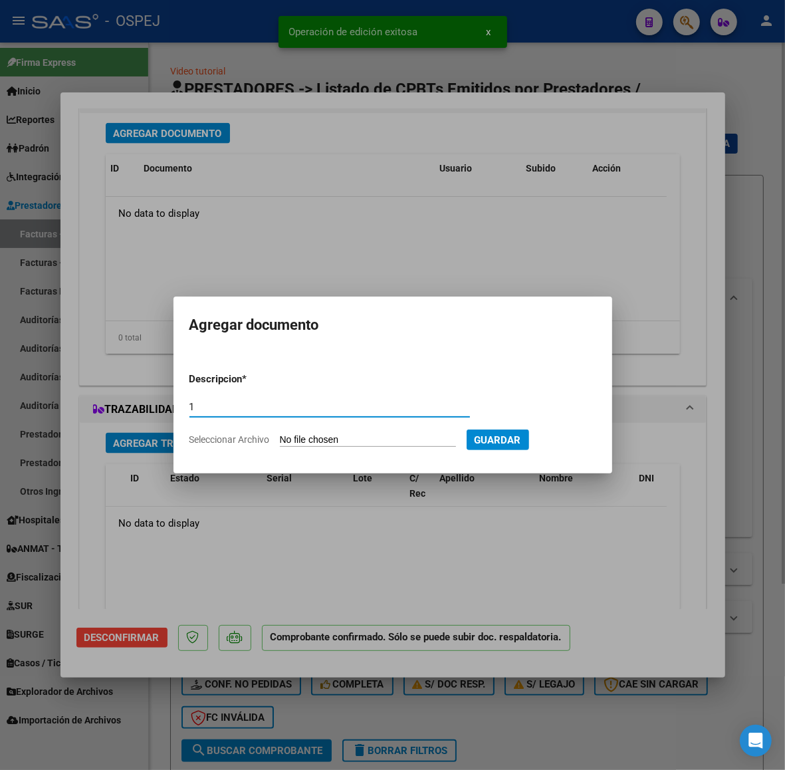
type input "1"
type input "C:\fakepath\Registros (5).xls"
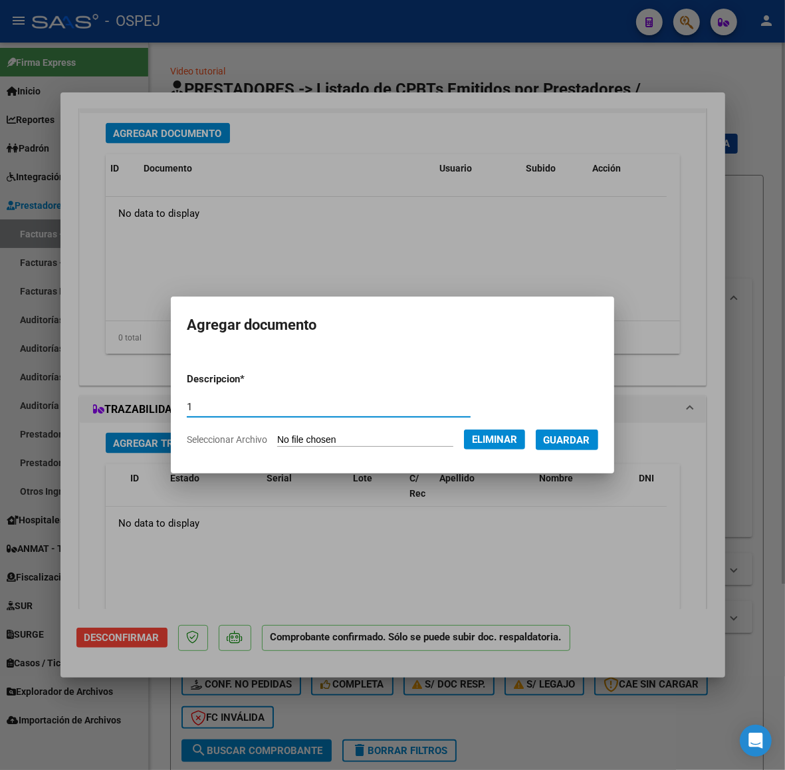
click at [572, 436] on span "Guardar" at bounding box center [567, 440] width 47 height 12
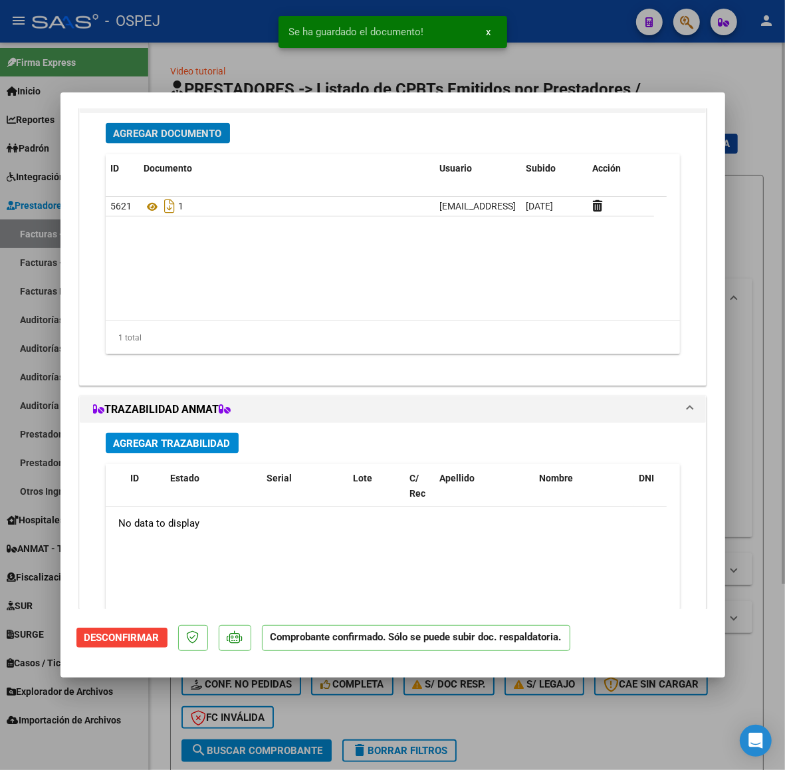
click at [535, 74] on div at bounding box center [392, 385] width 785 height 770
type input "$ 0,00"
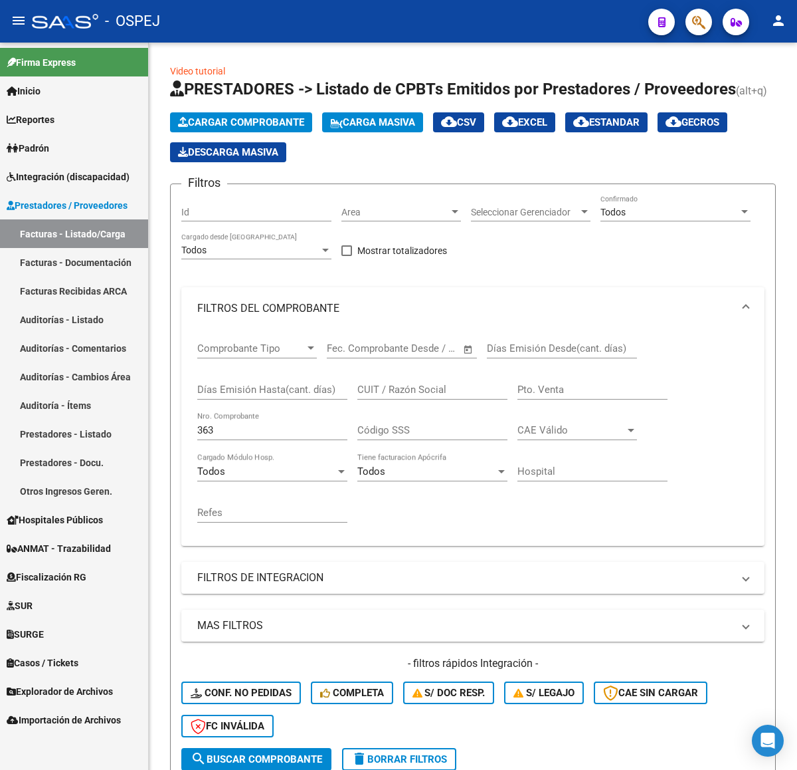
click at [191, 124] on span "Cargar Comprobante" at bounding box center [241, 122] width 126 height 12
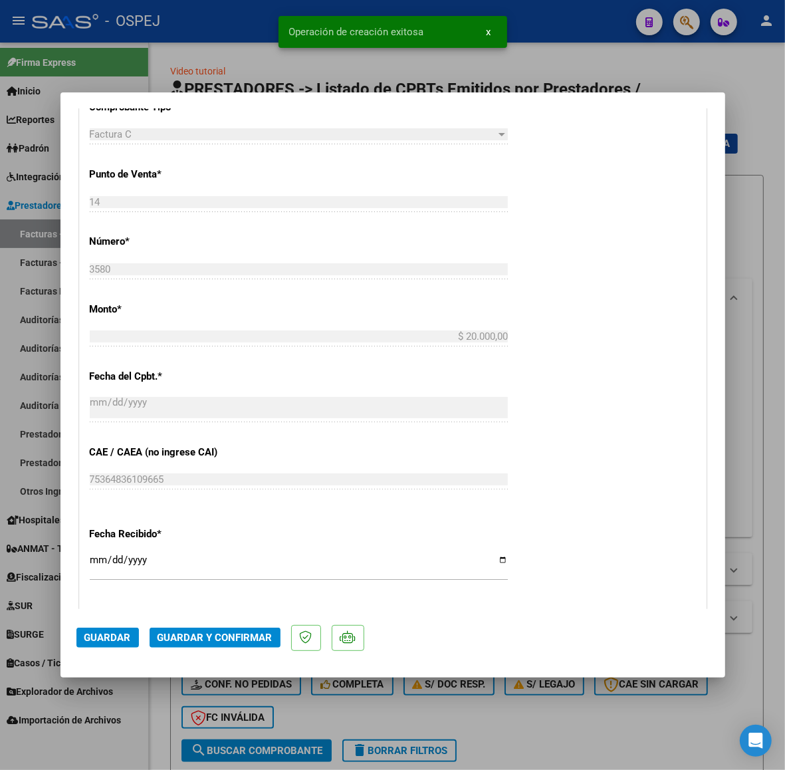
scroll to position [498, 0]
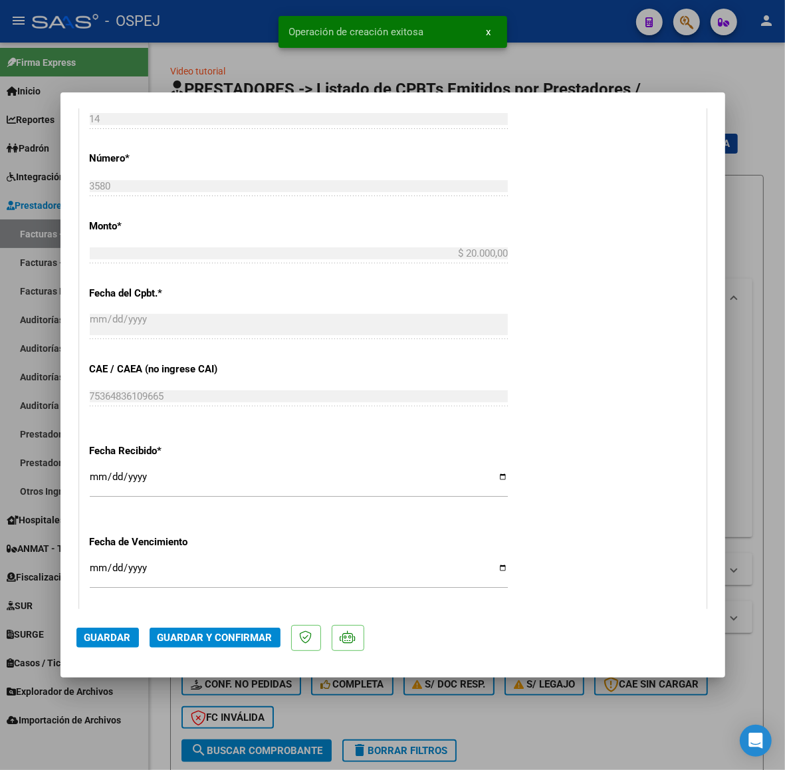
click at [237, 656] on mat-dialog-actions "Guardar Guardar y Confirmar" at bounding box center [392, 635] width 633 height 53
click at [237, 645] on button "Guardar y Confirmar" at bounding box center [215, 637] width 131 height 20
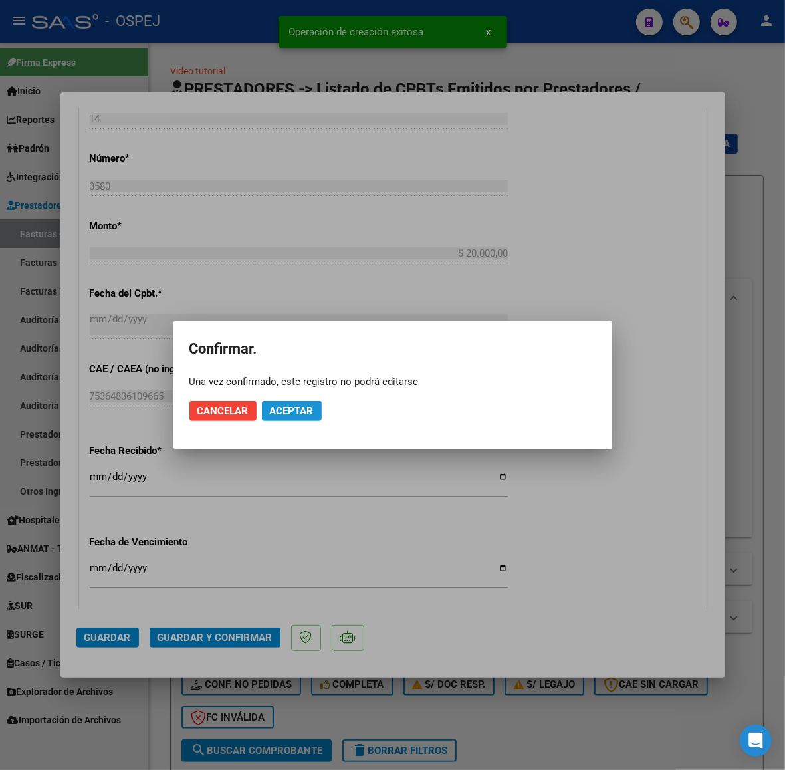
click at [299, 409] on span "Aceptar" at bounding box center [292, 411] width 44 height 12
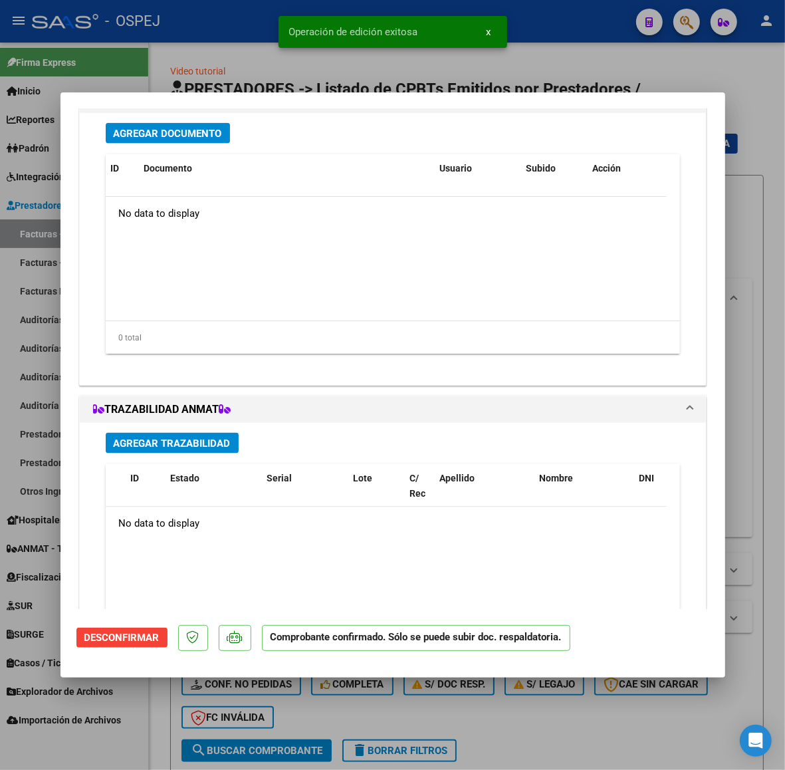
scroll to position [997, 0]
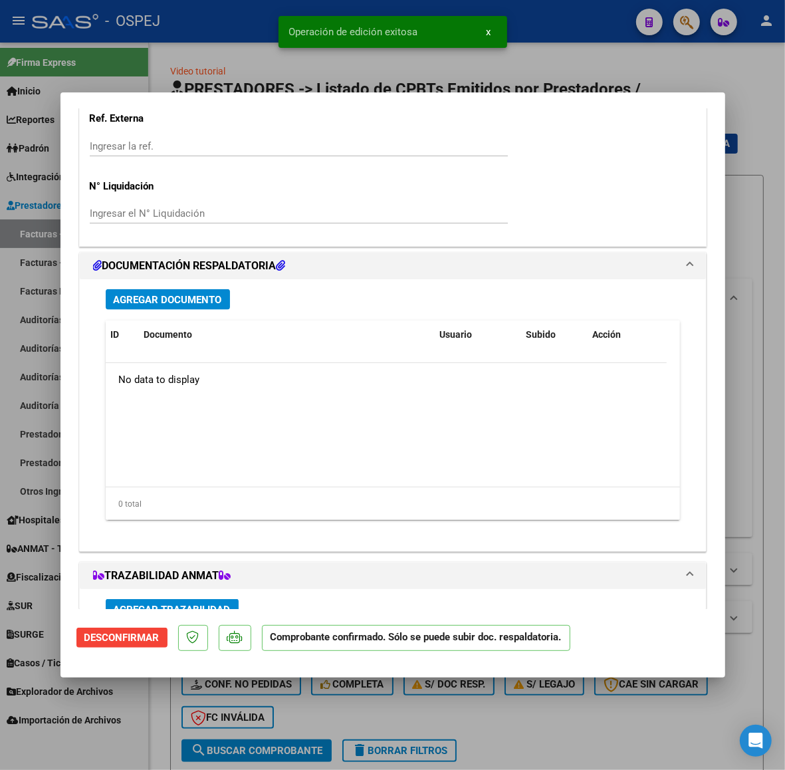
click at [166, 286] on div "Agregar Documento ID Documento Usuario Subido Acción No data to display 0 total…" at bounding box center [393, 409] width 594 height 261
click at [170, 296] on span "Agregar Documento" at bounding box center [168, 300] width 108 height 12
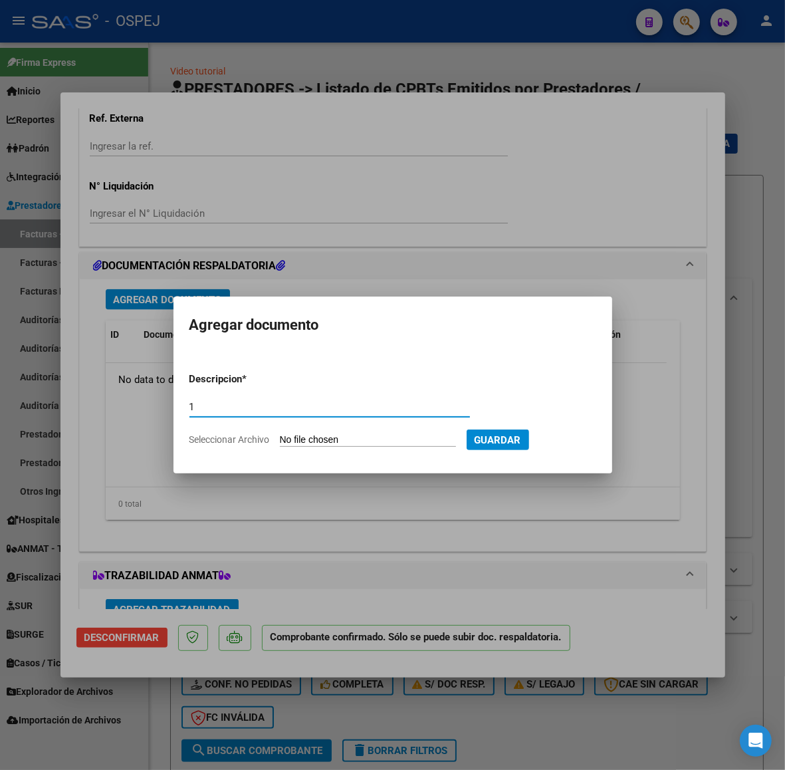
type input "1"
type input "C:\fakepath\Registros (6).xls"
click at [577, 445] on span "Guardar" at bounding box center [567, 440] width 47 height 12
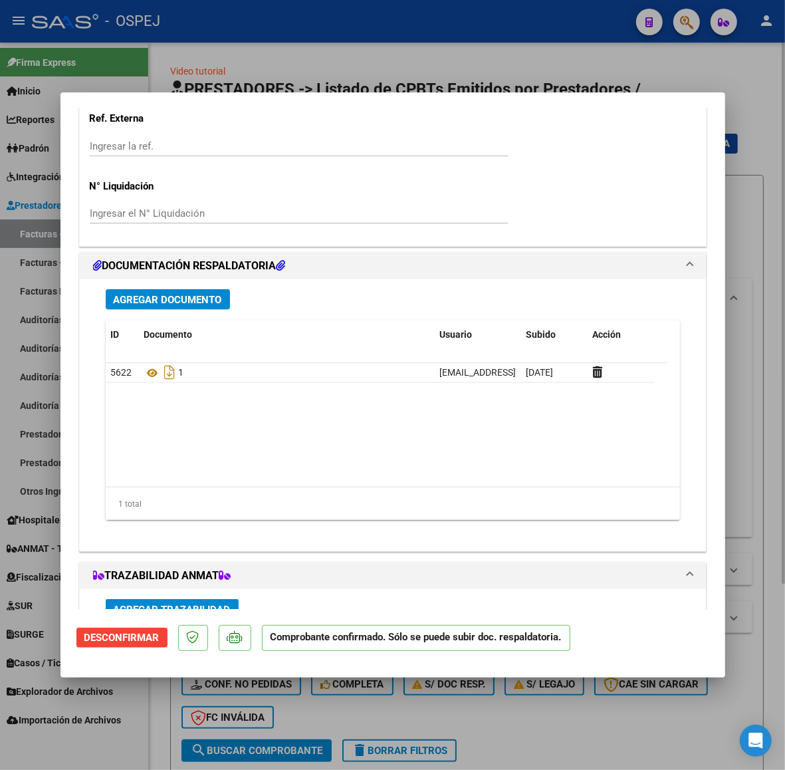
click at [596, 68] on div at bounding box center [392, 385] width 785 height 770
type input "$ 0,00"
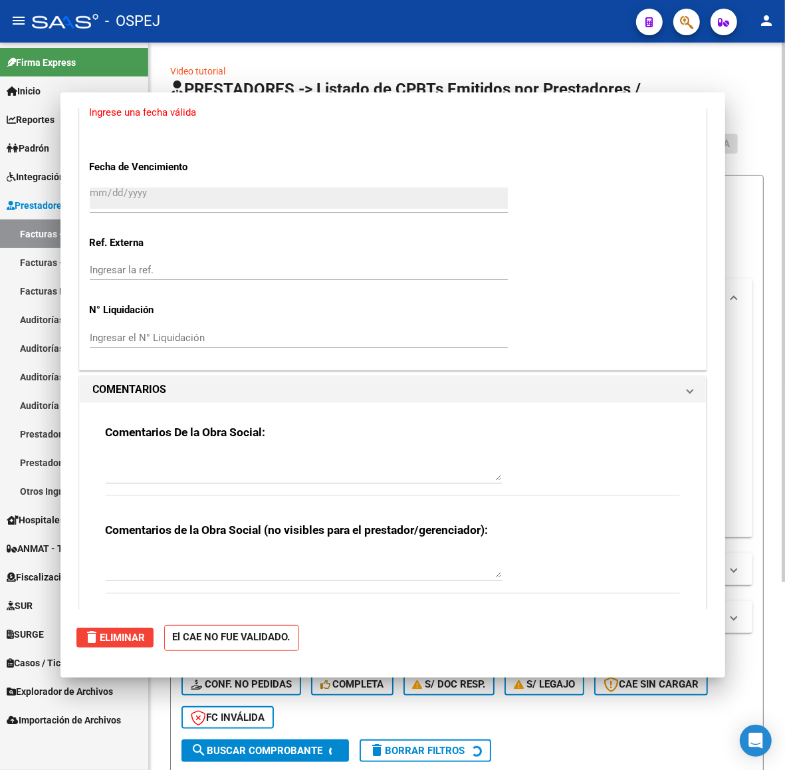
scroll to position [0, 0]
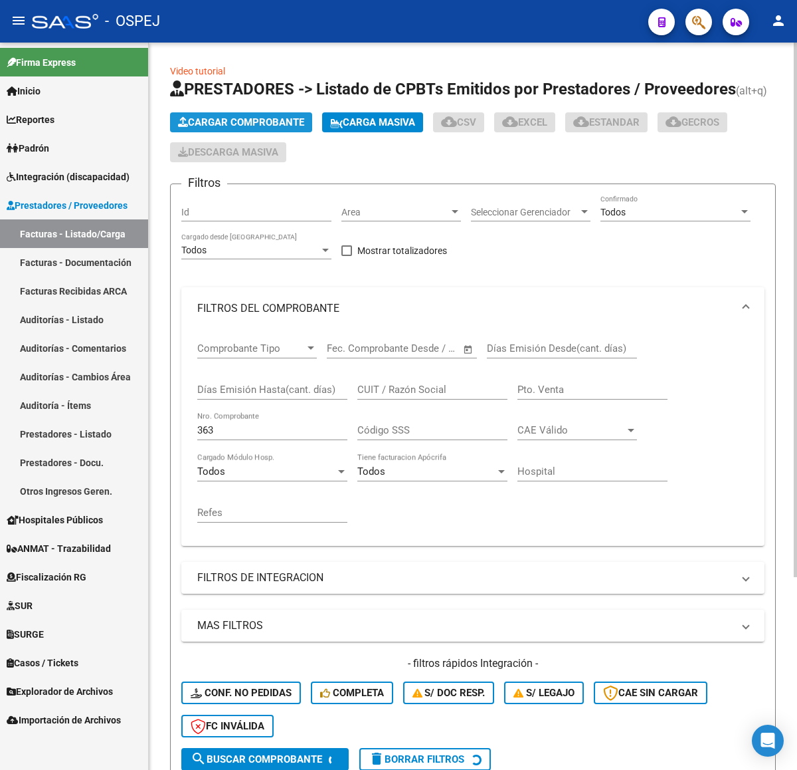
click at [250, 124] on span "Cargar Comprobante" at bounding box center [241, 122] width 126 height 12
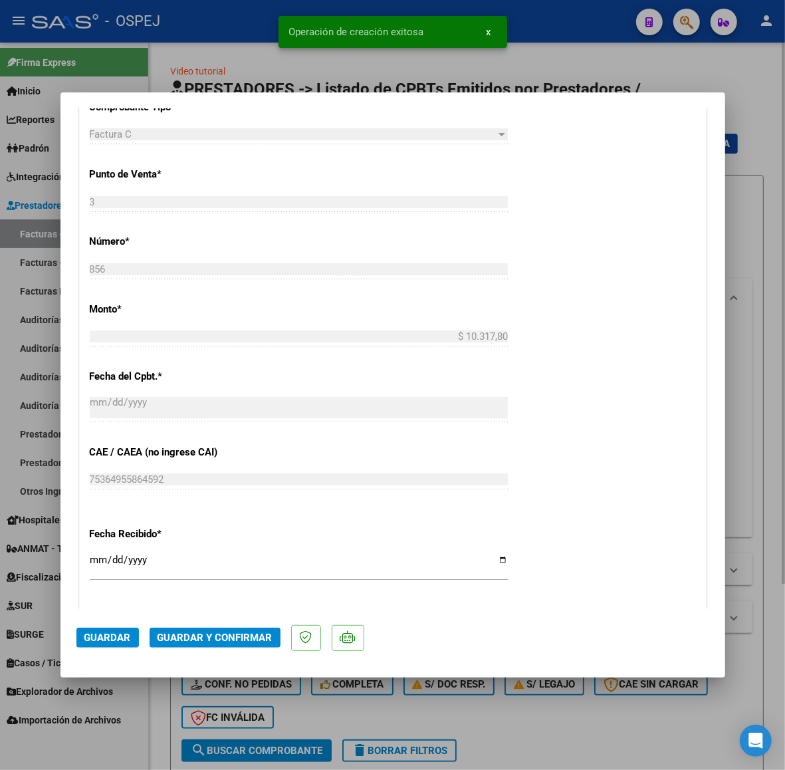
scroll to position [748, 0]
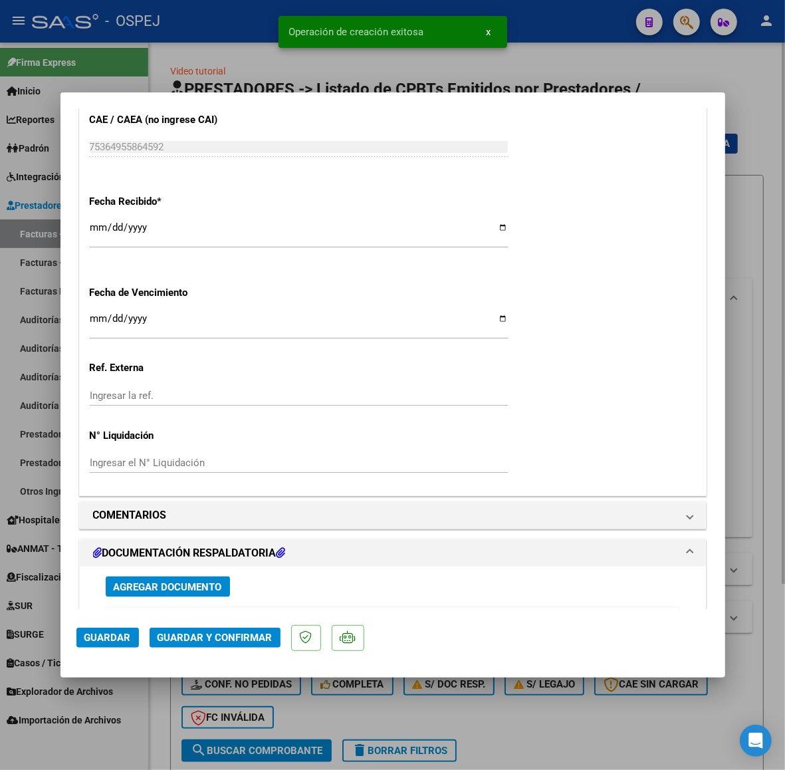
click at [250, 640] on span "Guardar y Confirmar" at bounding box center [215, 637] width 115 height 12
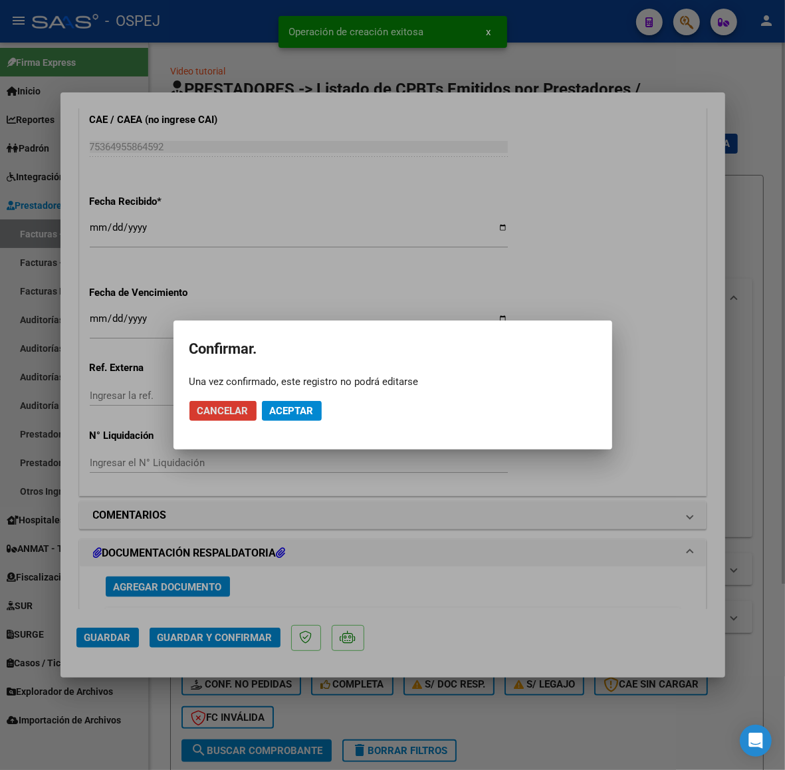
click at [281, 409] on span "Aceptar" at bounding box center [292, 411] width 44 height 12
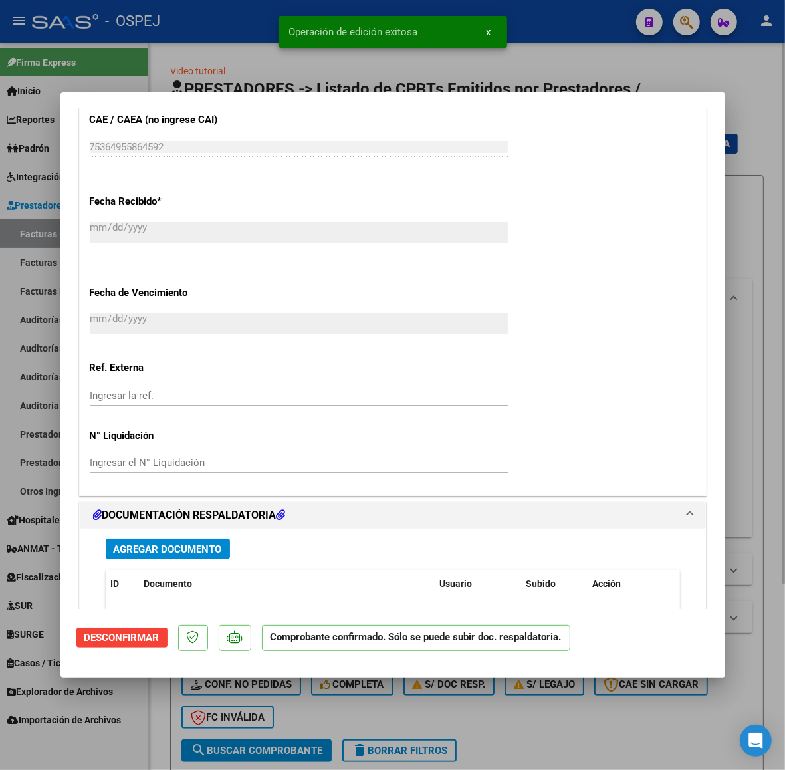
scroll to position [1163, 0]
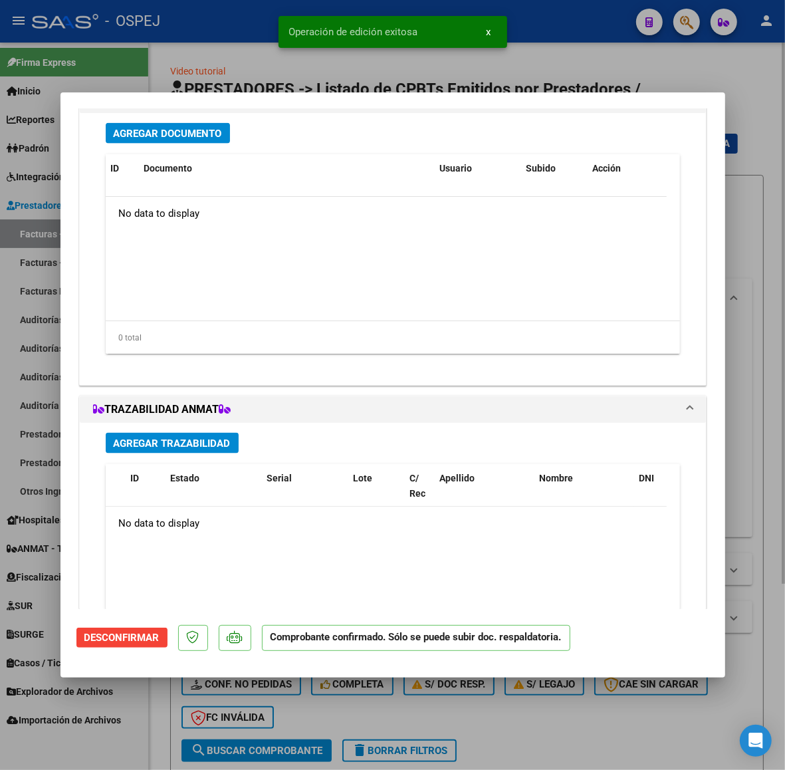
click at [200, 124] on button "Agregar Documento" at bounding box center [168, 133] width 124 height 21
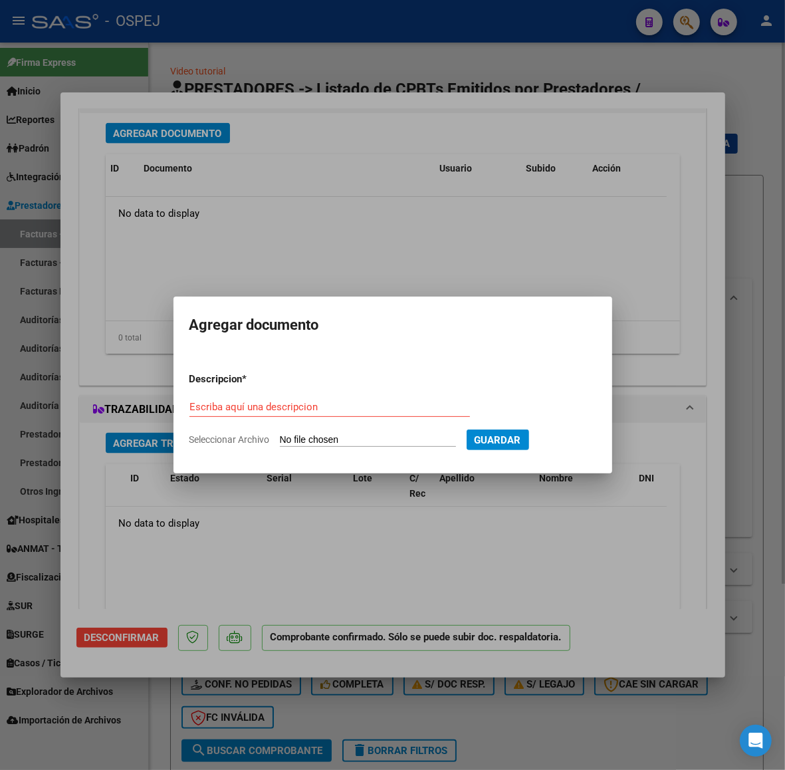
type input "C:\fakepath\Consulta_7005824.pdf"
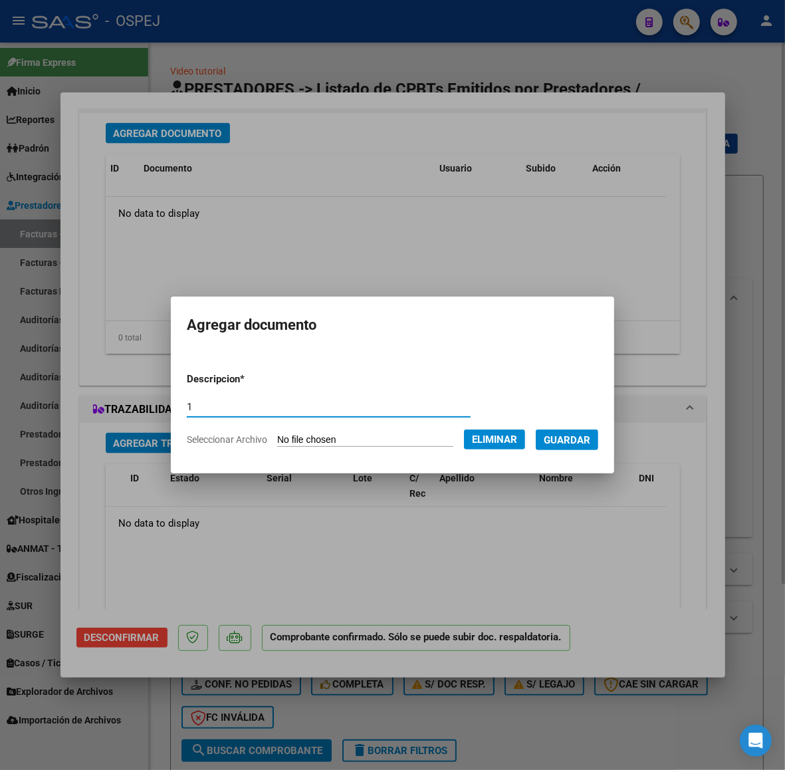
type input "1"
click at [598, 431] on button "Guardar" at bounding box center [567, 439] width 62 height 21
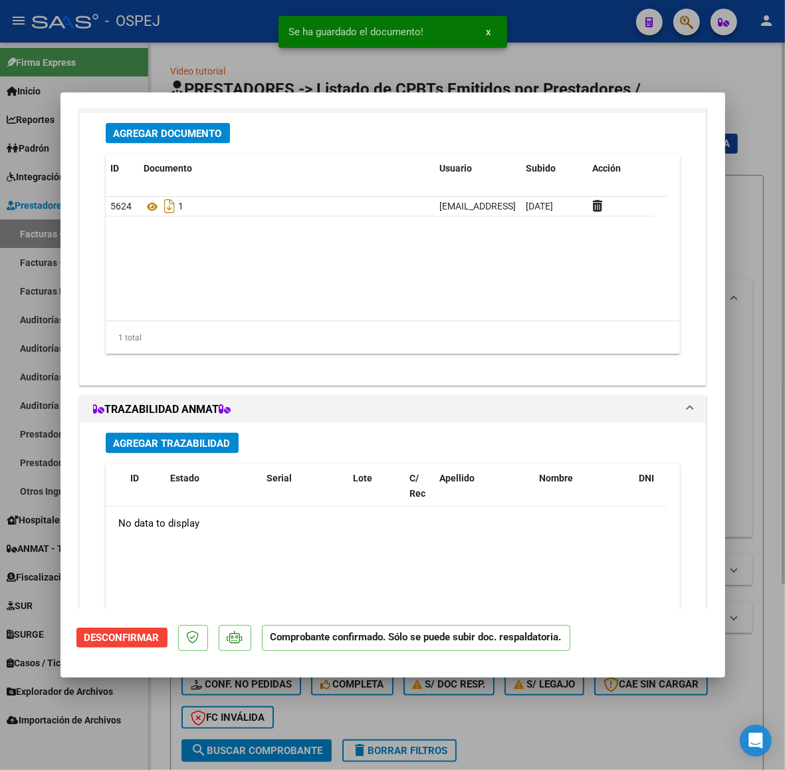
drag, startPoint x: 266, startPoint y: 74, endPoint x: 274, endPoint y: 84, distance: 11.8
click at [266, 74] on div at bounding box center [392, 385] width 785 height 770
type input "$ 0,00"
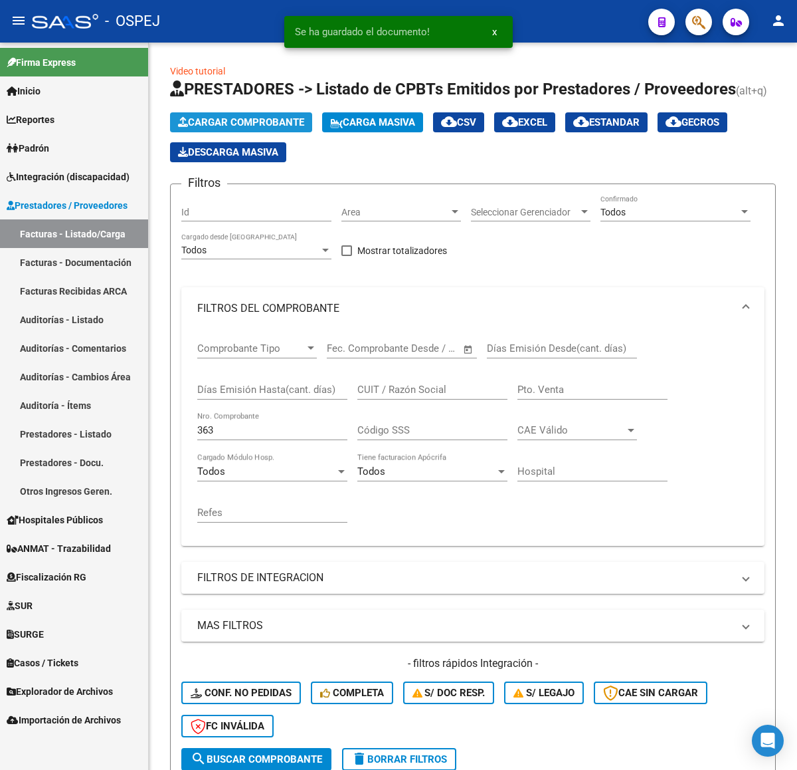
click at [304, 121] on span "Cargar Comprobante" at bounding box center [241, 122] width 126 height 12
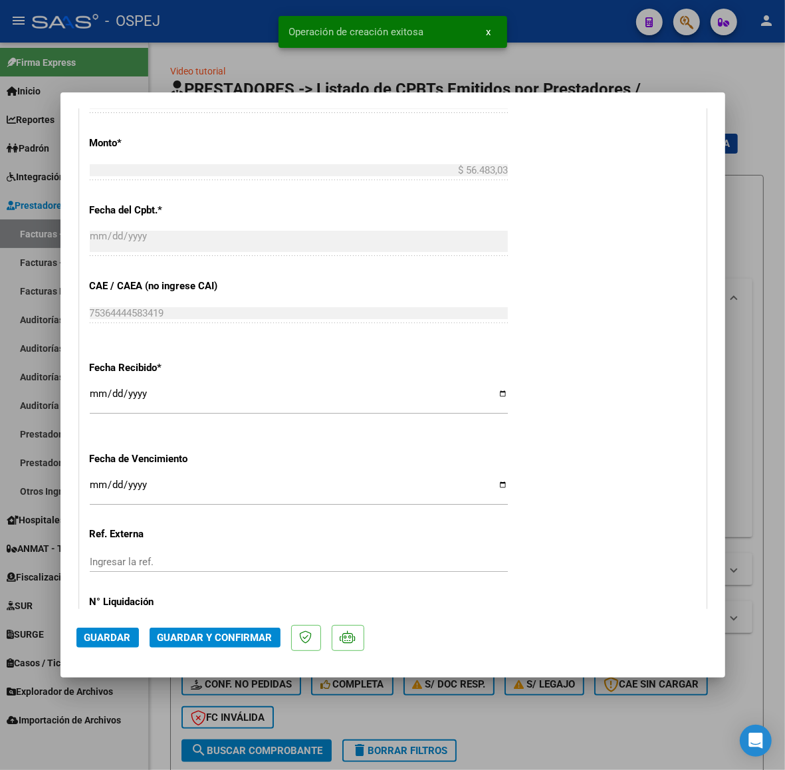
scroll to position [748, 0]
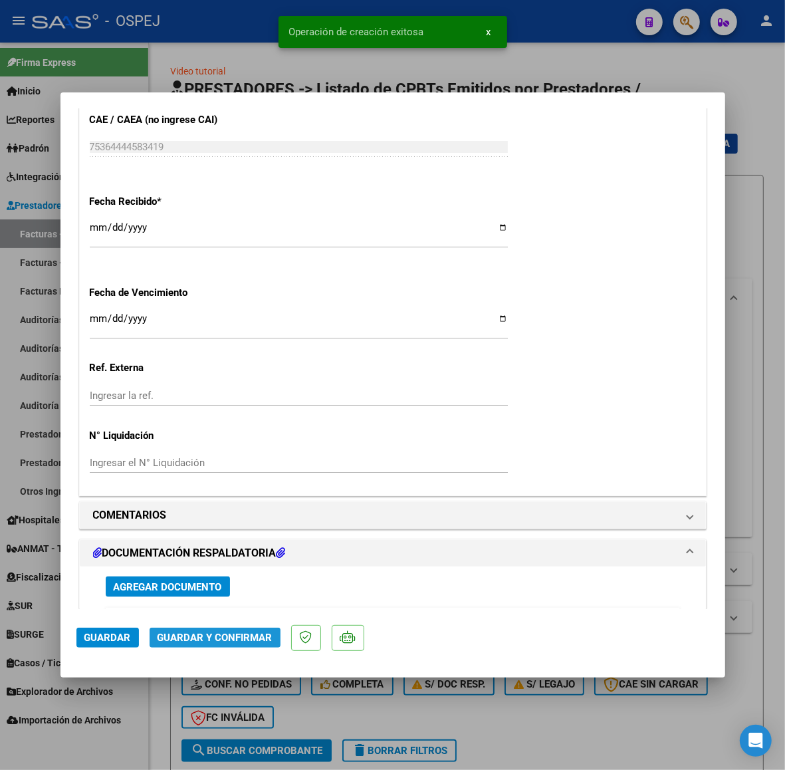
click at [224, 636] on span "Guardar y Confirmar" at bounding box center [215, 637] width 115 height 12
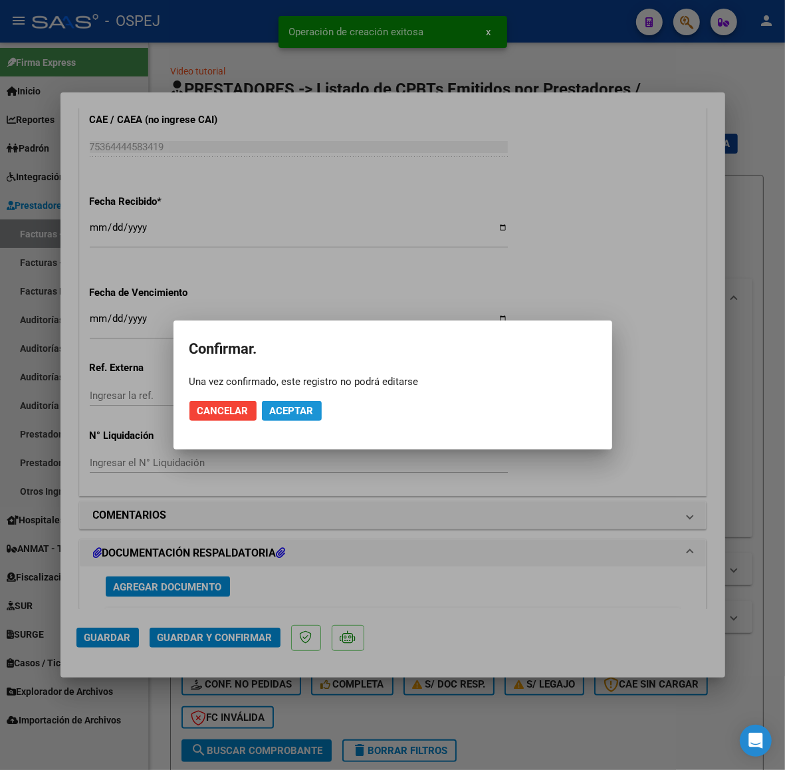
click at [300, 410] on span "Aceptar" at bounding box center [292, 411] width 44 height 12
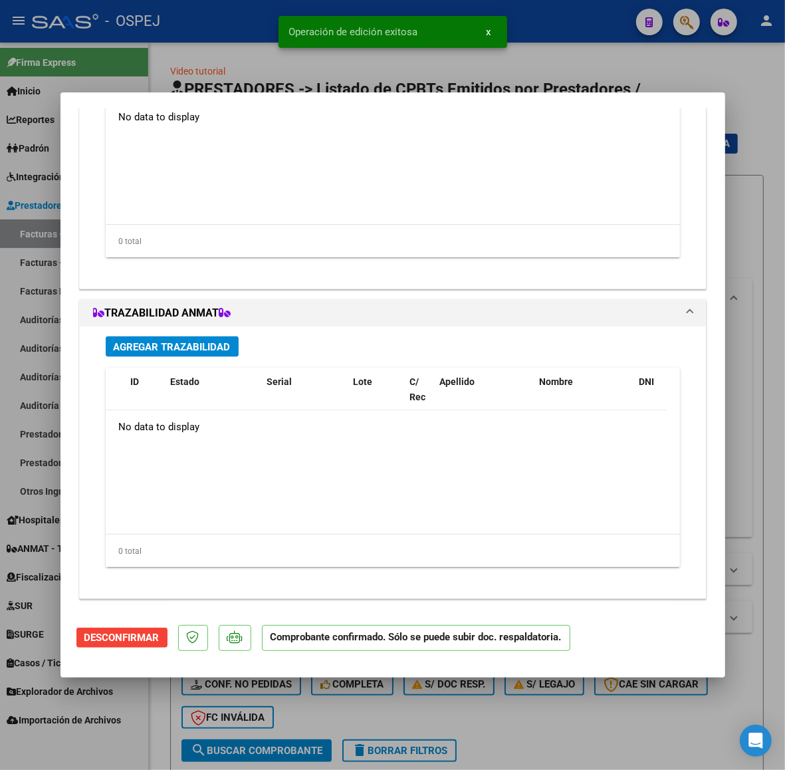
scroll to position [1011, 0]
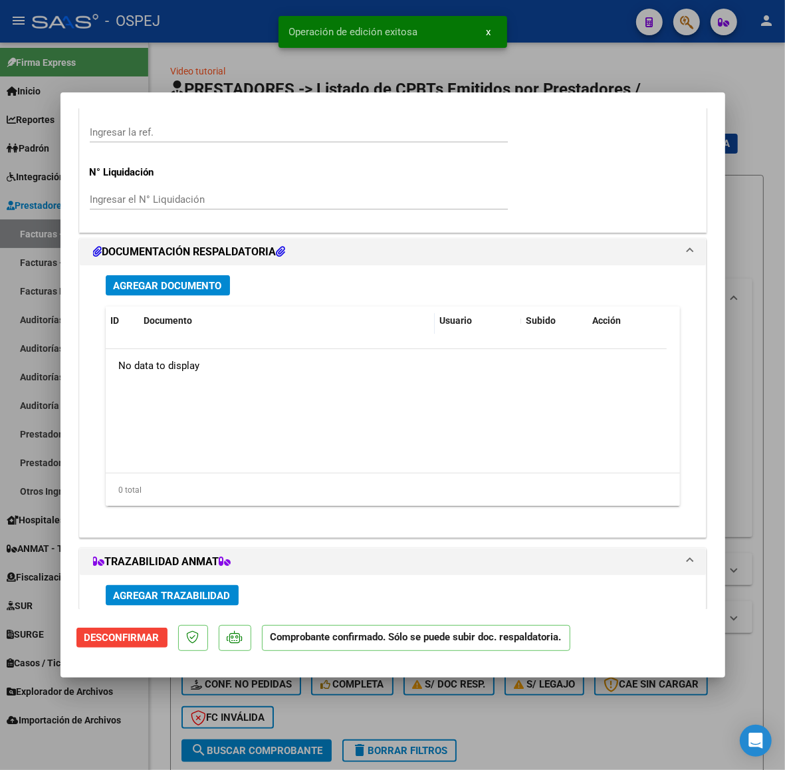
click at [201, 298] on div "Agregar Documento ID Documento Usuario Subido Acción No data to display 0 total…" at bounding box center [393, 395] width 594 height 261
click at [204, 293] on button "Agregar Documento" at bounding box center [168, 285] width 124 height 21
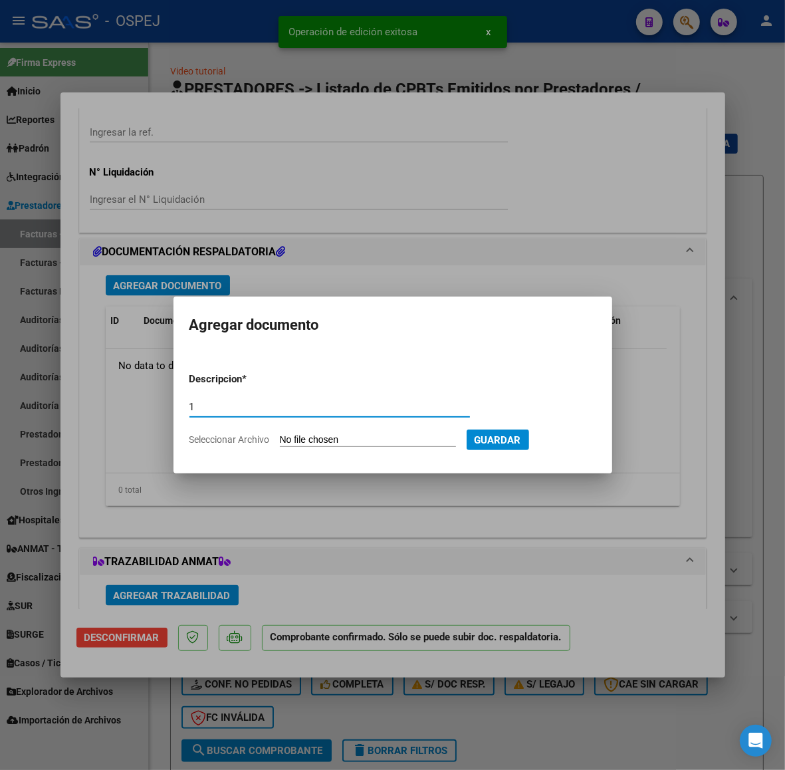
type input "1"
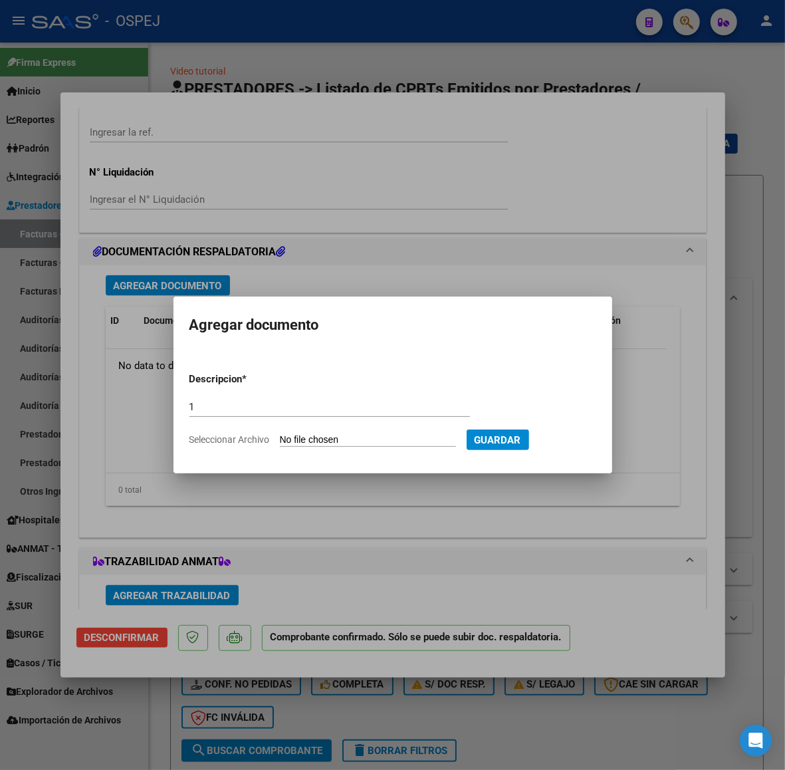
type input "C:\fakepath\Registros (7).xls"
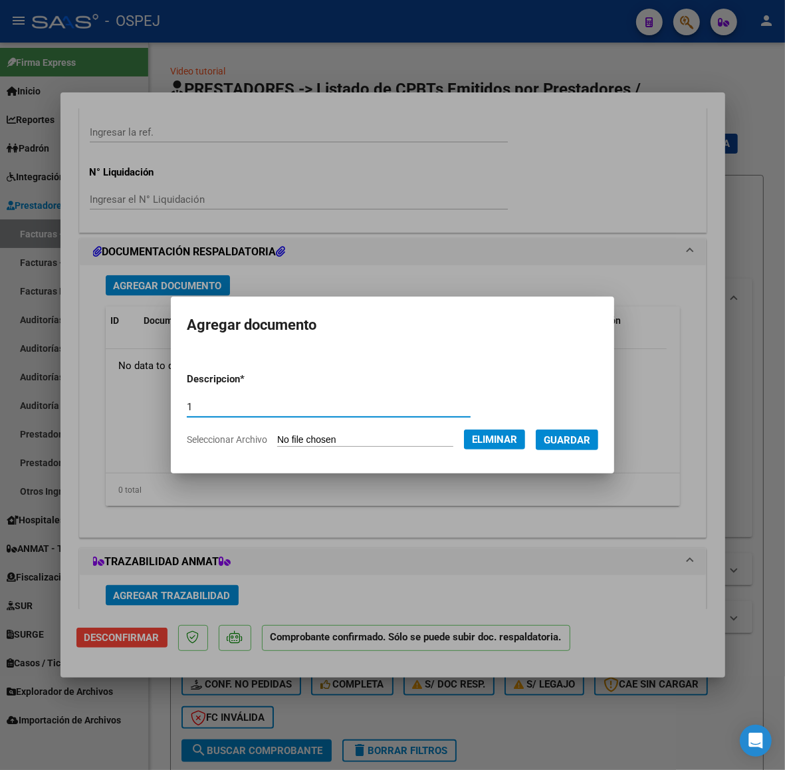
click at [598, 443] on button "Guardar" at bounding box center [567, 439] width 62 height 21
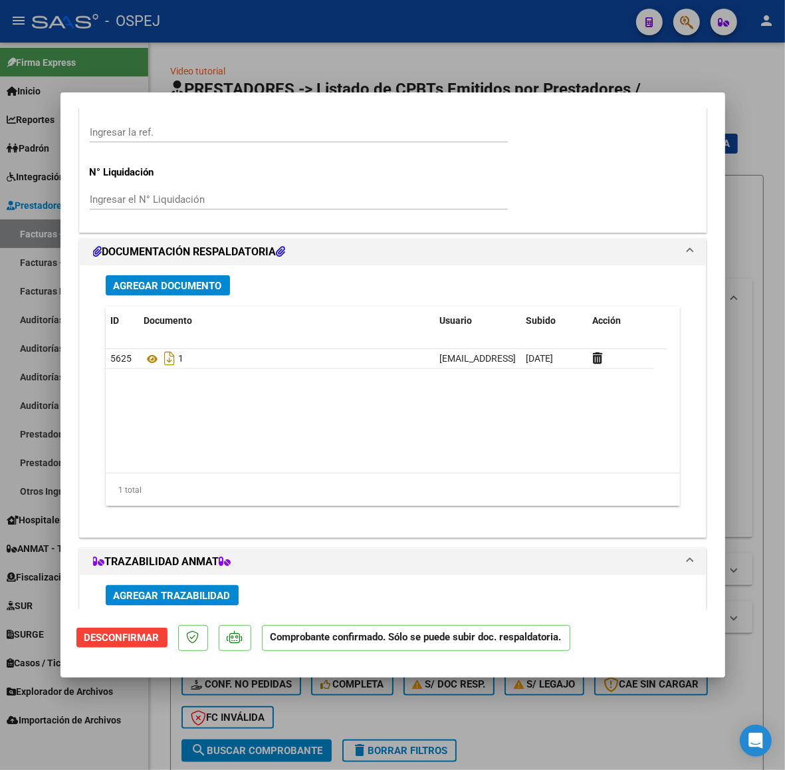
click at [585, 17] on div at bounding box center [392, 385] width 785 height 770
type input "$ 0,00"
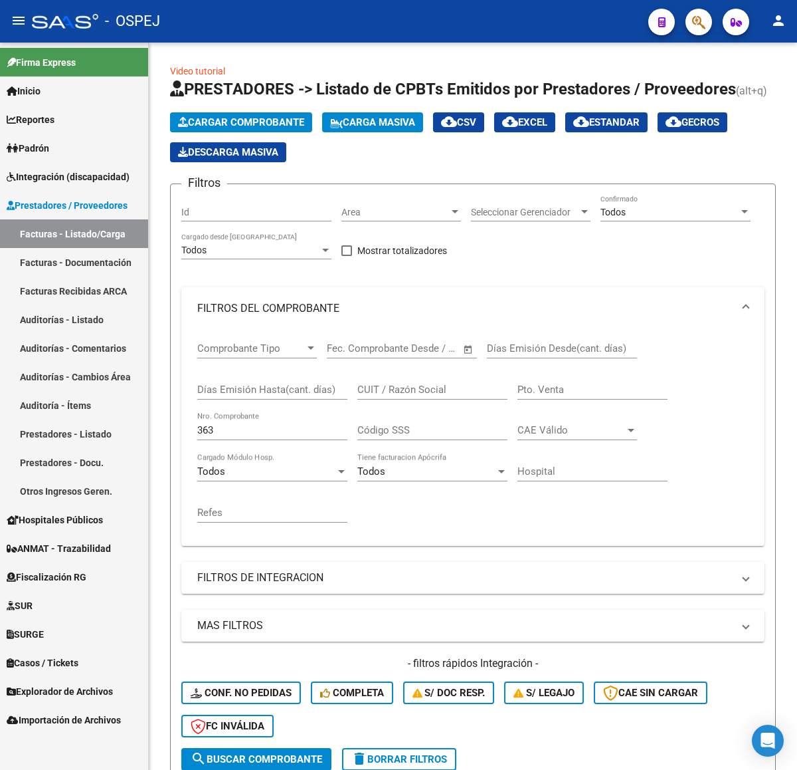
click at [255, 114] on button "Cargar Comprobante" at bounding box center [241, 122] width 142 height 20
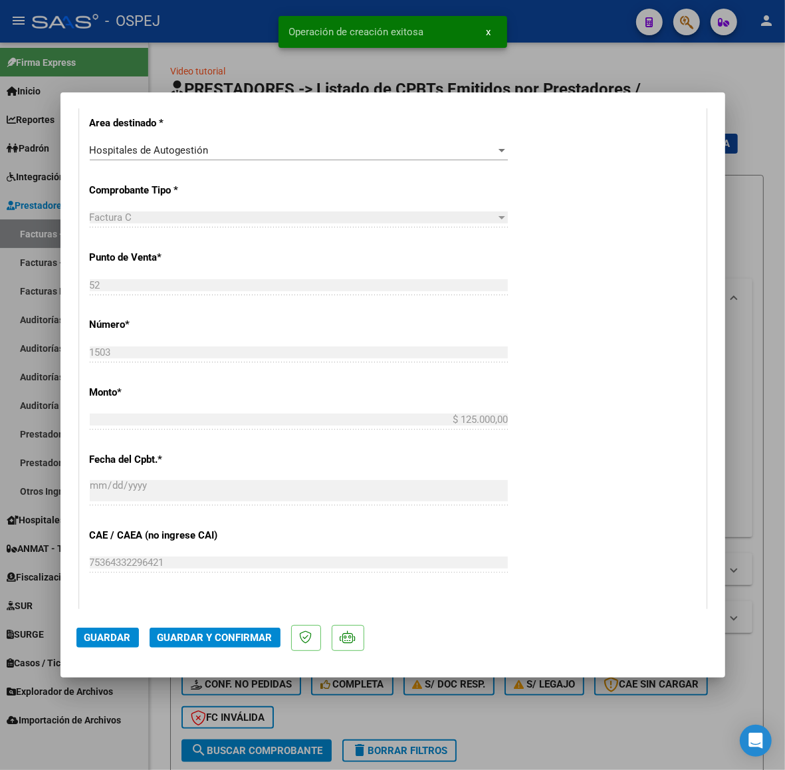
scroll to position [582, 0]
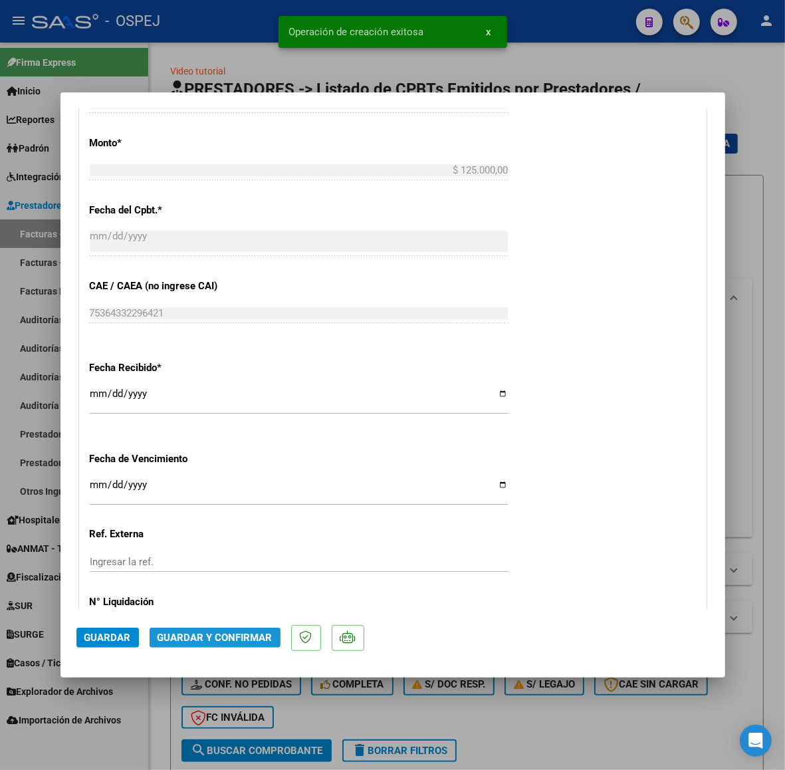
click at [250, 633] on span "Guardar y Confirmar" at bounding box center [215, 637] width 115 height 12
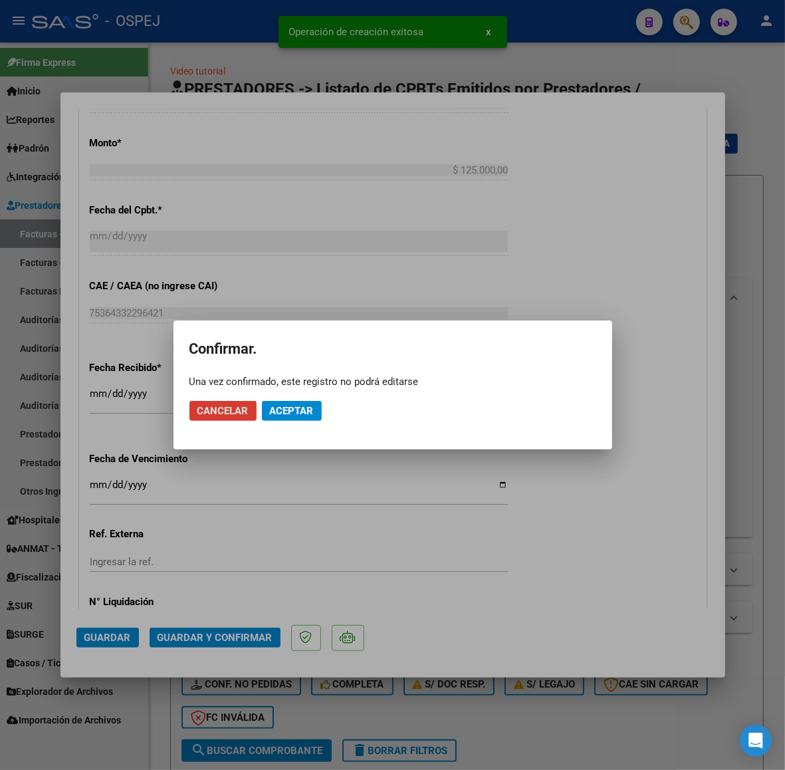
click at [296, 414] on span "Aceptar" at bounding box center [292, 411] width 44 height 12
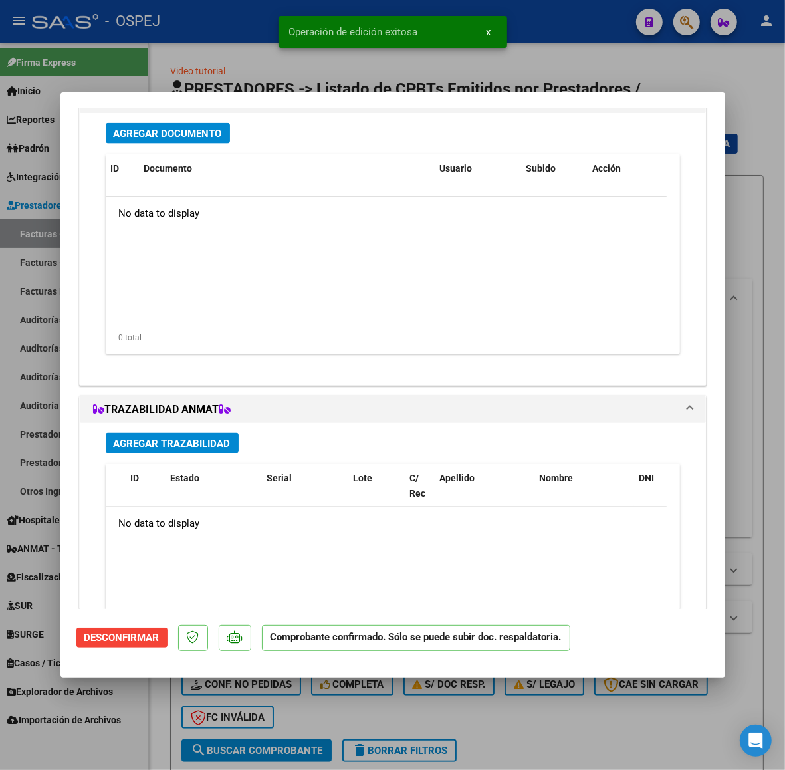
scroll to position [997, 0]
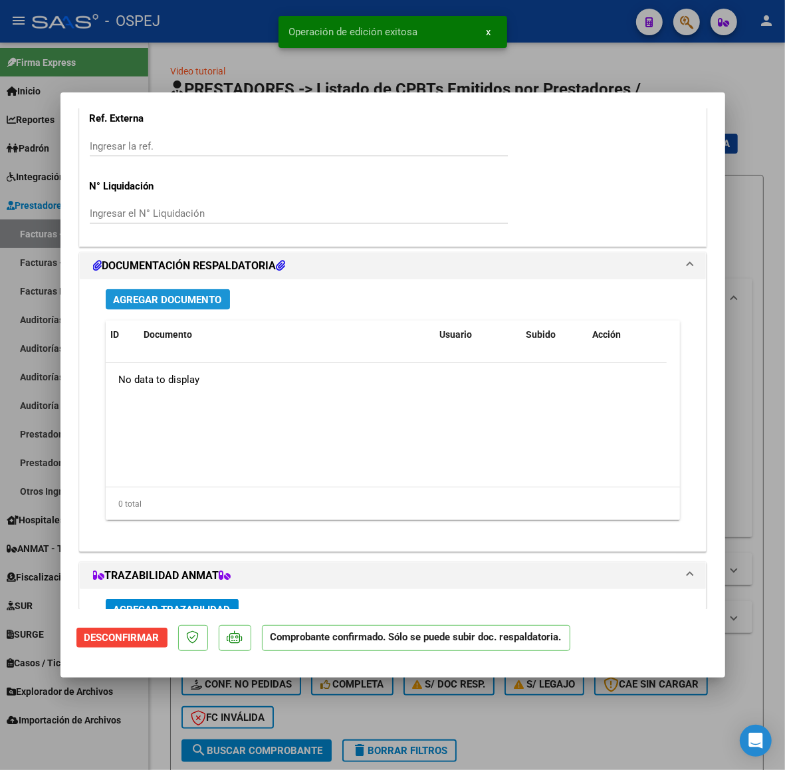
click at [209, 306] on span "Agregar Documento" at bounding box center [168, 300] width 108 height 12
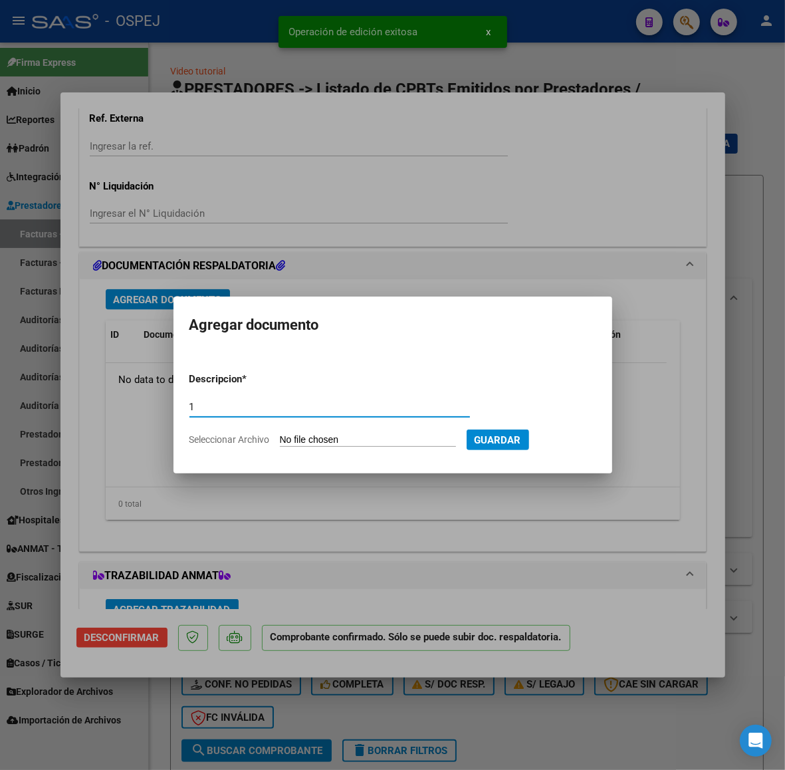
type input "1"
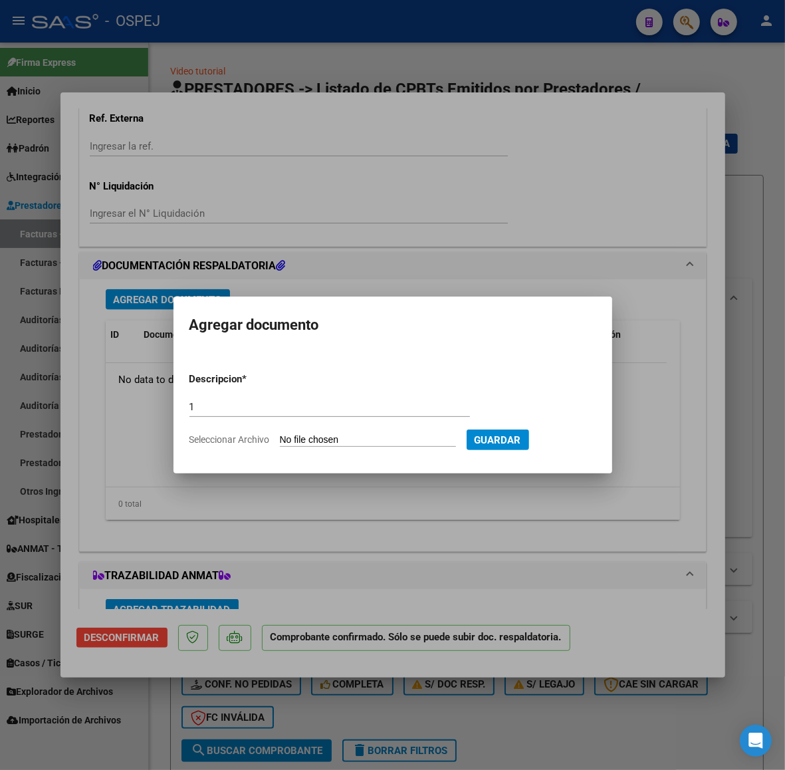
type input "C:\fakepath\Registros (8).xls"
click at [590, 443] on span "Guardar" at bounding box center [567, 440] width 47 height 12
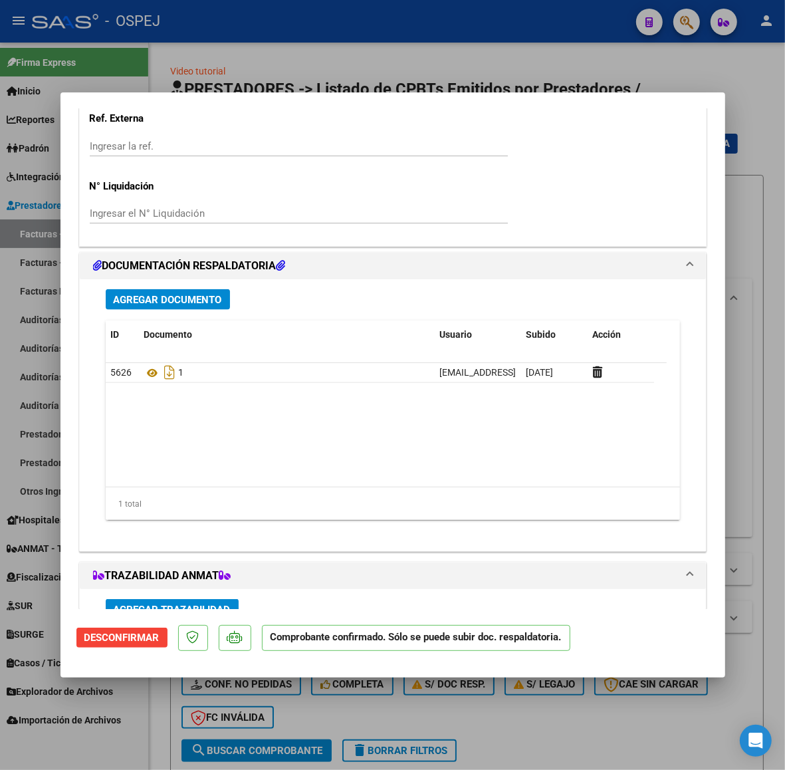
click at [280, 54] on div at bounding box center [392, 385] width 785 height 770
type input "$ 0,00"
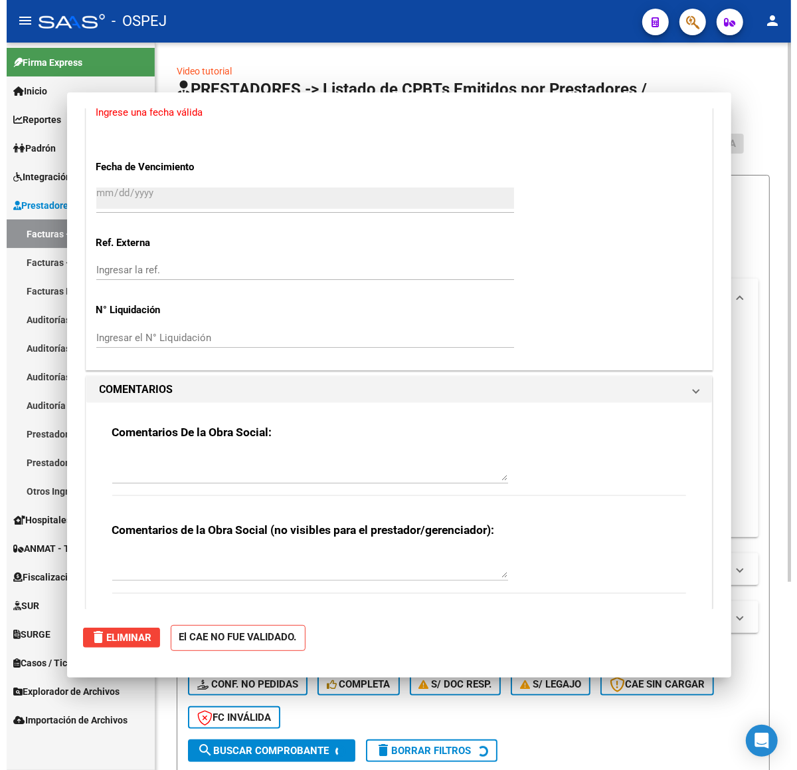
scroll to position [0, 0]
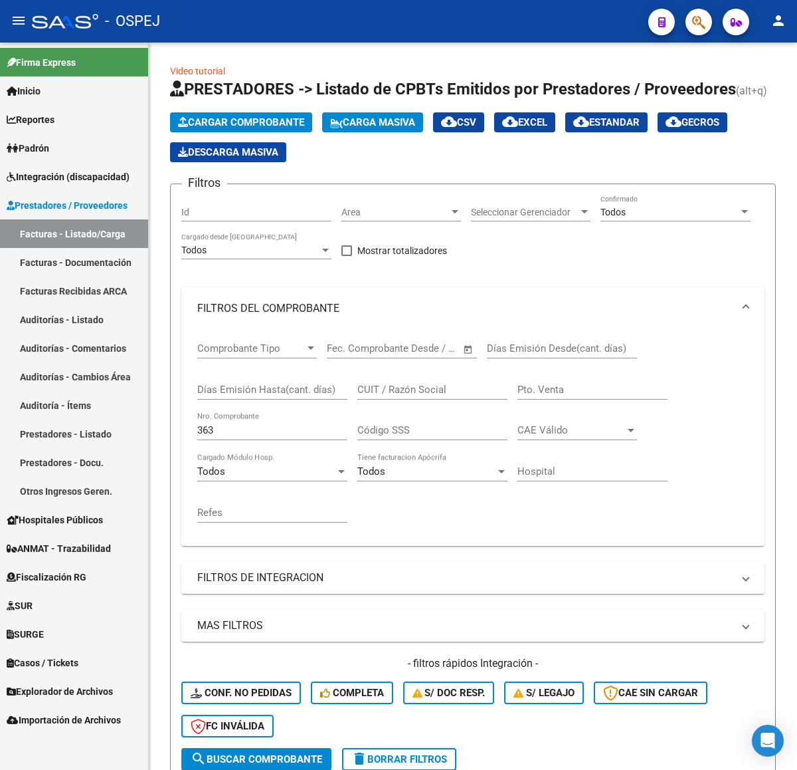
drag, startPoint x: 238, startPoint y: 439, endPoint x: 148, endPoint y: 447, distance: 90.7
click at [144, 452] on mat-sidenav-container "Firma Express Inicio Calendario SSS Instructivos Contacto OS Reportes Ingresos …" at bounding box center [398, 406] width 797 height 727
click at [211, 433] on input "363" at bounding box center [272, 430] width 150 height 12
type input "2393"
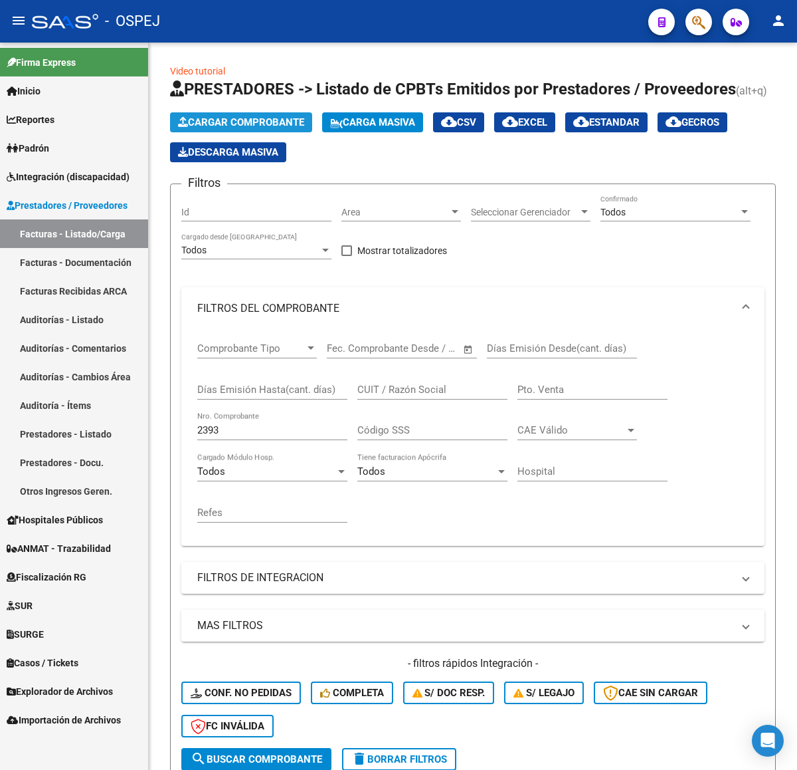
click at [253, 130] on button "Cargar Comprobante" at bounding box center [241, 122] width 142 height 20
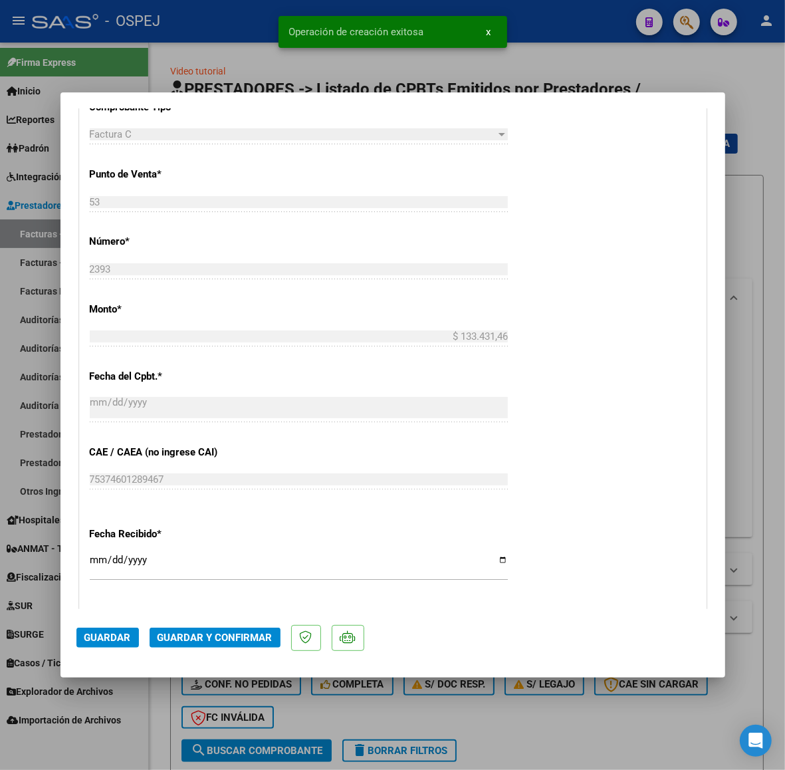
scroll to position [665, 0]
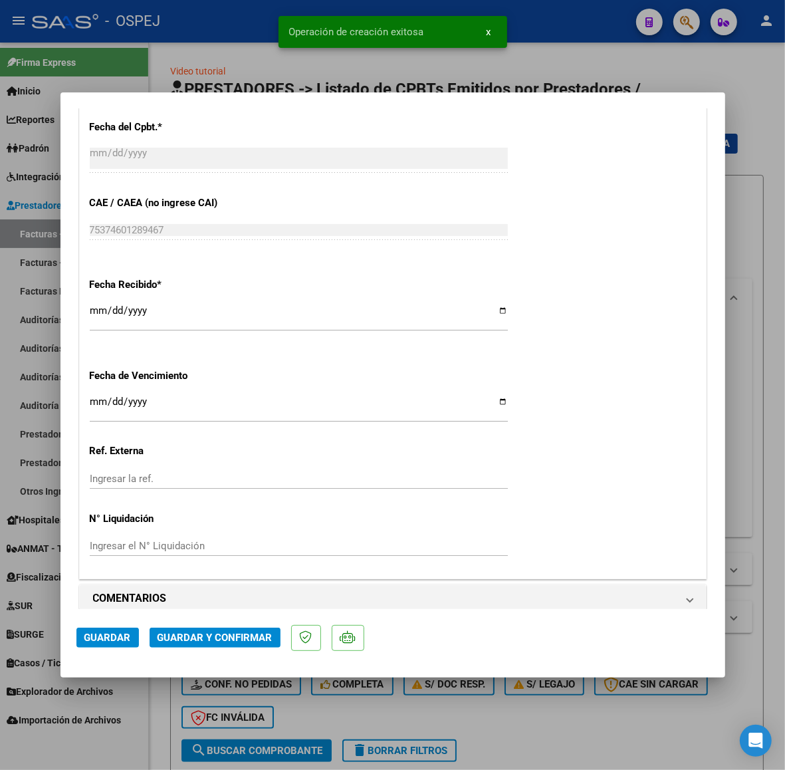
click at [229, 631] on span "Guardar y Confirmar" at bounding box center [215, 637] width 115 height 12
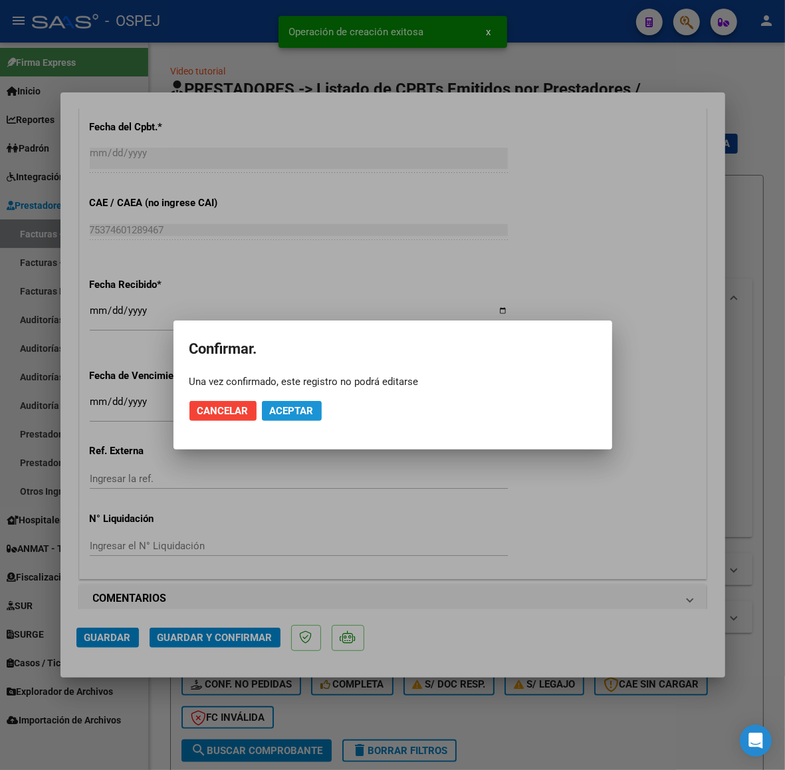
click at [280, 410] on span "Aceptar" at bounding box center [292, 411] width 44 height 12
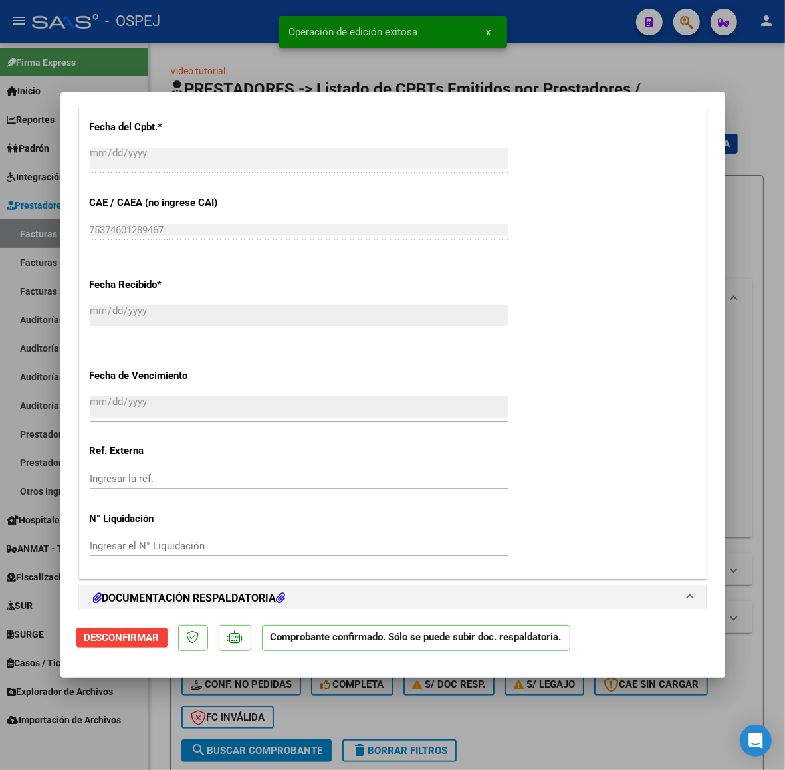
scroll to position [1163, 0]
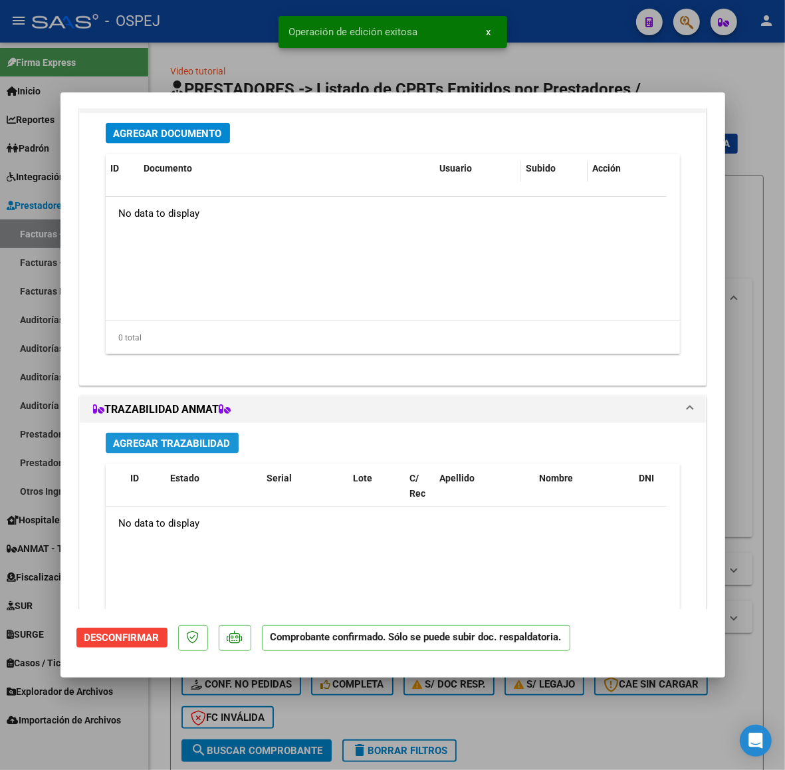
click at [214, 445] on span "Agregar Trazabilidad" at bounding box center [172, 443] width 117 height 12
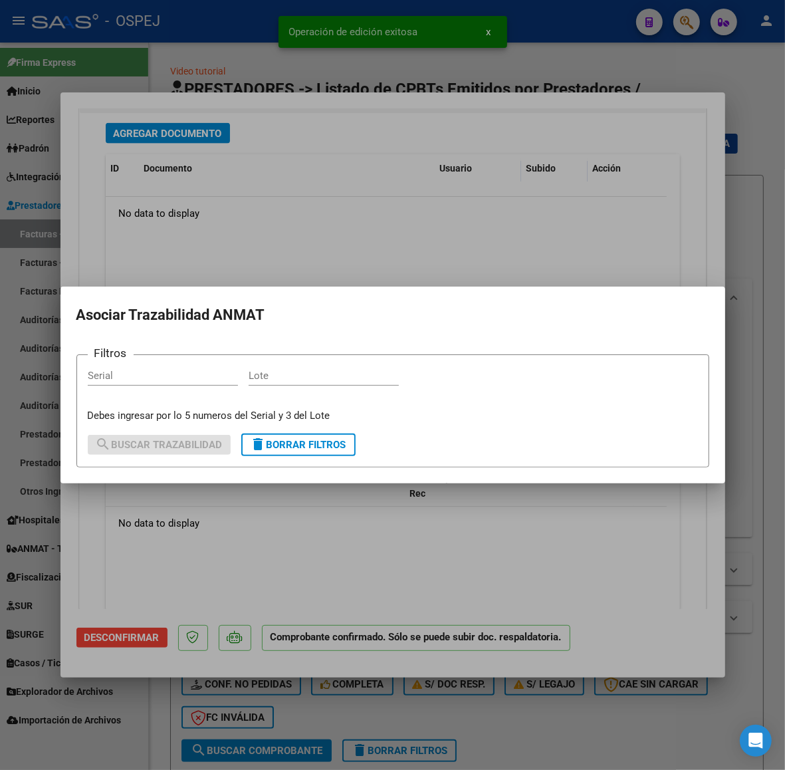
drag, startPoint x: 255, startPoint y: 211, endPoint x: 201, endPoint y: 136, distance: 91.9
click at [255, 210] on div at bounding box center [392, 385] width 785 height 770
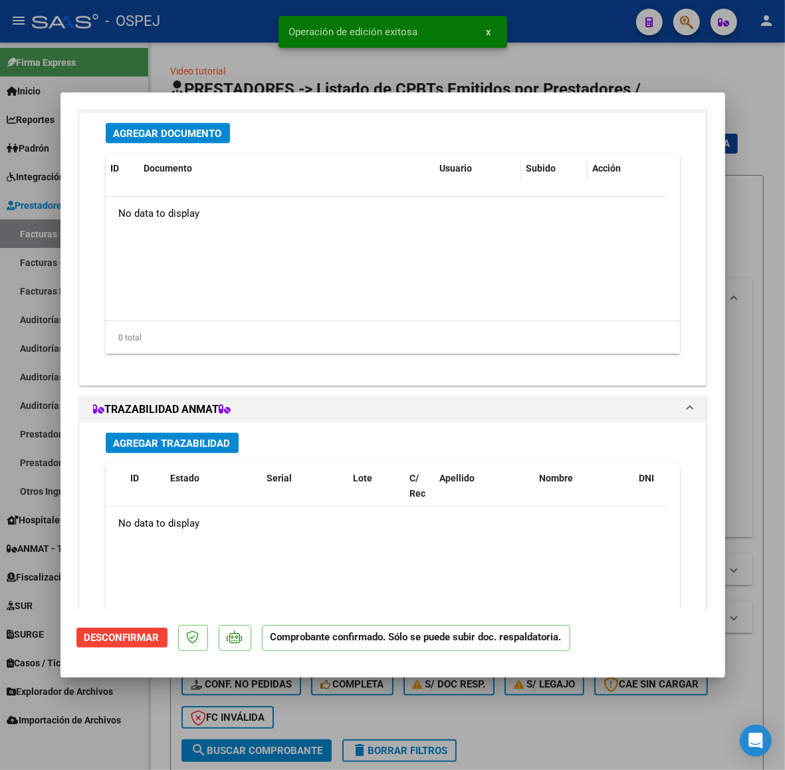
click at [201, 135] on span "Agregar Documento" at bounding box center [168, 134] width 108 height 12
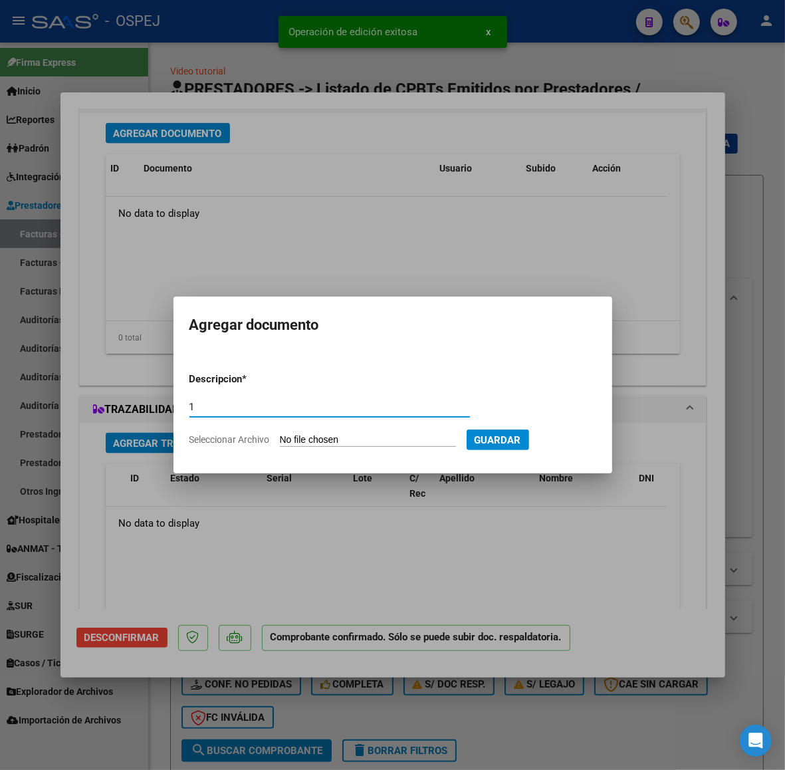
type input "1"
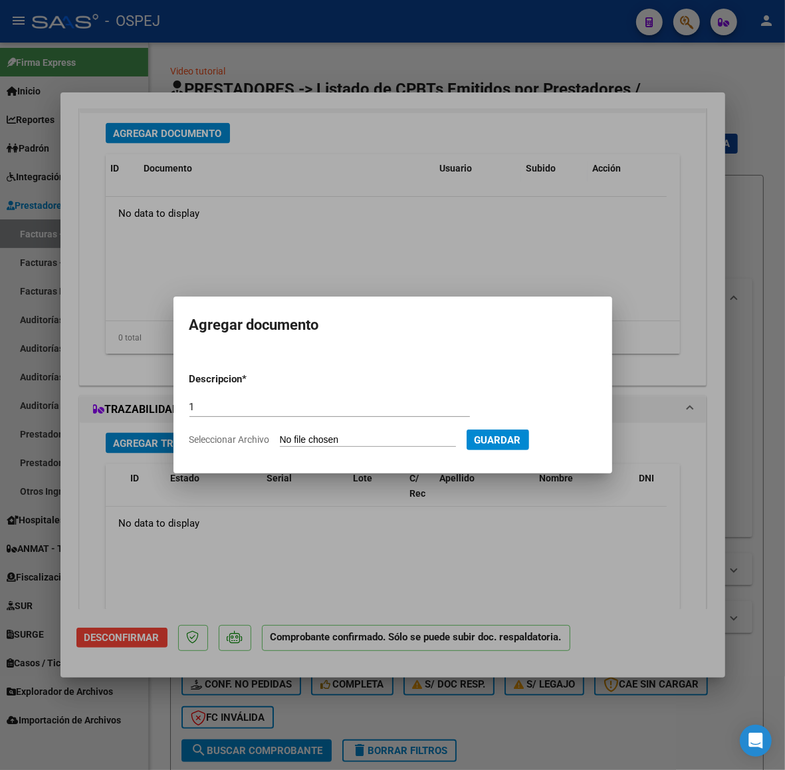
type input "C:\fakepath\Registros (9).xls"
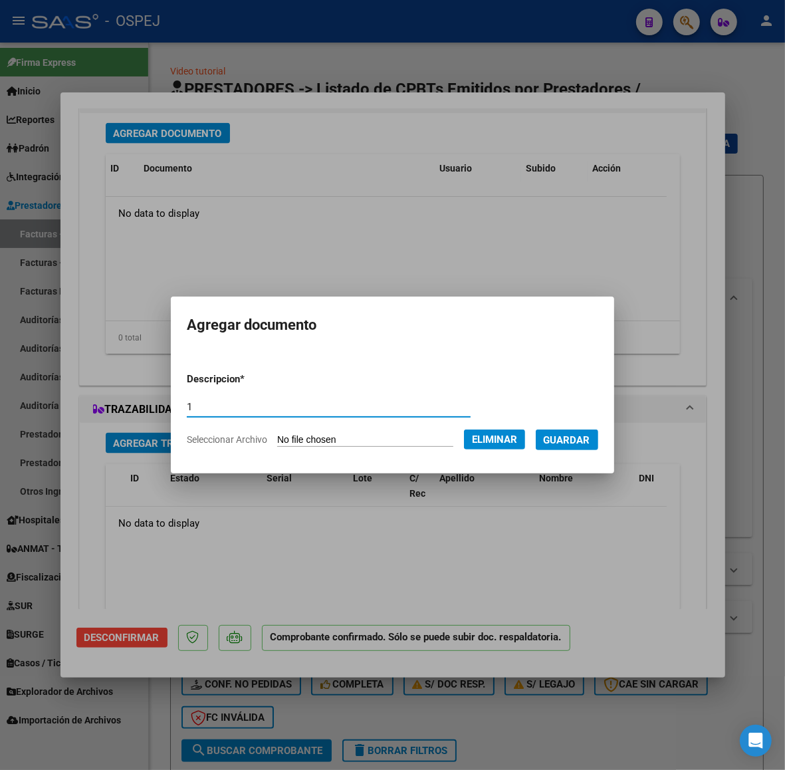
click at [584, 441] on span "Guardar" at bounding box center [567, 440] width 47 height 12
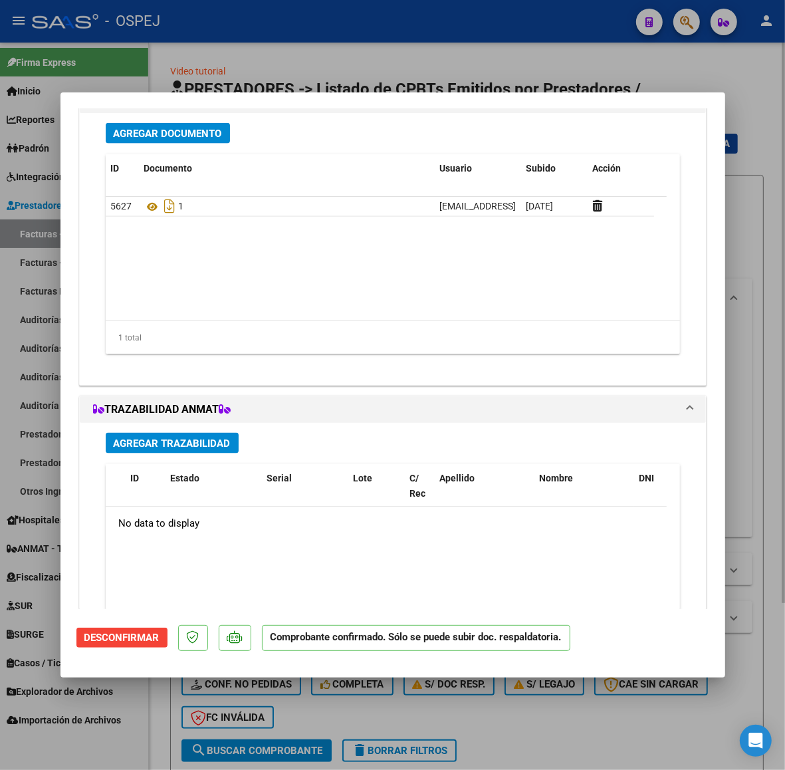
drag, startPoint x: 186, startPoint y: 70, endPoint x: 314, endPoint y: 58, distance: 128.9
click at [186, 70] on div at bounding box center [392, 385] width 785 height 770
type input "$ 0,00"
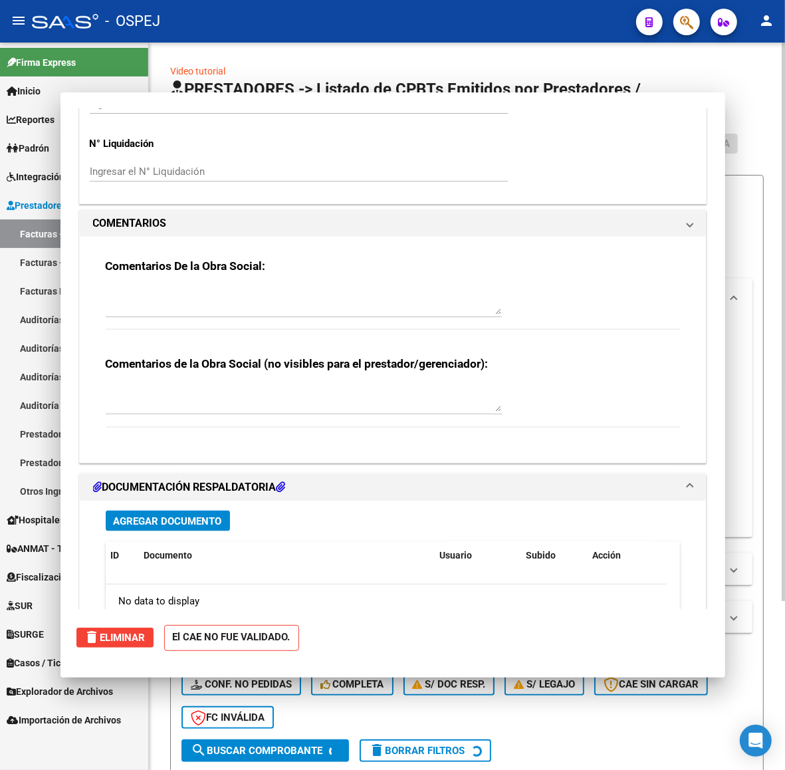
scroll to position [0, 0]
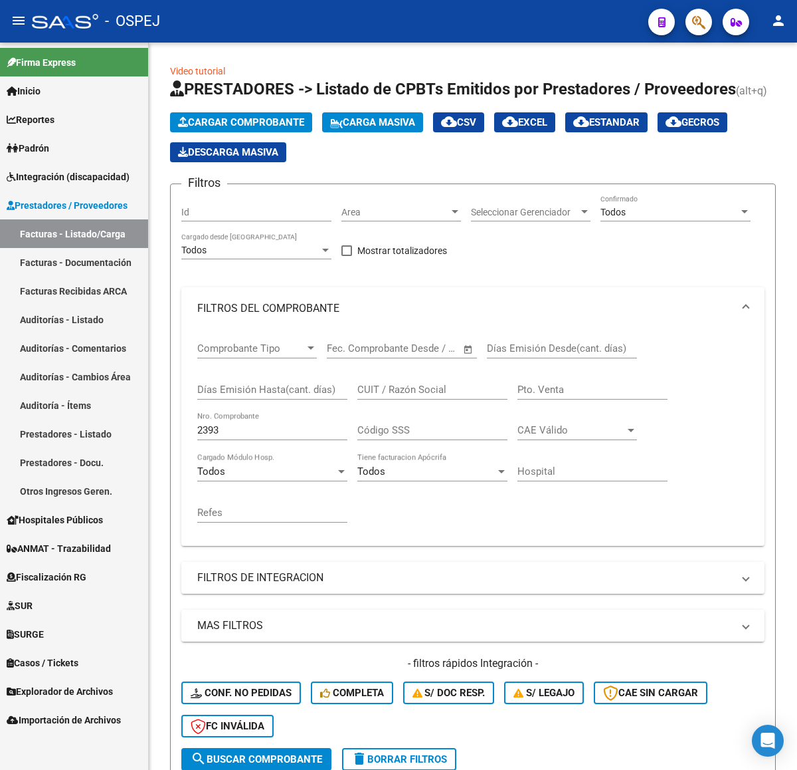
click at [254, 120] on span "Cargar Comprobante" at bounding box center [241, 122] width 126 height 12
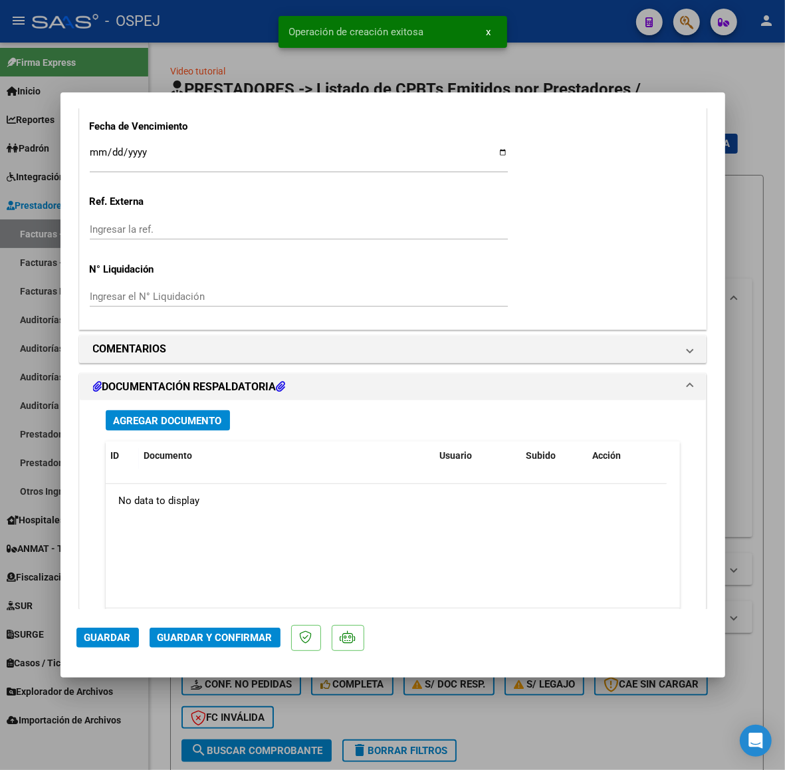
scroll to position [997, 0]
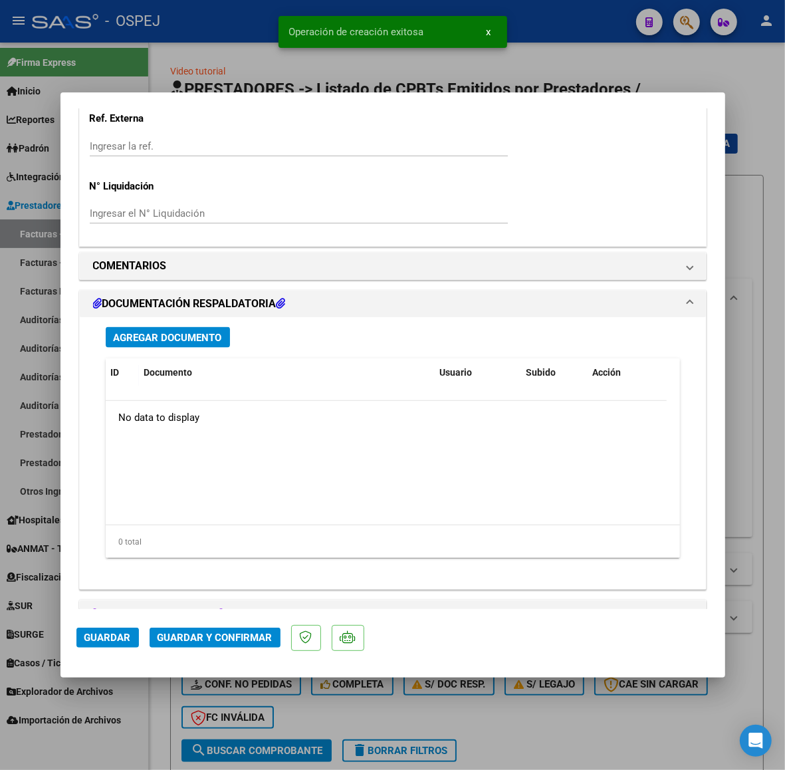
click at [214, 346] on button "Agregar Documento" at bounding box center [168, 337] width 124 height 21
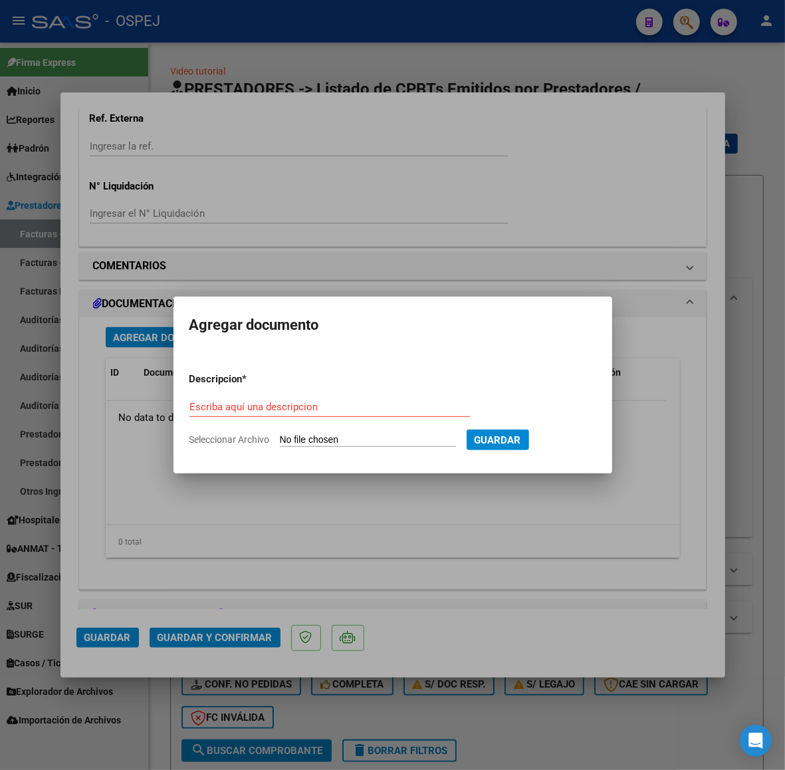
type input "C:\fakepath\Registros (10).xls"
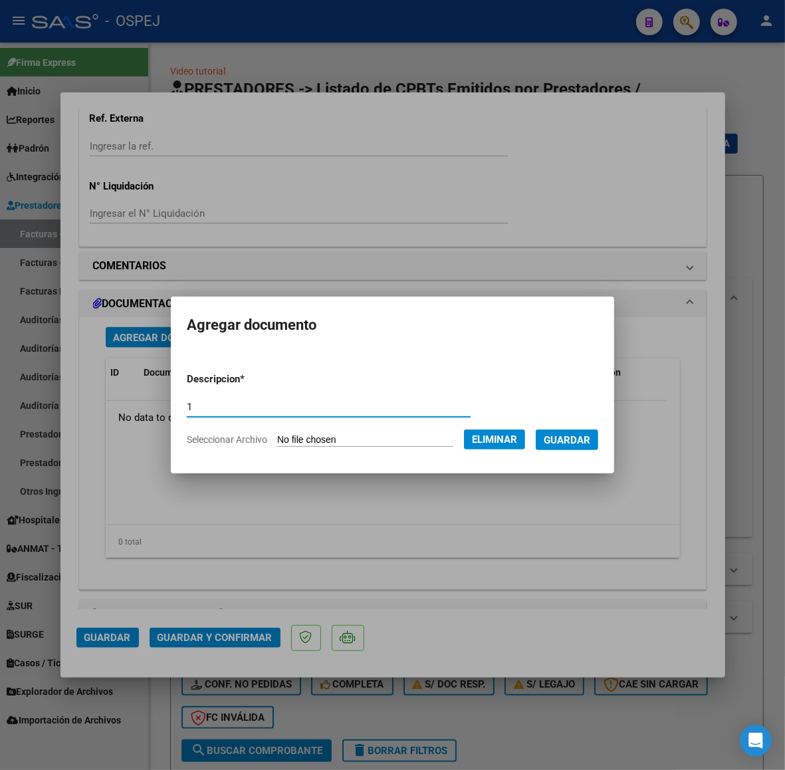
type input "1"
click at [568, 434] on span "Guardar" at bounding box center [567, 440] width 47 height 12
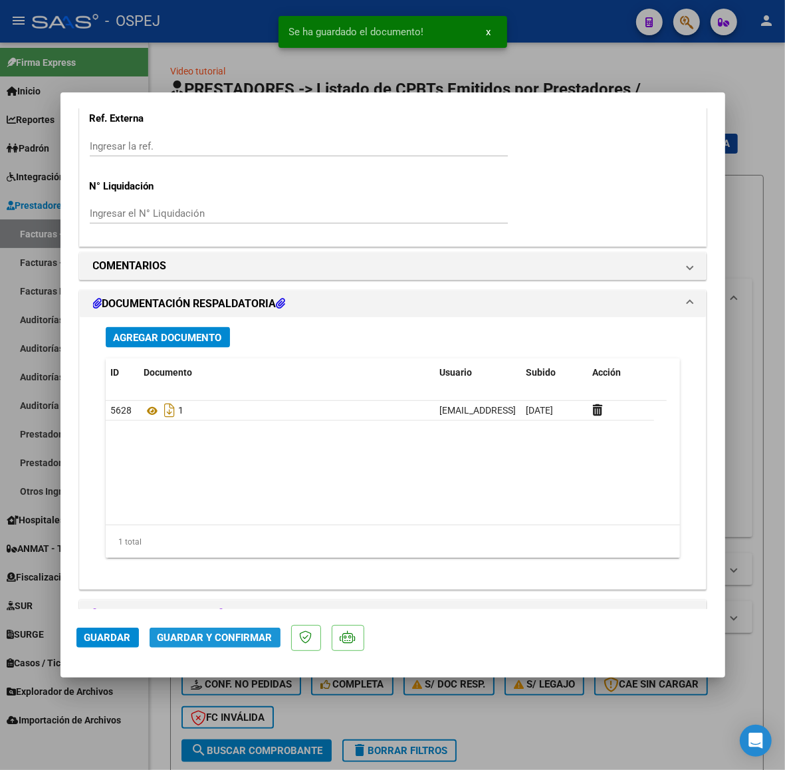
click at [201, 630] on button "Guardar y Confirmar" at bounding box center [215, 637] width 131 height 20
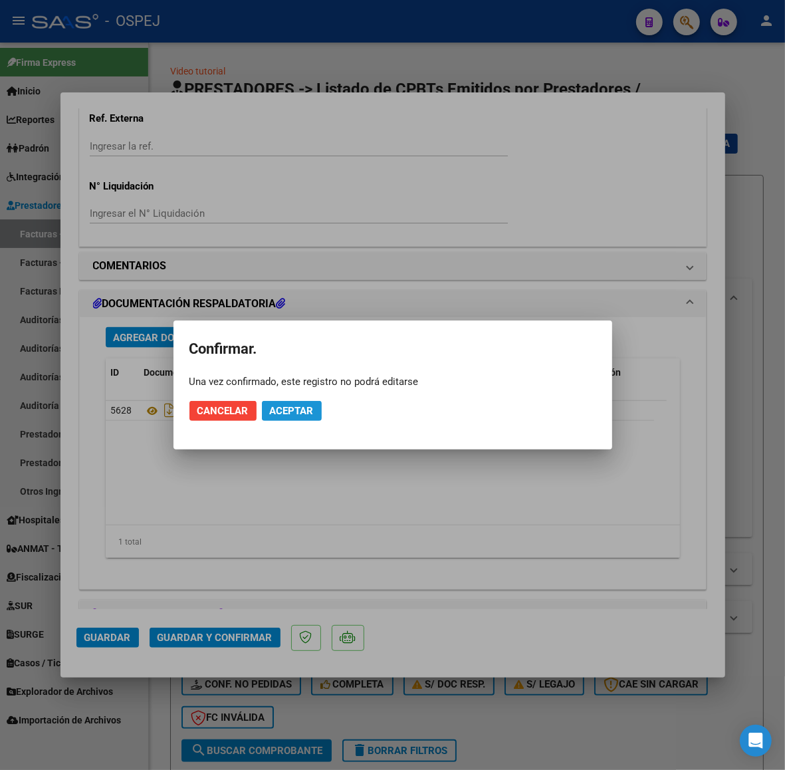
click at [300, 401] on button "Aceptar" at bounding box center [292, 411] width 60 height 20
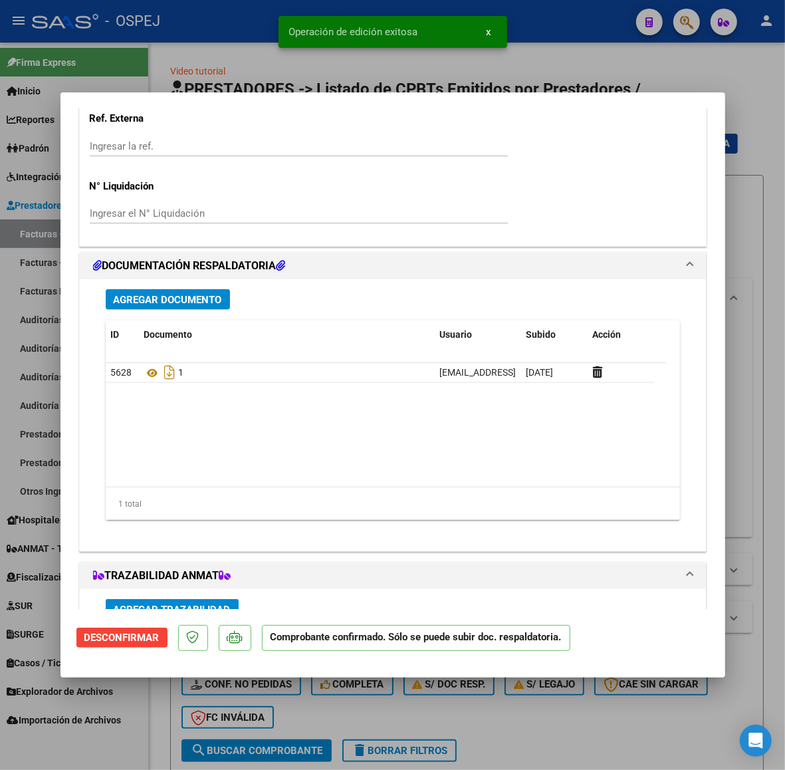
click at [179, 65] on div at bounding box center [392, 385] width 785 height 770
type input "$ 0,00"
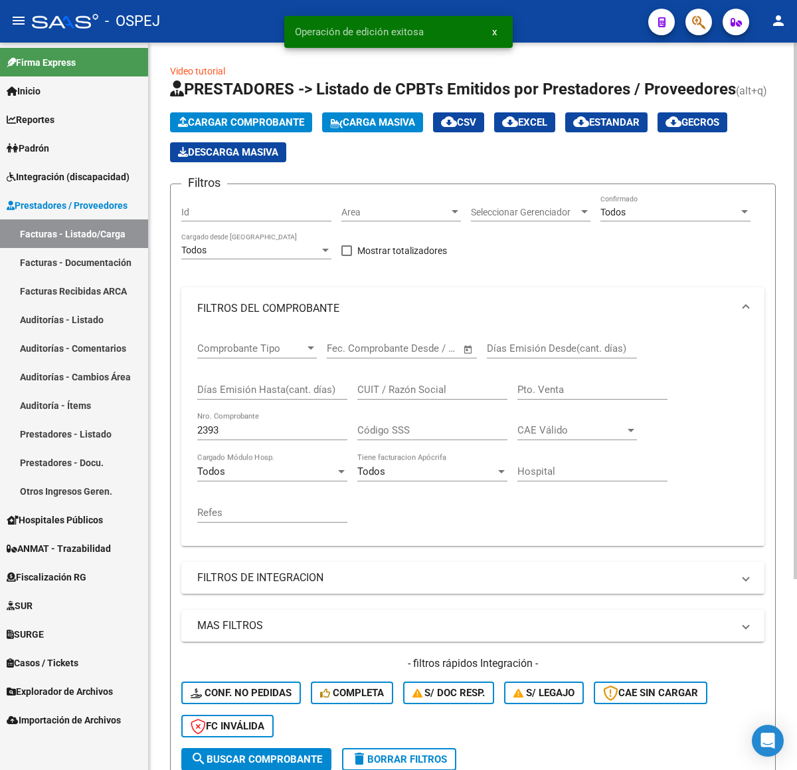
click at [290, 122] on span "Cargar Comprobante" at bounding box center [241, 122] width 126 height 12
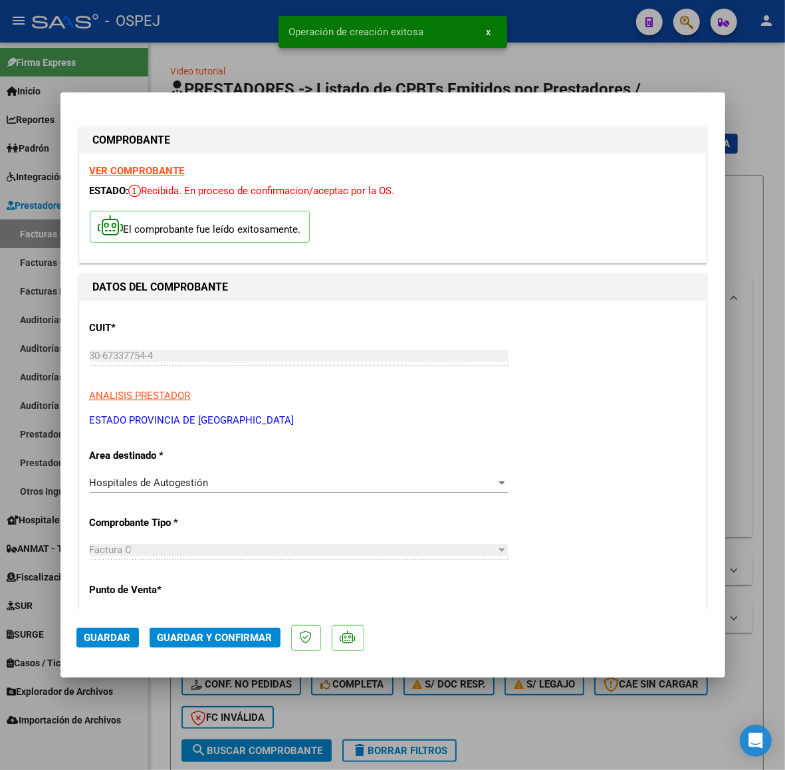
scroll to position [332, 0]
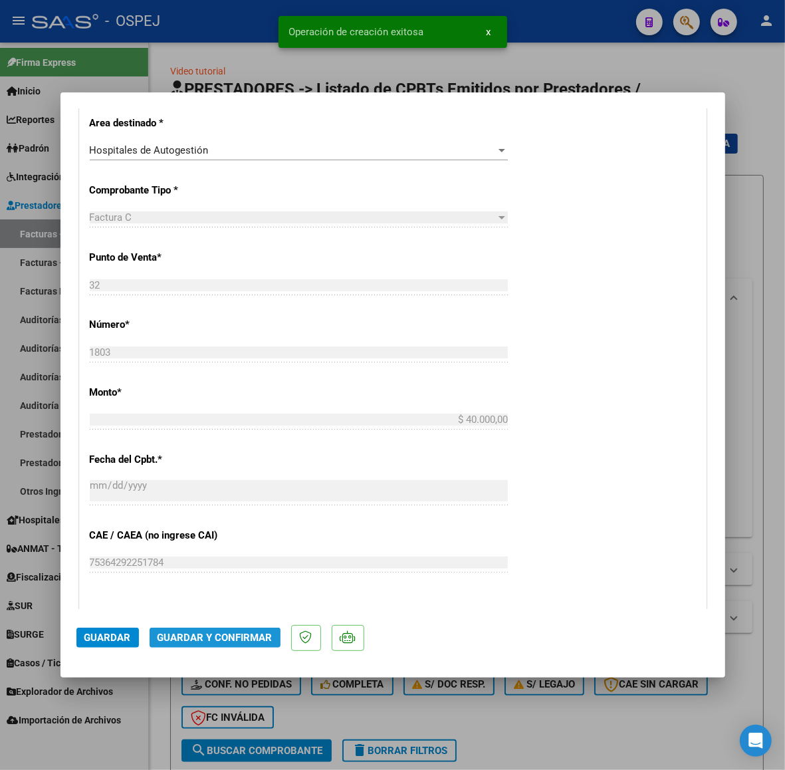
click at [223, 643] on span "Guardar y Confirmar" at bounding box center [215, 637] width 115 height 12
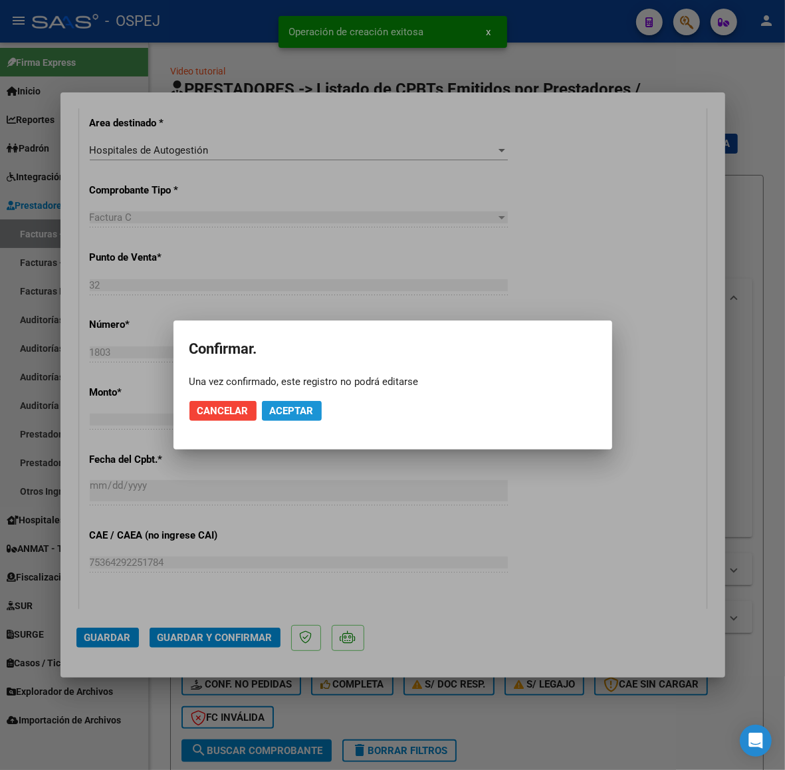
click at [296, 417] on button "Aceptar" at bounding box center [292, 411] width 60 height 20
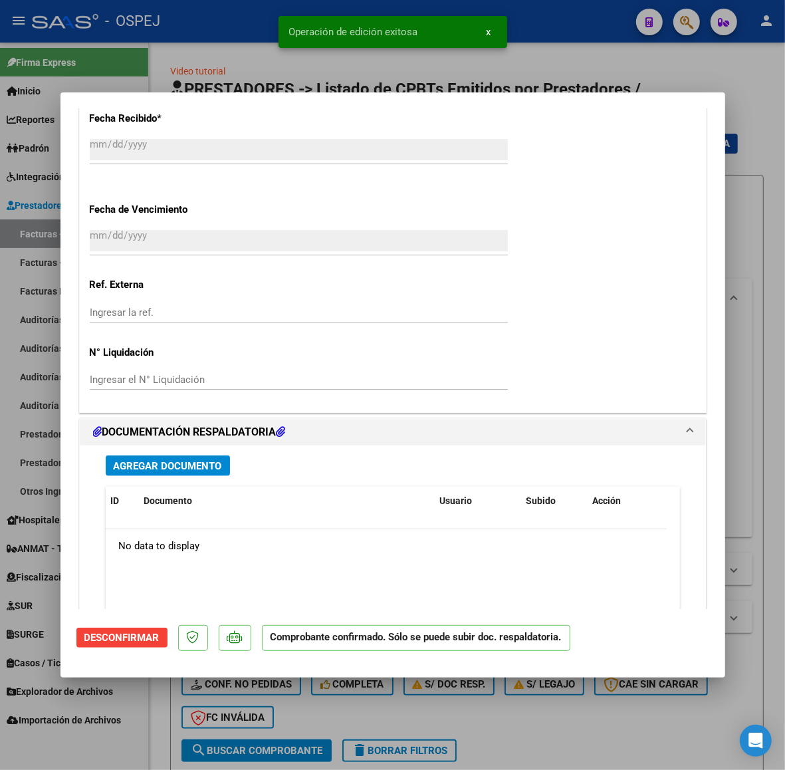
scroll to position [1080, 0]
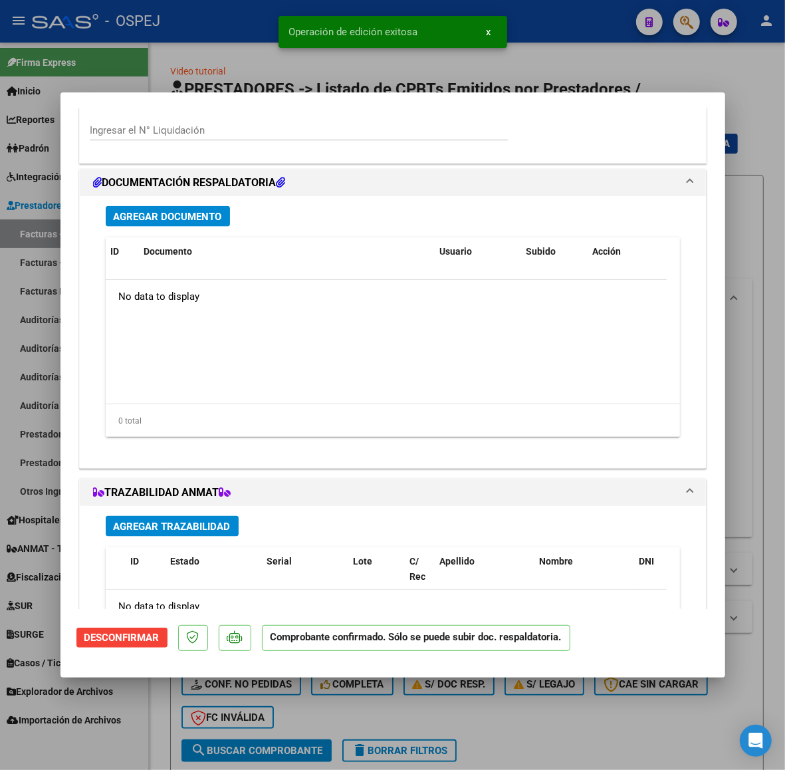
click at [205, 213] on span "Agregar Documento" at bounding box center [168, 217] width 108 height 12
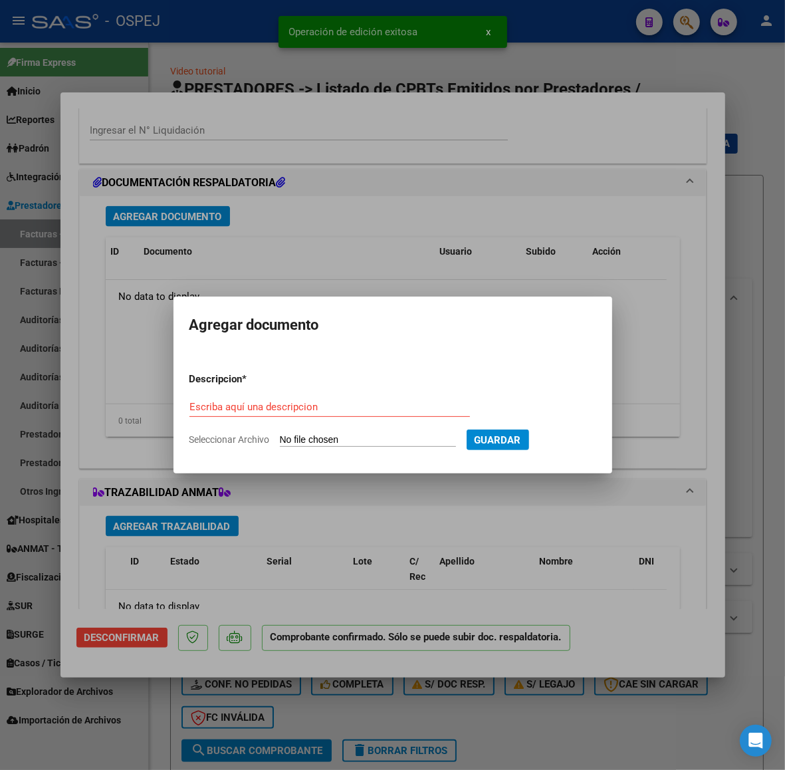
type input "C:\fakepath\Registros (11).xls"
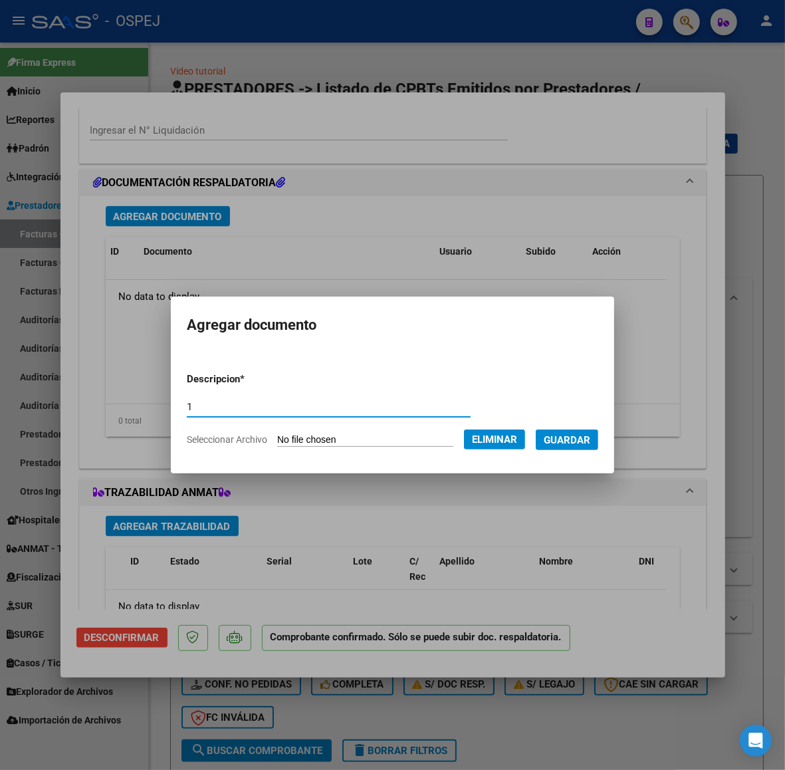
type input "1"
drag, startPoint x: 602, startPoint y: 433, endPoint x: 593, endPoint y: 436, distance: 9.7
click at [598, 433] on button "Guardar" at bounding box center [567, 439] width 62 height 21
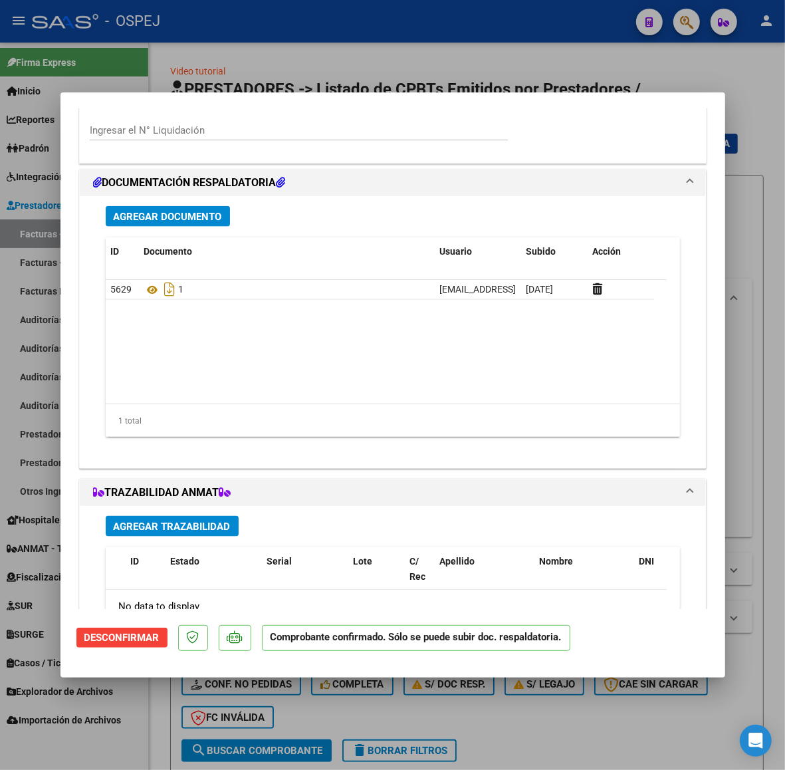
click at [446, 30] on div at bounding box center [392, 385] width 785 height 770
type input "$ 0,00"
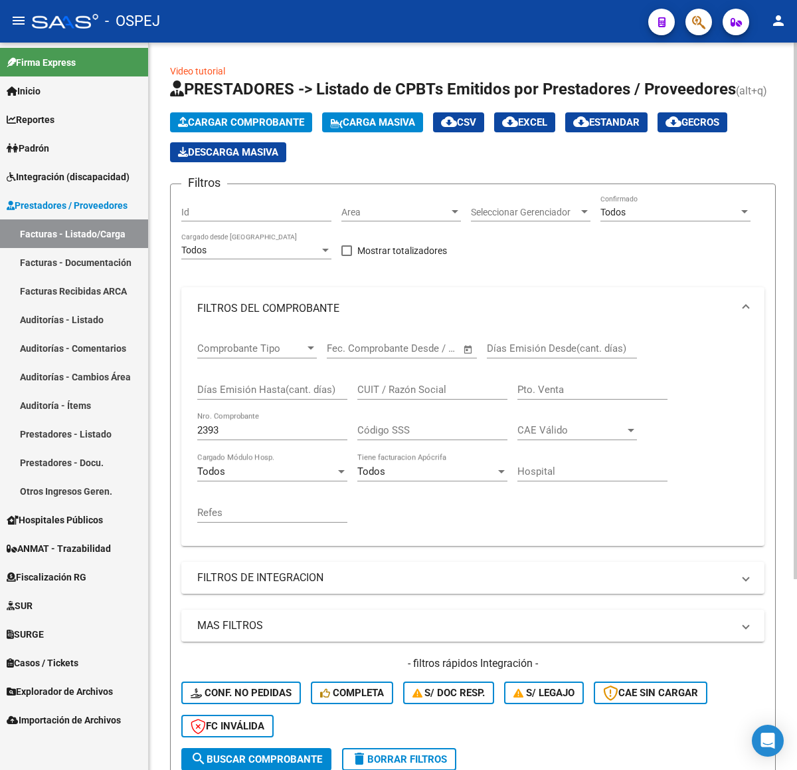
click at [266, 116] on span "Cargar Comprobante" at bounding box center [241, 122] width 126 height 12
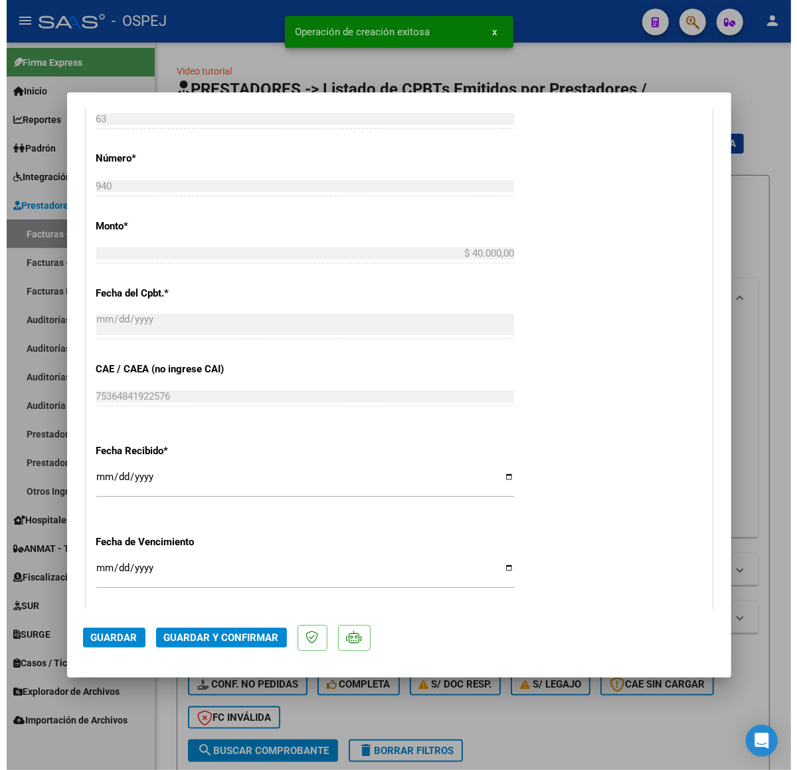
scroll to position [914, 0]
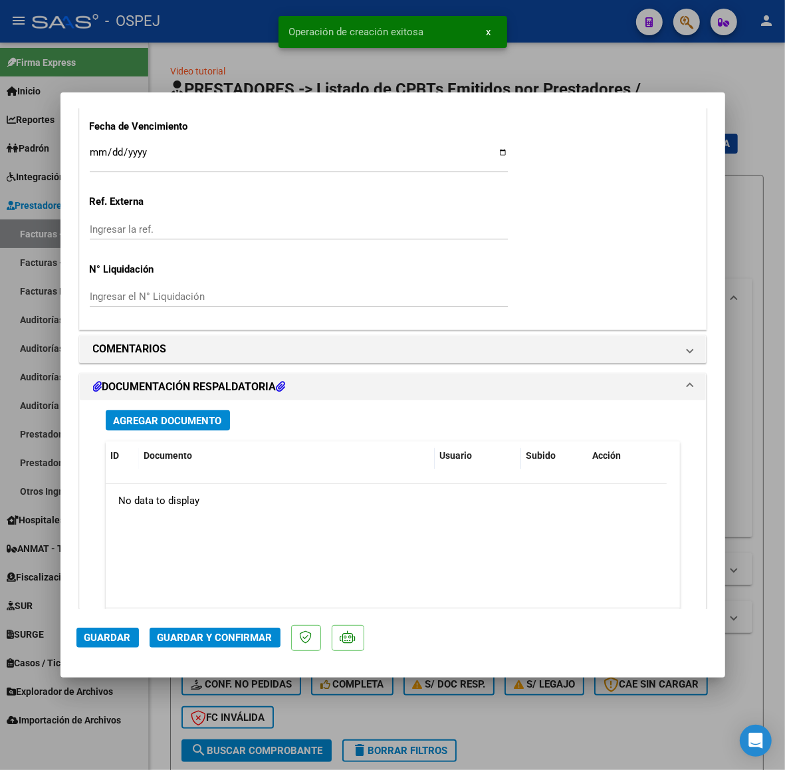
click at [207, 427] on button "Agregar Documento" at bounding box center [168, 420] width 124 height 21
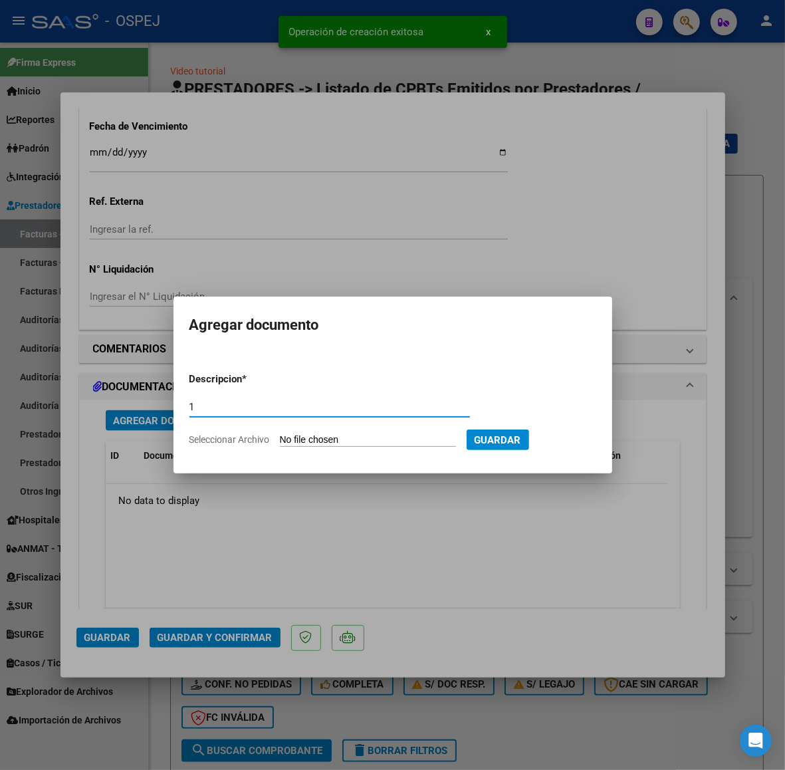
type input "1"
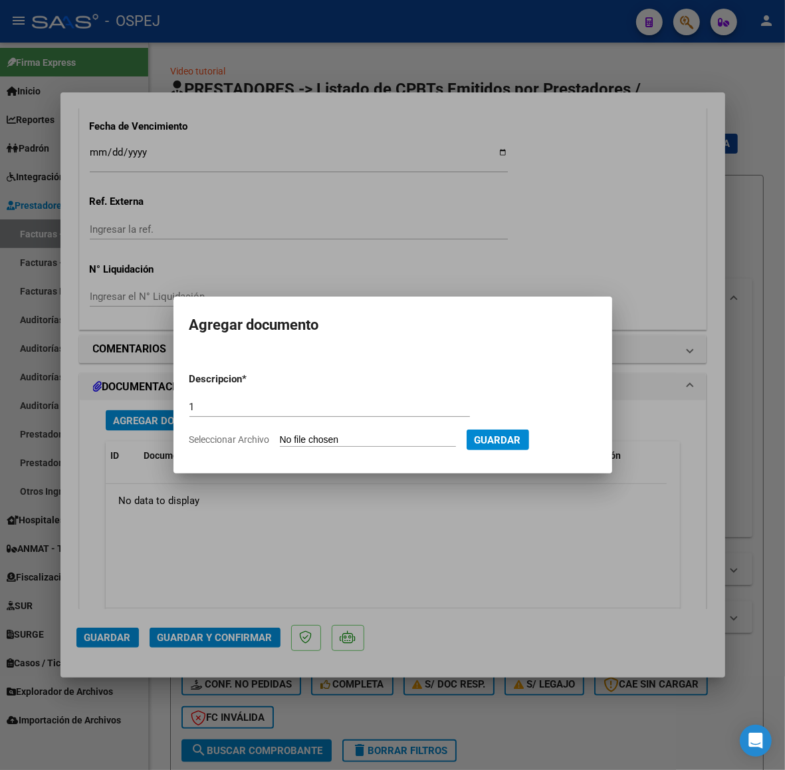
type input "C:\fakepath\Registros (12).xls"
click at [580, 443] on span "Guardar" at bounding box center [567, 440] width 47 height 12
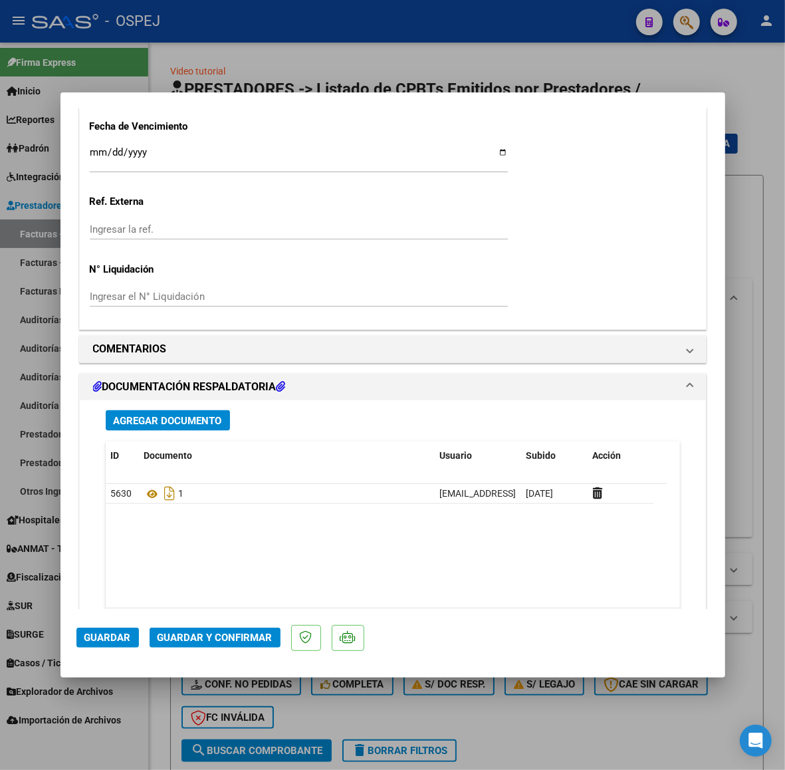
click at [526, 18] on div at bounding box center [392, 385] width 785 height 770
type input "$ 0,00"
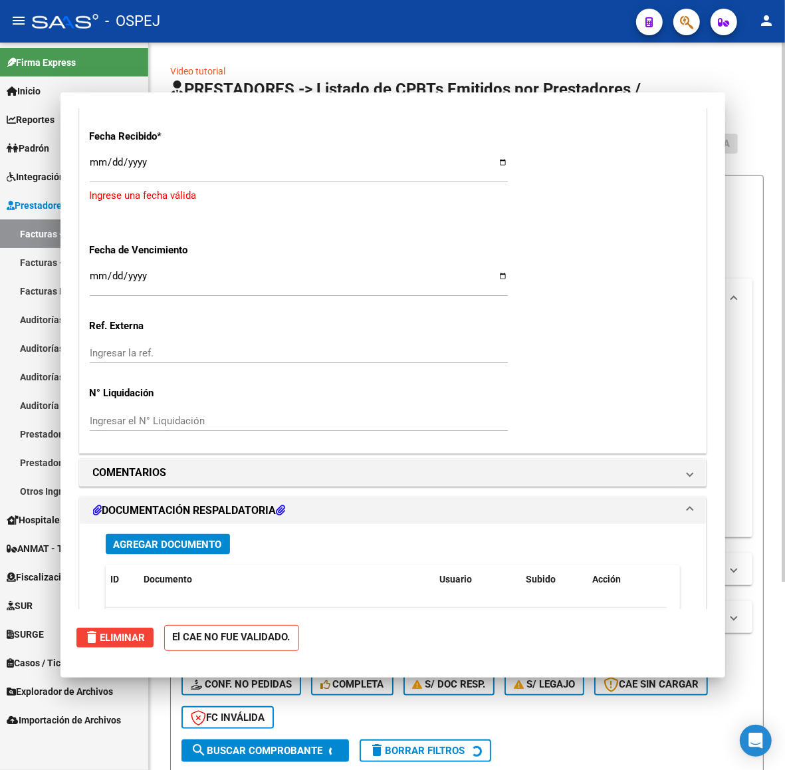
scroll to position [0, 0]
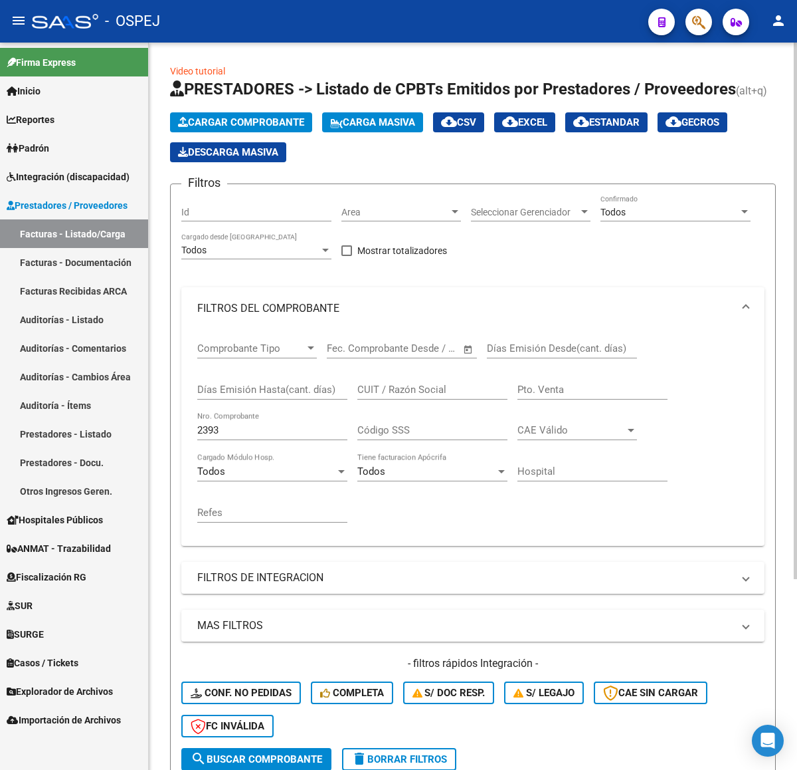
click at [293, 118] on span "Cargar Comprobante" at bounding box center [241, 122] width 126 height 12
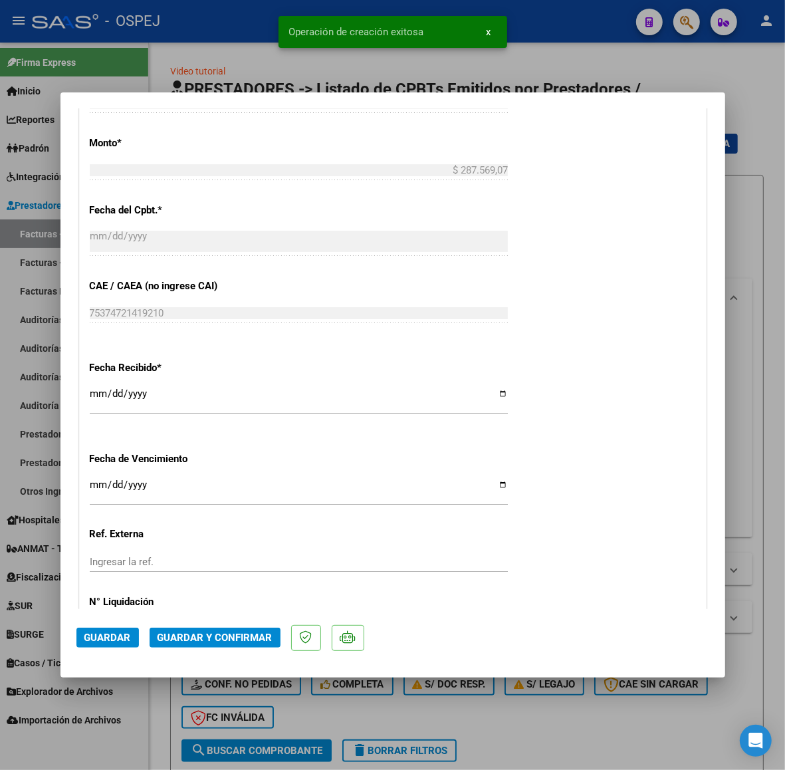
scroll to position [748, 0]
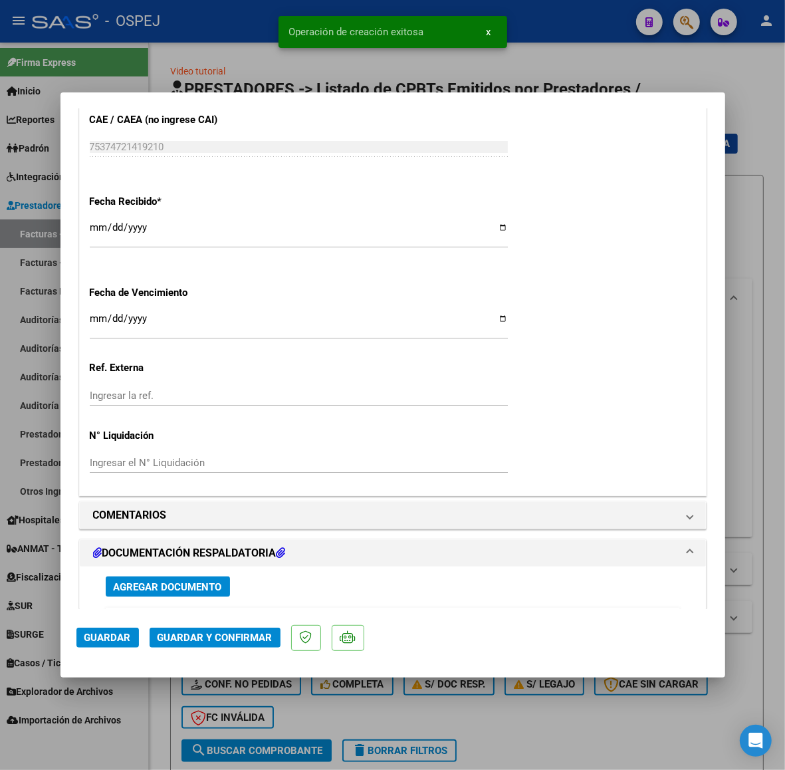
click at [187, 584] on span "Agregar Documento" at bounding box center [168, 587] width 108 height 12
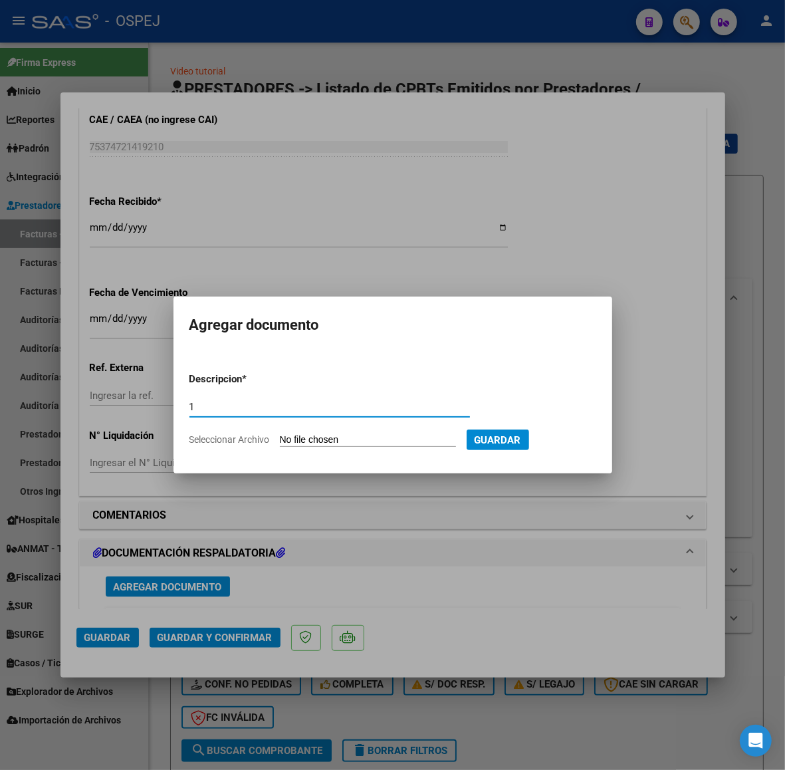
type input "1"
type input "C:\fakepath\Registros (13).xls"
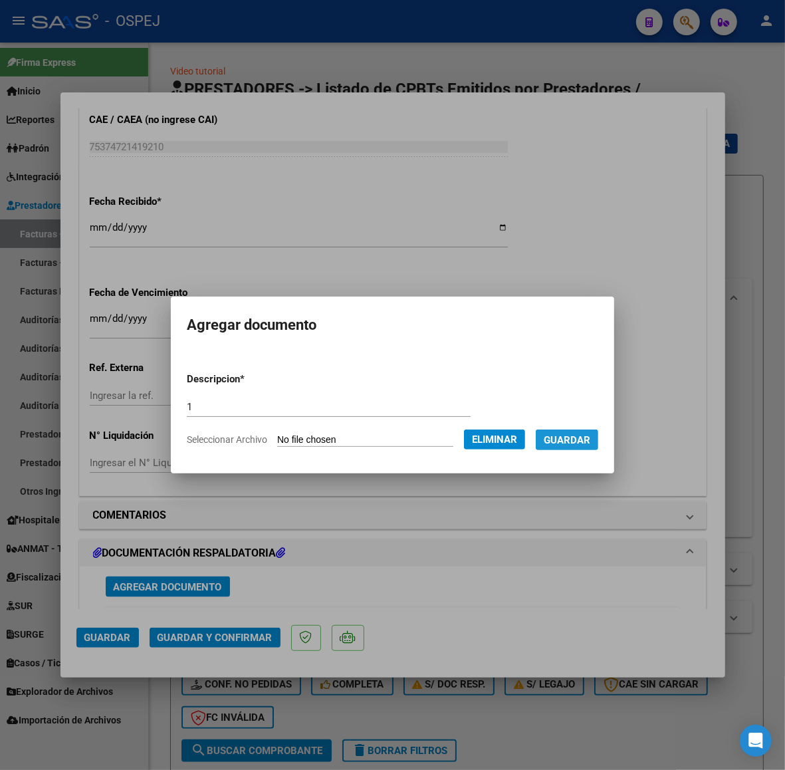
click at [566, 437] on span "Guardar" at bounding box center [567, 440] width 47 height 12
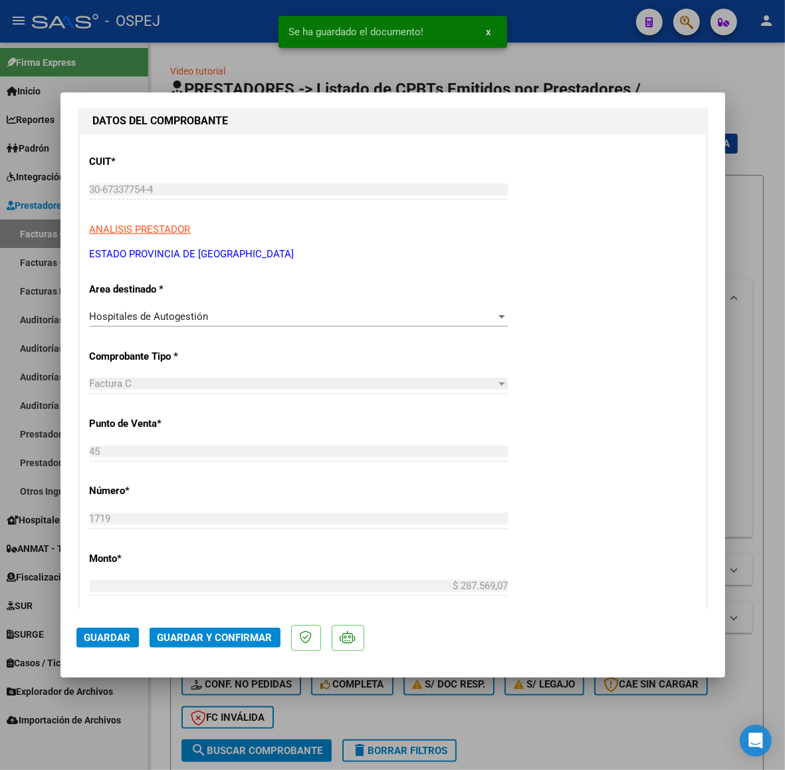
scroll to position [0, 0]
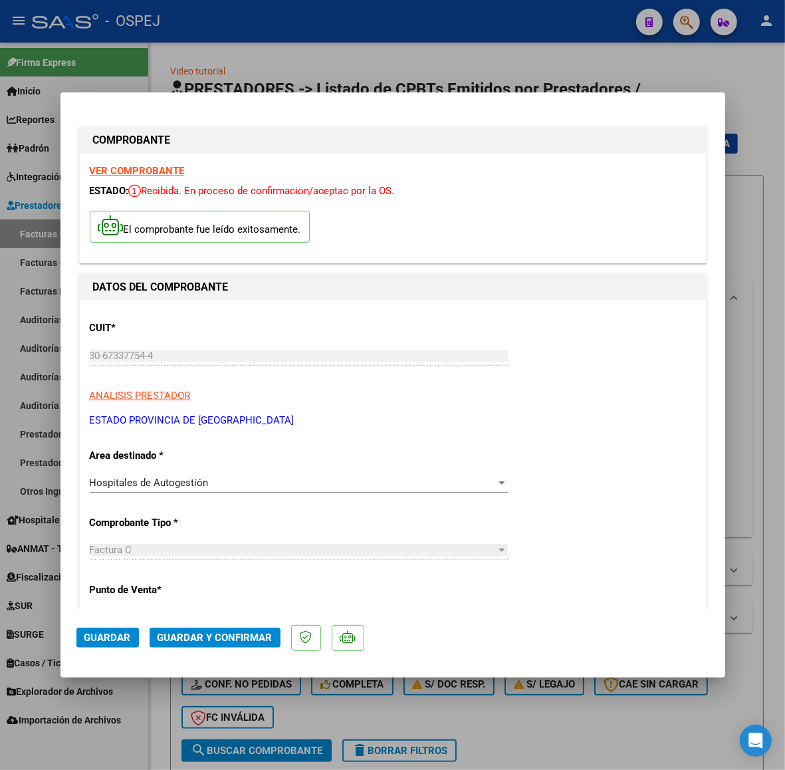
click at [492, 50] on div at bounding box center [392, 385] width 785 height 770
type input "$ 0,00"
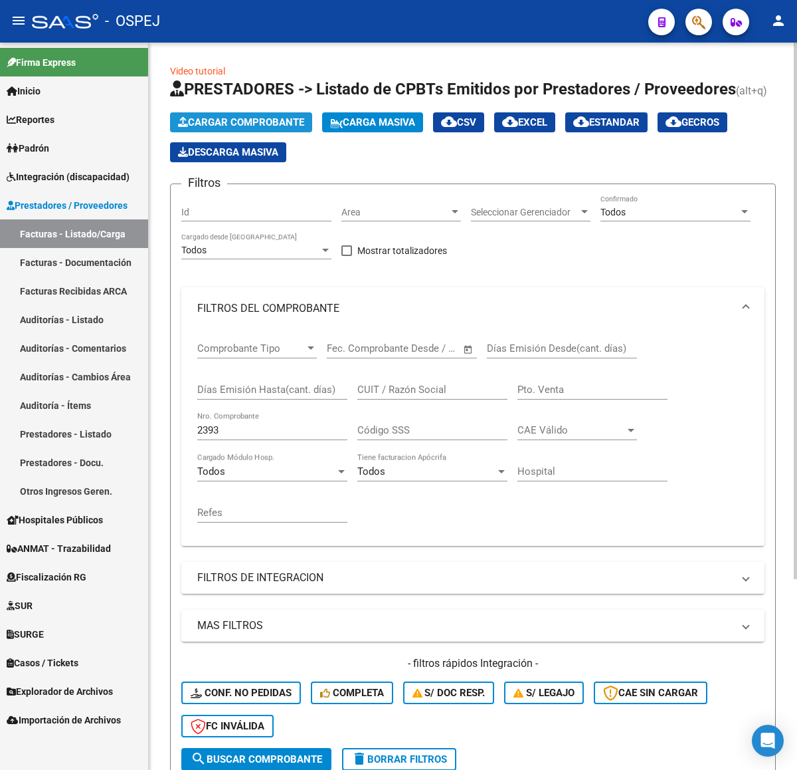
click at [302, 130] on button "Cargar Comprobante" at bounding box center [241, 122] width 142 height 20
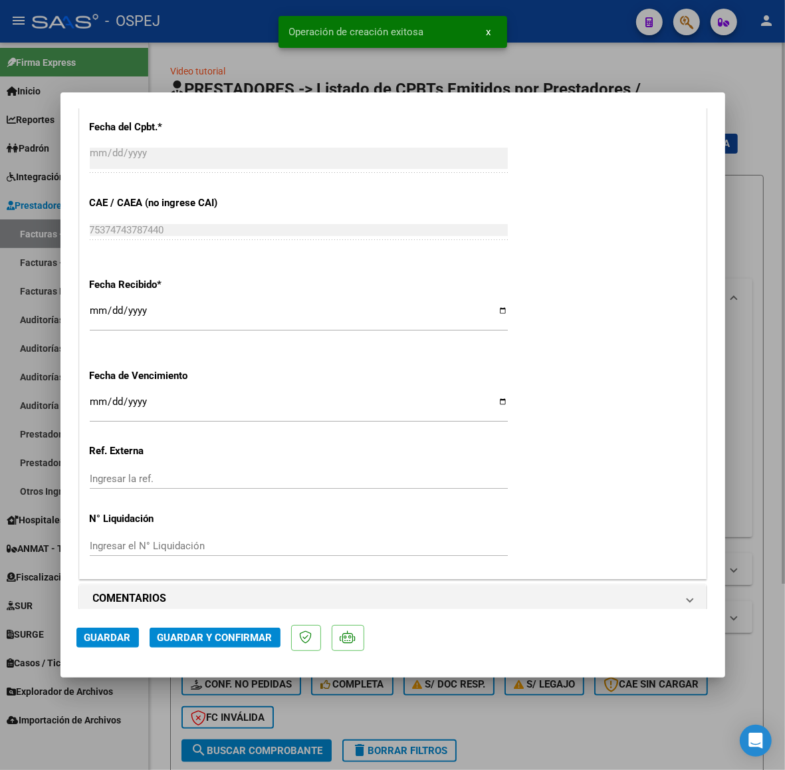
scroll to position [914, 0]
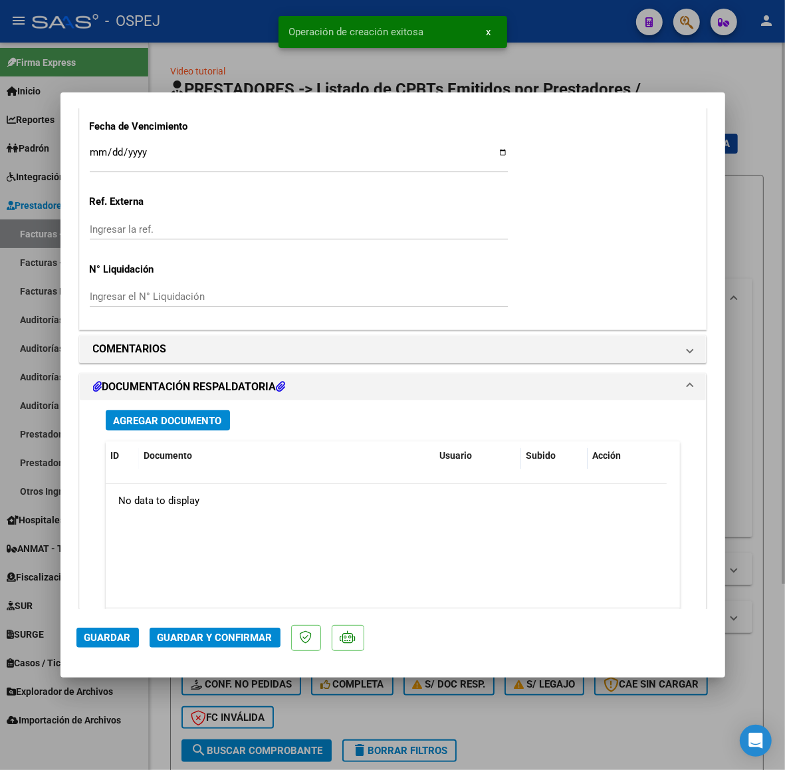
click at [200, 426] on span "Agregar Documento" at bounding box center [168, 421] width 108 height 12
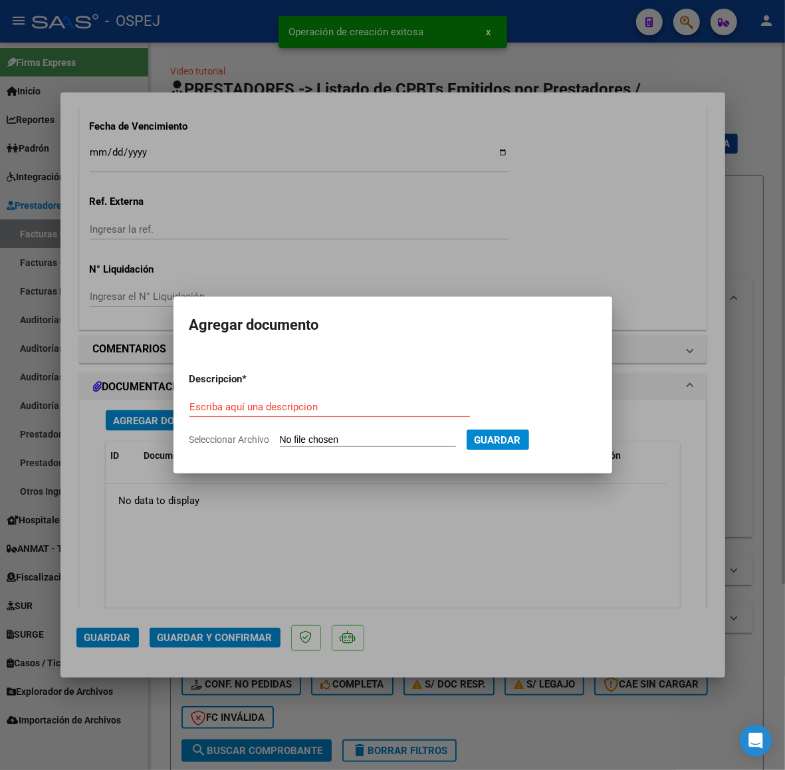
type input "C:\fakepath\Registros (14).xls"
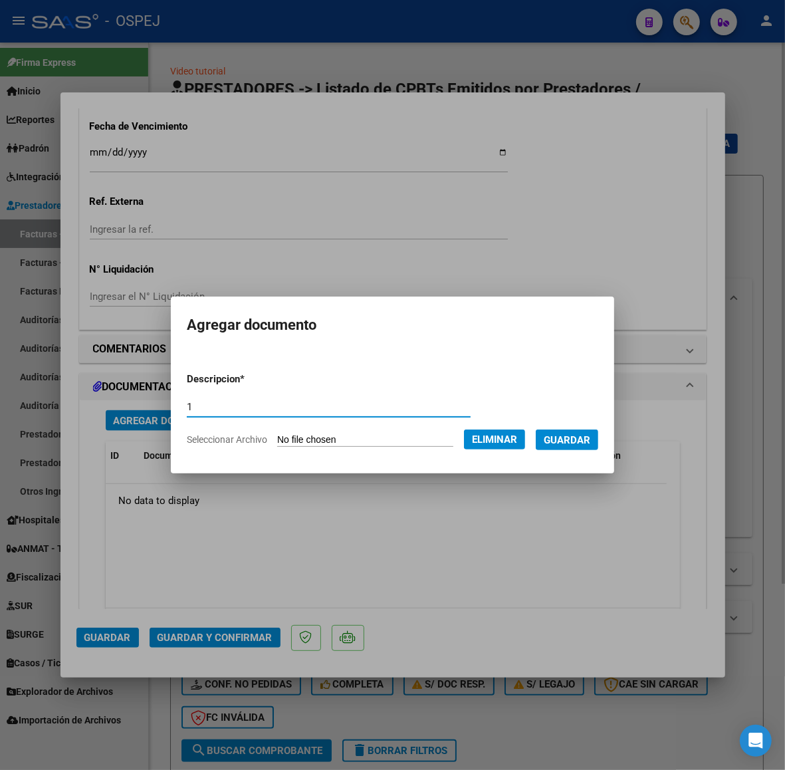
type input "1"
click at [559, 429] on form "Descripcion * 1 Escriba aquí una descripcion Seleccionar Archivo Eliminar Guard…" at bounding box center [392, 409] width 411 height 95
click at [577, 440] on span "Guardar" at bounding box center [567, 440] width 47 height 12
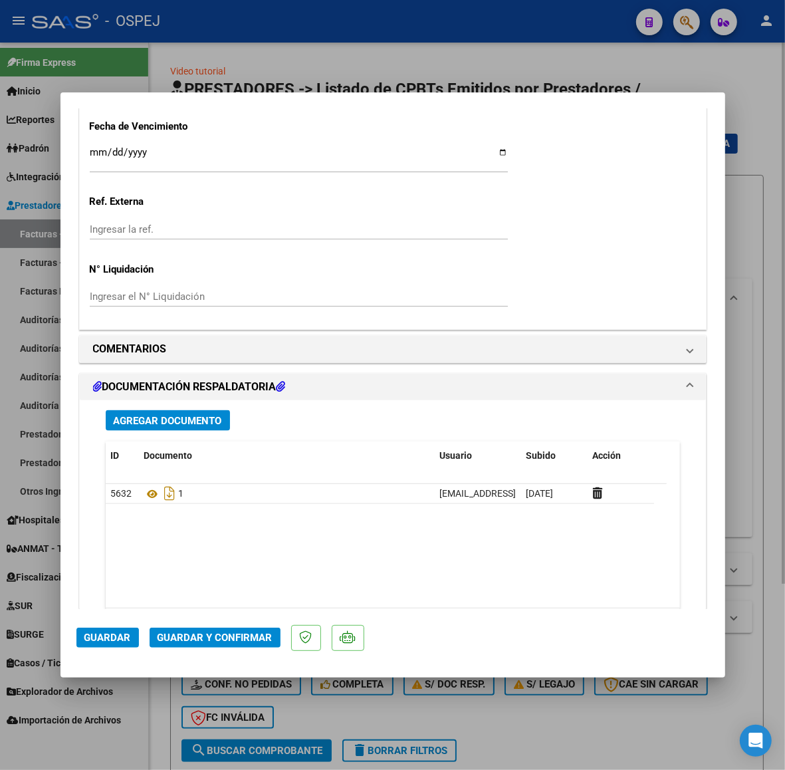
drag, startPoint x: 326, startPoint y: 64, endPoint x: 310, endPoint y: 94, distance: 33.3
click at [326, 64] on div at bounding box center [392, 385] width 785 height 770
type input "$ 0,00"
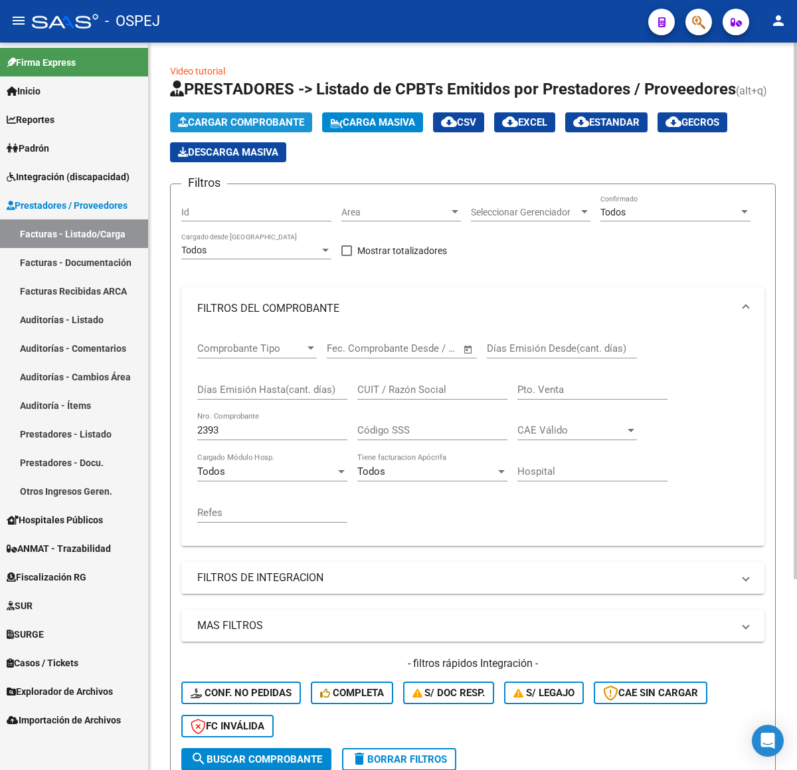
click at [260, 130] on button "Cargar Comprobante" at bounding box center [241, 122] width 142 height 20
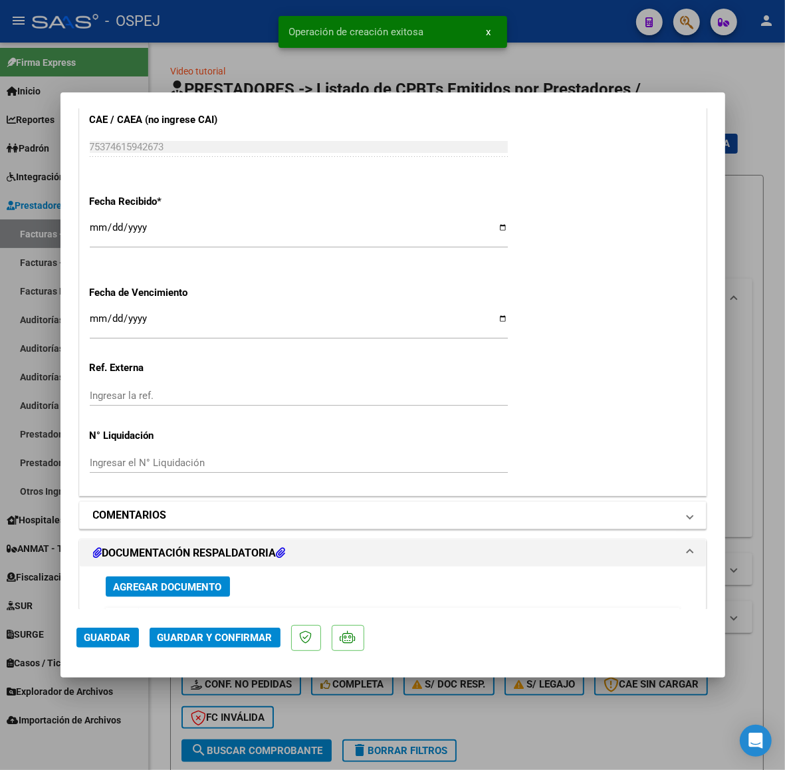
scroll to position [831, 0]
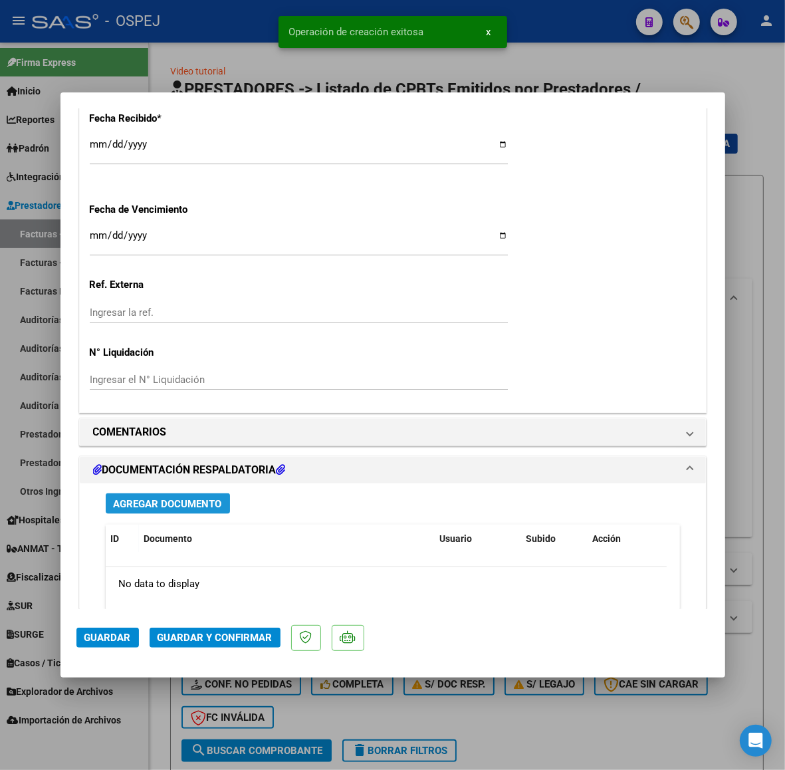
click at [187, 508] on span "Agregar Documento" at bounding box center [168, 504] width 108 height 12
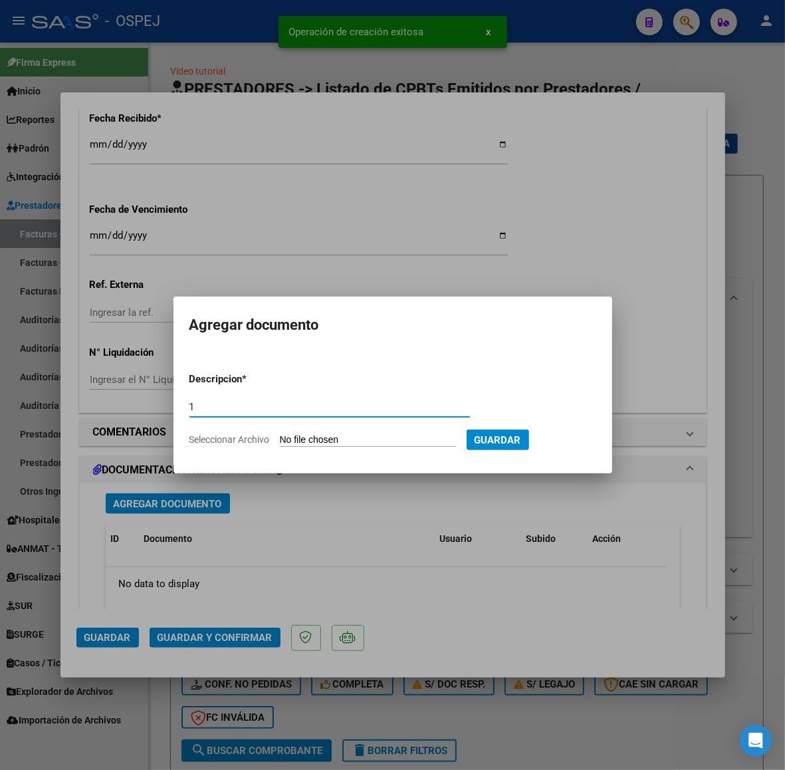
type input "1"
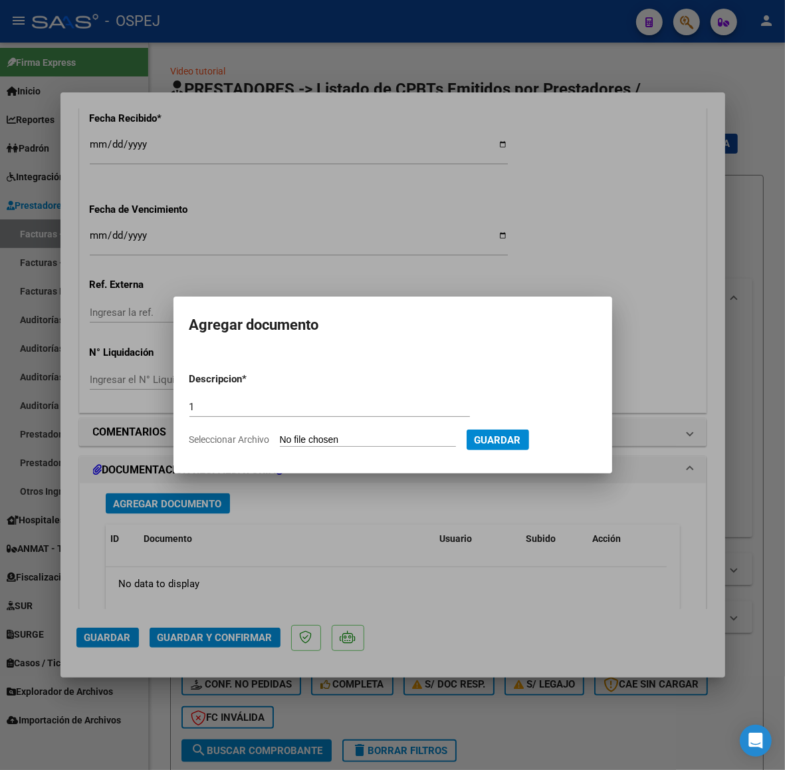
type input "C:\fakepath\Registros (15).xls"
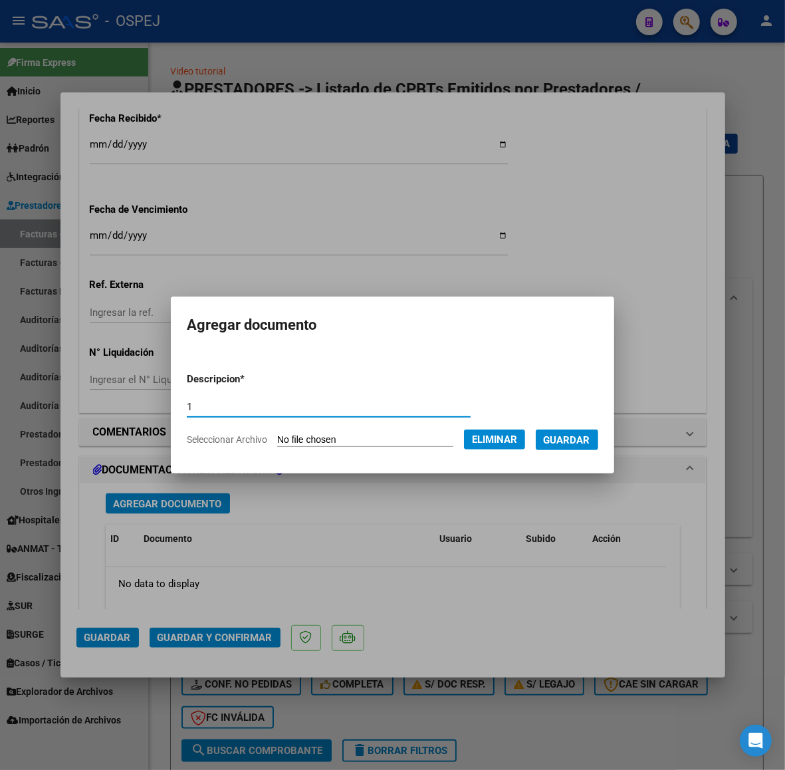
click at [588, 440] on span "Guardar" at bounding box center [567, 440] width 47 height 12
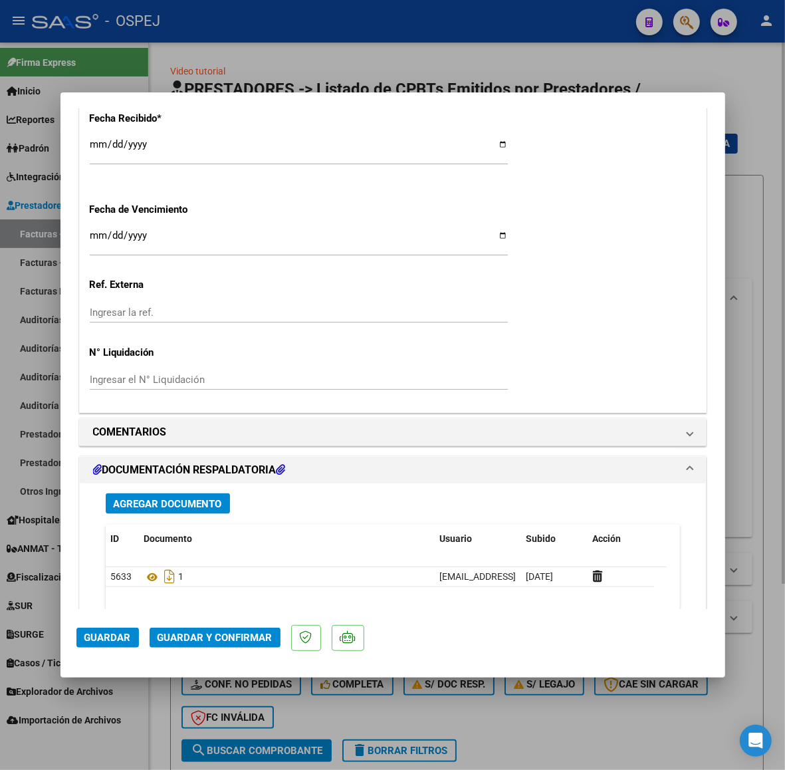
drag, startPoint x: 317, startPoint y: 61, endPoint x: 317, endPoint y: 81, distance: 19.9
click at [317, 61] on div at bounding box center [392, 385] width 785 height 770
type input "$ 0,00"
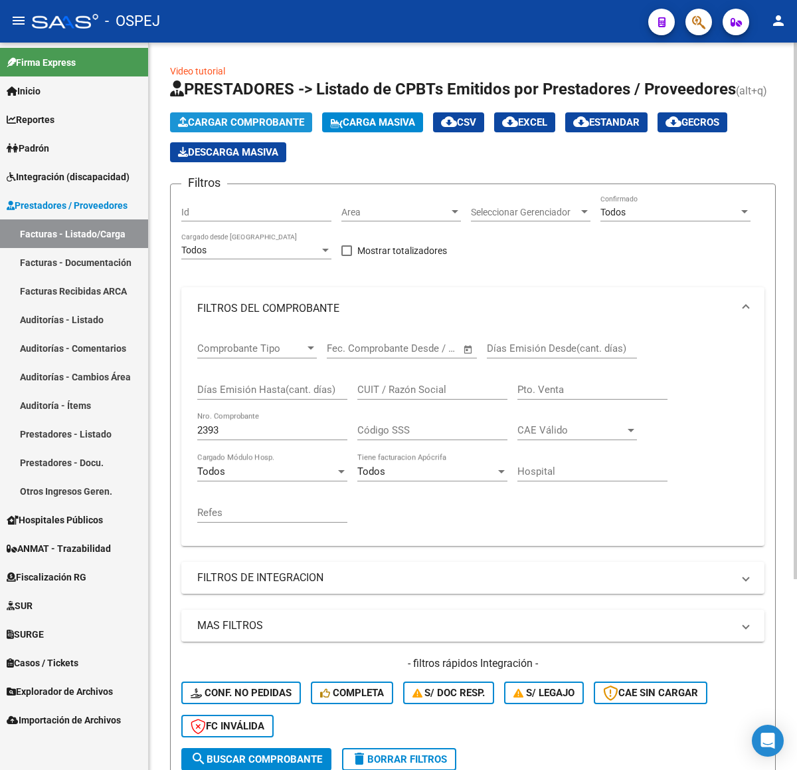
click at [301, 120] on span "Cargar Comprobante" at bounding box center [241, 122] width 126 height 12
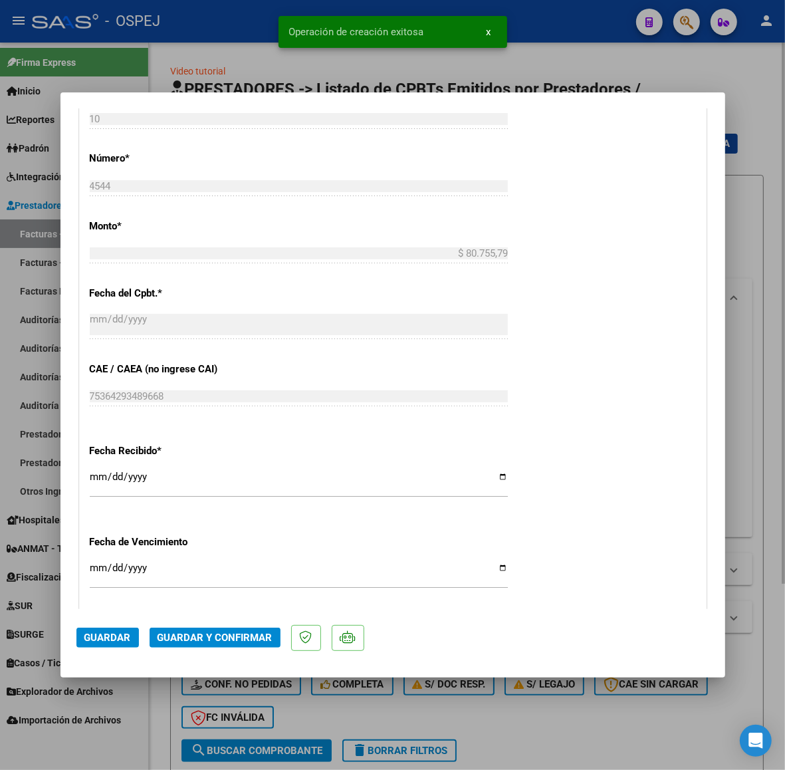
scroll to position [997, 0]
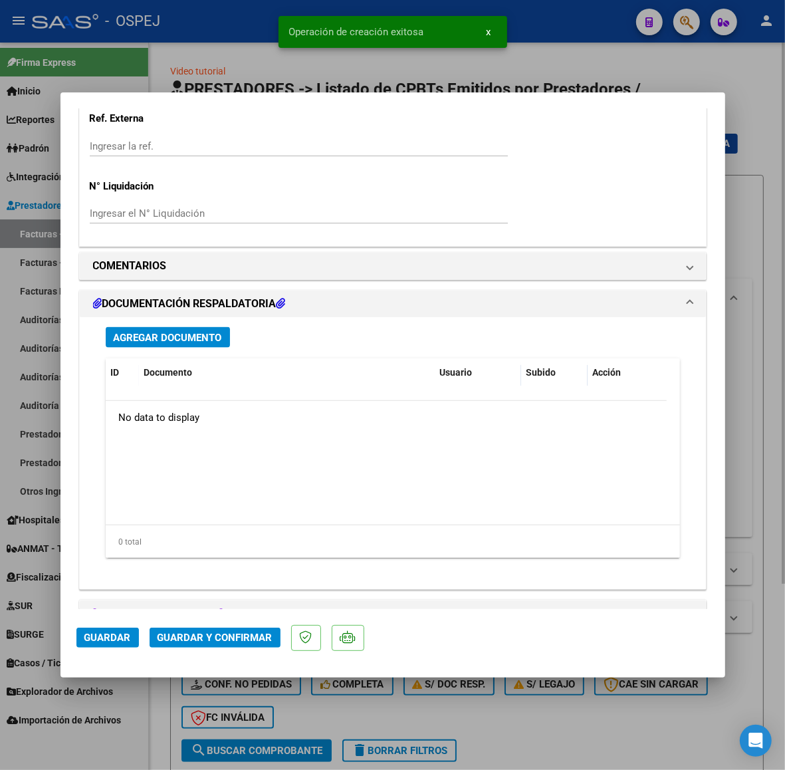
click at [250, 639] on span "Guardar y Confirmar" at bounding box center [215, 637] width 115 height 12
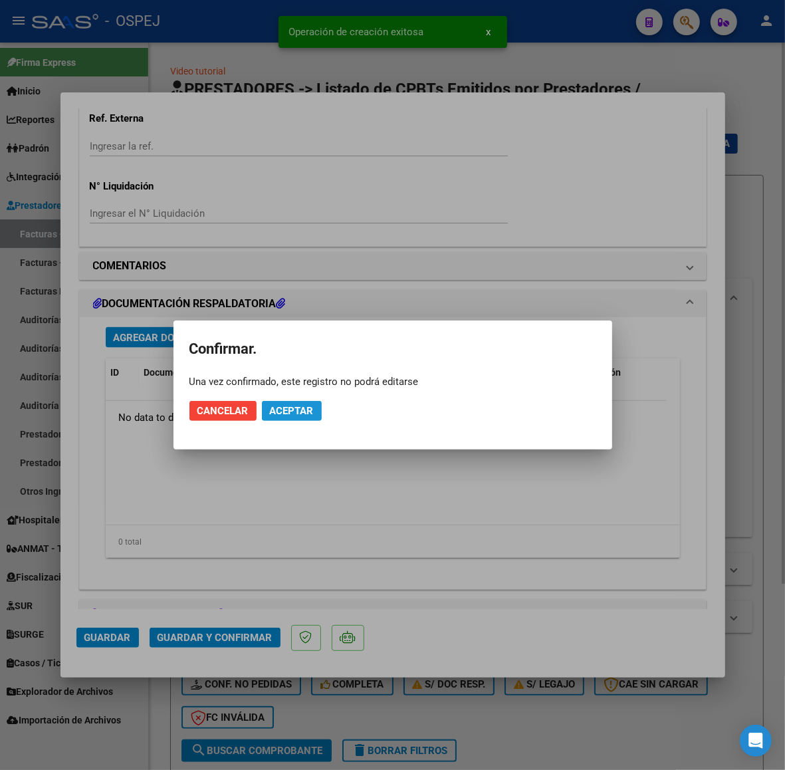
click at [296, 417] on button "Aceptar" at bounding box center [292, 411] width 60 height 20
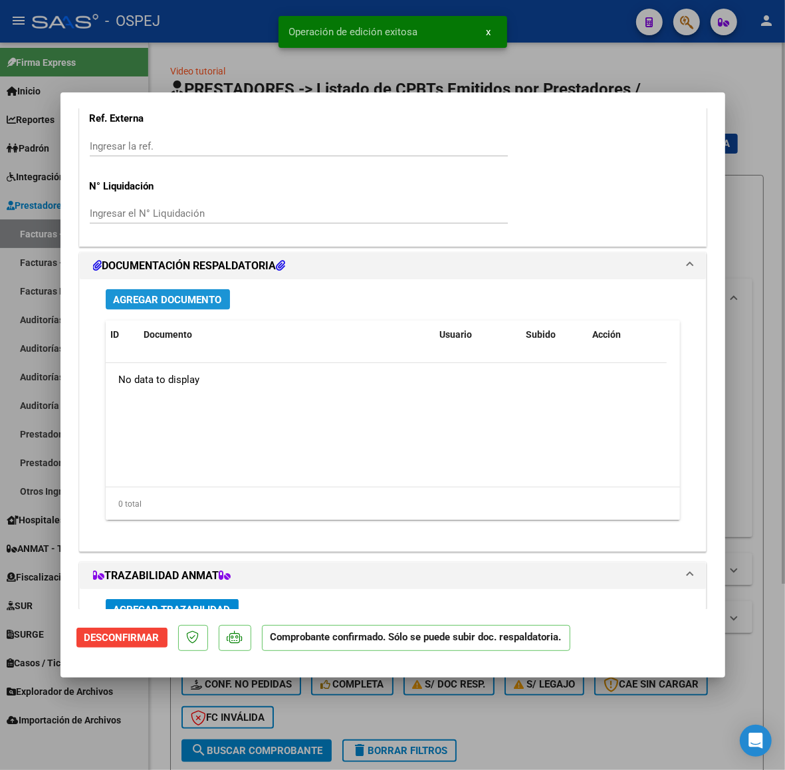
click at [194, 309] on button "Agregar Documento" at bounding box center [168, 299] width 124 height 21
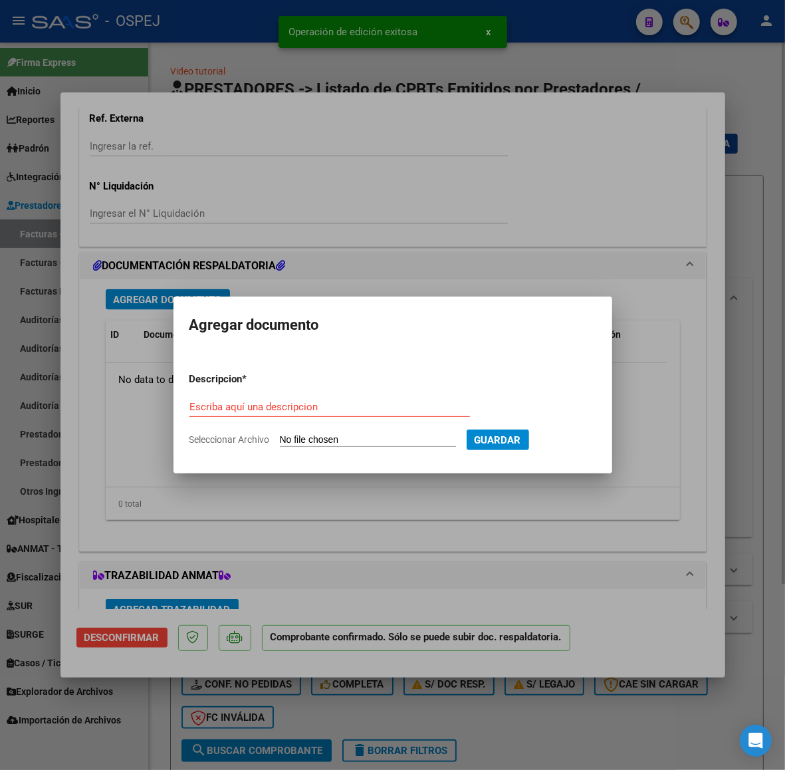
type input "C:\fakepath\Registros (16).xls"
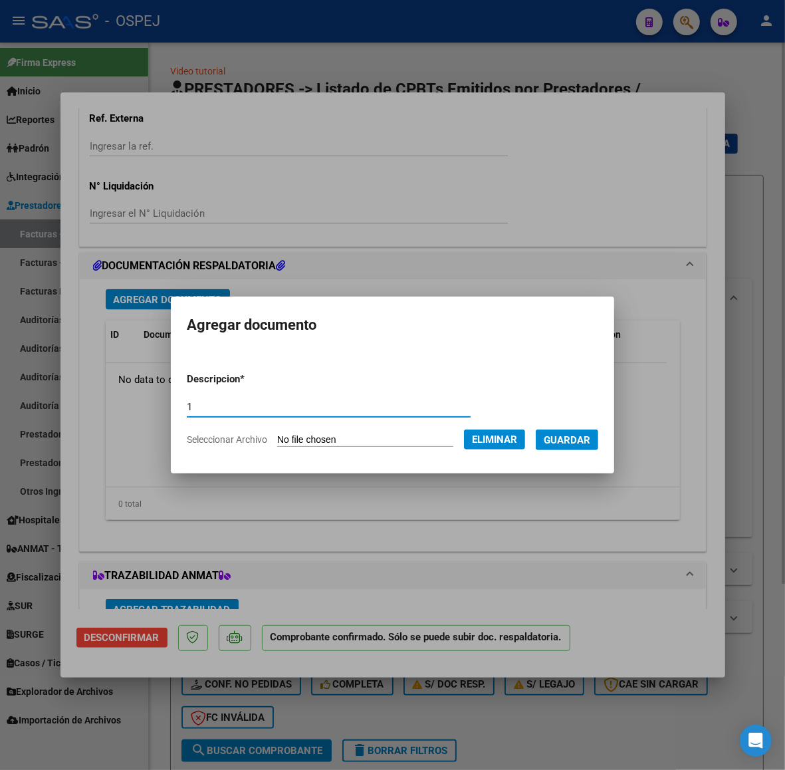
type input "1"
click at [565, 439] on span "Guardar" at bounding box center [567, 440] width 47 height 12
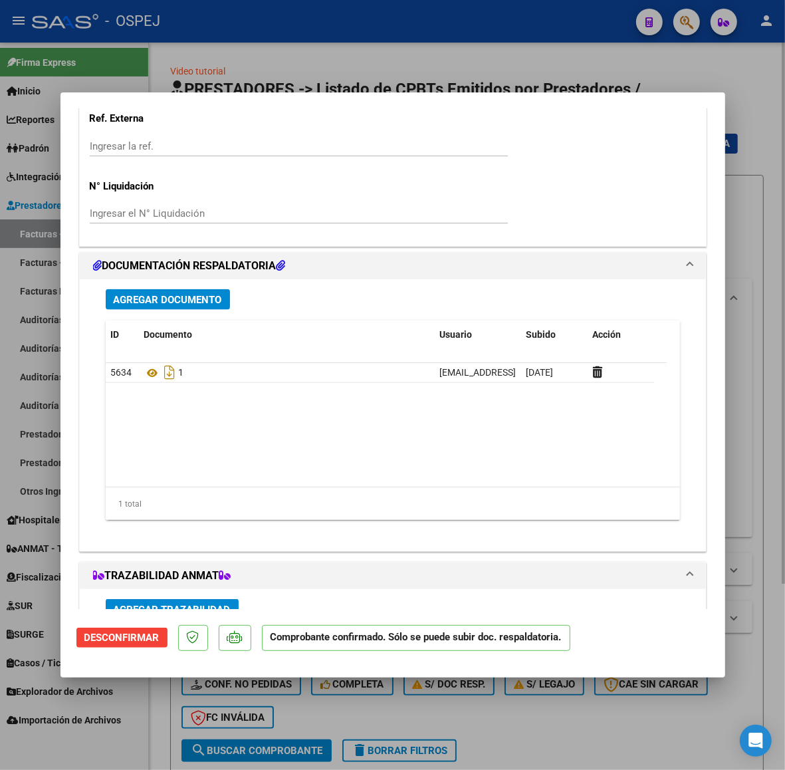
click at [201, 51] on div at bounding box center [392, 385] width 785 height 770
type input "$ 0,00"
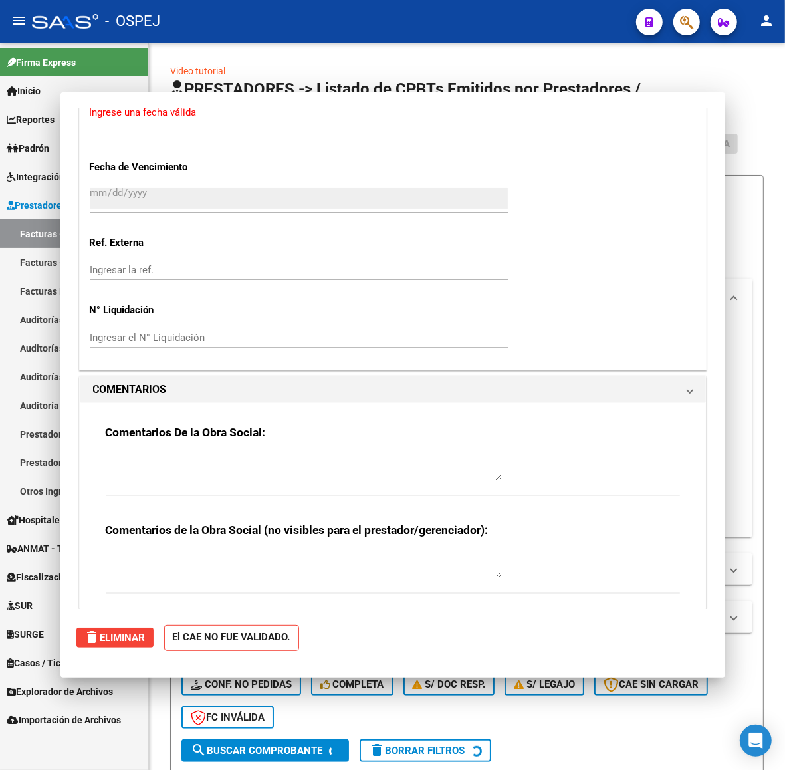
scroll to position [0, 0]
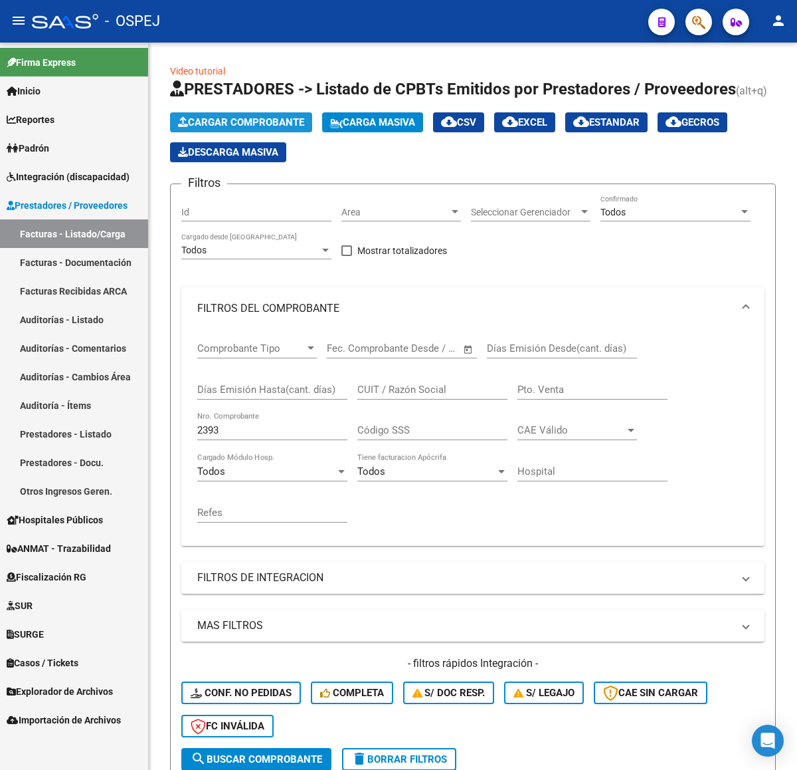
click at [268, 120] on span "Cargar Comprobante" at bounding box center [241, 122] width 126 height 12
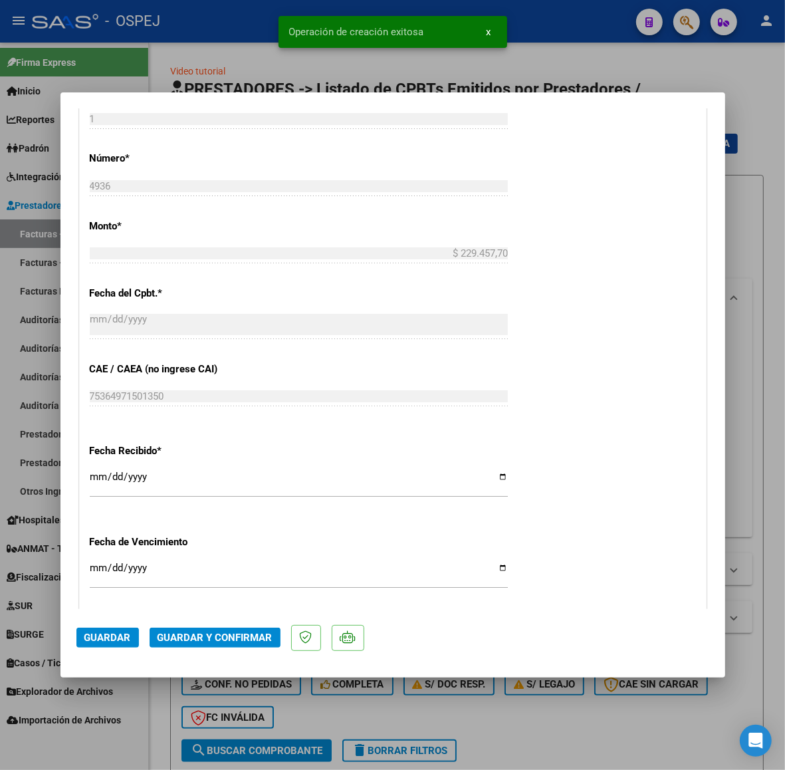
scroll to position [914, 0]
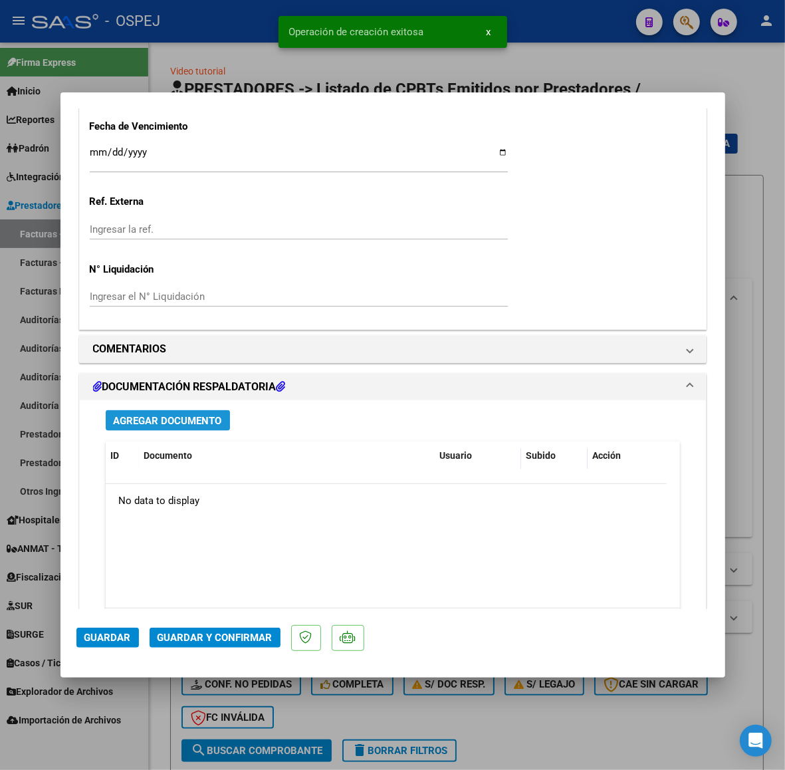
click at [221, 427] on span "Agregar Documento" at bounding box center [168, 421] width 108 height 12
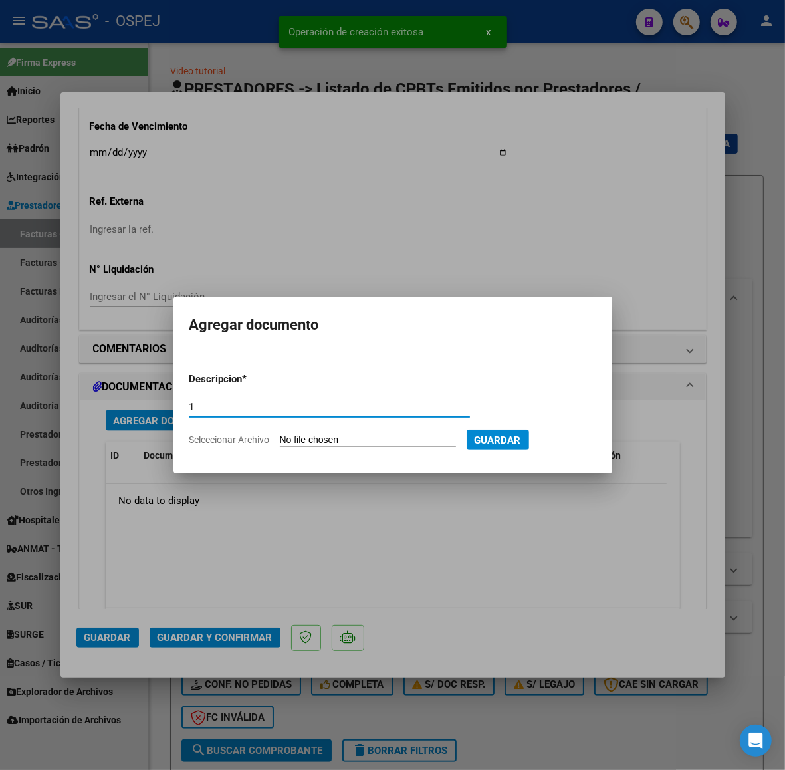
type input "1"
type input "C:\fakepath\Registros (17).xls"
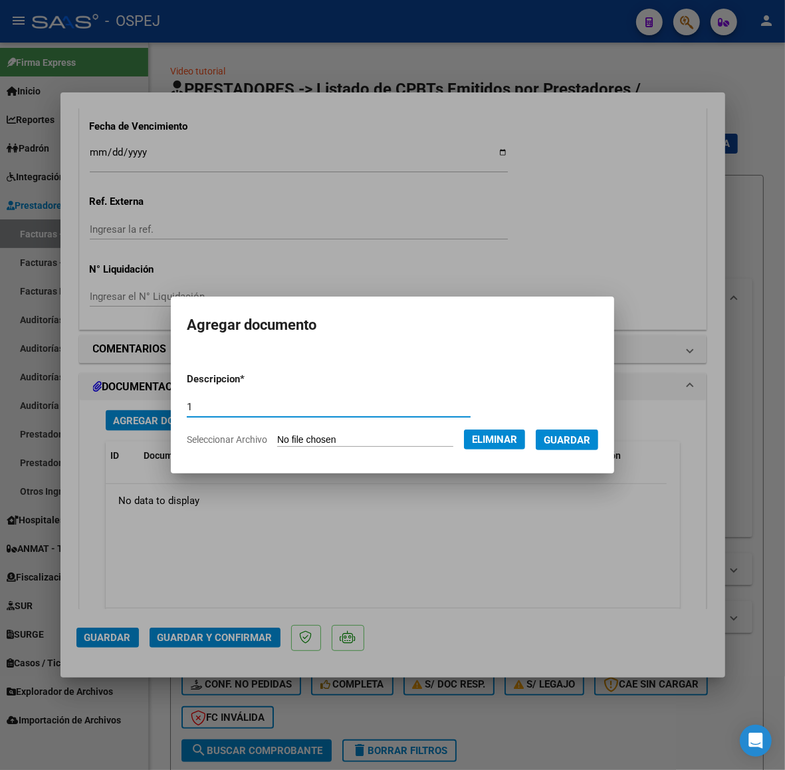
click at [557, 439] on span "Guardar" at bounding box center [567, 440] width 47 height 12
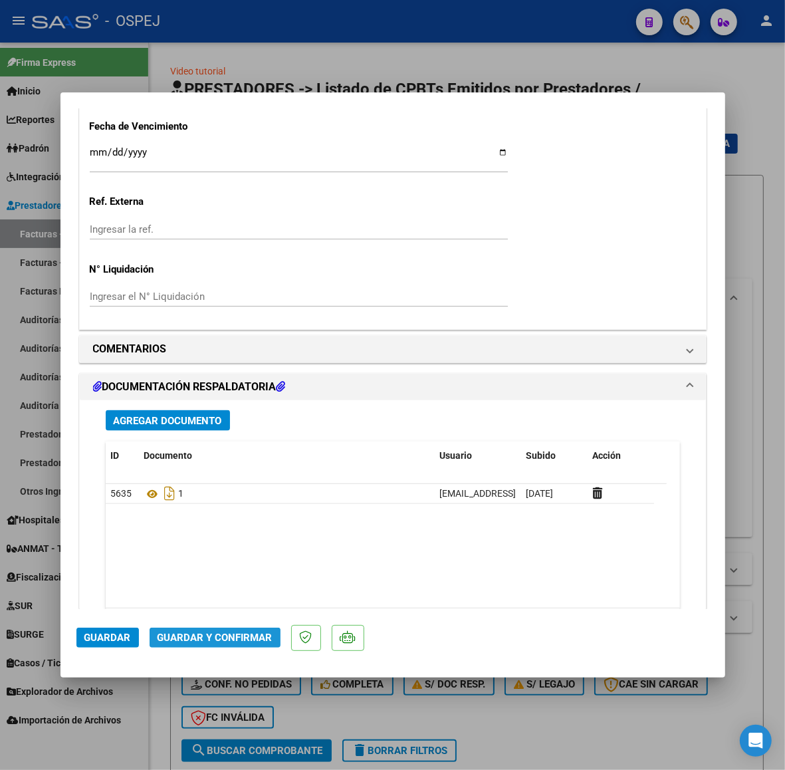
click at [234, 632] on span "Guardar y Confirmar" at bounding box center [215, 637] width 115 height 12
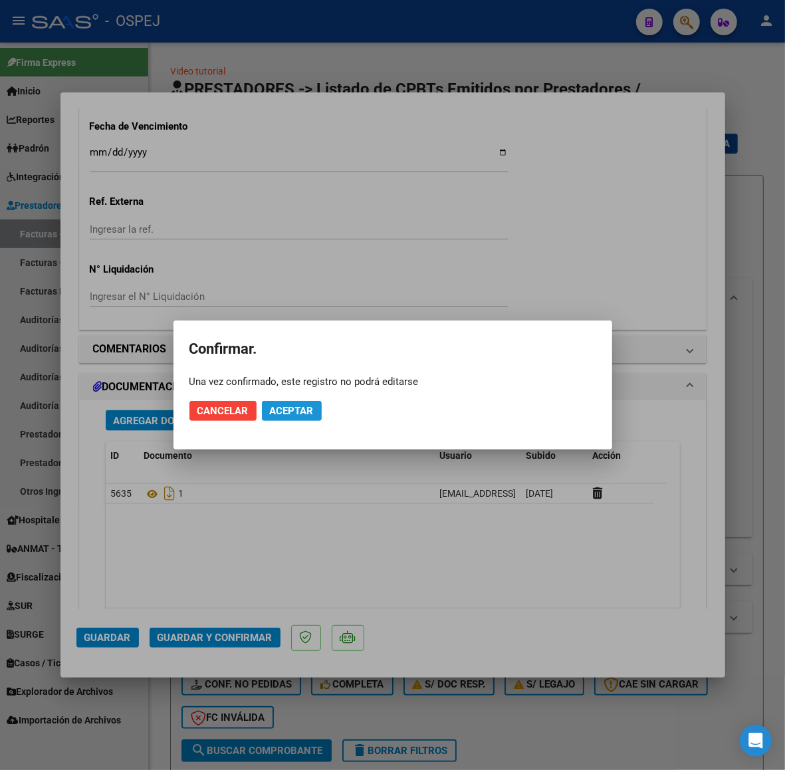
click at [310, 405] on span "Aceptar" at bounding box center [292, 411] width 44 height 12
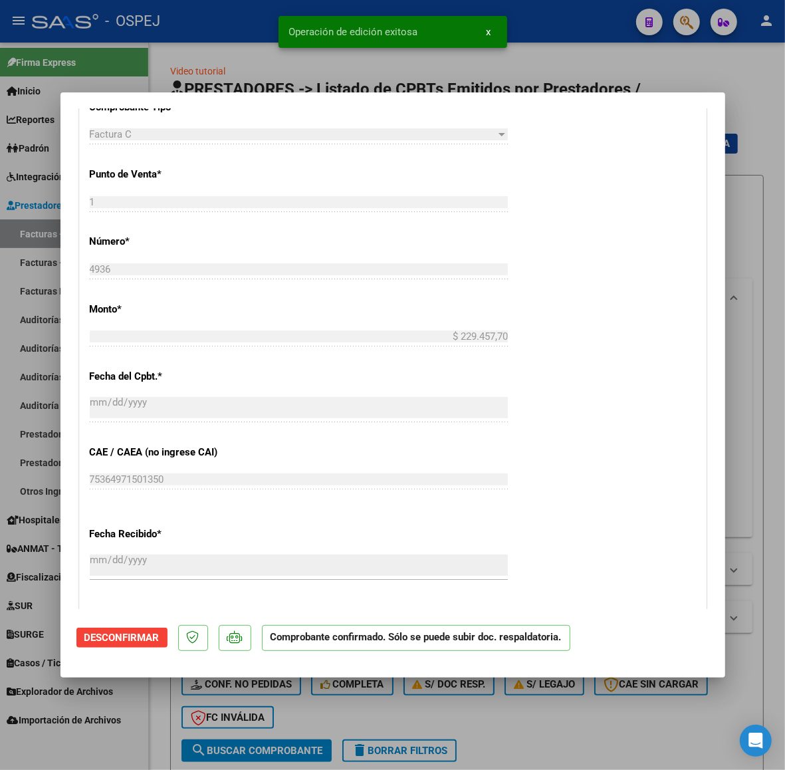
scroll to position [0, 0]
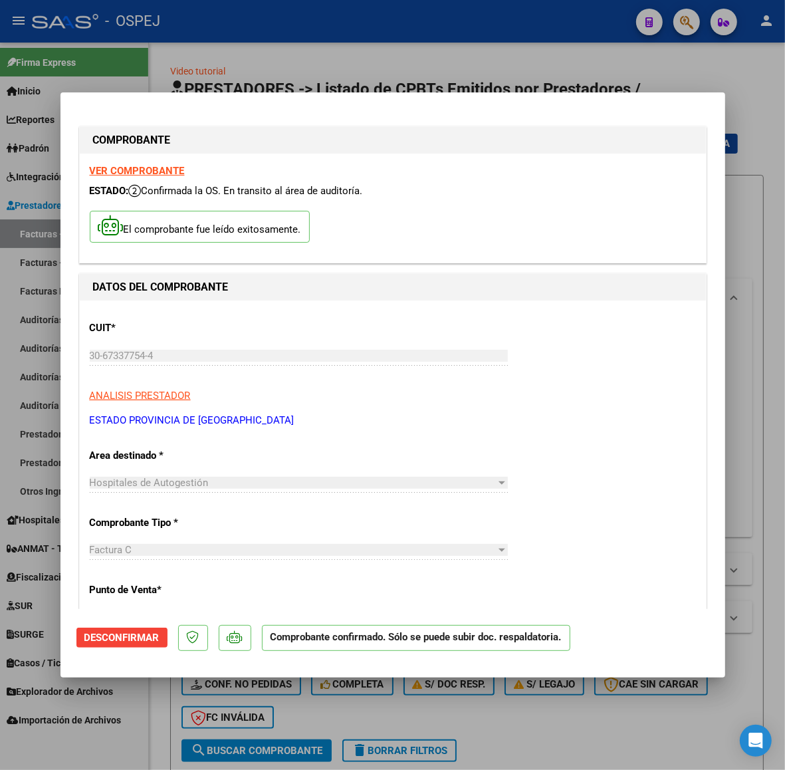
drag, startPoint x: 363, startPoint y: 70, endPoint x: 297, endPoint y: 100, distance: 72.3
click at [363, 70] on div at bounding box center [392, 385] width 785 height 770
type input "$ 0,00"
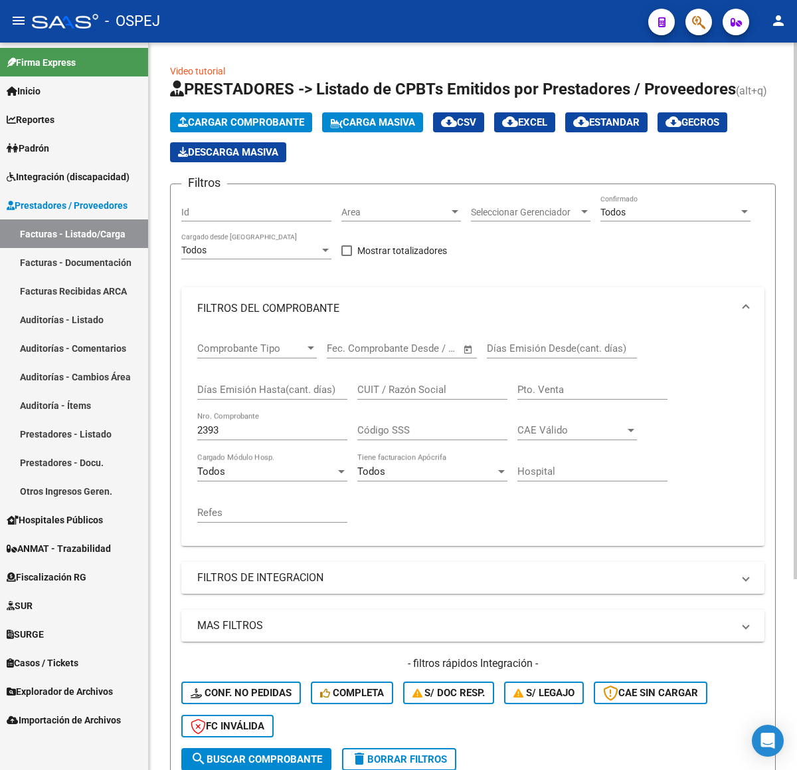
click at [261, 122] on span "Cargar Comprobante" at bounding box center [241, 122] width 126 height 12
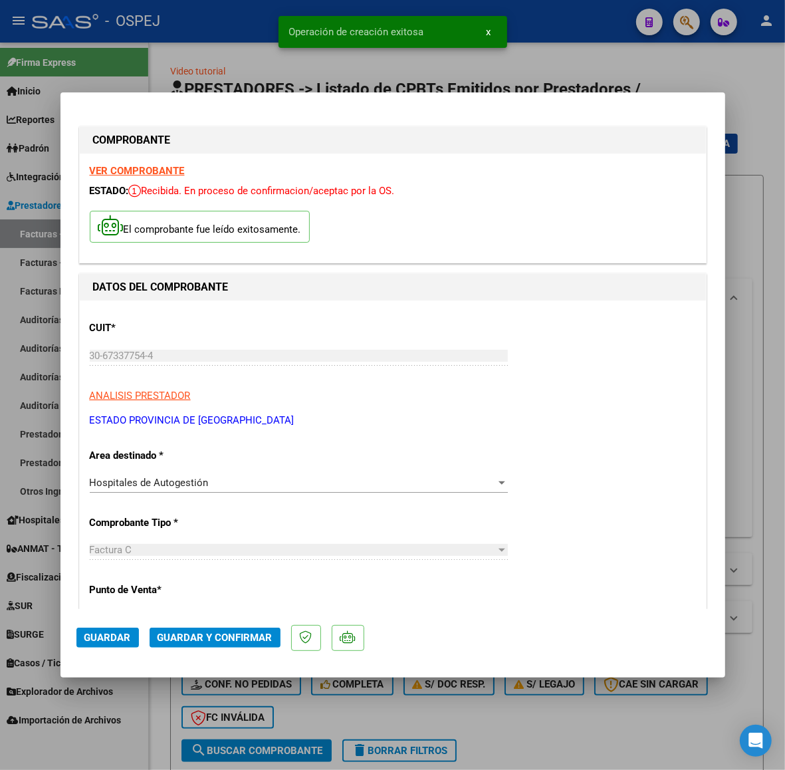
scroll to position [498, 0]
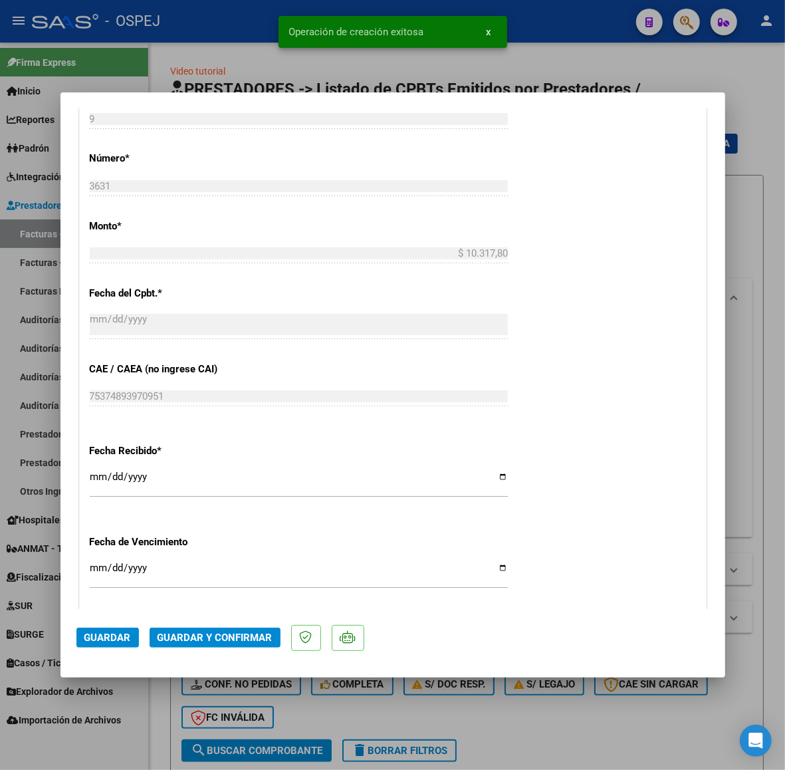
drag, startPoint x: 243, startPoint y: 626, endPoint x: 243, endPoint y: 635, distance: 8.6
click at [243, 633] on mat-dialog-actions "Guardar Guardar y Confirmar" at bounding box center [392, 635] width 633 height 53
click at [243, 635] on span "Guardar y Confirmar" at bounding box center [215, 637] width 115 height 12
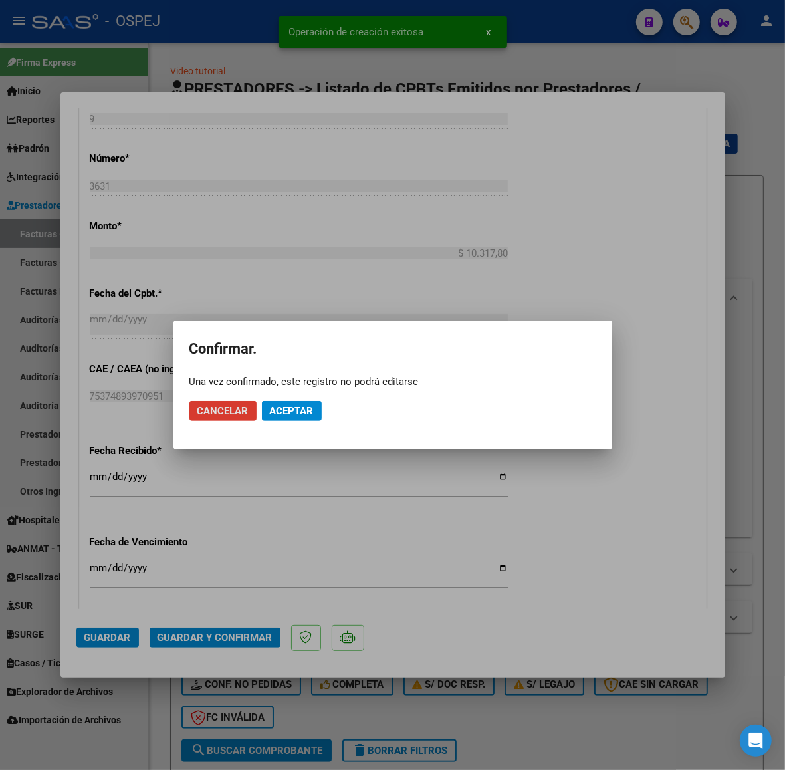
click at [314, 419] on button "Aceptar" at bounding box center [292, 411] width 60 height 20
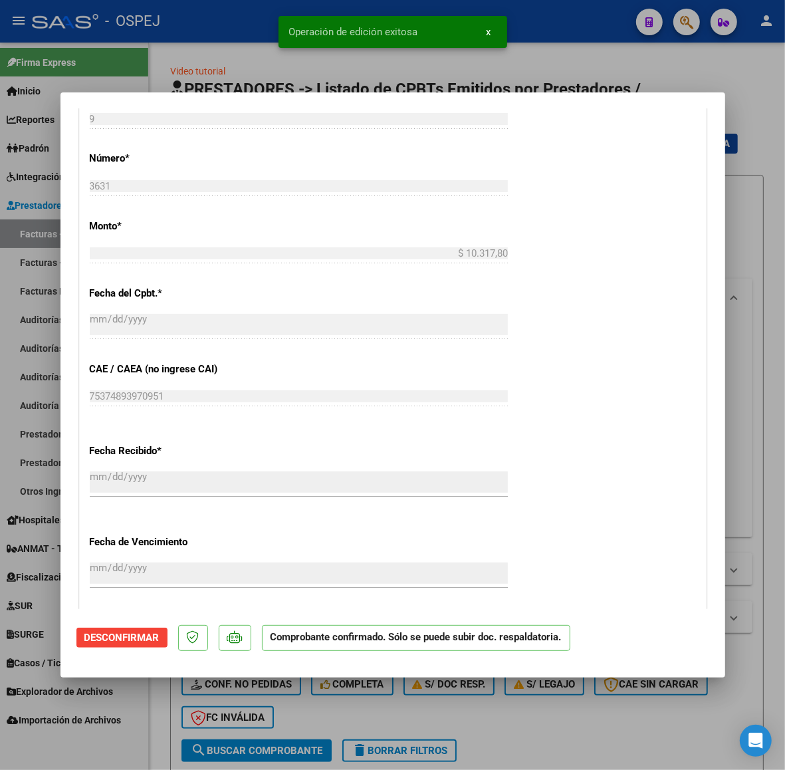
scroll to position [997, 0]
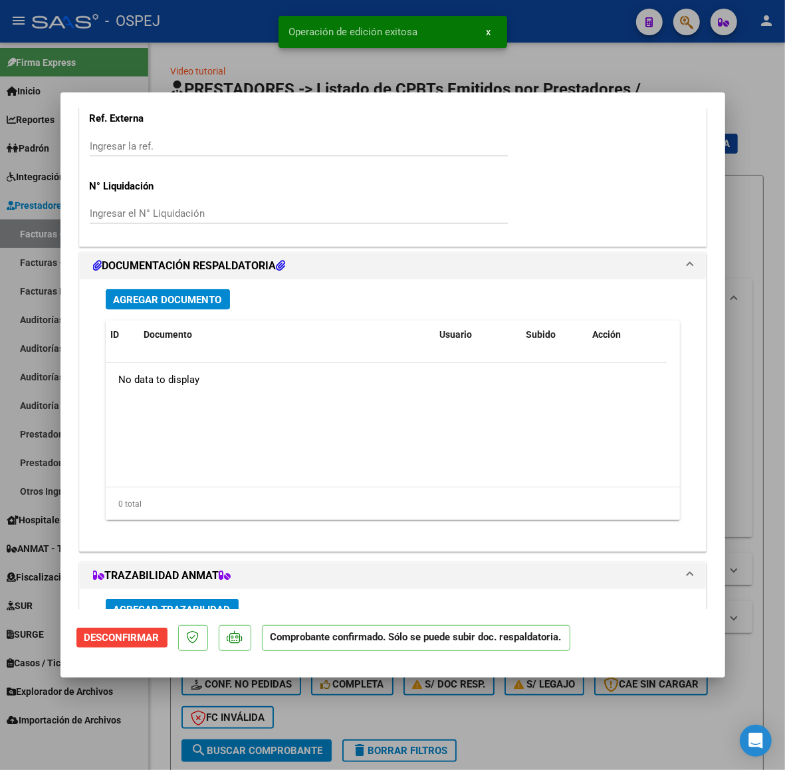
click at [187, 294] on span "Agregar Documento" at bounding box center [168, 300] width 108 height 12
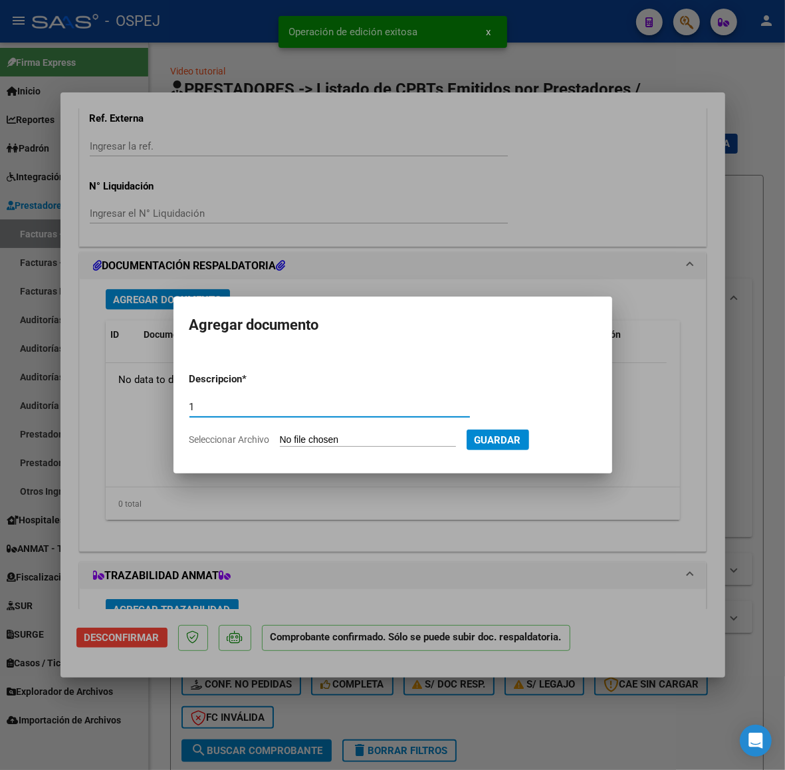
type input "1"
type input "C:\fakepath\Registros (18).xls"
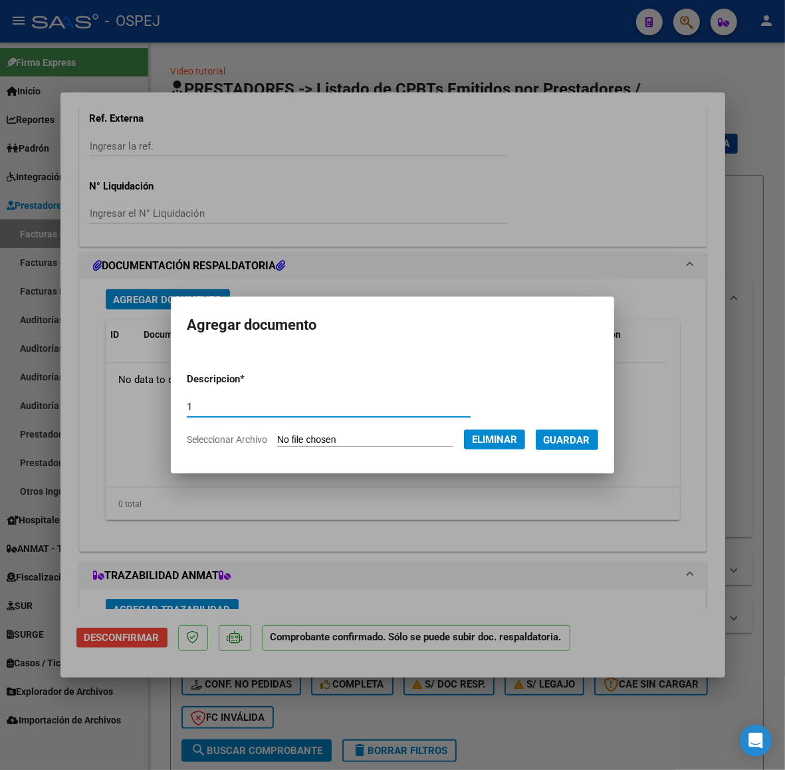
click at [583, 442] on span "Guardar" at bounding box center [567, 440] width 47 height 12
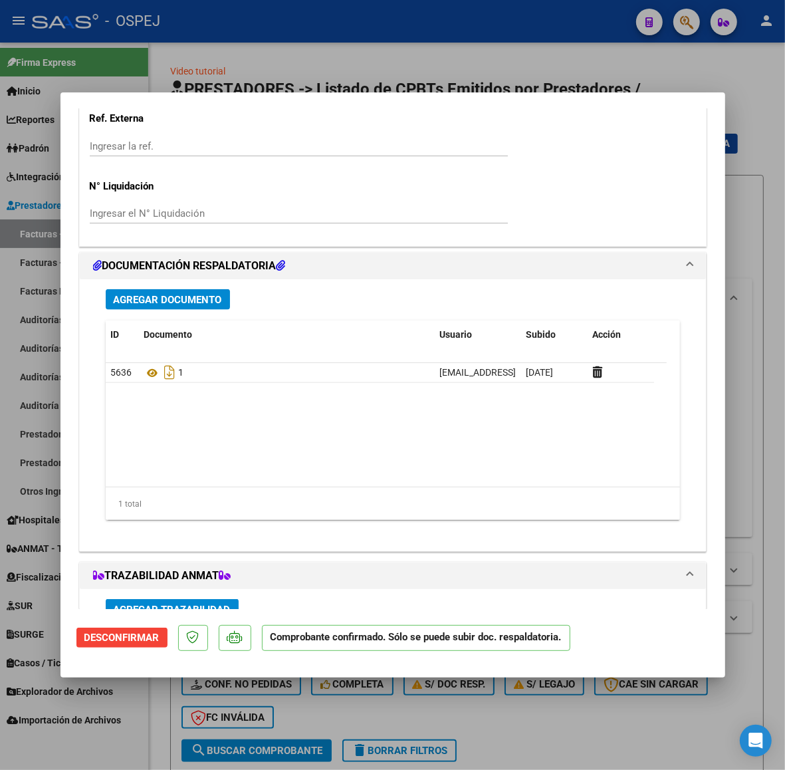
click at [399, 71] on div at bounding box center [392, 385] width 785 height 770
type input "$ 0,00"
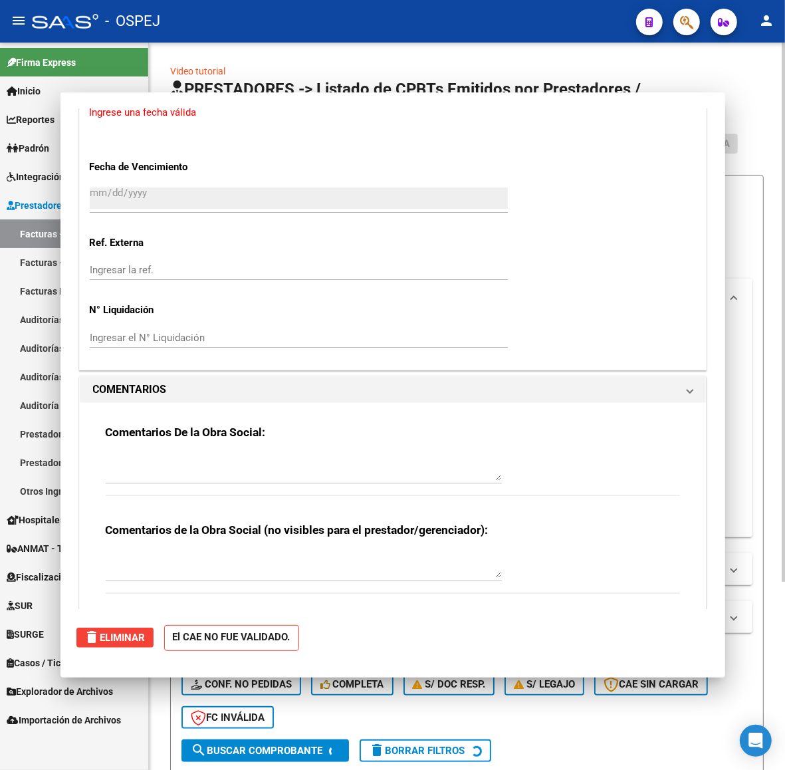
scroll to position [0, 0]
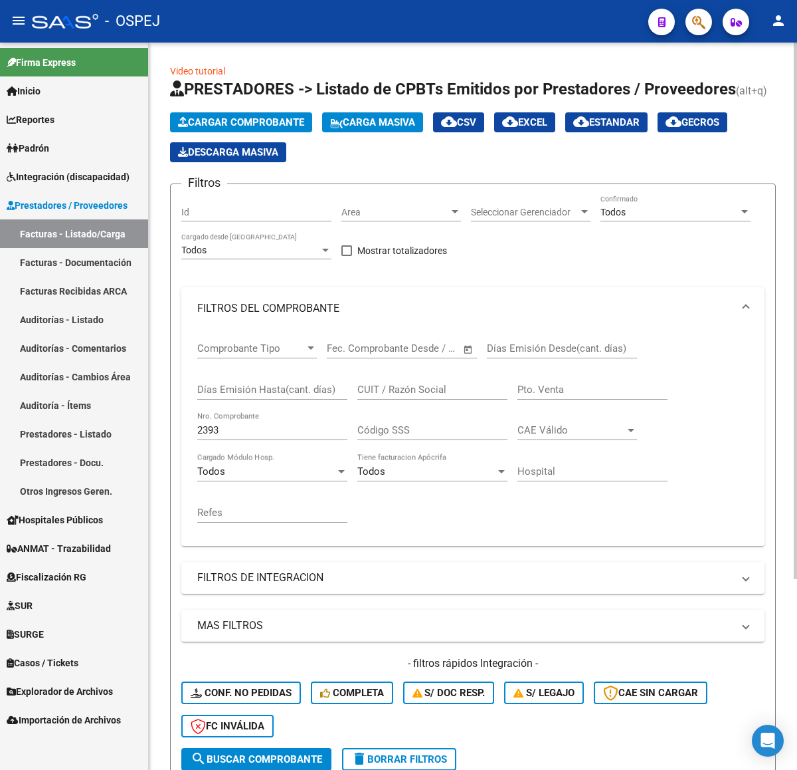
click at [254, 116] on span "Cargar Comprobante" at bounding box center [241, 122] width 126 height 12
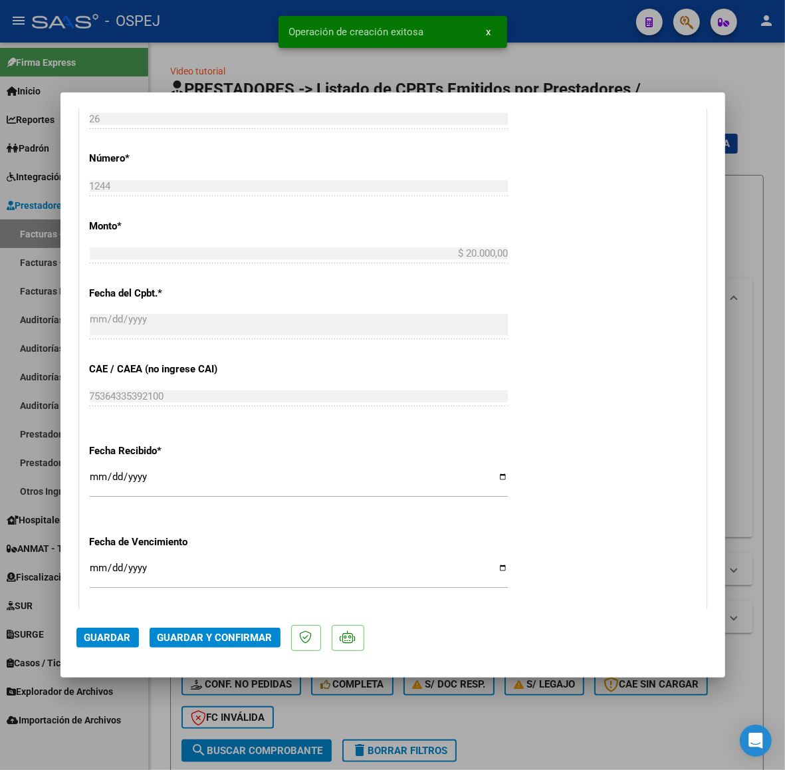
scroll to position [914, 0]
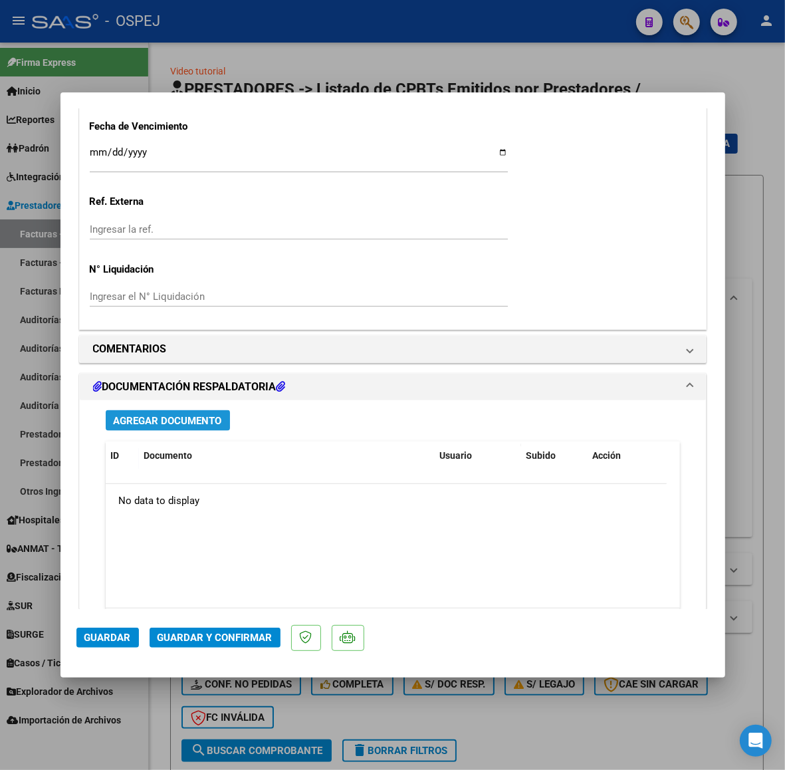
click at [151, 420] on span "Agregar Documento" at bounding box center [168, 421] width 108 height 12
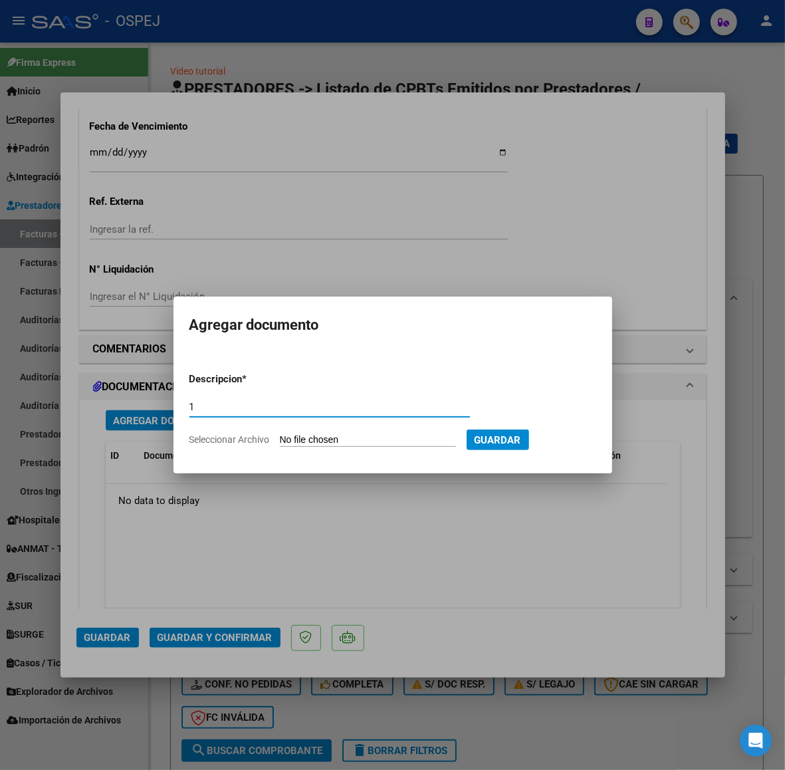
type input "1"
type input "C:\fakepath\Registros (19).xls"
click at [590, 440] on span "Guardar" at bounding box center [567, 440] width 47 height 12
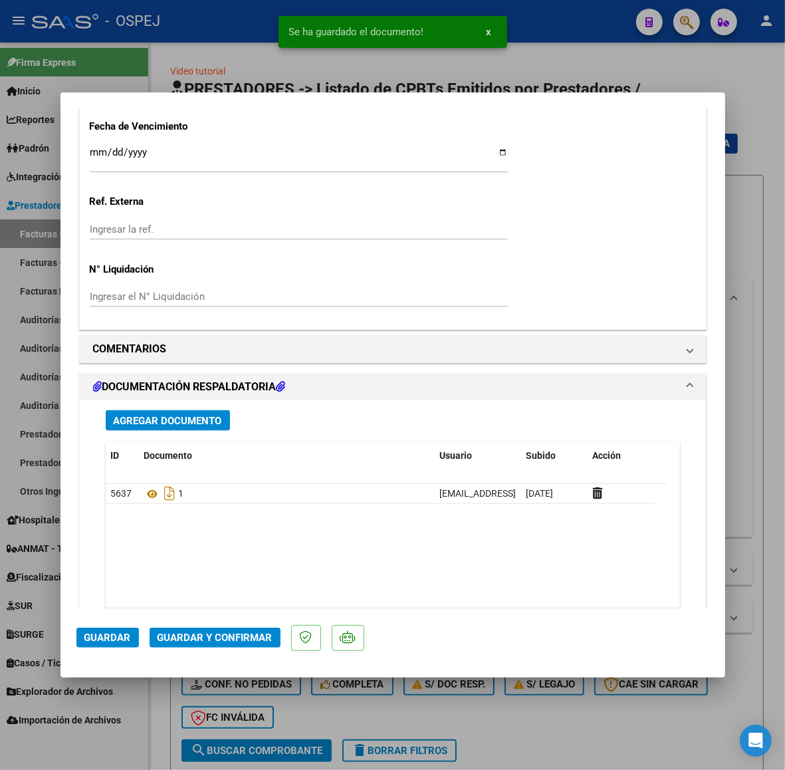
click at [207, 64] on div at bounding box center [392, 385] width 785 height 770
type input "$ 0,00"
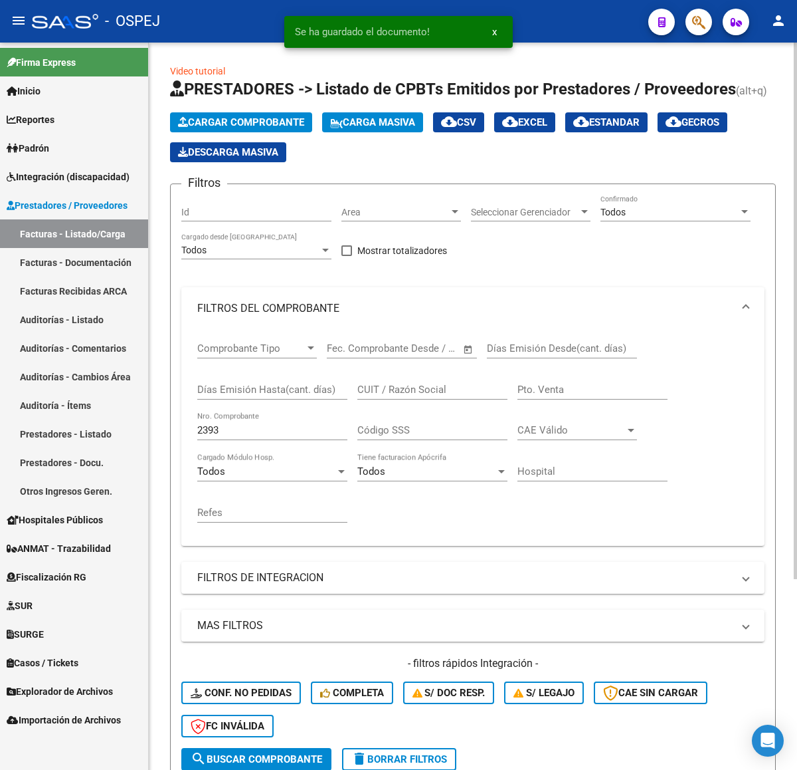
click at [239, 132] on div "Cargar Comprobante Carga Masiva cloud_download CSV cloud_download EXCEL cloud_d…" at bounding box center [473, 137] width 606 height 50
click at [249, 134] on div "Cargar Comprobante Carga Masiva cloud_download CSV cloud_download EXCEL cloud_d…" at bounding box center [473, 137] width 606 height 50
click at [257, 130] on button "Cargar Comprobante" at bounding box center [241, 122] width 142 height 20
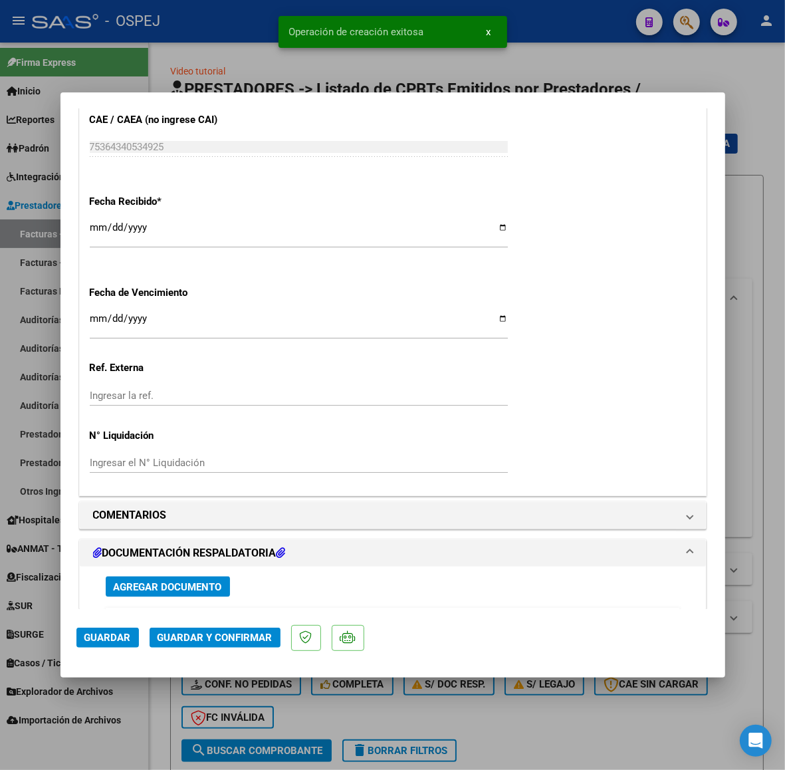
scroll to position [914, 0]
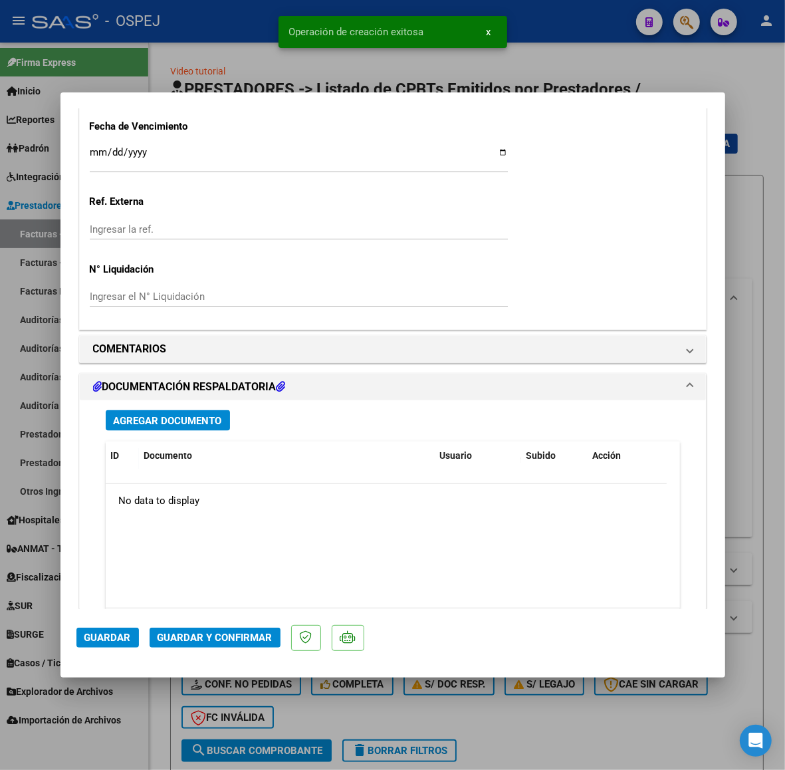
click at [203, 420] on span "Agregar Documento" at bounding box center [168, 421] width 108 height 12
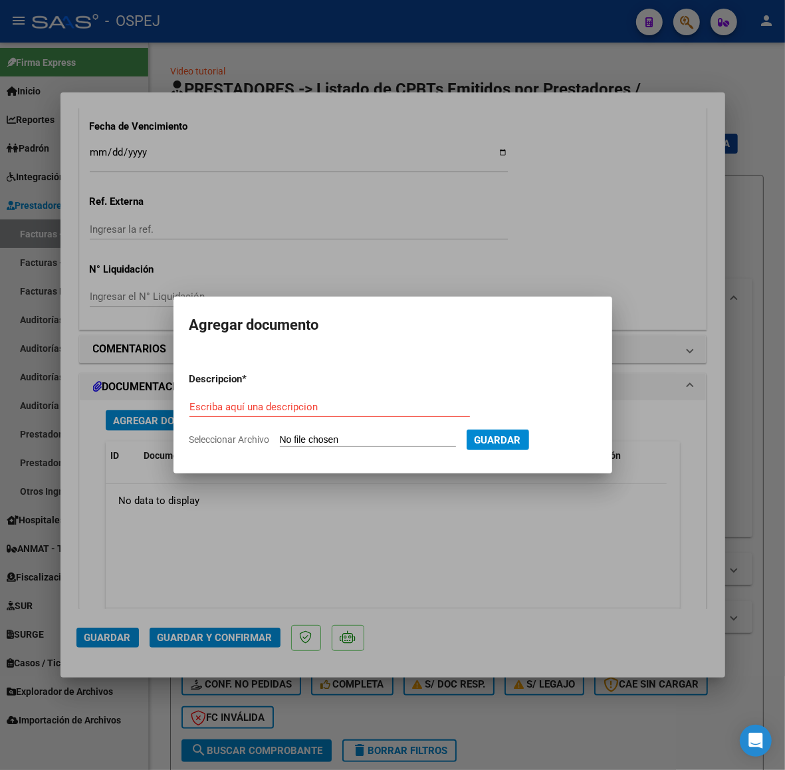
type input "C:\fakepath\Registros (20).xls"
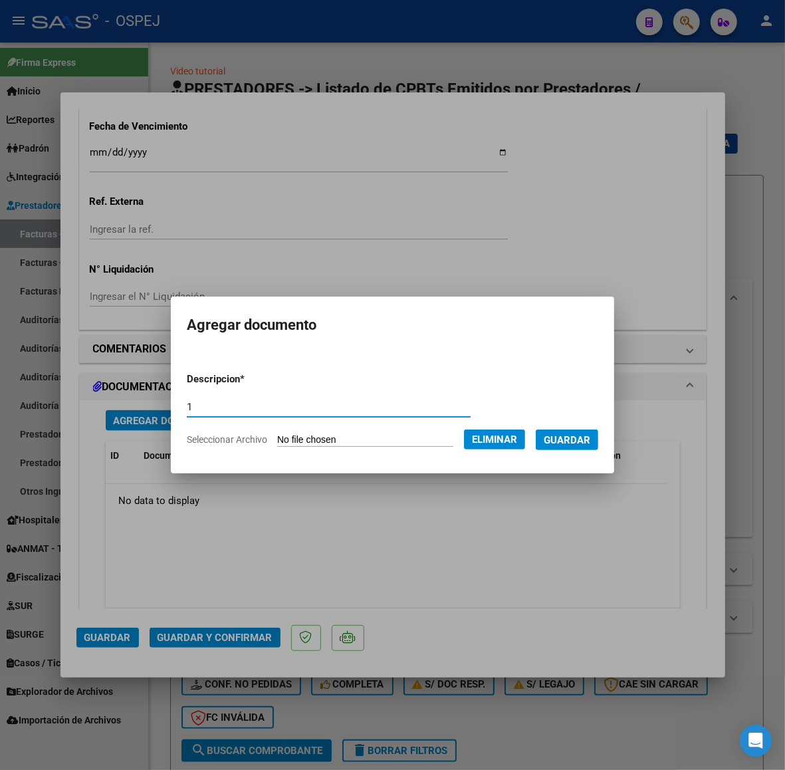
type input "1"
click at [589, 435] on span "Guardar" at bounding box center [567, 440] width 47 height 12
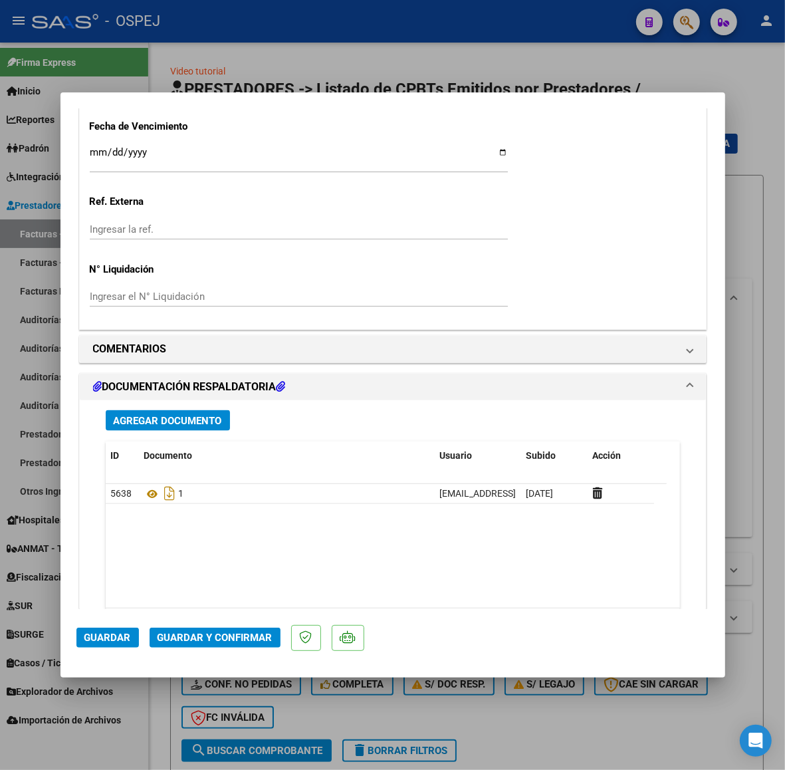
click at [354, 57] on div at bounding box center [392, 385] width 785 height 770
type input "$ 0,00"
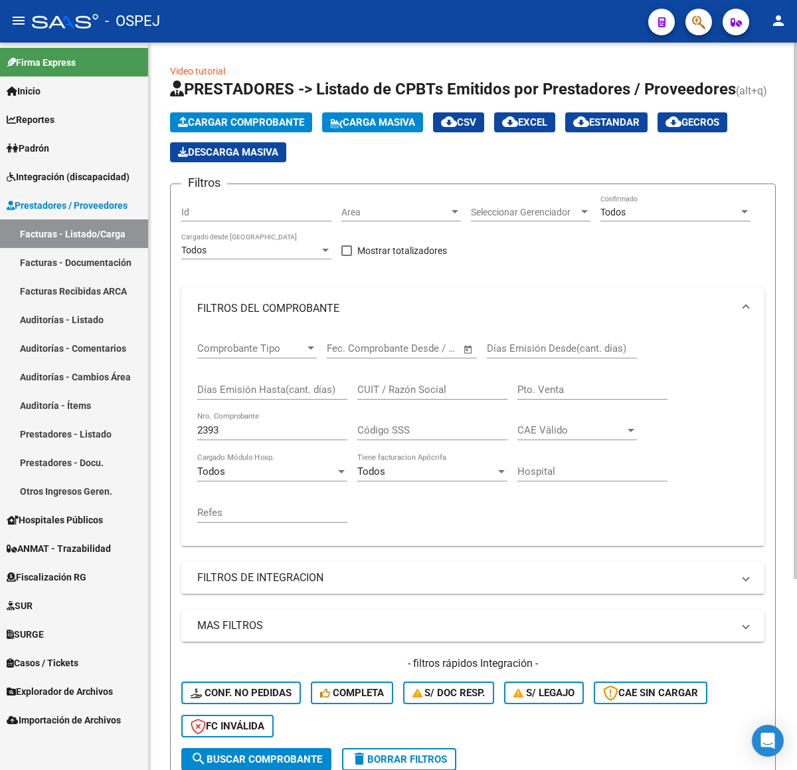
click at [291, 135] on div "Cargar Comprobante Carga Masiva cloud_download CSV cloud_download EXCEL cloud_d…" at bounding box center [473, 137] width 606 height 50
click at [297, 122] on span "Cargar Comprobante" at bounding box center [241, 122] width 126 height 12
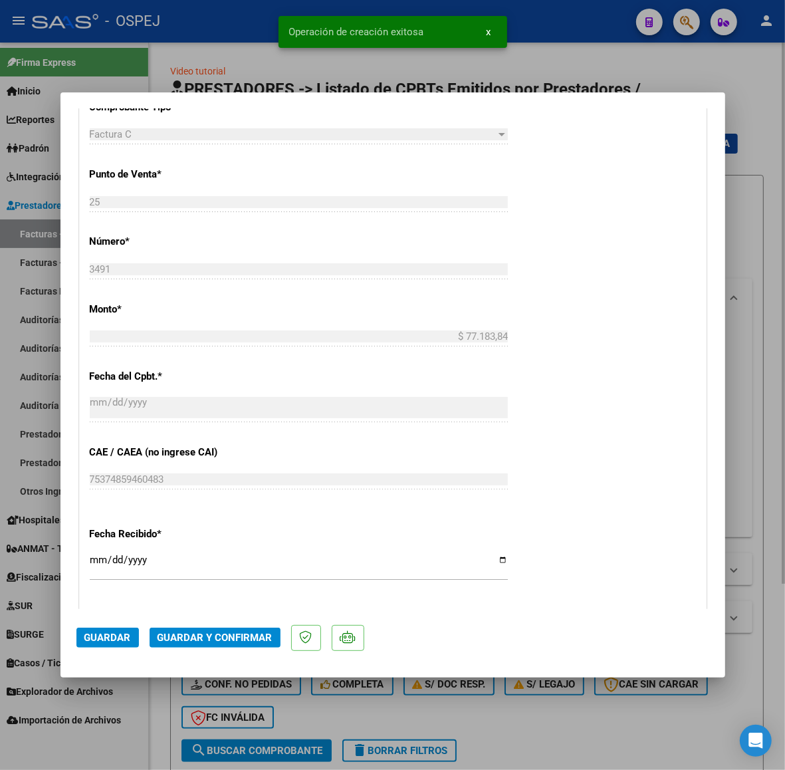
scroll to position [831, 0]
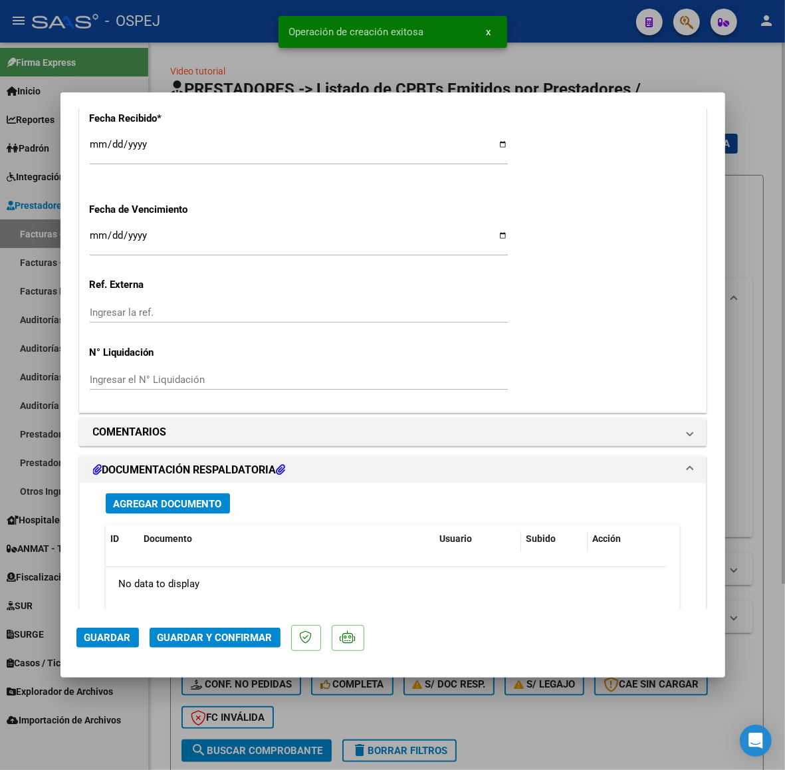
click at [187, 505] on span "Agregar Documento" at bounding box center [168, 504] width 108 height 12
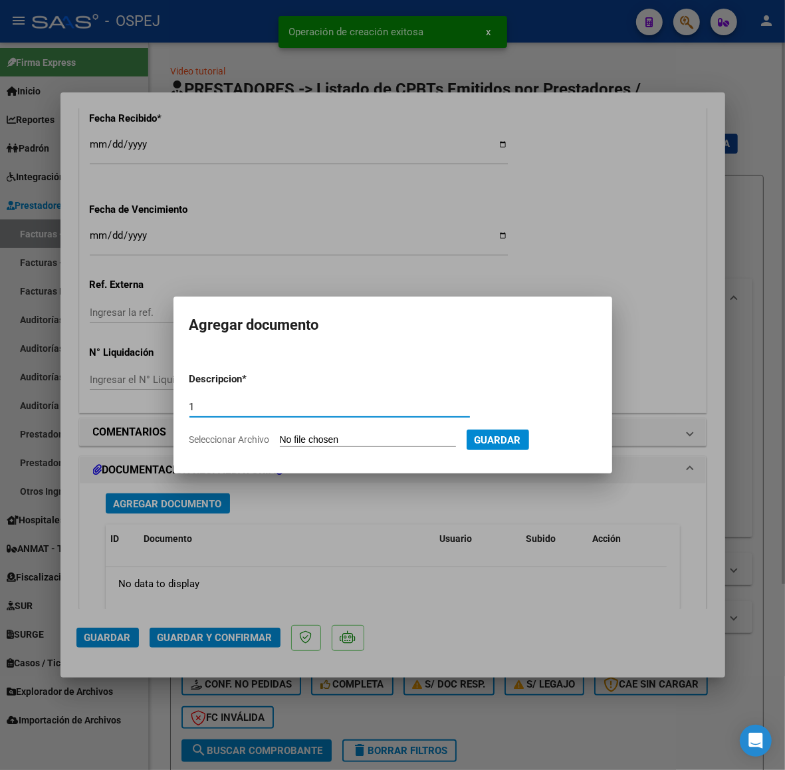
type input "1"
type input "C:\fakepath\Registros (21).xls"
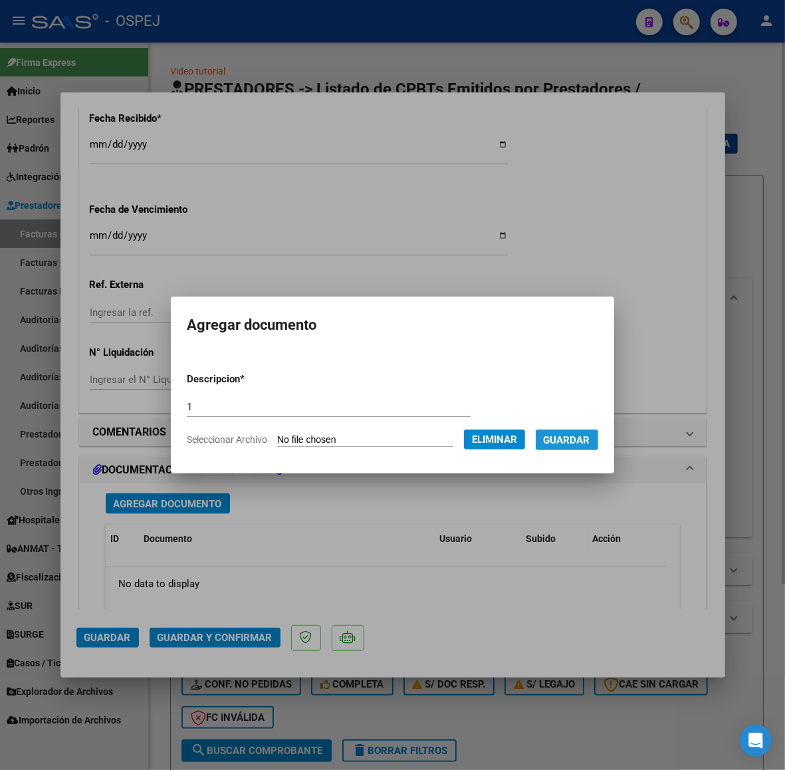
click at [590, 436] on span "Guardar" at bounding box center [567, 440] width 47 height 12
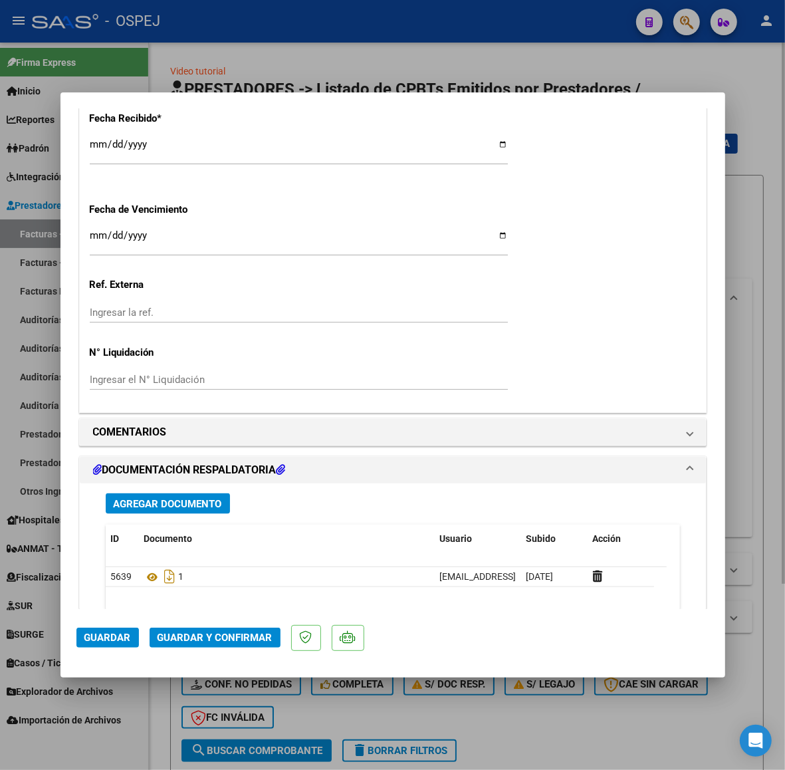
scroll to position [1080, 0]
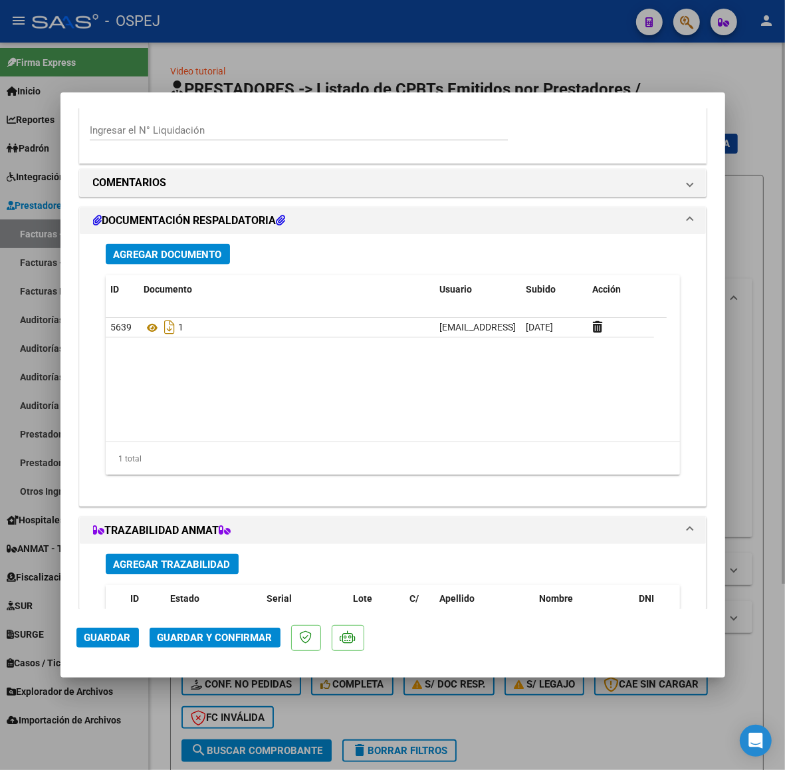
click at [229, 646] on button "Guardar y Confirmar" at bounding box center [215, 637] width 131 height 20
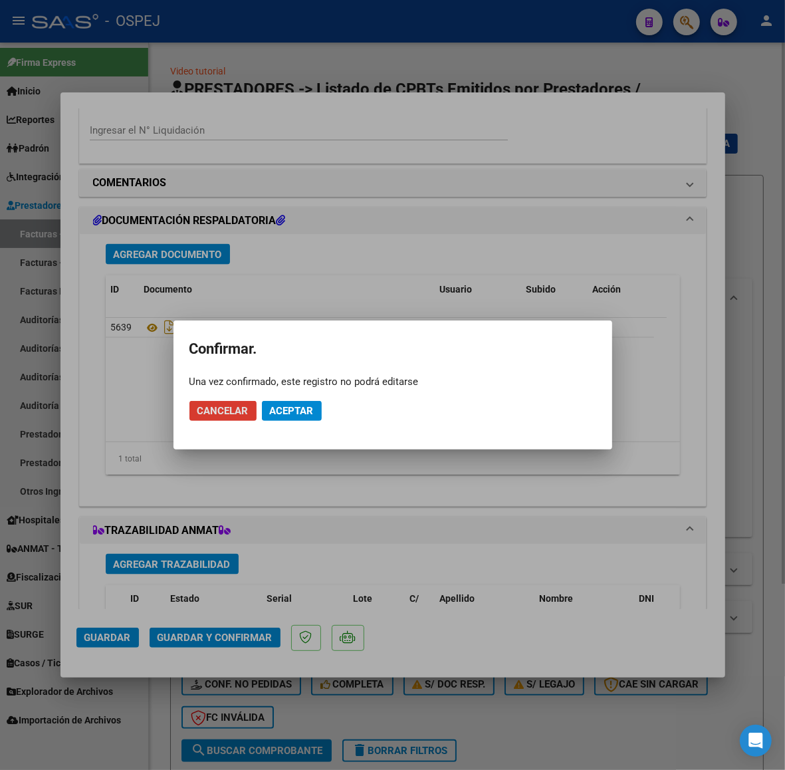
click at [312, 405] on span "Aceptar" at bounding box center [292, 411] width 44 height 12
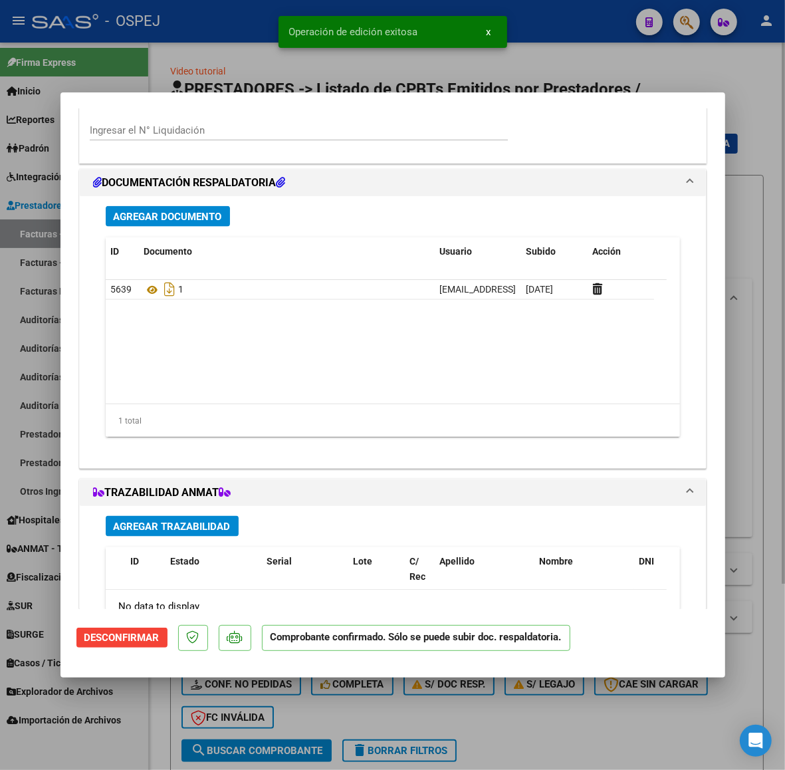
click at [219, 73] on div at bounding box center [392, 385] width 785 height 770
type input "$ 0,00"
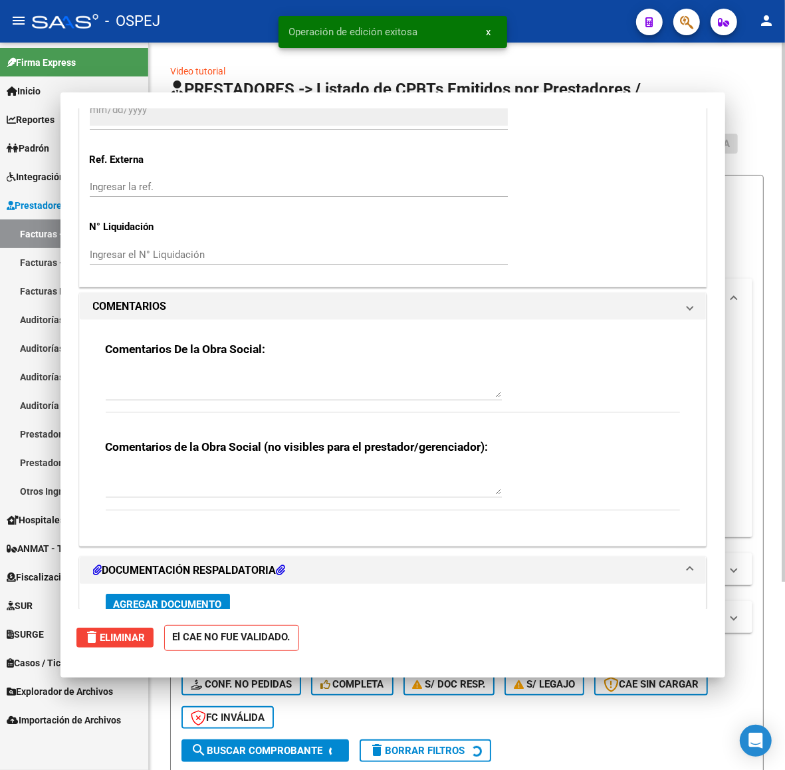
scroll to position [0, 0]
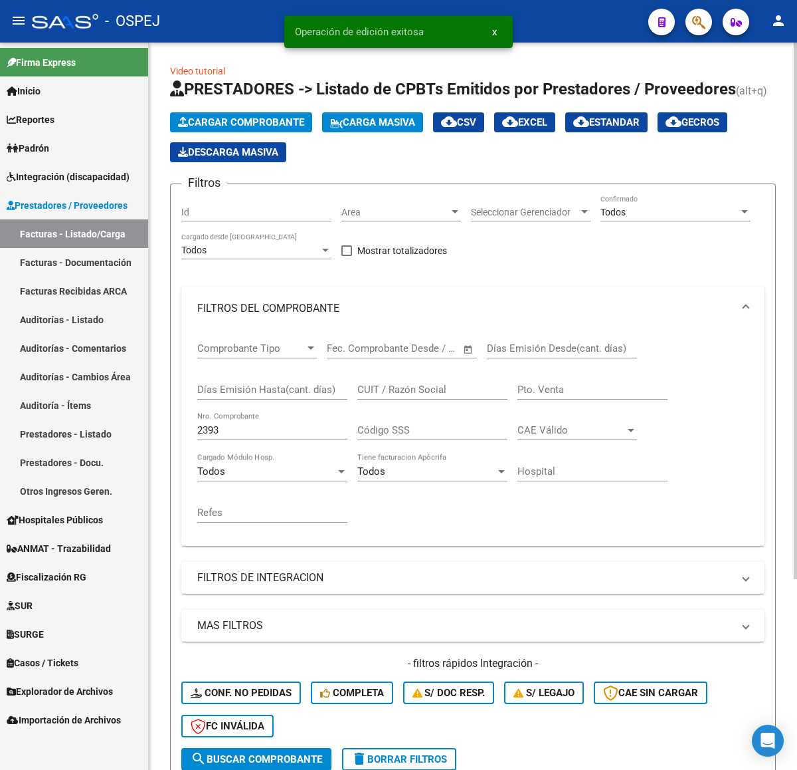
click at [280, 116] on span "Cargar Comprobante" at bounding box center [241, 122] width 126 height 12
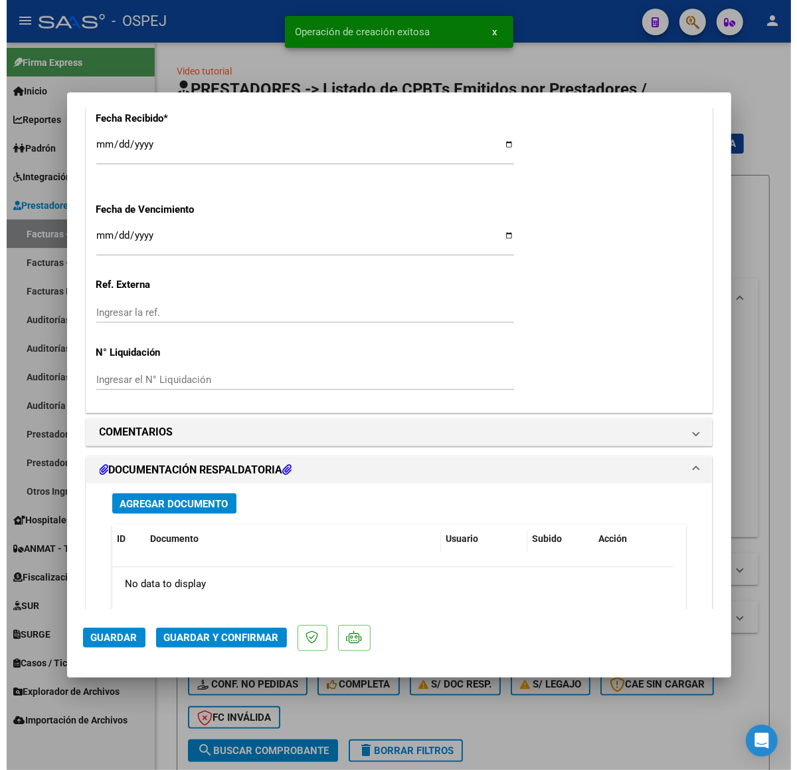
scroll to position [1080, 0]
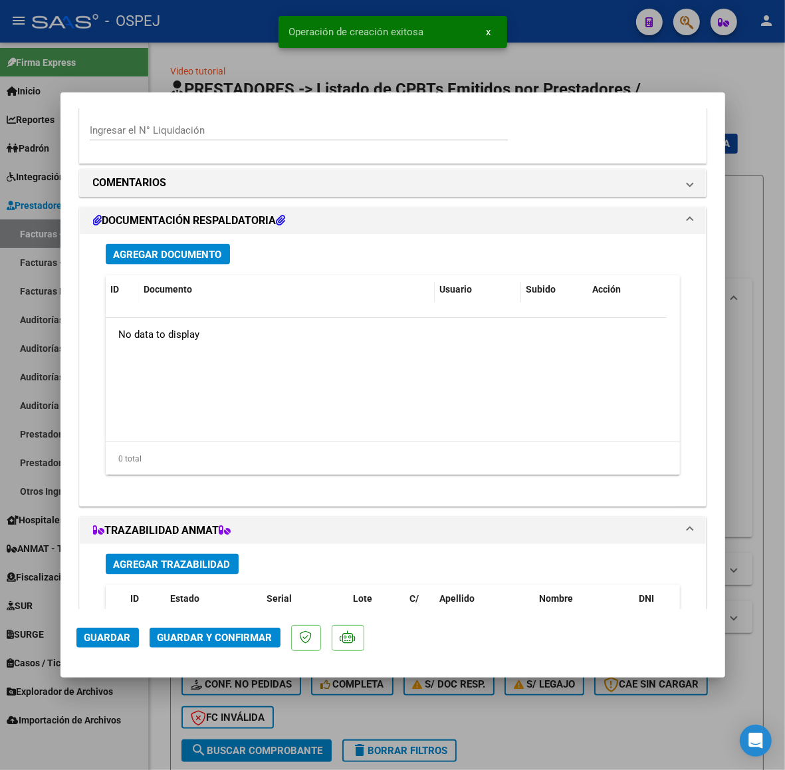
click at [213, 253] on span "Agregar Documento" at bounding box center [168, 255] width 108 height 12
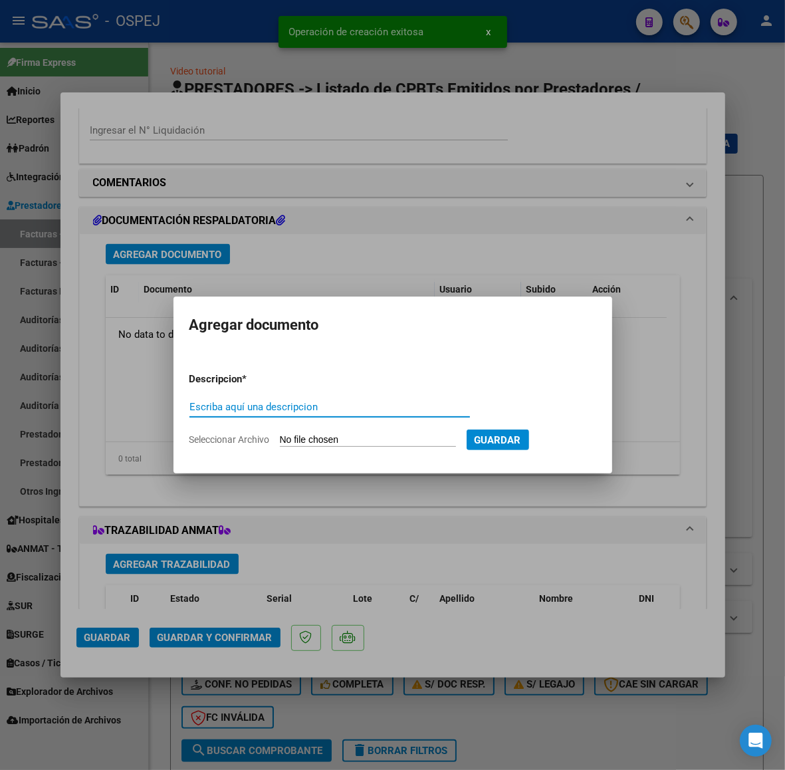
type input "º"
type input "1"
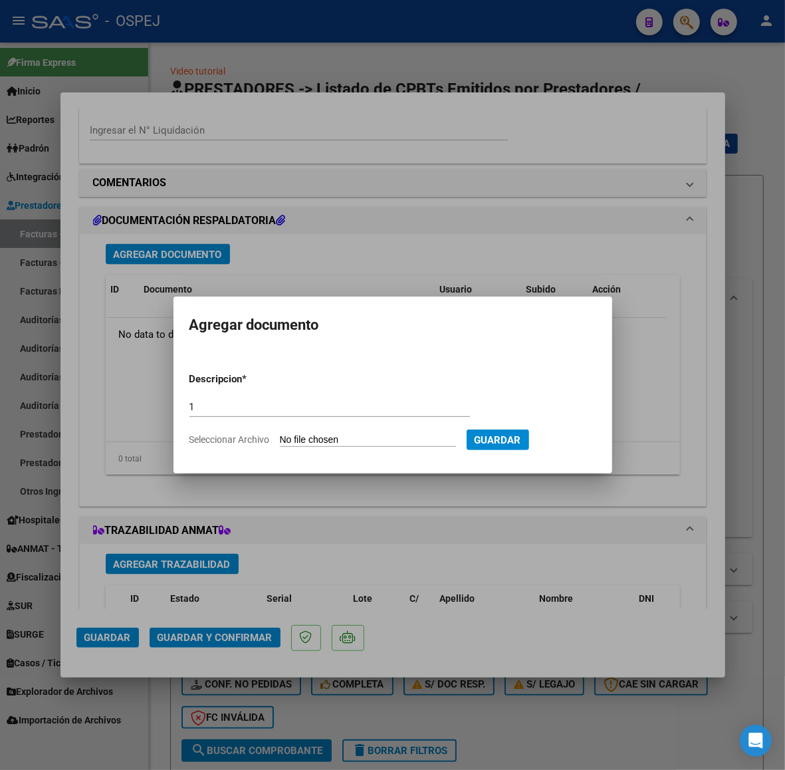
type input "C:\fakepath\Registros (22).xls"
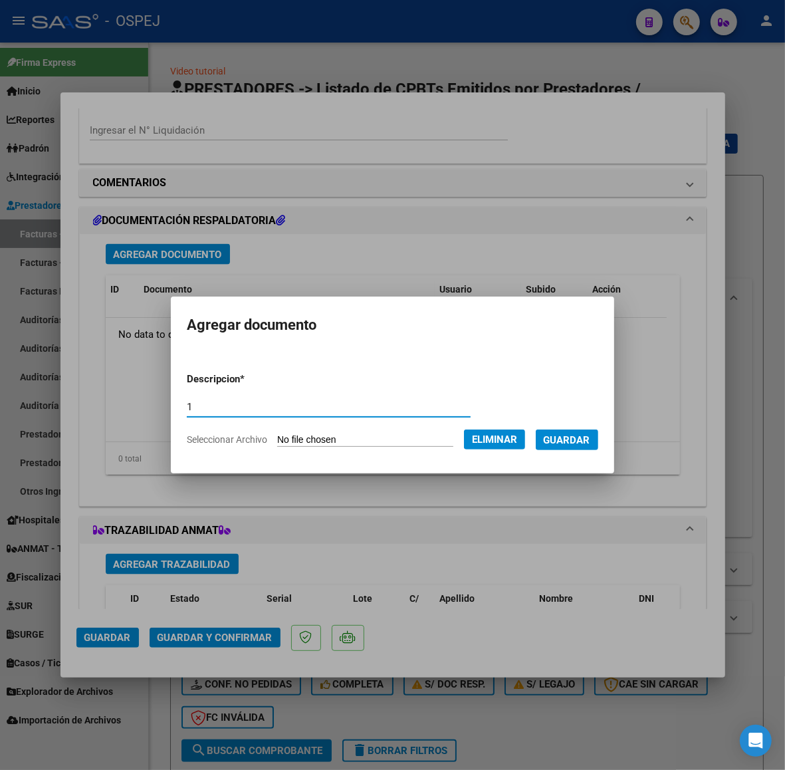
click at [590, 435] on span "Guardar" at bounding box center [567, 440] width 47 height 12
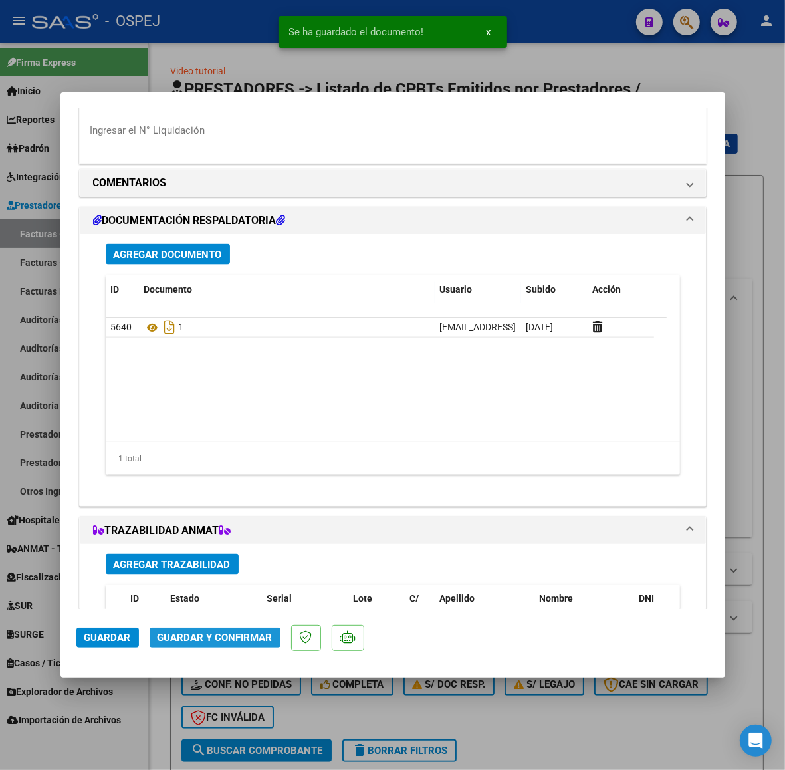
click at [267, 643] on span "Guardar y Confirmar" at bounding box center [215, 637] width 115 height 12
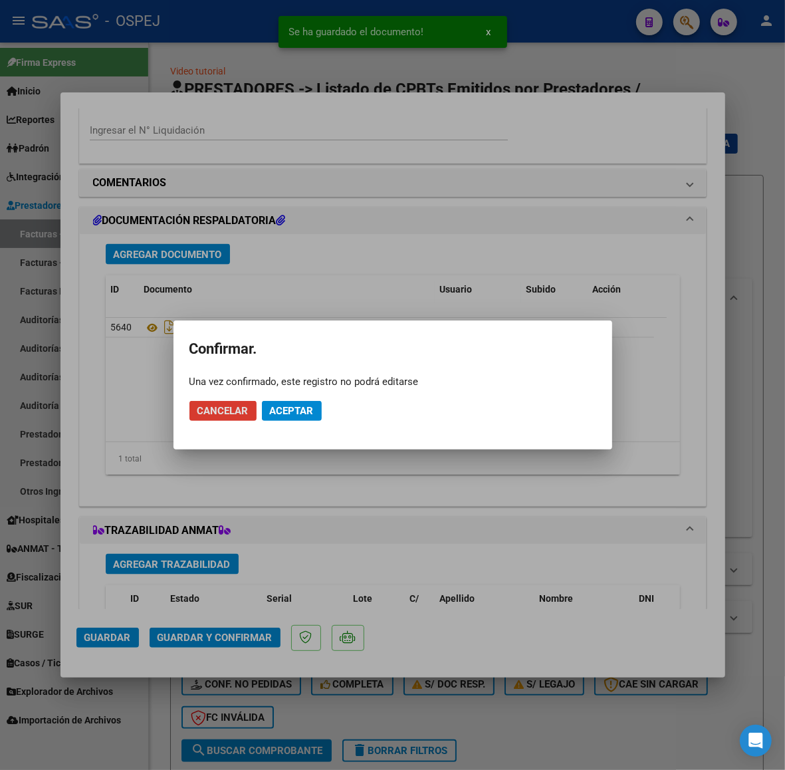
click at [282, 403] on button "Aceptar" at bounding box center [292, 411] width 60 height 20
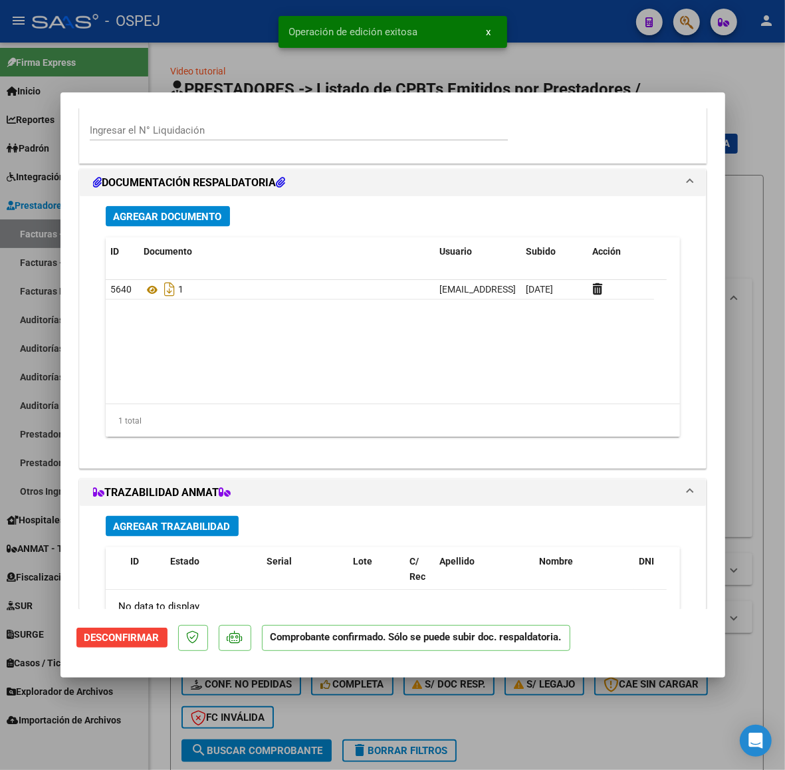
click at [217, 58] on div at bounding box center [392, 385] width 785 height 770
type input "$ 0,00"
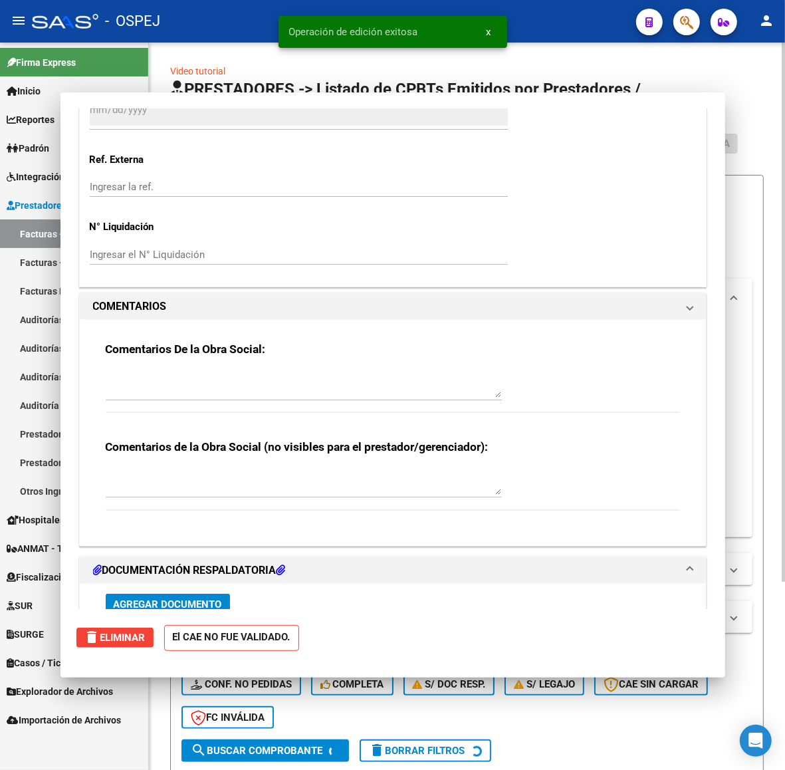
scroll to position [0, 0]
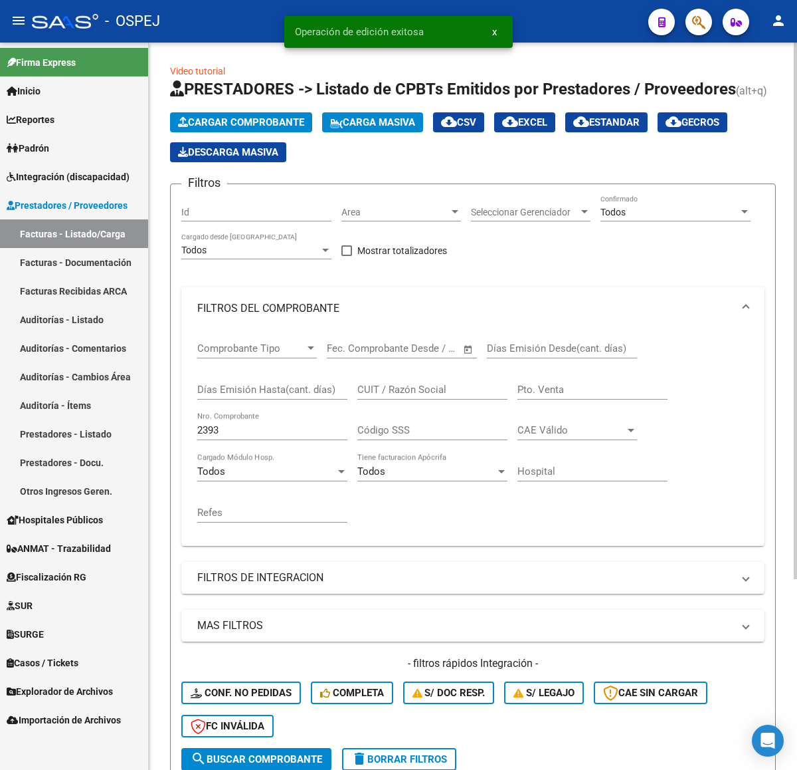
click at [234, 123] on span "Cargar Comprobante" at bounding box center [241, 122] width 126 height 12
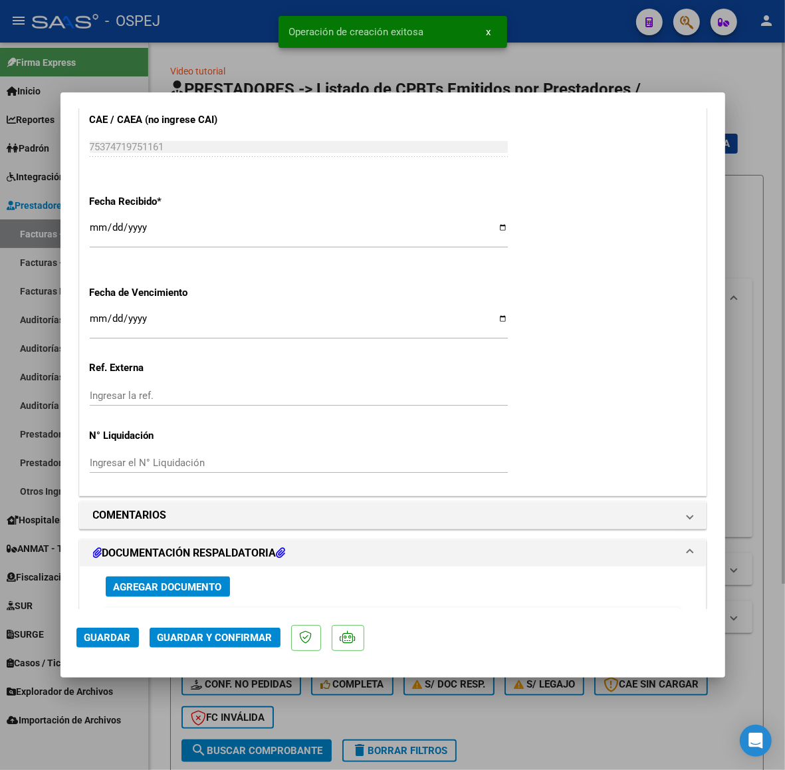
scroll to position [914, 0]
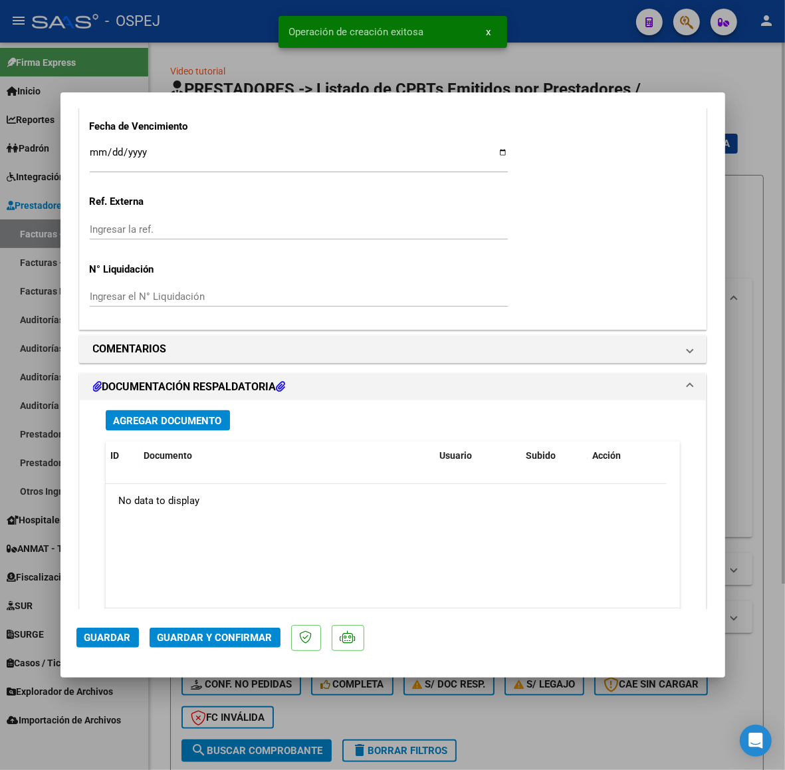
click at [198, 413] on button "Agregar Documento" at bounding box center [168, 420] width 124 height 21
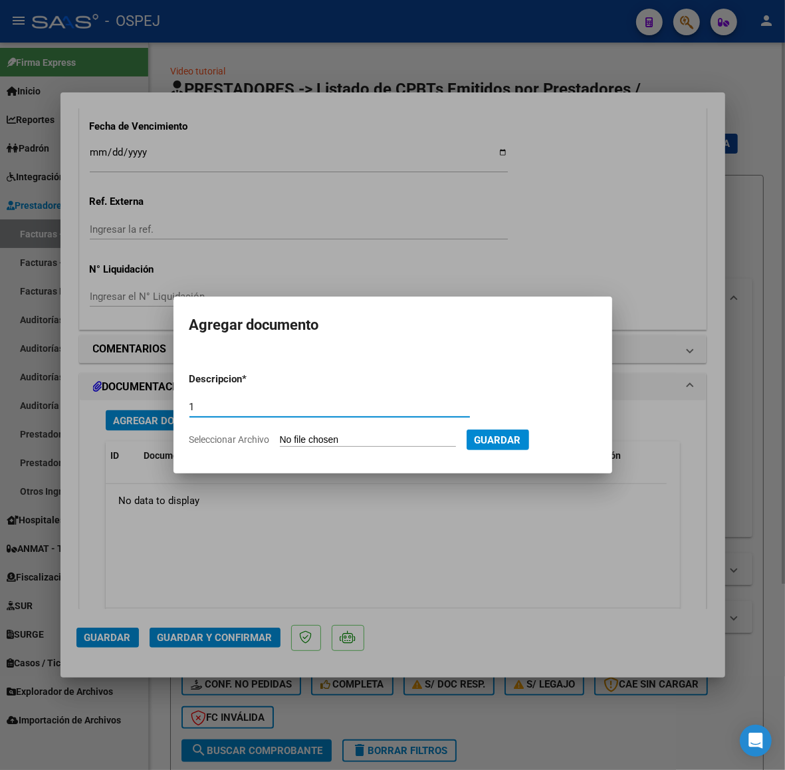
type input "1"
type input "C:\fakepath\Registros (23).xls"
click at [577, 447] on button "Guardar" at bounding box center [567, 439] width 62 height 21
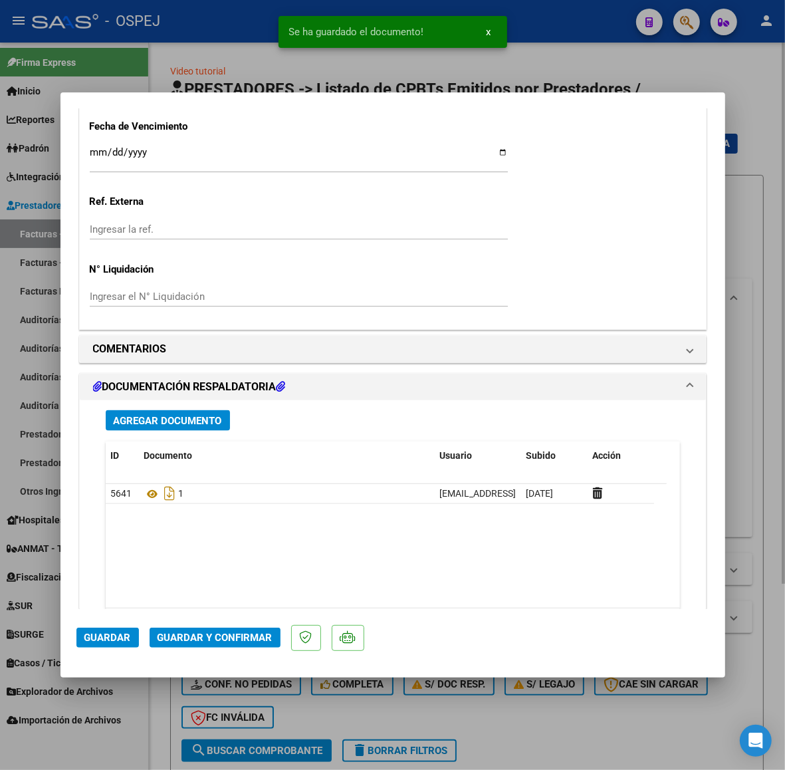
click at [233, 639] on span "Guardar y Confirmar" at bounding box center [215, 637] width 115 height 12
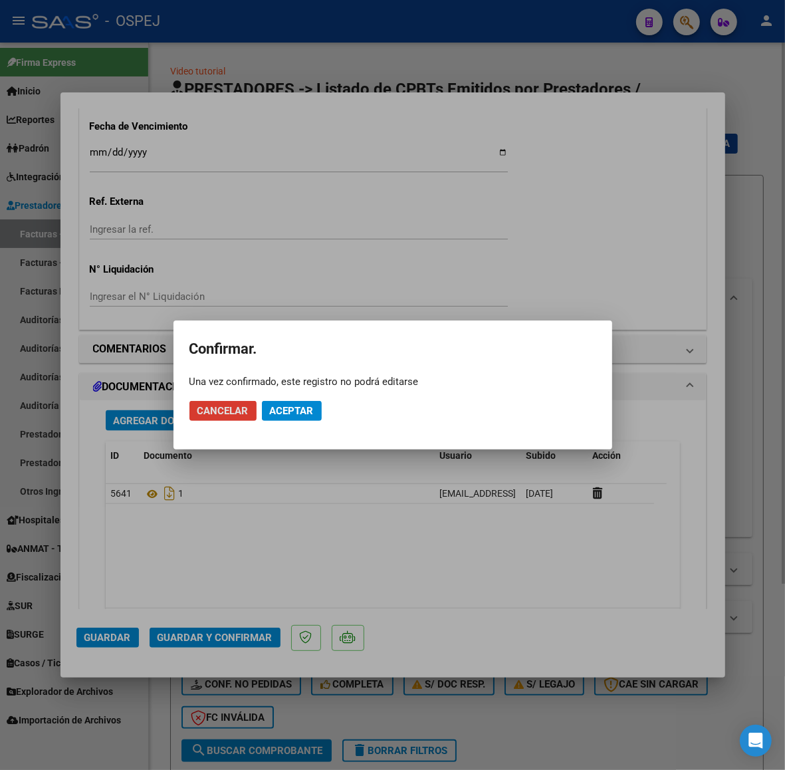
click at [294, 417] on button "Aceptar" at bounding box center [292, 411] width 60 height 20
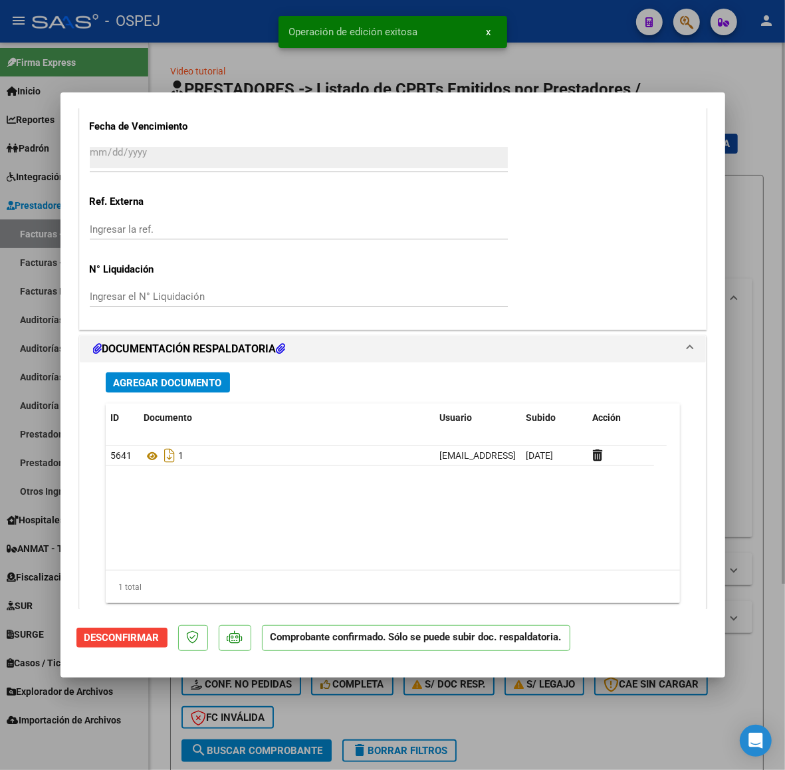
click at [10, 263] on div at bounding box center [392, 385] width 785 height 770
type input "$ 0,00"
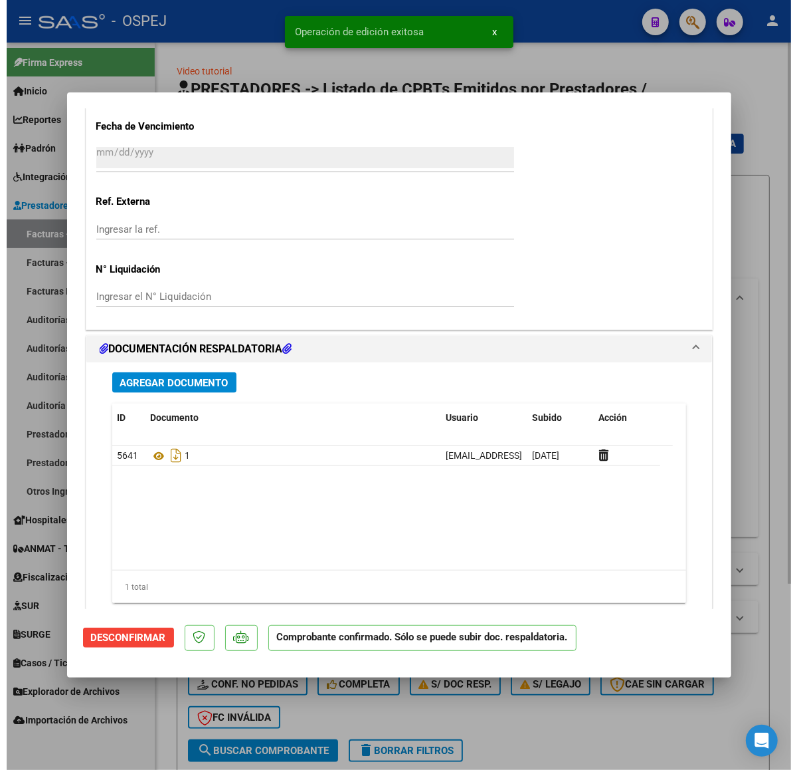
scroll to position [0, 0]
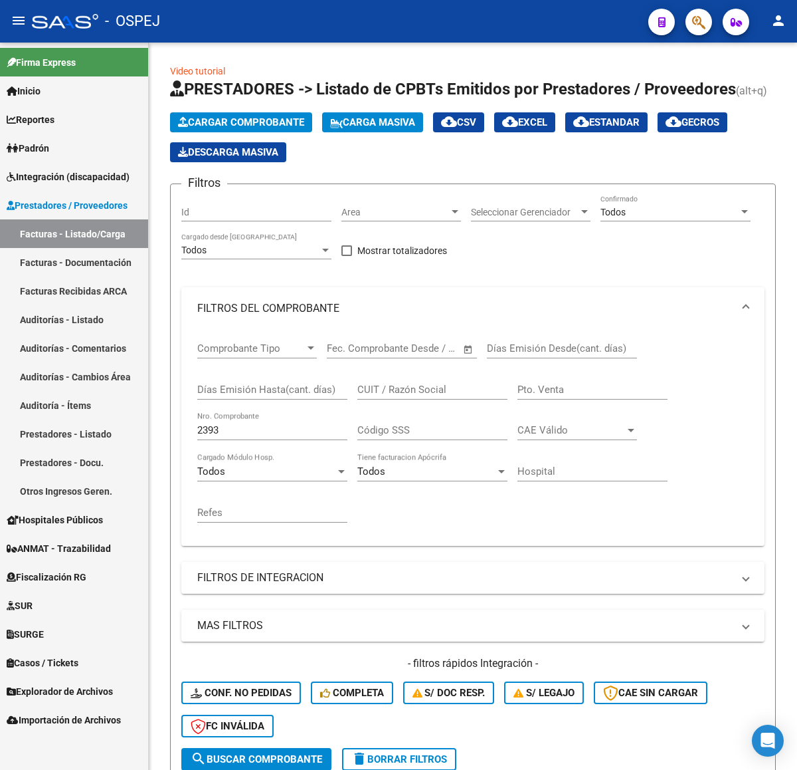
drag, startPoint x: 17, startPoint y: 447, endPoint x: 0, endPoint y: 427, distance: 26.9
click at [0, 445] on mat-sidenav-container "Firma Express Inicio Calendario SSS Instructivos Contacto OS Reportes Ingresos …" at bounding box center [398, 406] width 797 height 727
click at [223, 435] on input "2393" at bounding box center [272, 430] width 150 height 12
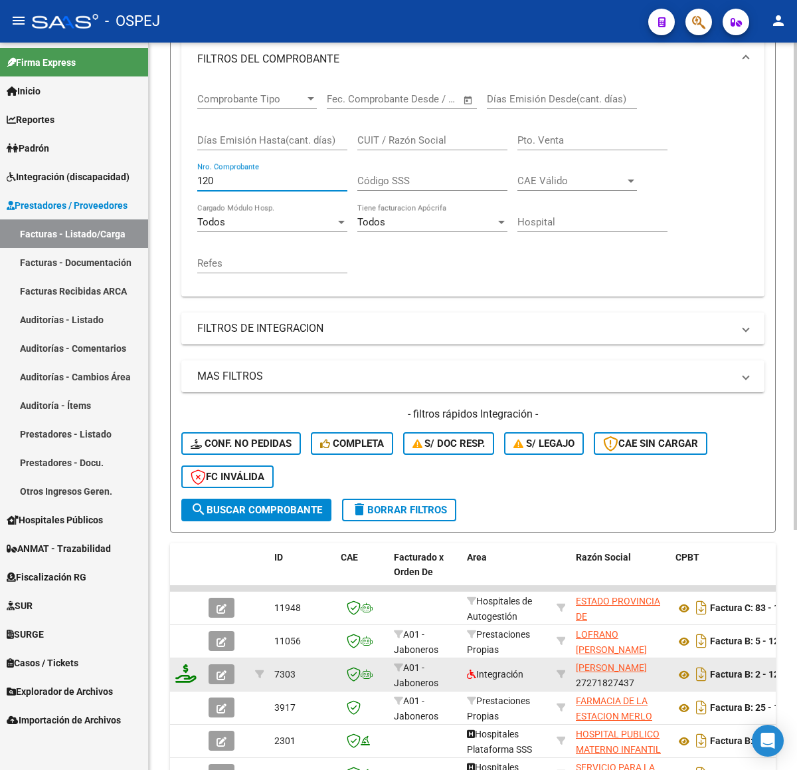
scroll to position [359, 0]
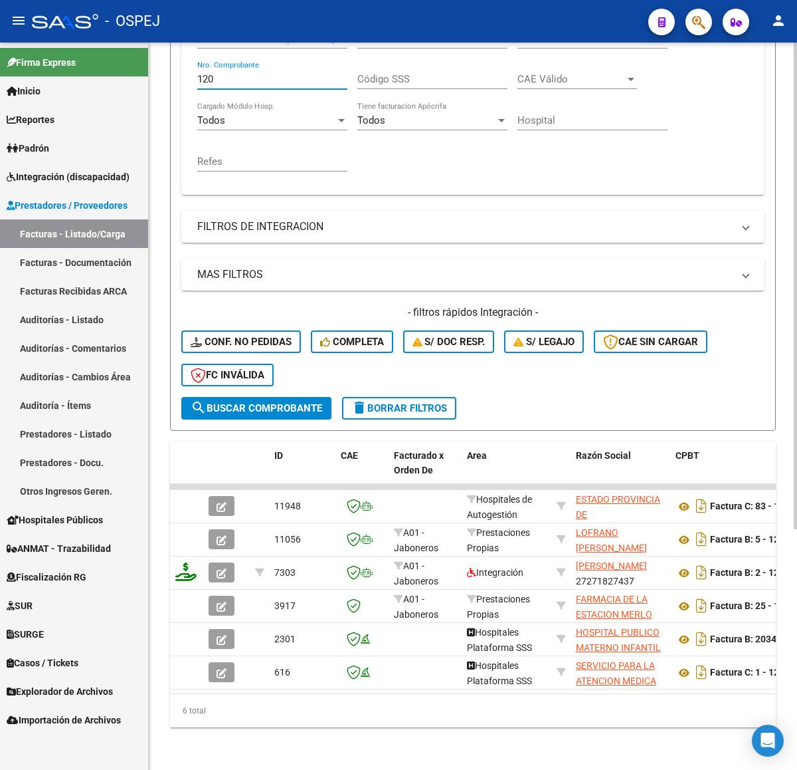
type input "120"
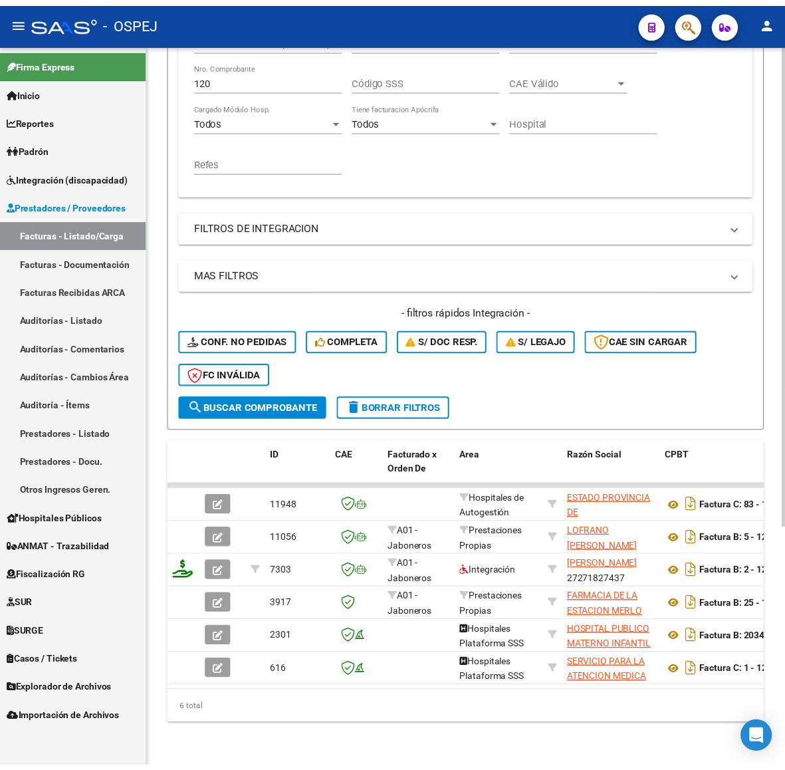
scroll to position [0, 0]
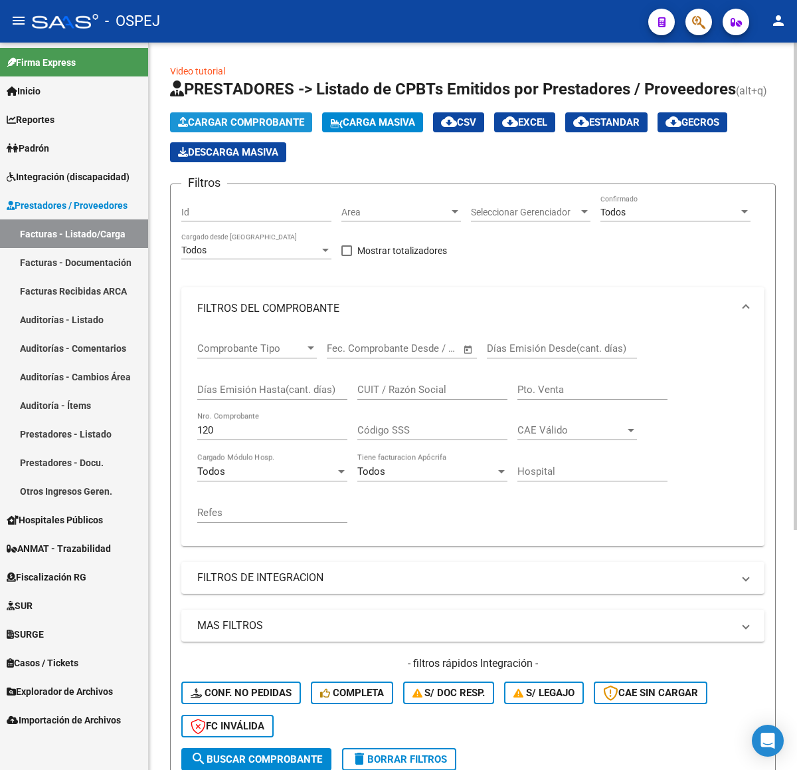
click at [217, 116] on span "Cargar Comprobante" at bounding box center [241, 122] width 126 height 12
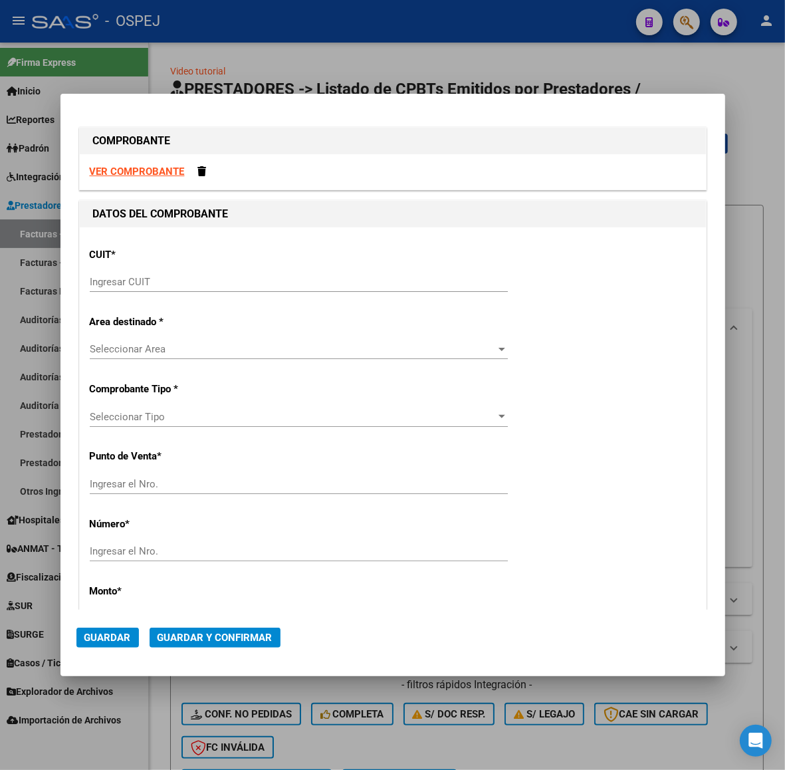
click at [239, 279] on input "Ingresar CUIT" at bounding box center [299, 282] width 418 height 12
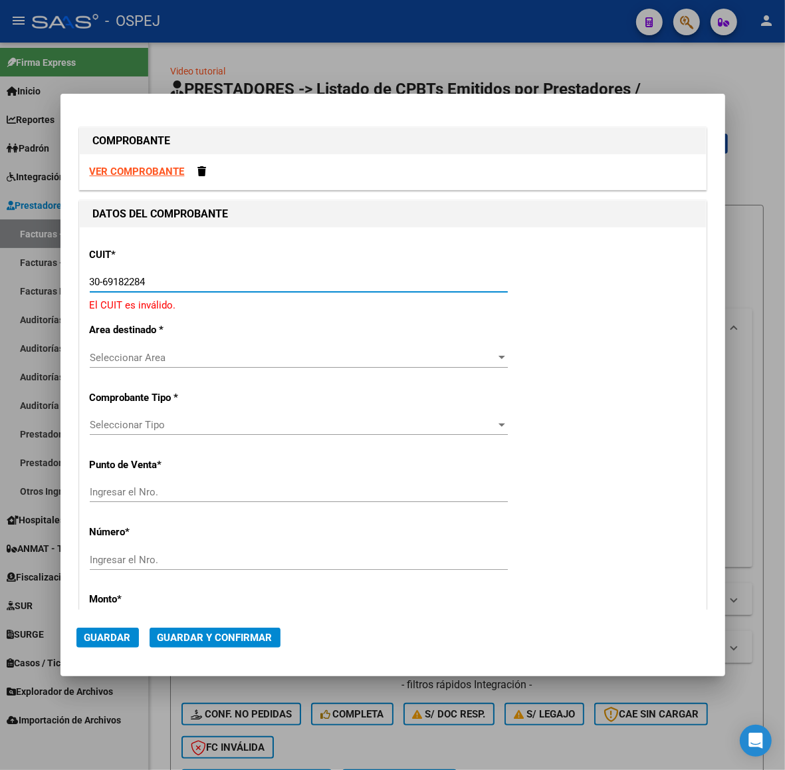
type input "30-69182284-9"
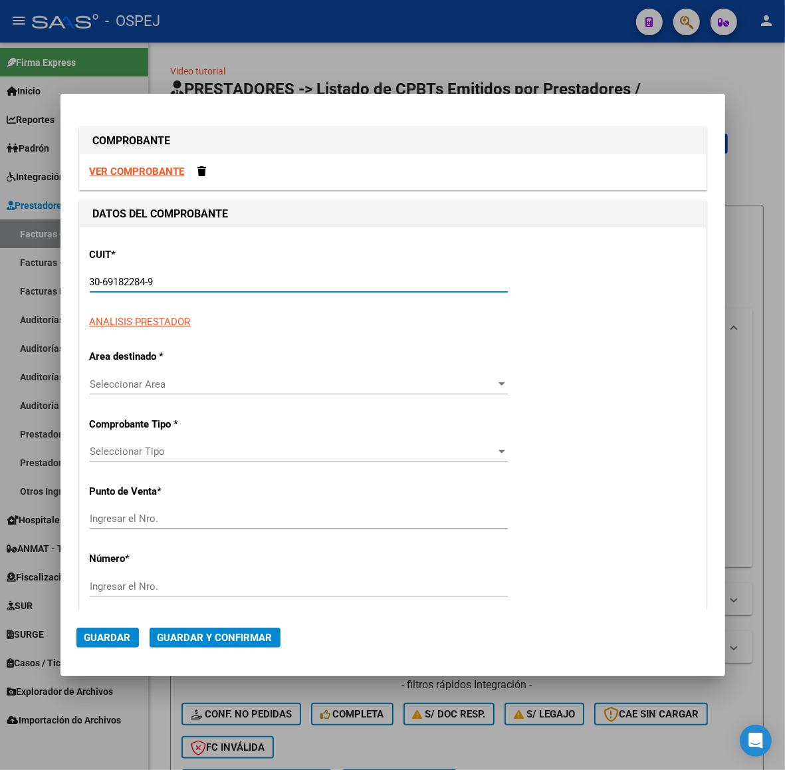
type input "1379"
type input "30-69182284-9"
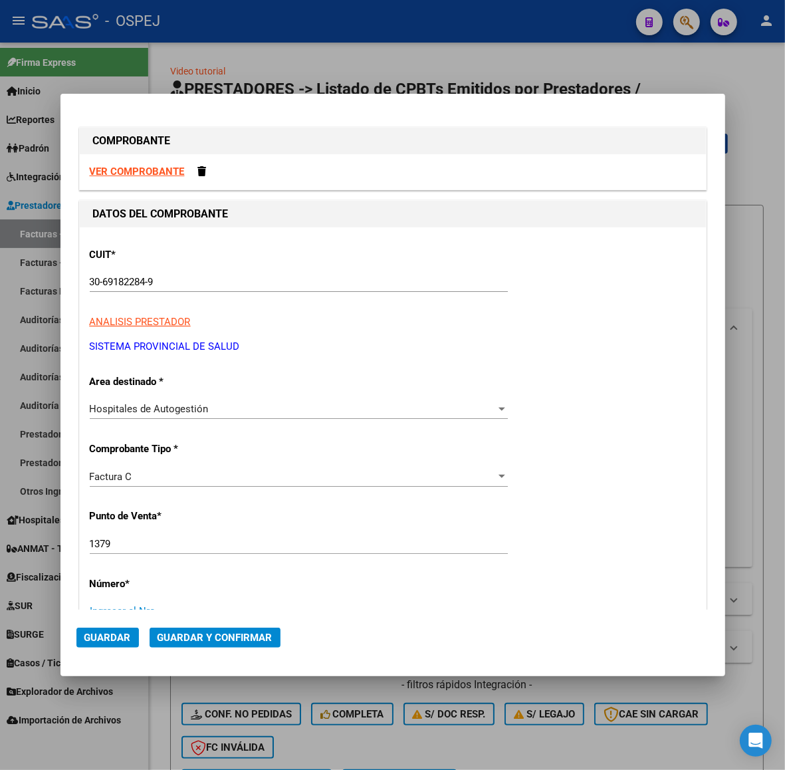
scroll to position [7, 0]
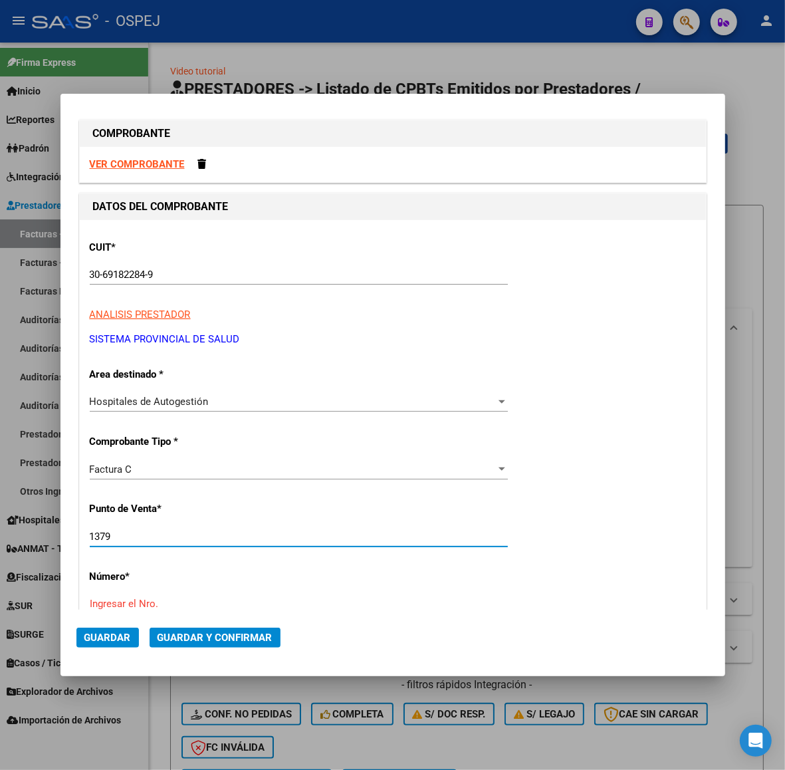
drag, startPoint x: 128, startPoint y: 532, endPoint x: 0, endPoint y: 580, distance: 136.9
click at [7, 580] on div "COMPROBANTE VER COMPROBANTE DATOS DEL COMPROBANTE CUIT * 30-69182284-9 Ingresar…" at bounding box center [392, 385] width 785 height 770
type input "1602"
type input "35229"
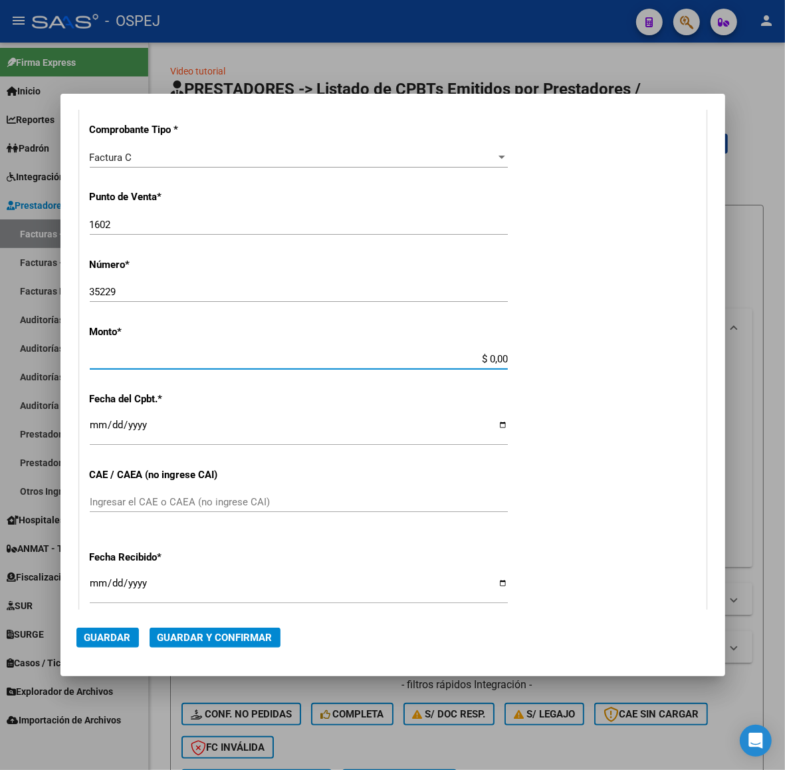
scroll to position [312, 0]
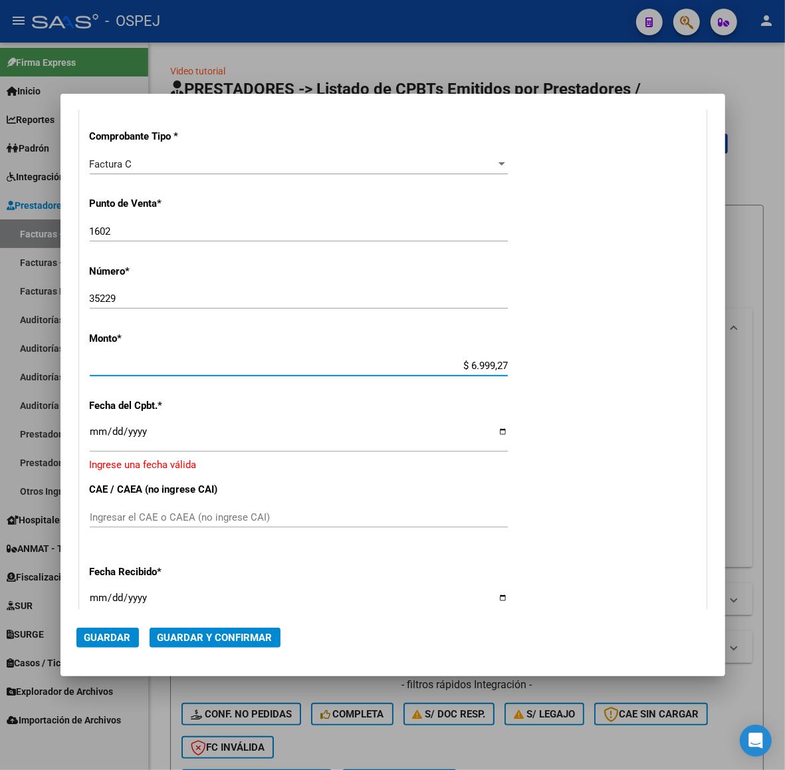
type input "$ 69.992,75"
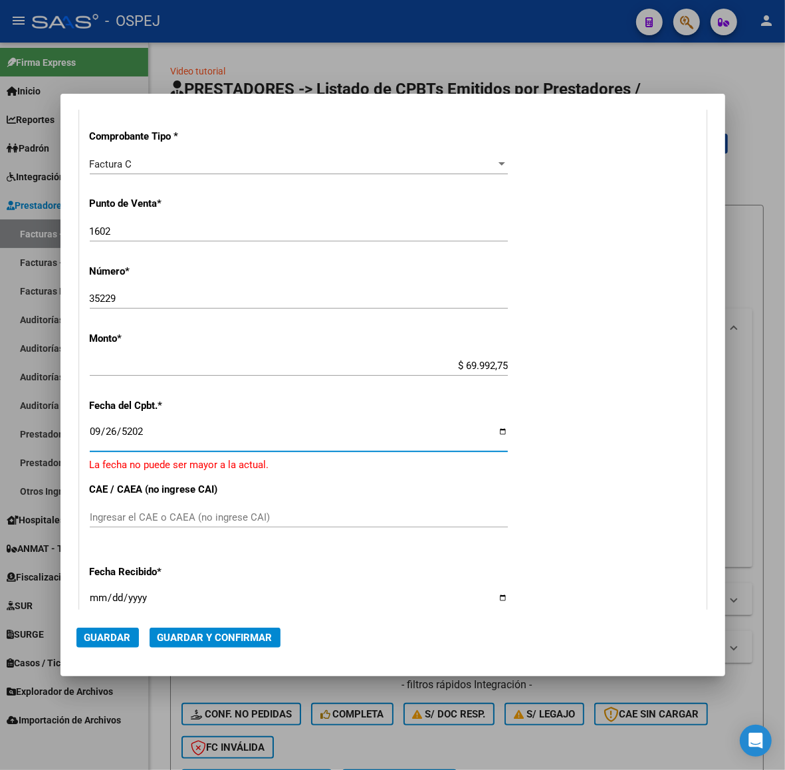
type input "2025-09-26"
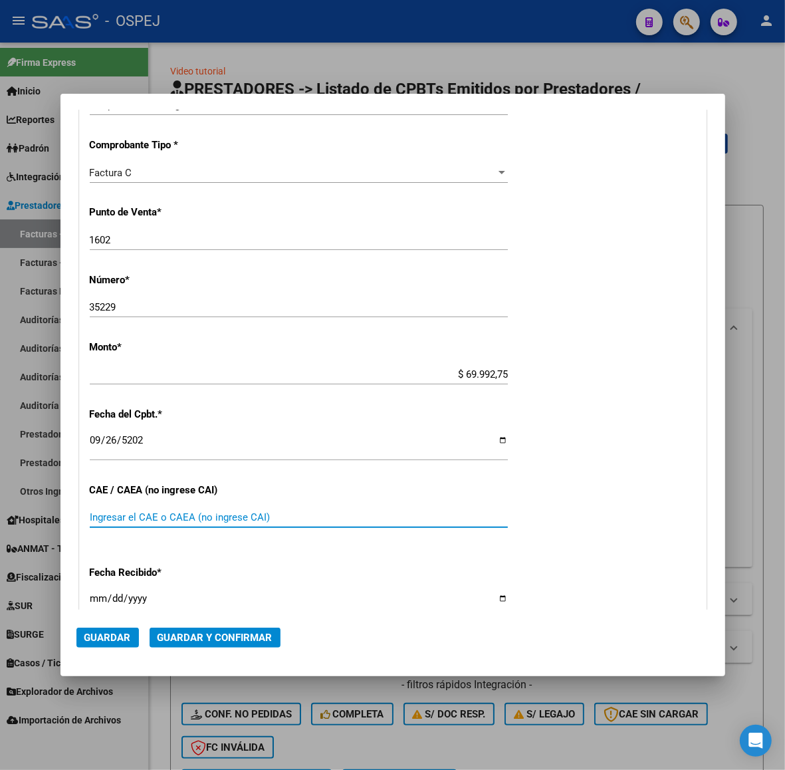
click at [227, 640] on span "Guardar y Confirmar" at bounding box center [215, 637] width 115 height 12
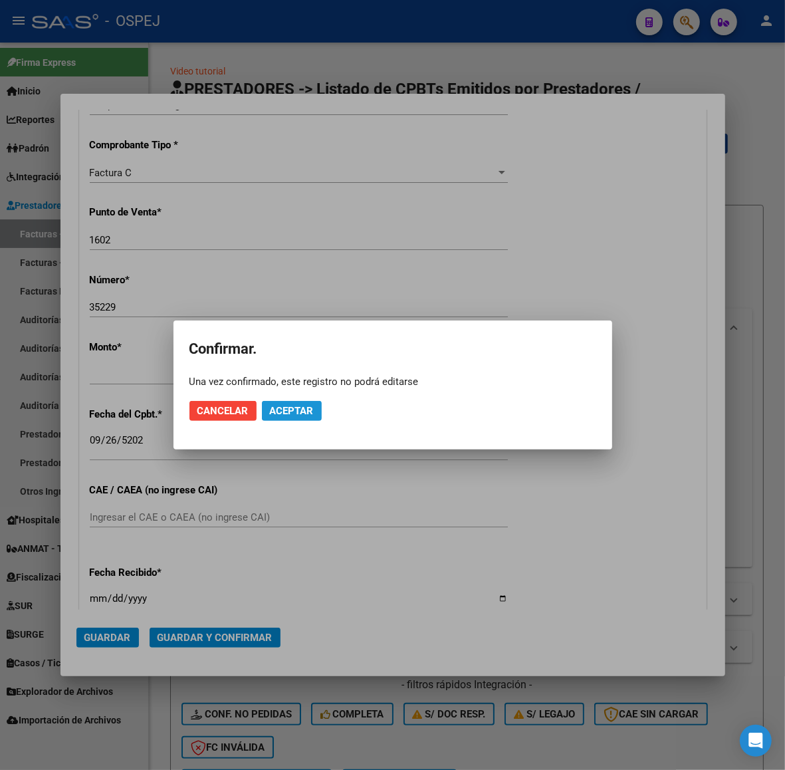
click at [283, 401] on button "Aceptar" at bounding box center [292, 411] width 60 height 20
click at [283, 401] on button "Guardar igualmente." at bounding box center [326, 411] width 128 height 20
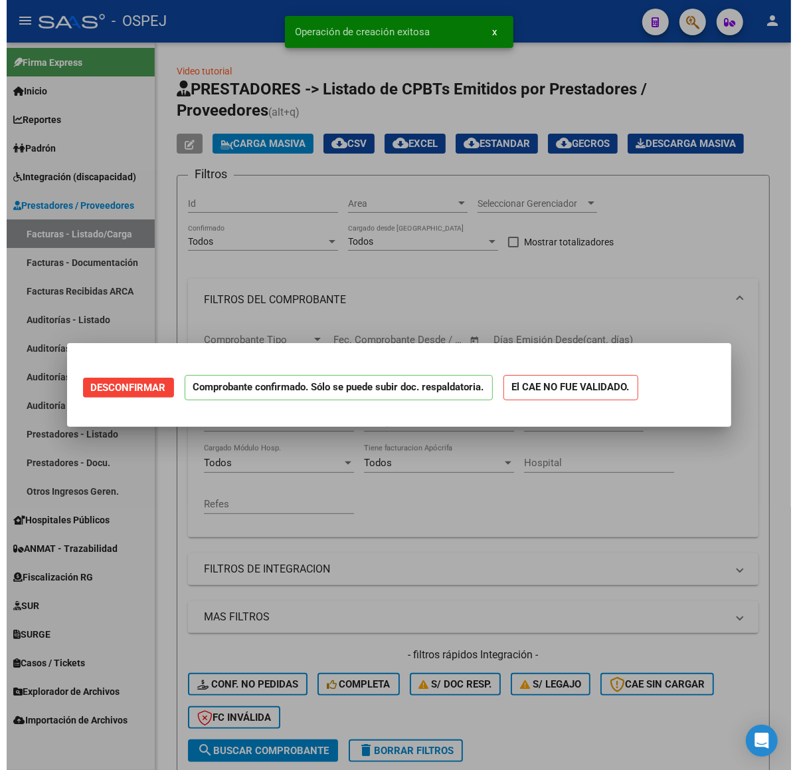
scroll to position [0, 0]
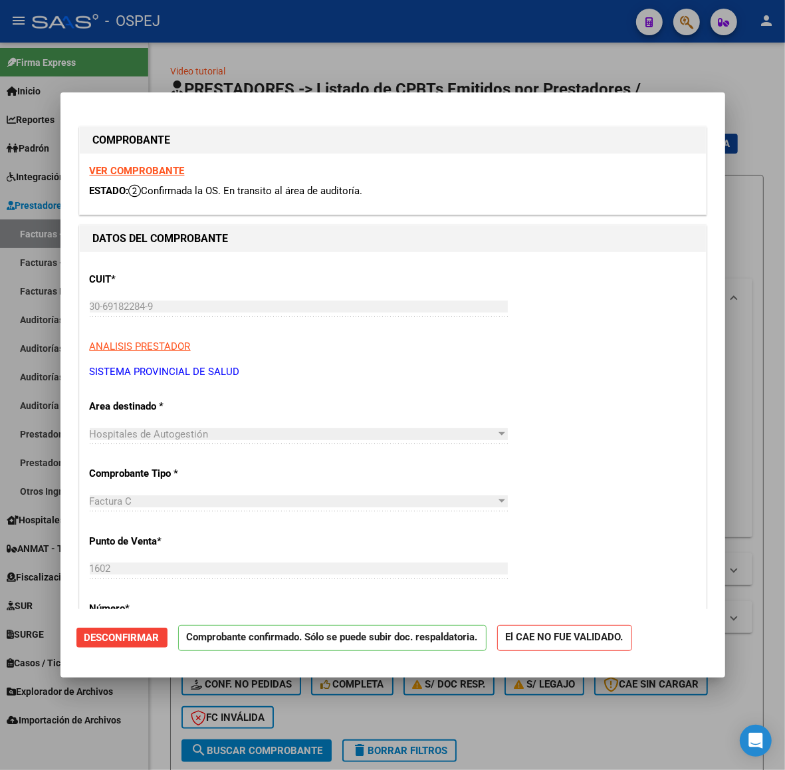
click at [304, 65] on div at bounding box center [392, 385] width 785 height 770
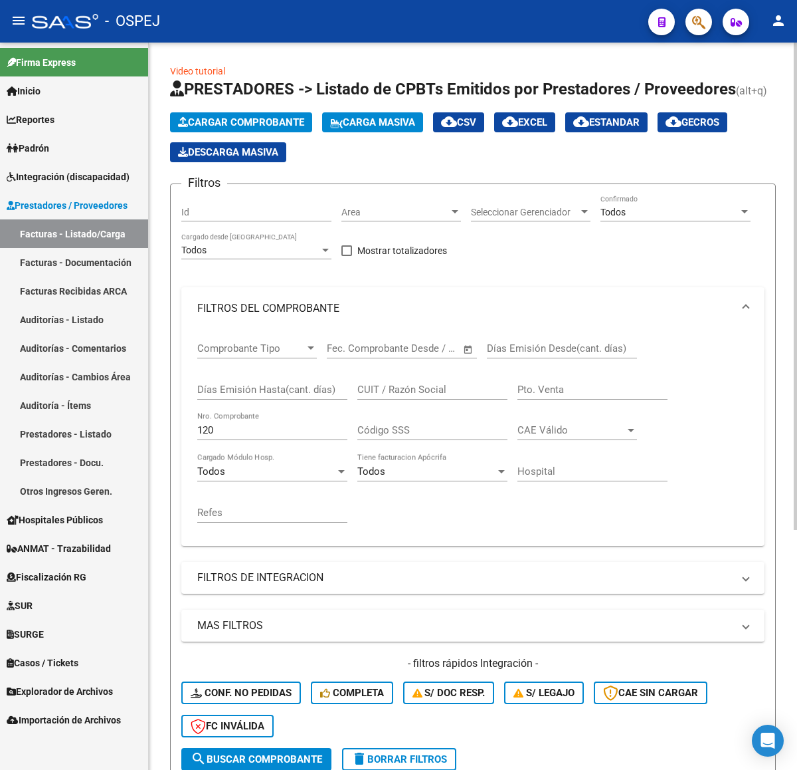
drag, startPoint x: 291, startPoint y: 436, endPoint x: 158, endPoint y: 453, distance: 134.0
click at [157, 456] on div "Video tutorial PRESTADORES -> Listado de CPBTs Emitidos por Prestadores / Prove…" at bounding box center [473, 582] width 649 height 1078
click at [223, 434] on input "120" at bounding box center [272, 430] width 150 height 12
click at [227, 432] on input "120" at bounding box center [272, 430] width 150 height 12
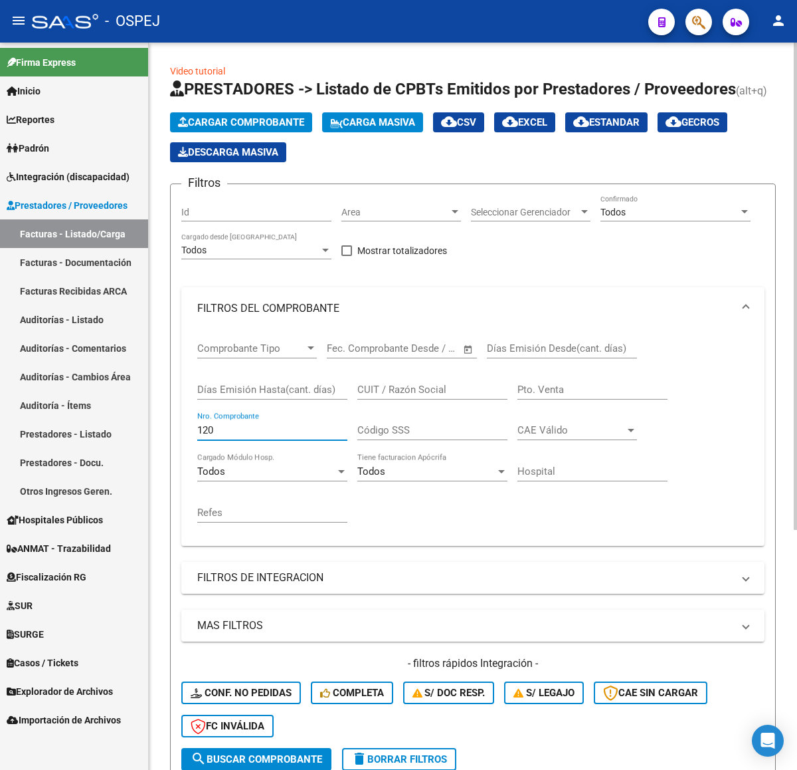
click at [227, 432] on input "120" at bounding box center [272, 430] width 150 height 12
click at [228, 431] on input "120" at bounding box center [272, 430] width 150 height 12
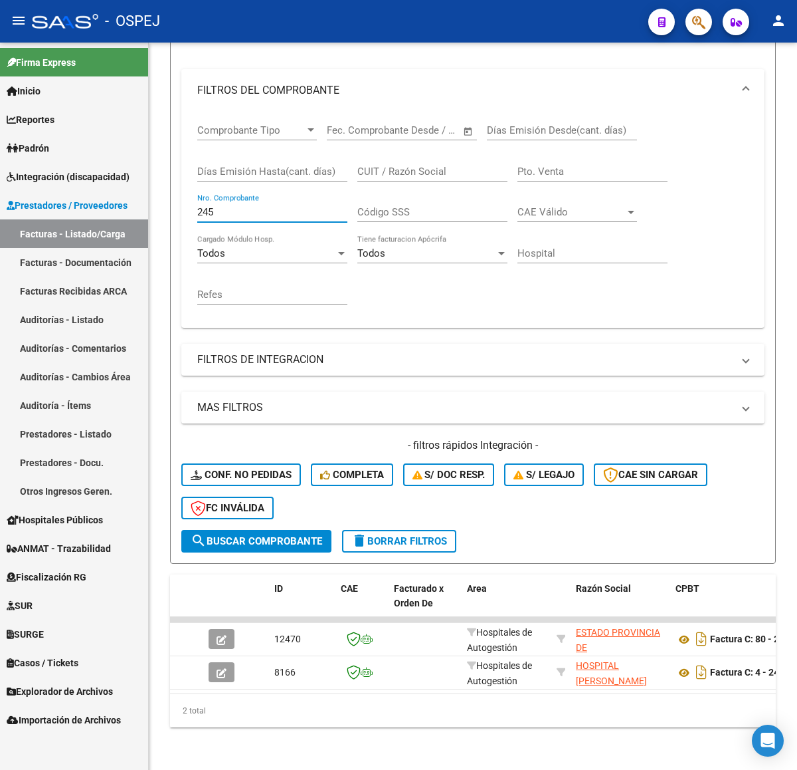
drag, startPoint x: 240, startPoint y: 203, endPoint x: 0, endPoint y: 234, distance: 241.9
click at [0, 234] on mat-sidenav-container "Firma Express Inicio Calendario SSS Instructivos Contacto OS Reportes Ingresos …" at bounding box center [398, 406] width 797 height 727
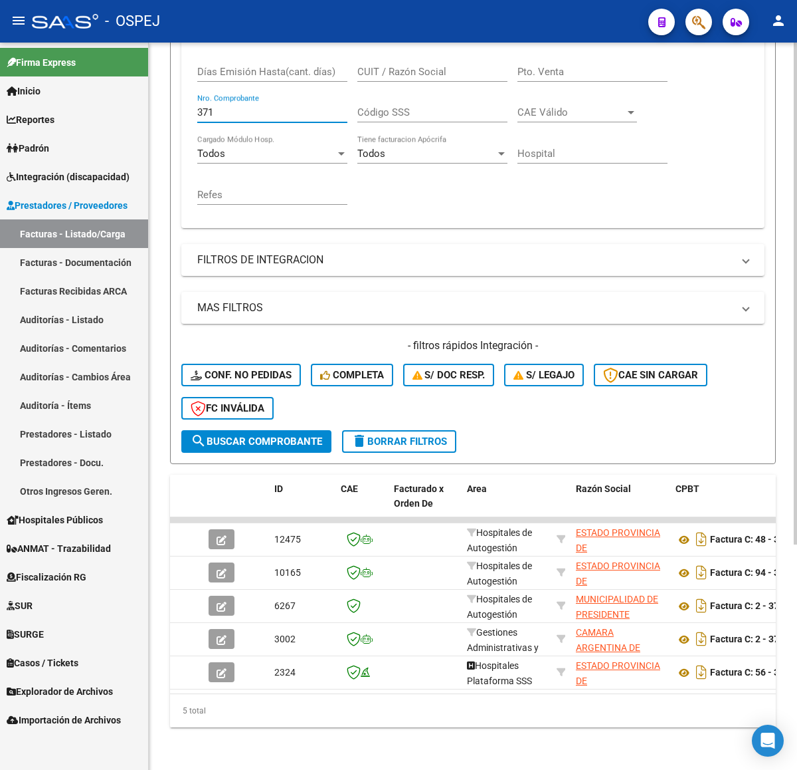
scroll to position [159, 0]
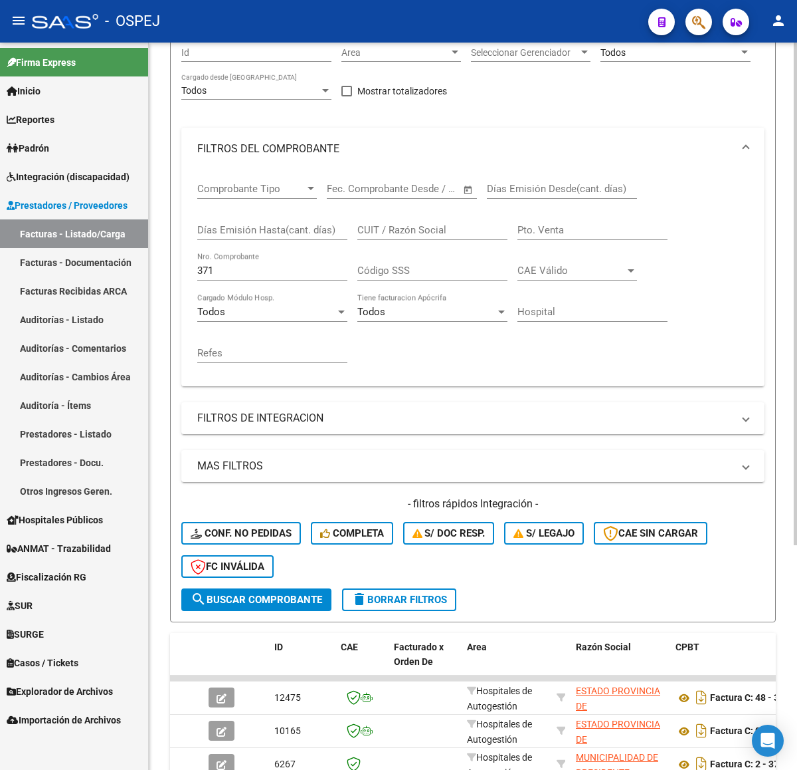
click at [231, 263] on div "371 Nro. Comprobante" at bounding box center [272, 266] width 150 height 29
drag, startPoint x: 230, startPoint y: 266, endPoint x: 164, endPoint y: 269, distance: 65.8
click at [197, 269] on input "371" at bounding box center [272, 271] width 150 height 12
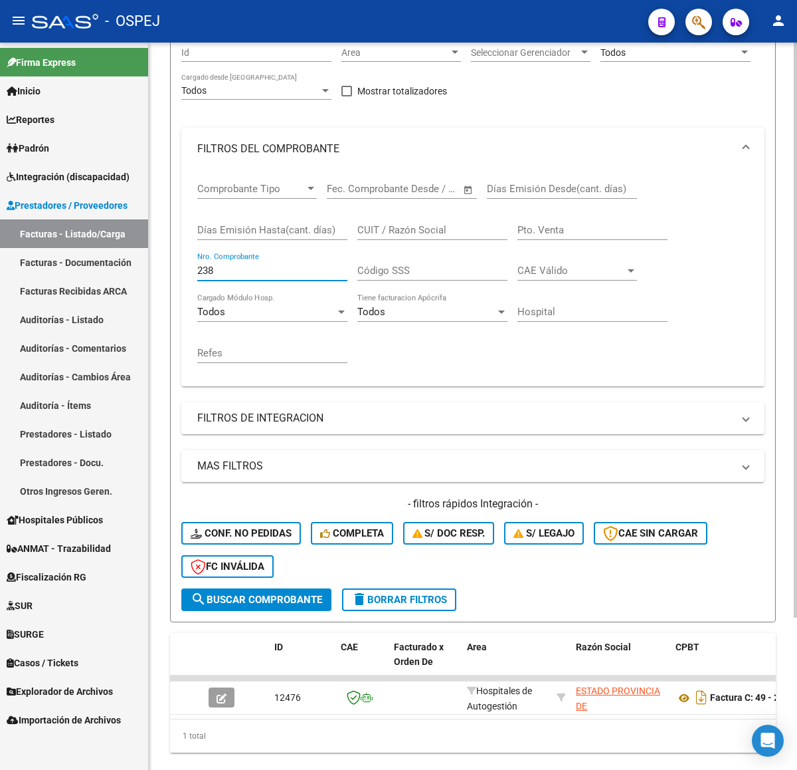
click at [251, 273] on input "238" at bounding box center [272, 271] width 150 height 12
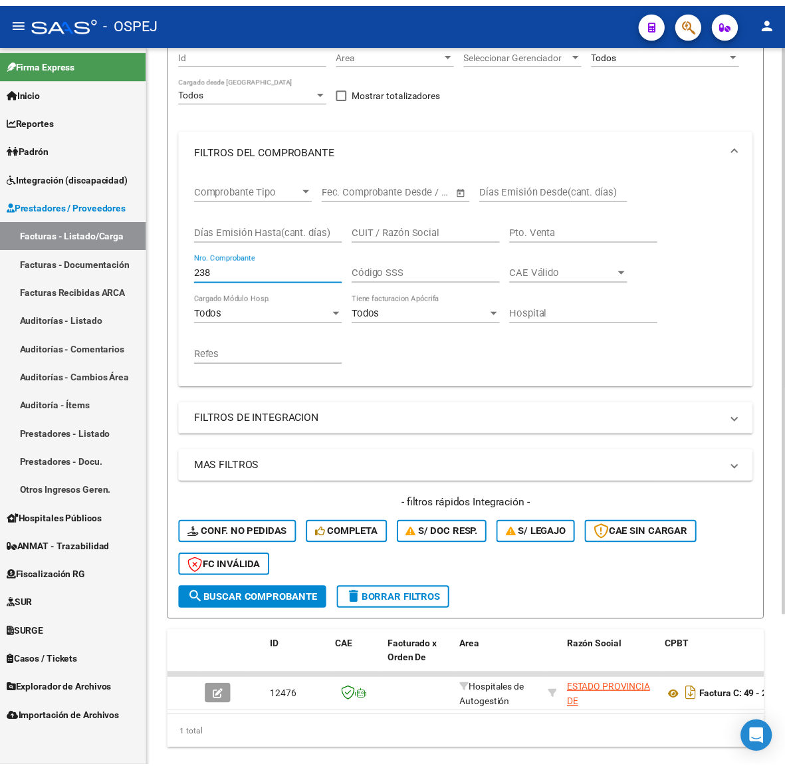
scroll to position [0, 0]
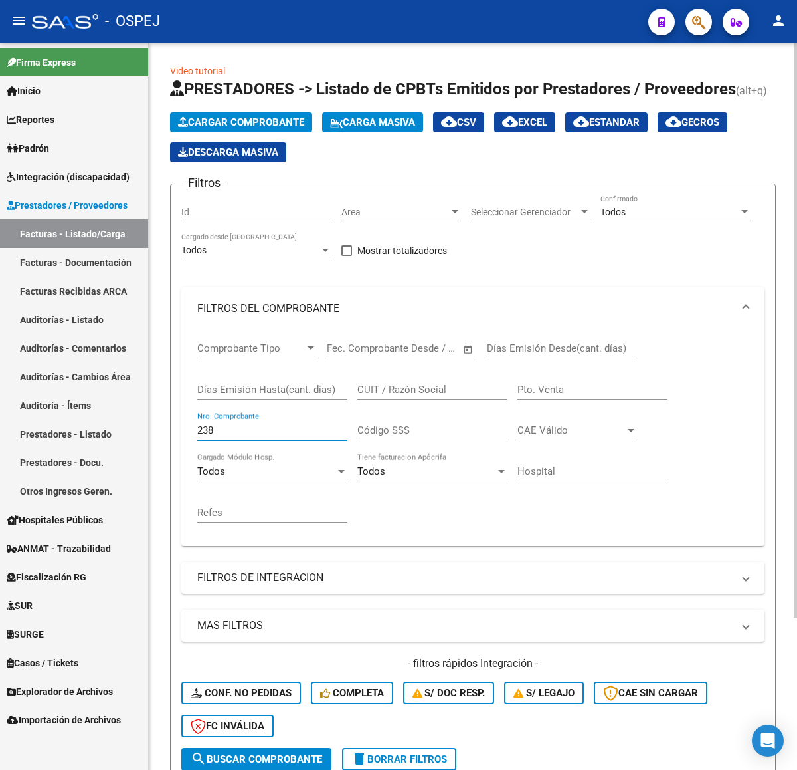
click at [266, 112] on button "Cargar Comprobante" at bounding box center [241, 122] width 142 height 20
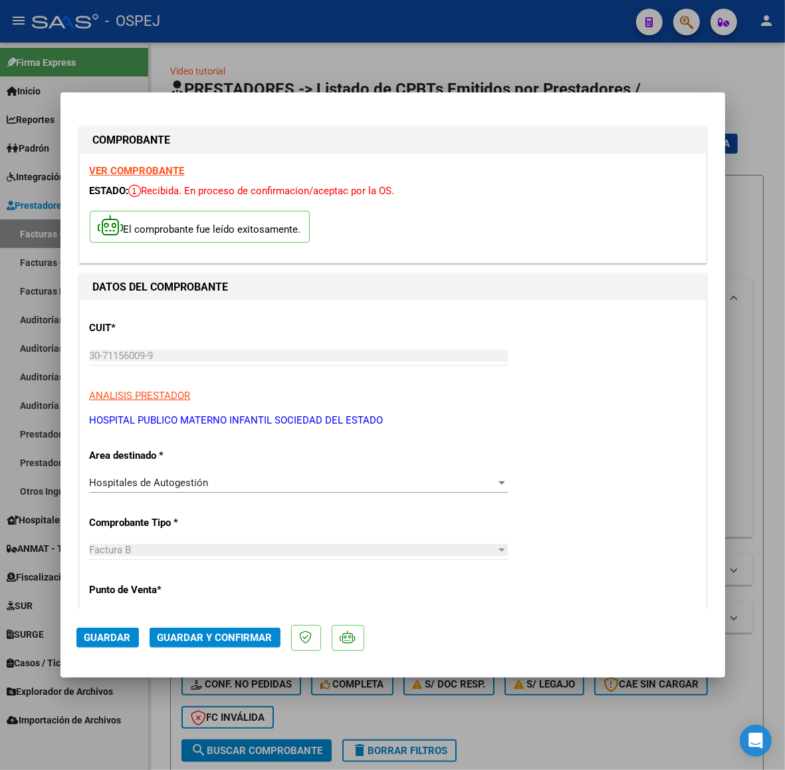
scroll to position [249, 0]
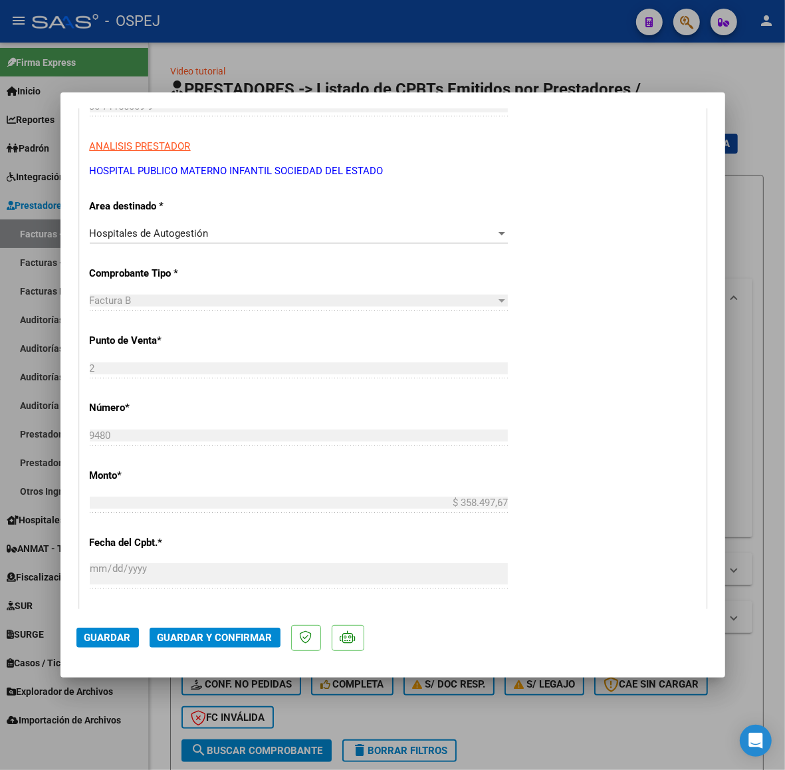
click at [233, 626] on mat-dialog-actions "Guardar Guardar y Confirmar" at bounding box center [392, 635] width 633 height 53
click at [233, 633] on span "Guardar y Confirmar" at bounding box center [215, 637] width 115 height 12
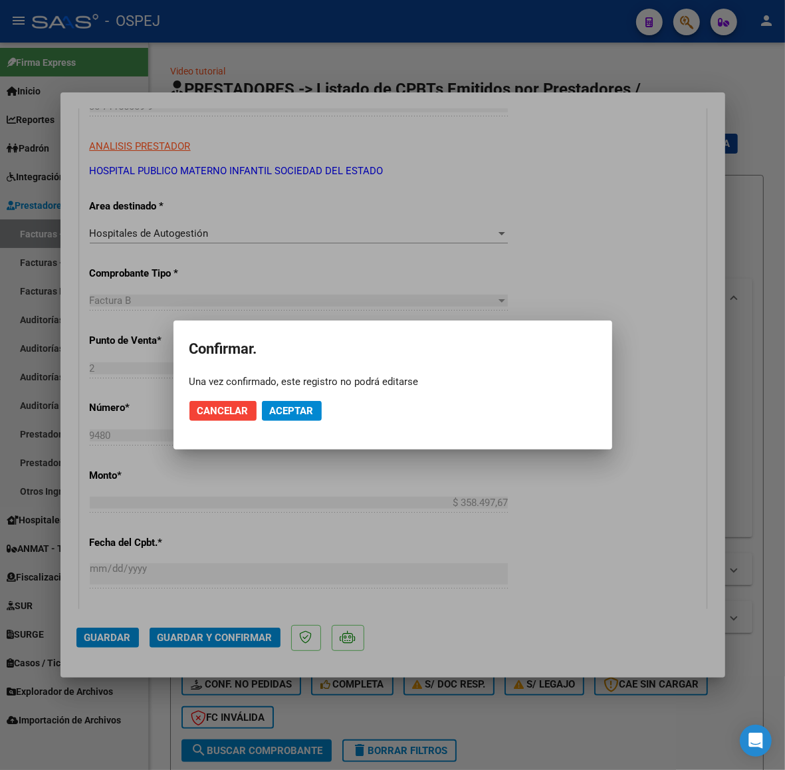
click at [292, 399] on mat-dialog-actions "Cancelar Aceptar" at bounding box center [392, 410] width 407 height 45
click at [296, 411] on span "Aceptar" at bounding box center [292, 411] width 44 height 12
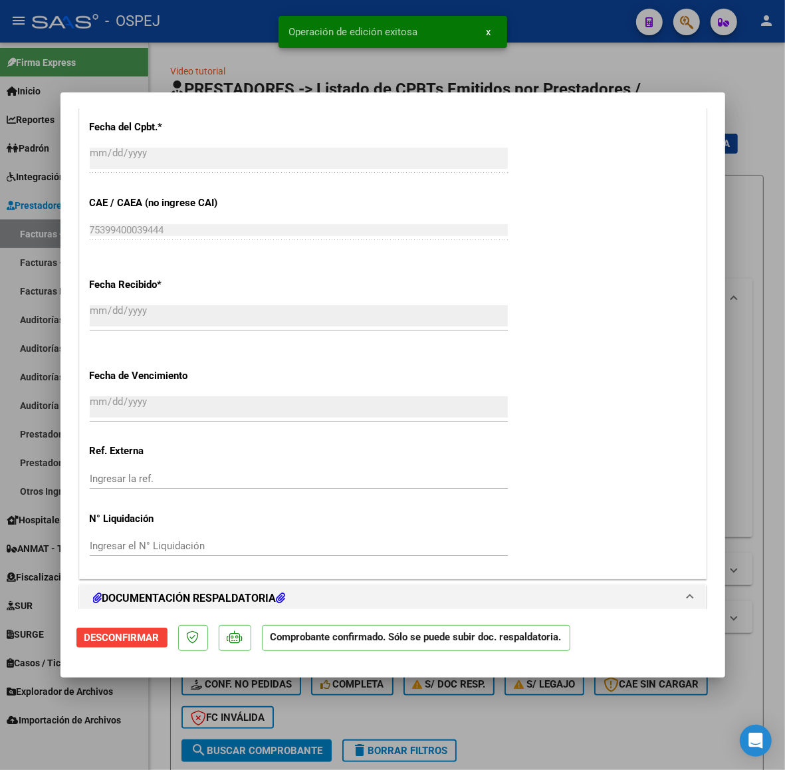
scroll to position [1163, 0]
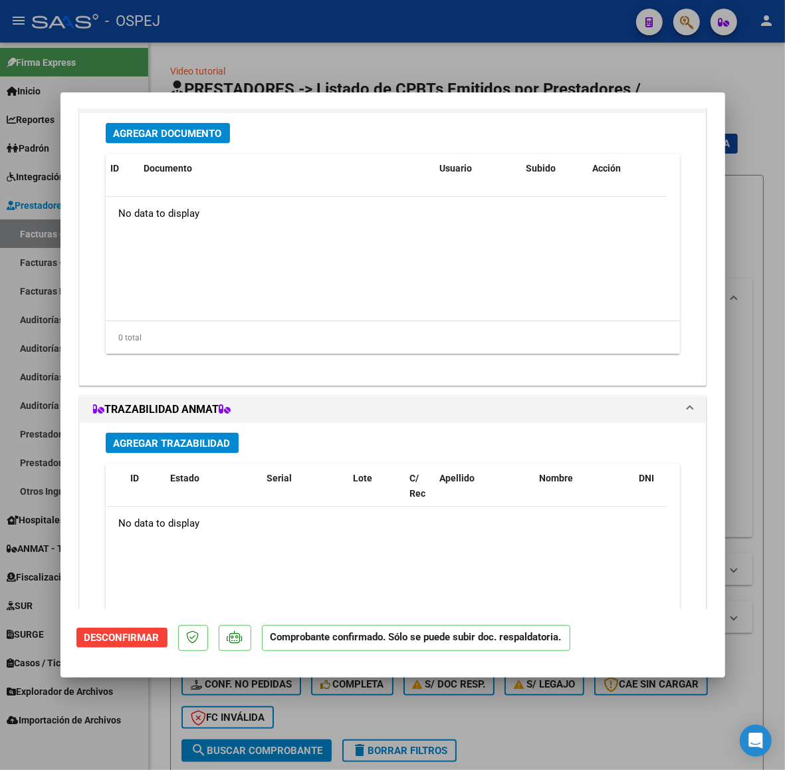
click at [214, 144] on div "Agregar Documento ID Documento Usuario Subido Acción No data to display 0 total…" at bounding box center [393, 243] width 594 height 261
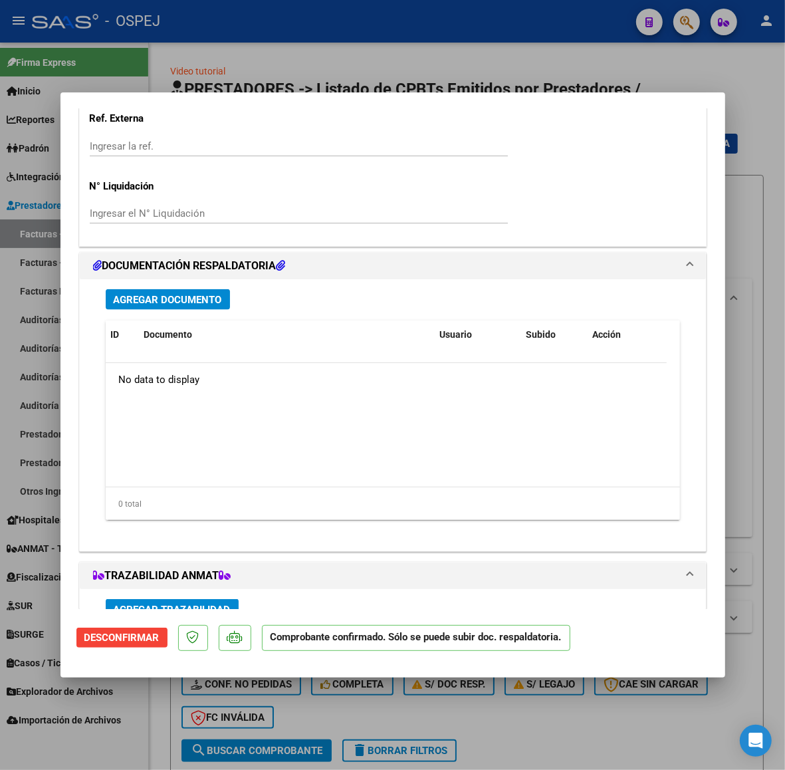
click at [186, 293] on span "Agregar Documento" at bounding box center [168, 299] width 108 height 12
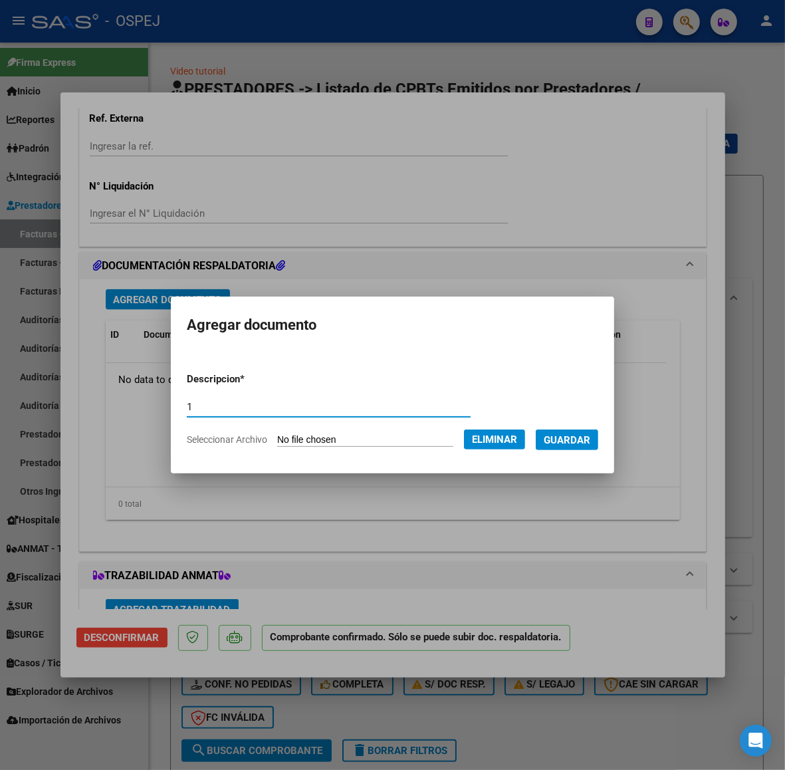
click at [582, 444] on span "Guardar" at bounding box center [567, 440] width 47 height 12
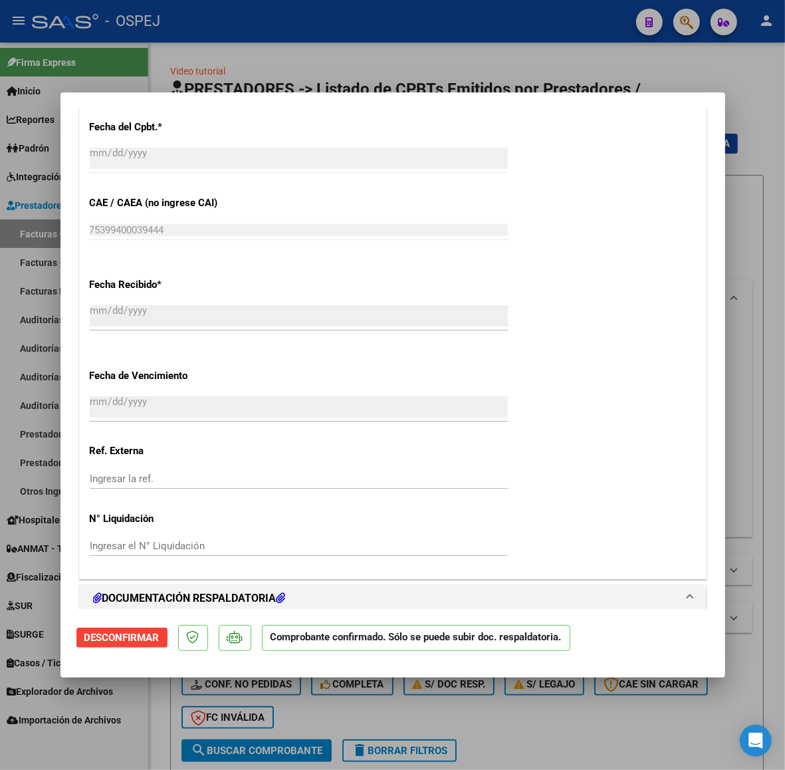
scroll to position [498, 0]
